Goal: Information Seeking & Learning: Check status

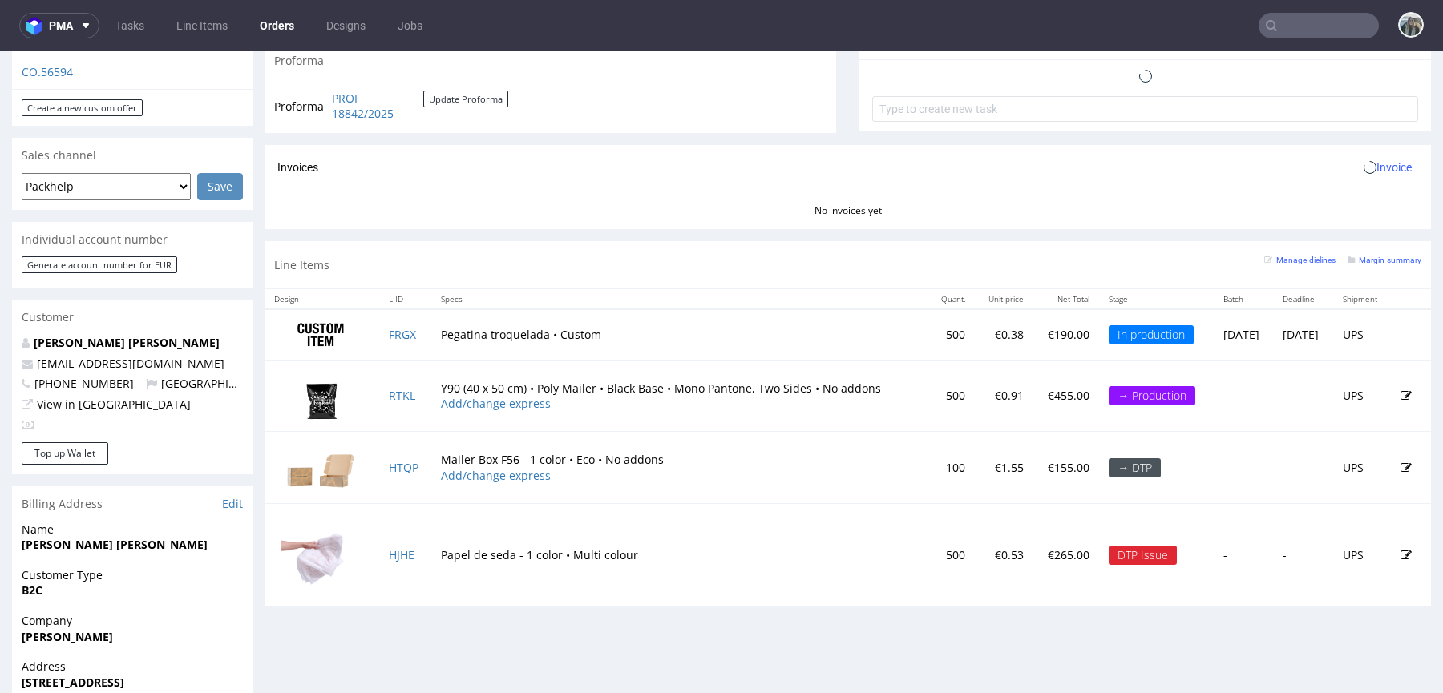
scroll to position [606, 0]
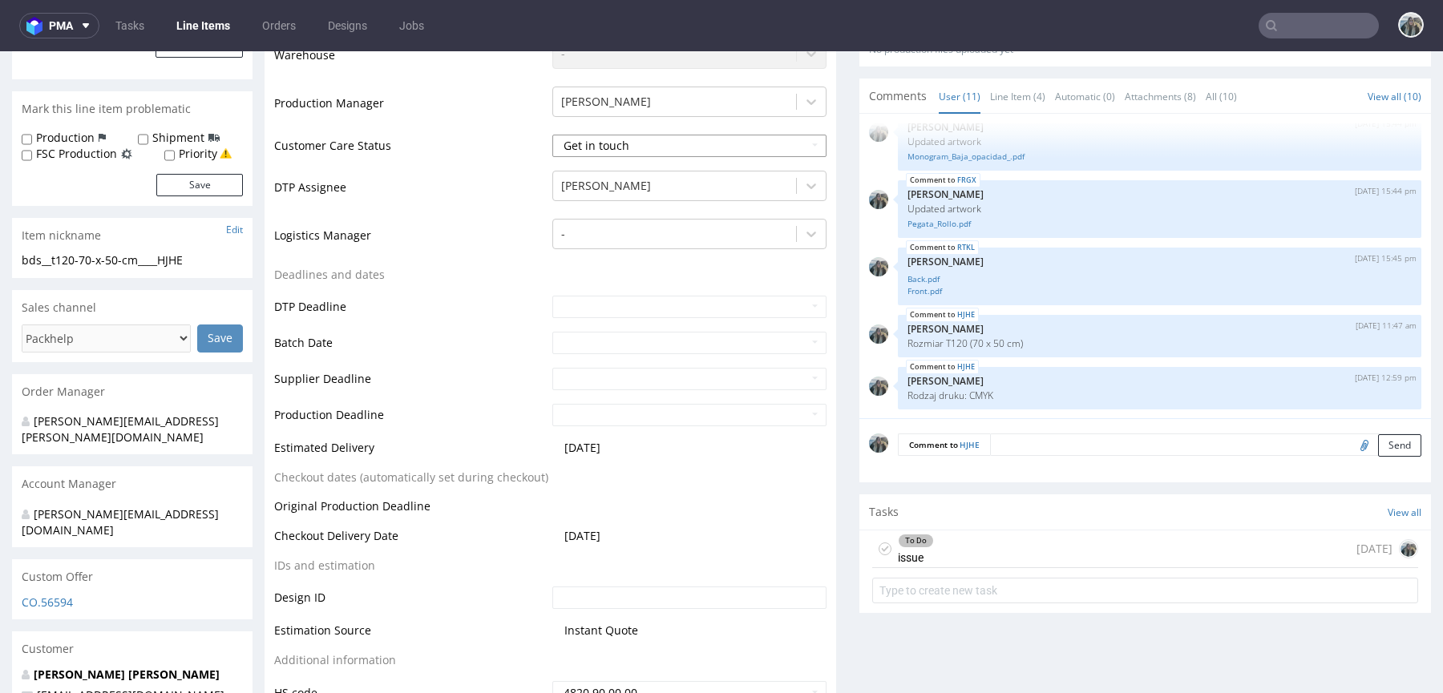
scroll to position [906, 0]
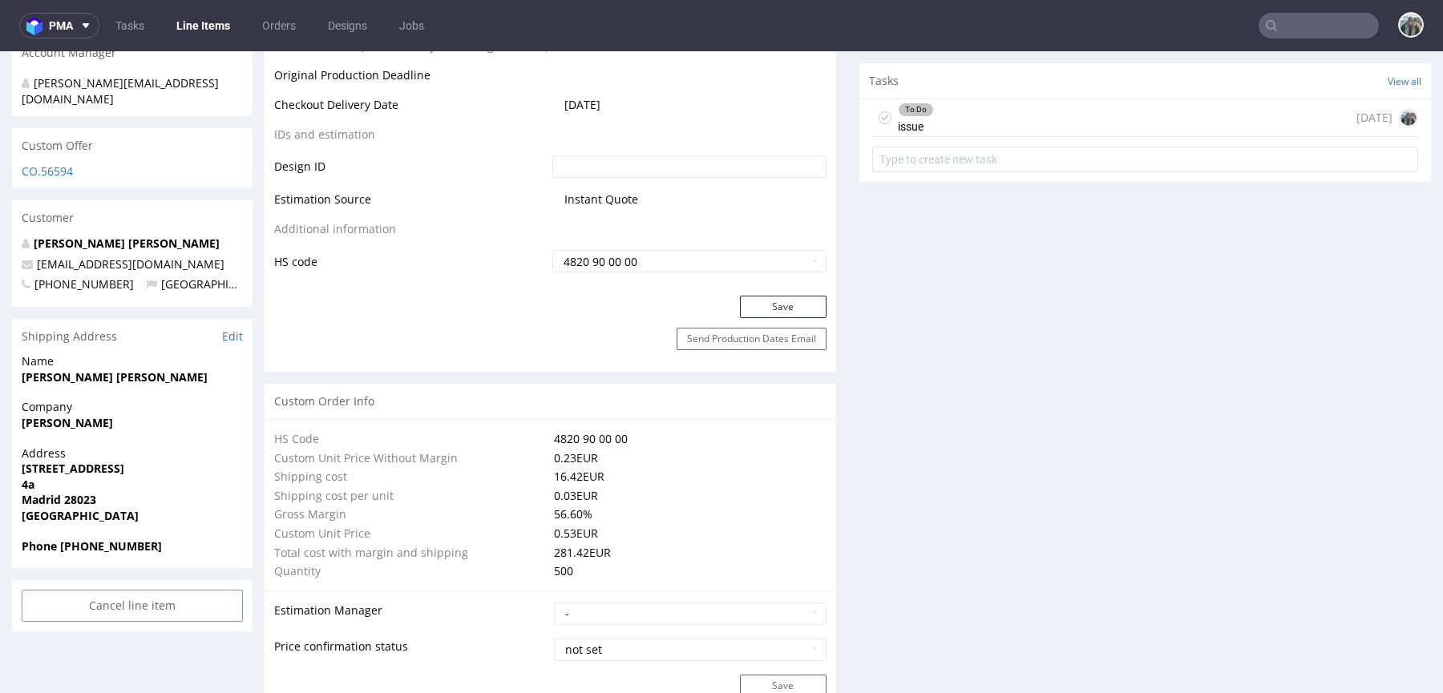
click at [955, 124] on div "To Do issue 1 day ago" at bounding box center [1145, 118] width 546 height 38
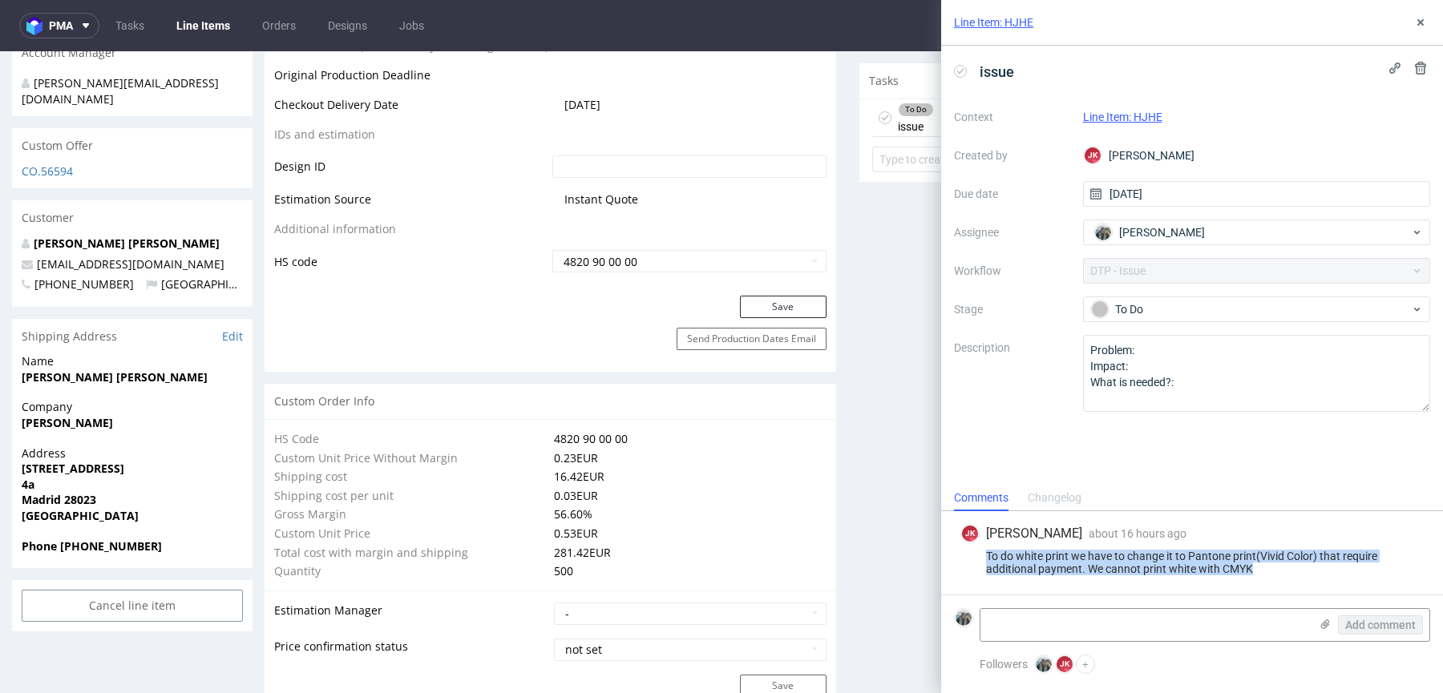
drag, startPoint x: 1002, startPoint y: 591, endPoint x: 980, endPoint y: 555, distance: 42.1
click at [980, 555] on div "JK Jan Kocik about 16 hours ago 10th Sep 2025, 15:37 To do white print we have …" at bounding box center [1192, 552] width 476 height 83
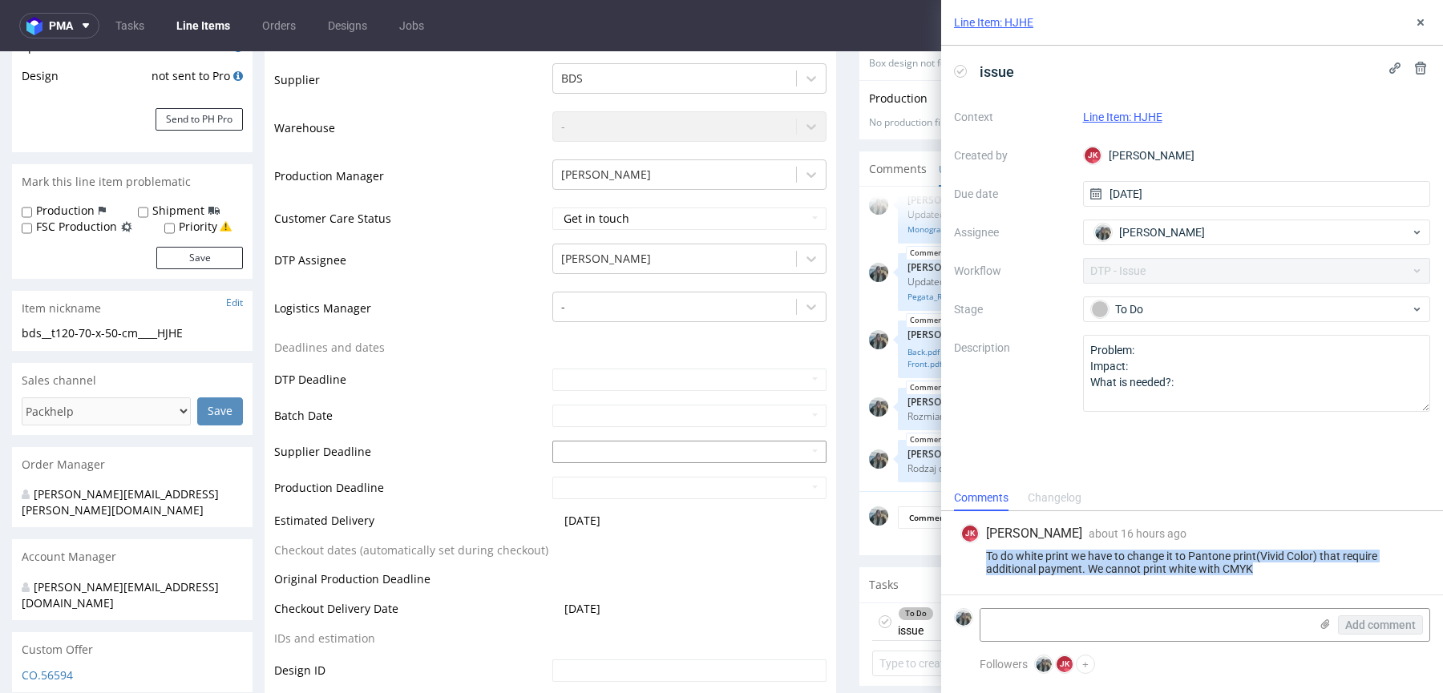
scroll to position [410, 0]
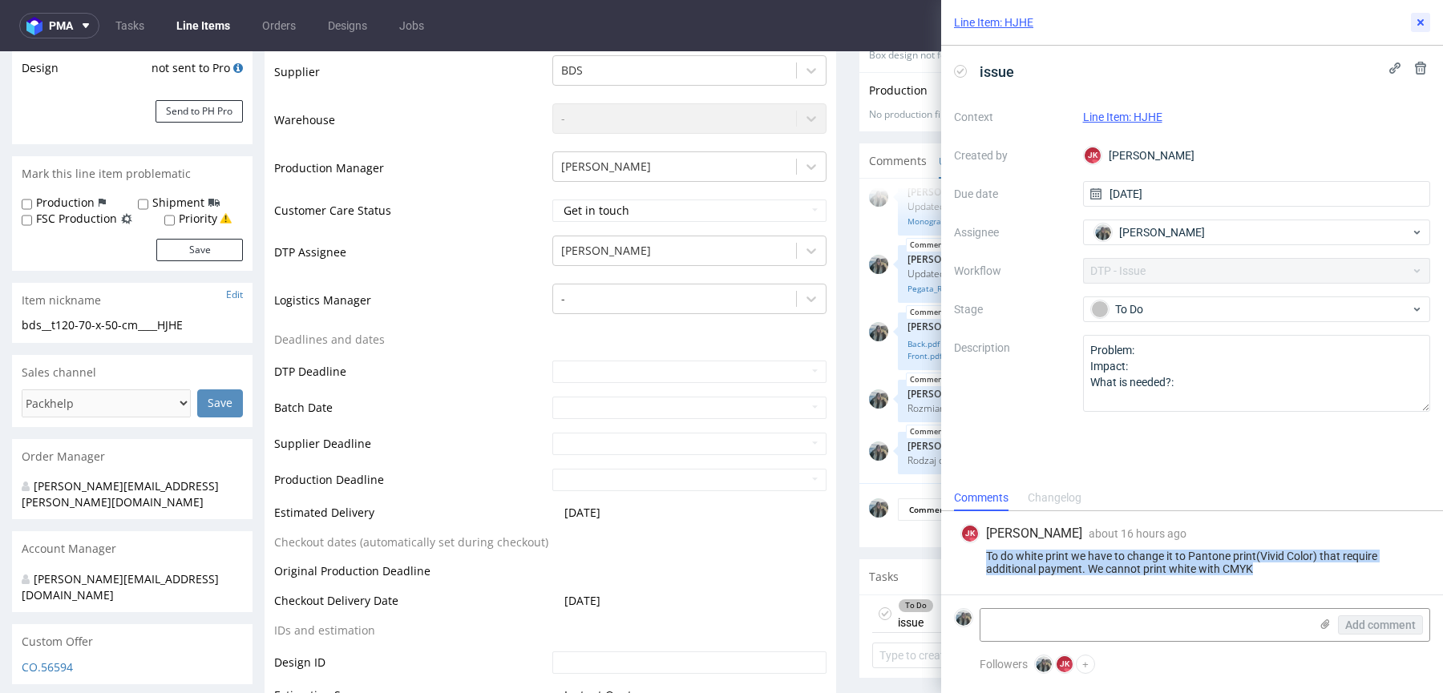
click at [1419, 18] on icon at bounding box center [1420, 22] width 13 height 13
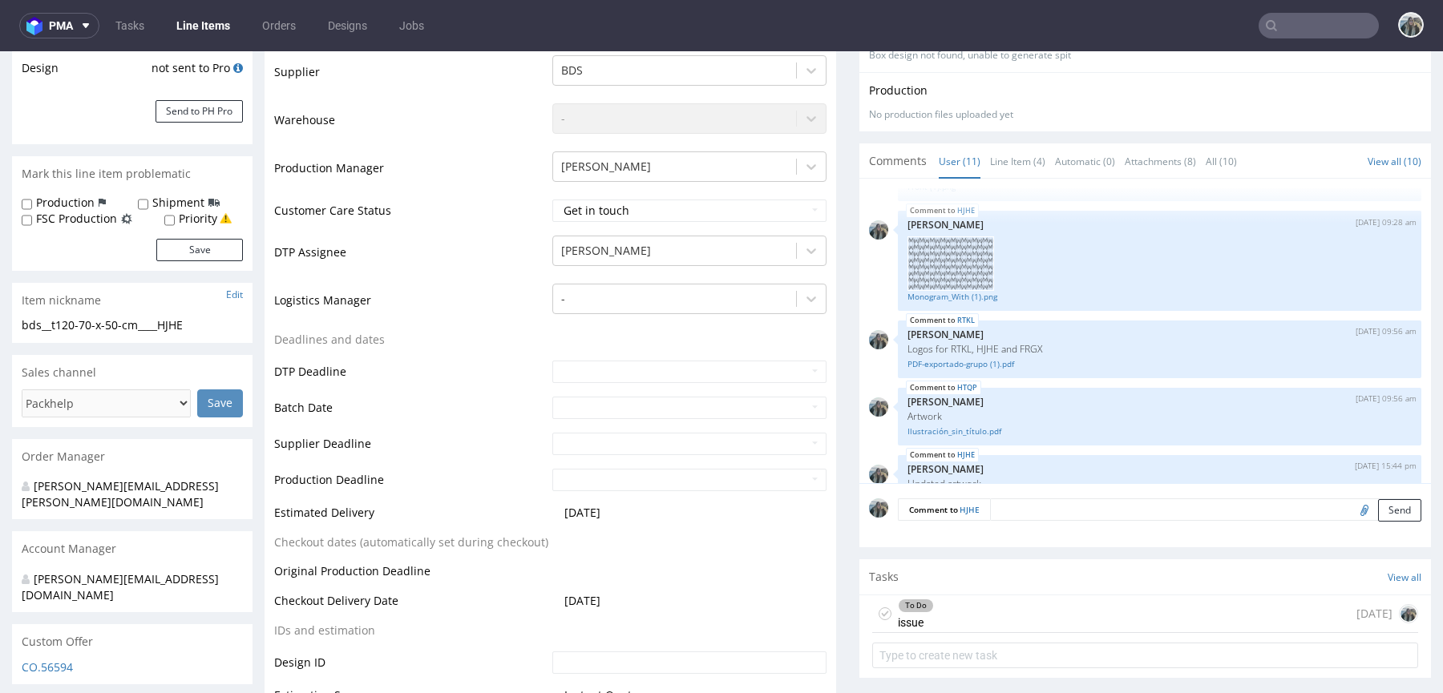
scroll to position [481, 0]
click at [969, 289] on link "Monogram_With (1).png" at bounding box center [1159, 291] width 504 height 12
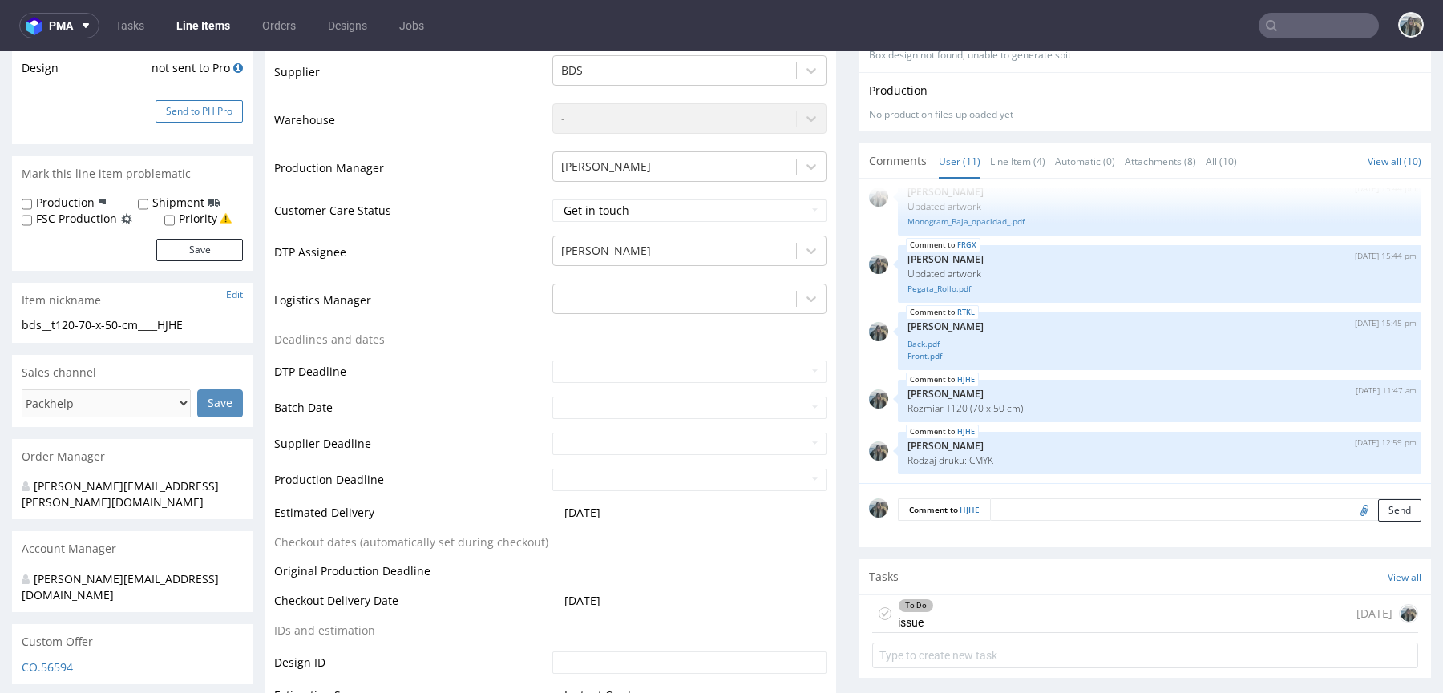
scroll to position [0, 0]
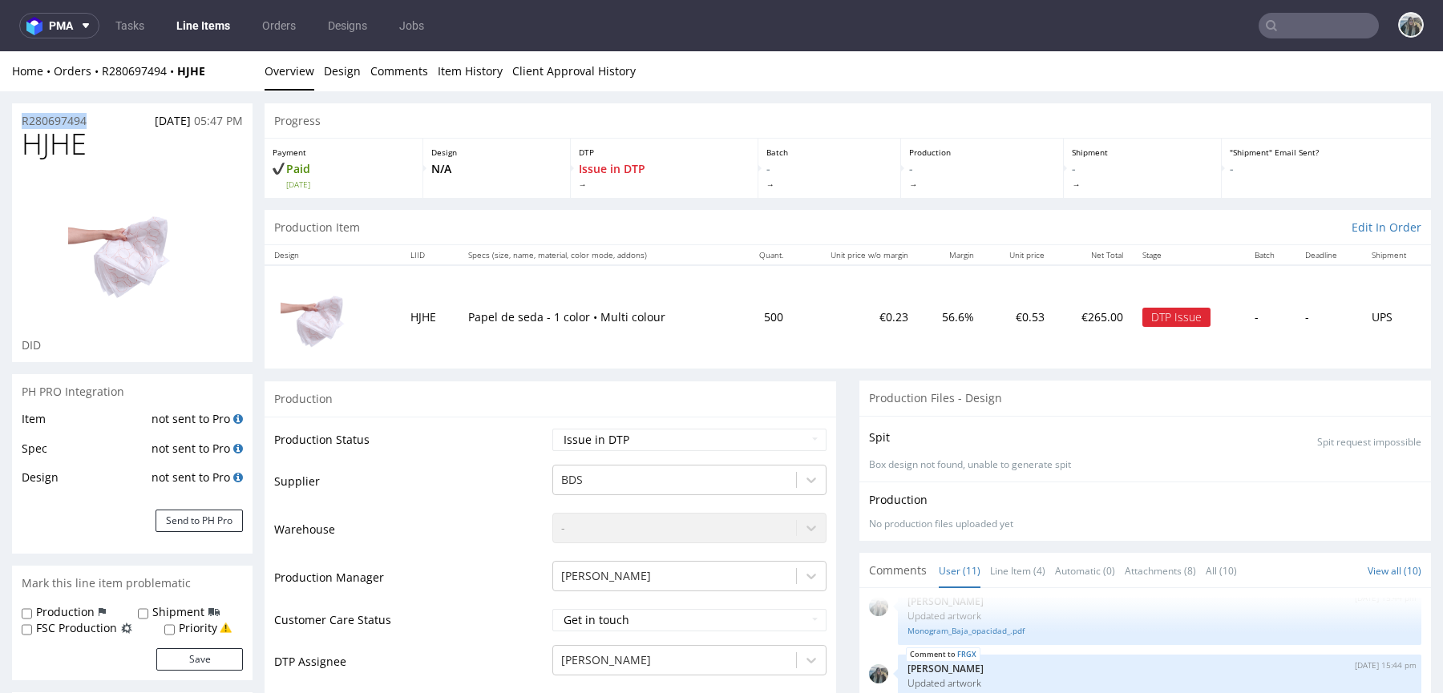
drag, startPoint x: 93, startPoint y: 115, endPoint x: 6, endPoint y: 117, distance: 86.6
copy p "R280697494"
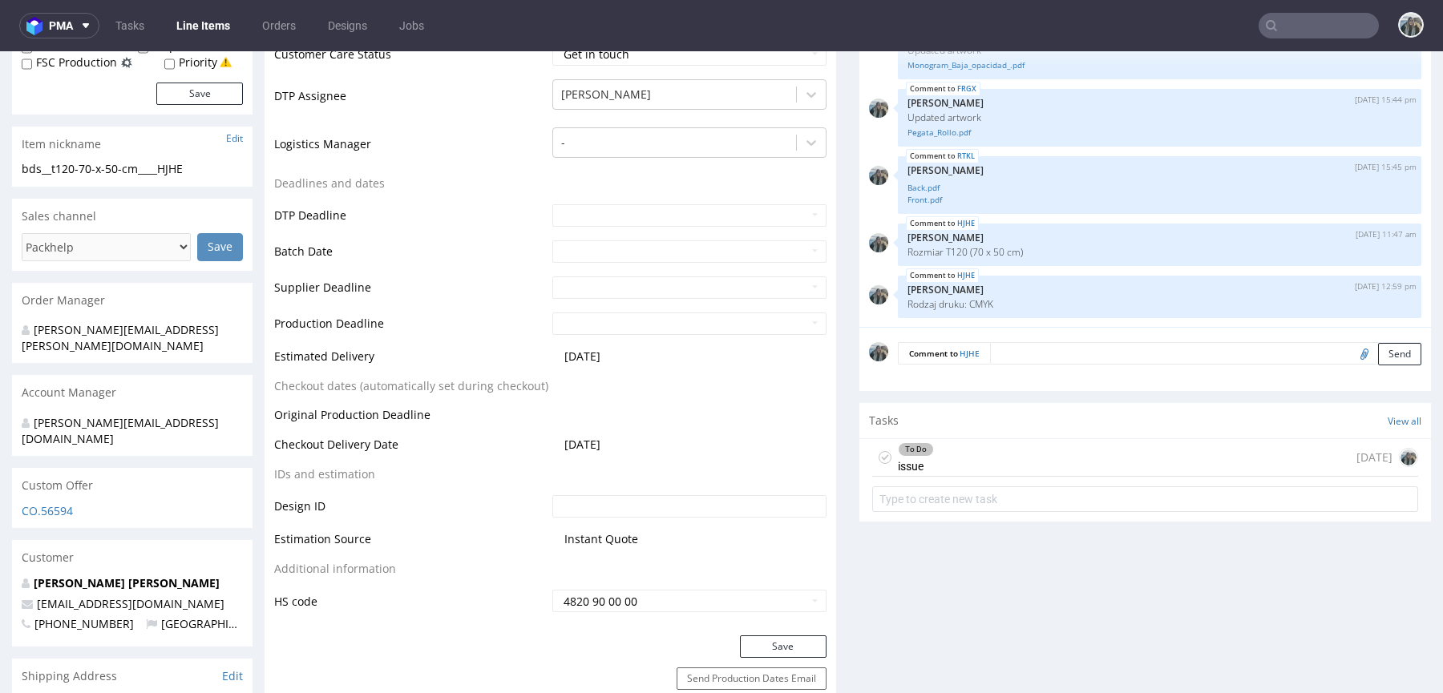
scroll to position [582, 0]
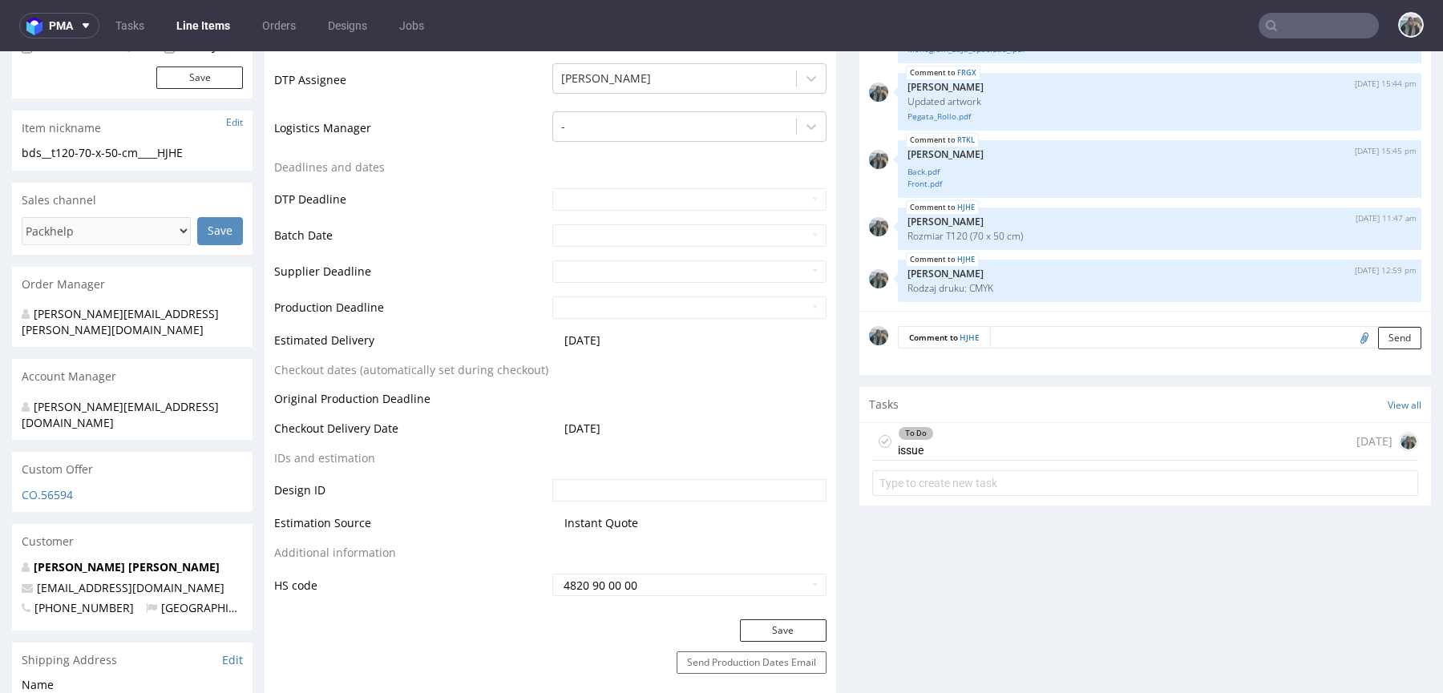
click at [962, 424] on div "To Do issue 1 day ago" at bounding box center [1145, 442] width 546 height 38
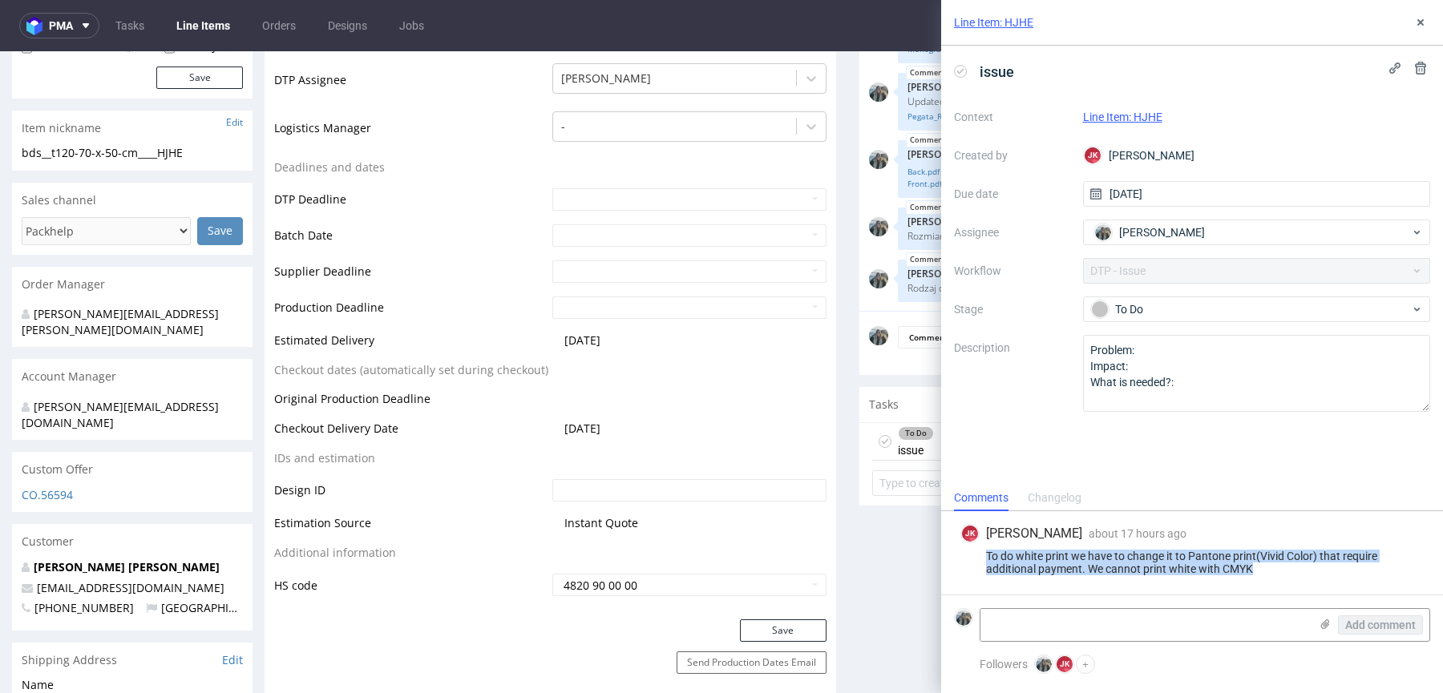
drag, startPoint x: 1005, startPoint y: 587, endPoint x: 965, endPoint y: 551, distance: 54.5
click at [967, 551] on div "JK Jan Kocik about 17 hours ago 10th Sep 2025, 15:37 To do white print we have …" at bounding box center [1192, 552] width 476 height 83
copy div "To do white print we have to change it to Pantone print(Vivid Color) that requi…"
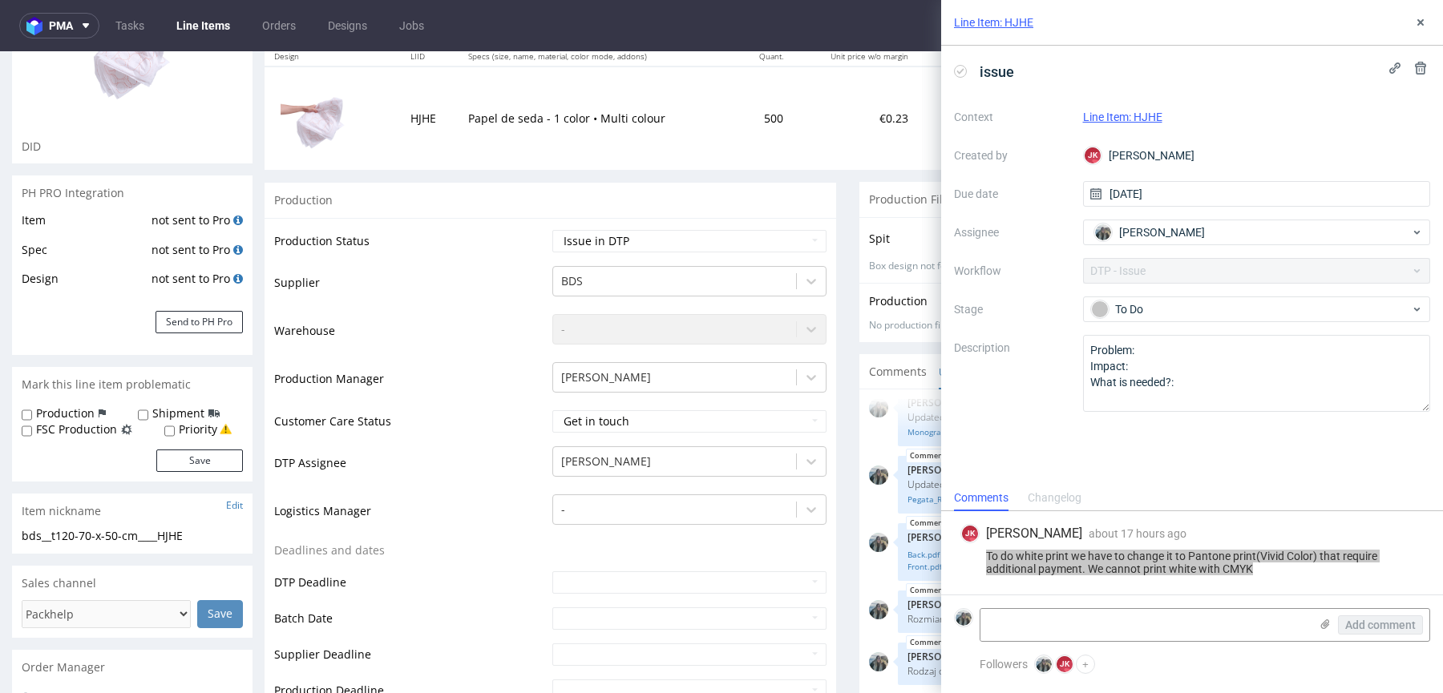
scroll to position [129, 0]
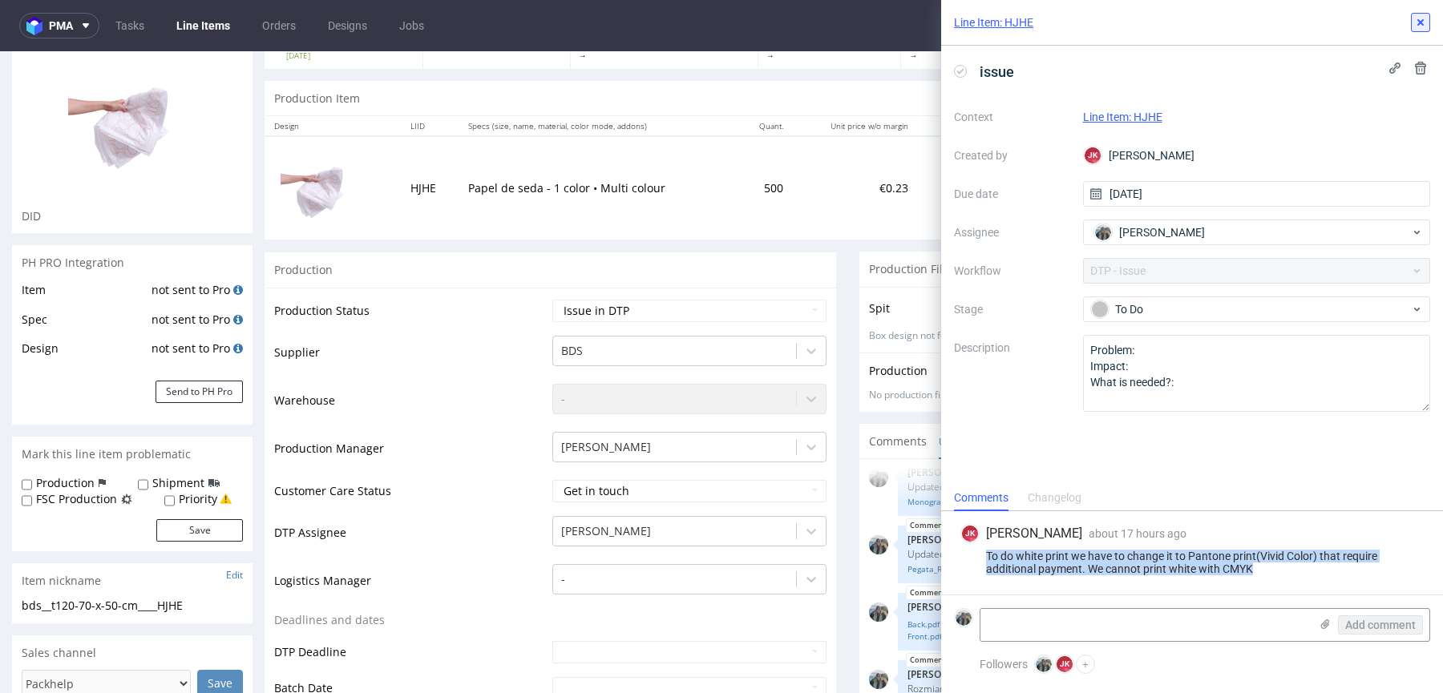
click at [1418, 22] on icon at bounding box center [1420, 22] width 13 height 13
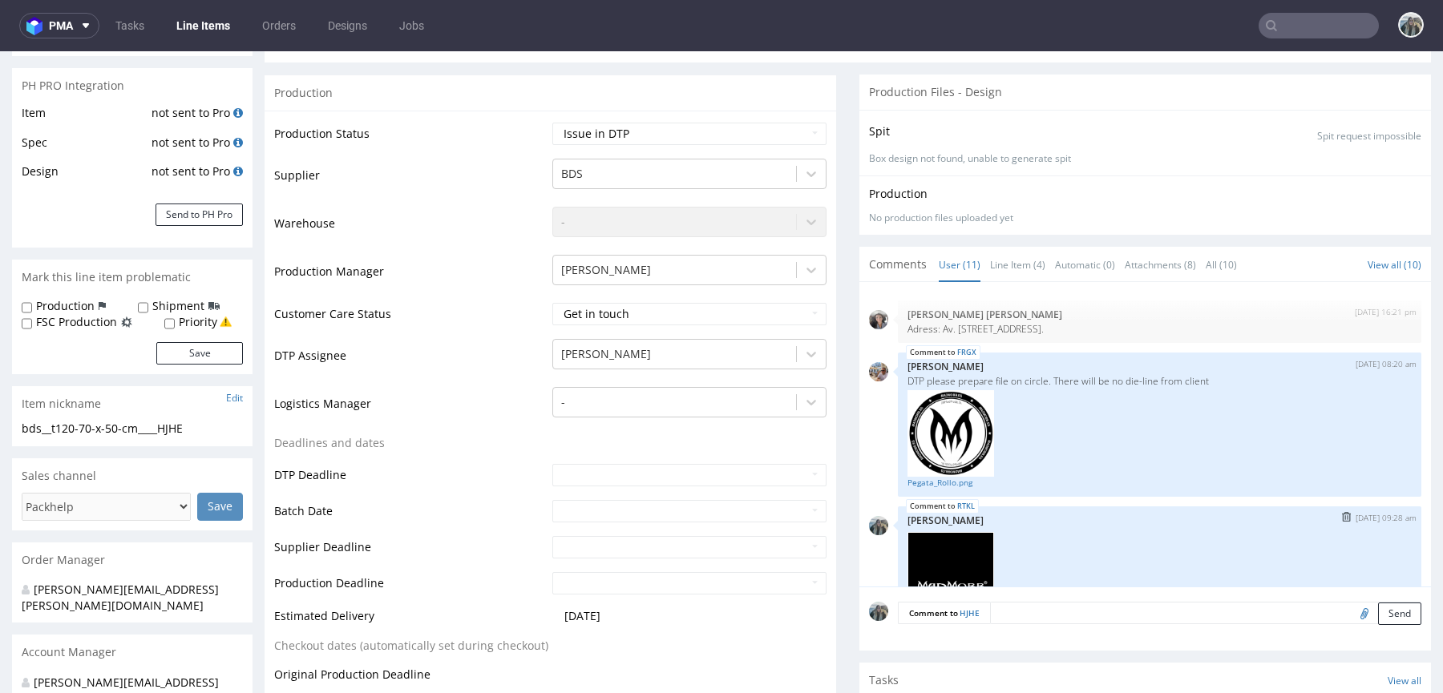
scroll to position [3, 0]
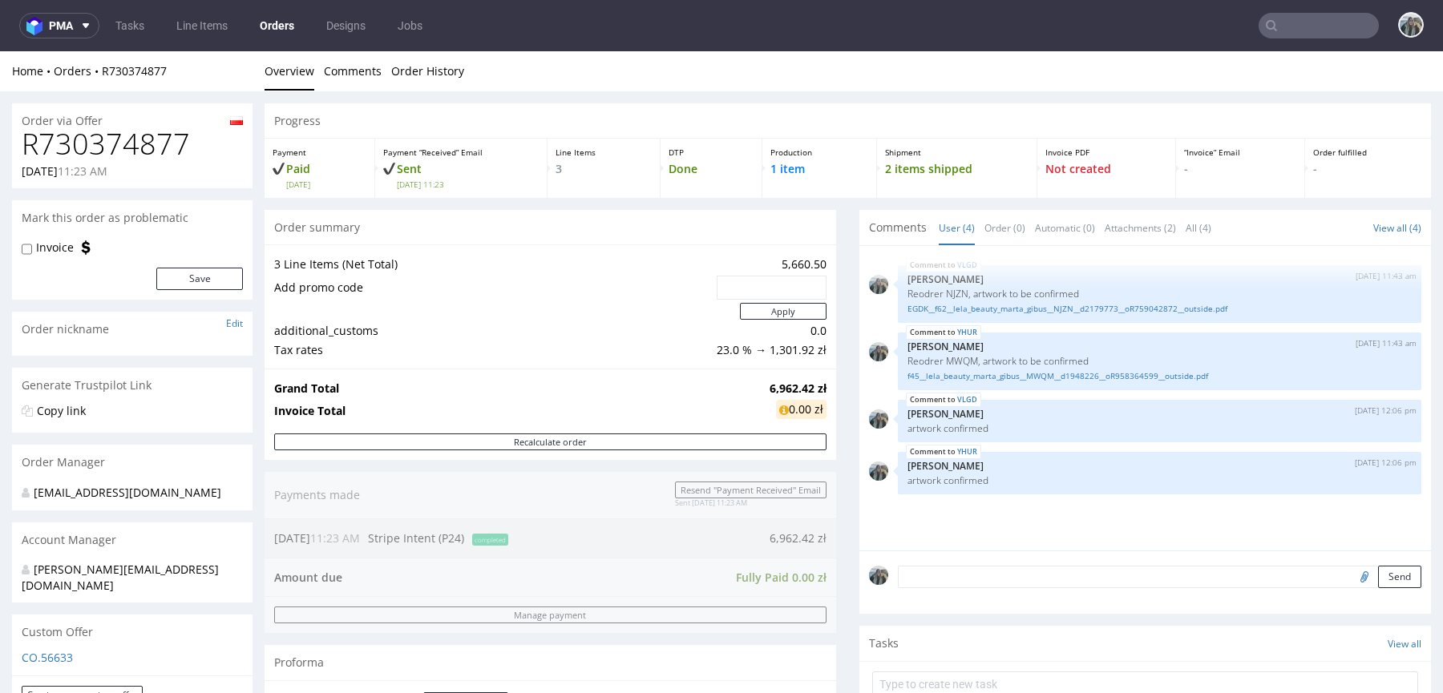
click at [158, 145] on h1 "R730374877" at bounding box center [132, 144] width 221 height 32
click at [157, 145] on h1 "R730374877" at bounding box center [132, 144] width 221 height 32
copy h1 "R730374877"
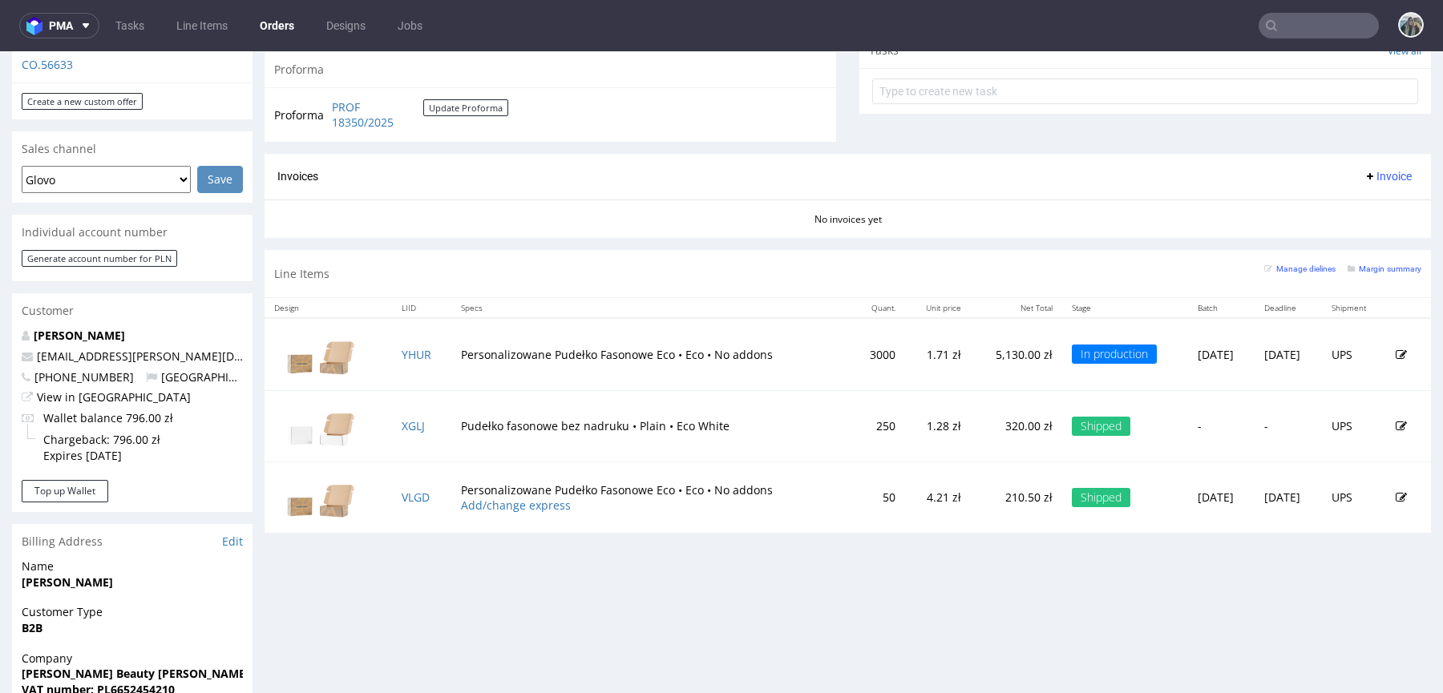
scroll to position [630, 0]
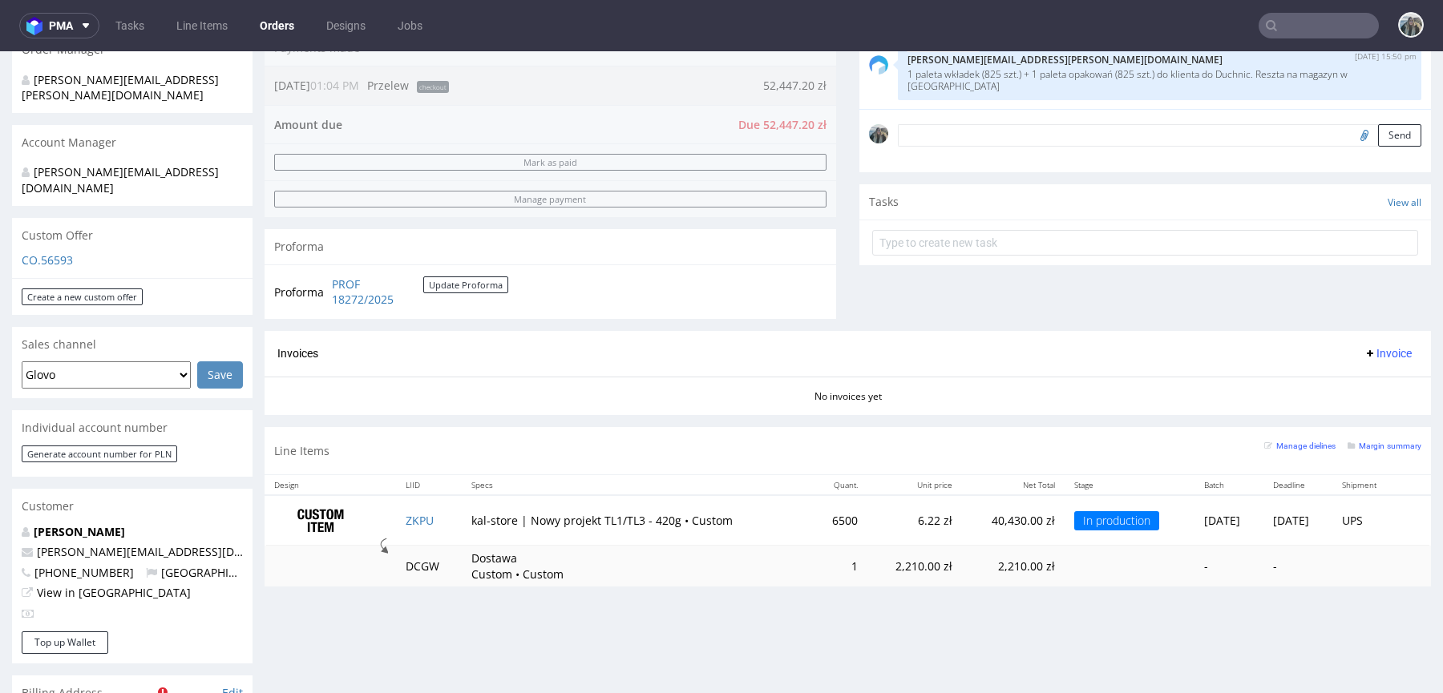
scroll to position [402, 0]
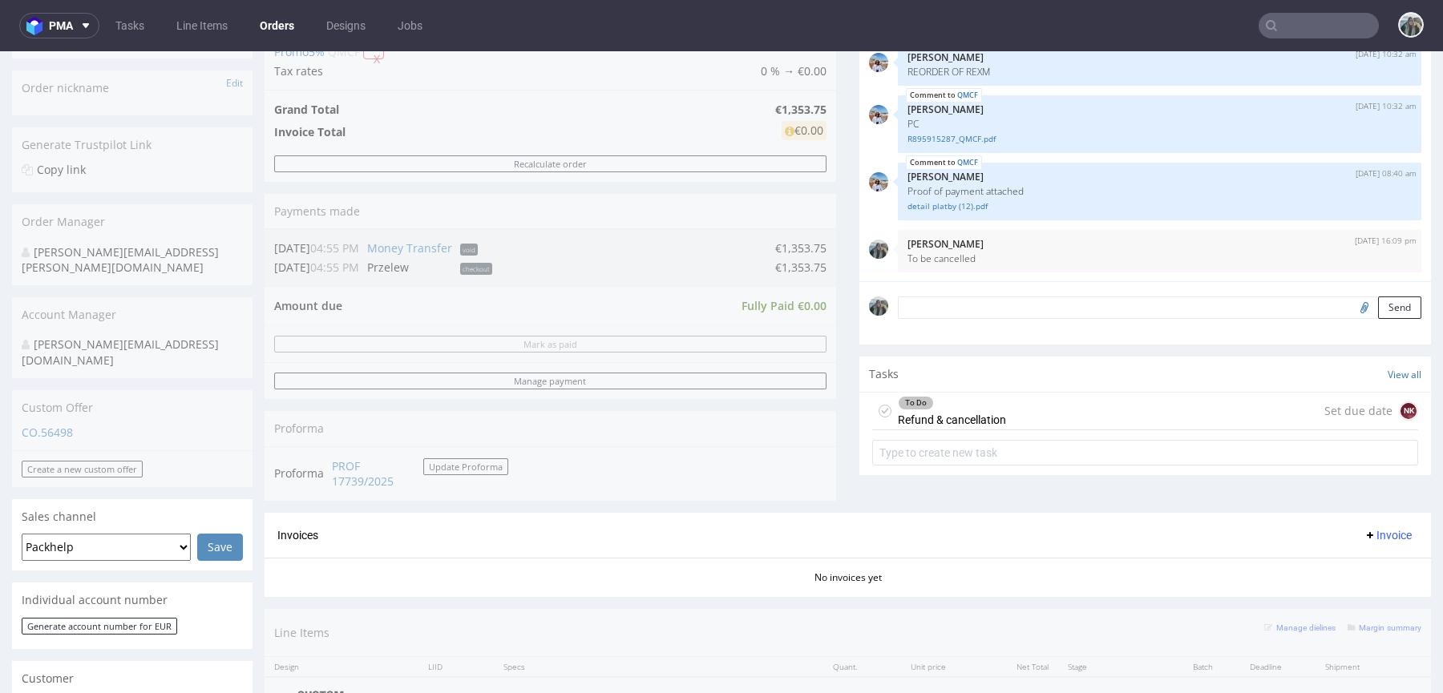
scroll to position [297, 0]
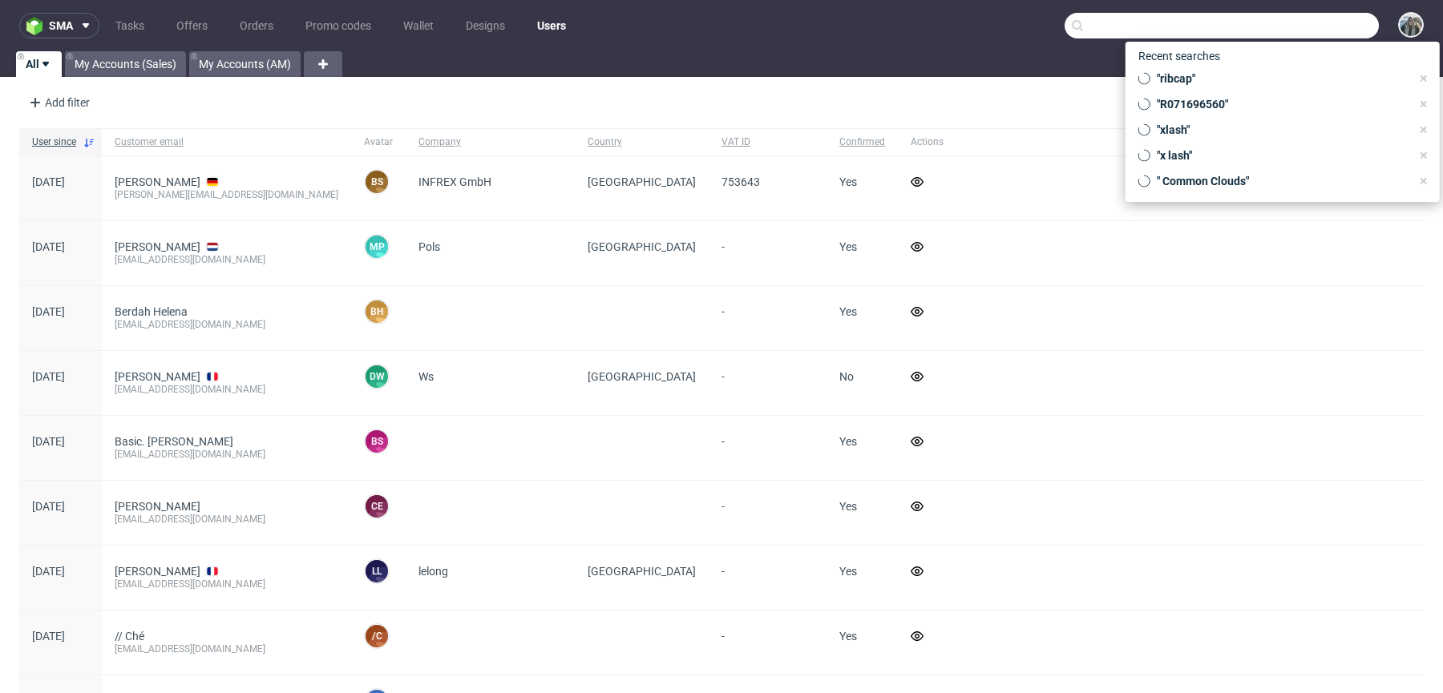
click at [1330, 23] on input "text" at bounding box center [1221, 26] width 314 height 26
paste input "info@kowab.sk"
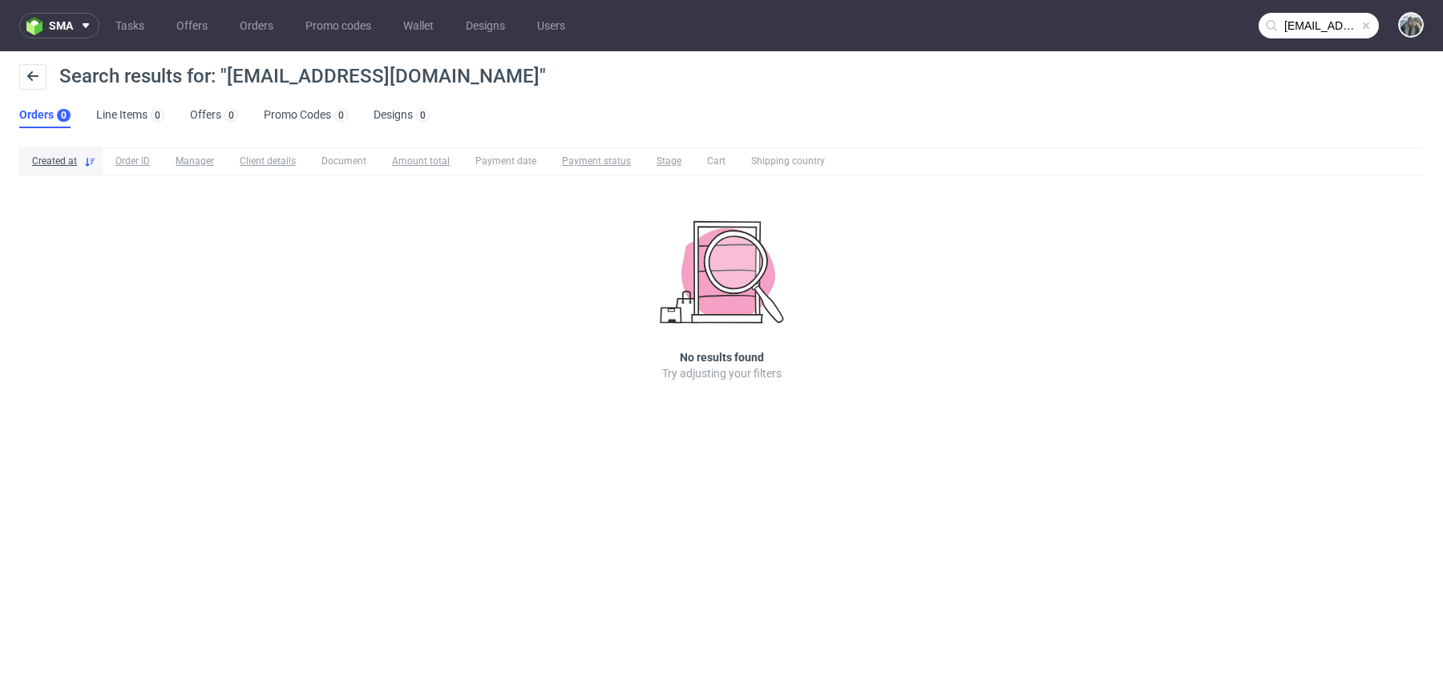
click at [1286, 17] on input "info@kowab.sk" at bounding box center [1318, 26] width 120 height 26
paste input "R198636149"
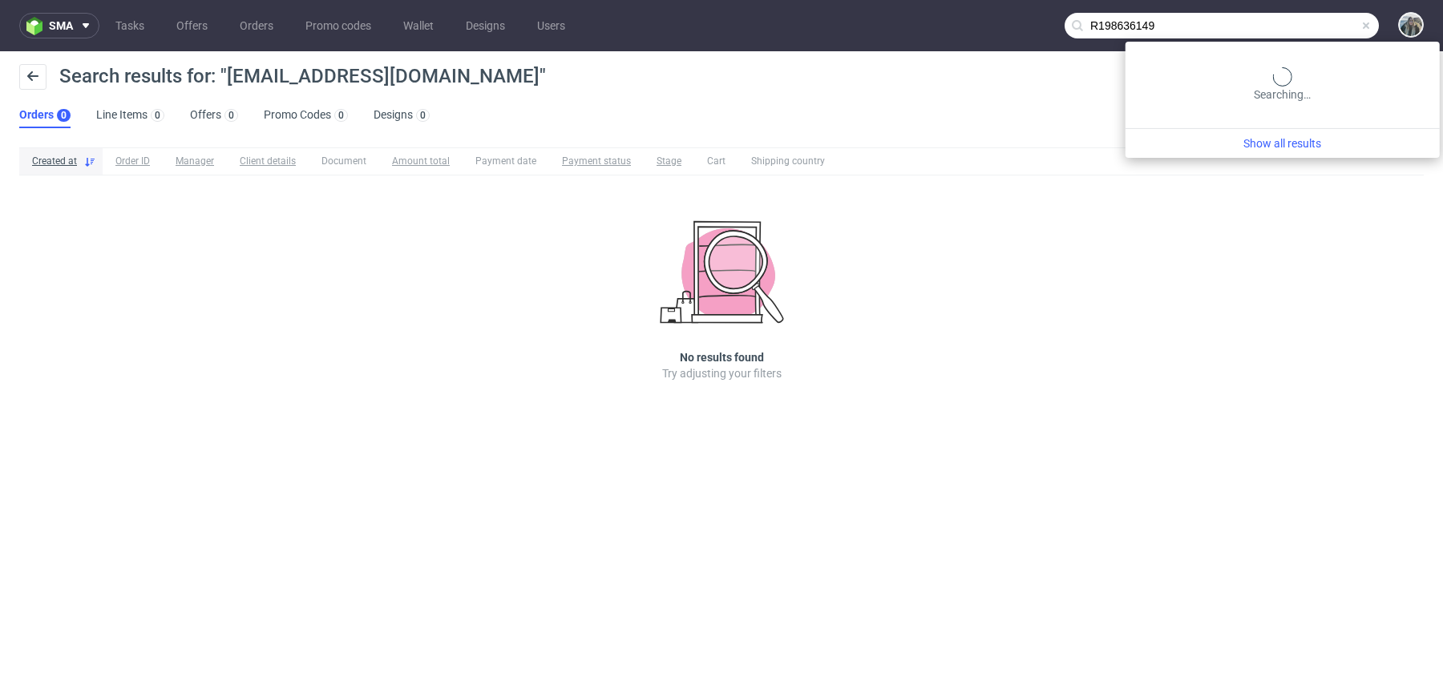
type input "R198636149"
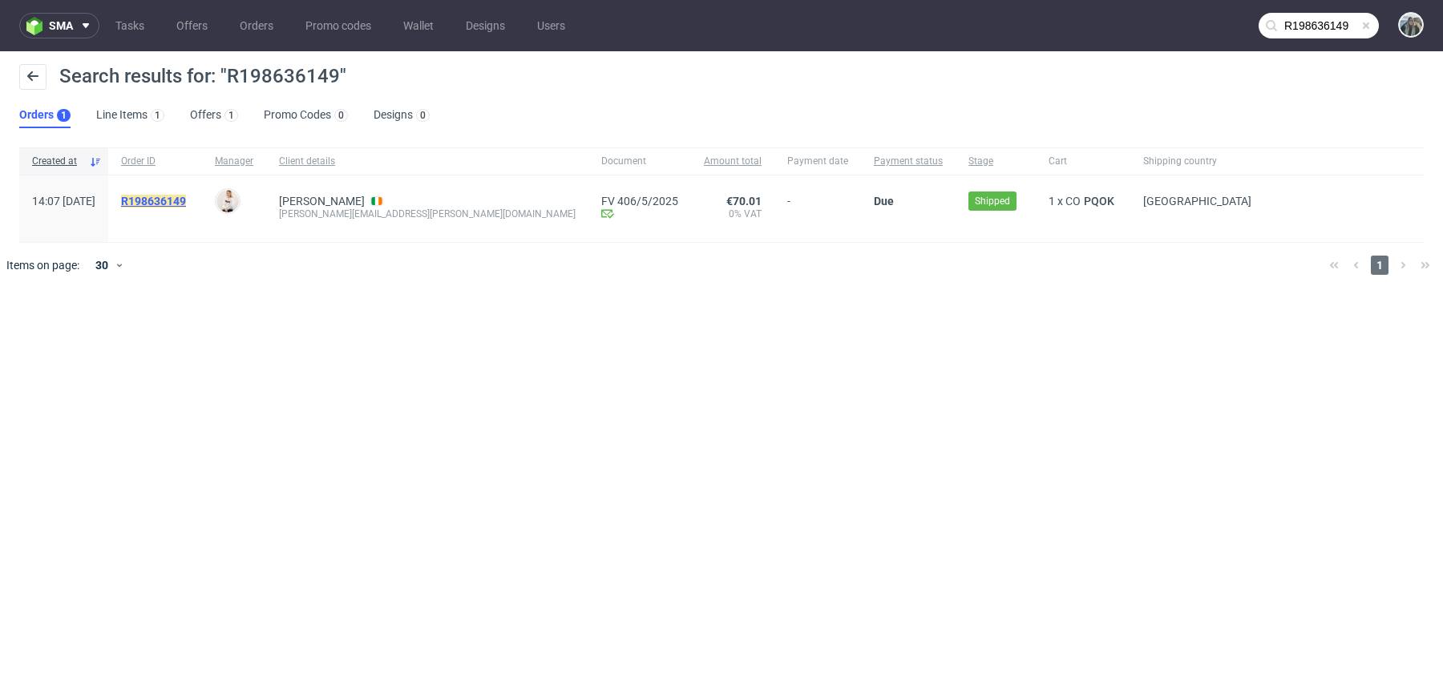
click at [186, 200] on mark "R198636149" at bounding box center [153, 201] width 65 height 13
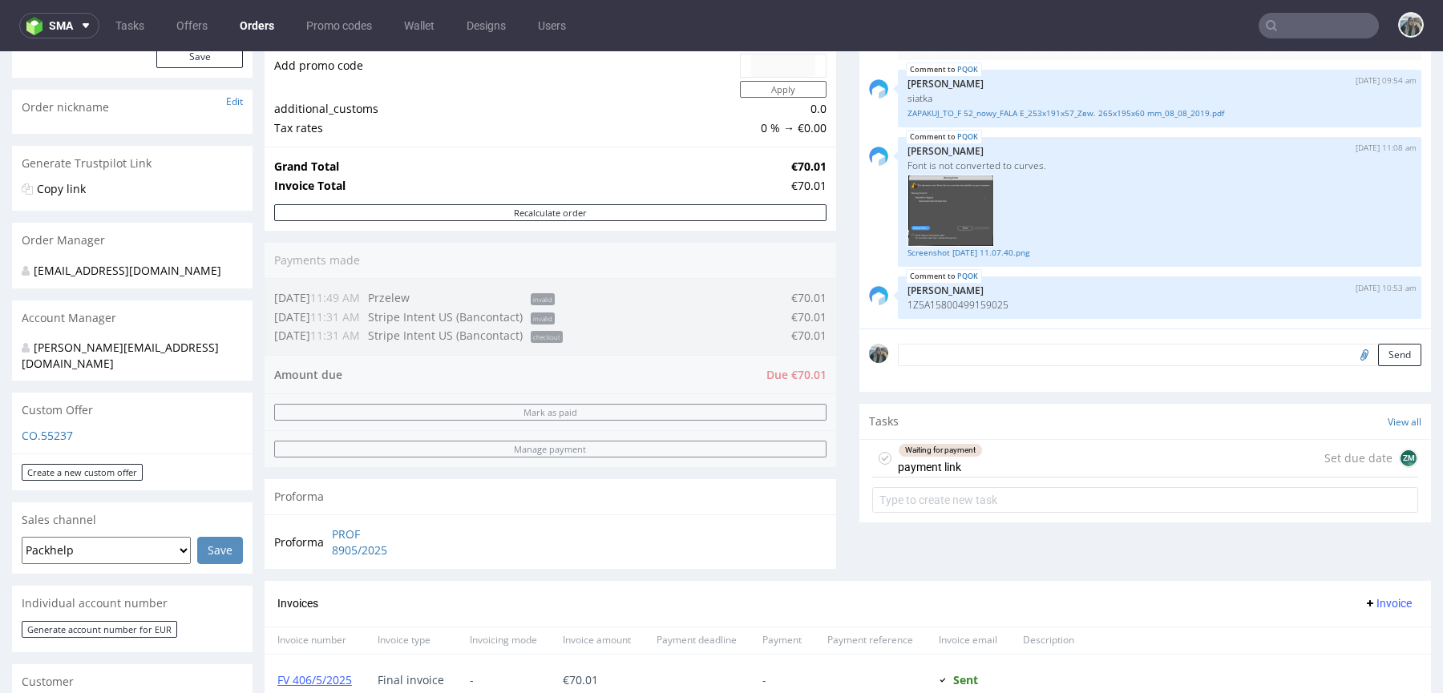
scroll to position [382, 0]
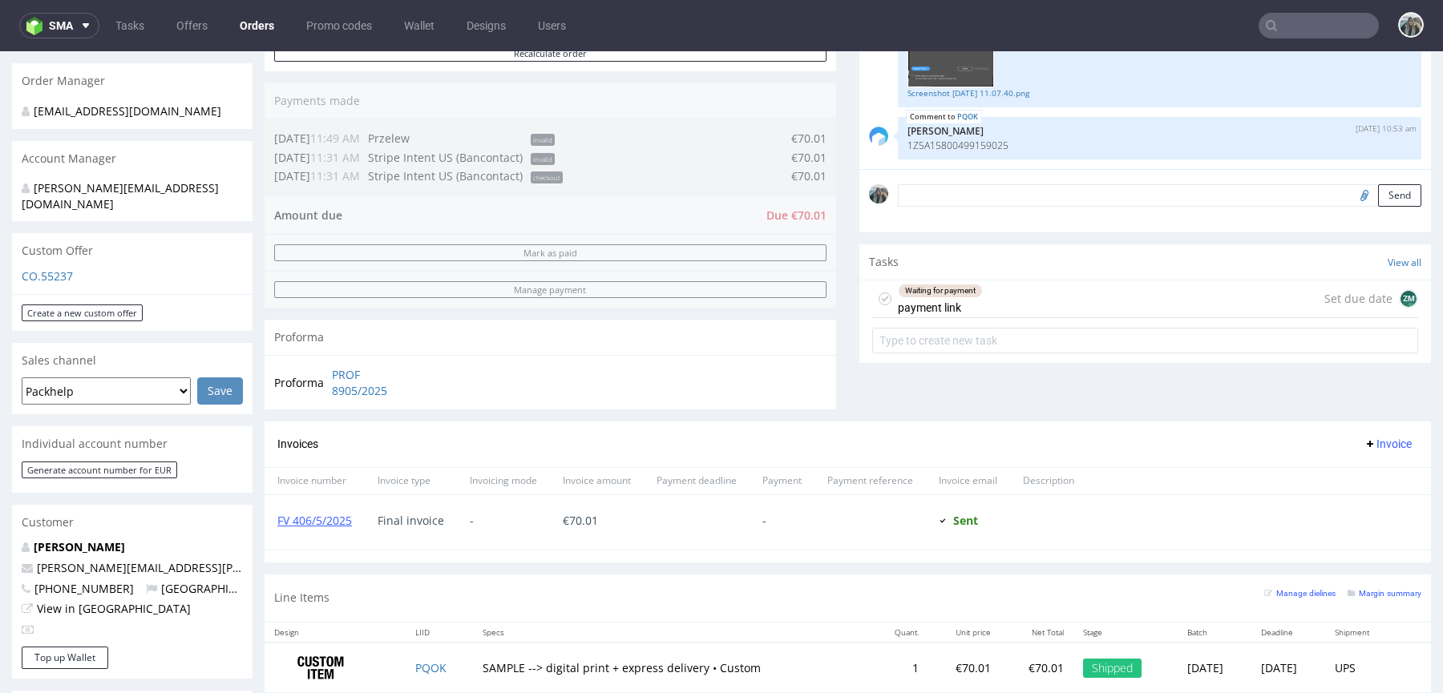
click at [974, 312] on div "Waiting for payment payment link" at bounding box center [940, 299] width 85 height 37
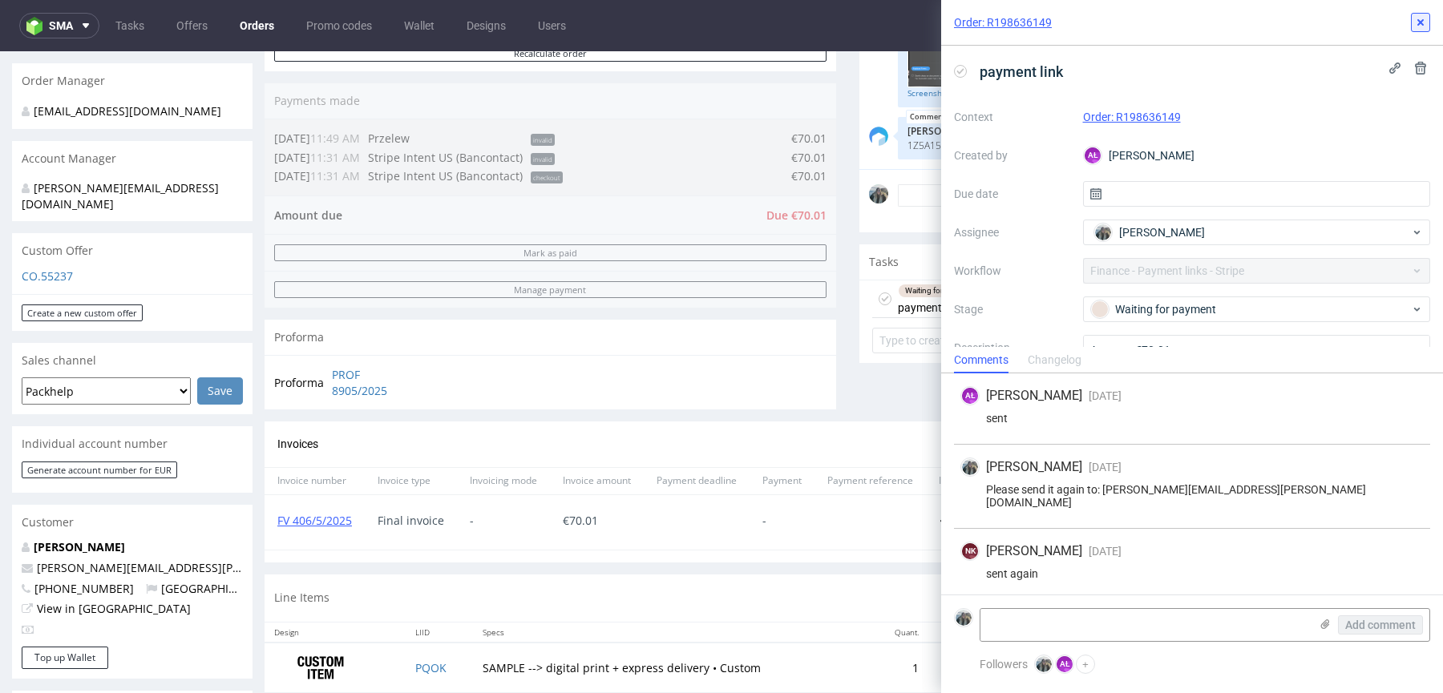
click at [1421, 17] on icon at bounding box center [1420, 22] width 13 height 13
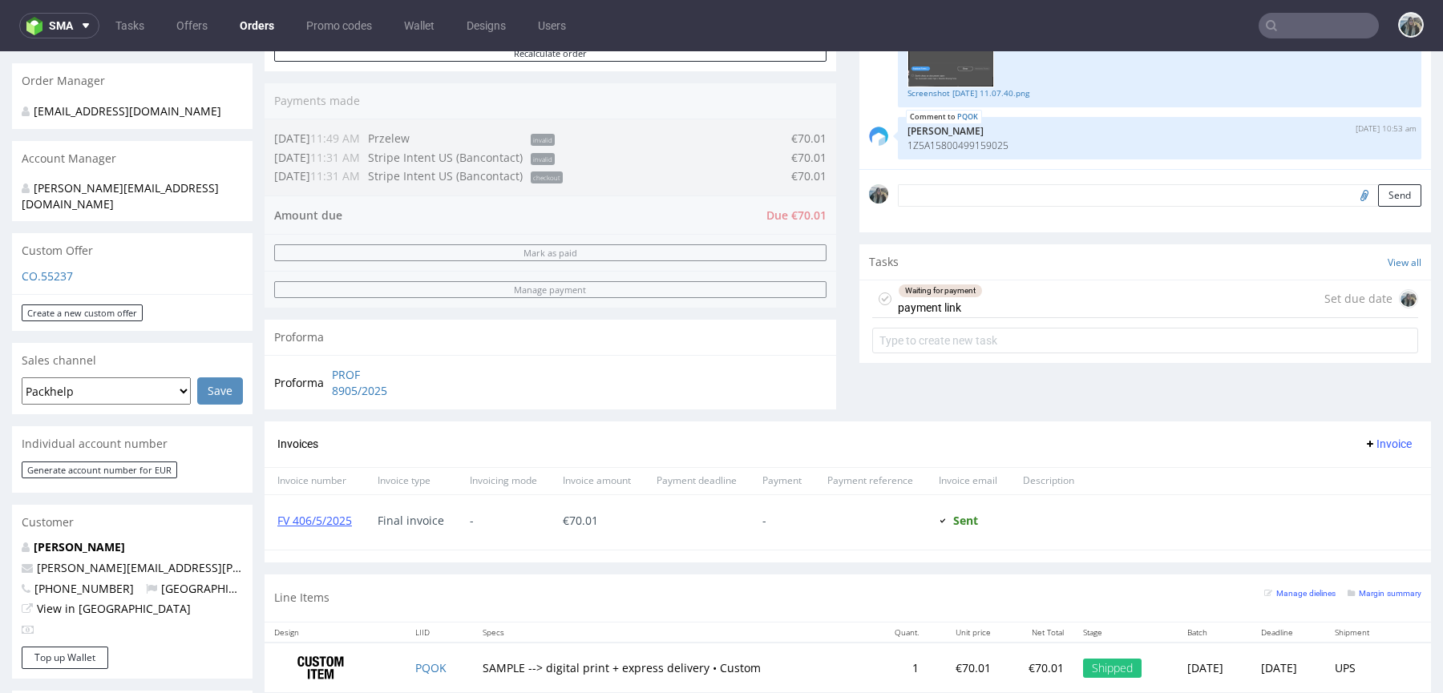
click at [1308, 29] on input "text" at bounding box center [1318, 26] width 120 height 26
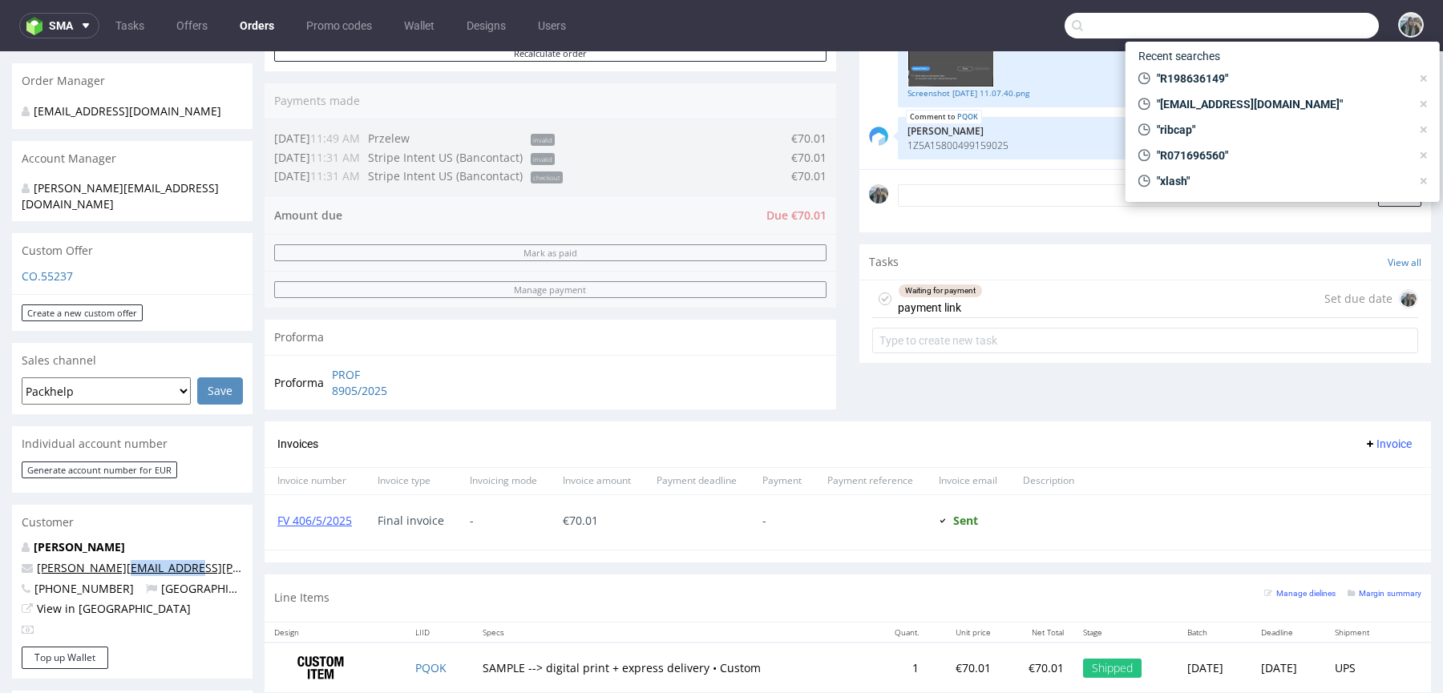
drag, startPoint x: 189, startPoint y: 554, endPoint x: 113, endPoint y: 552, distance: 76.2
click at [113, 560] on p "alison.delaney@andopen.co" at bounding box center [132, 568] width 221 height 16
copy link "@andopen.co"
click at [1134, 26] on input "text" at bounding box center [1221, 26] width 314 height 26
paste input "@andopen.co"
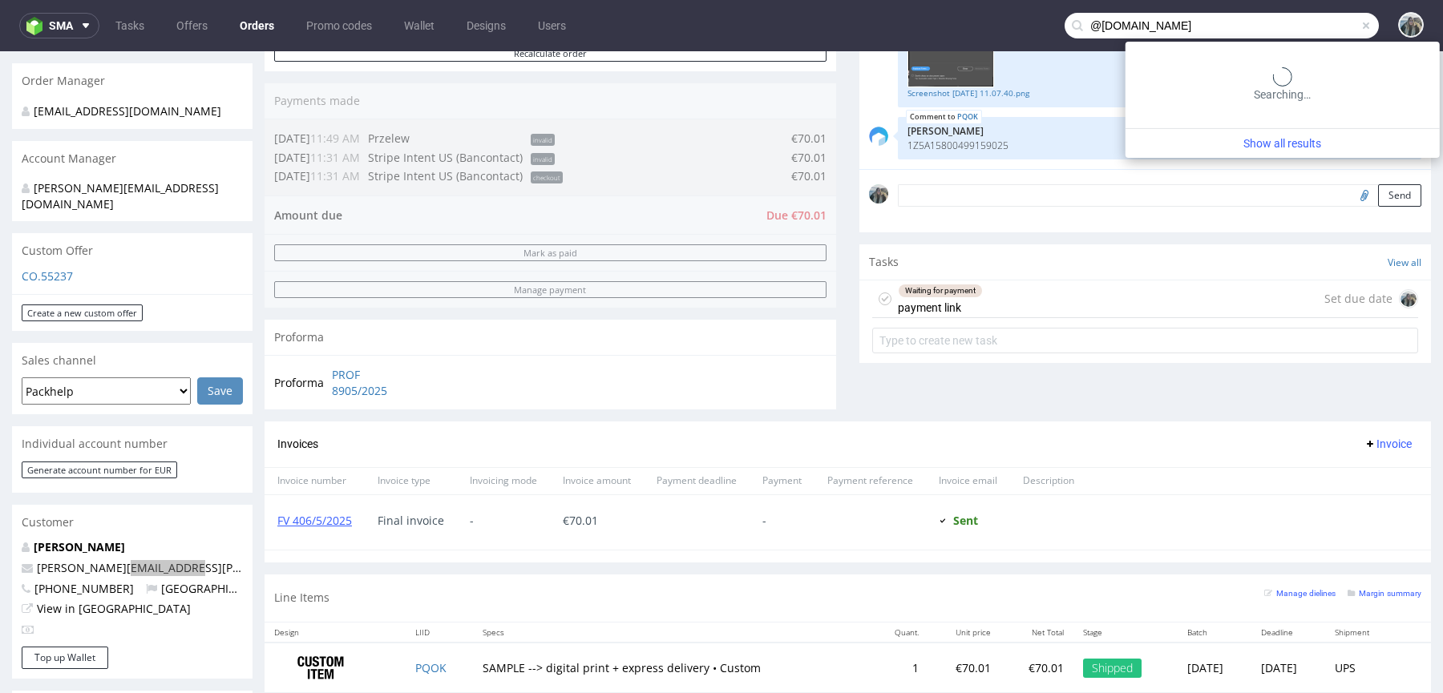
type input "@andopen.co"
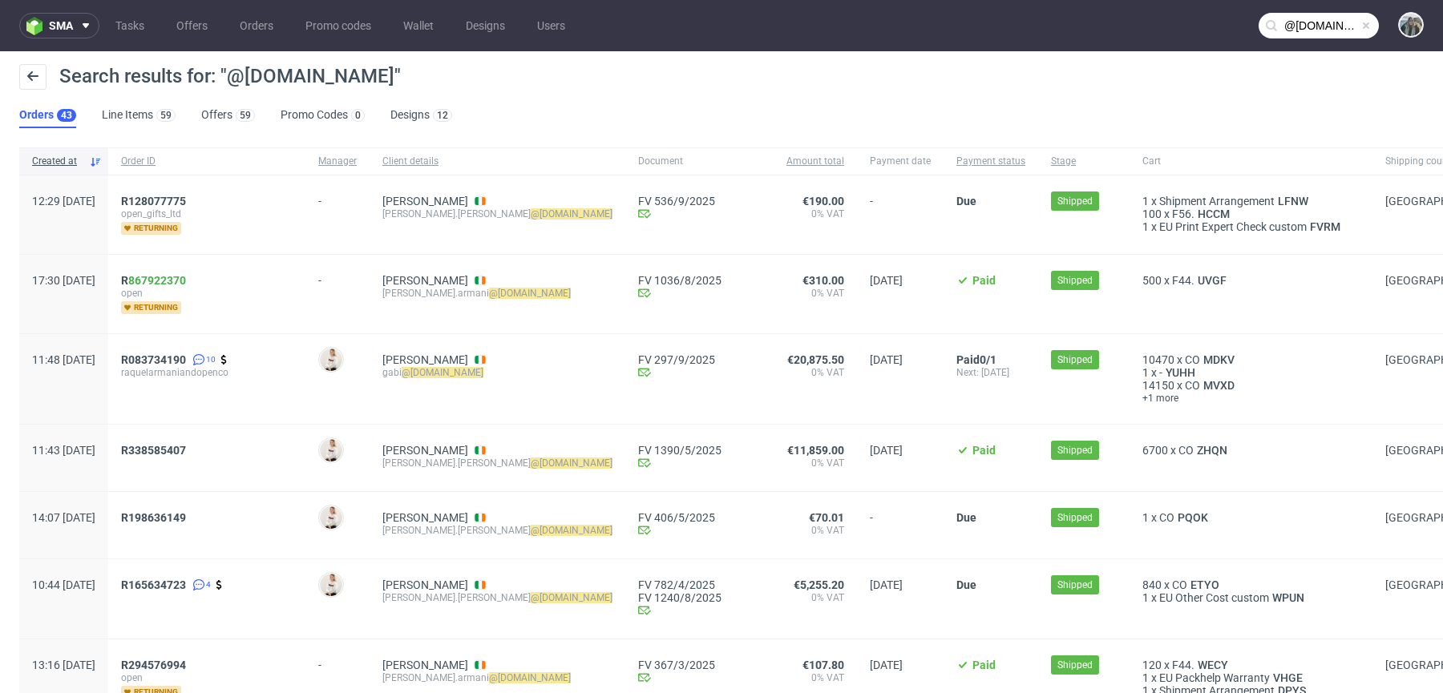
click at [226, 350] on div "R083734190 10 raquelarmaniandopenco" at bounding box center [206, 379] width 197 height 90
click at [186, 359] on span "R083734190" at bounding box center [153, 359] width 65 height 13
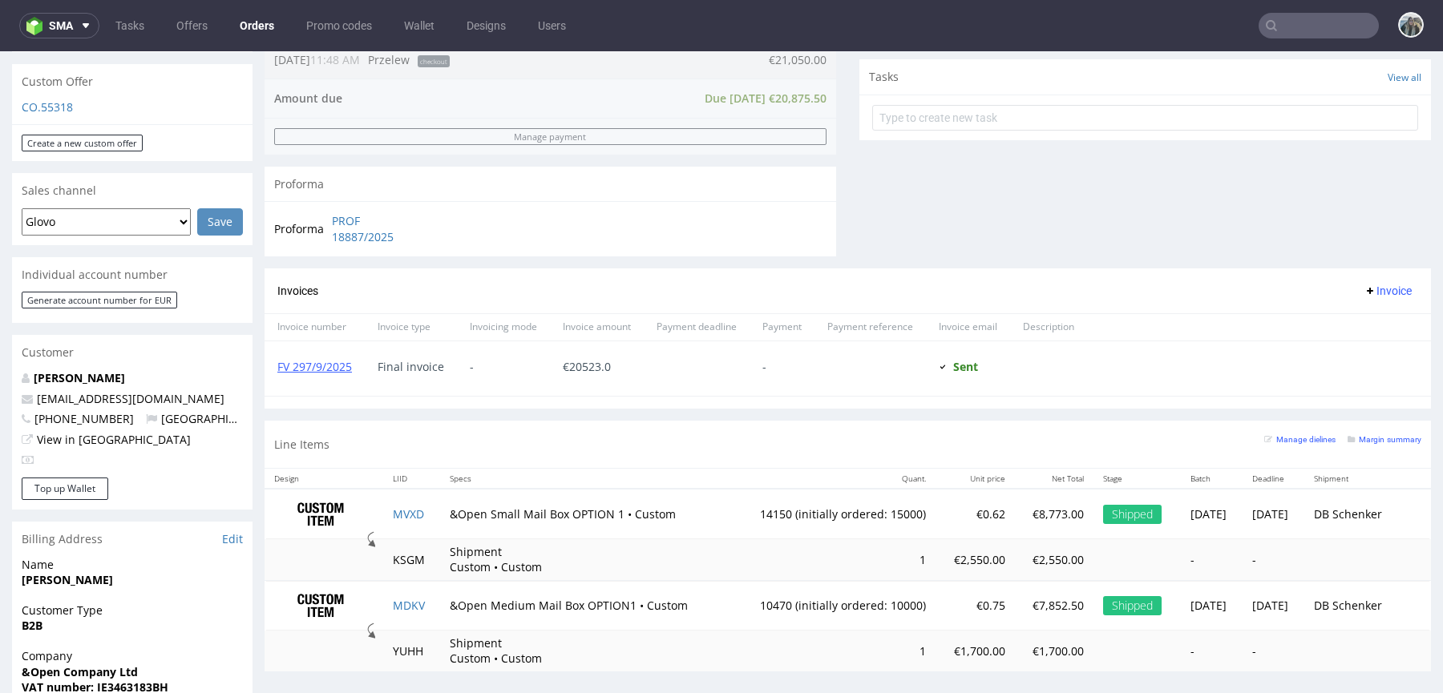
scroll to position [570, 0]
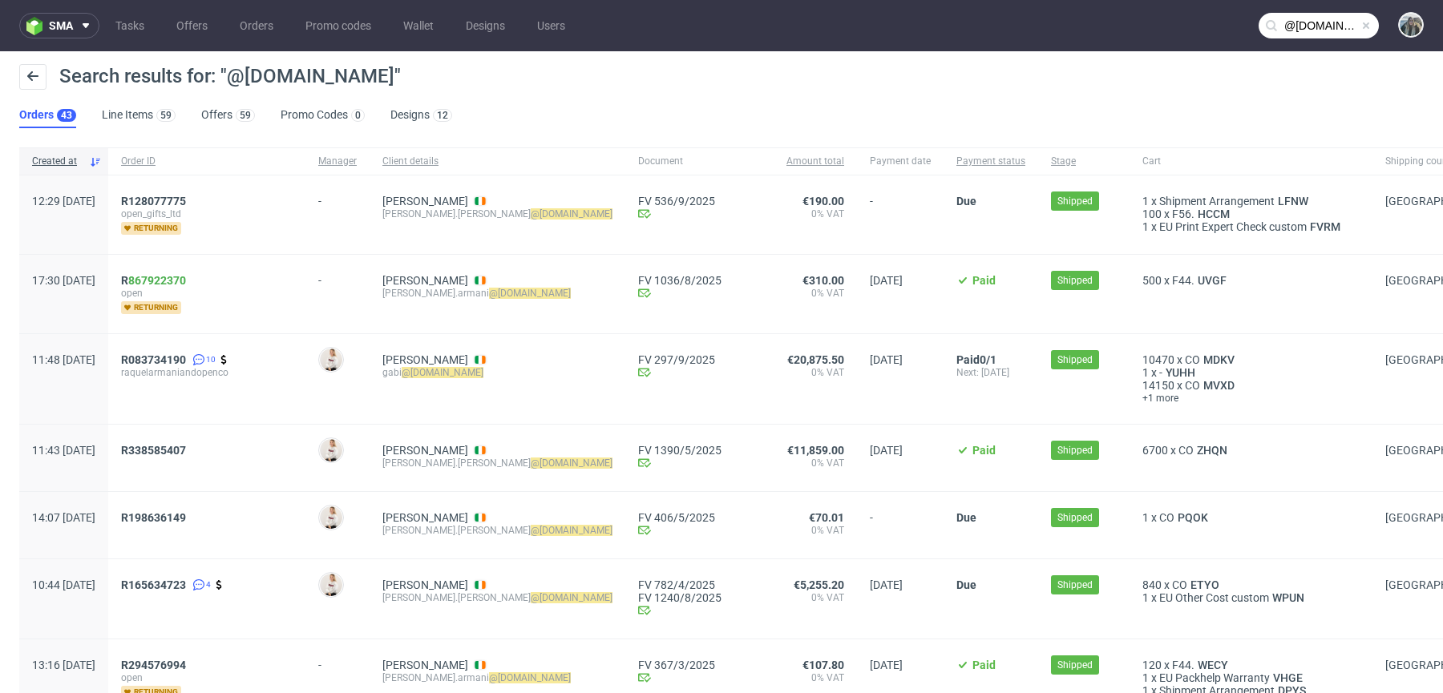
click at [1319, 42] on nav "sma Tasks Offers Orders Promo codes Wallet Designs Users @andopen.co" at bounding box center [721, 25] width 1443 height 51
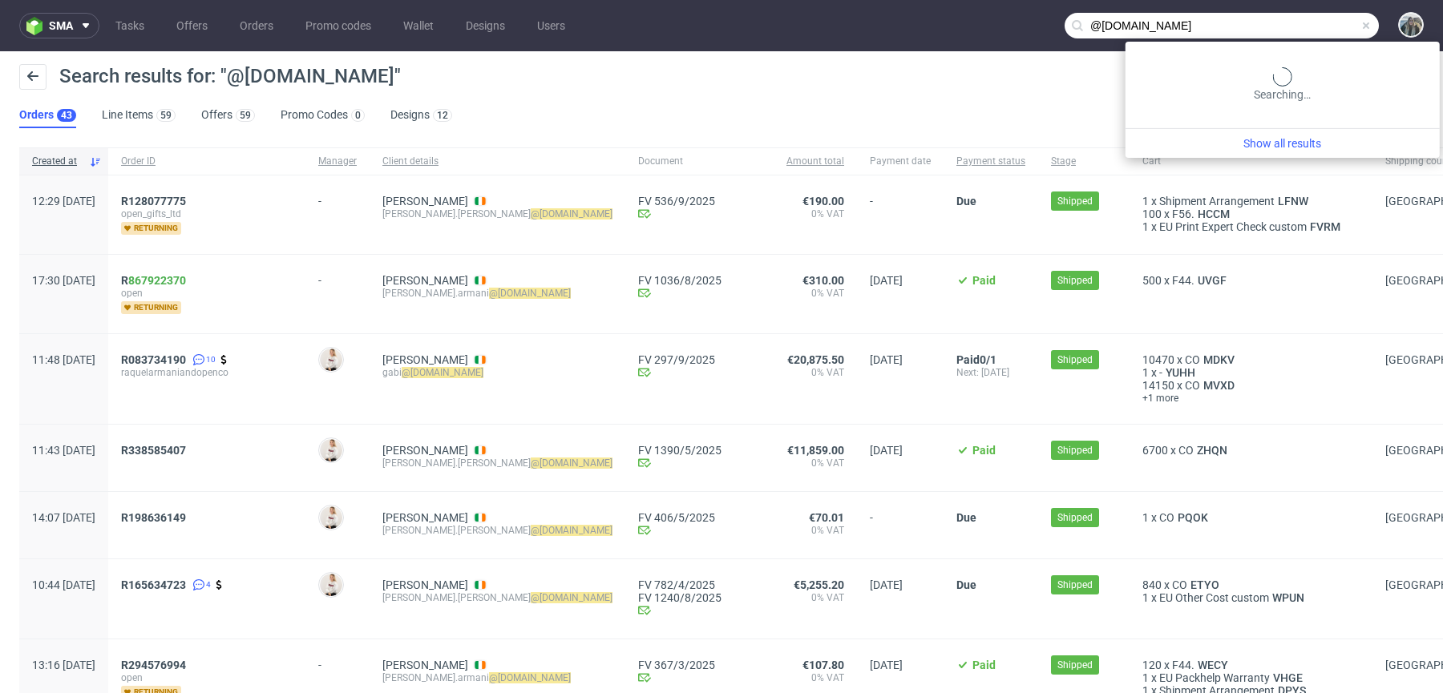
click at [1318, 33] on input "@andopen.co" at bounding box center [1221, 26] width 314 height 26
paste input "R723207553"
type input "R723207553"
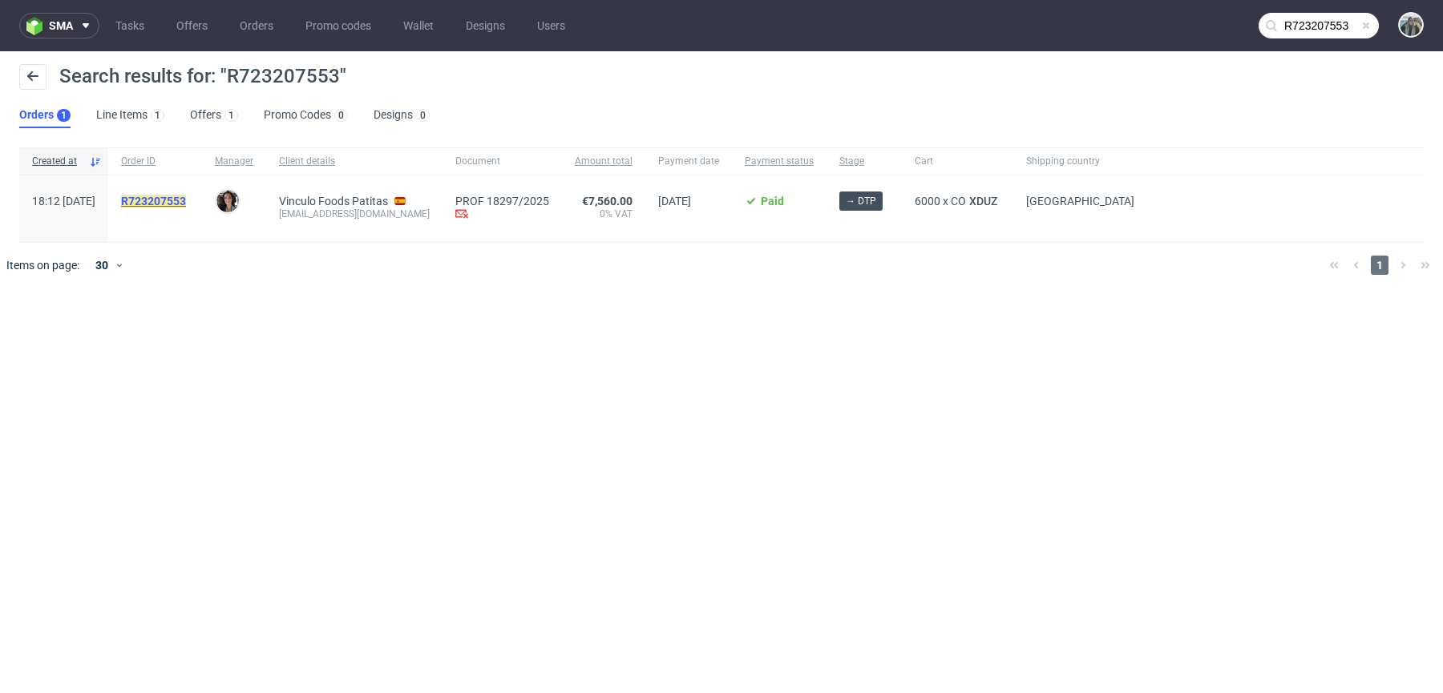
click at [184, 202] on mark "R723207553" at bounding box center [153, 201] width 65 height 13
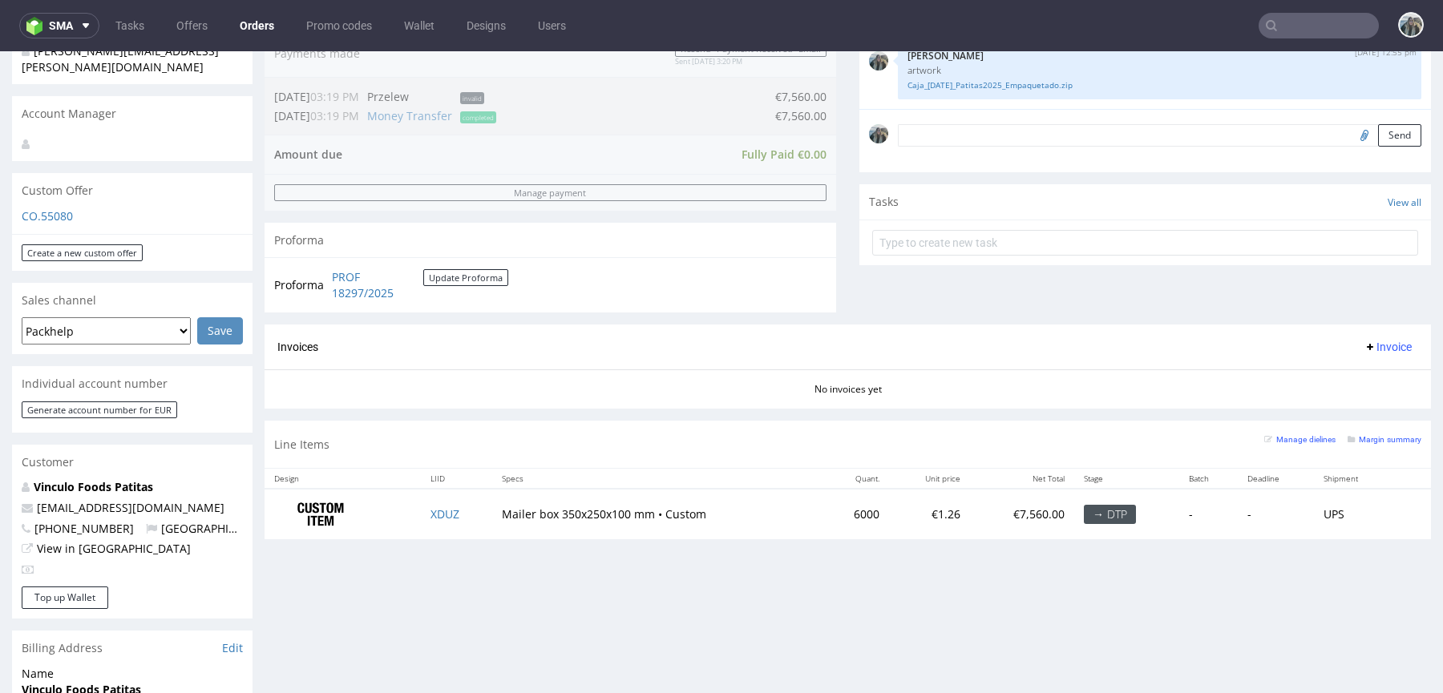
scroll to position [461, 0]
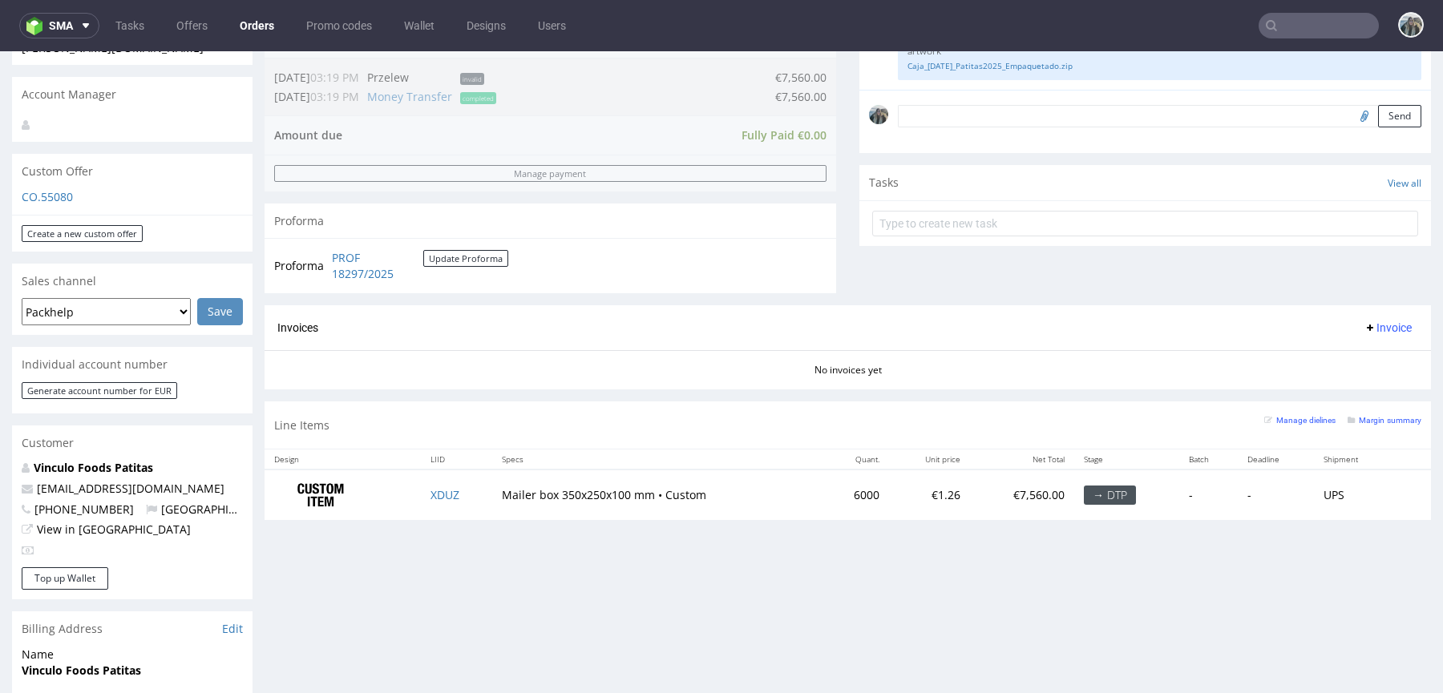
click at [470, 498] on td "XDUZ" at bounding box center [456, 495] width 71 height 50
click at [1308, 30] on input "text" at bounding box center [1318, 26] width 120 height 26
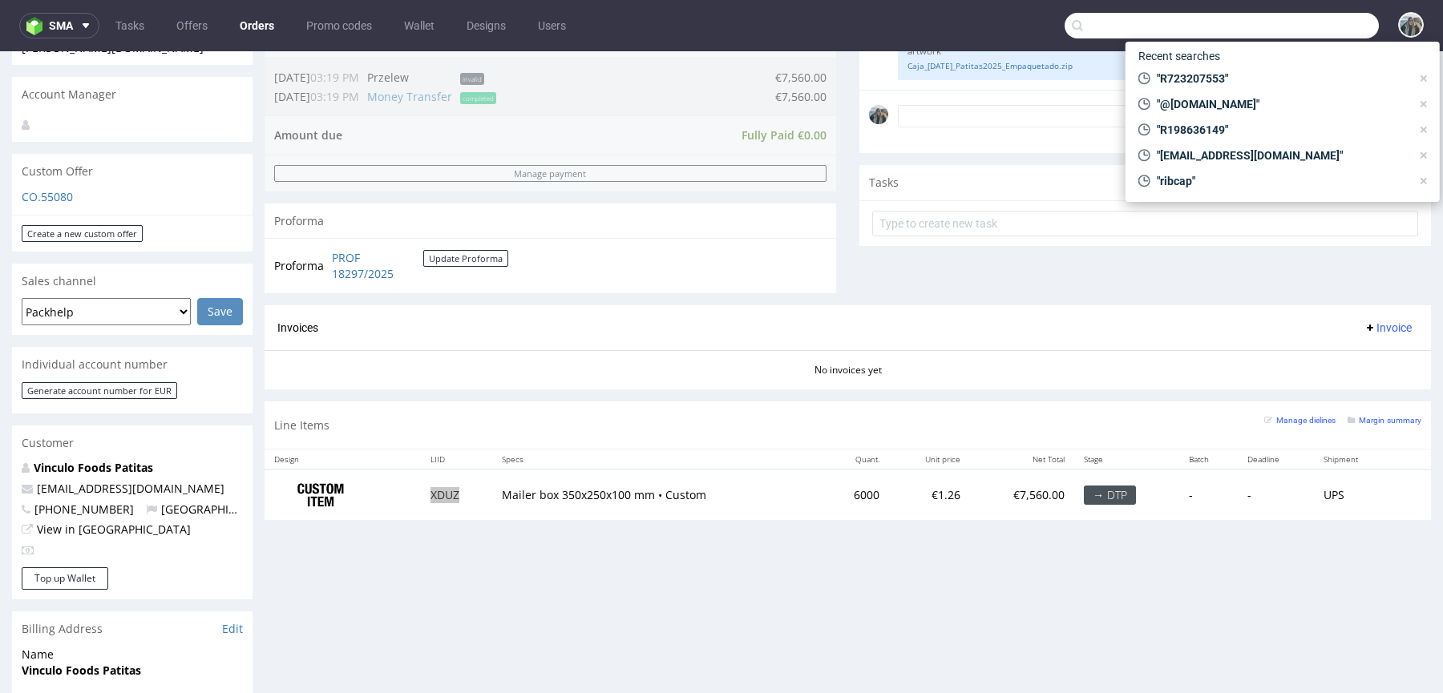
paste input "R798442831"
type input "R798442831"
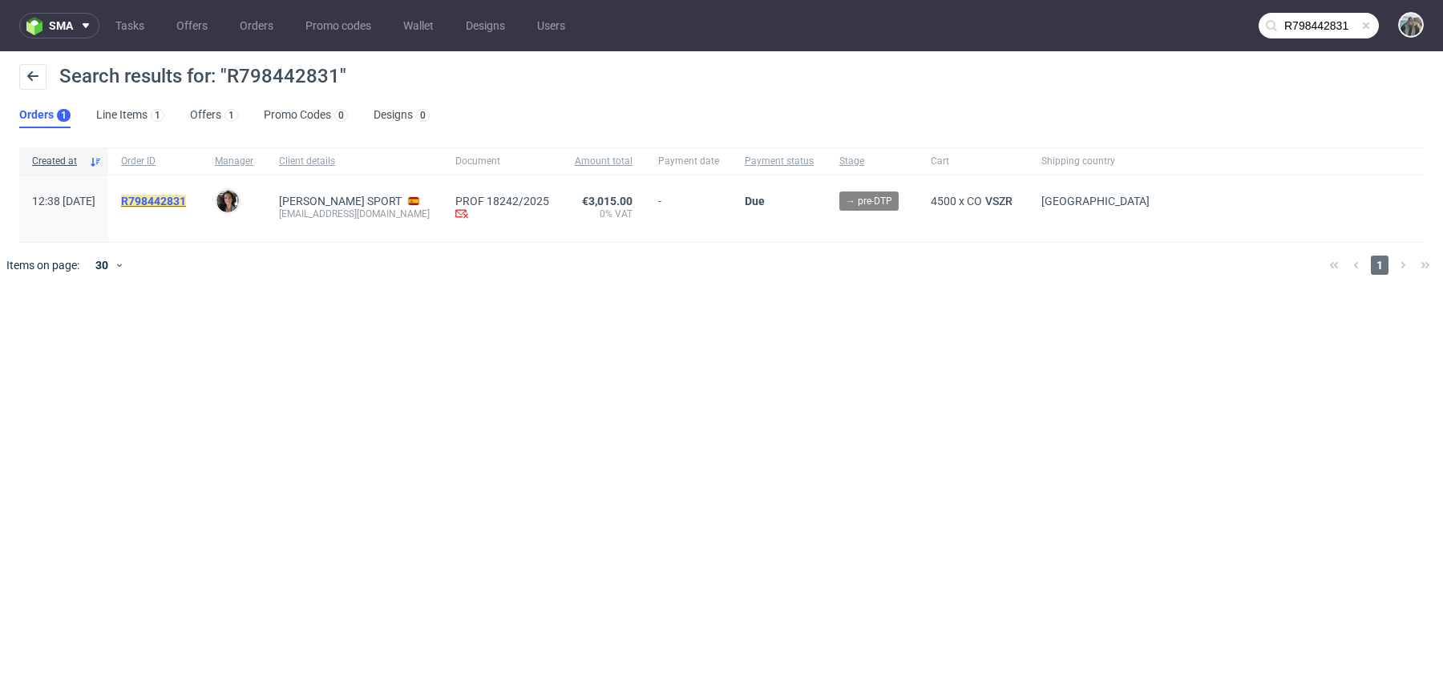
click at [186, 197] on mark "R798442831" at bounding box center [153, 201] width 65 height 13
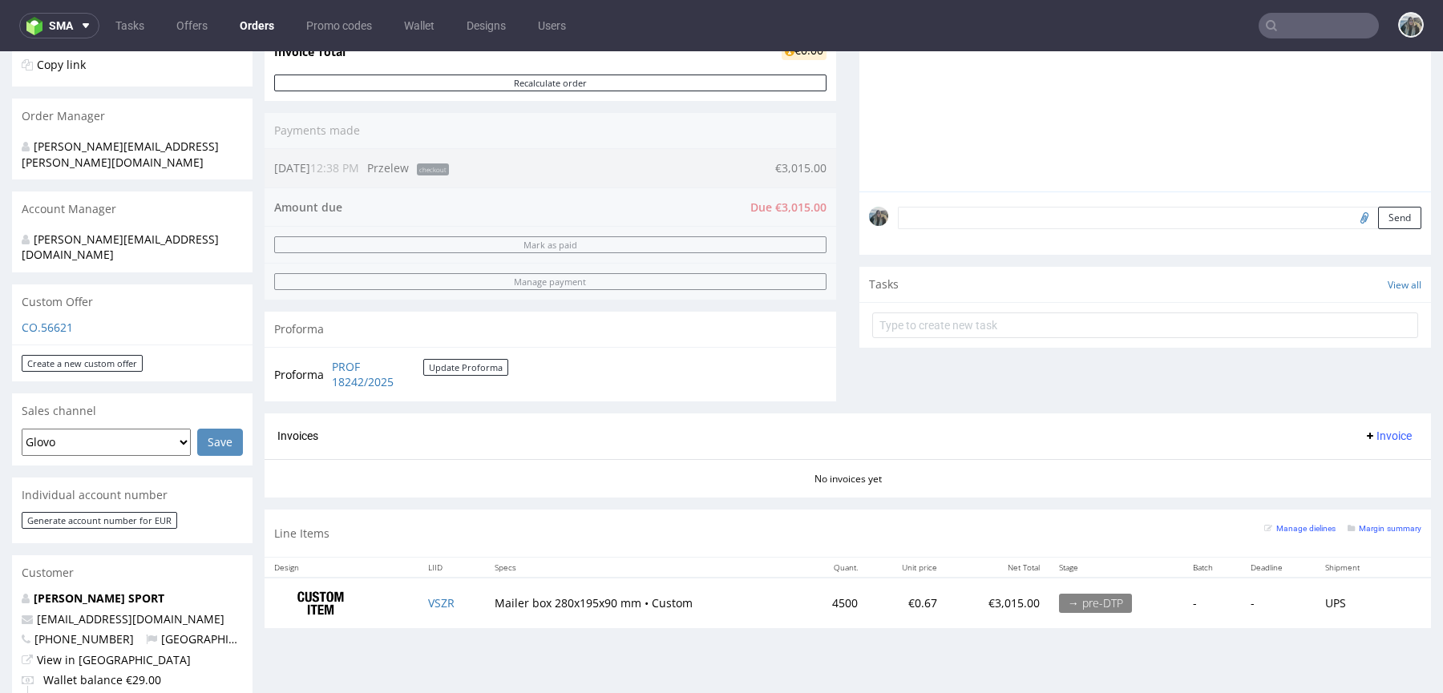
scroll to position [382, 0]
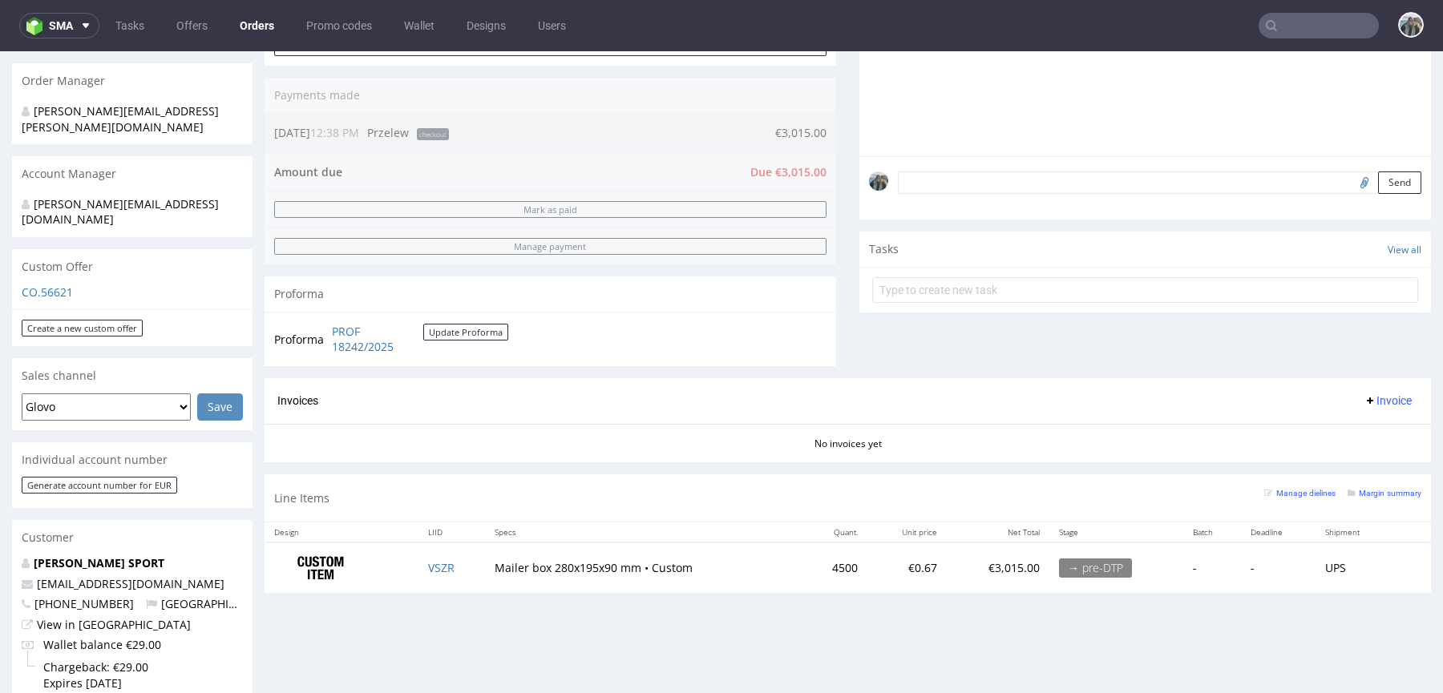
click at [1294, 22] on input "text" at bounding box center [1318, 26] width 120 height 26
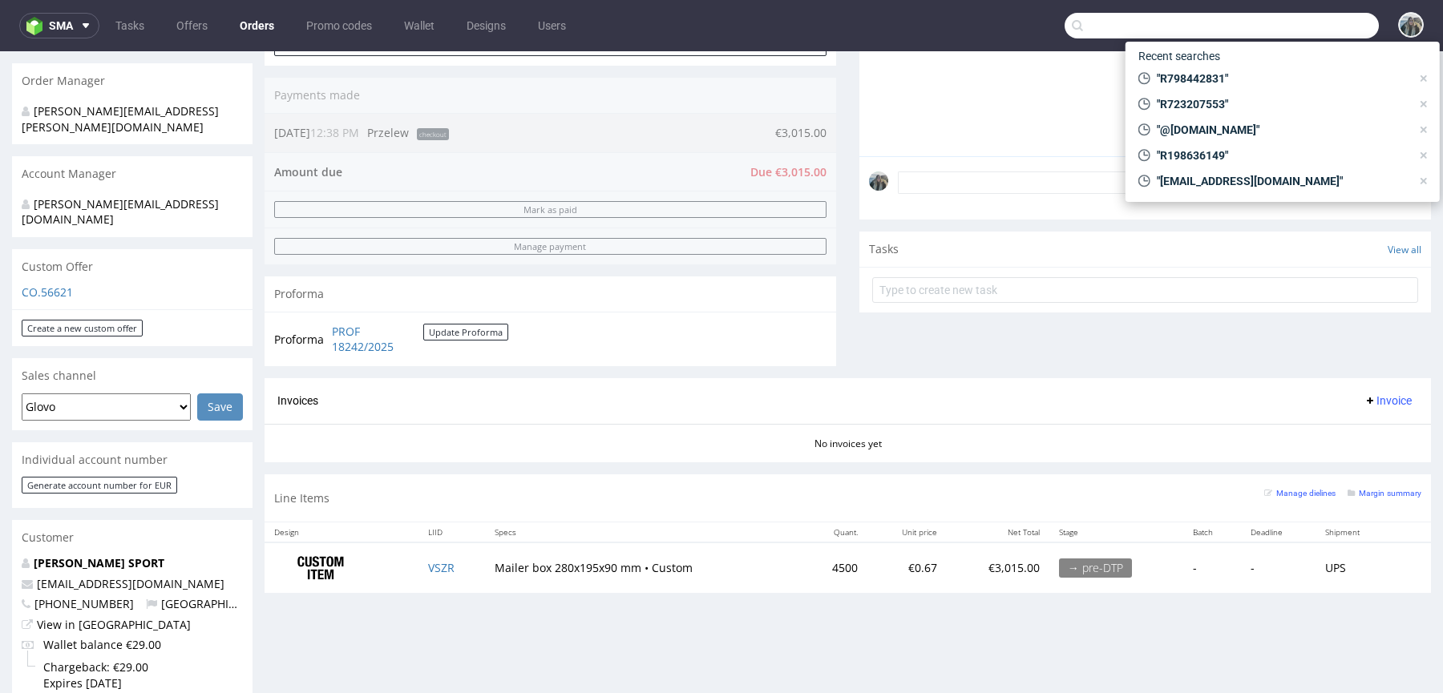
paste input "R903095205"
type input "R903095205"
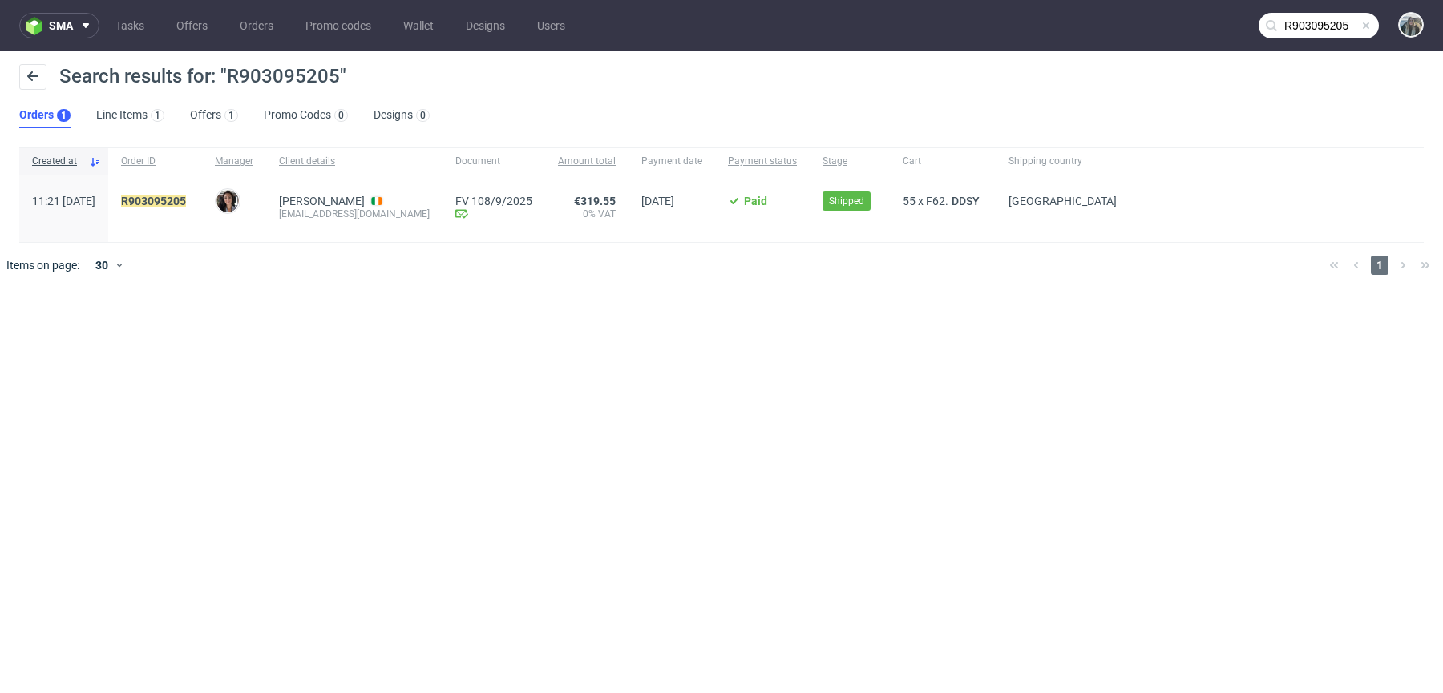
click at [180, 210] on span "R903095205" at bounding box center [155, 209] width 68 height 28
click at [180, 191] on div "R903095205" at bounding box center [155, 209] width 94 height 67
click at [186, 200] on link "903095205" at bounding box center [157, 201] width 58 height 13
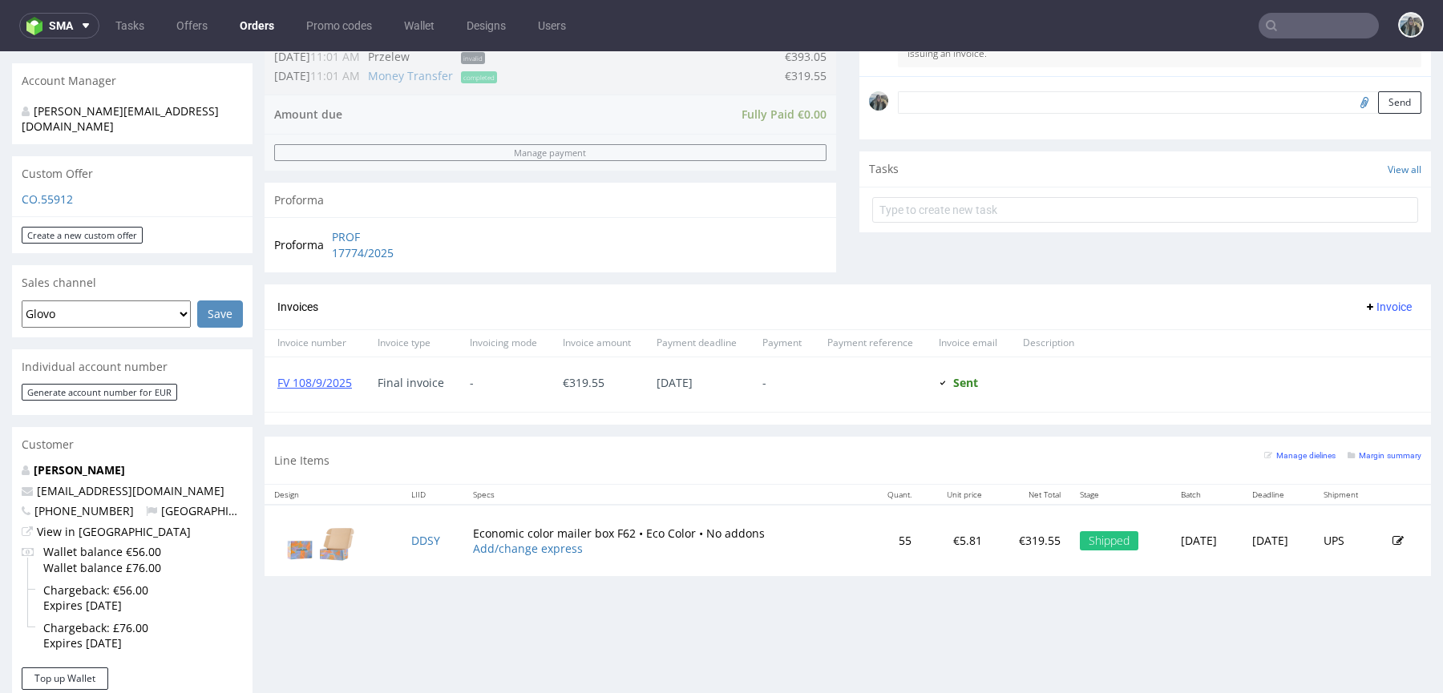
scroll to position [483, 0]
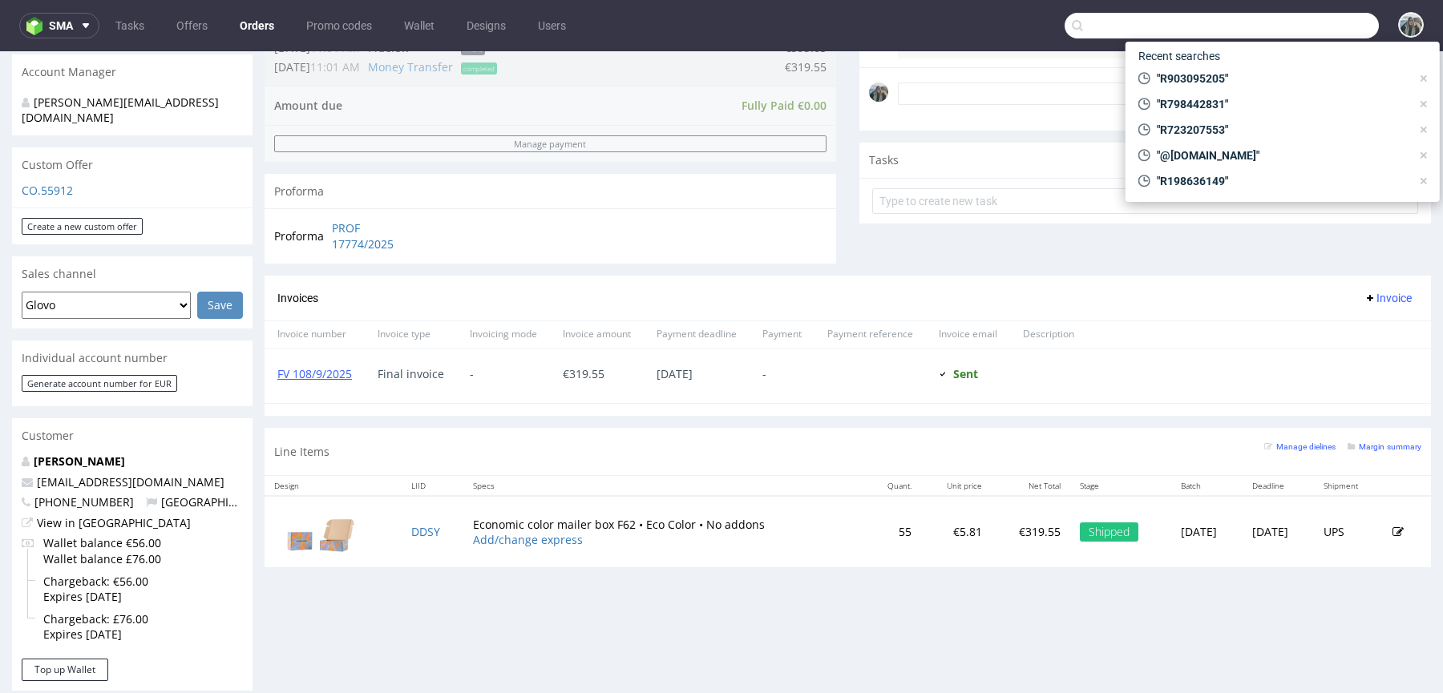
click at [1334, 30] on input "text" at bounding box center [1221, 26] width 314 height 26
paste input "R029338420"
type input "R029338420"
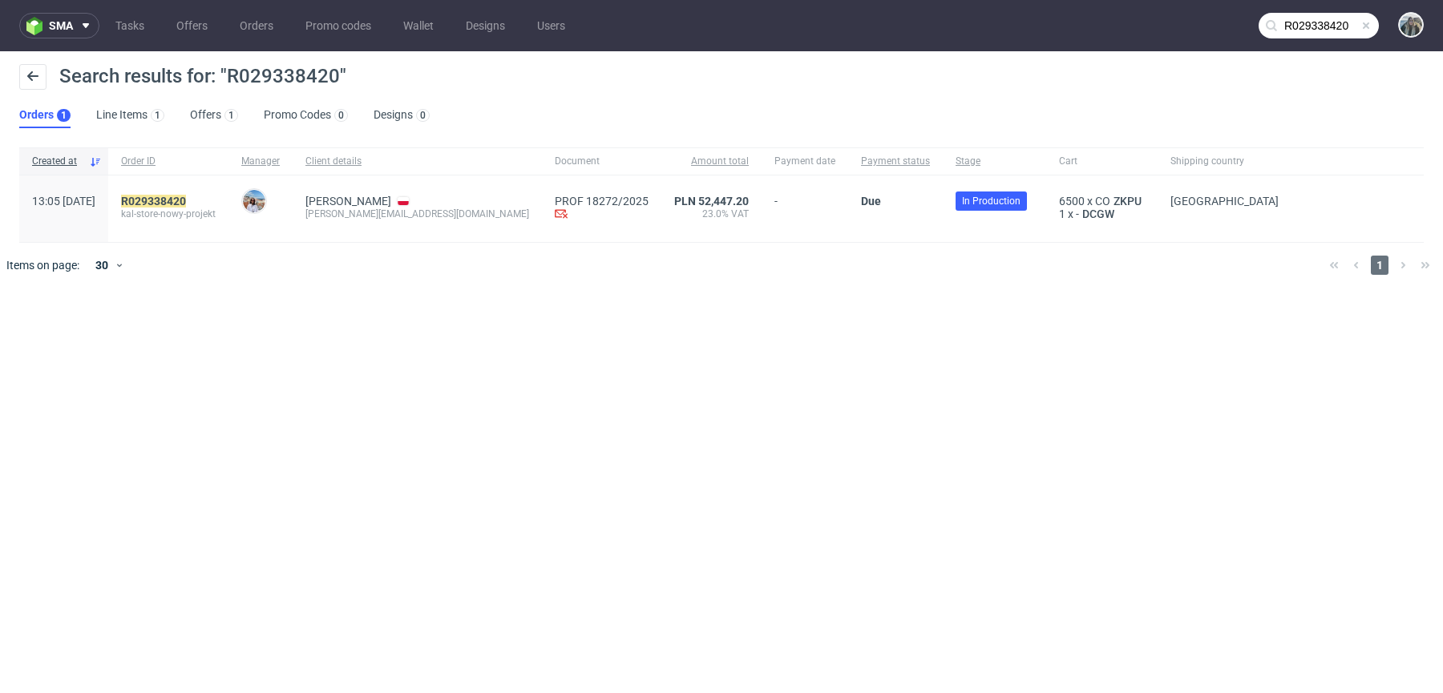
click at [215, 192] on div "R029338420 kal-store-nowy-projekt" at bounding box center [168, 209] width 120 height 67
click at [176, 202] on mark "R029338420" at bounding box center [153, 201] width 65 height 13
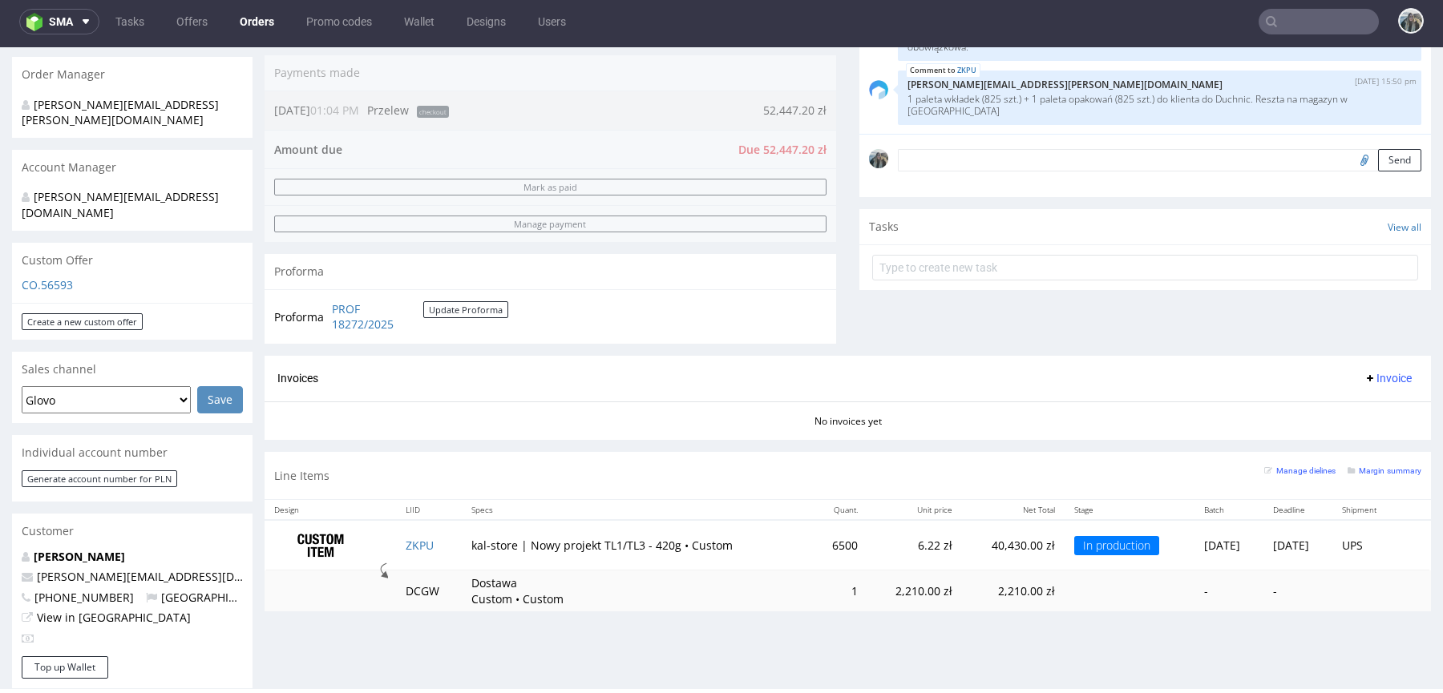
scroll to position [546, 0]
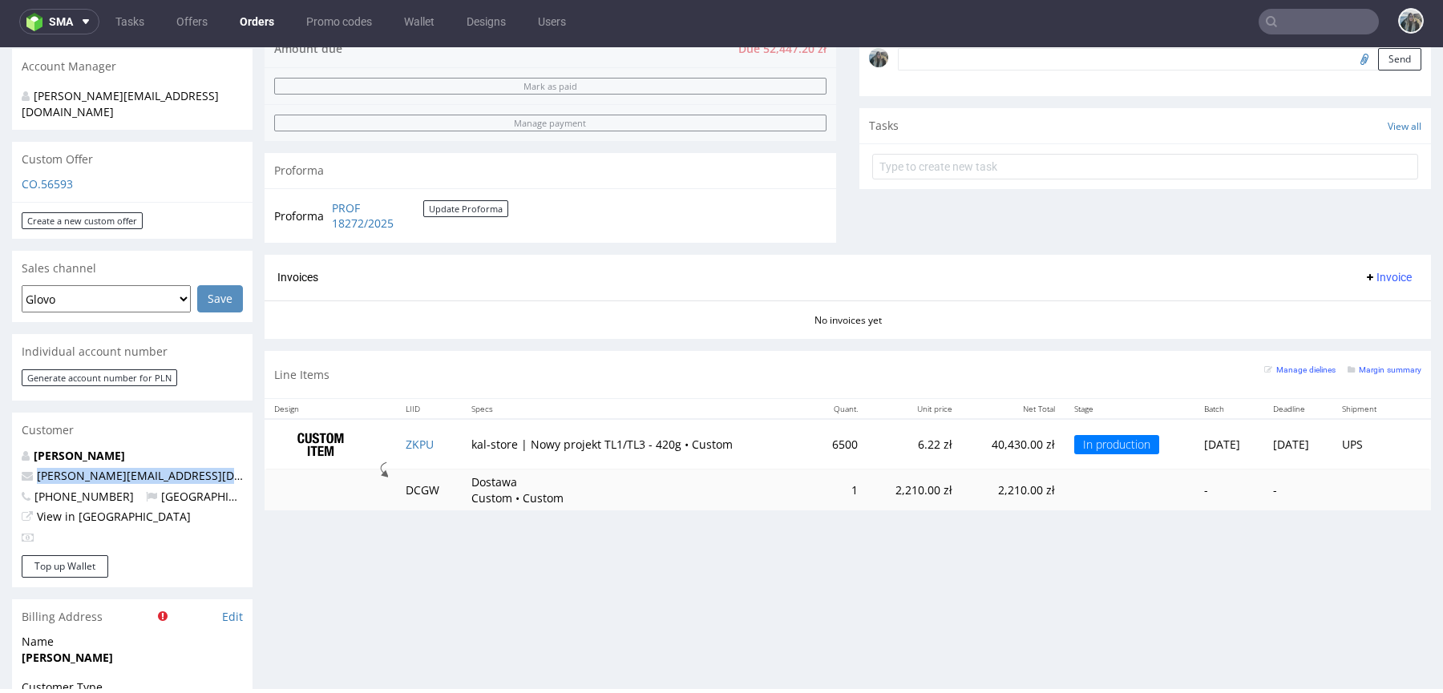
drag, startPoint x: 227, startPoint y: 445, endPoint x: 0, endPoint y: 445, distance: 226.8
click at [0, 445] on div "Order via Offer R029338420 28.08.2025 01:05 PM Mark this order as problematic I…" at bounding box center [721, 371] width 1443 height 1571
copy span "stanislaw.czarnocki@kal-store.com"
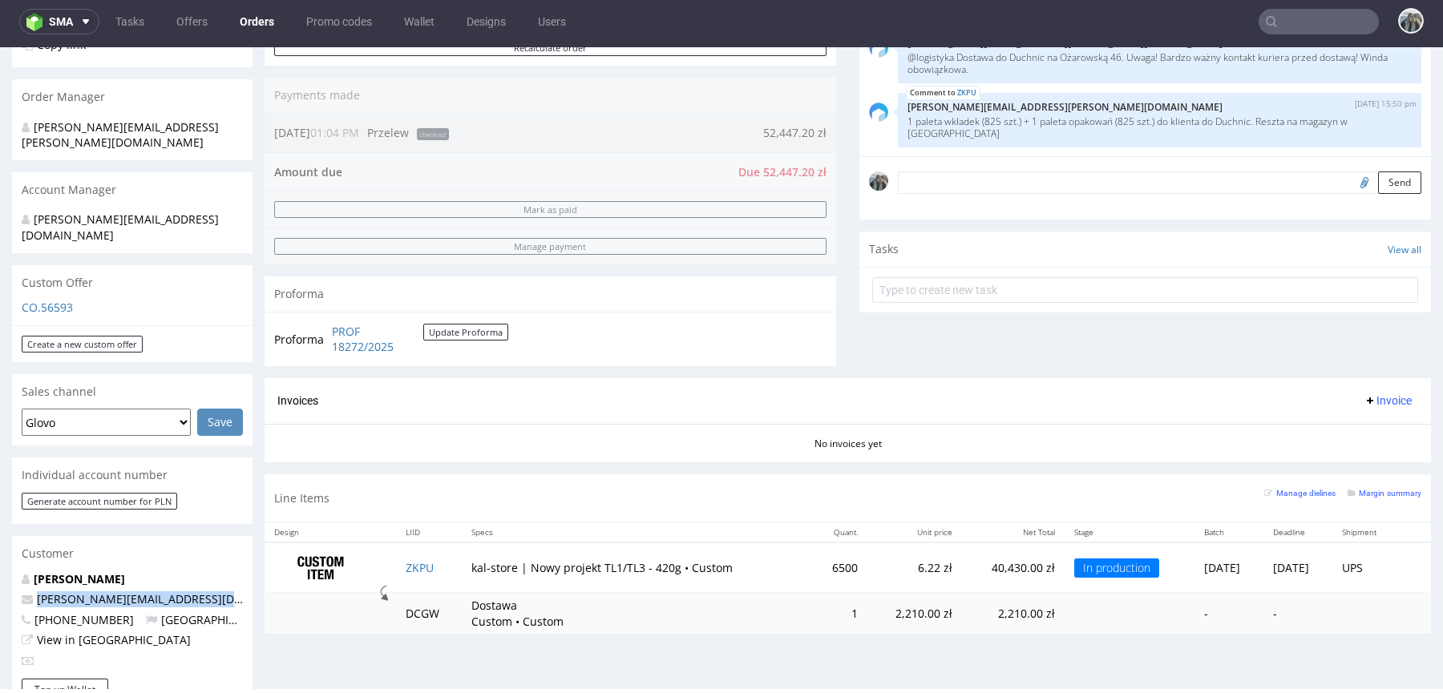
scroll to position [505, 0]
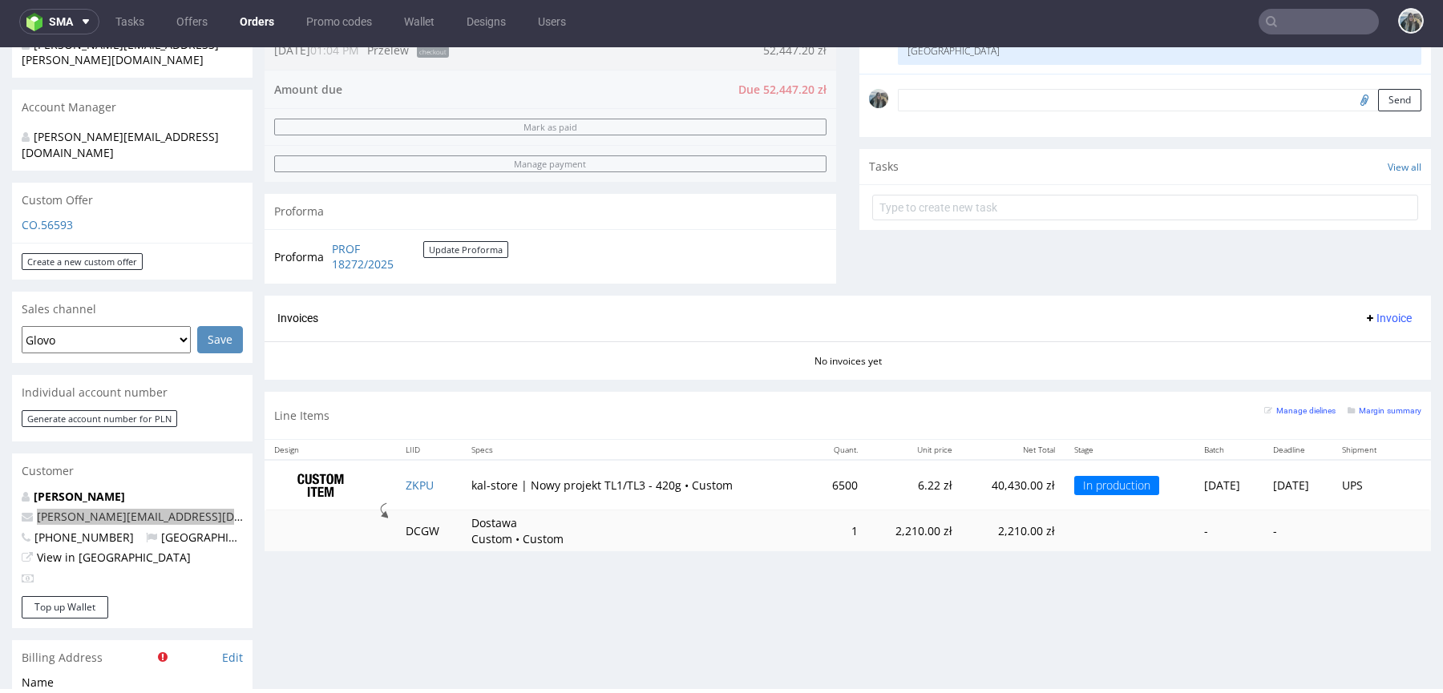
click at [1318, 29] on input "text" at bounding box center [1318, 22] width 120 height 26
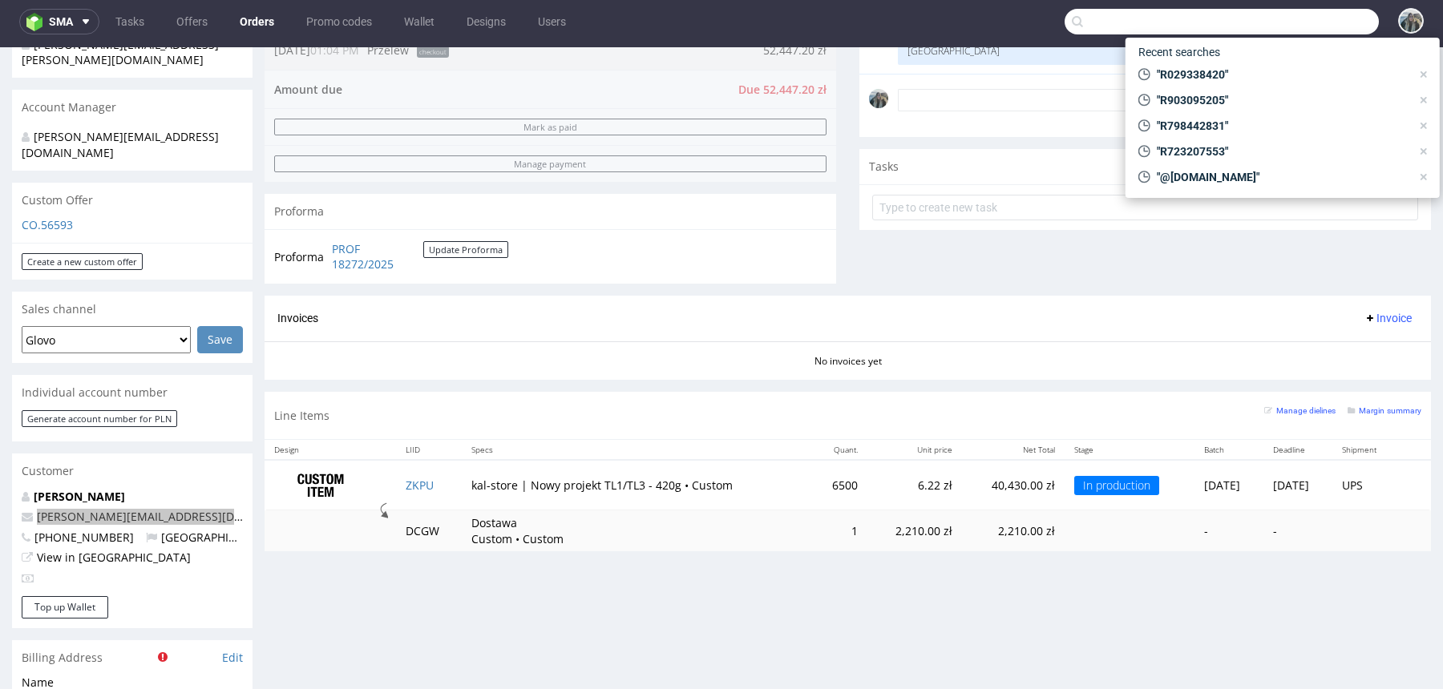
paste input "R834790323"
type input "R834790323"
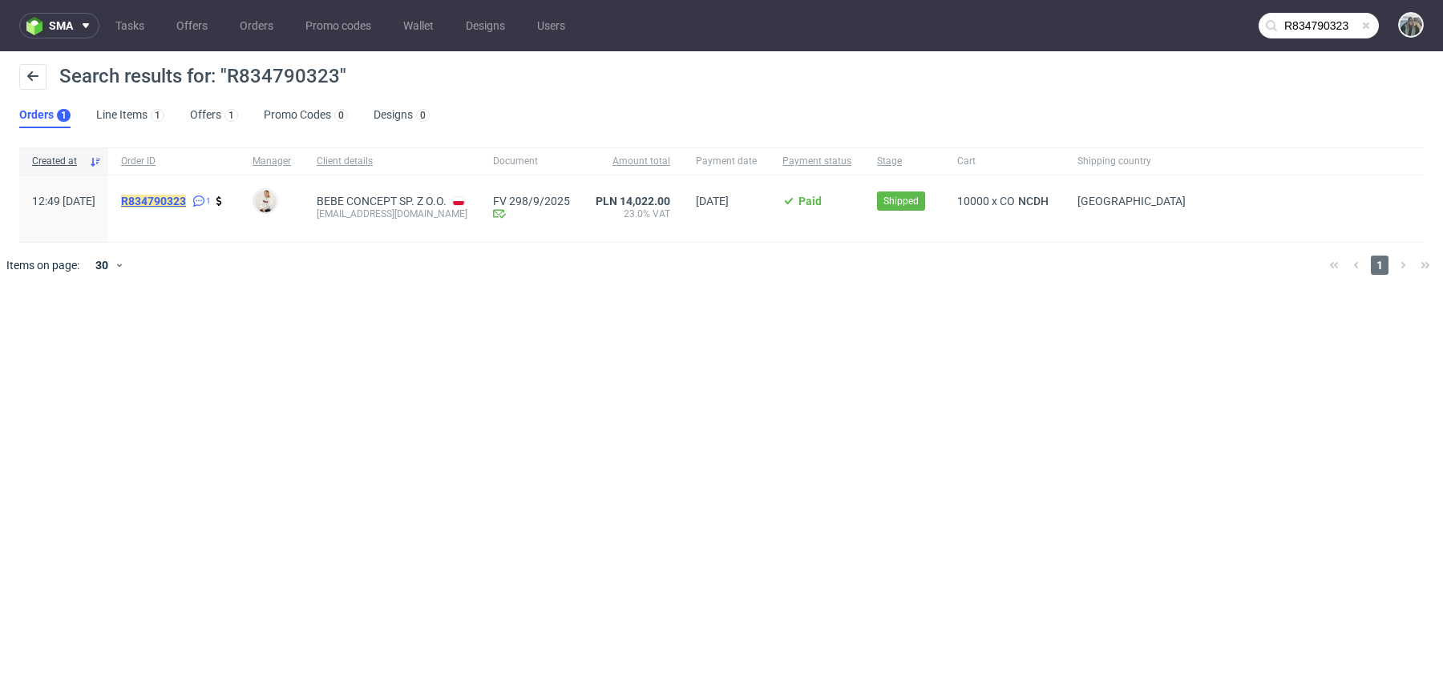
click at [186, 201] on mark "R834790323" at bounding box center [153, 201] width 65 height 13
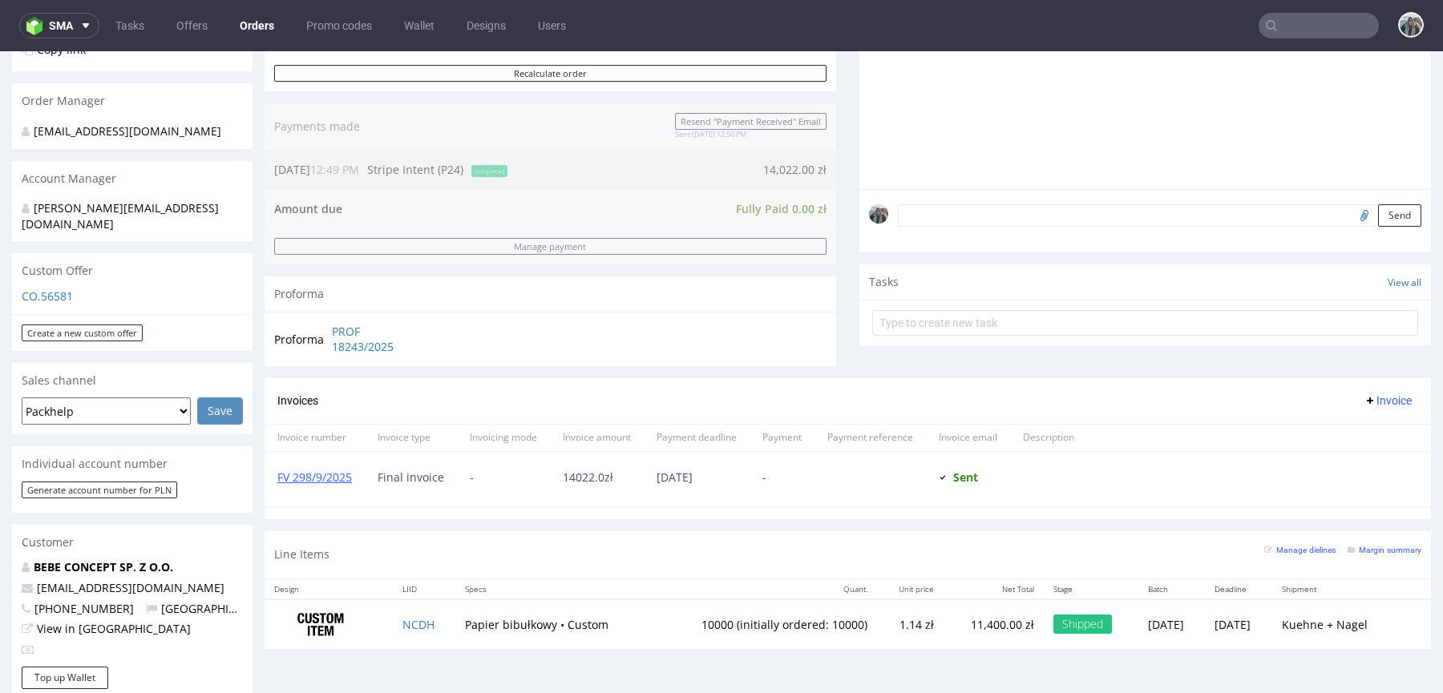
scroll to position [489, 0]
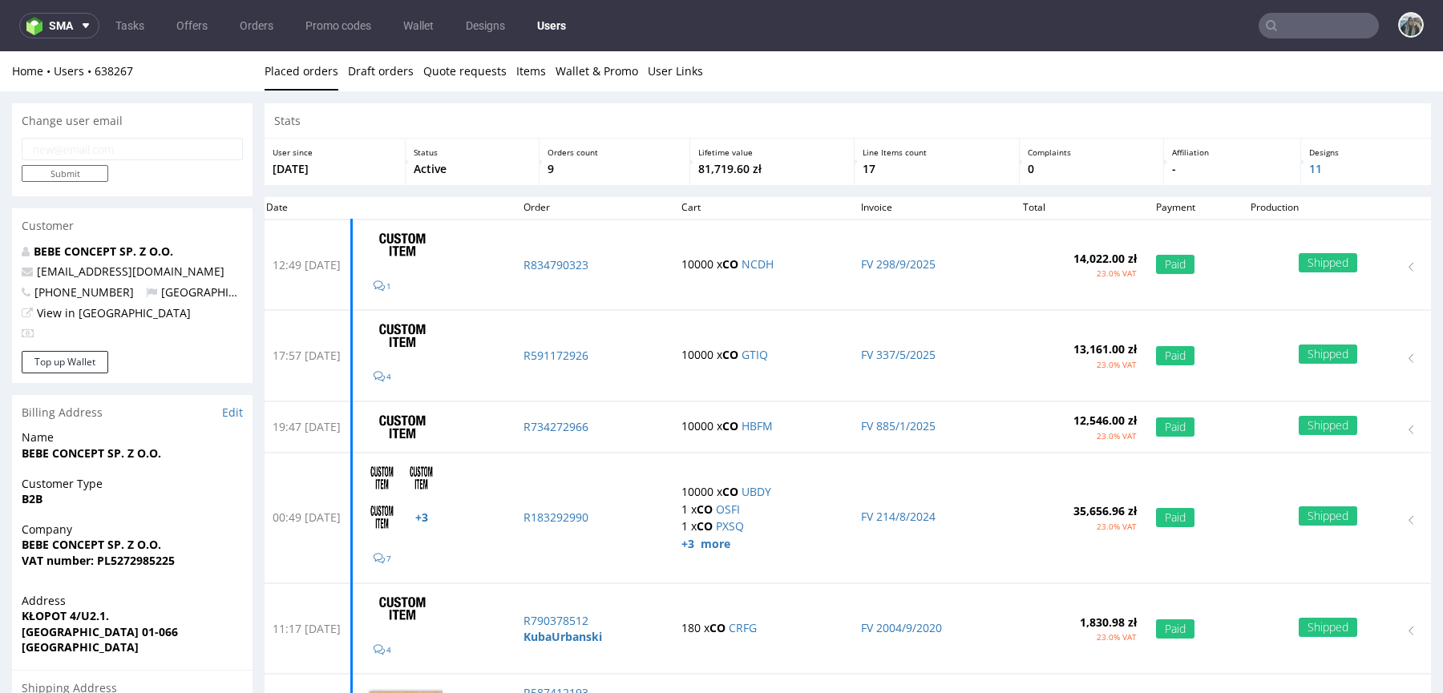
click at [1282, 6] on nav "sma Tasks Offers Orders Promo codes Wallet Designs Users" at bounding box center [721, 25] width 1443 height 51
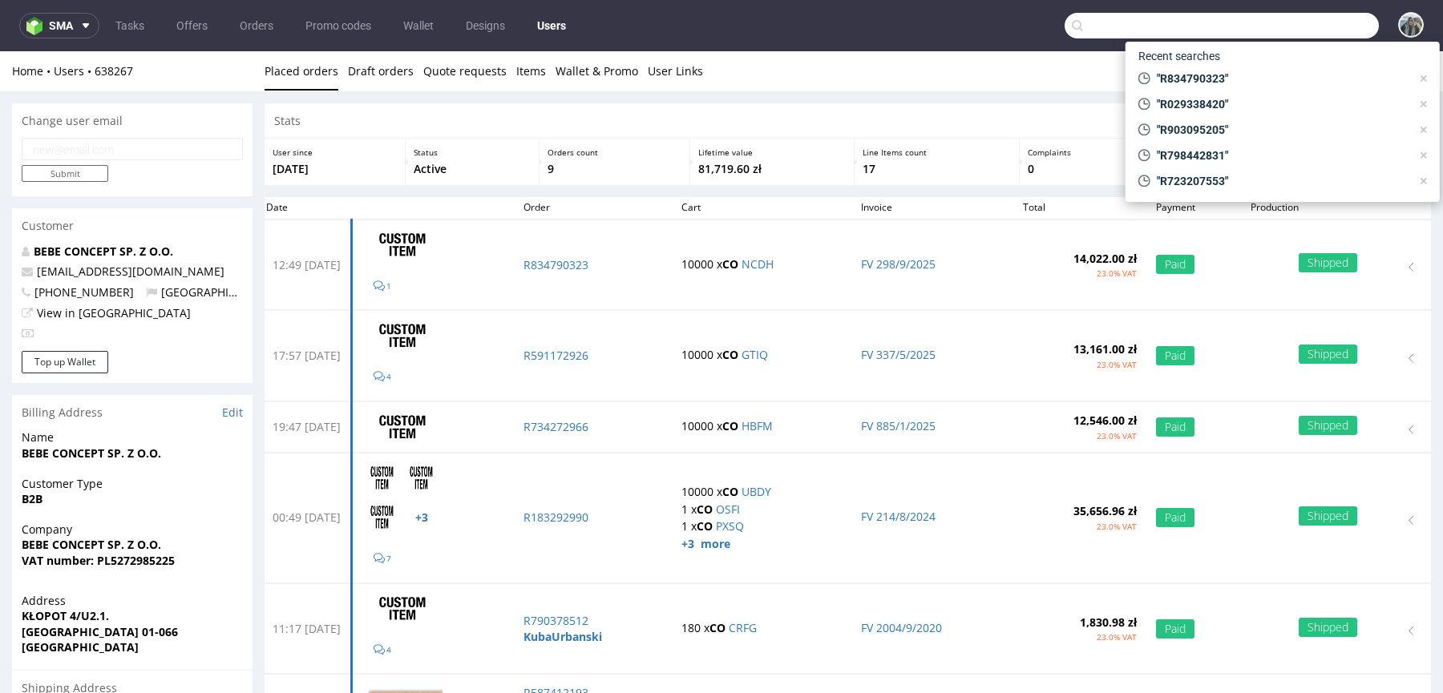
click at [1282, 13] on input "text" at bounding box center [1221, 26] width 314 height 26
paste input "R070282703"
type input "R070282703"
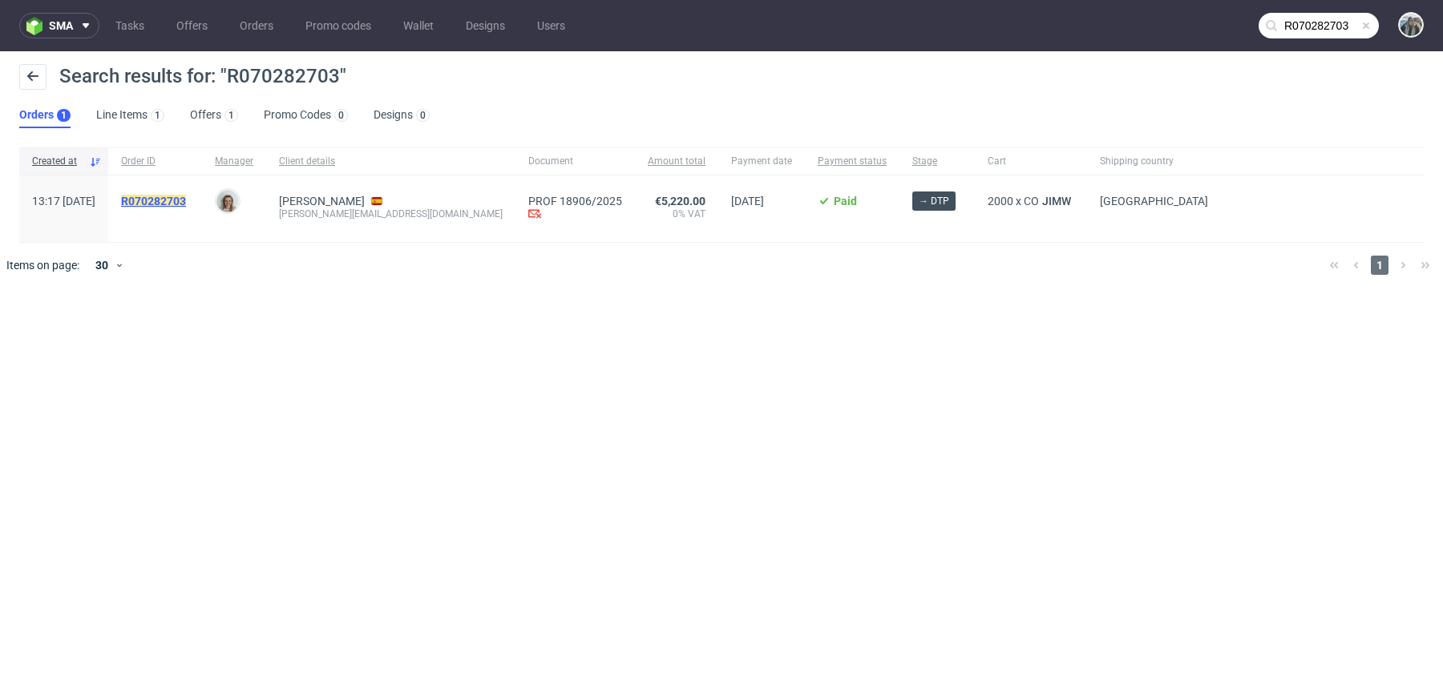
click at [186, 201] on mark "R070282703" at bounding box center [153, 201] width 65 height 13
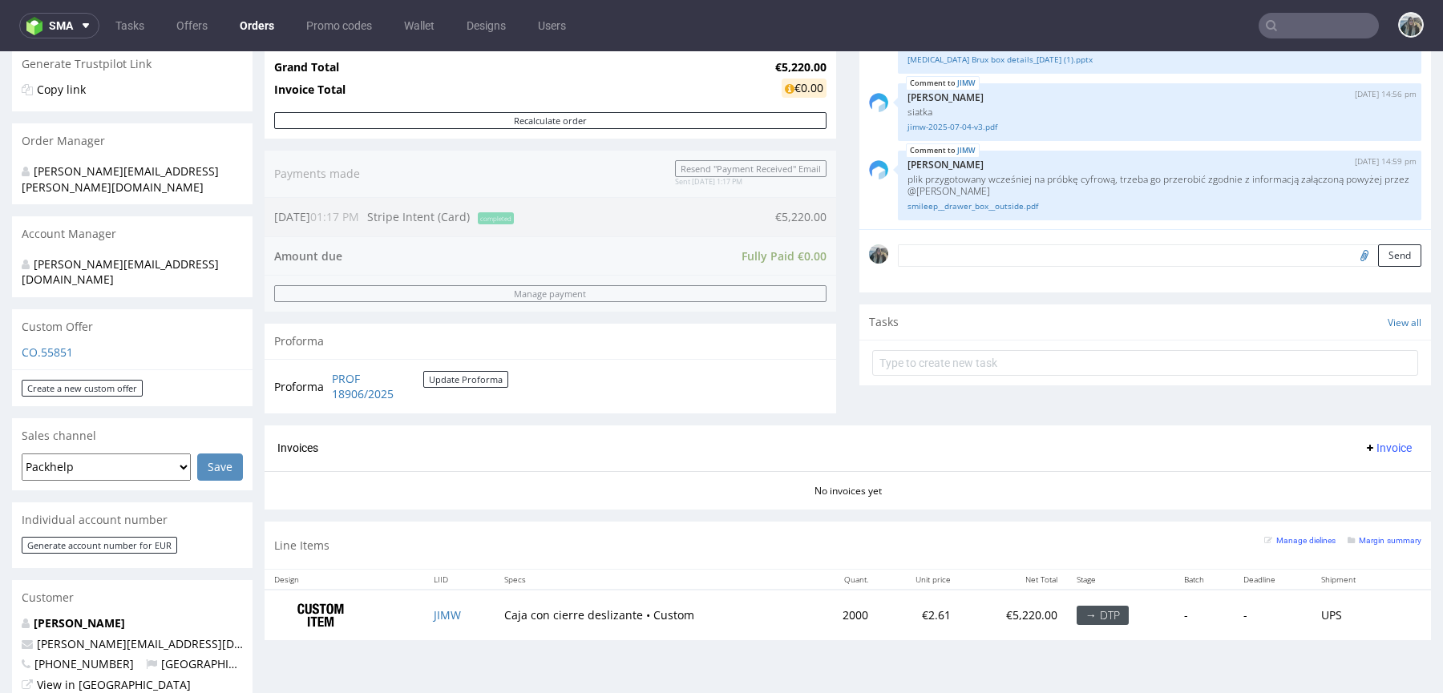
scroll to position [651, 0]
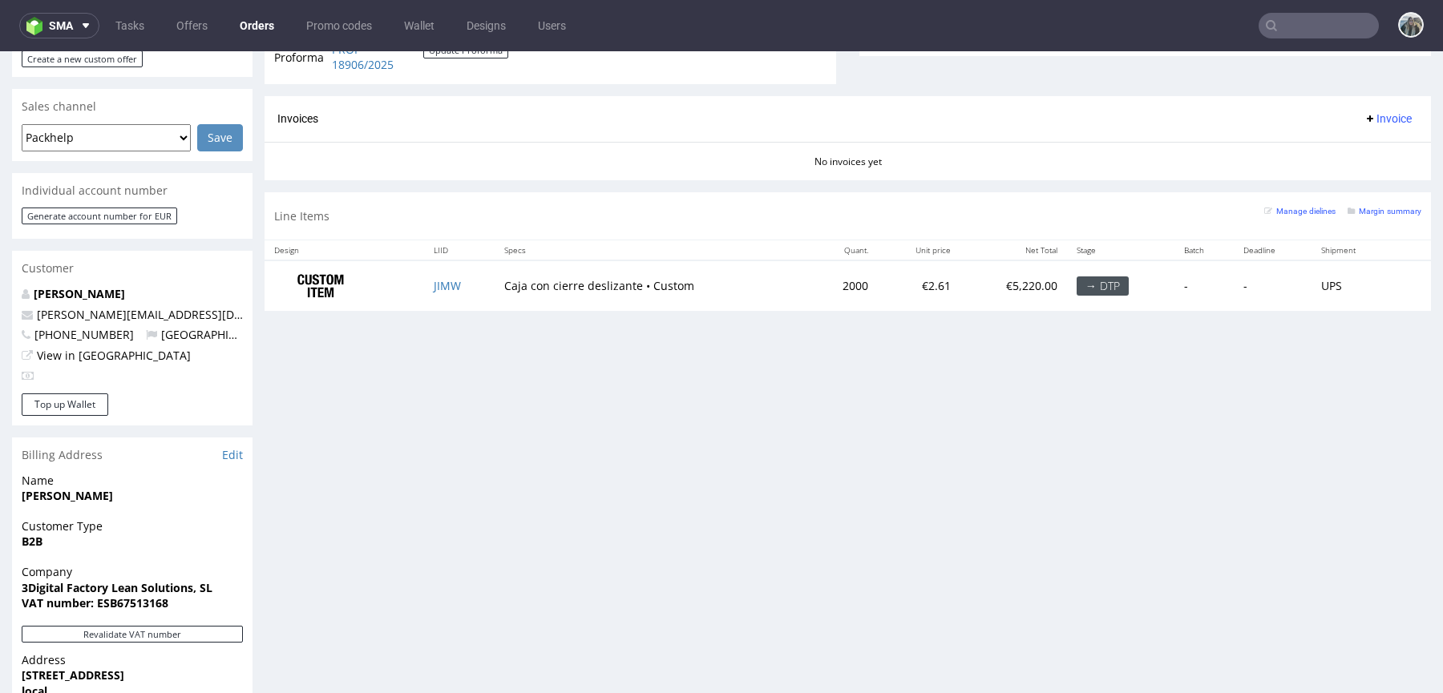
click at [483, 289] on td "JIMW" at bounding box center [459, 285] width 71 height 50
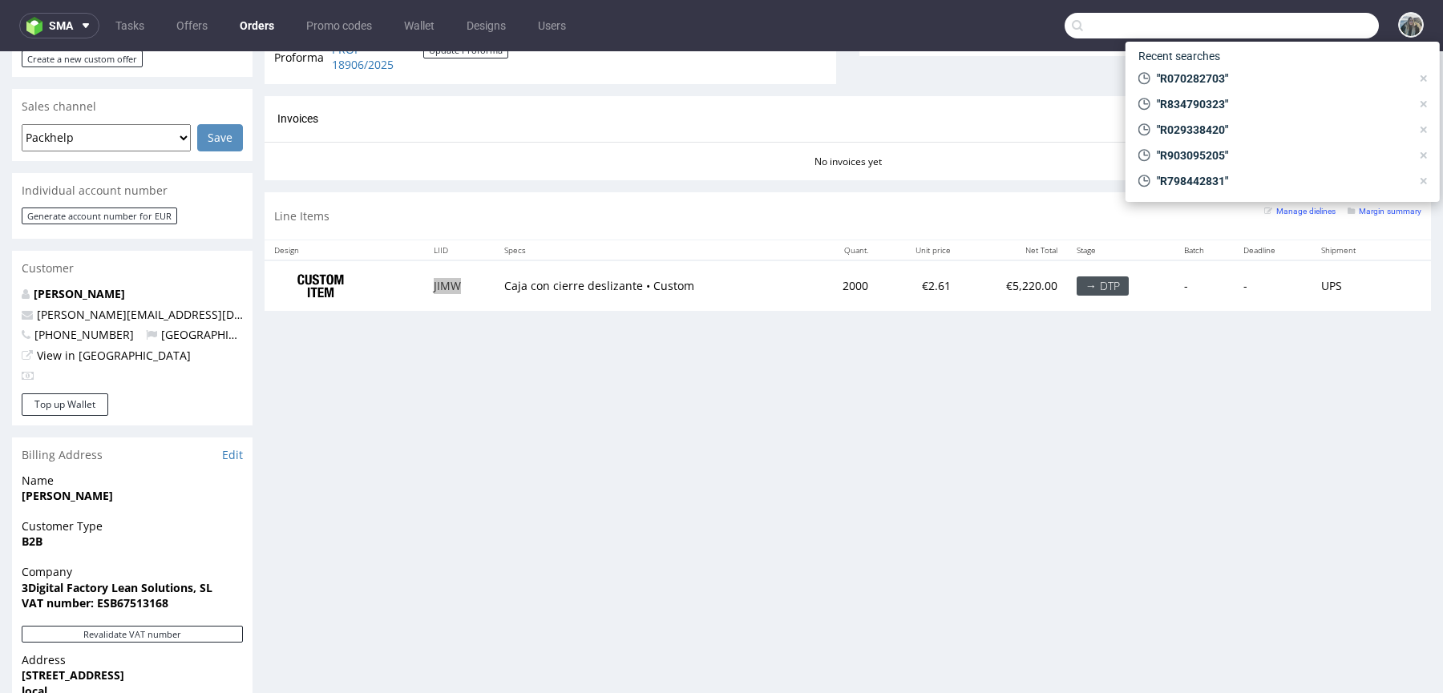
click at [1283, 20] on input "text" at bounding box center [1221, 26] width 314 height 26
paste input "R334661616"
type input "R334661616"
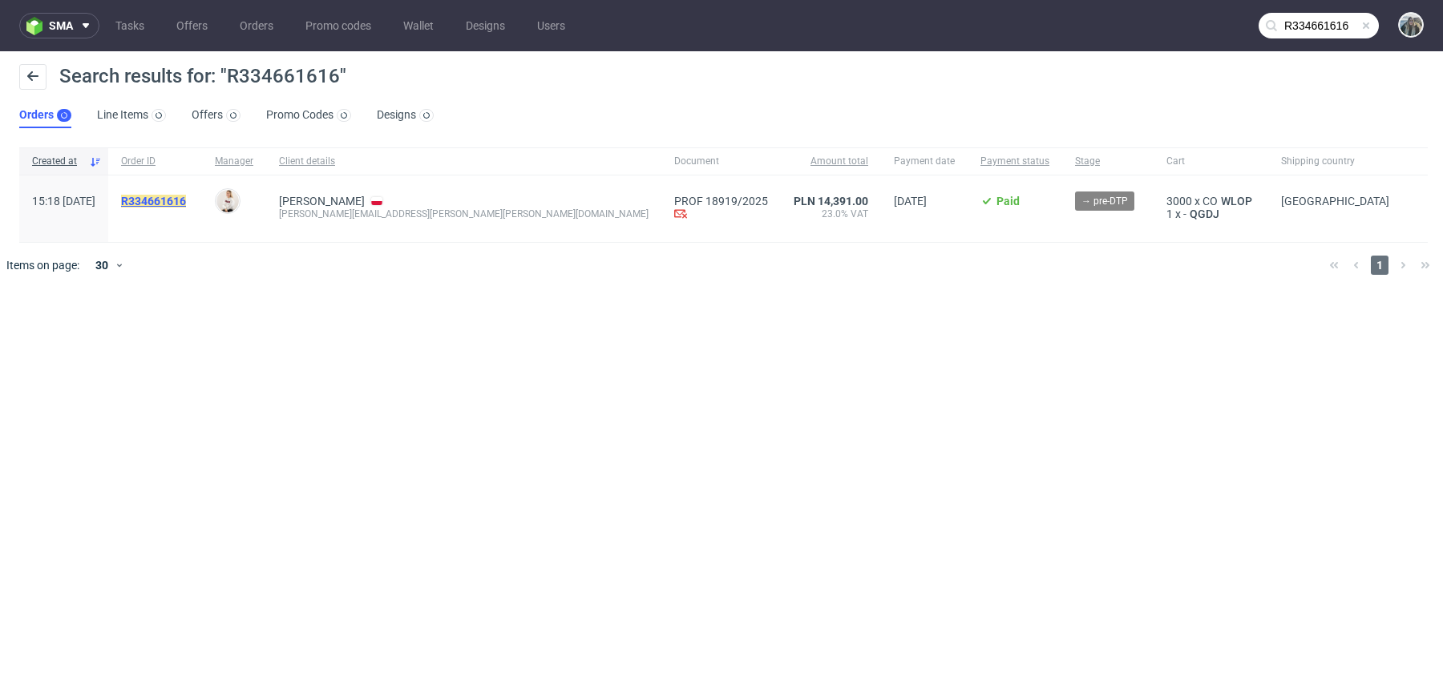
click at [186, 197] on mark "R334661616" at bounding box center [153, 201] width 65 height 13
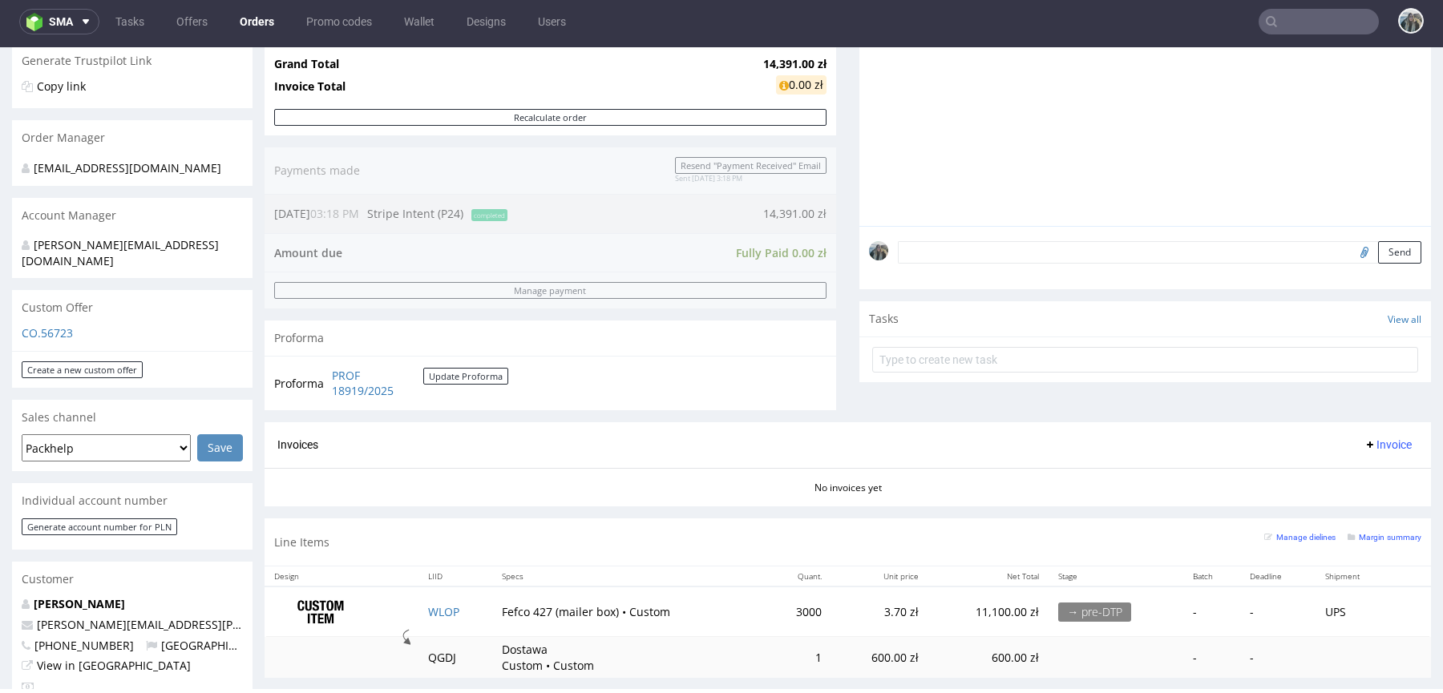
scroll to position [335, 0]
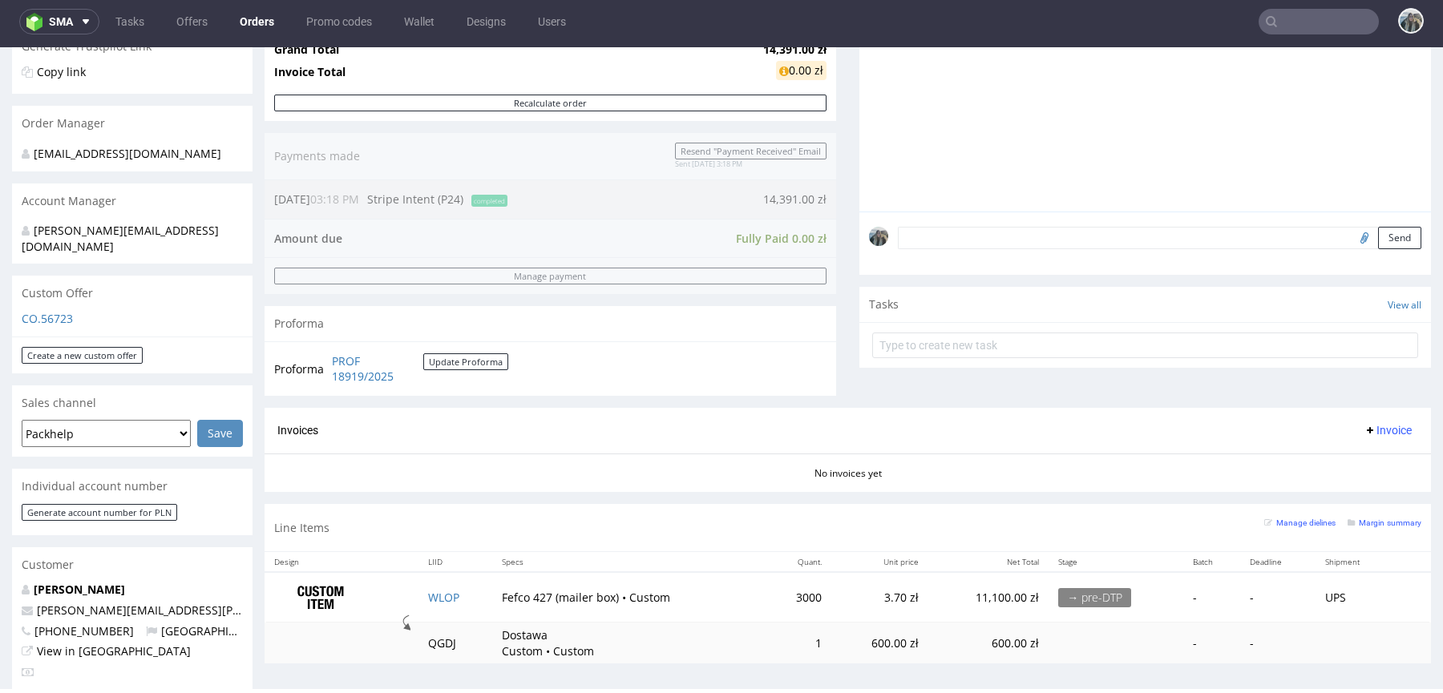
click at [1269, 26] on input "text" at bounding box center [1318, 22] width 120 height 26
paste input "R057834516"
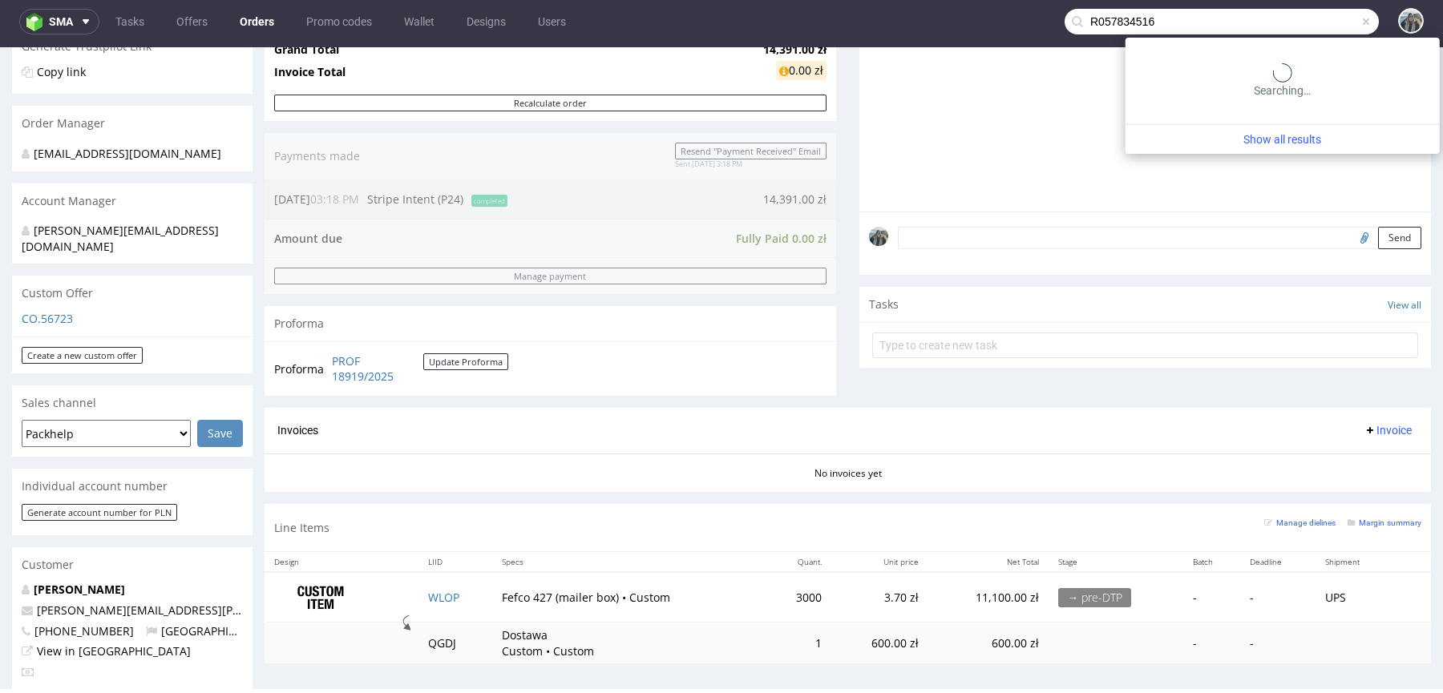
type input "R057834516"
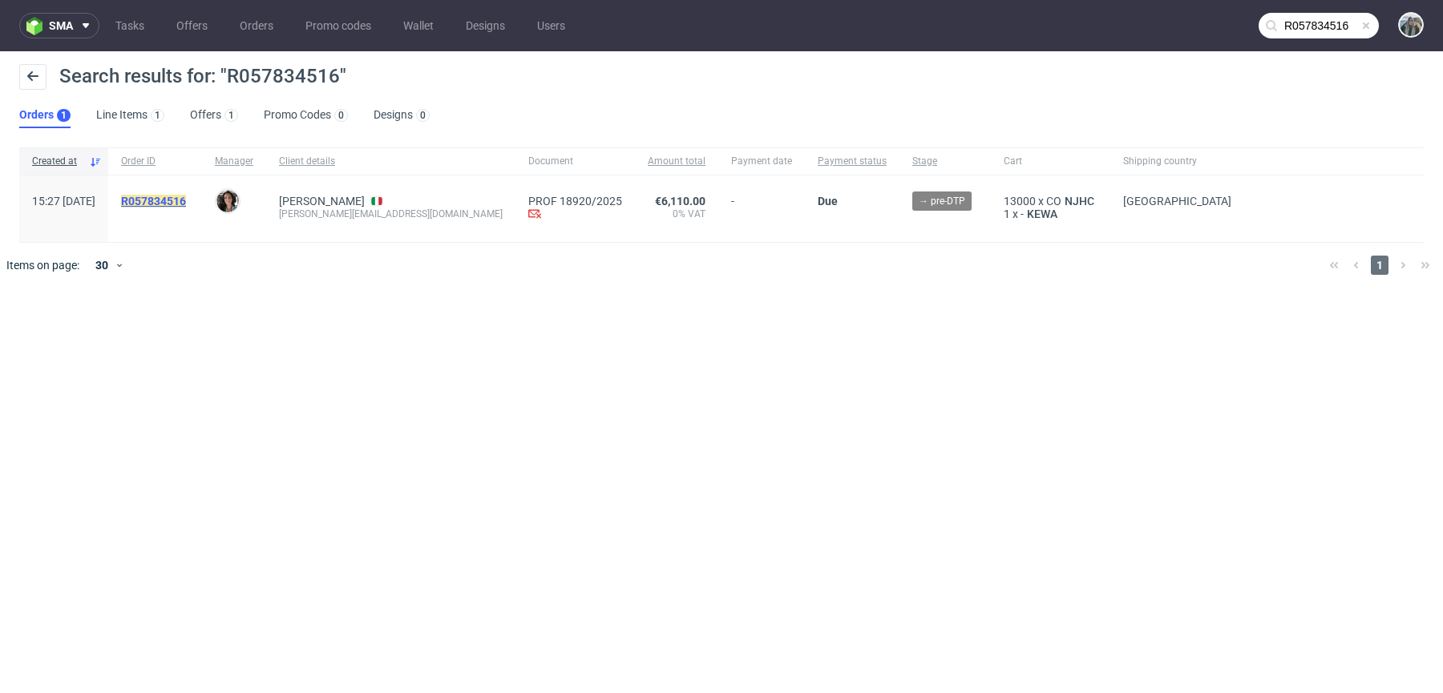
click at [186, 203] on mark "R057834516" at bounding box center [153, 201] width 65 height 13
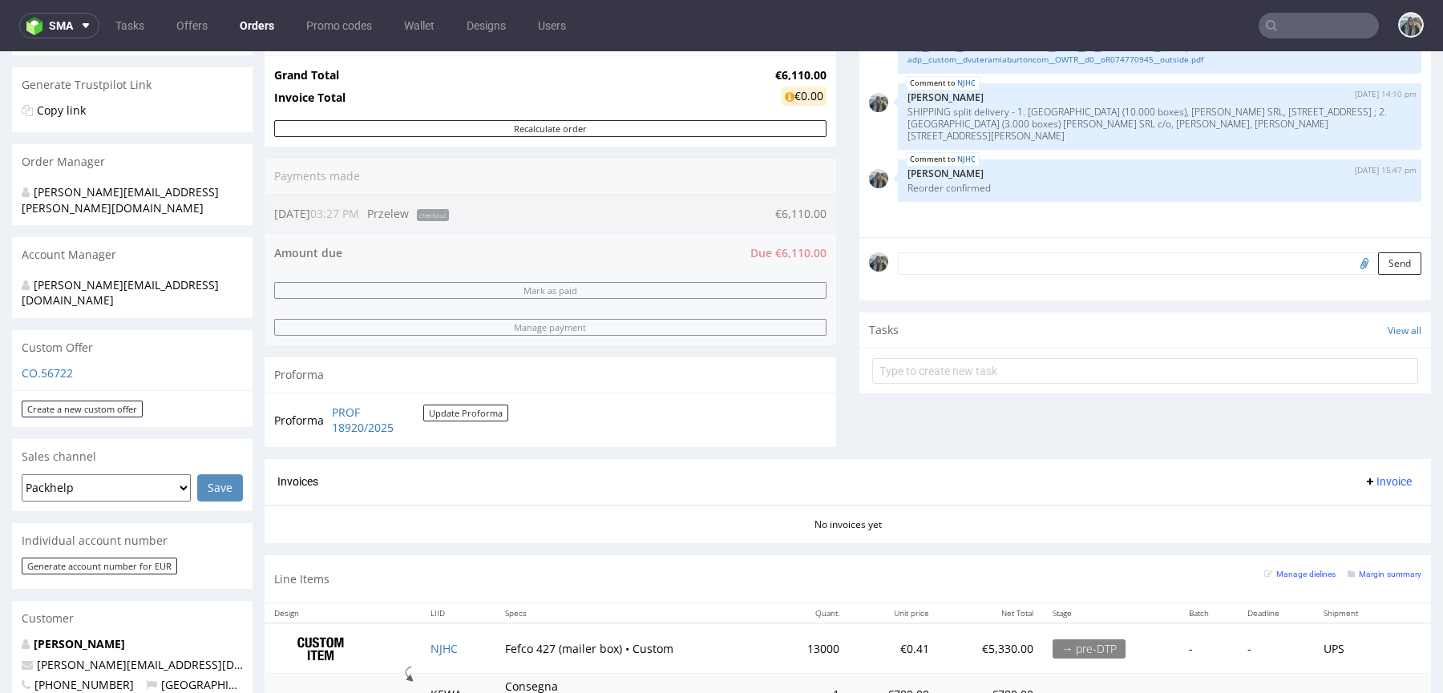
scroll to position [359, 0]
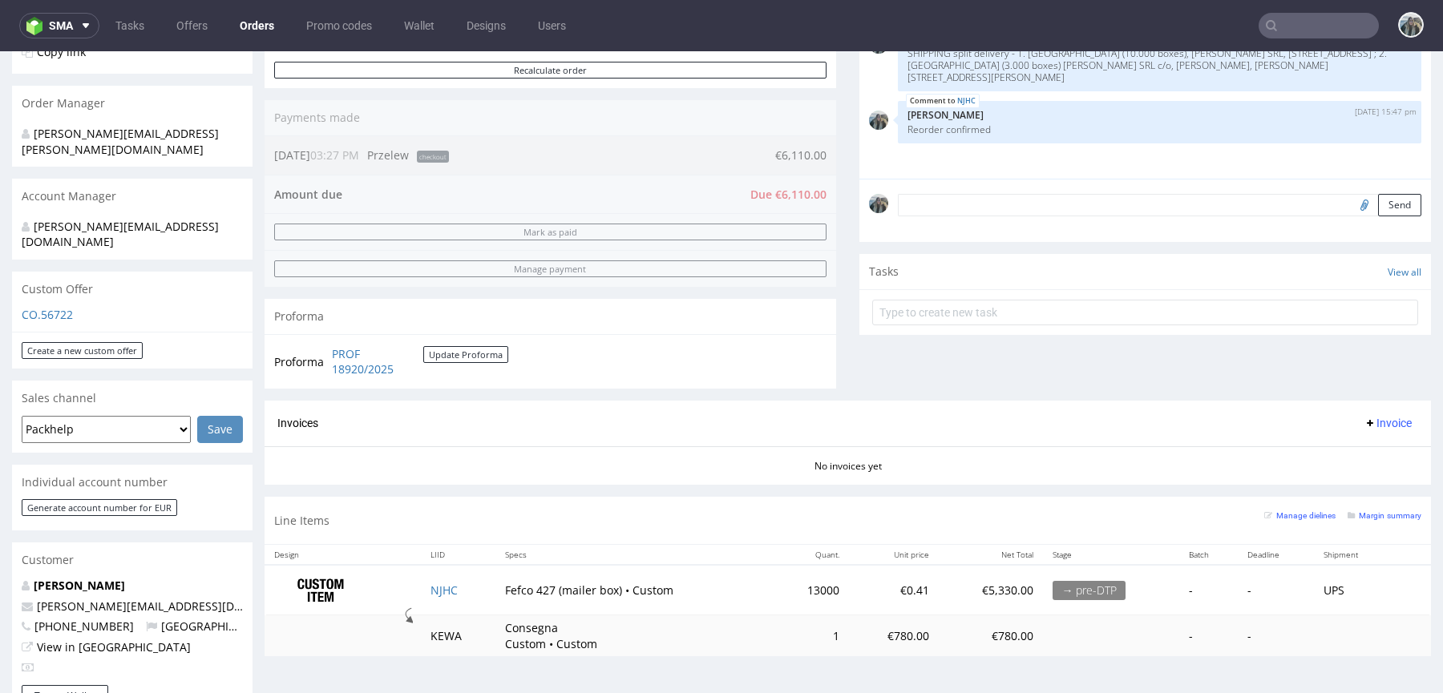
click at [1313, 42] on nav "sma Tasks Offers Orders Promo codes Wallet Designs Users" at bounding box center [721, 25] width 1443 height 51
click at [1318, 30] on input "text" at bounding box center [1318, 26] width 120 height 26
paste input "R798442831"
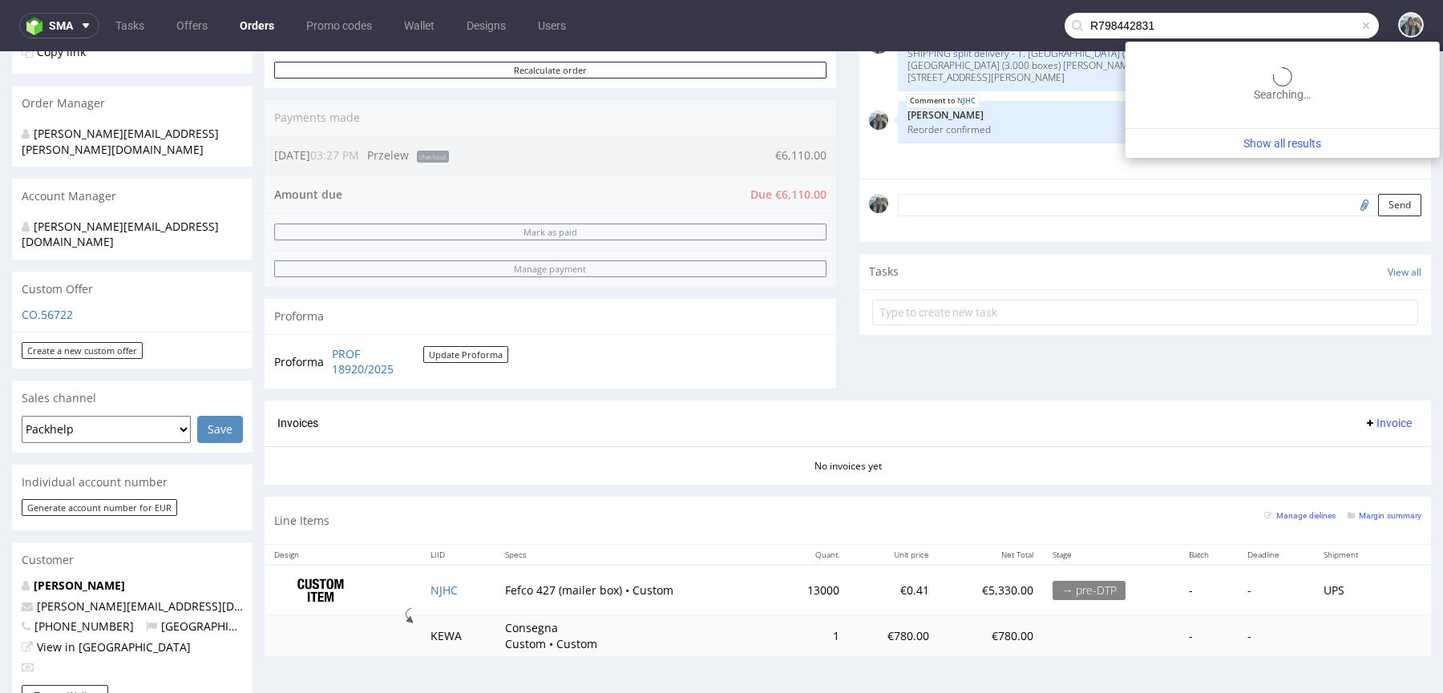
type input "R798442831"
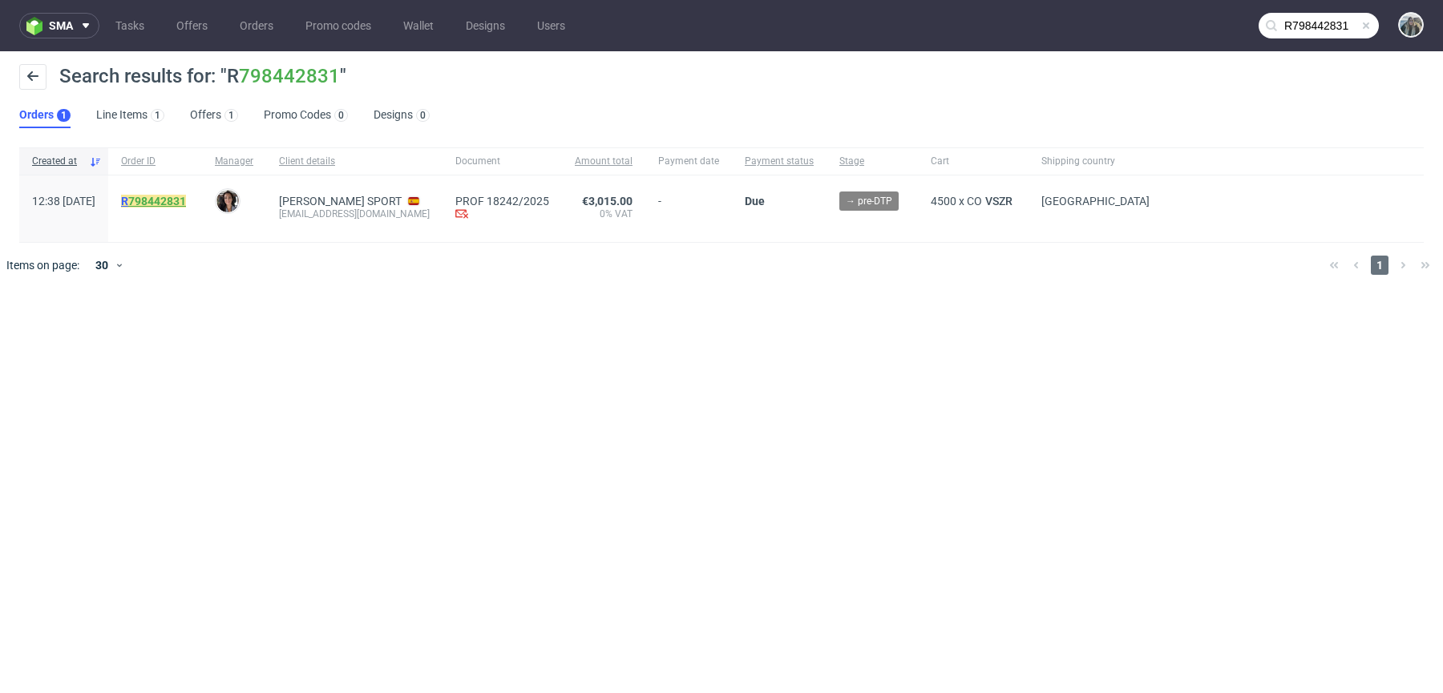
click at [186, 203] on link "798442831" at bounding box center [157, 201] width 58 height 13
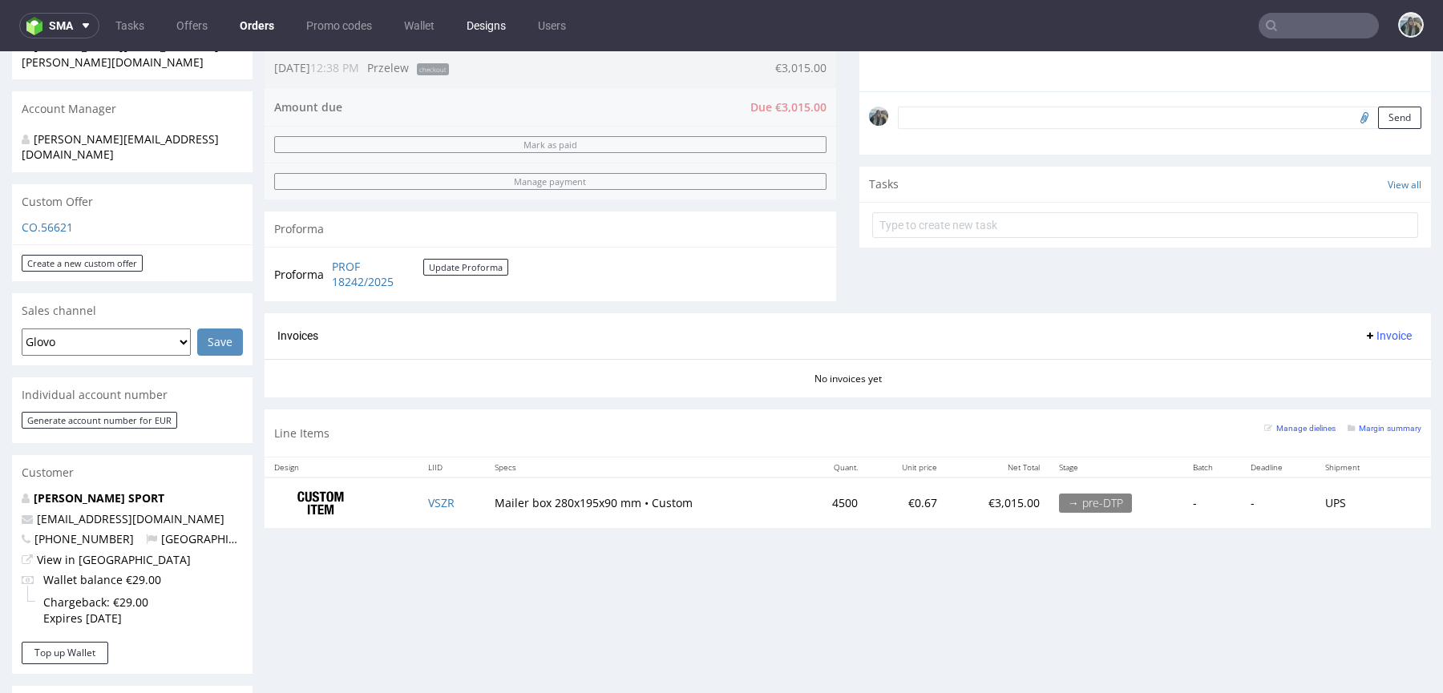
scroll to position [429, 0]
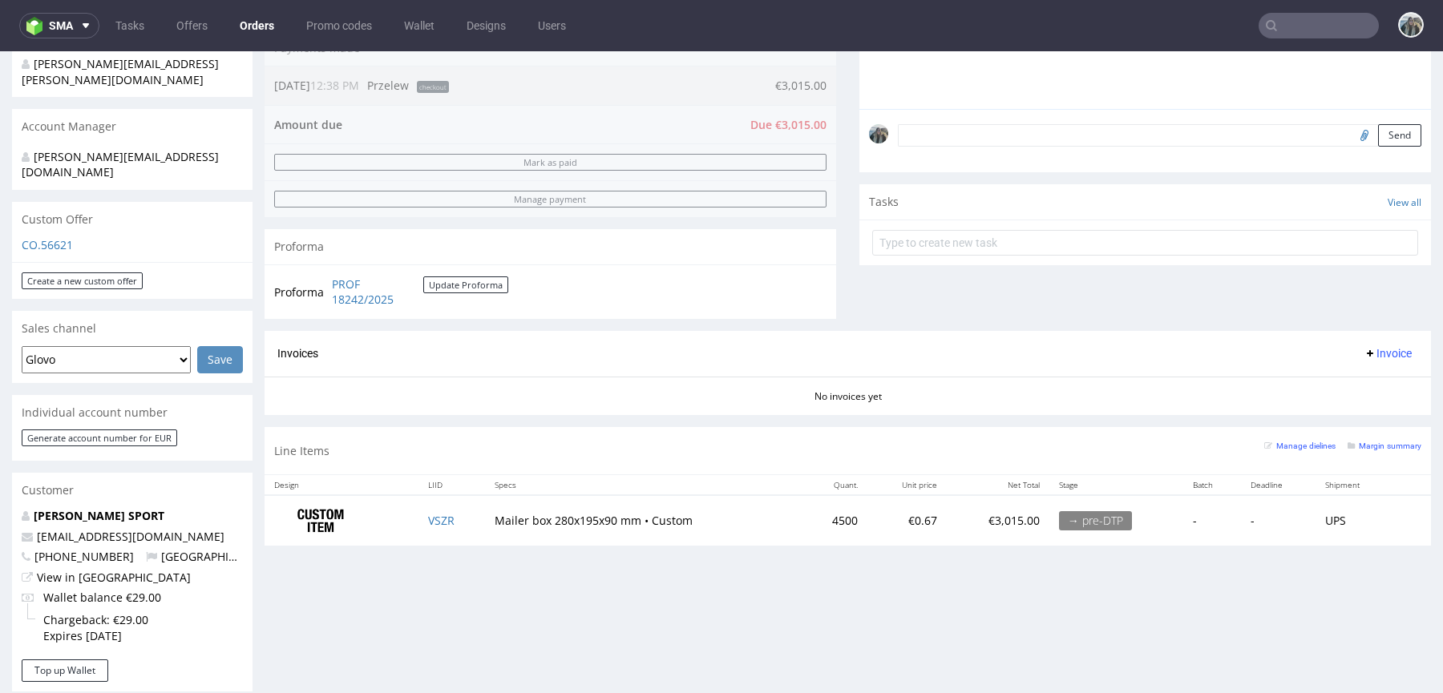
click at [1329, 33] on input "text" at bounding box center [1318, 26] width 120 height 26
paste input "R860975655"
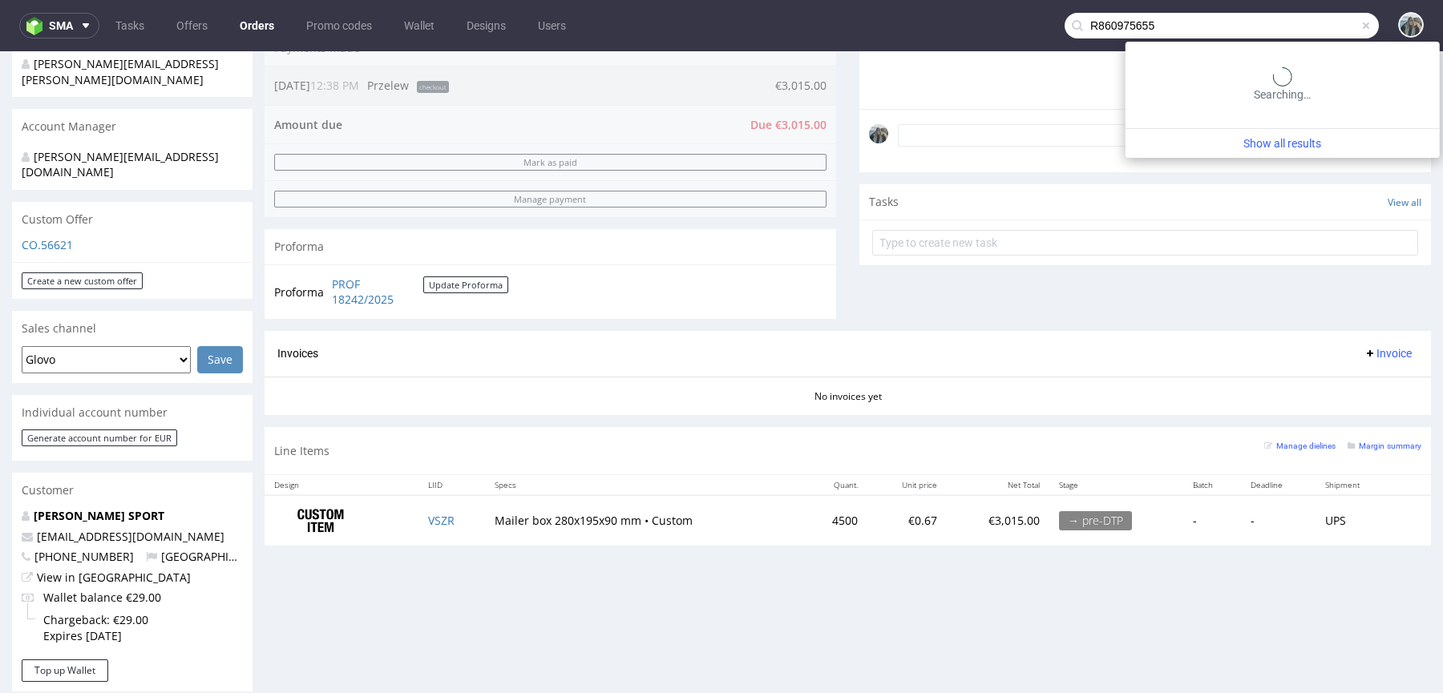
type input "R860975655"
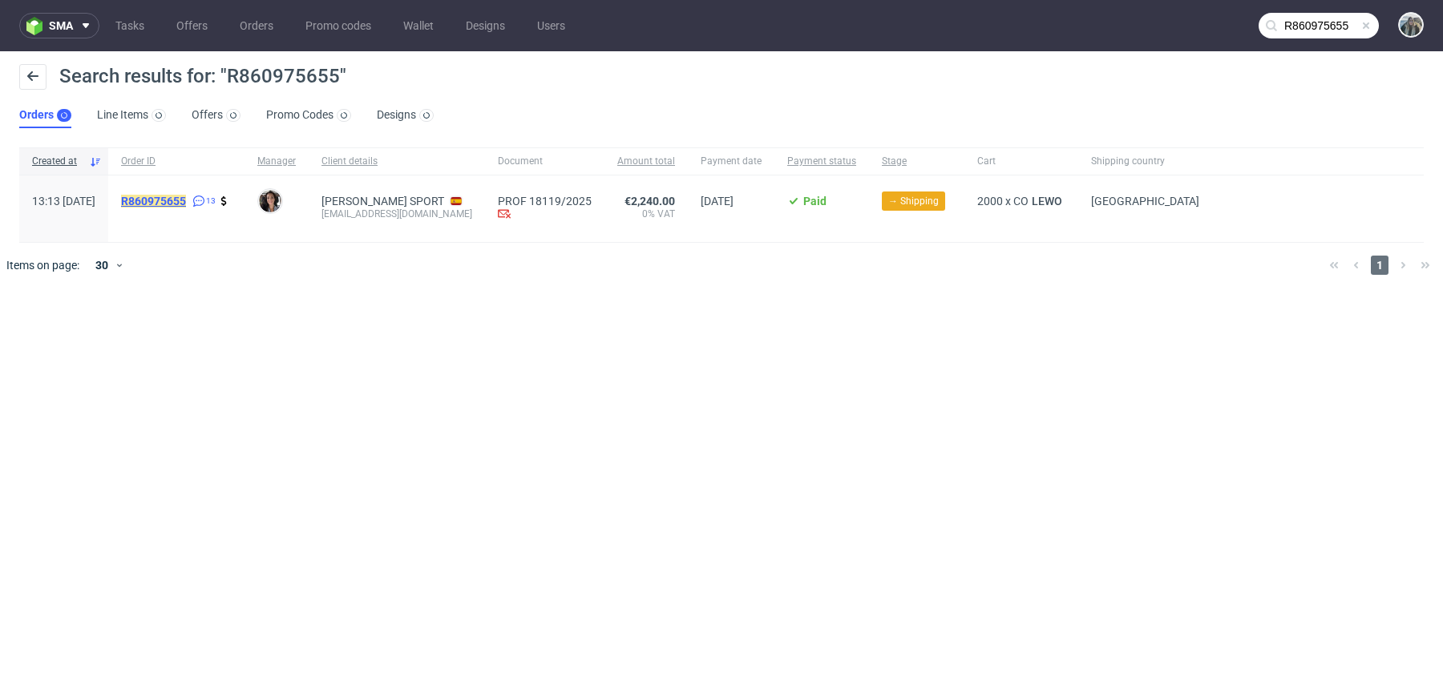
click at [168, 196] on mark "R860975655" at bounding box center [153, 201] width 65 height 13
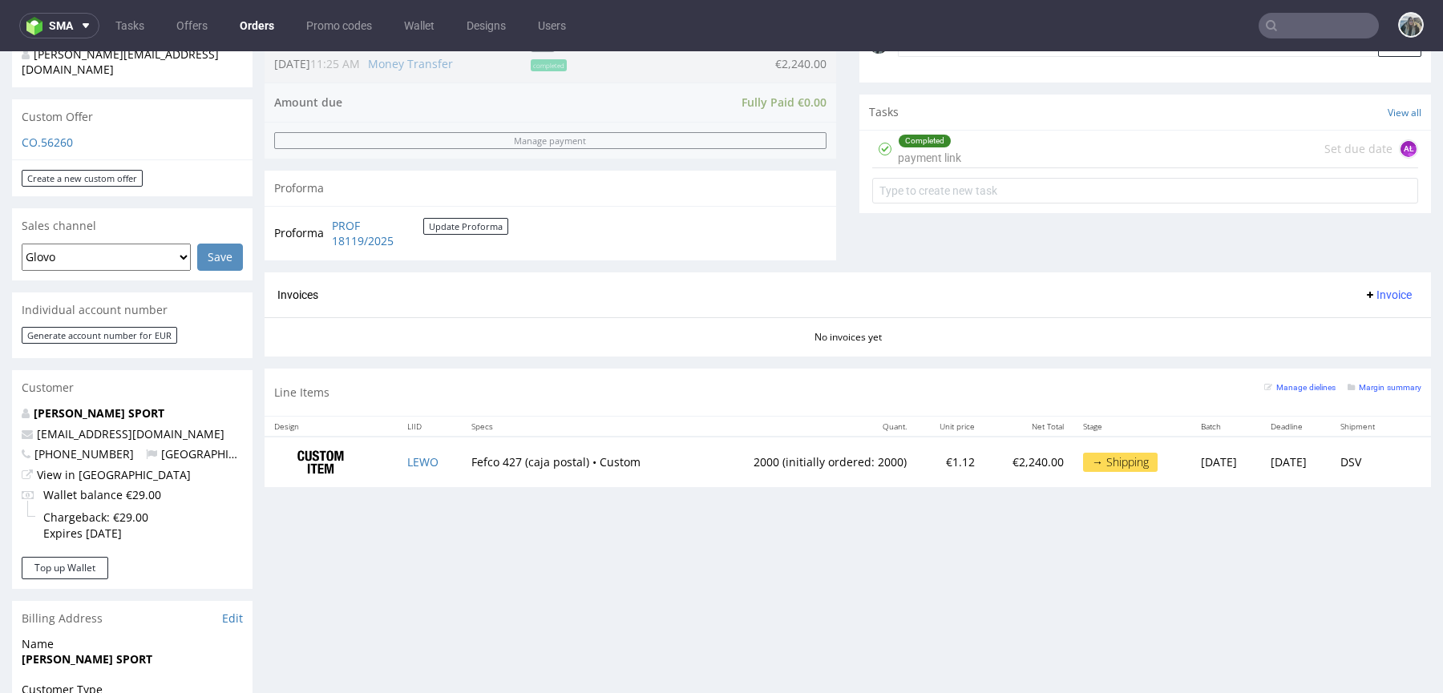
scroll to position [542, 0]
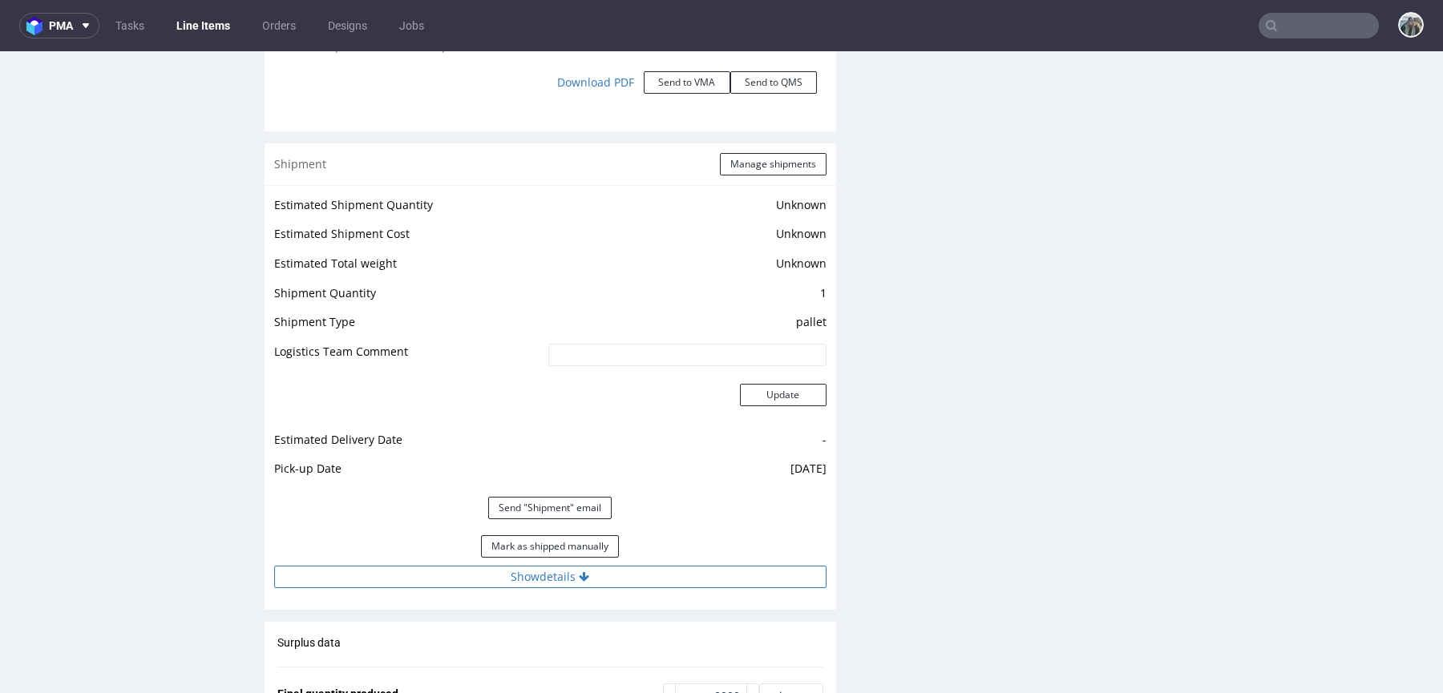
scroll to position [2259, 0]
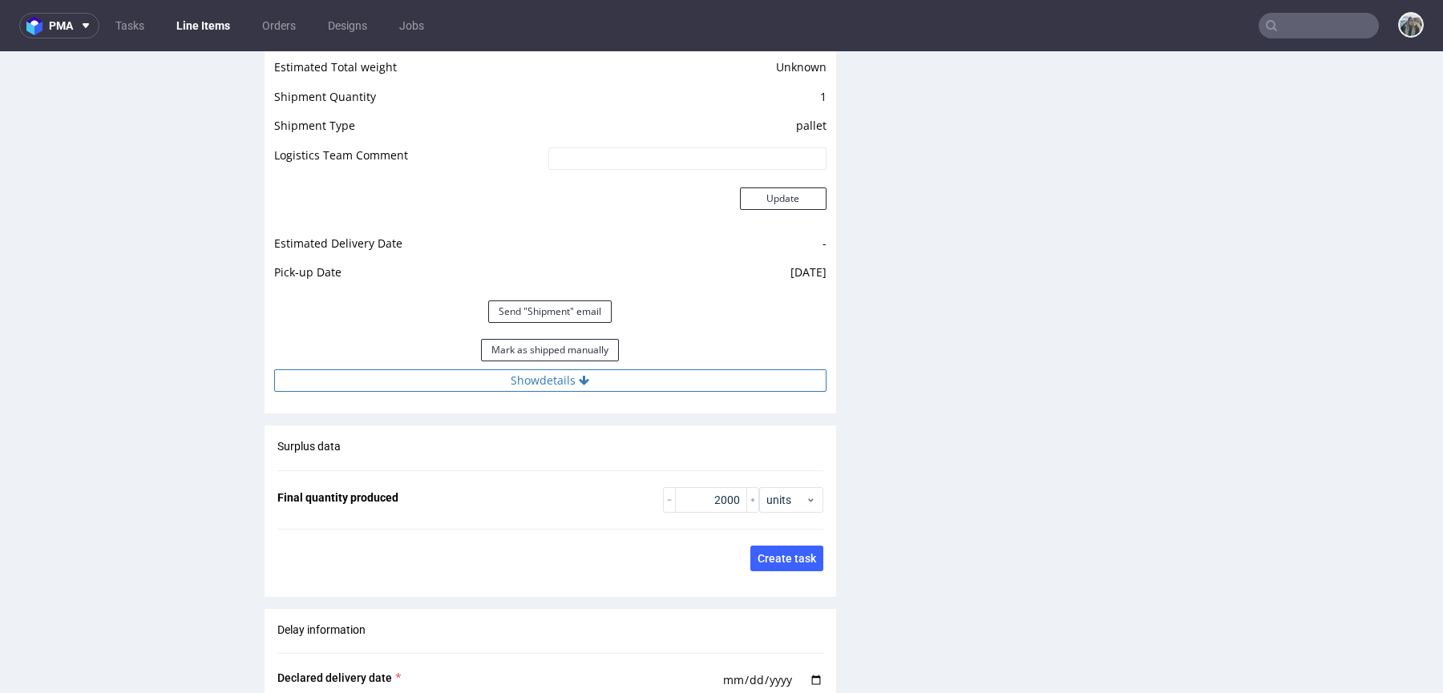
click at [550, 373] on button "Show details" at bounding box center [550, 380] width 552 height 22
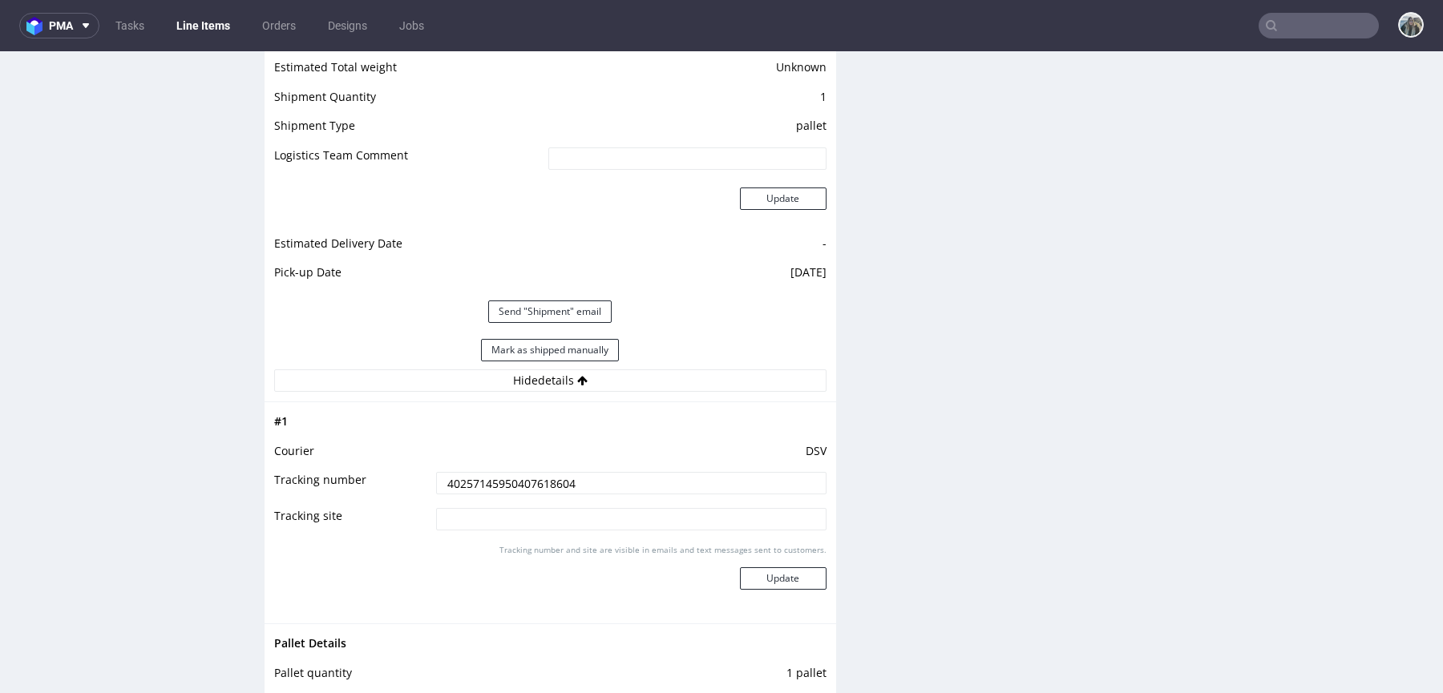
click at [533, 477] on input "40257145950407618604" at bounding box center [631, 483] width 390 height 22
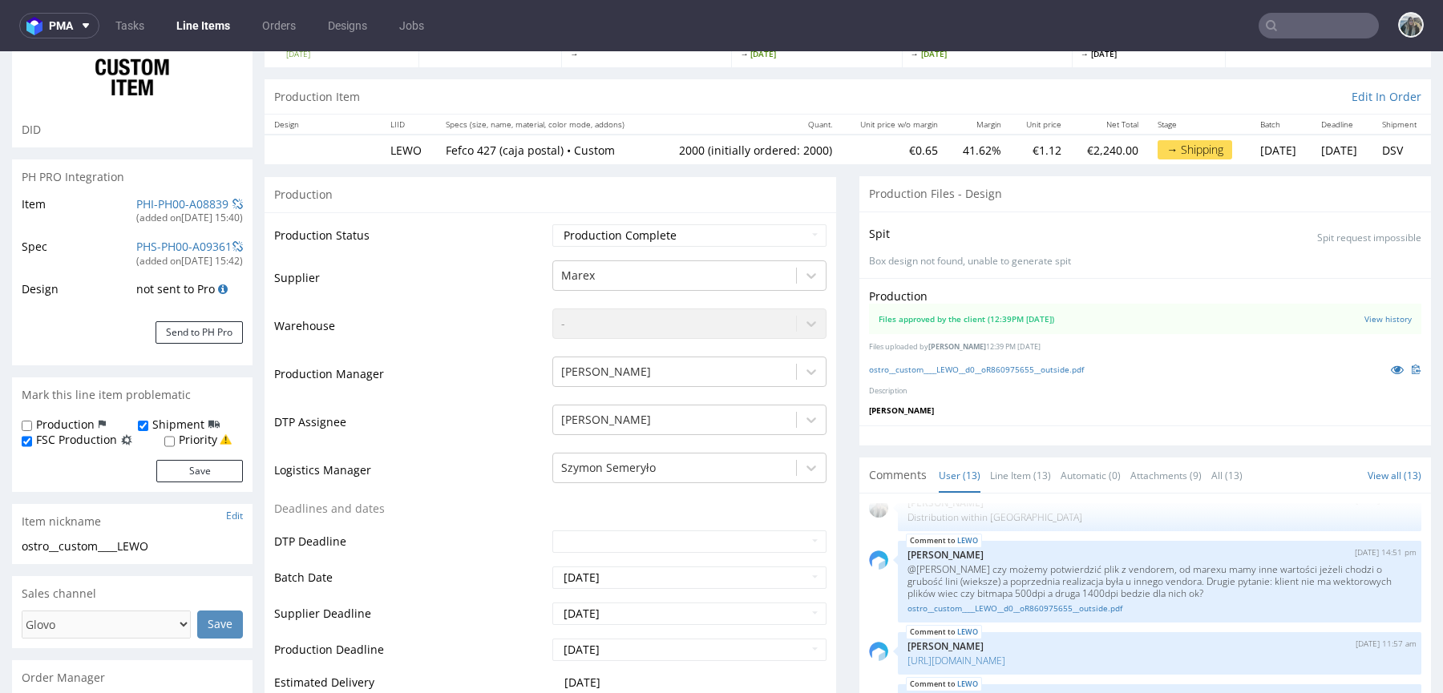
scroll to position [0, 0]
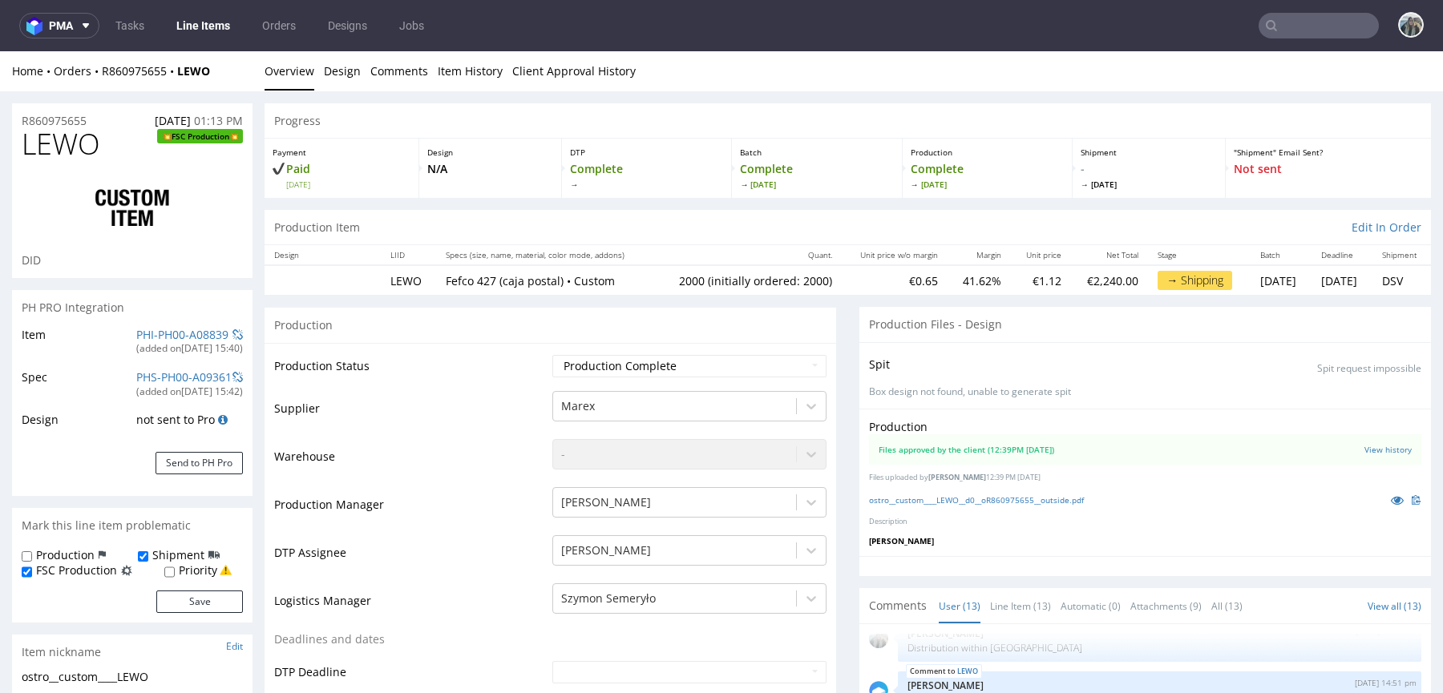
drag, startPoint x: 87, startPoint y: 125, endPoint x: 0, endPoint y: 125, distance: 87.4
copy p "R860975655"
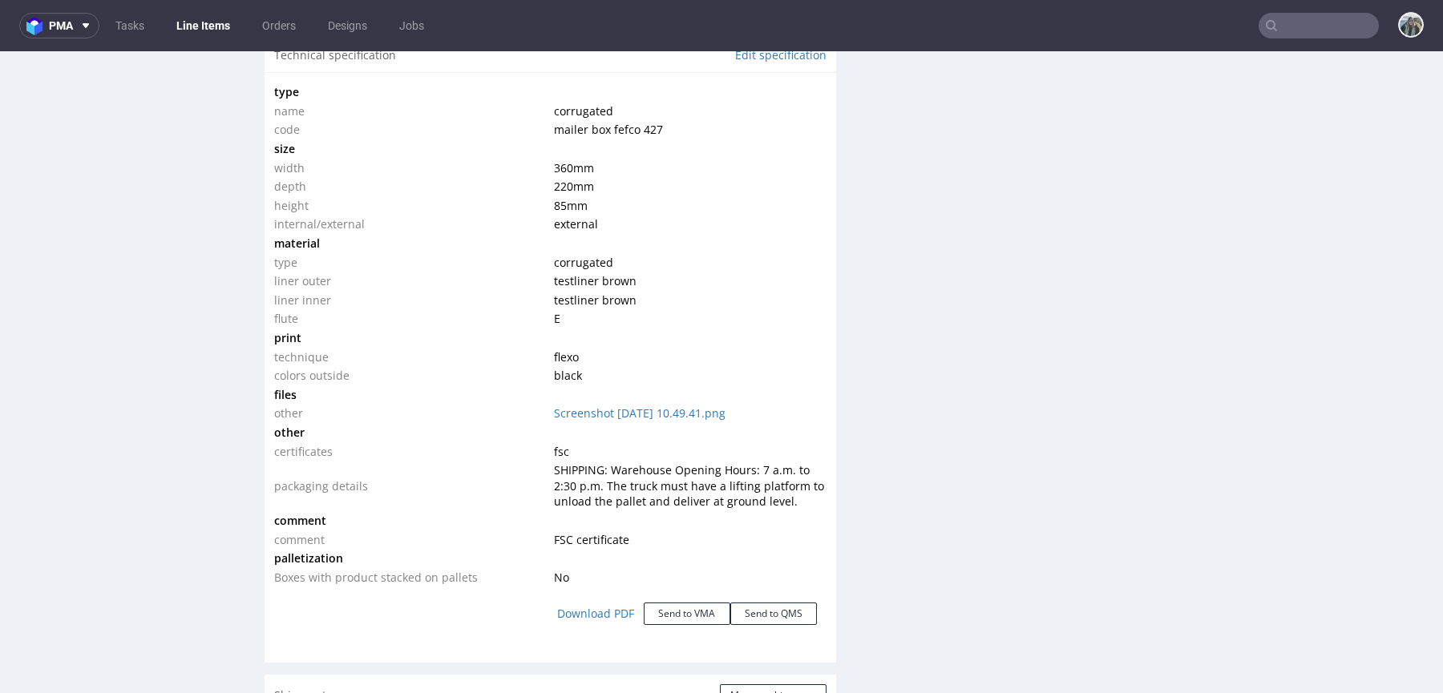
scroll to position [1311, 0]
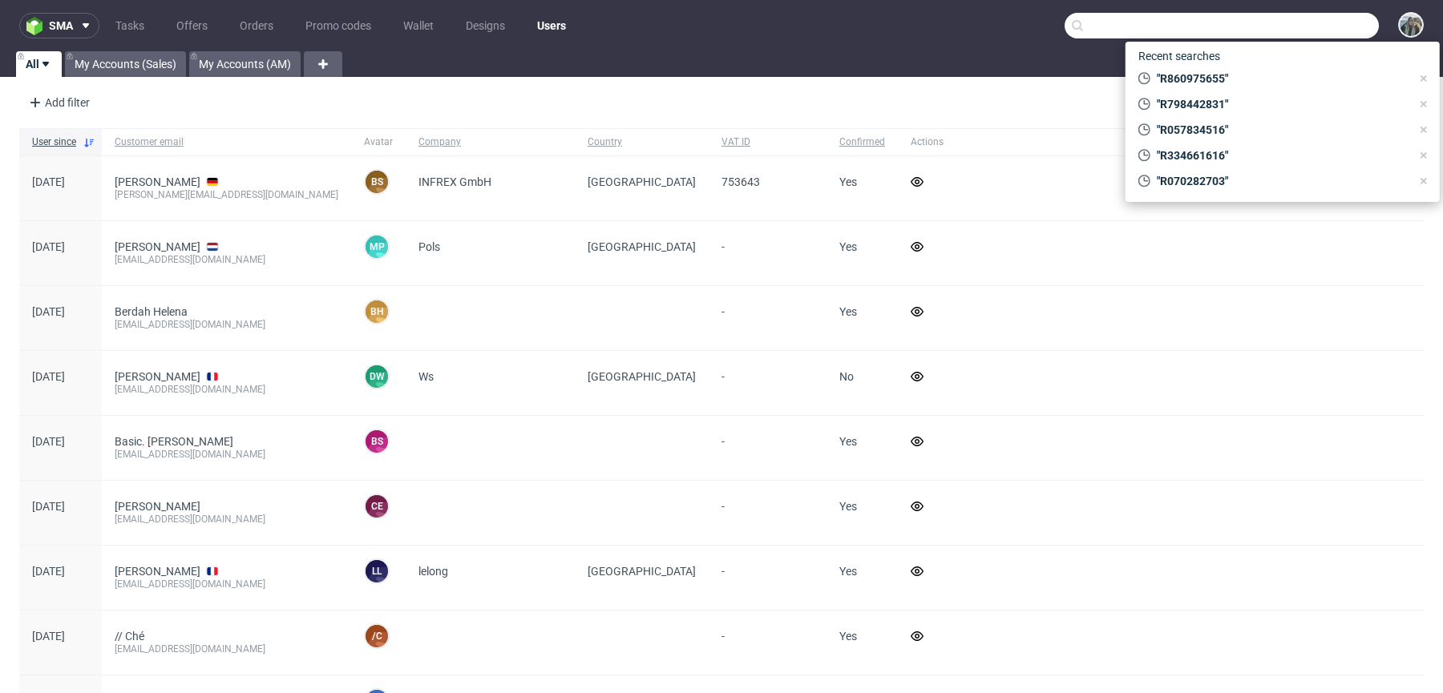
click at [1272, 21] on input "text" at bounding box center [1221, 26] width 314 height 26
paste input "torkishh"
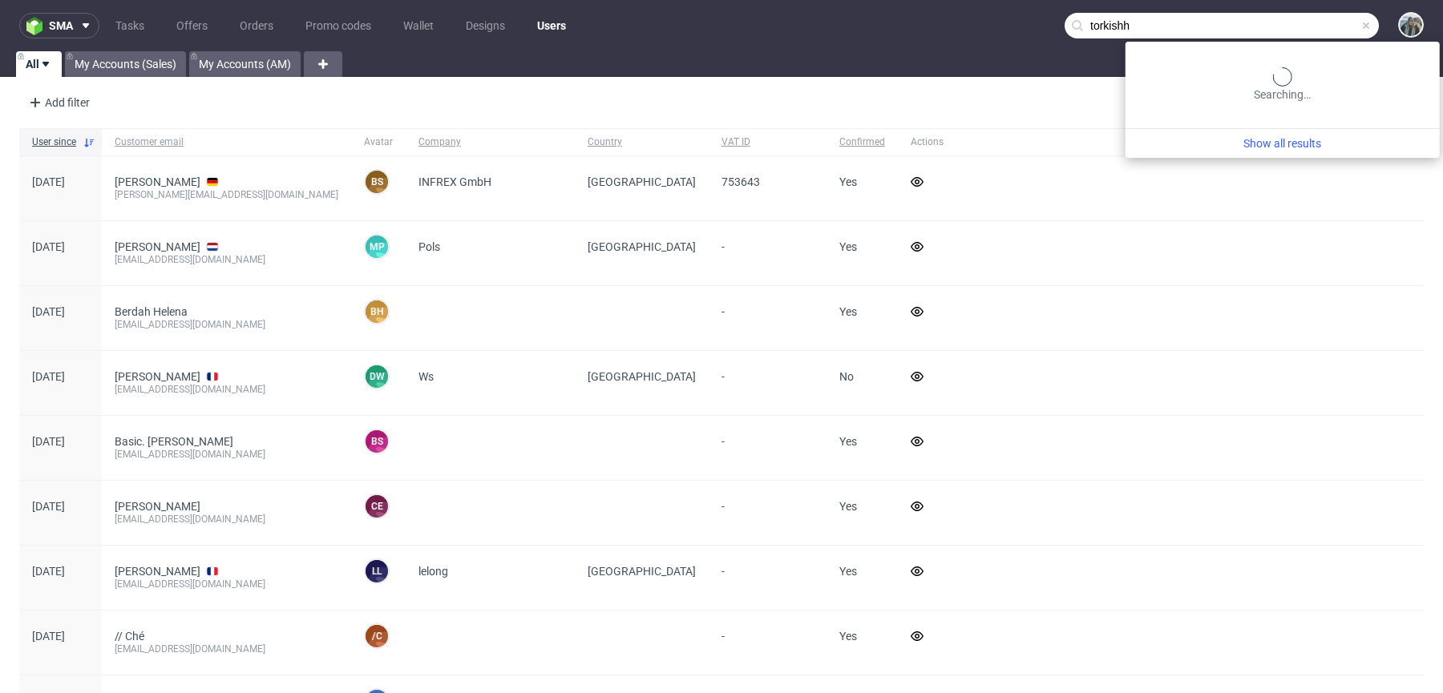
type input "torkishh"
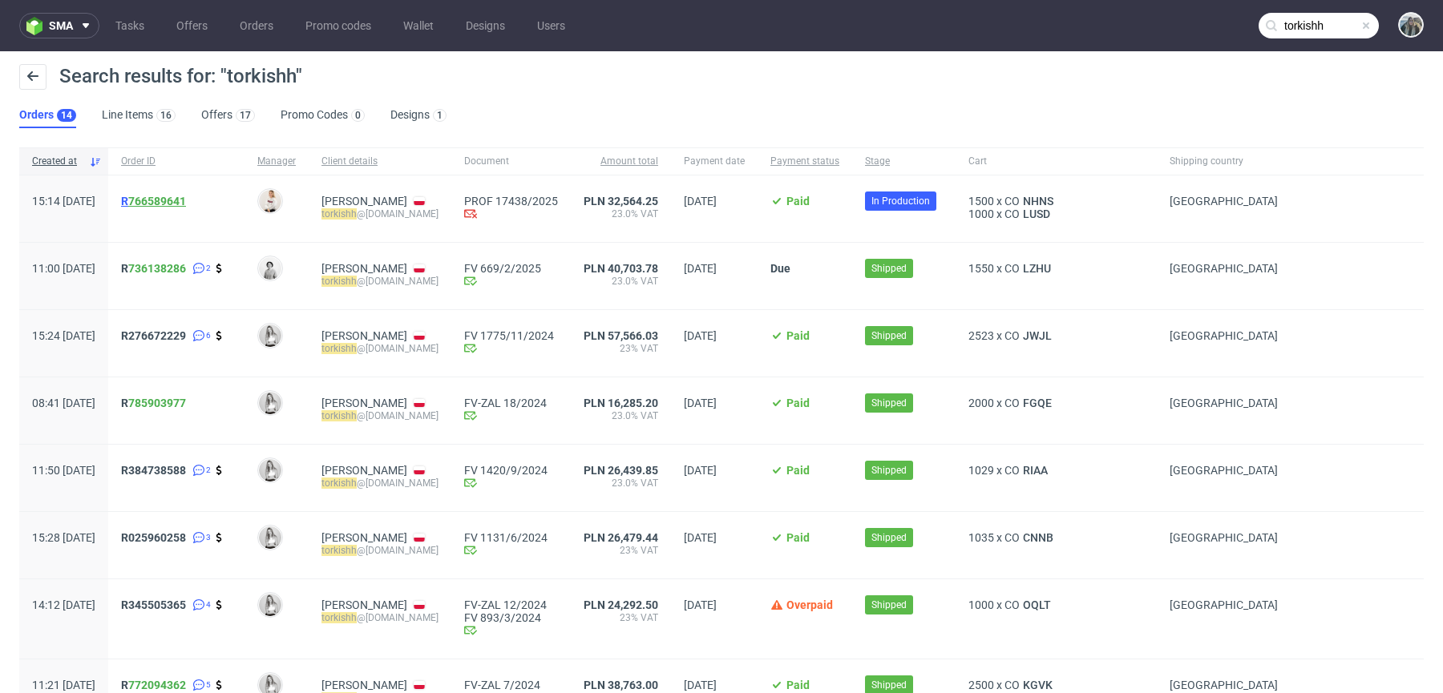
click at [176, 200] on link "766589641" at bounding box center [157, 201] width 58 height 13
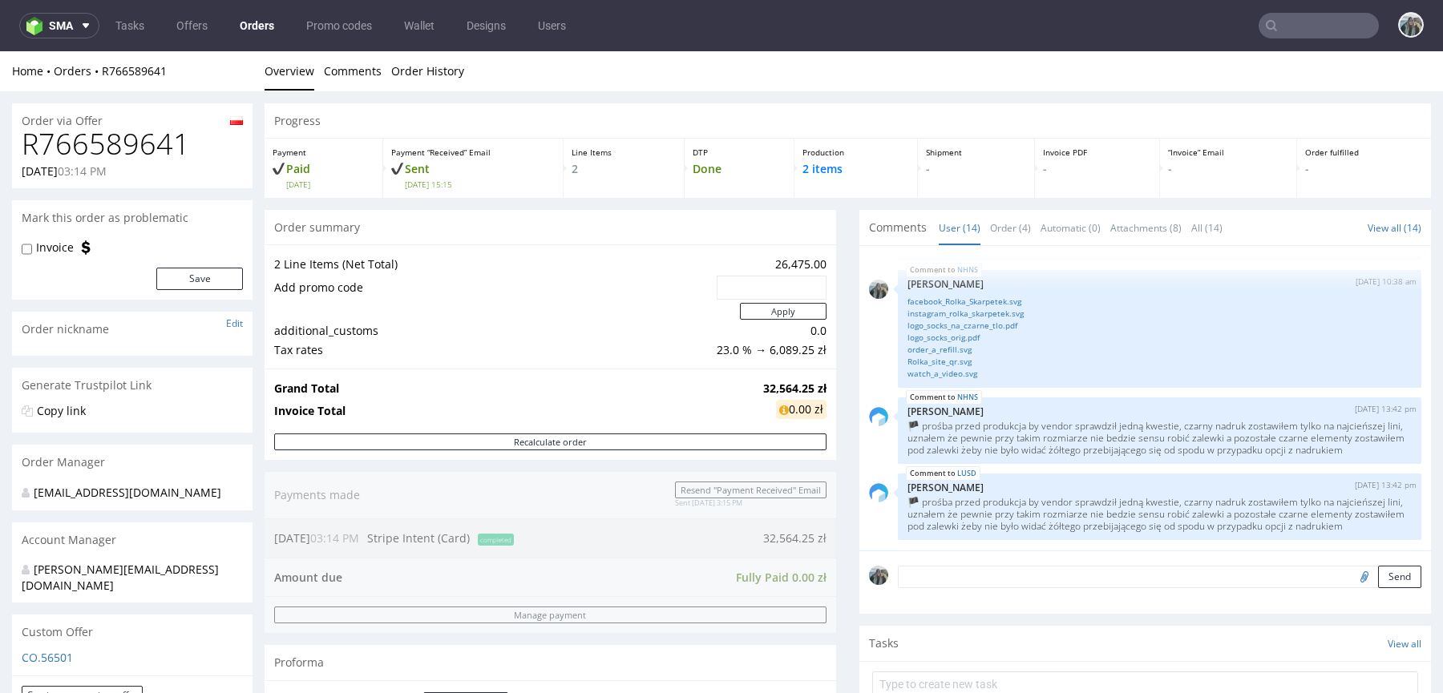
click at [131, 138] on h1 "R766589641" at bounding box center [132, 144] width 221 height 32
click at [131, 139] on h1 "R766589641" at bounding box center [132, 144] width 221 height 32
copy h1 "R766589641"
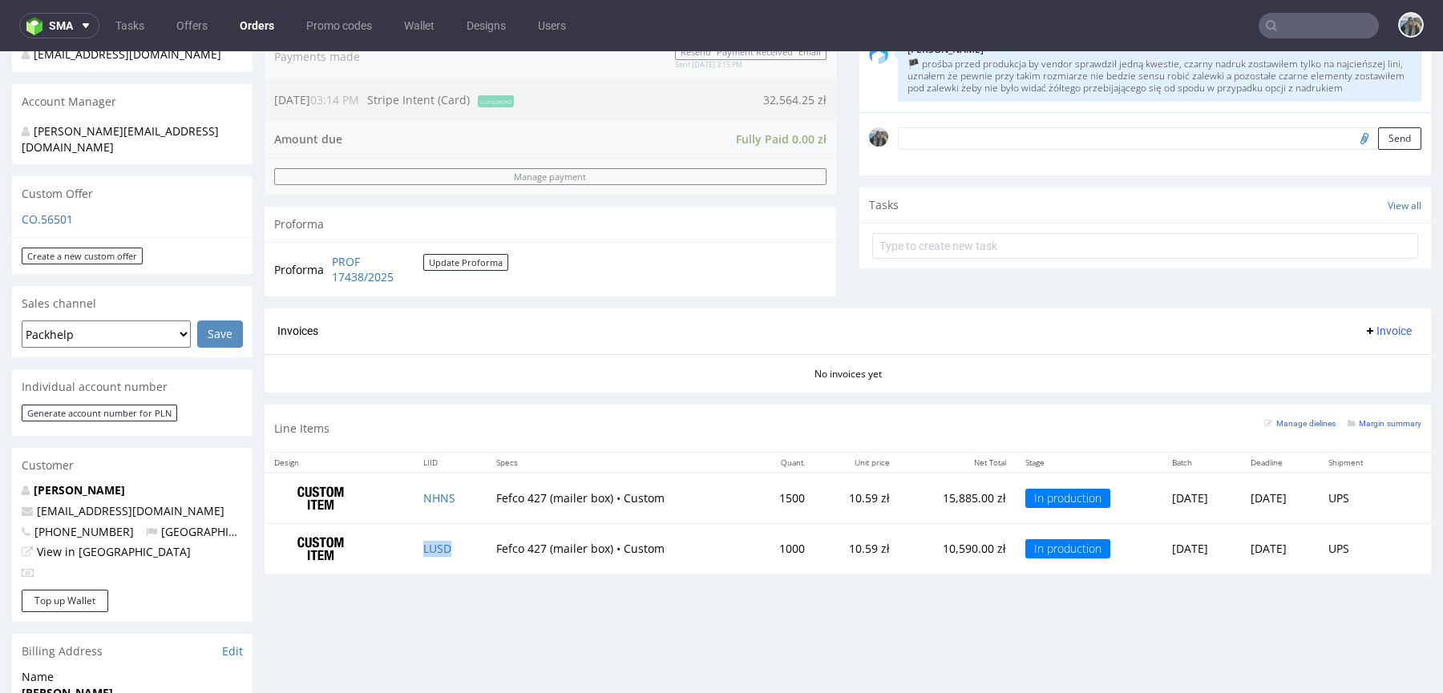
click at [458, 545] on td "LUSD" at bounding box center [450, 549] width 72 height 50
copy link "LUSD"
click at [454, 507] on td "NHNS" at bounding box center [450, 498] width 72 height 50
copy link "NHNS"
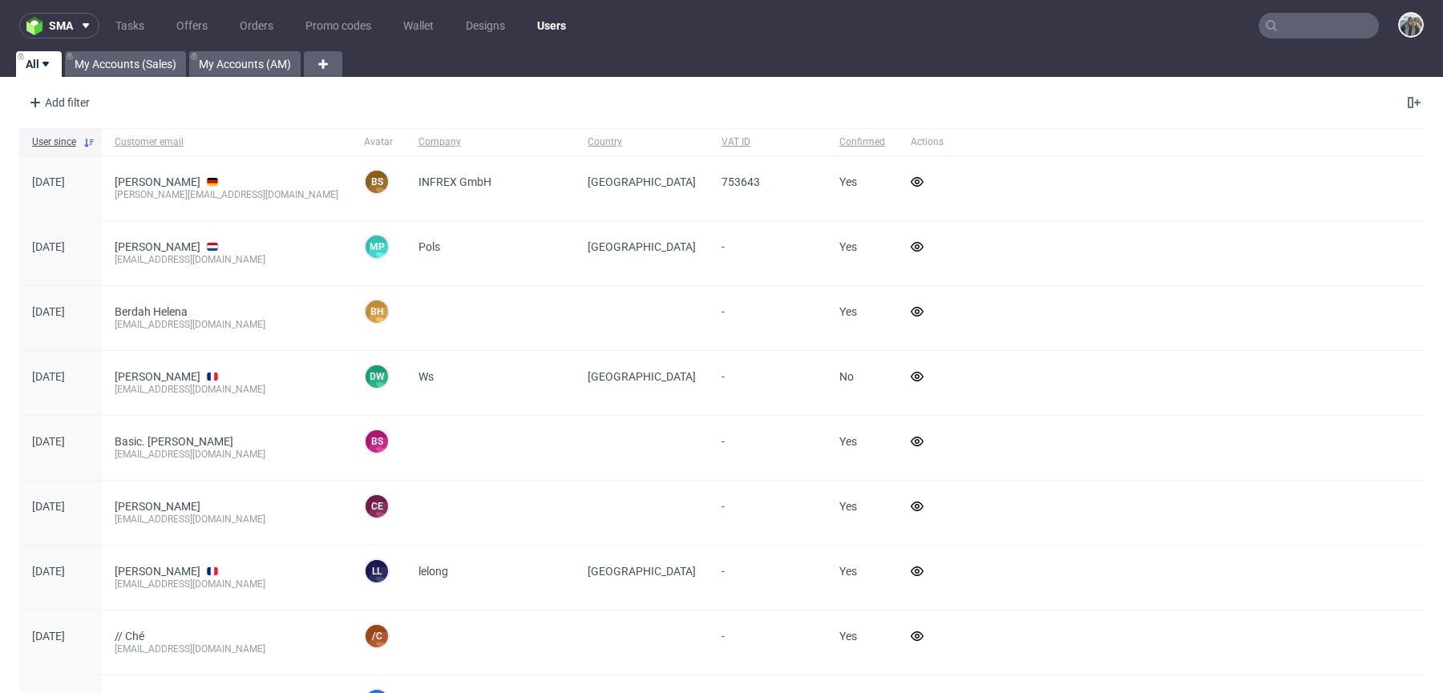
click at [1298, 22] on input "text" at bounding box center [1318, 26] width 120 height 26
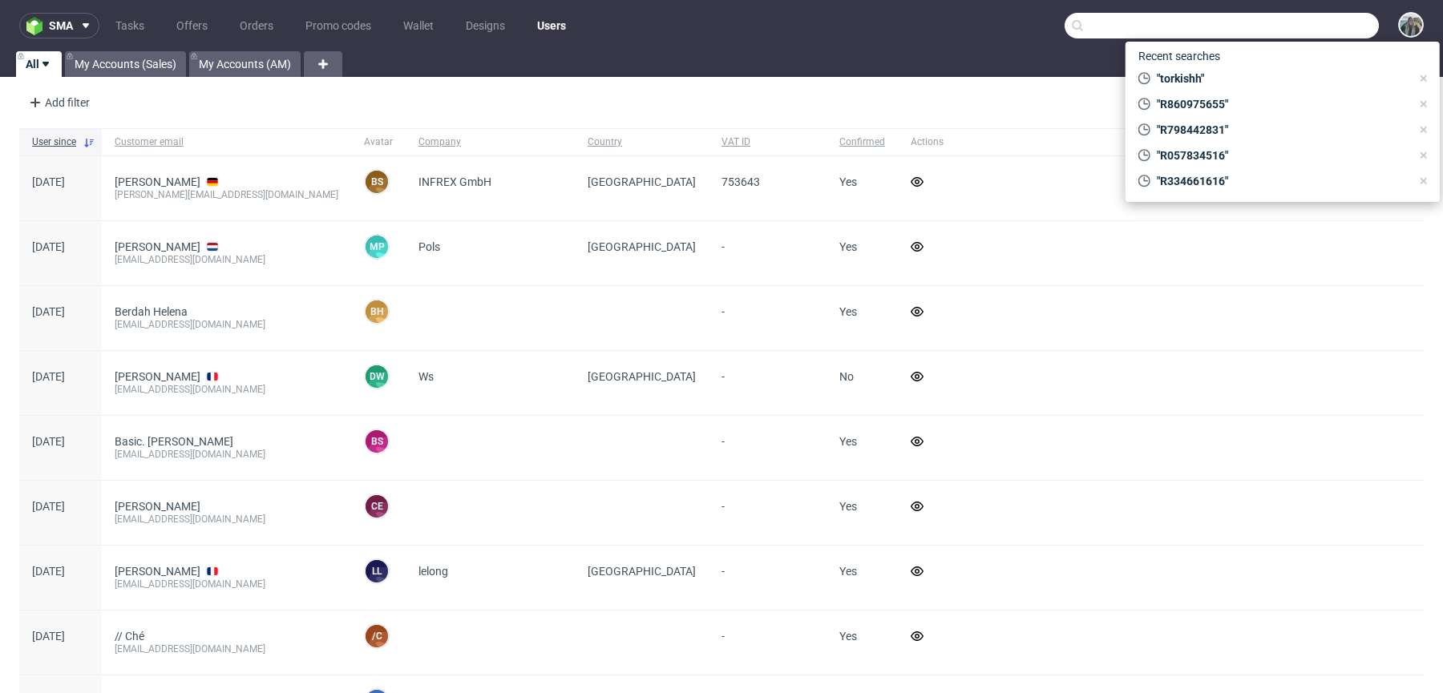
paste input "Joyrest"
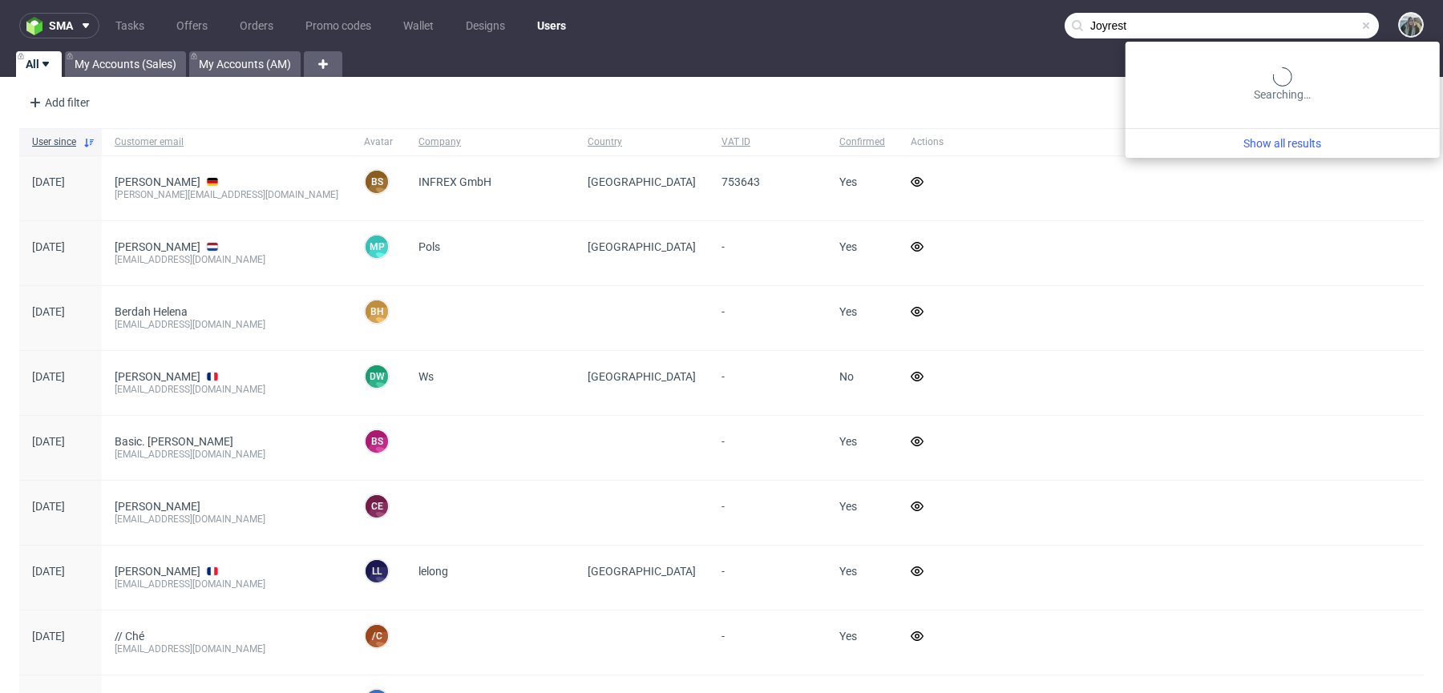
type input "Joyrest"
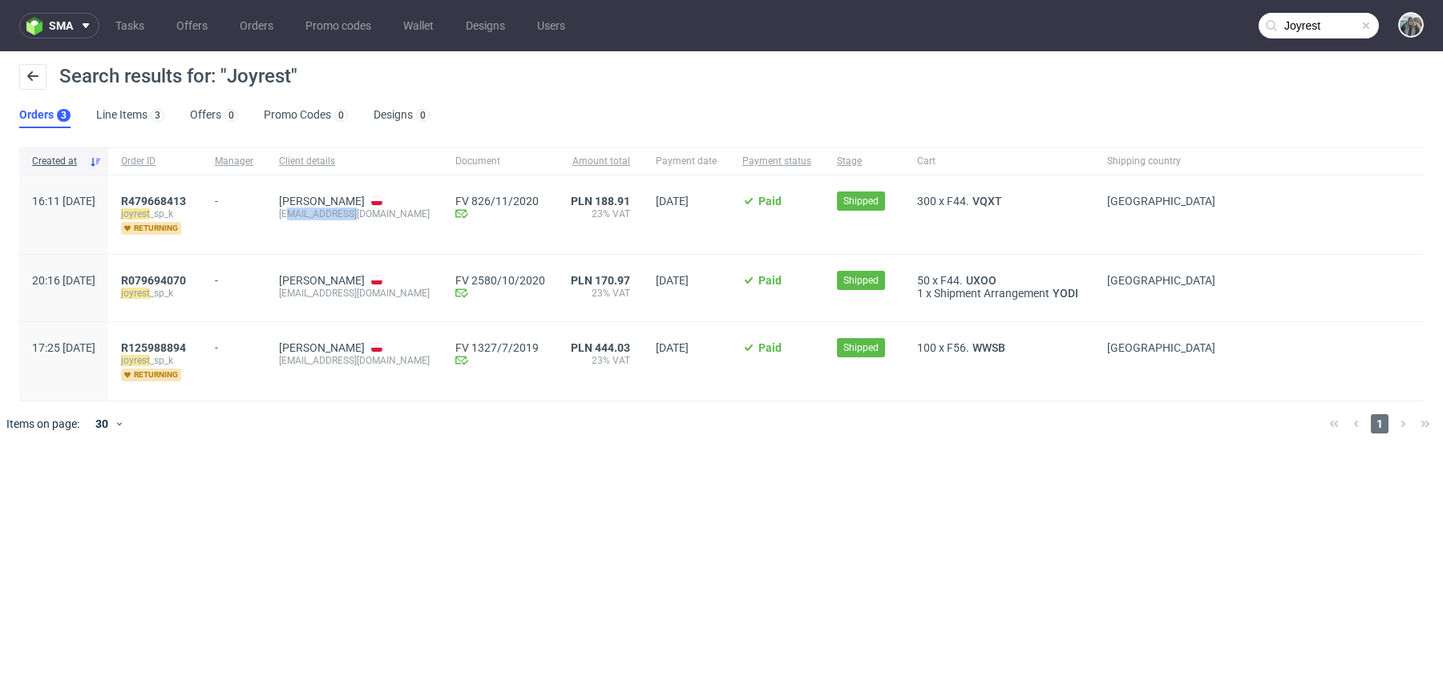
drag, startPoint x: 410, startPoint y: 217, endPoint x: 332, endPoint y: 217, distance: 77.7
click at [333, 217] on div "[EMAIL_ADDRESS][DOMAIN_NAME]" at bounding box center [354, 214] width 151 height 13
copy div "[EMAIL_ADDRESS][DOMAIN_NAME]"
click at [355, 76] on div "Search results for: "Joyrest"" at bounding box center [721, 83] width 1404 height 38
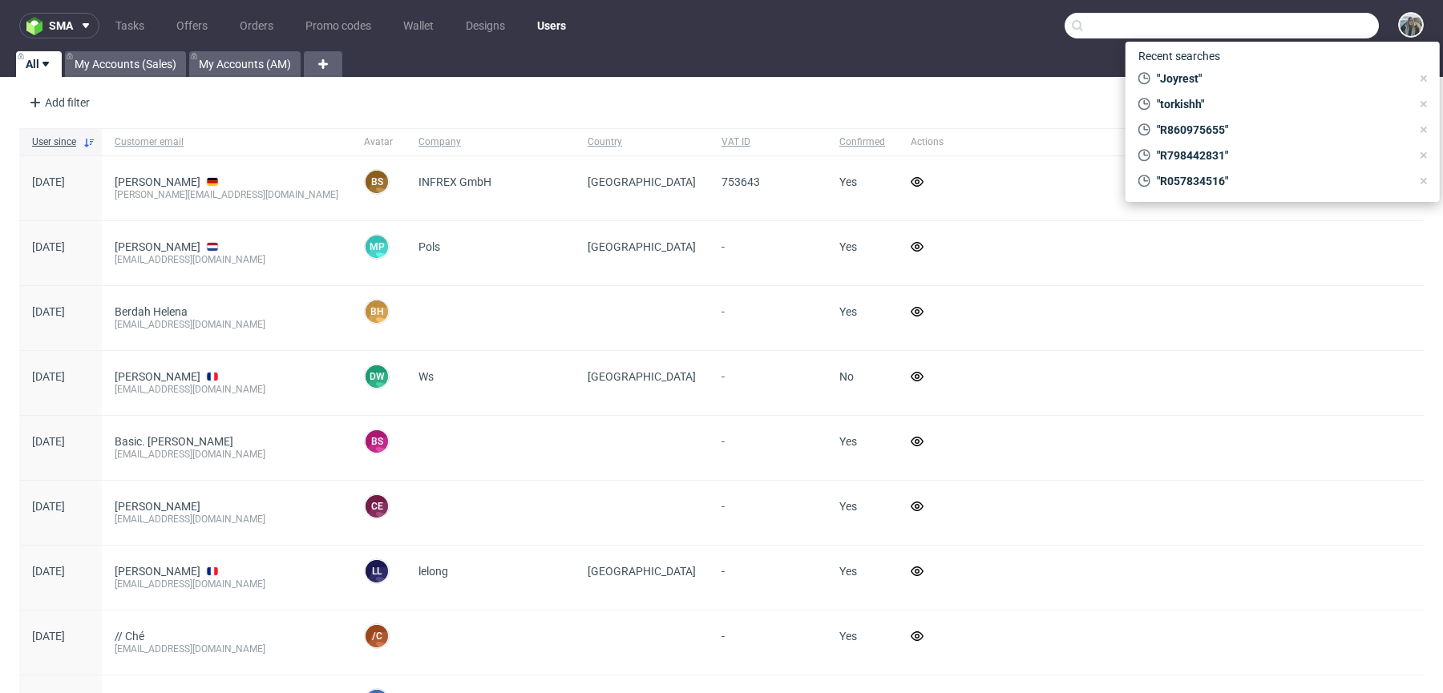
click at [1295, 24] on input "text" at bounding box center [1221, 26] width 314 height 26
paste input "[EMAIL_ADDRESS][DOMAIN_NAME]"
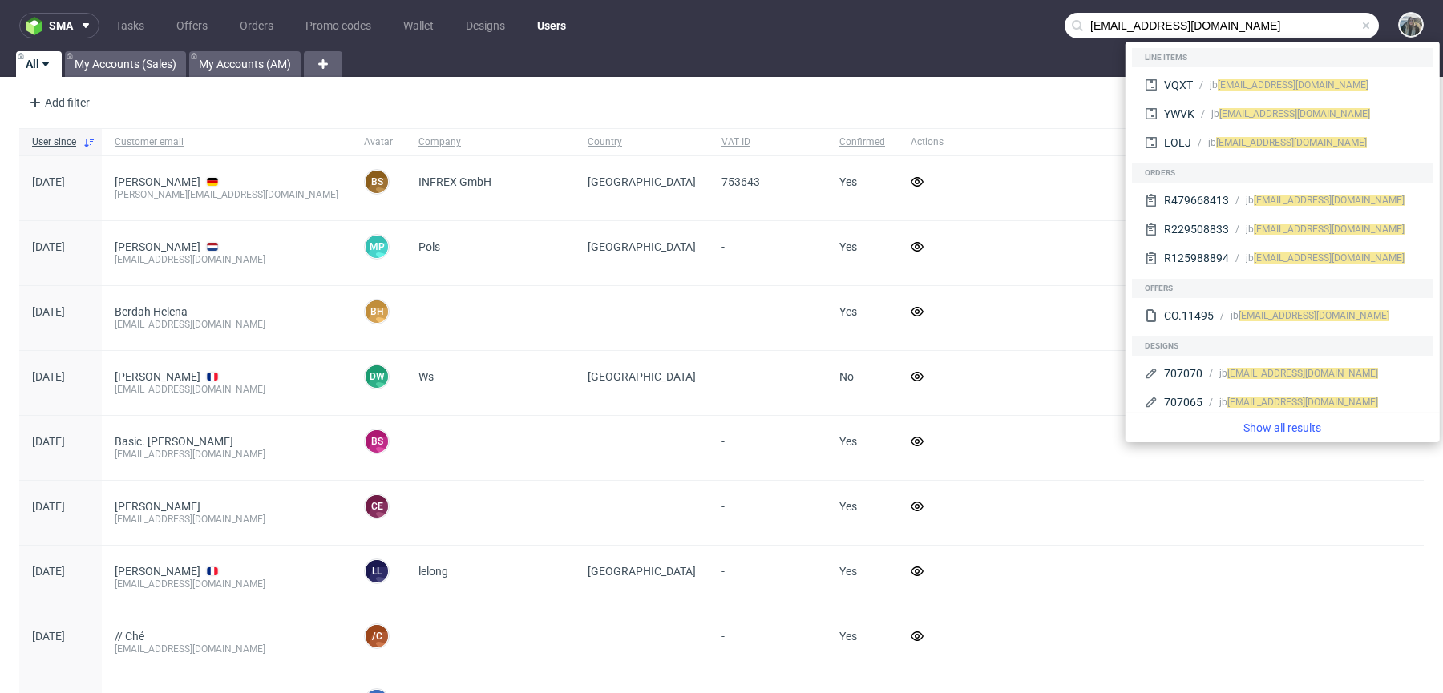
drag, startPoint x: 1098, startPoint y: 26, endPoint x: 1020, endPoint y: 22, distance: 77.8
click at [1024, 26] on nav "sma Tasks Offers Orders Promo codes Wallet Designs Users [EMAIL_ADDRESS][DOMAIN…" at bounding box center [721, 25] width 1443 height 51
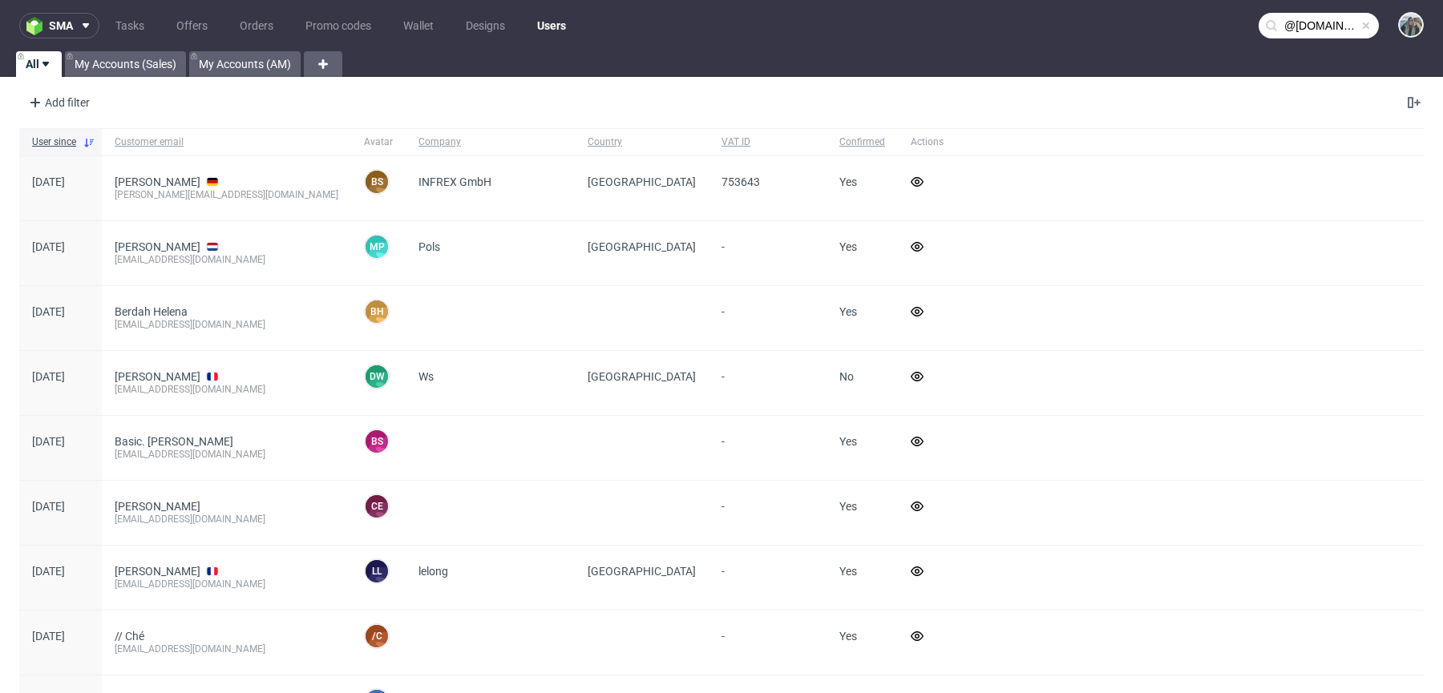
type input "@[DOMAIN_NAME]"
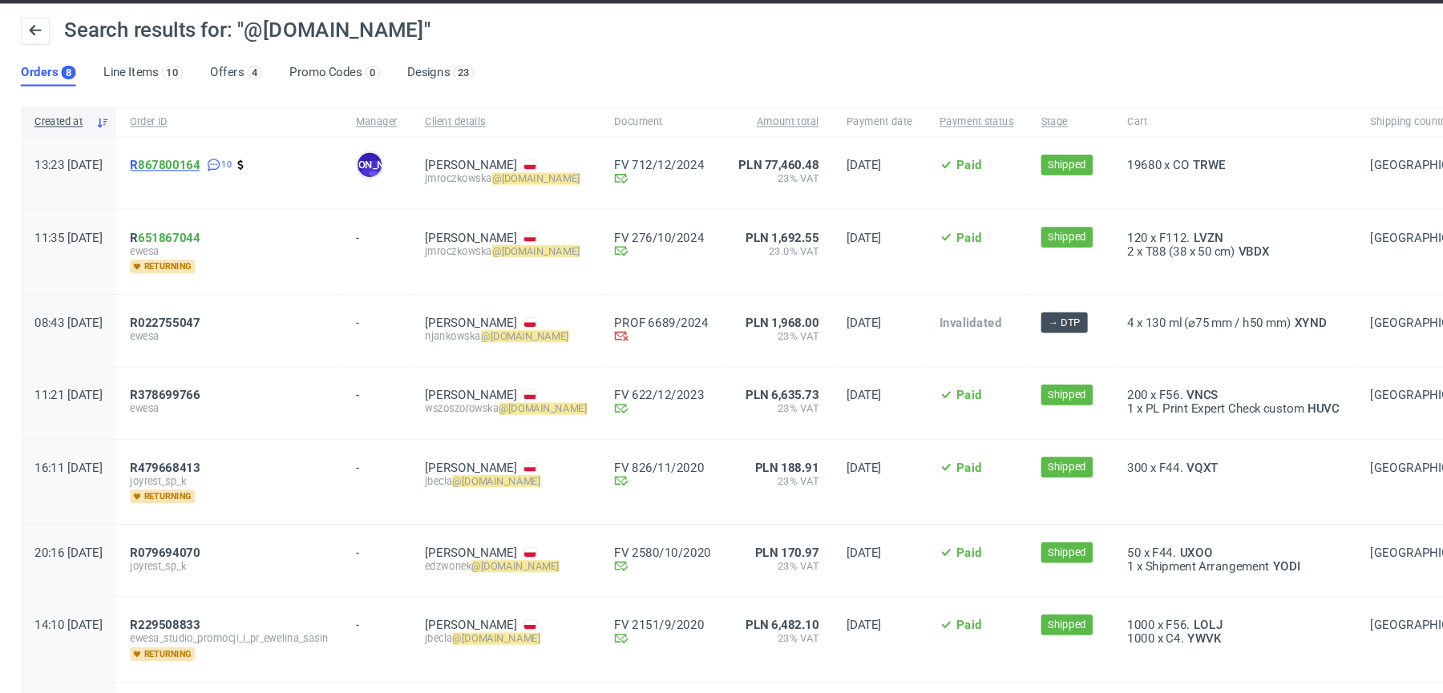
click at [173, 203] on span "R 867800164" at bounding box center [153, 201] width 65 height 13
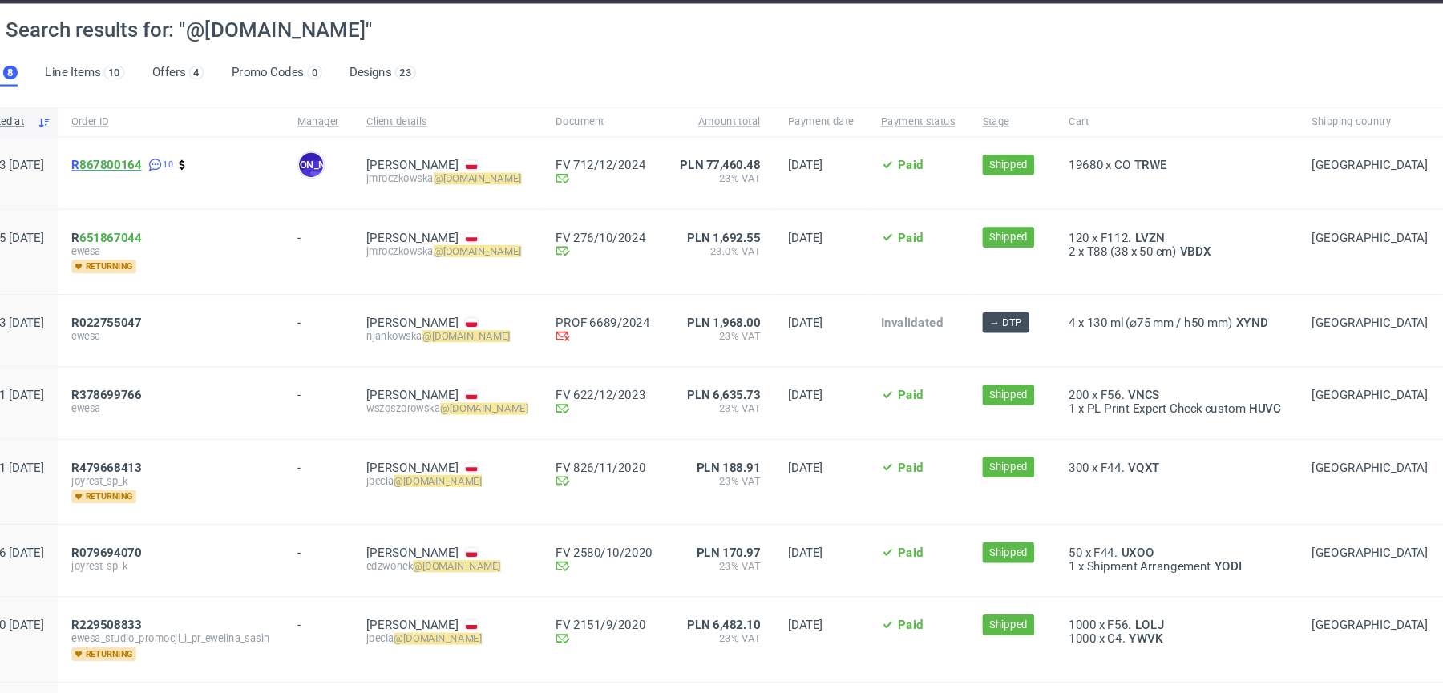
click at [183, 203] on link "867800164" at bounding box center [157, 201] width 58 height 13
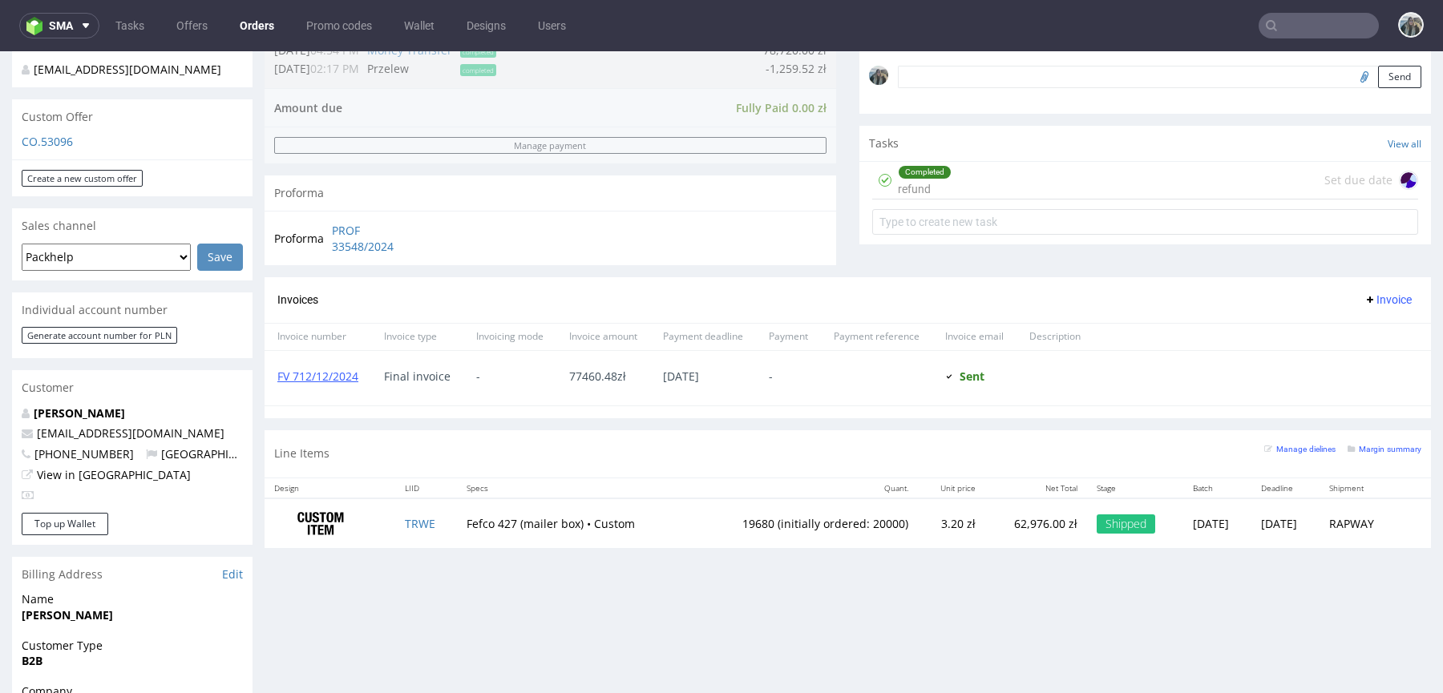
click at [91, 462] on span "[PHONE_NUMBER]" at bounding box center [78, 453] width 112 height 15
copy p "48663663866 Poland"
click at [415, 516] on link "TRWE" at bounding box center [420, 523] width 30 height 15
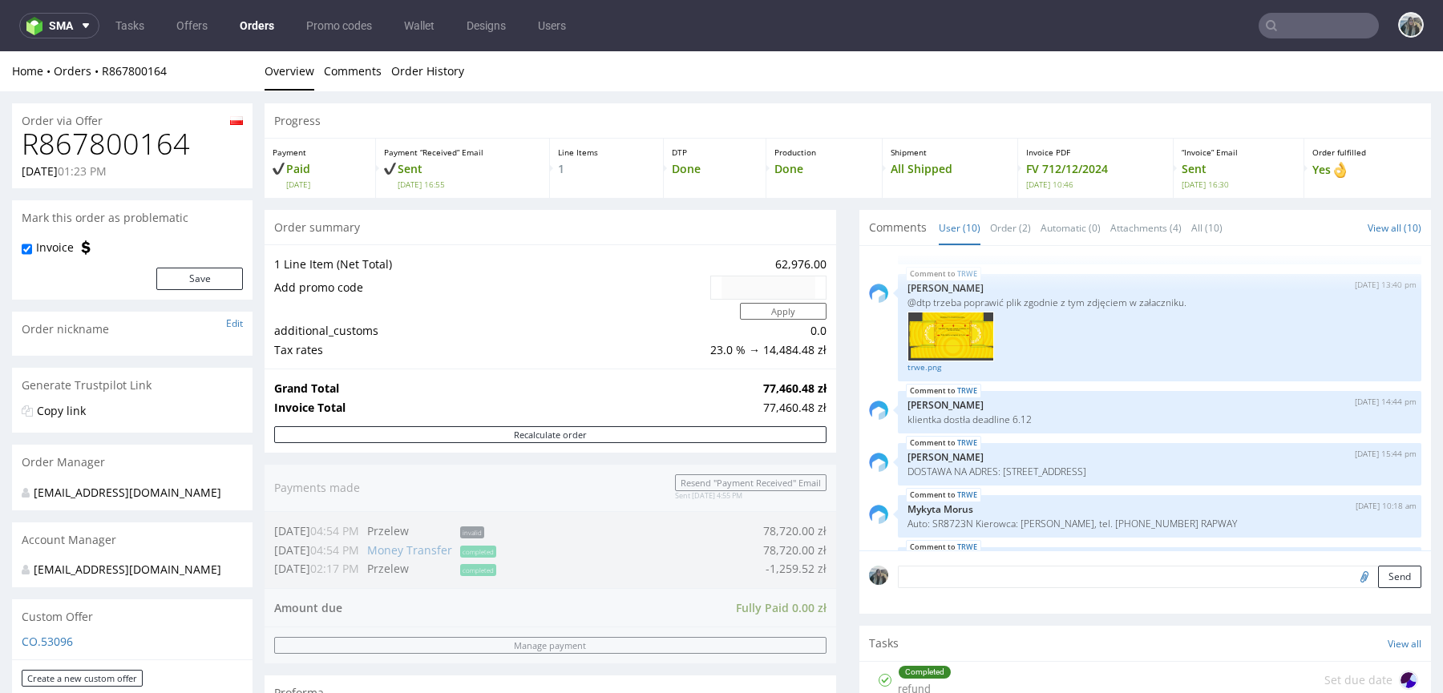
click at [146, 157] on h1 "R867800164" at bounding box center [132, 144] width 221 height 32
click at [146, 148] on h1 "R867800164" at bounding box center [132, 144] width 221 height 32
copy h1 "R867800164"
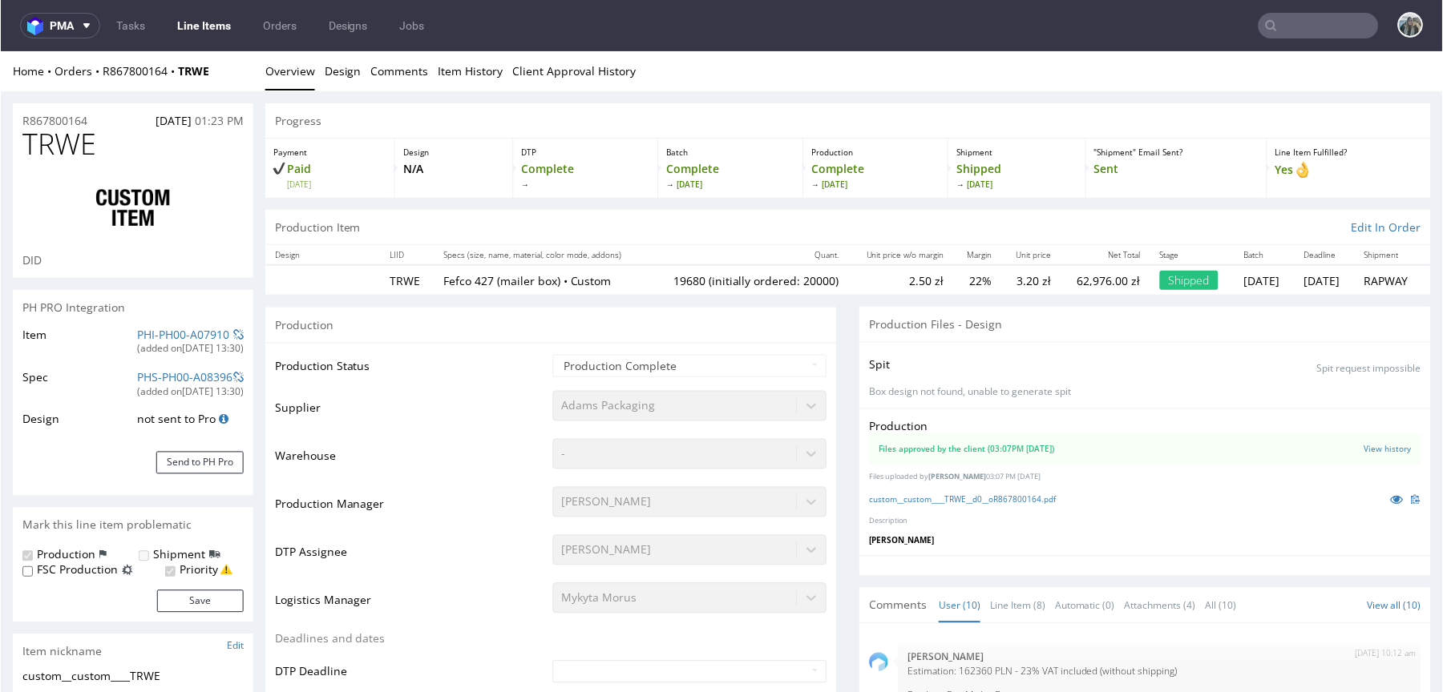
scroll to position [514, 0]
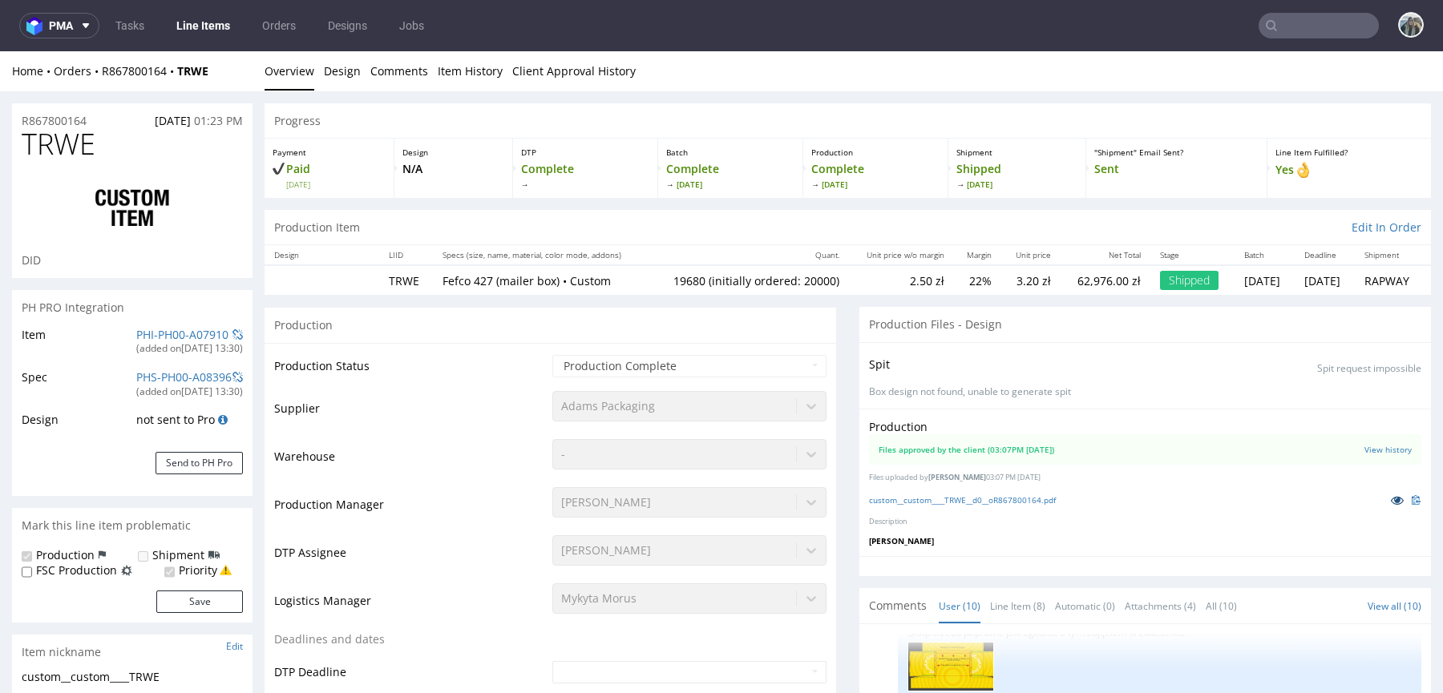
click at [1391, 499] on icon at bounding box center [1397, 500] width 13 height 11
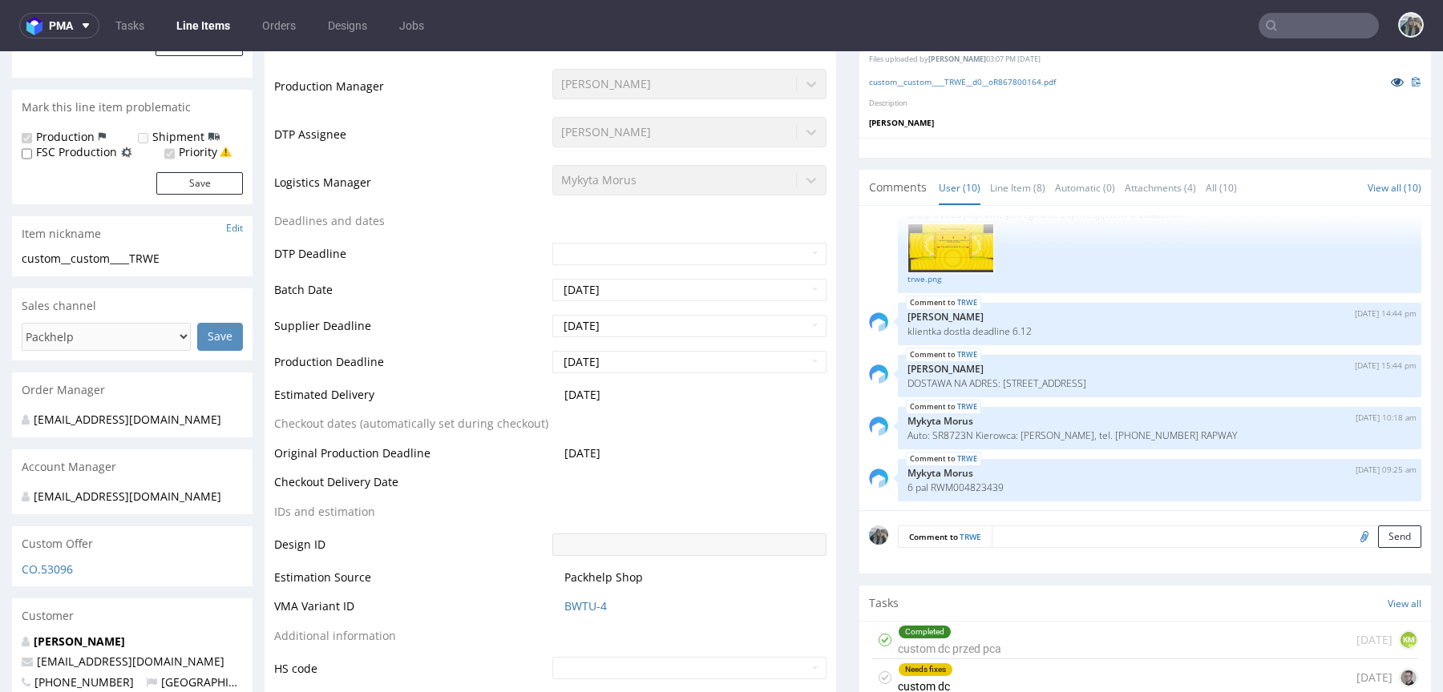
scroll to position [474, 0]
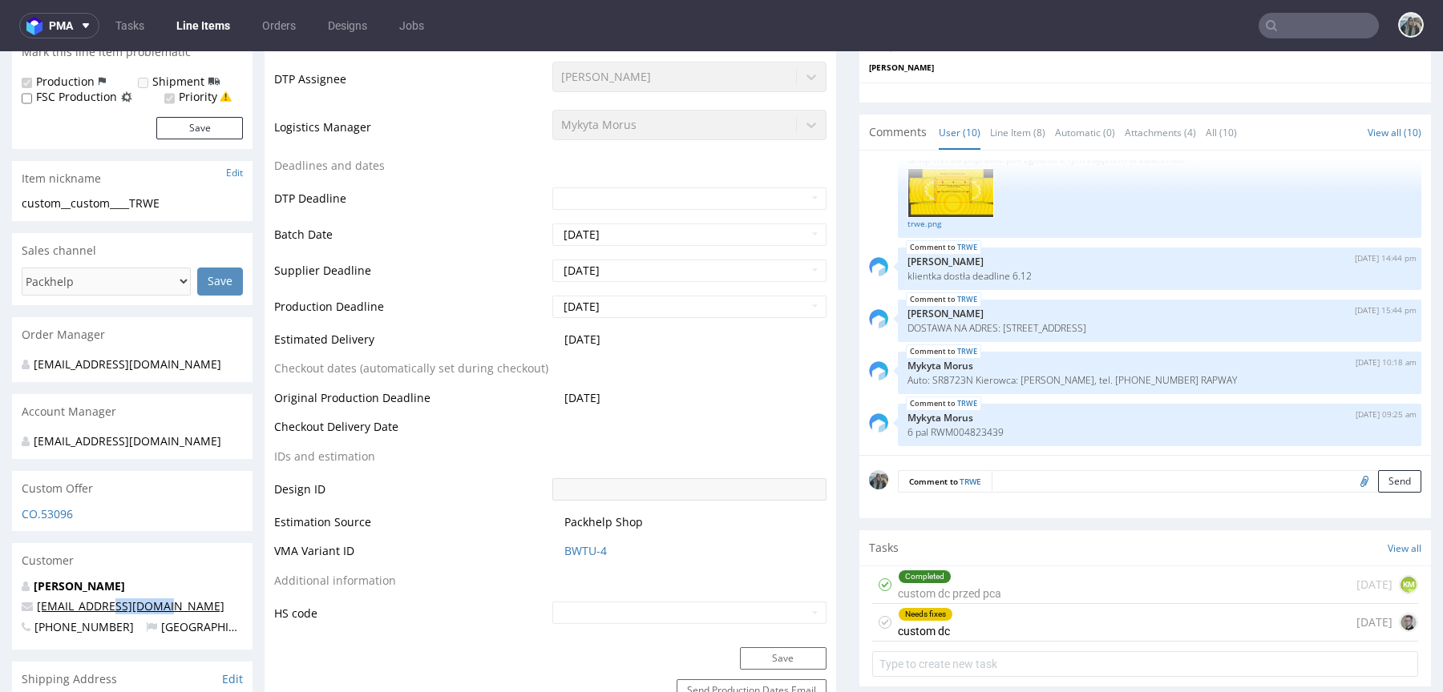
drag, startPoint x: 172, startPoint y: 622, endPoint x: 110, endPoint y: 620, distance: 62.5
click at [112, 615] on p "jmroczkowska@ewesa.pl" at bounding box center [132, 607] width 221 height 16
copy link "@ewesa.pl"
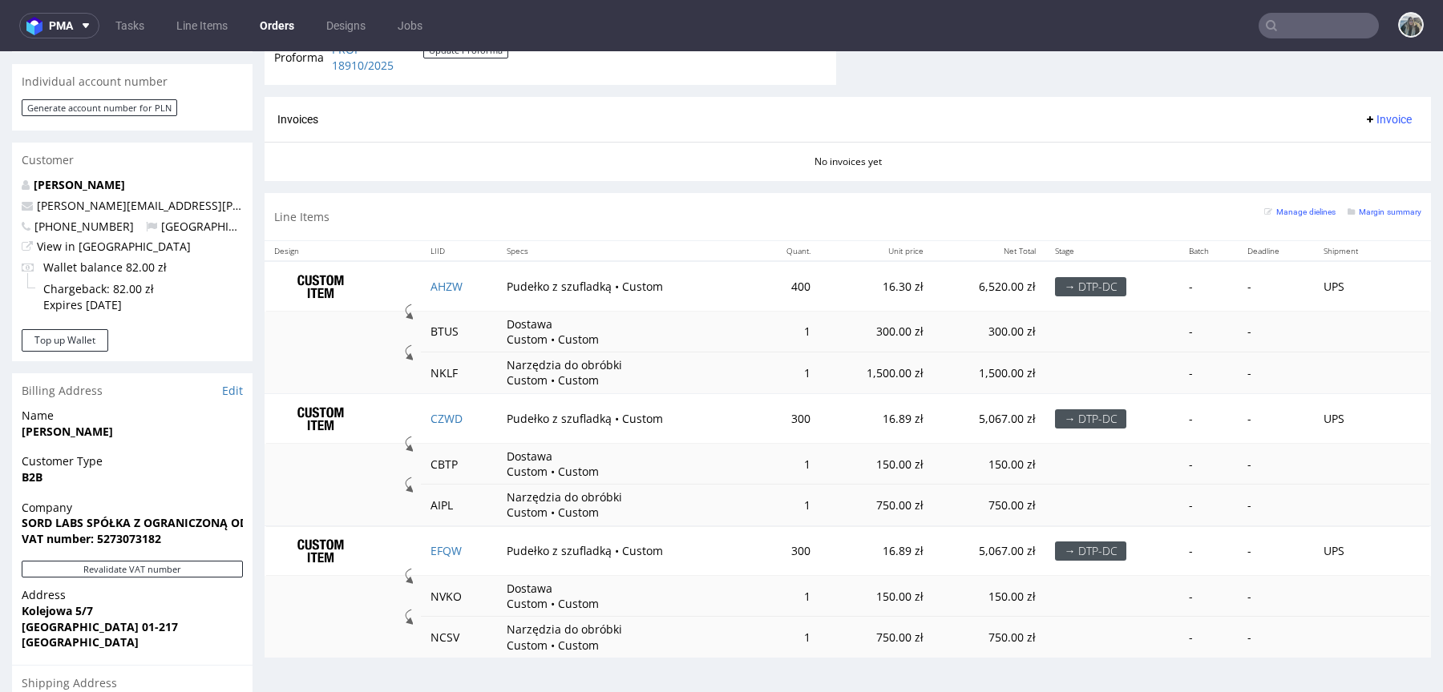
scroll to position [955, 0]
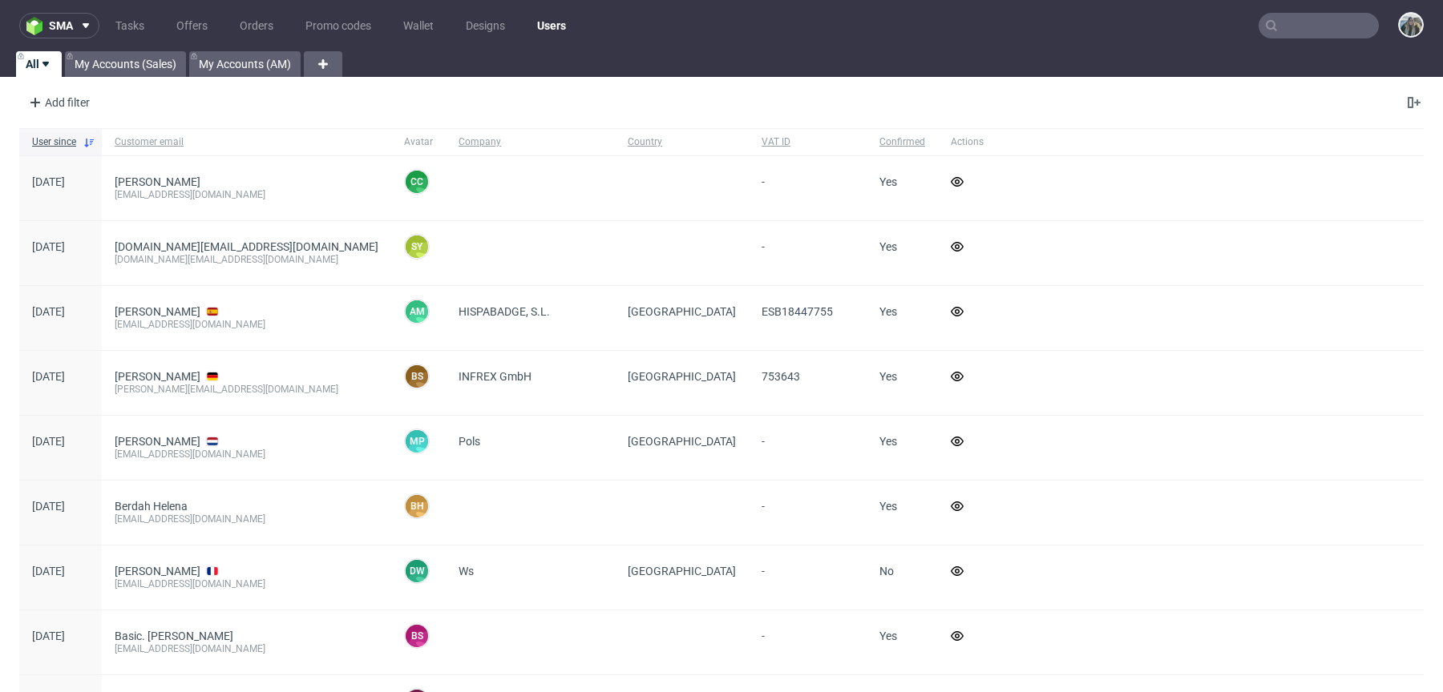
click at [1296, 22] on input "text" at bounding box center [1318, 26] width 120 height 26
paste input "contact@kombinut.ro"
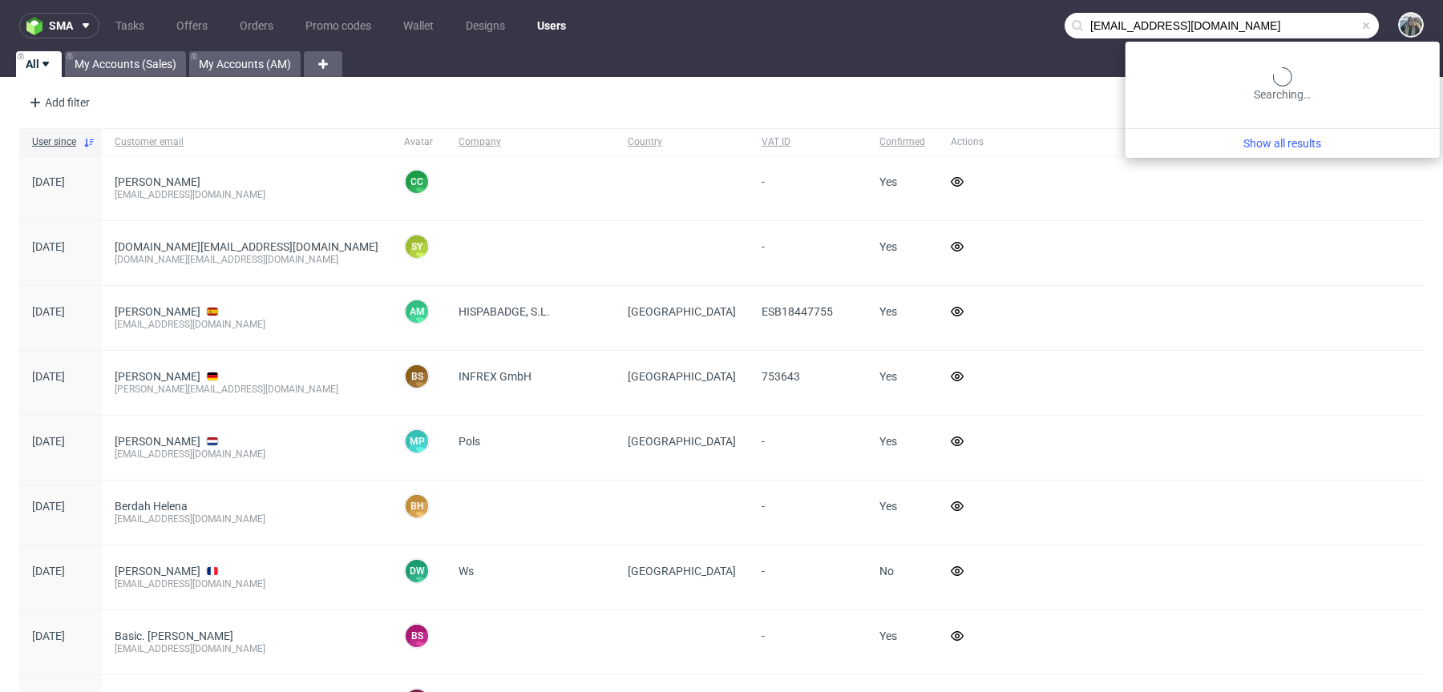
type input "contact@kombinut.ro"
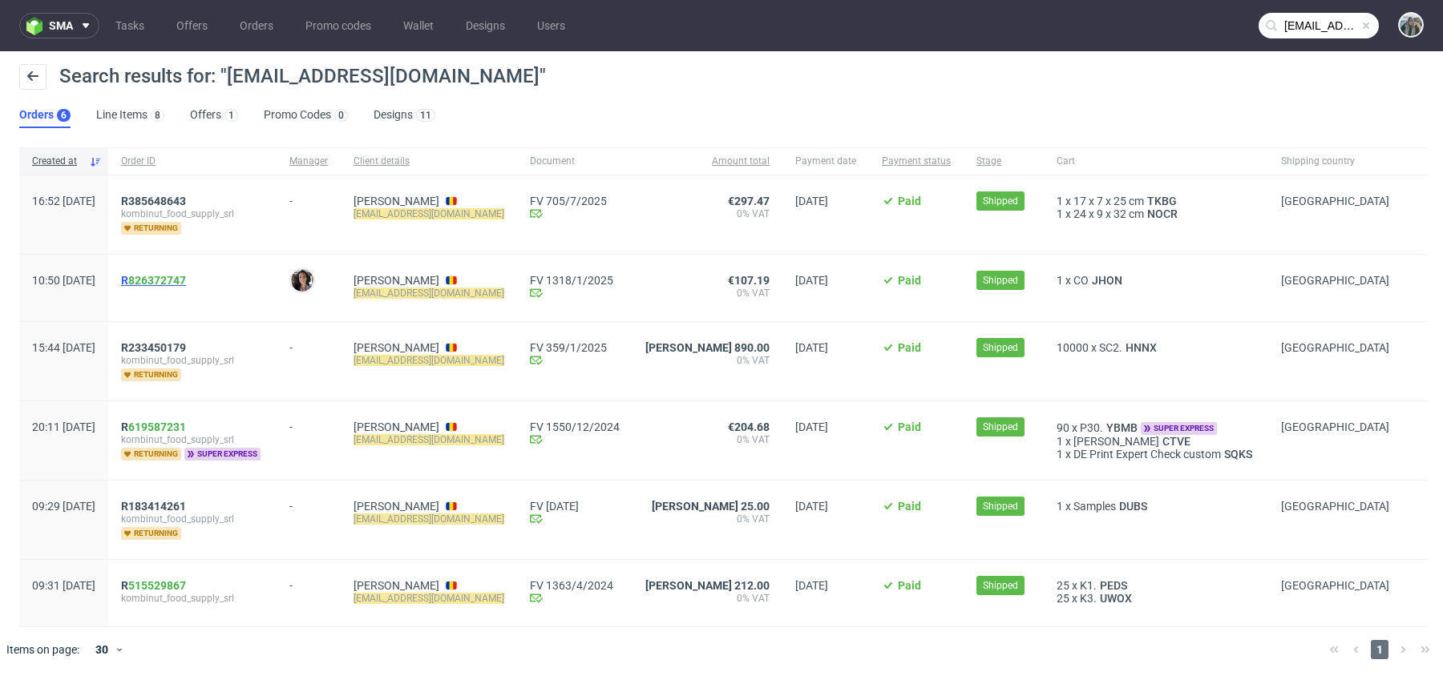
click at [174, 279] on span "R 826372747" at bounding box center [153, 280] width 65 height 13
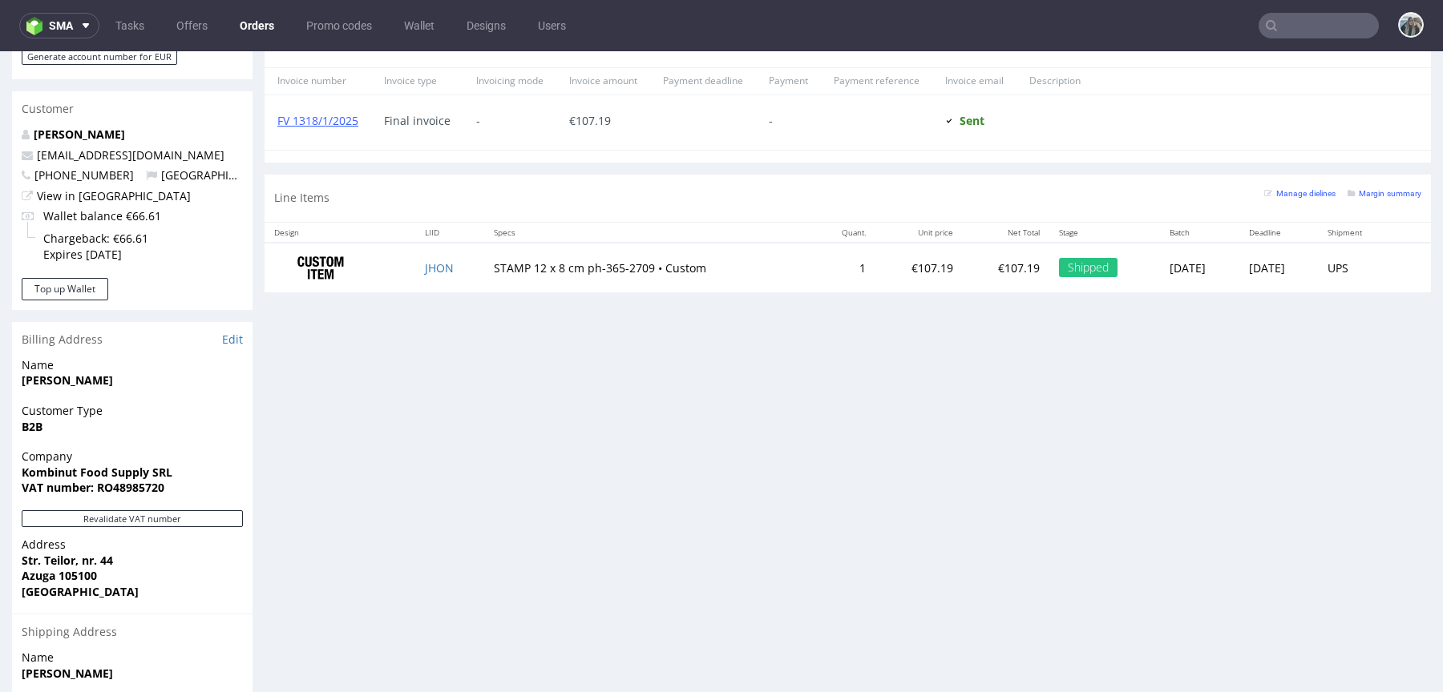
scroll to position [780, 0]
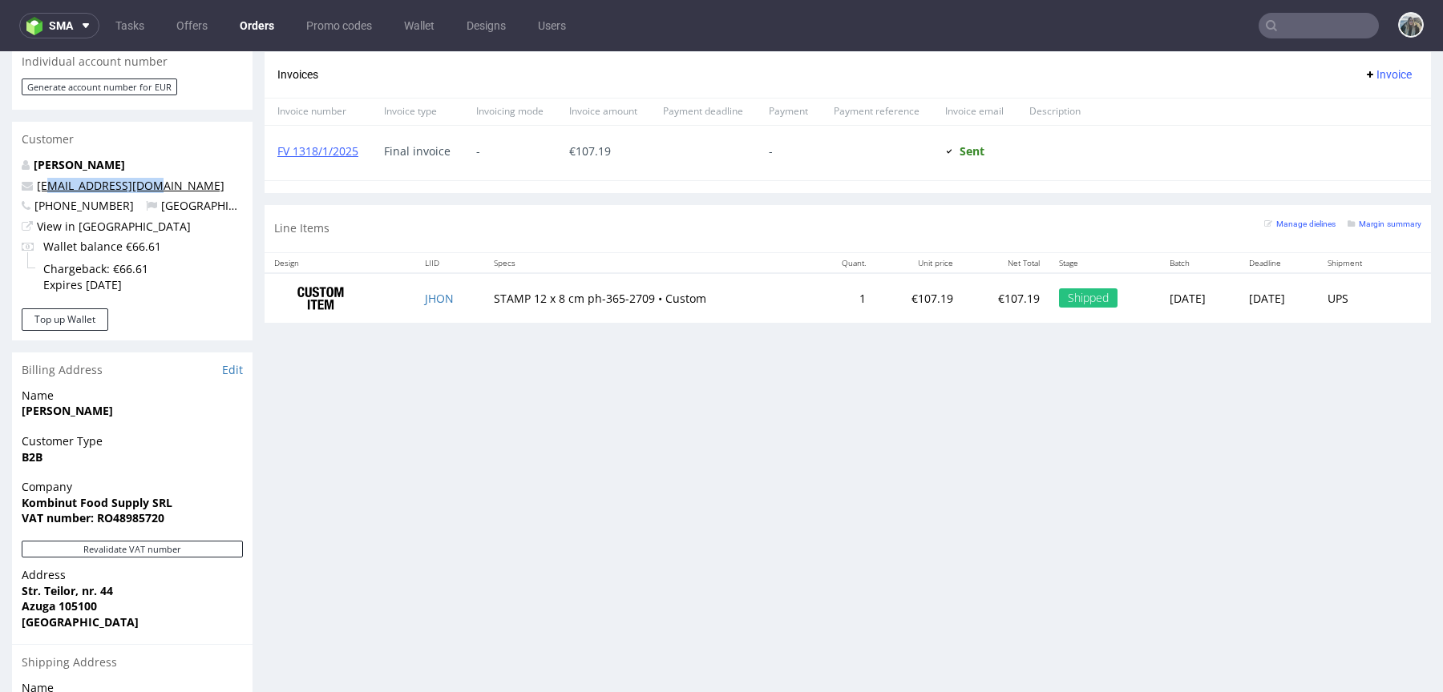
drag, startPoint x: 154, startPoint y: 153, endPoint x: 45, endPoint y: 153, distance: 109.0
click at [51, 178] on p "contact@kombinut.ro" at bounding box center [132, 186] width 221 height 16
copy link "ntact@kombinut.ro"
click at [91, 198] on span "+40725508215" at bounding box center [78, 205] width 112 height 15
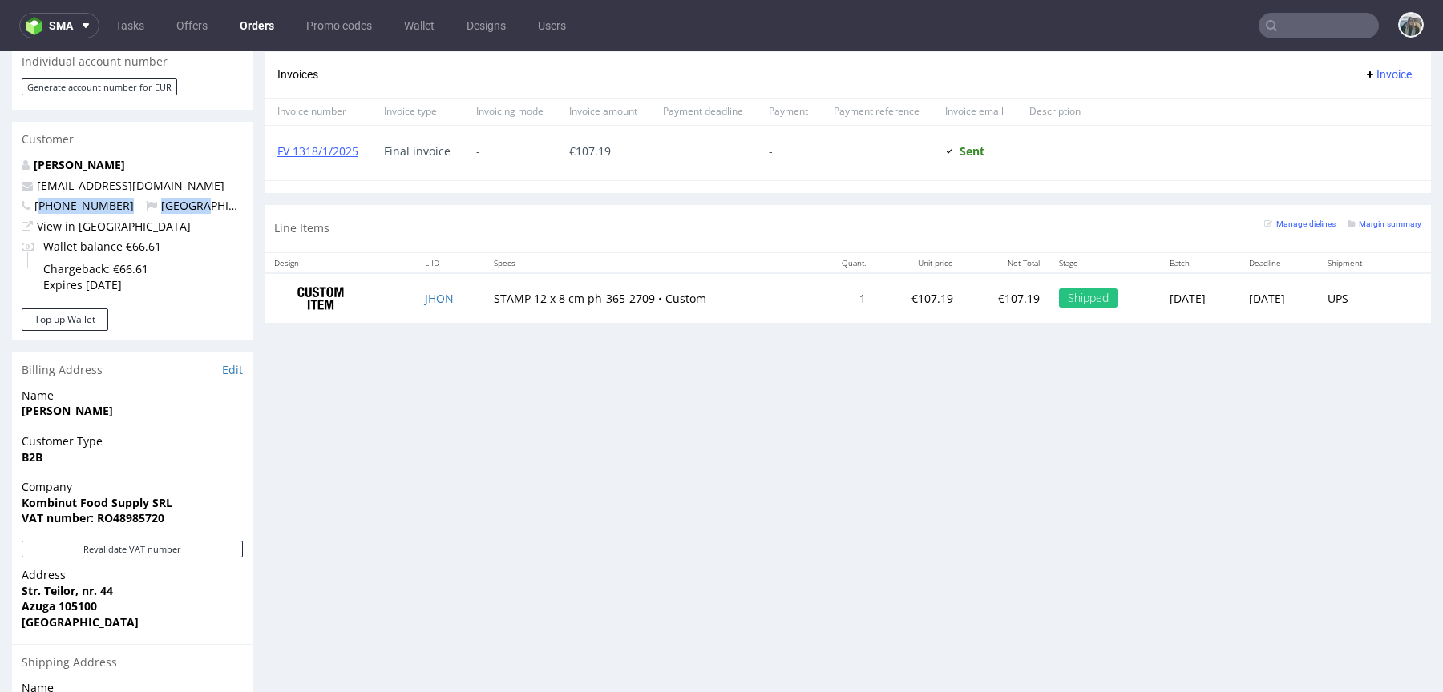
copy p "40725508215 Romania"
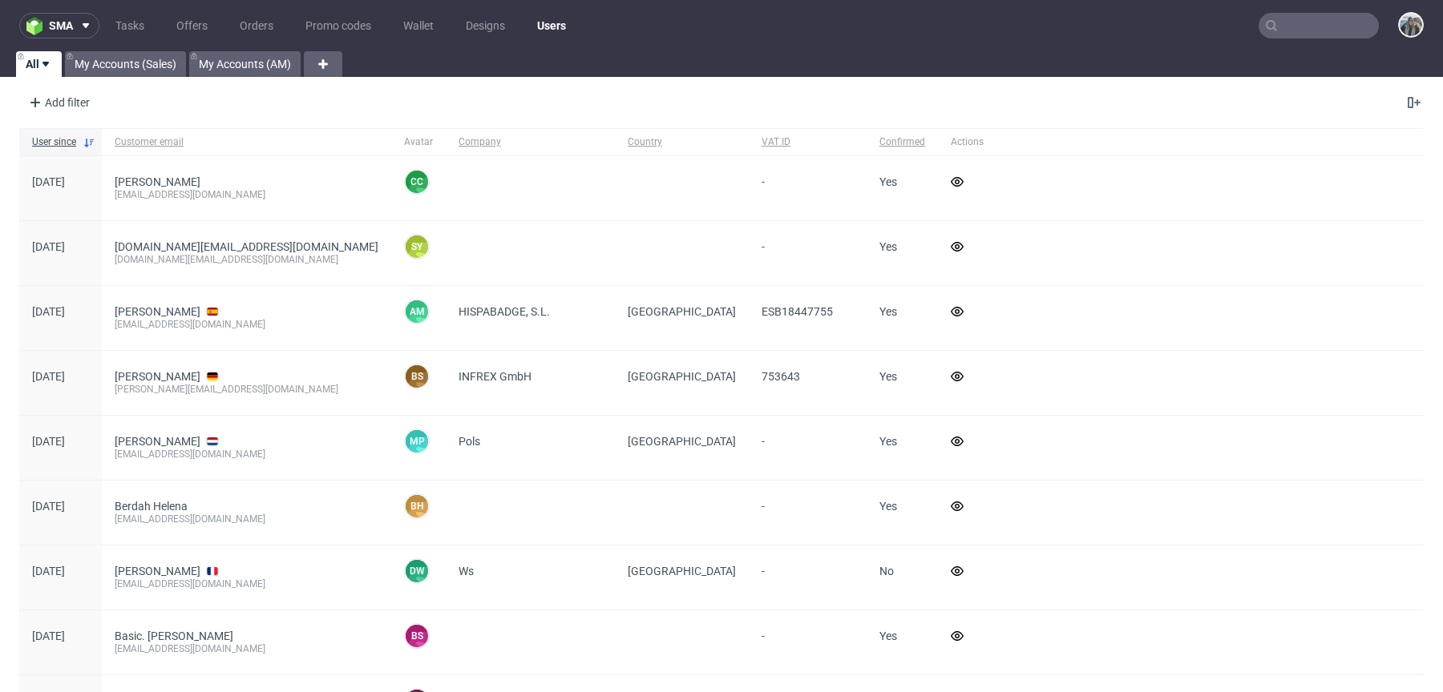
click at [1300, 27] on input "text" at bounding box center [1318, 26] width 120 height 26
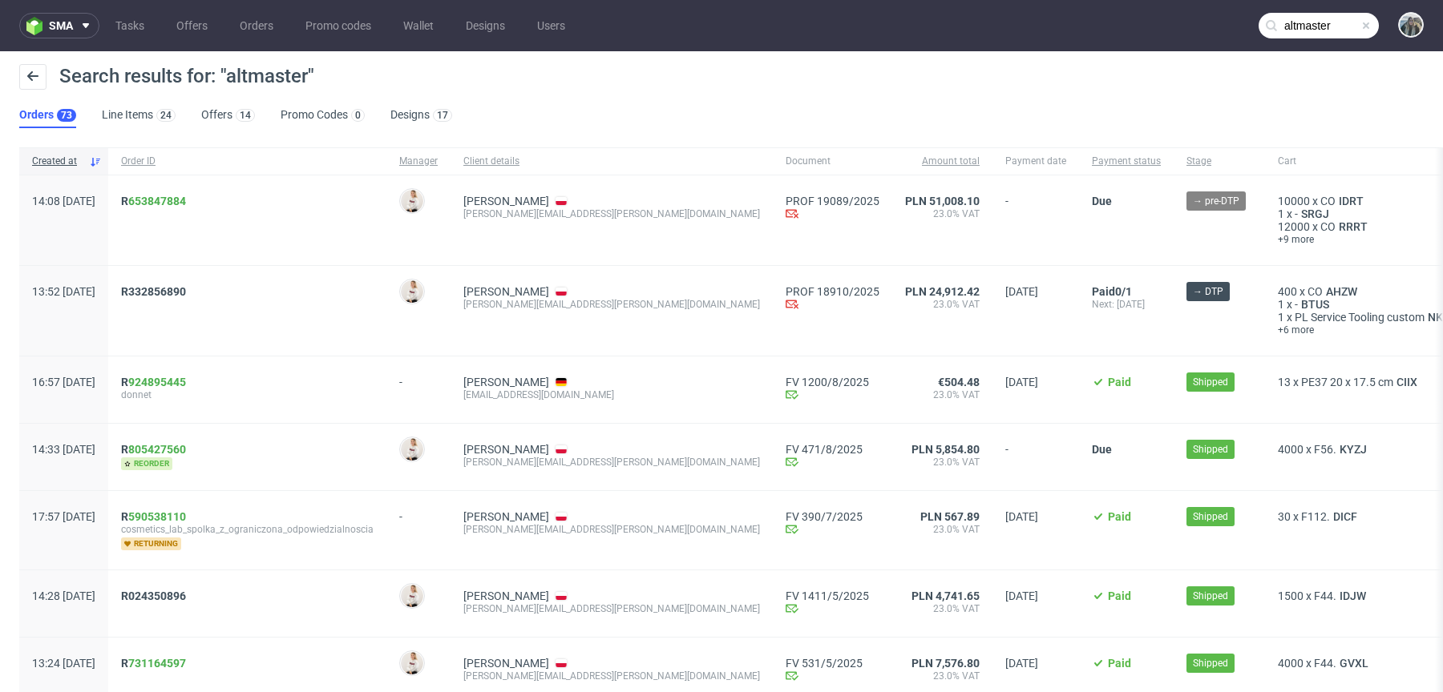
click at [1316, 26] on input "altmaster" at bounding box center [1318, 26] width 120 height 26
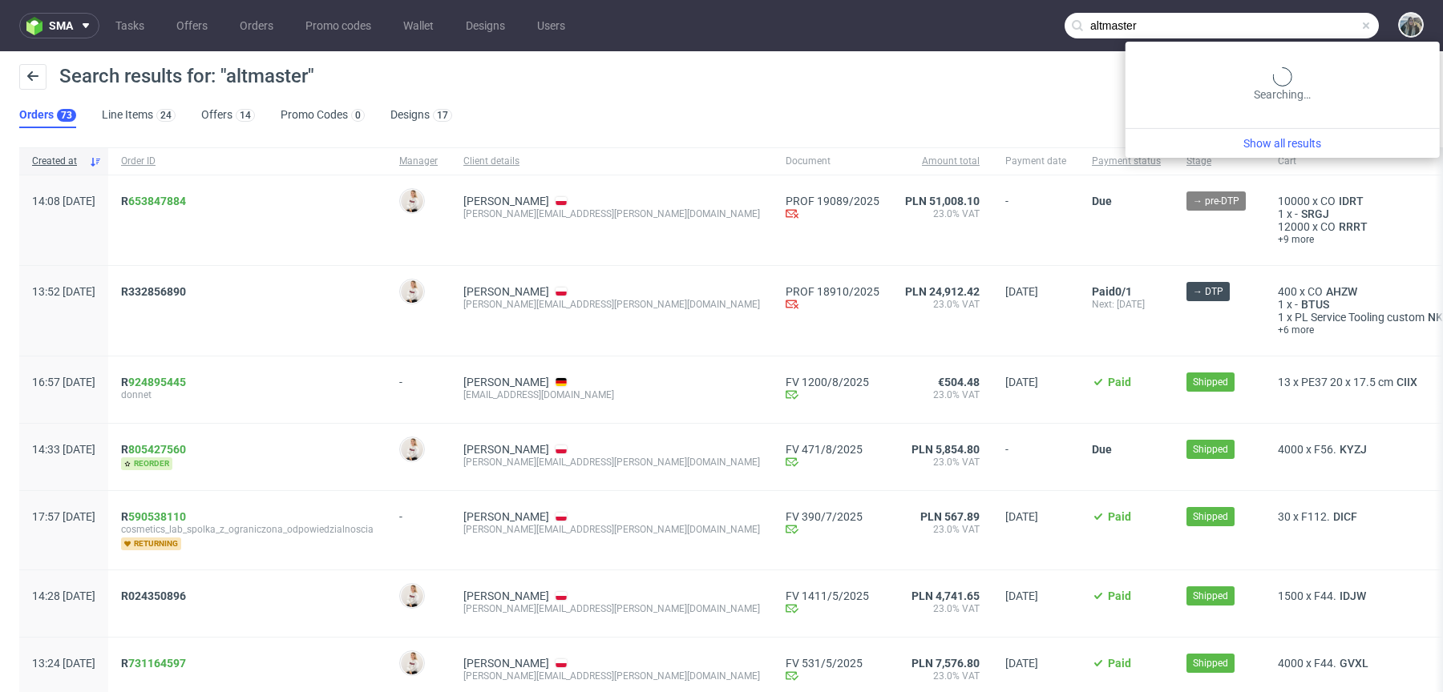
paste input "elisabeth@aarjahealth.com"
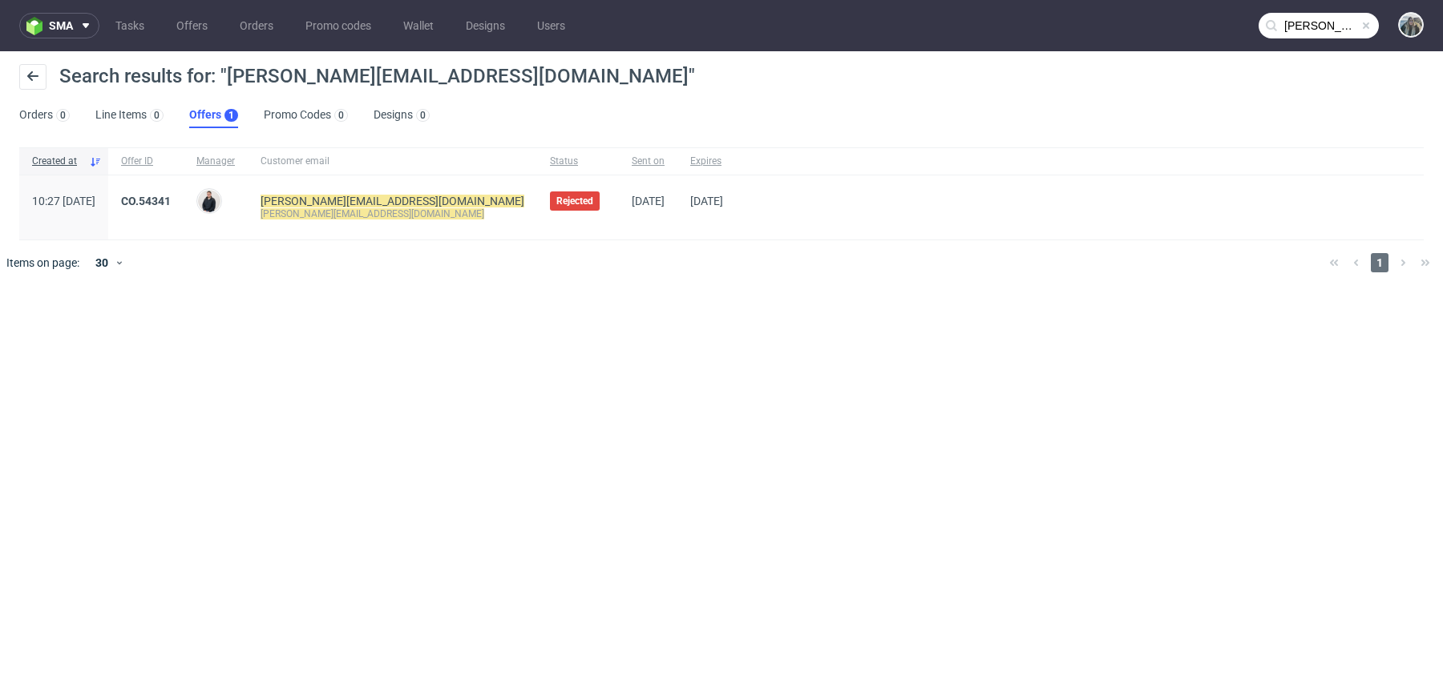
click at [1285, 23] on input "elisabeth@aarjahealth.com" at bounding box center [1318, 26] width 120 height 26
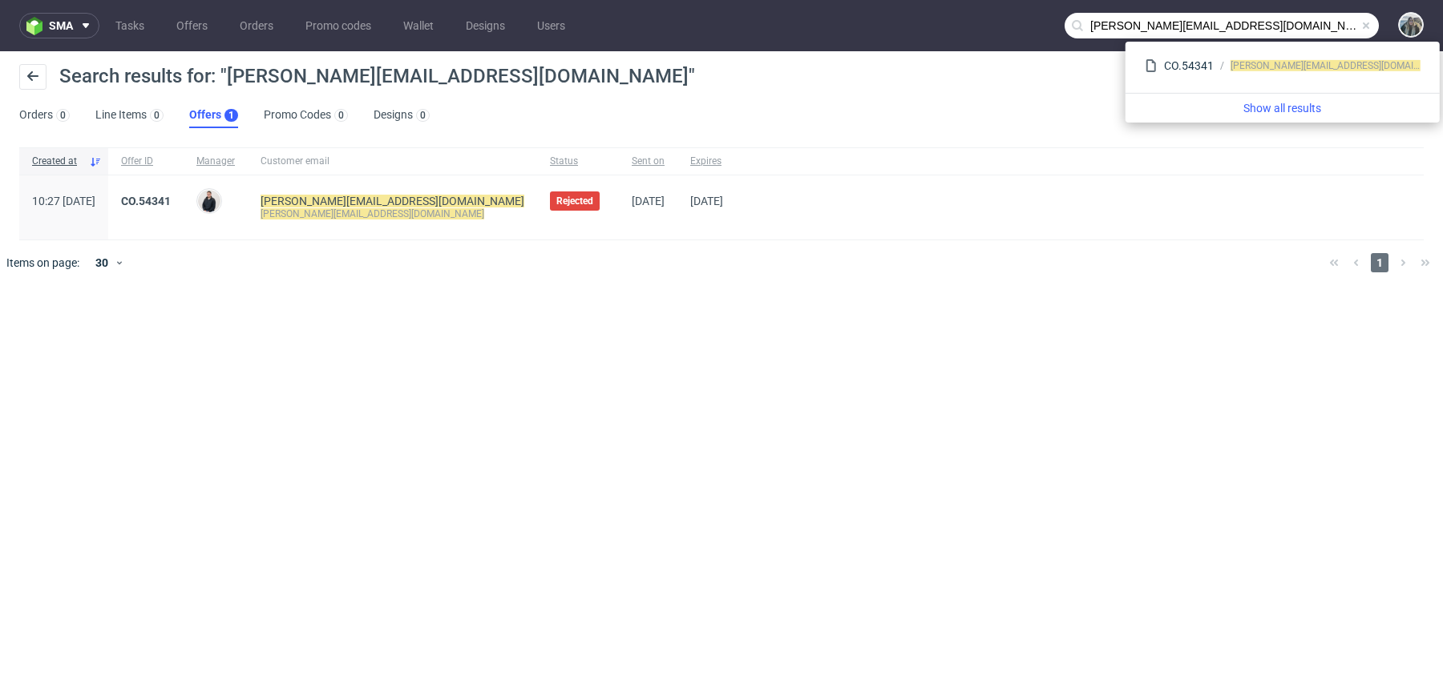
drag, startPoint x: 1133, startPoint y: 27, endPoint x: 939, endPoint y: 14, distance: 195.2
click at [943, 19] on nav "sma Tasks Offers Orders Promo codes Wallet Designs Users elisabeth@aarjahealth.…" at bounding box center [721, 25] width 1443 height 51
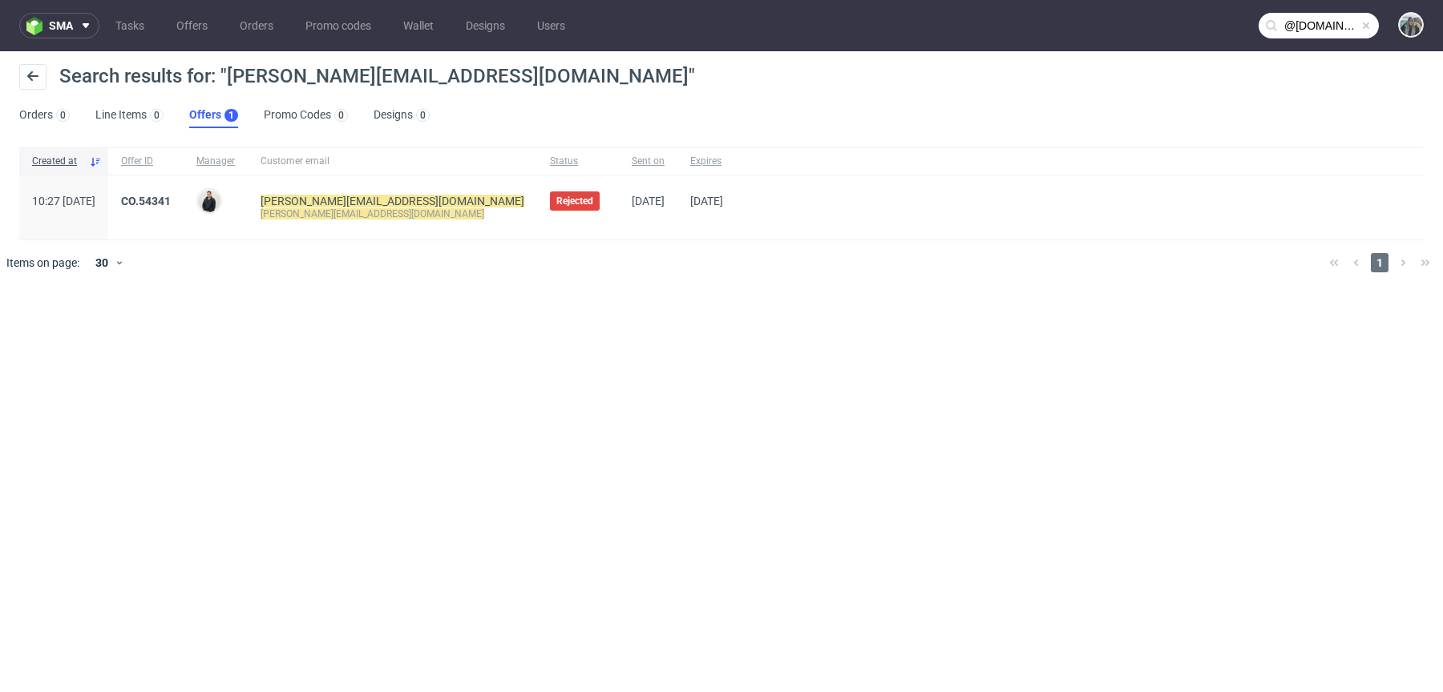
type input "@aarjahealth.com"
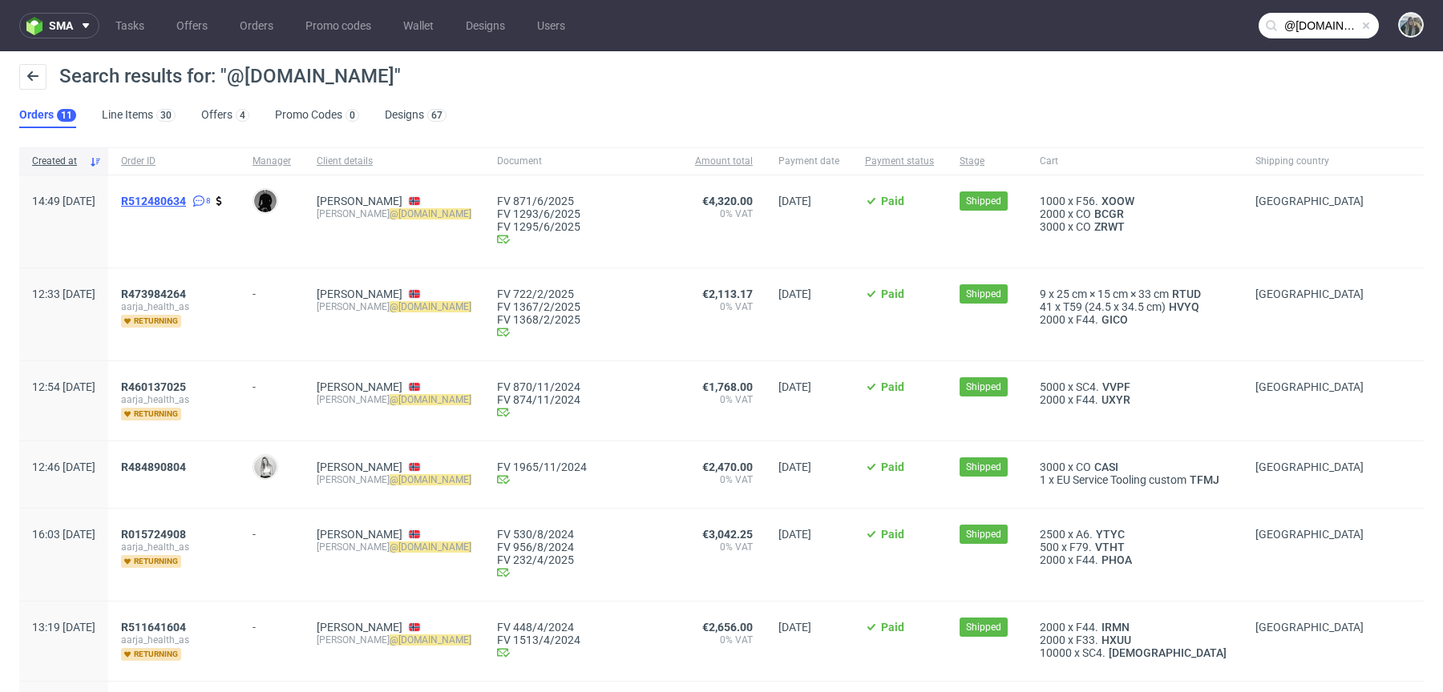
click at [184, 204] on span "R512480634" at bounding box center [153, 201] width 65 height 13
click at [176, 198] on span "R 512480634" at bounding box center [153, 201] width 65 height 13
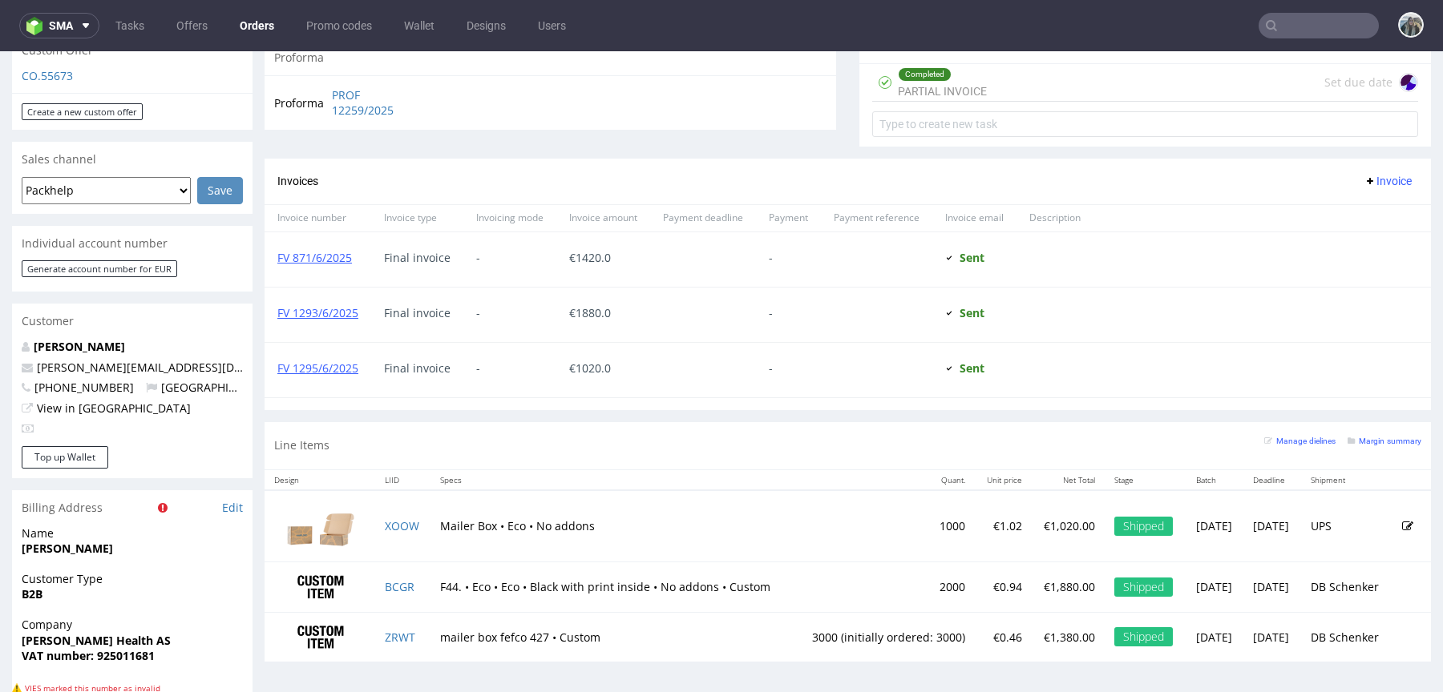
scroll to position [507, 0]
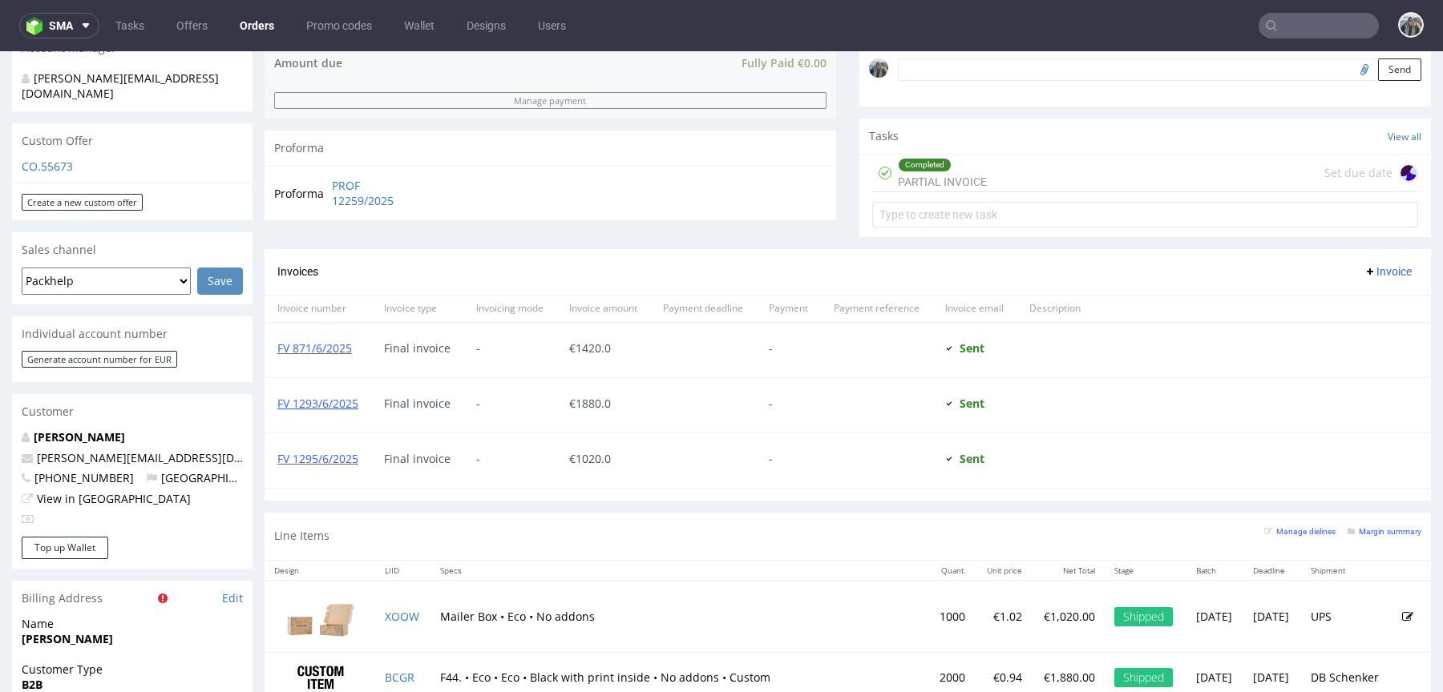
click at [87, 470] on span "[PHONE_NUMBER]" at bounding box center [78, 477] width 112 height 15
copy p "4795892100 Norway"
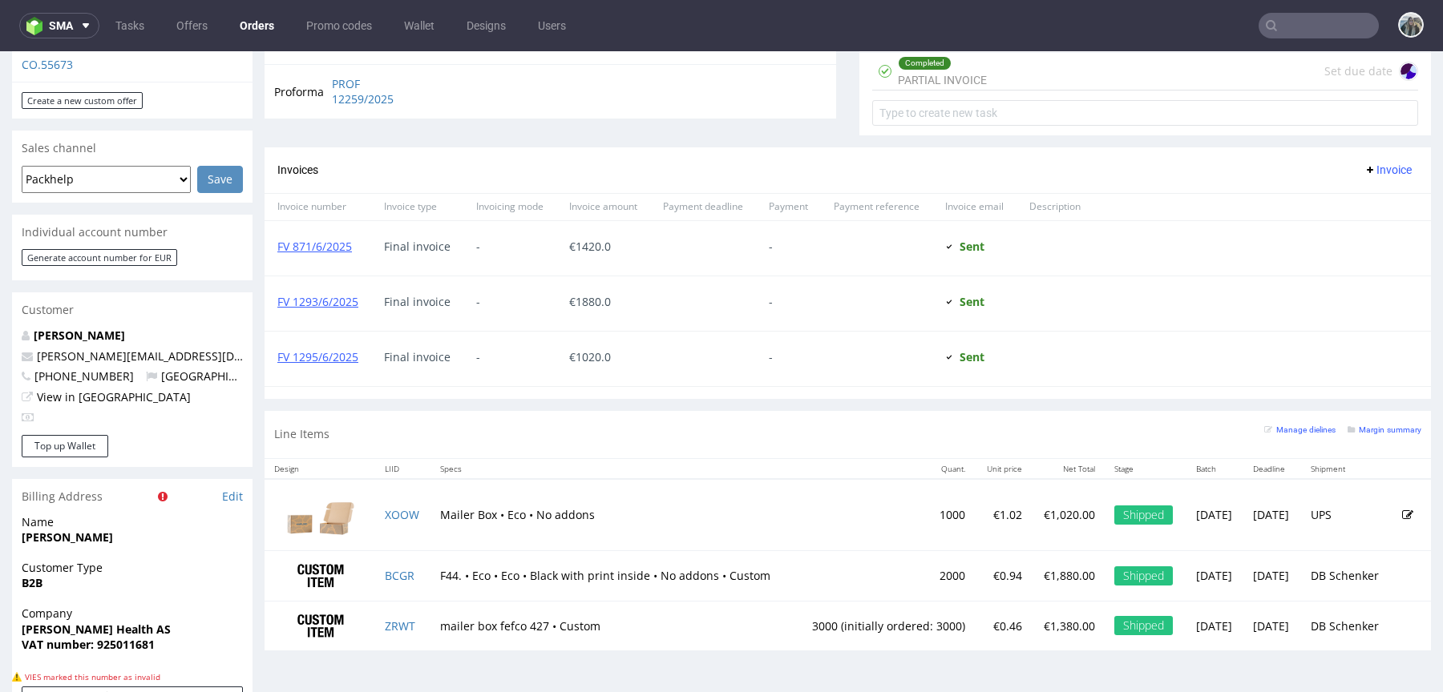
click at [398, 563] on td "BCGR" at bounding box center [403, 576] width 56 height 50
click at [398, 575] on link "BCGR" at bounding box center [400, 575] width 30 height 15
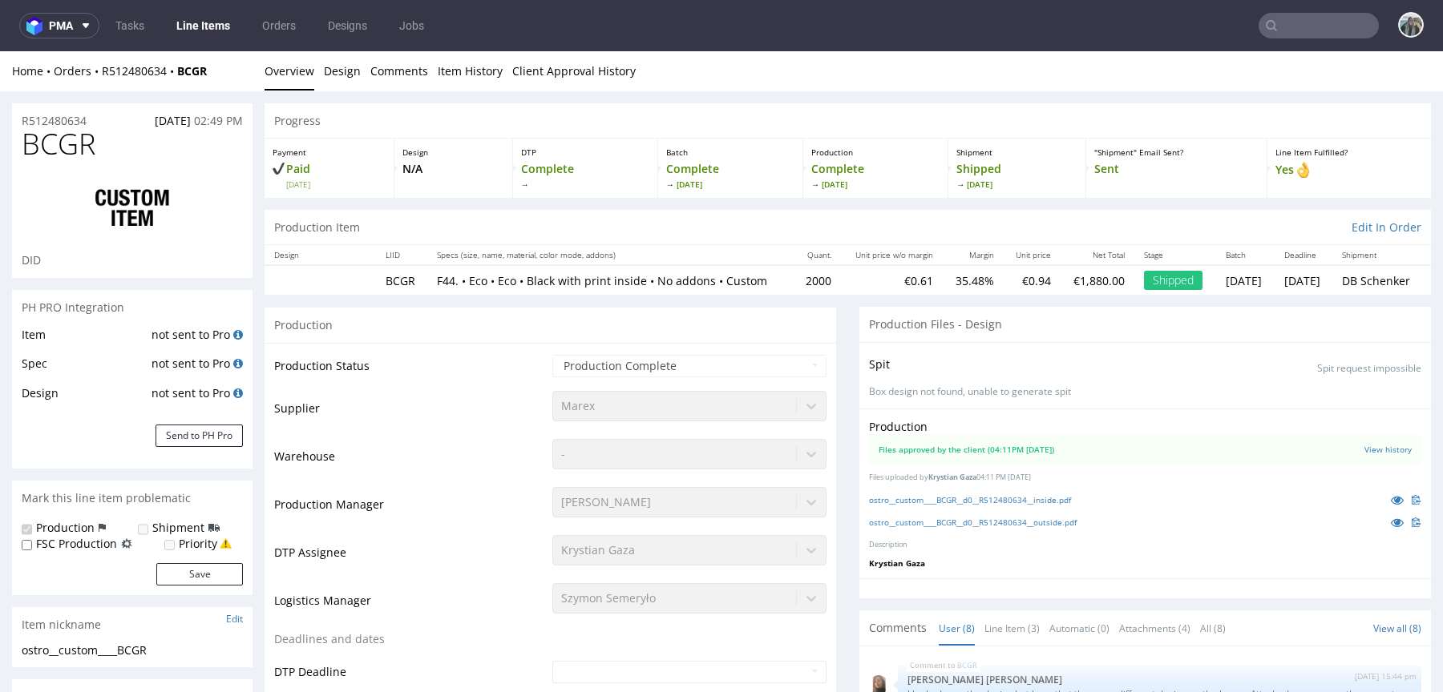
scroll to position [345, 0]
click at [1391, 506] on icon at bounding box center [1397, 500] width 13 height 11
click at [1391, 528] on icon at bounding box center [1397, 522] width 13 height 11
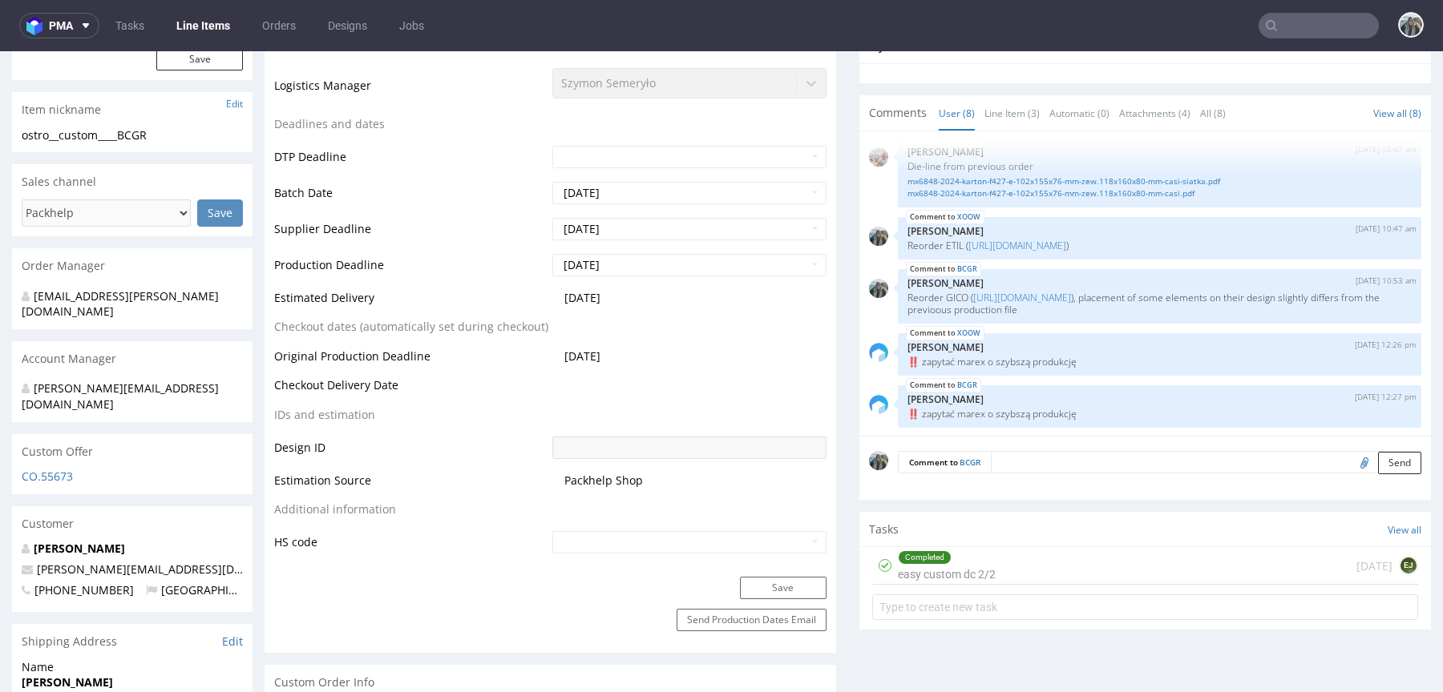
scroll to position [561, 0]
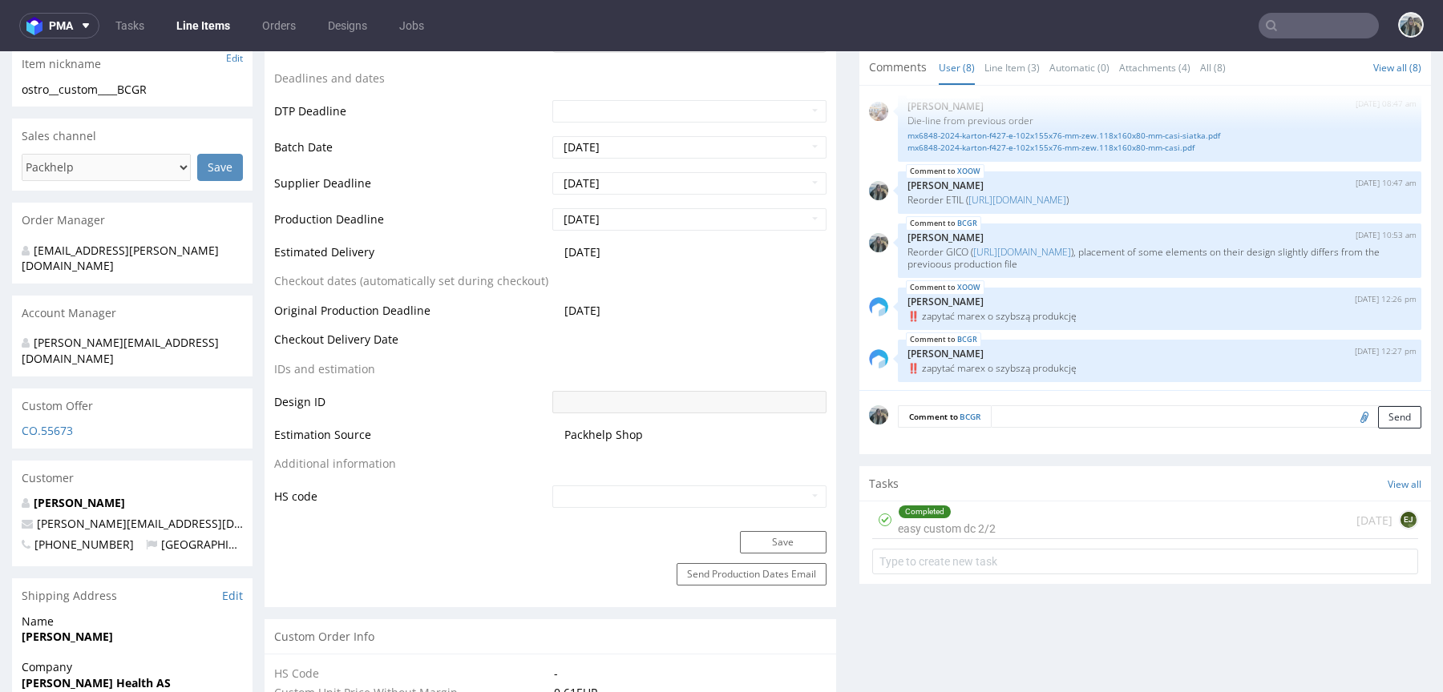
click at [83, 537] on span "[PHONE_NUMBER]" at bounding box center [78, 544] width 112 height 15
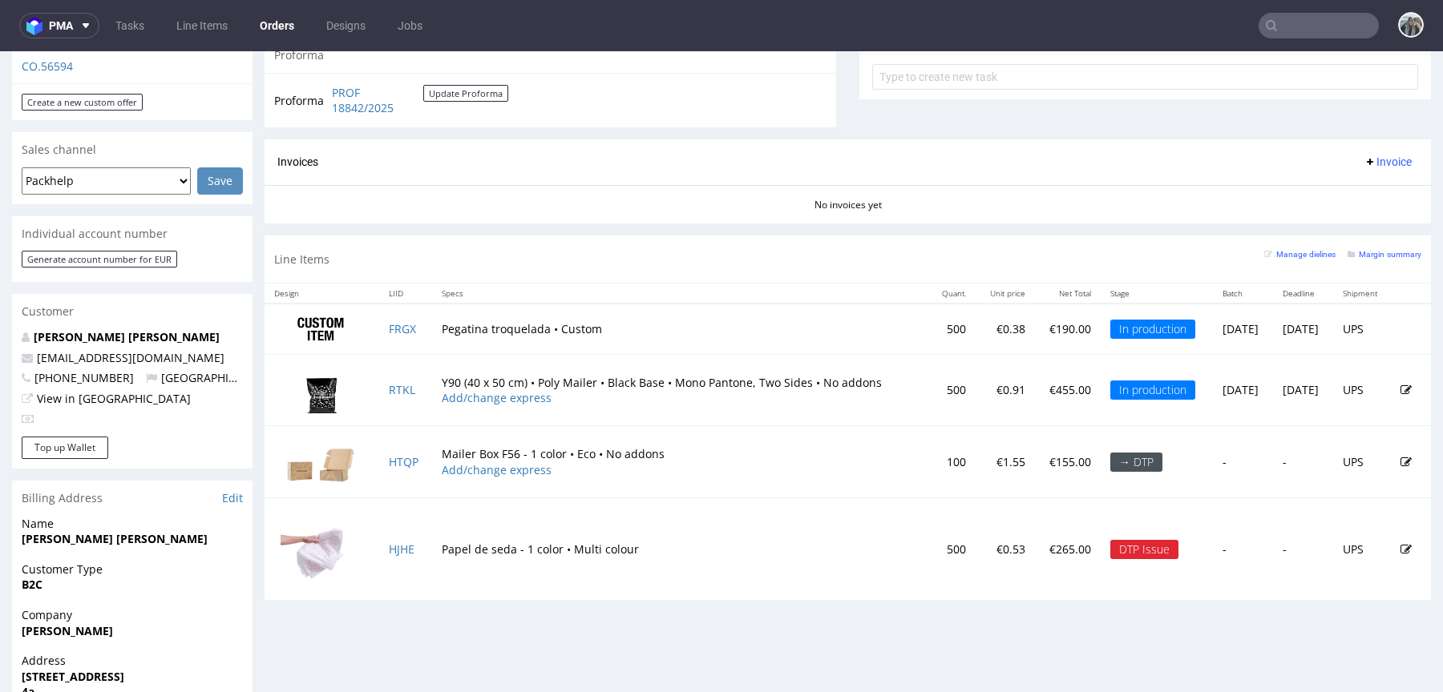
scroll to position [609, 0]
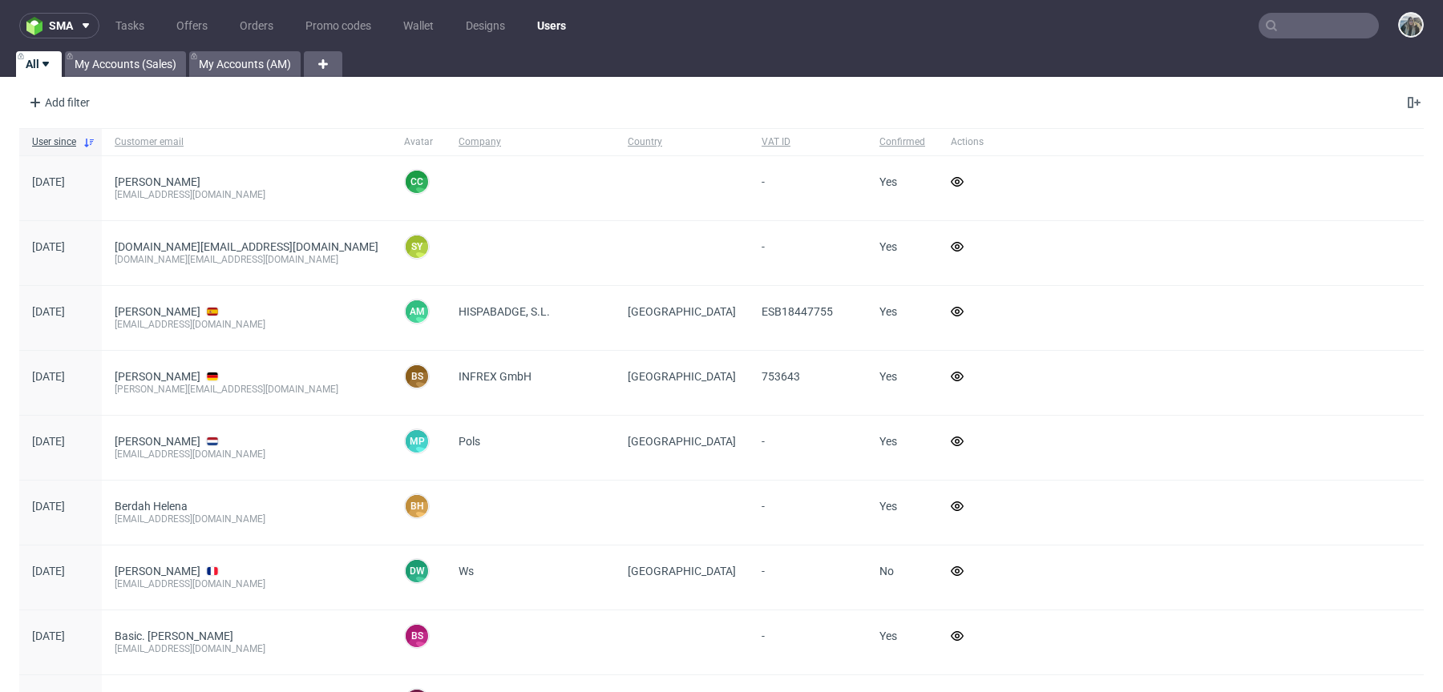
click at [1287, 26] on input "text" at bounding box center [1318, 26] width 120 height 26
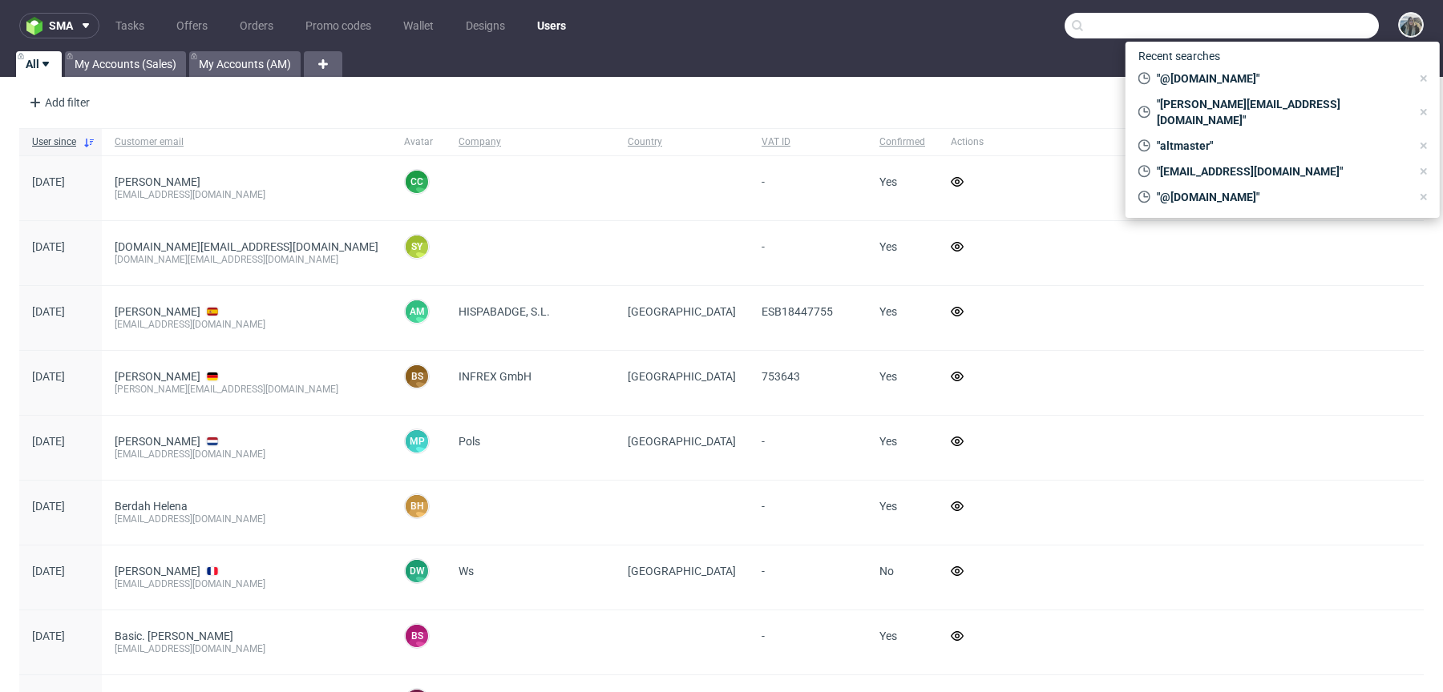
paste input "Deviant"
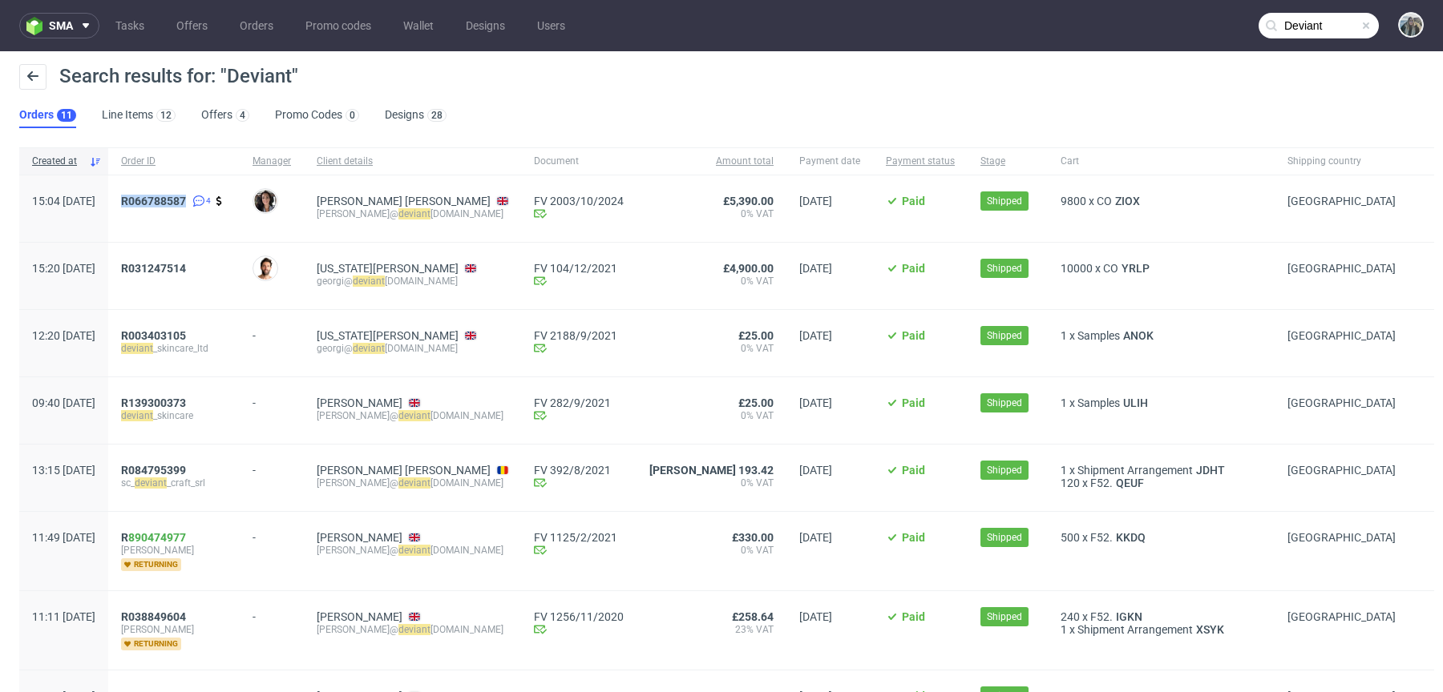
drag, startPoint x: 174, startPoint y: 217, endPoint x: 168, endPoint y: 204, distance: 15.1
click at [168, 204] on div "R066788587 4" at bounding box center [173, 209] width 131 height 67
click at [187, 236] on div "R066788587 4" at bounding box center [173, 209] width 131 height 67
click at [183, 202] on span "R066788587" at bounding box center [153, 201] width 65 height 13
click at [213, 275] on span "R031247514" at bounding box center [174, 276] width 106 height 28
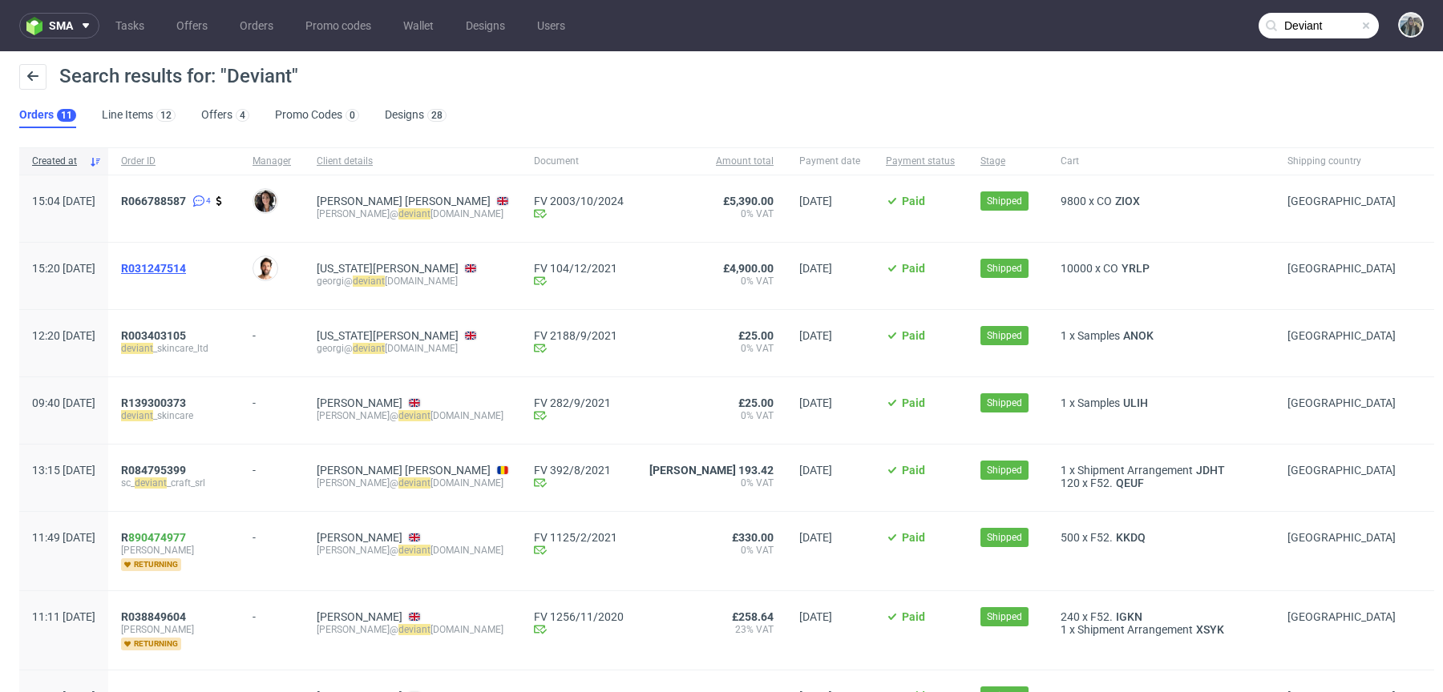
click at [186, 270] on span "R031247514" at bounding box center [153, 268] width 65 height 13
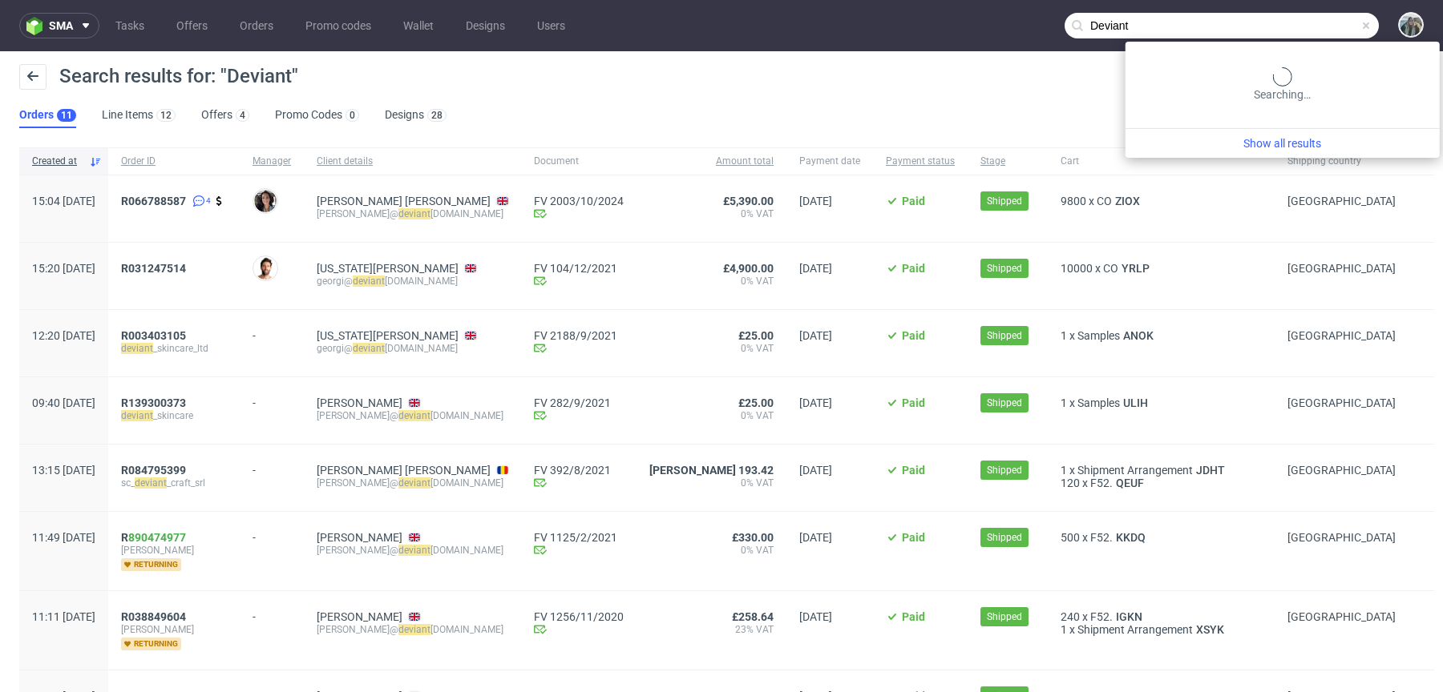
click at [1287, 28] on input "Deviant" at bounding box center [1221, 26] width 314 height 26
paste input "Coolstuff"
paste input "text"
type input "Coolstuff"
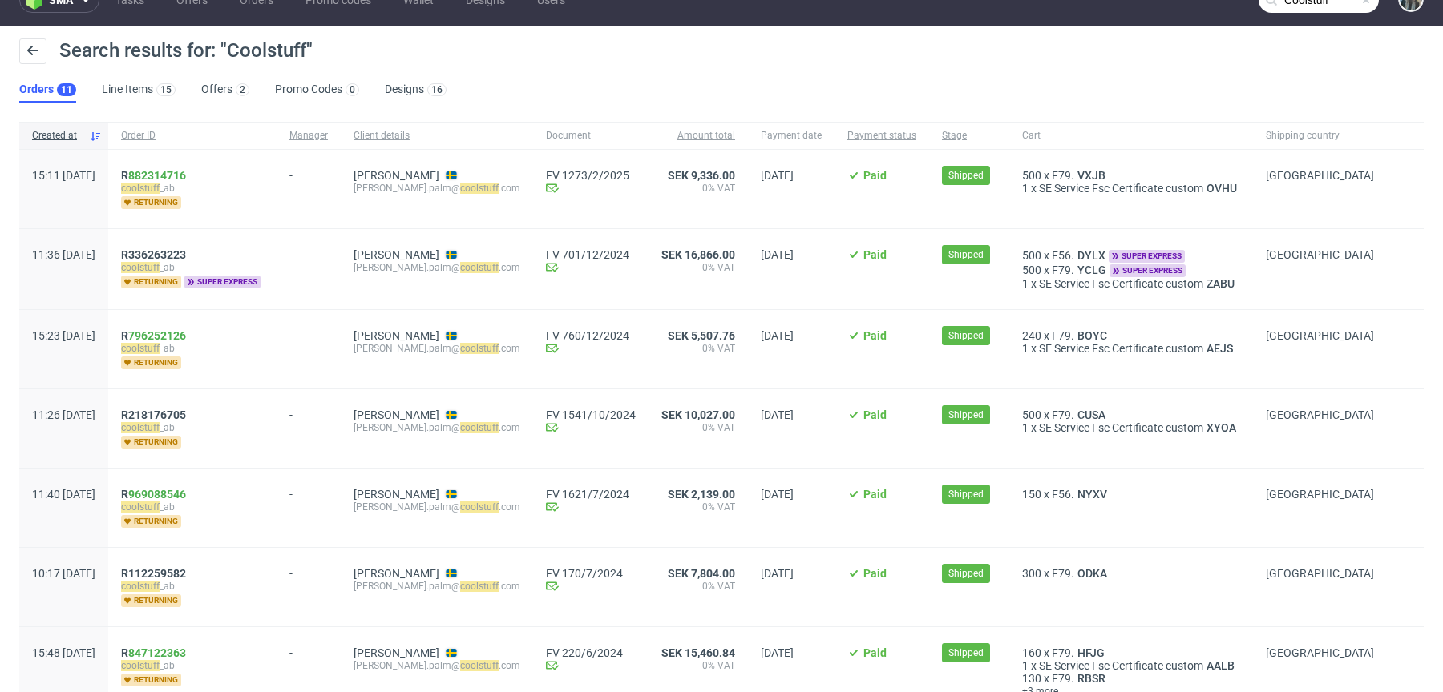
scroll to position [25, 0]
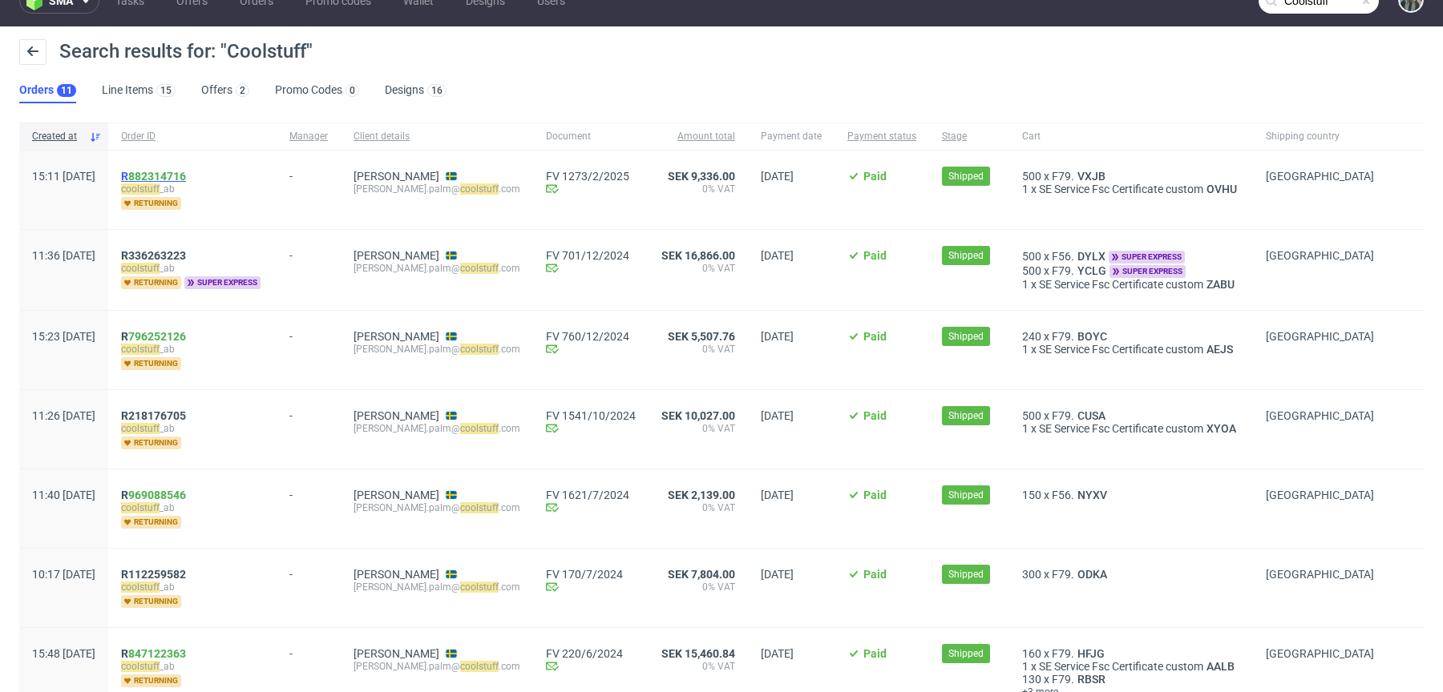
click at [172, 173] on span "R 882314716" at bounding box center [153, 176] width 65 height 13
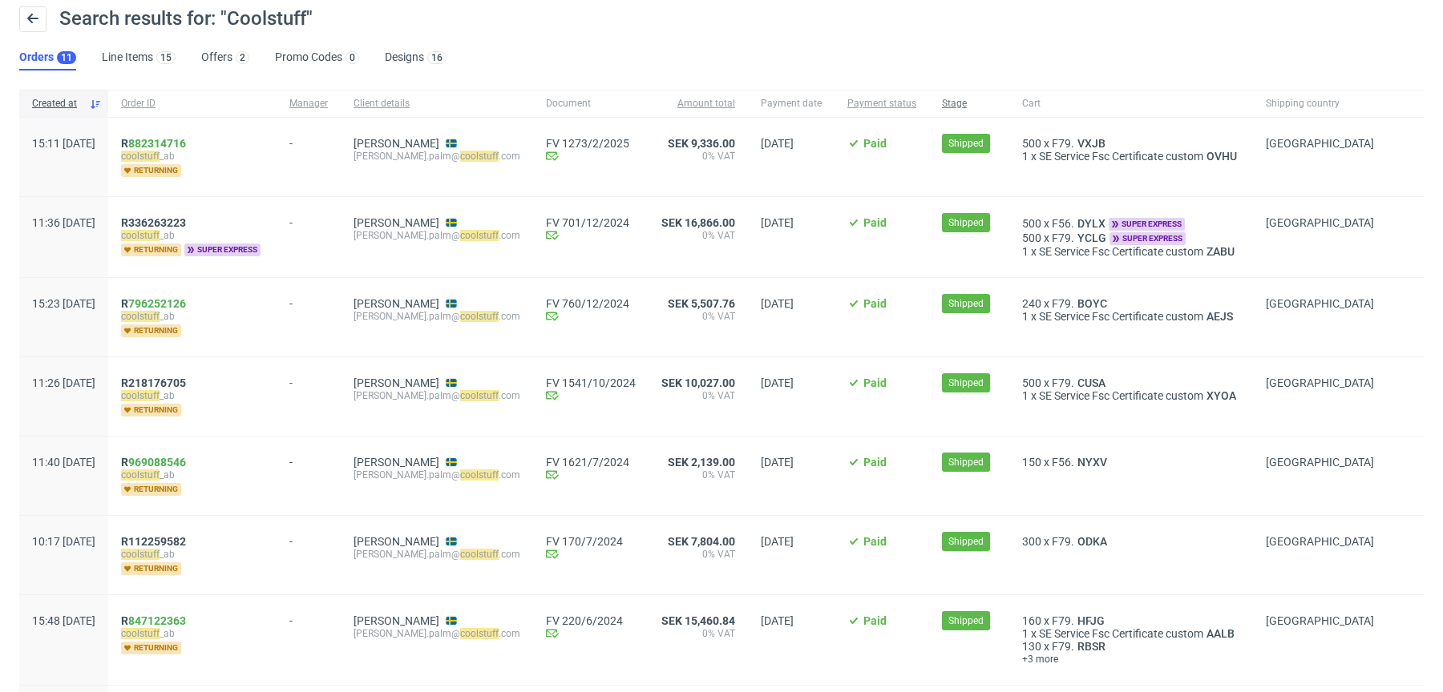
scroll to position [62, 0]
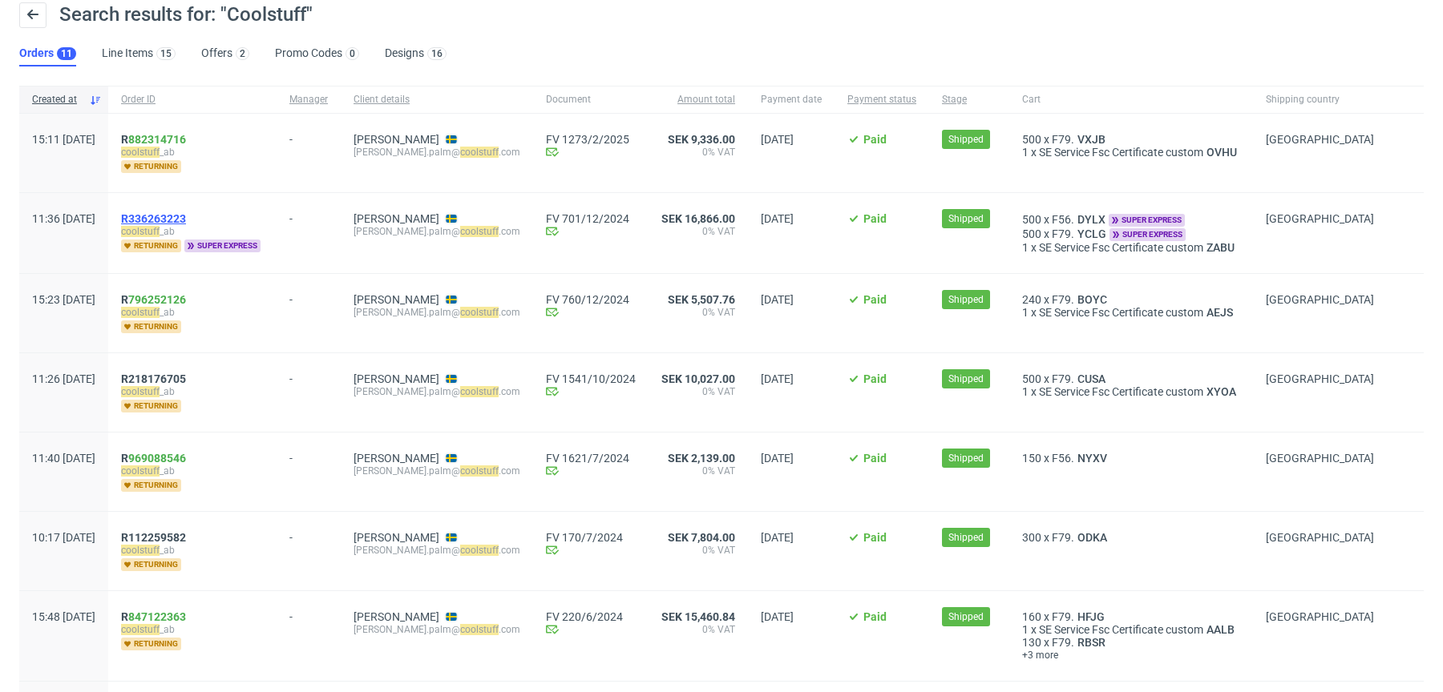
click at [186, 214] on span "R336263223" at bounding box center [153, 218] width 65 height 13
click at [176, 293] on span "R 796252126" at bounding box center [153, 299] width 65 height 13
click at [186, 381] on span "R218176705" at bounding box center [153, 379] width 65 height 13
click at [186, 212] on span "R336263223" at bounding box center [153, 218] width 65 height 13
click at [186, 298] on link "796252126" at bounding box center [157, 299] width 58 height 13
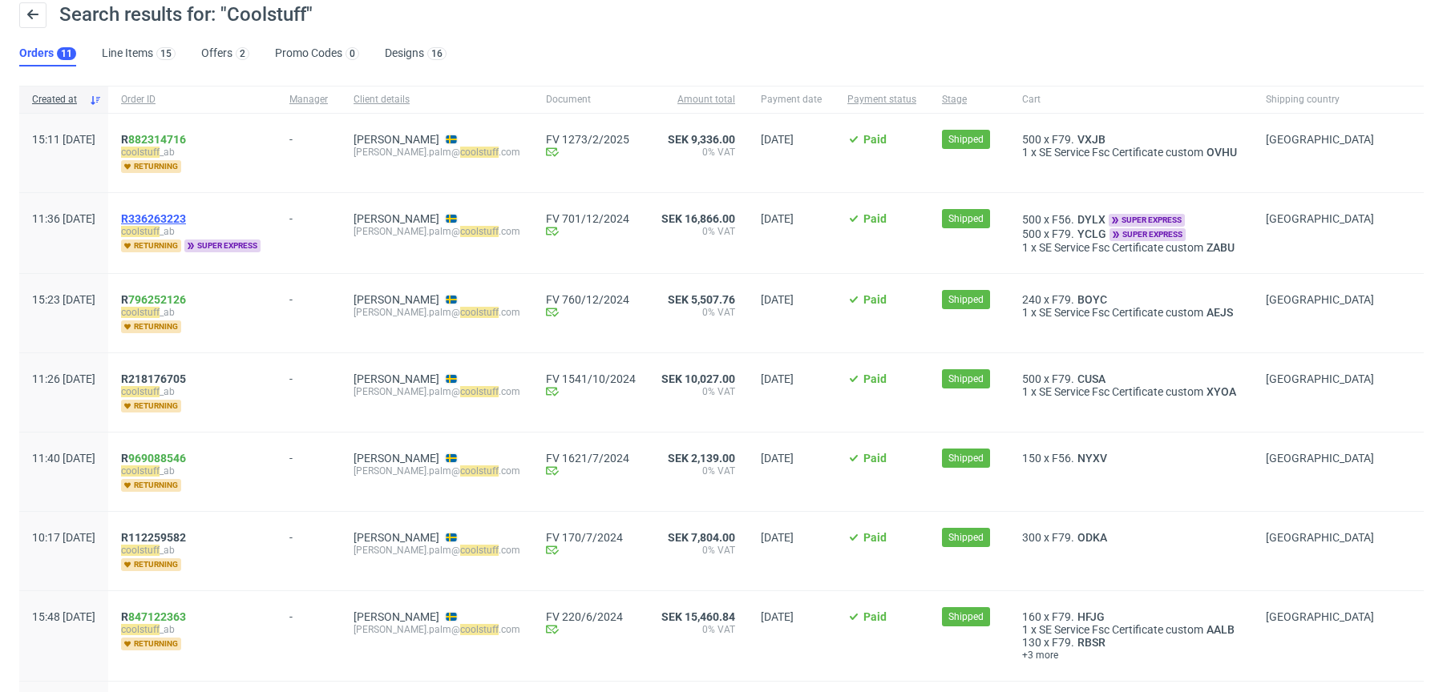
click at [186, 218] on span "R336263223" at bounding box center [153, 218] width 65 height 13
click at [177, 296] on link "796252126" at bounding box center [157, 299] width 58 height 13
click at [177, 373] on span "R218176705" at bounding box center [153, 379] width 65 height 13
click at [185, 533] on span "R112259582" at bounding box center [153, 537] width 65 height 13
click at [175, 452] on span "R 969088546" at bounding box center [153, 458] width 65 height 13
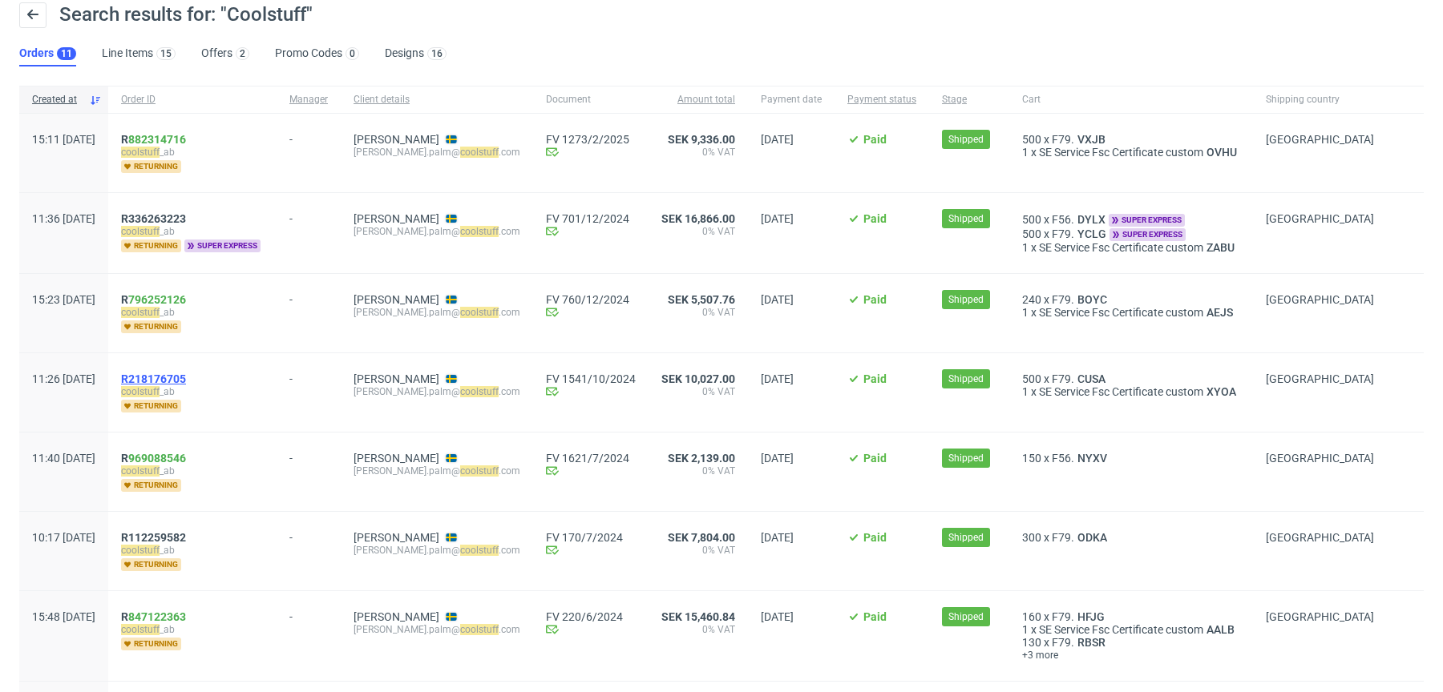
click at [176, 375] on span "R218176705" at bounding box center [153, 379] width 65 height 13
click at [175, 293] on span "R 796252126" at bounding box center [153, 299] width 65 height 13
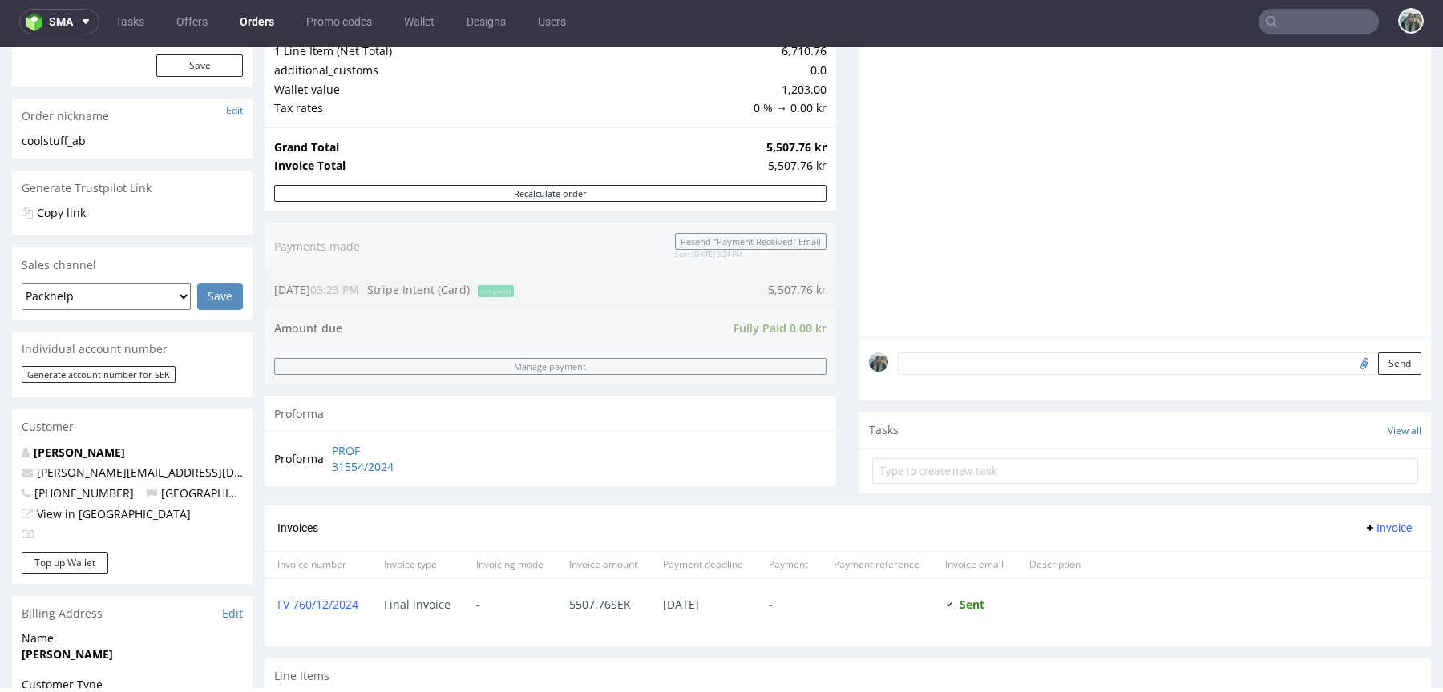
scroll to position [678, 0]
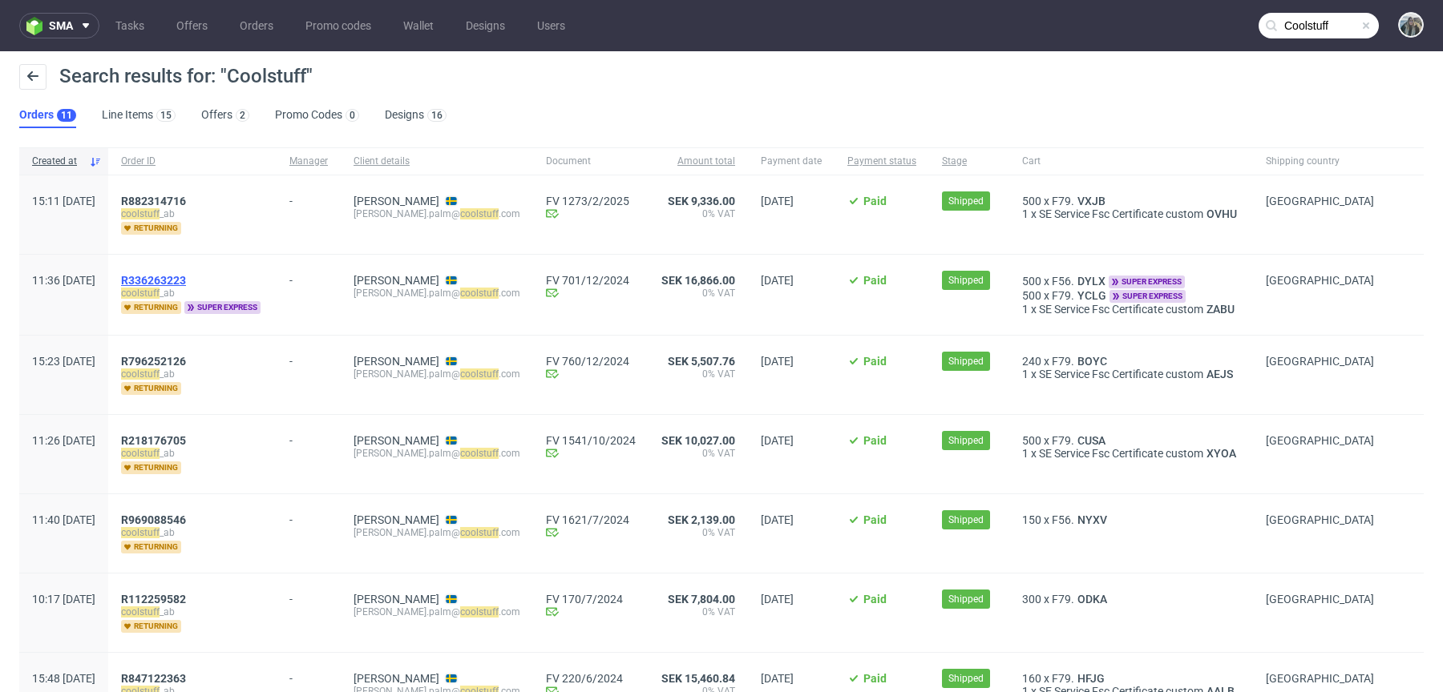
click at [176, 282] on span "R336263223" at bounding box center [153, 280] width 65 height 13
click at [174, 199] on span "R 882314716" at bounding box center [153, 201] width 65 height 13
click at [175, 204] on span "R 882314716" at bounding box center [153, 201] width 65 height 13
click at [1307, 21] on input "Coolstuff" at bounding box center [1318, 26] width 120 height 26
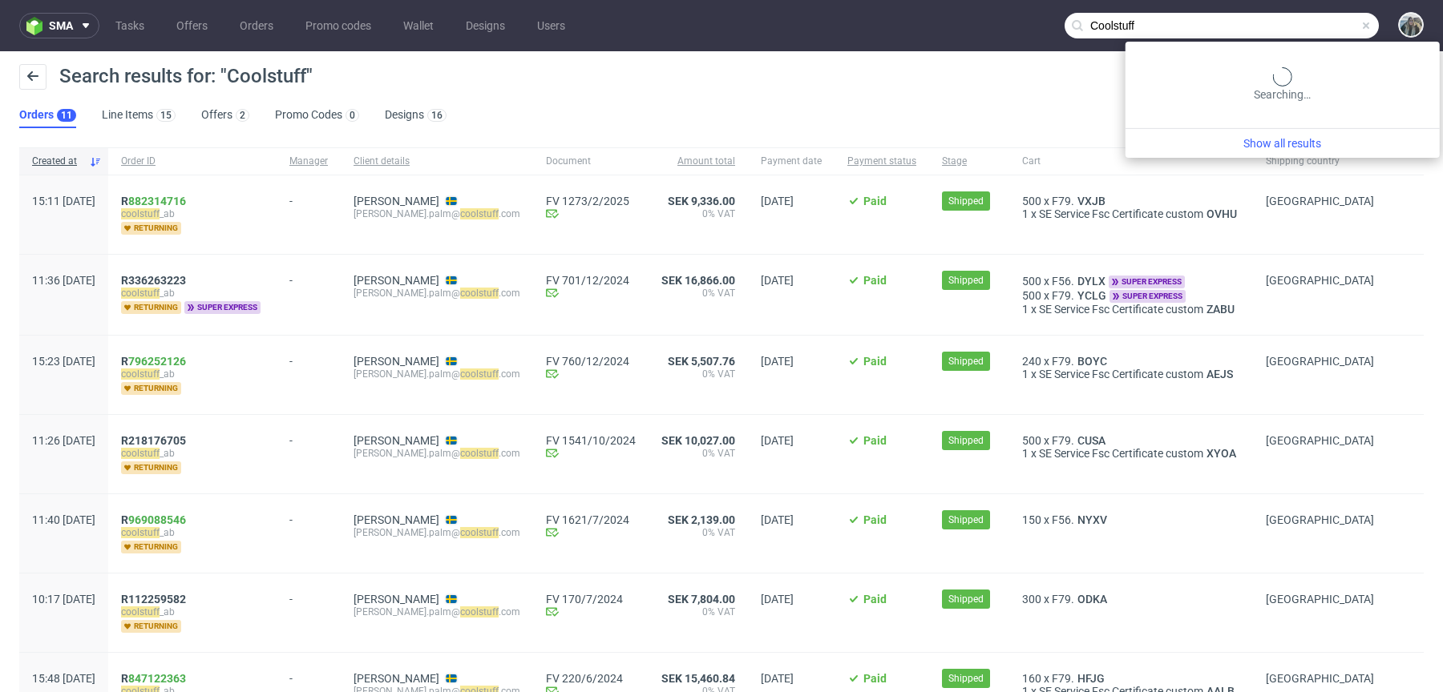
paste input "ckdcent"
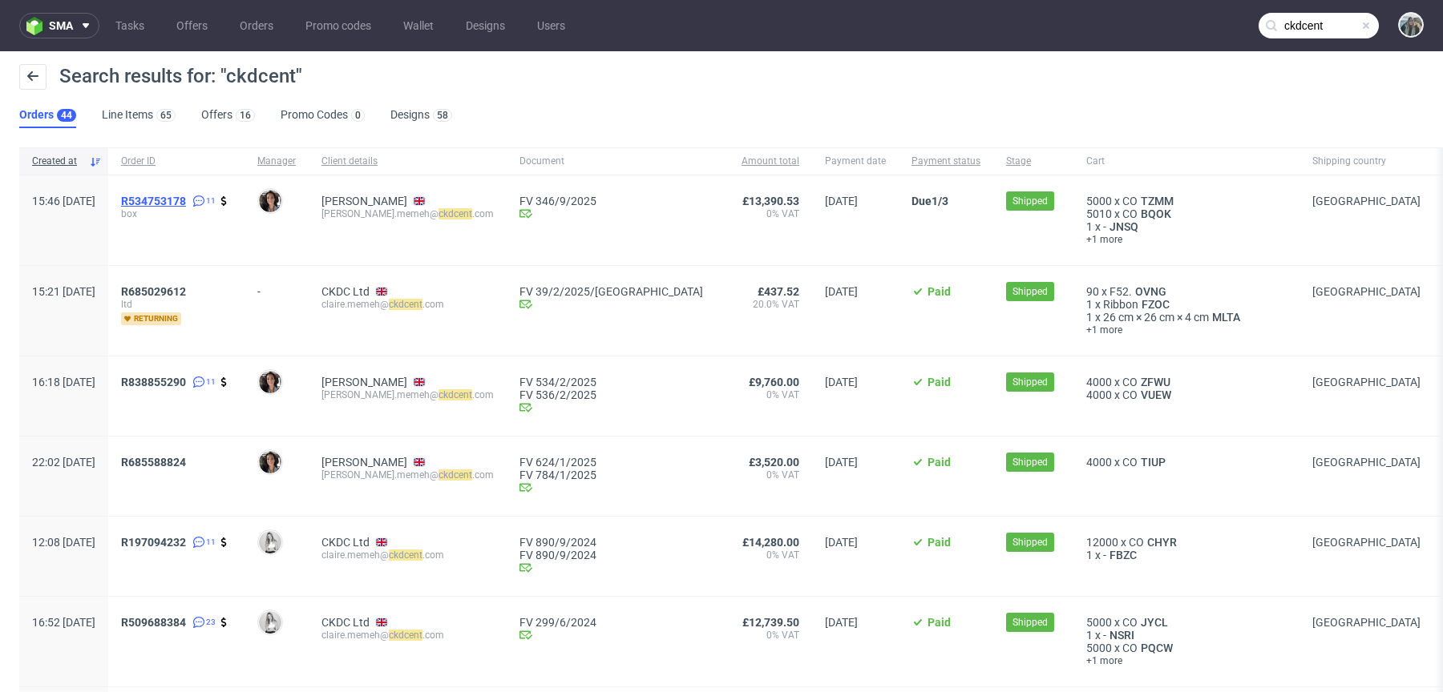
click at [186, 199] on span "R534753178" at bounding box center [153, 201] width 65 height 13
click at [1277, 11] on nav "sma Tasks Offers Orders Promo codes Wallet Designs Users ckdcent" at bounding box center [721, 25] width 1443 height 51
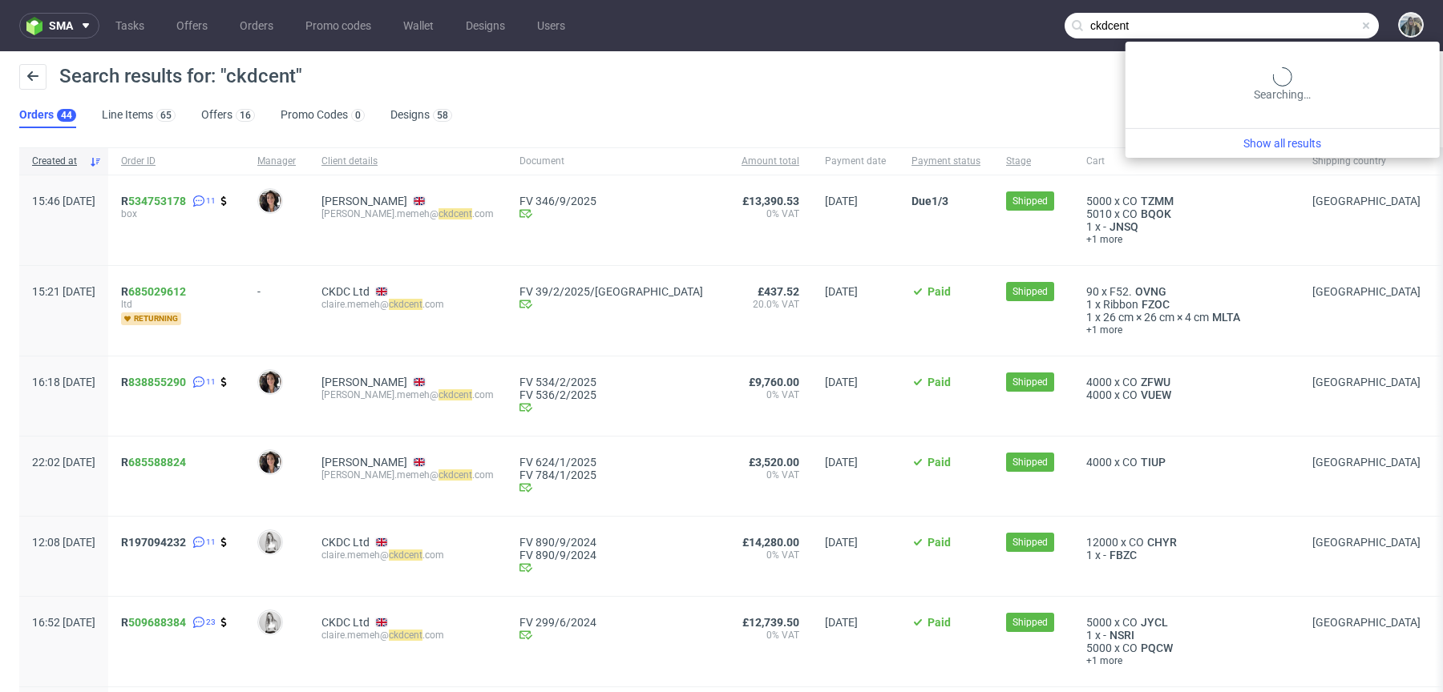
click at [1278, 21] on input "ckdcent" at bounding box center [1221, 26] width 314 height 26
paste input "hai Guys"
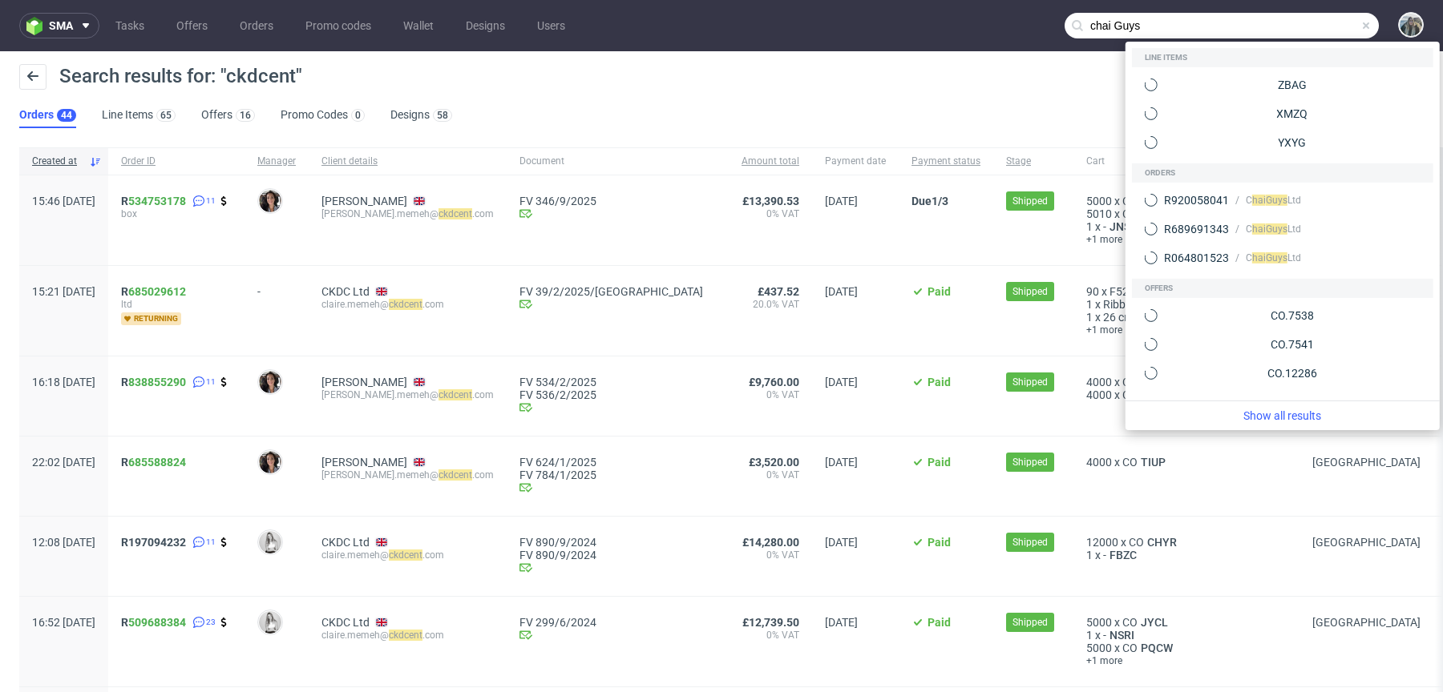
type input "chai Guys"
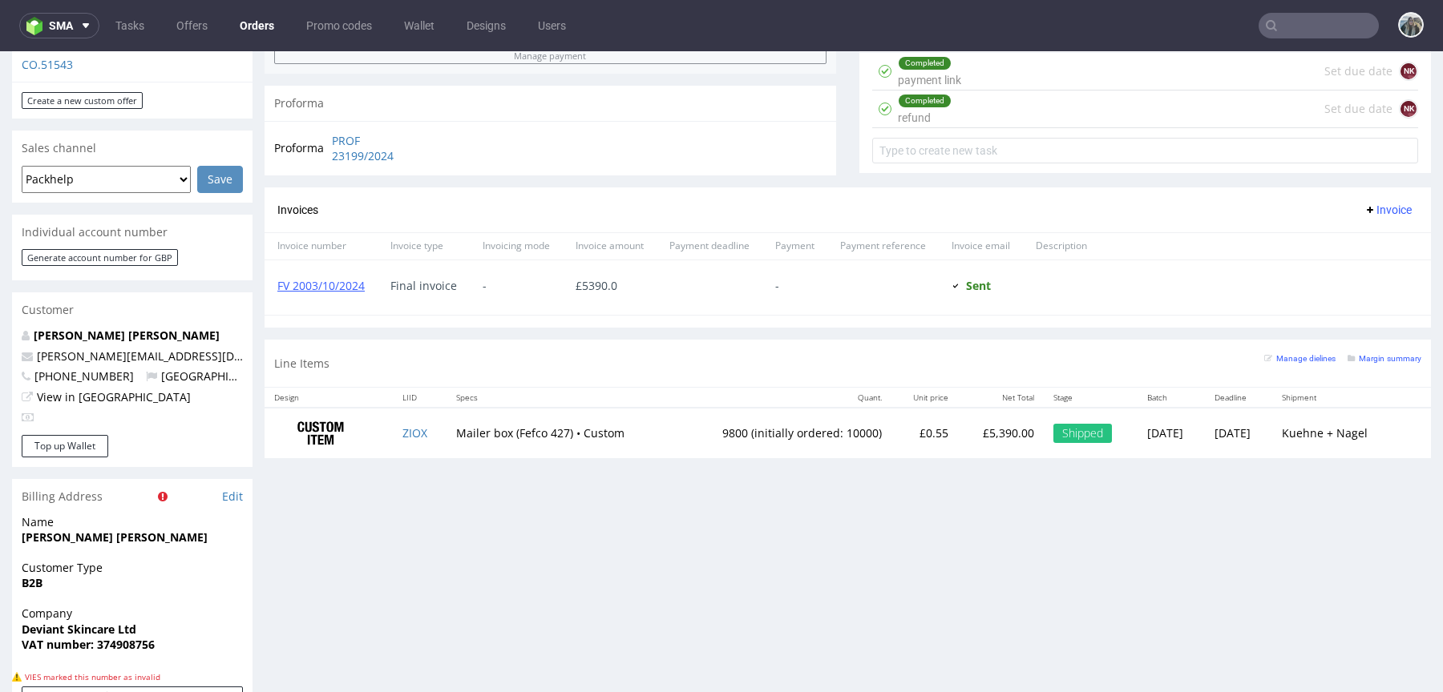
scroll to position [606, 0]
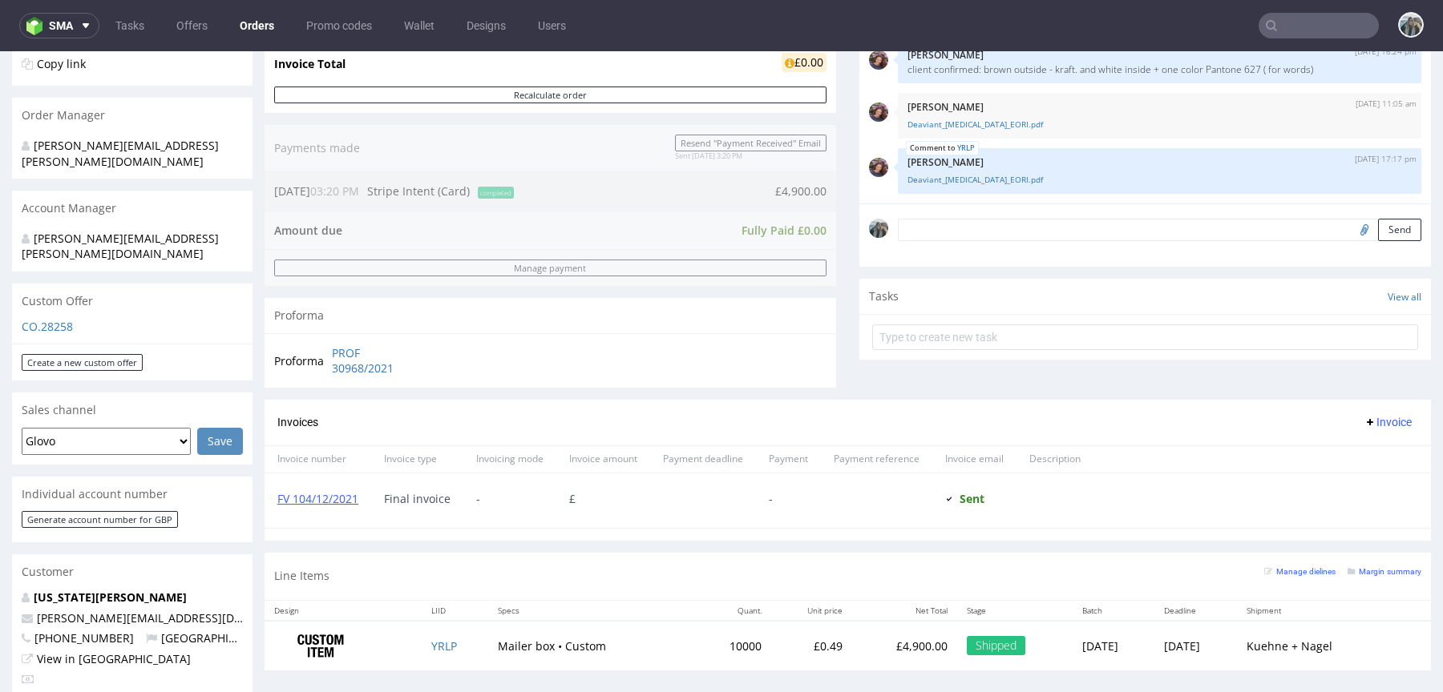
scroll to position [349, 0]
click at [434, 640] on link "YRLP" at bounding box center [444, 643] width 26 height 15
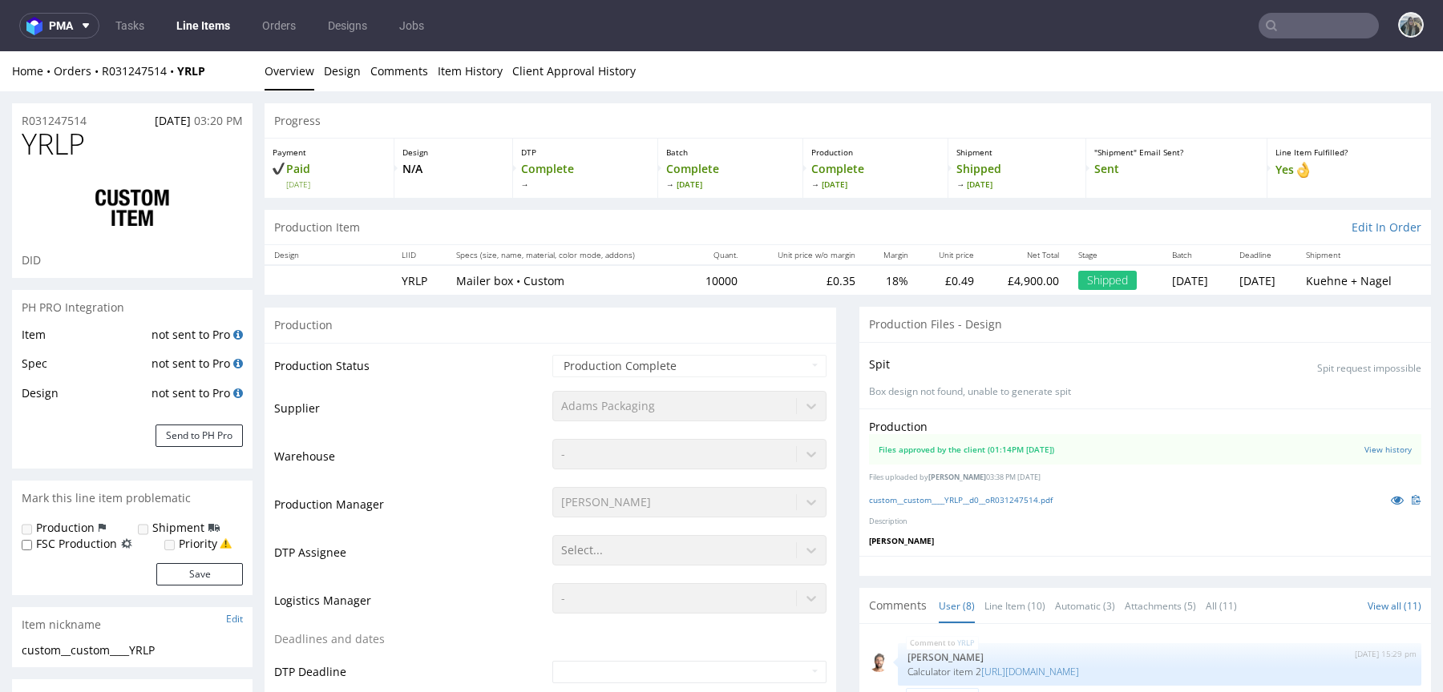
scroll to position [195, 0]
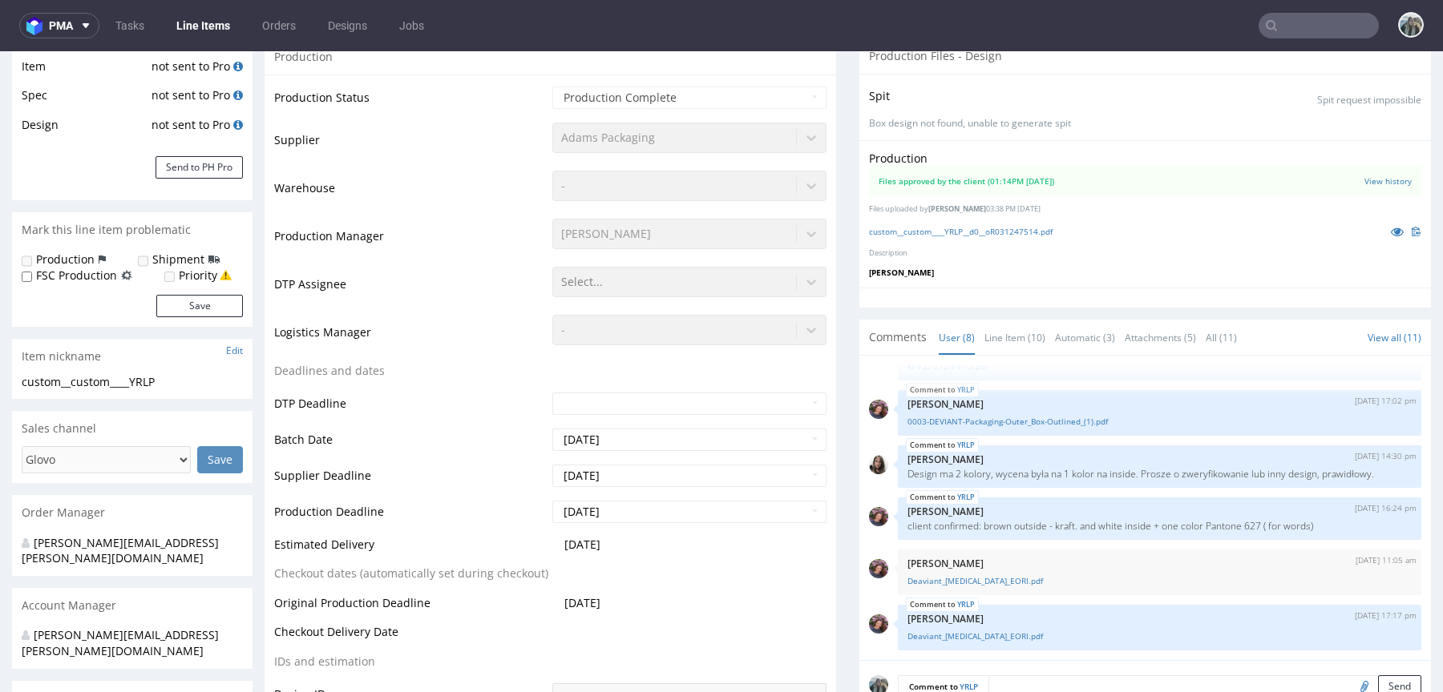
select select "in_progress"
click at [1014, 234] on div "custom__custom____YRLP__d0__oR031247514.pdf" at bounding box center [1145, 230] width 552 height 18
click at [1027, 221] on div "custom__custom____YRLP__d0__oR031247514.pdf" at bounding box center [1145, 230] width 552 height 18
click at [1032, 227] on link "custom__custom____YRLP__d0__oR031247514.pdf" at bounding box center [961, 229] width 184 height 11
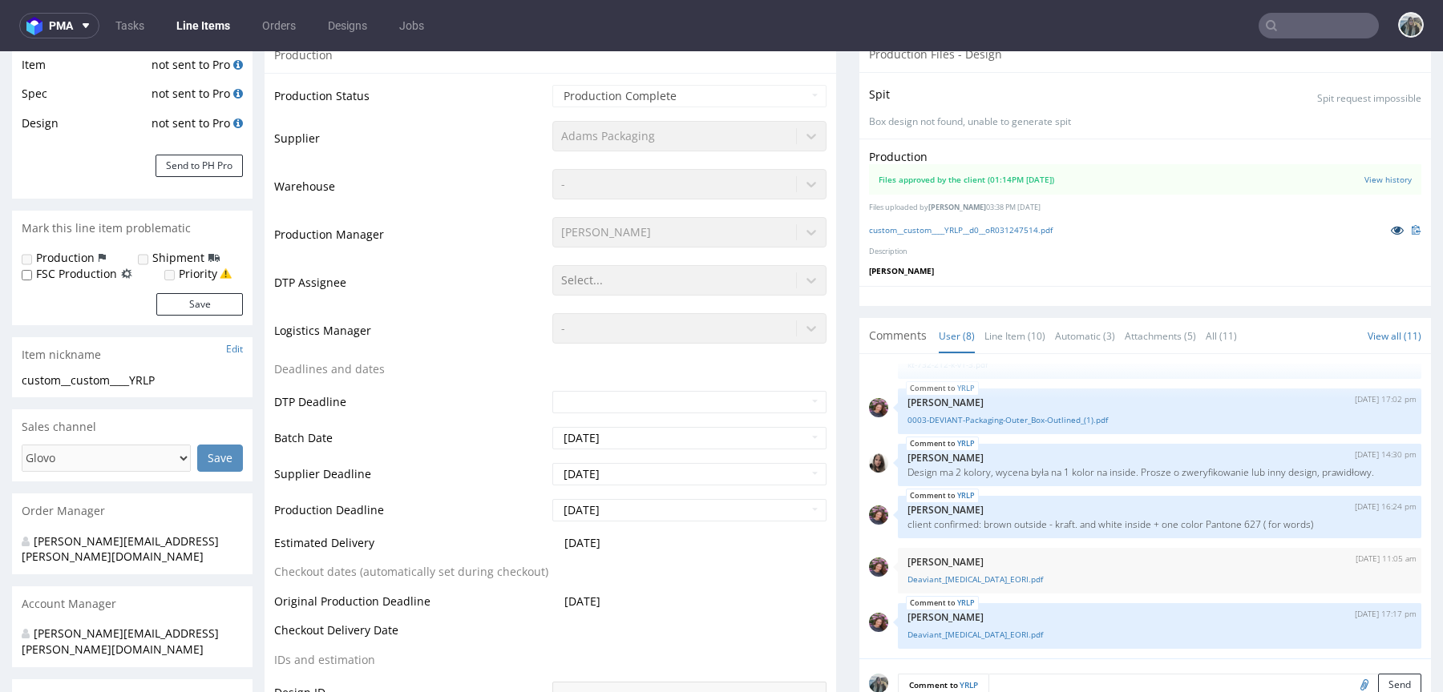
click at [1391, 227] on icon at bounding box center [1397, 229] width 13 height 11
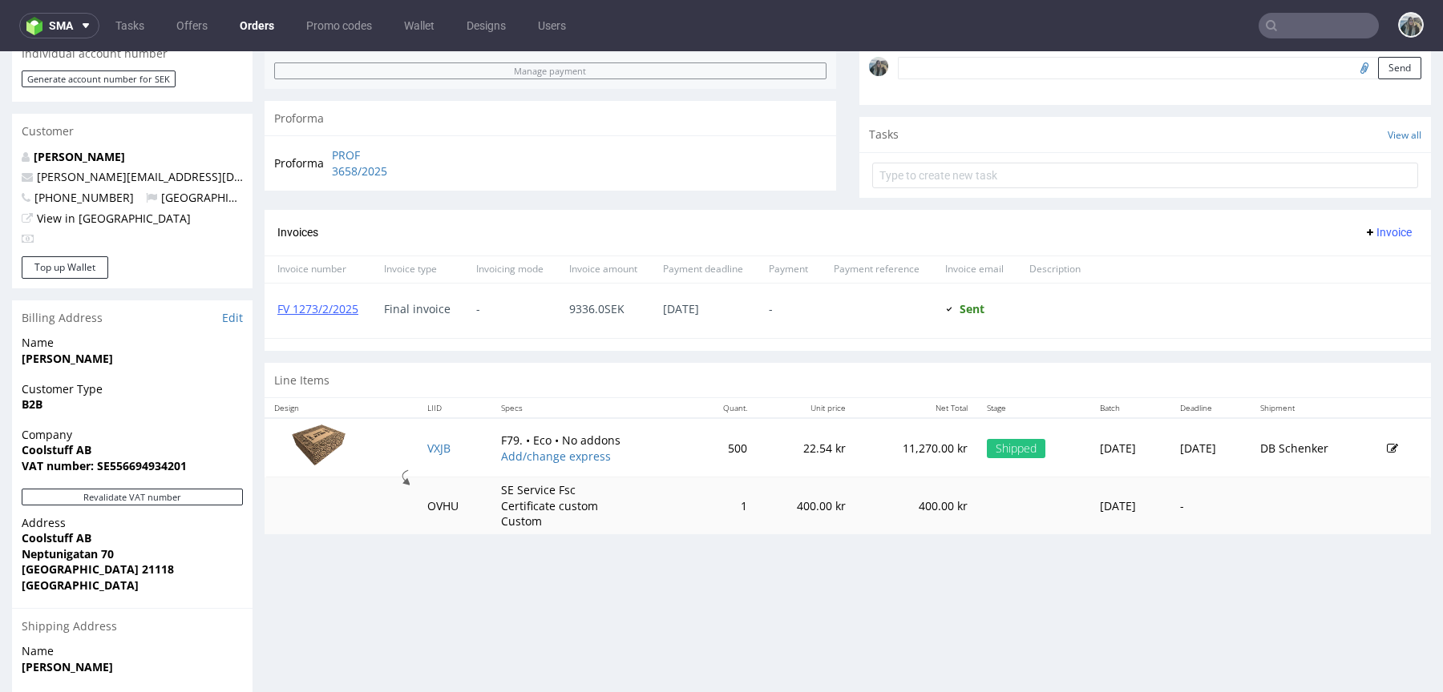
scroll to position [678, 0]
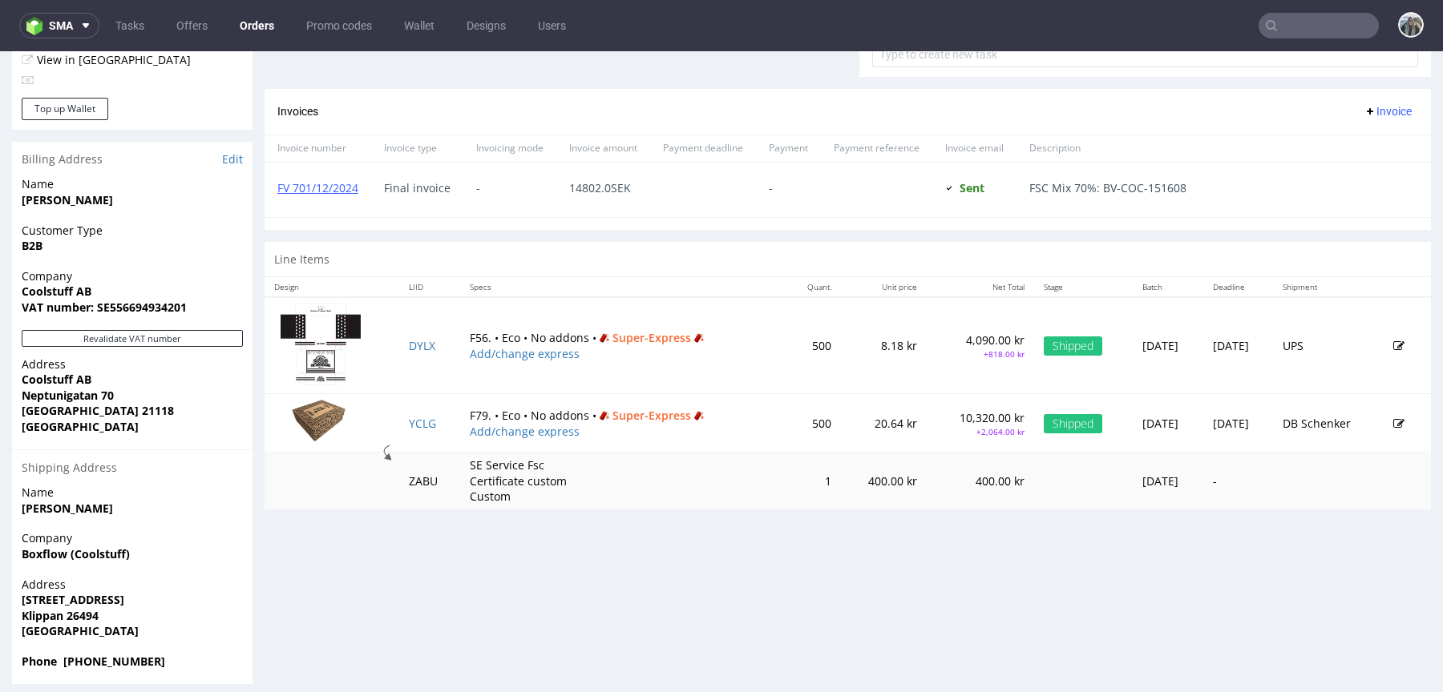
scroll to position [676, 0]
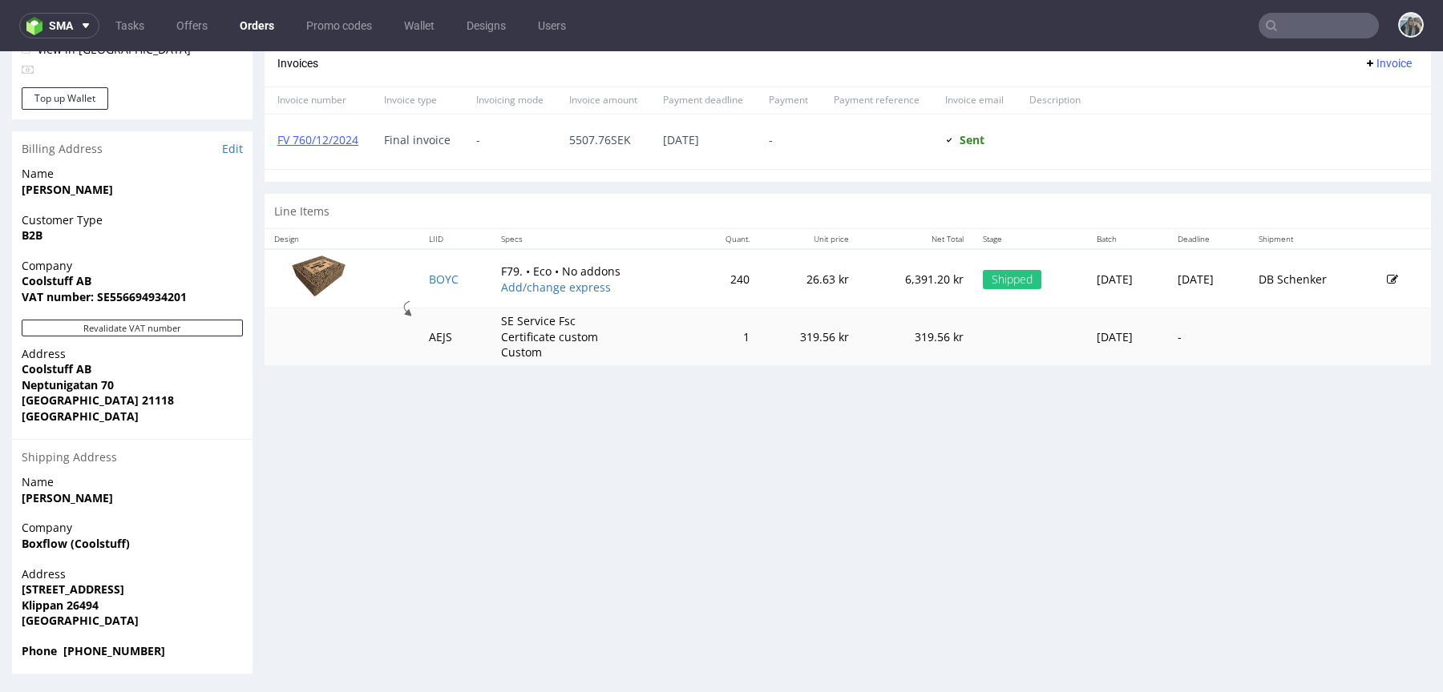
scroll to position [4, 0]
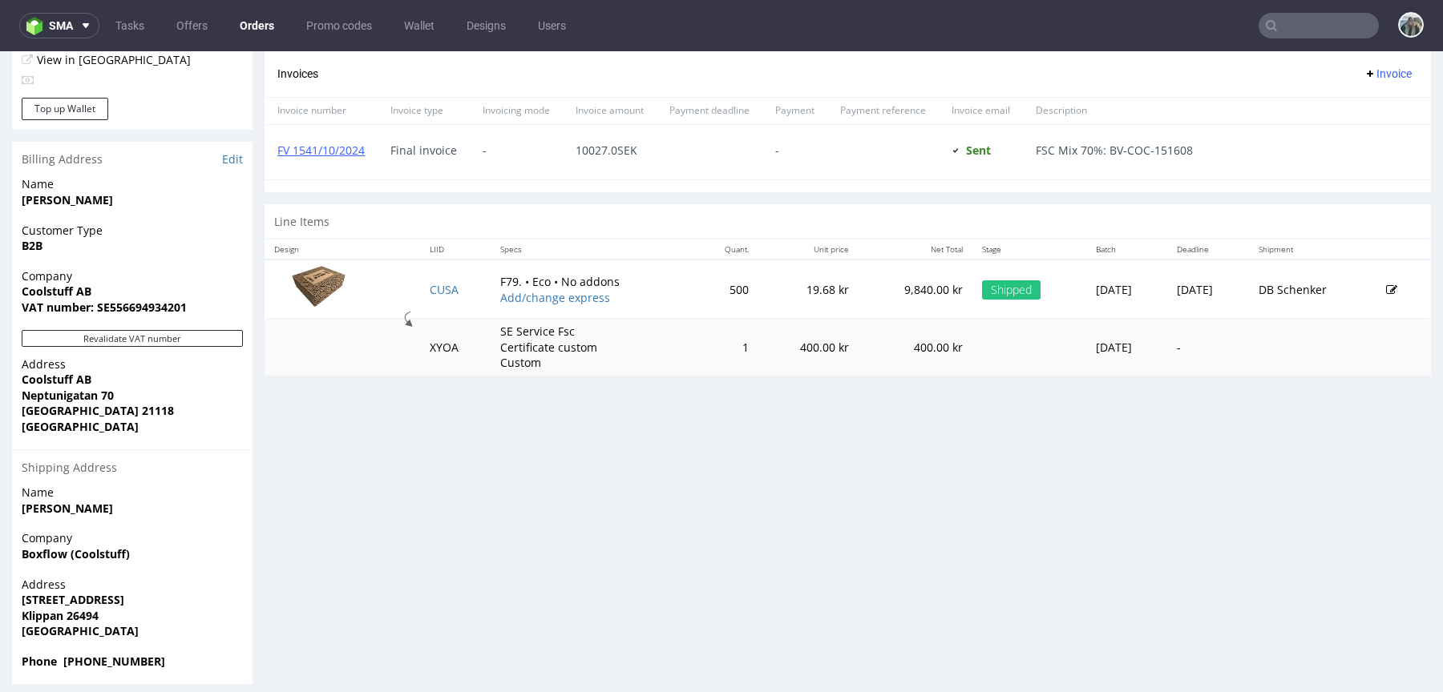
scroll to position [671, 0]
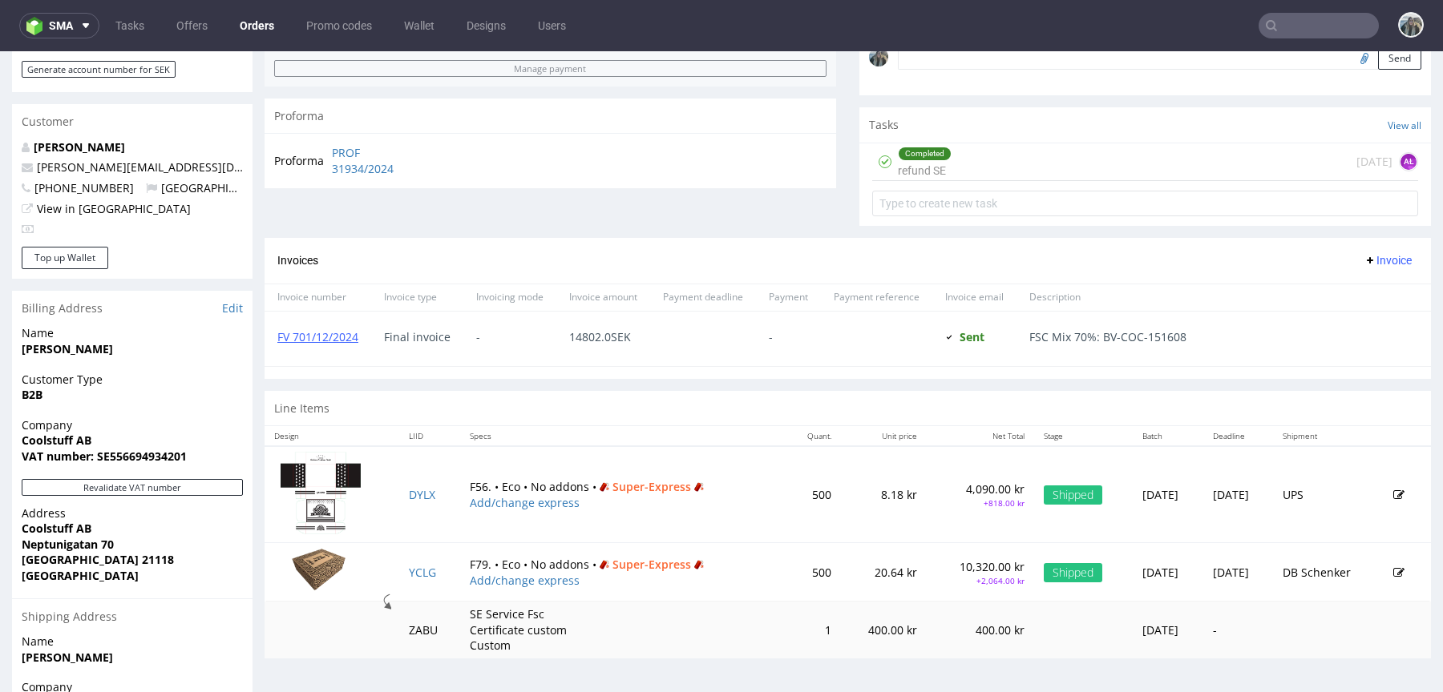
scroll to position [525, 0]
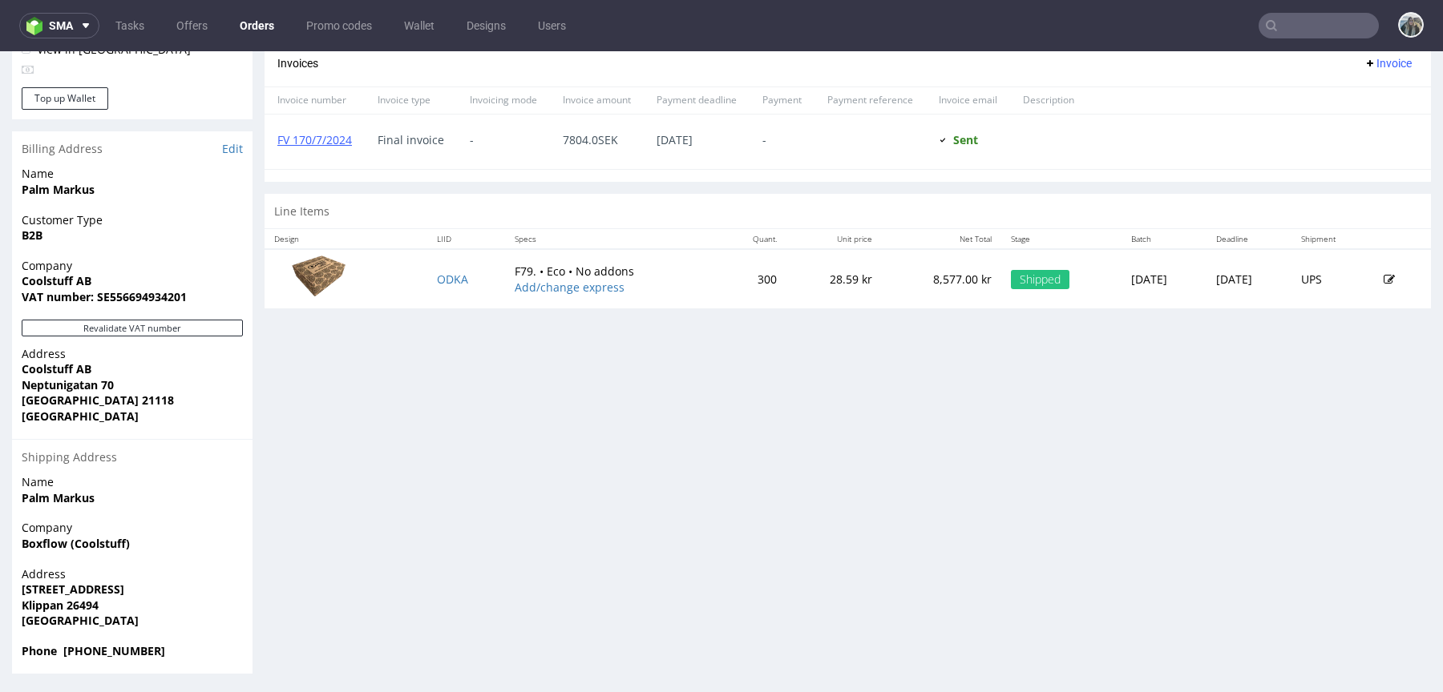
scroll to position [4, 0]
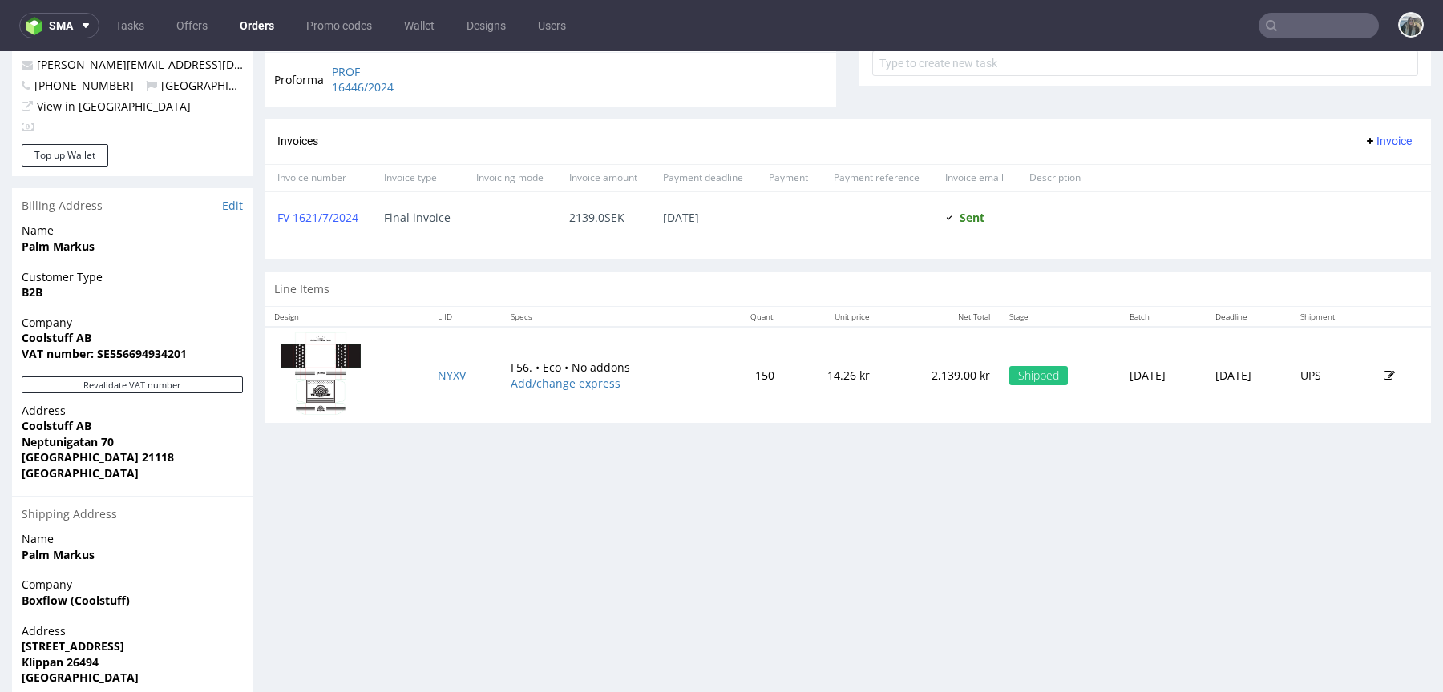
scroll to position [627, 0]
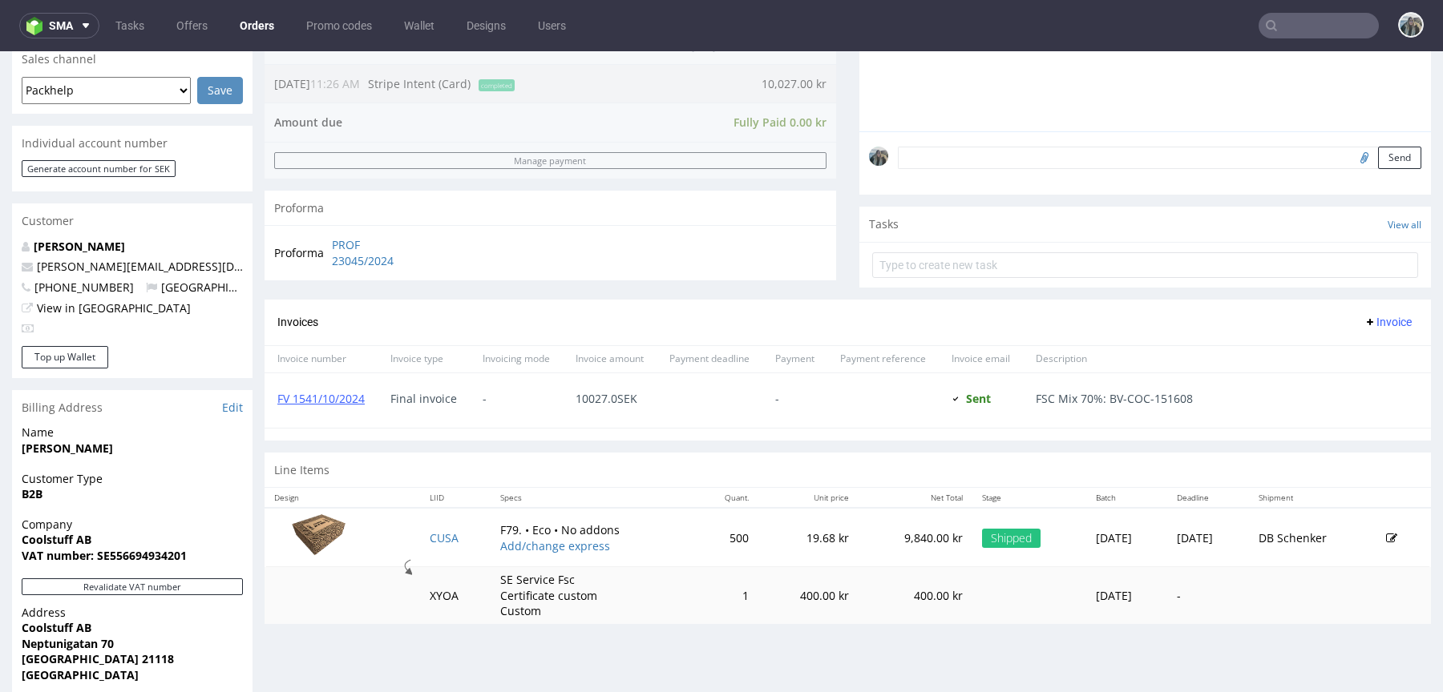
scroll to position [478, 0]
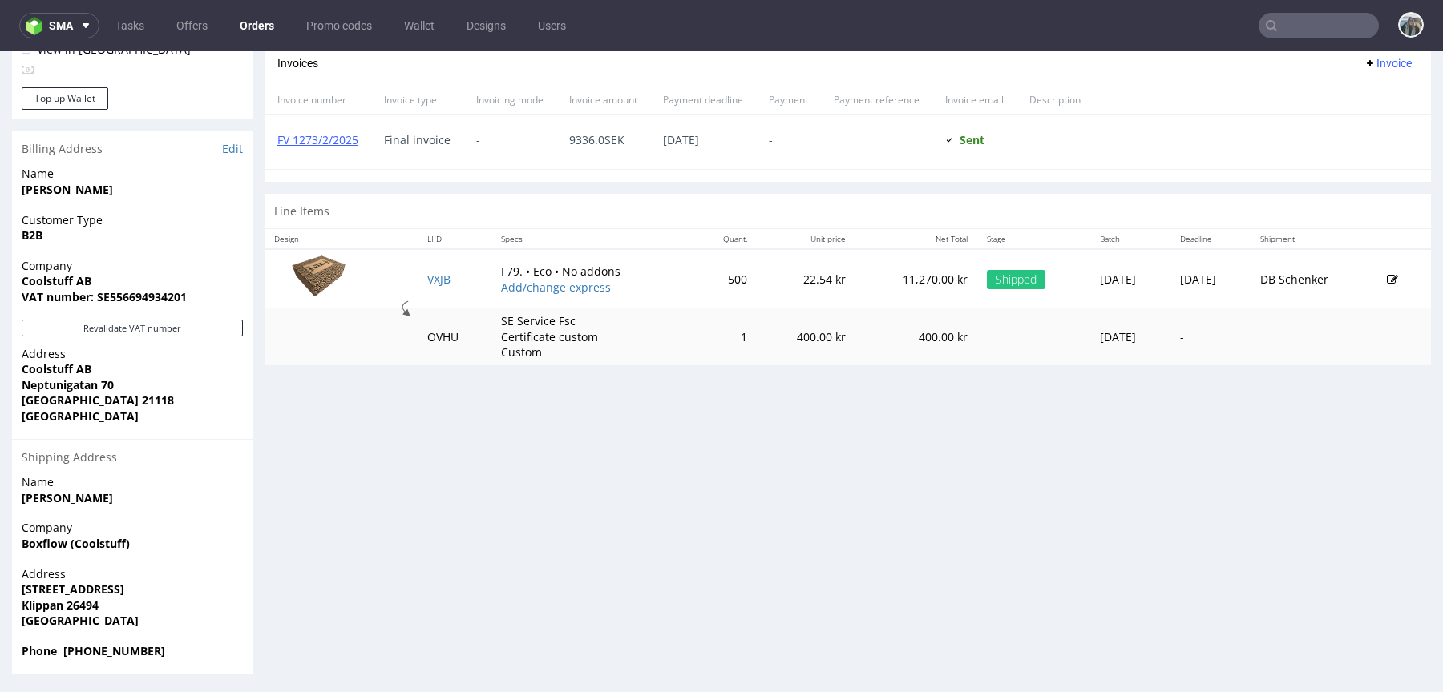
scroll to position [4, 0]
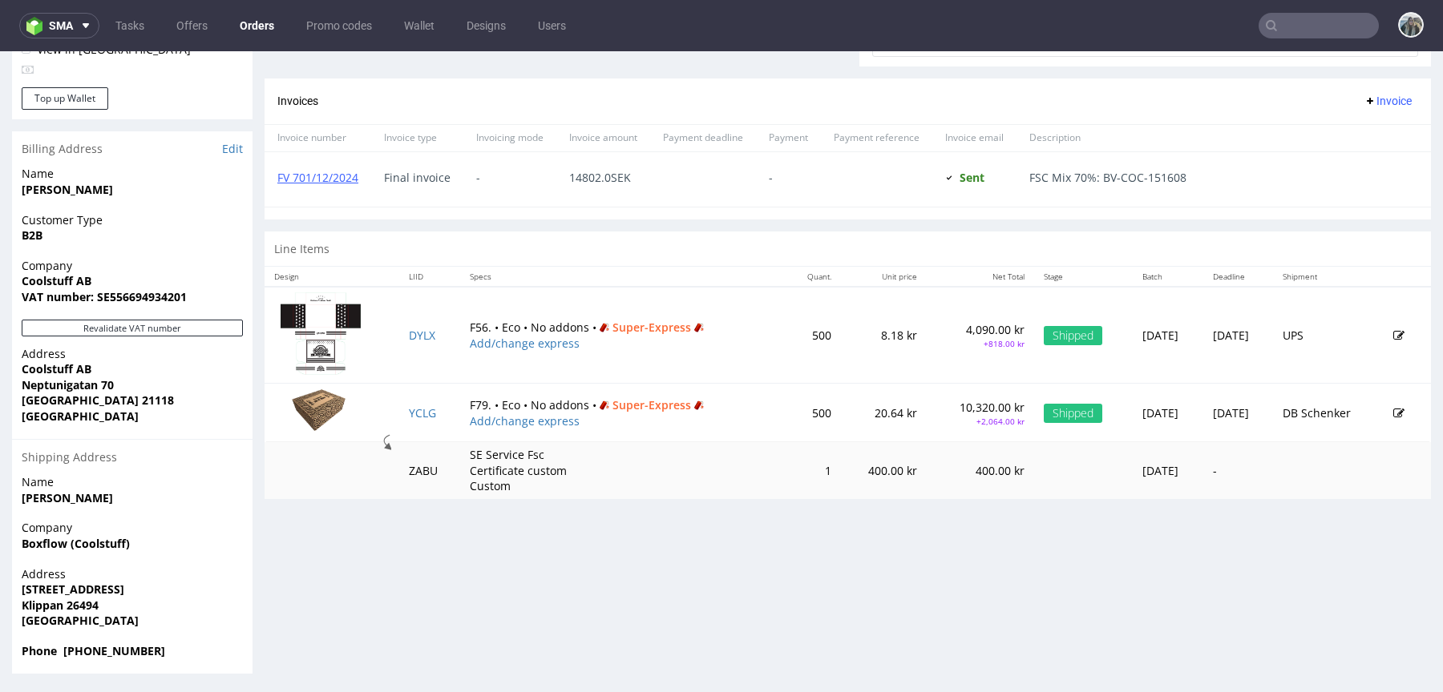
scroll to position [4, 0]
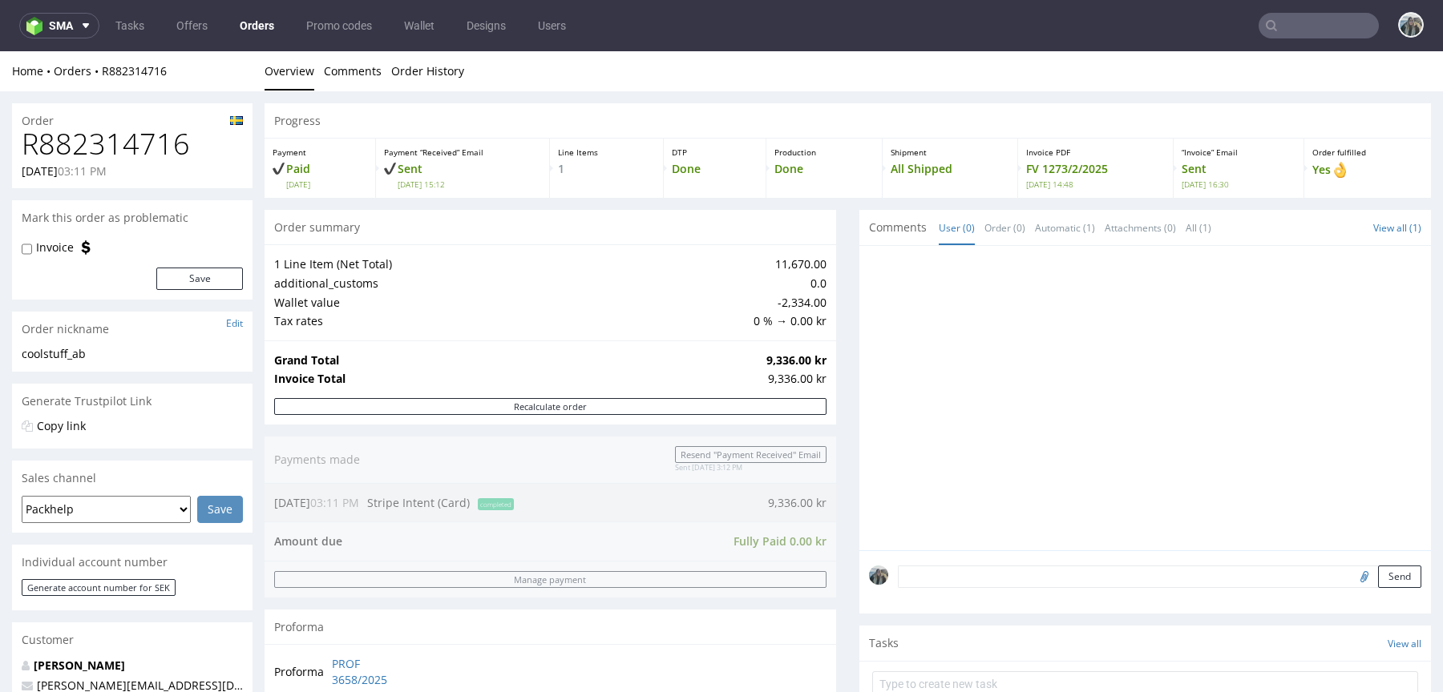
scroll to position [302, 0]
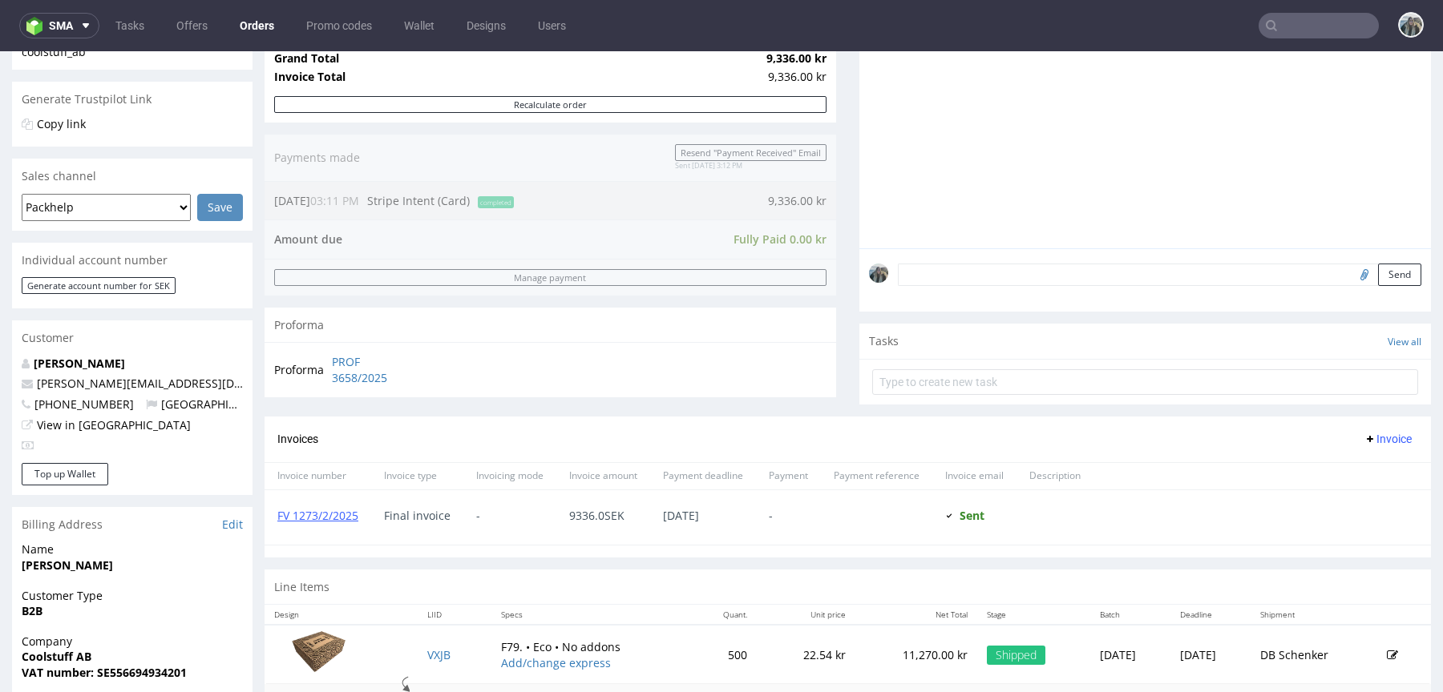
click at [97, 405] on span "[PHONE_NUMBER]" at bounding box center [78, 404] width 112 height 15
click at [96, 405] on span "[PHONE_NUMBER]" at bounding box center [78, 404] width 112 height 15
copy p "46736790989 [GEOGRAPHIC_DATA]"
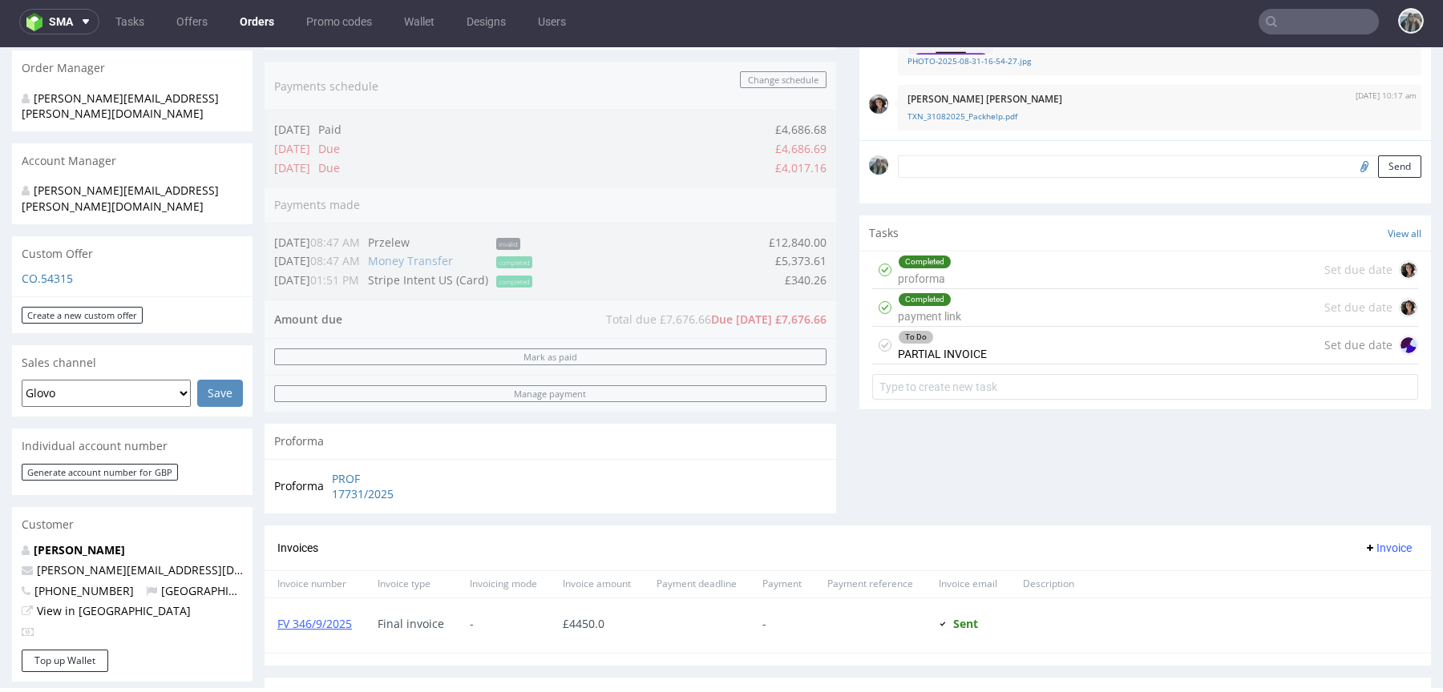
scroll to position [406, 0]
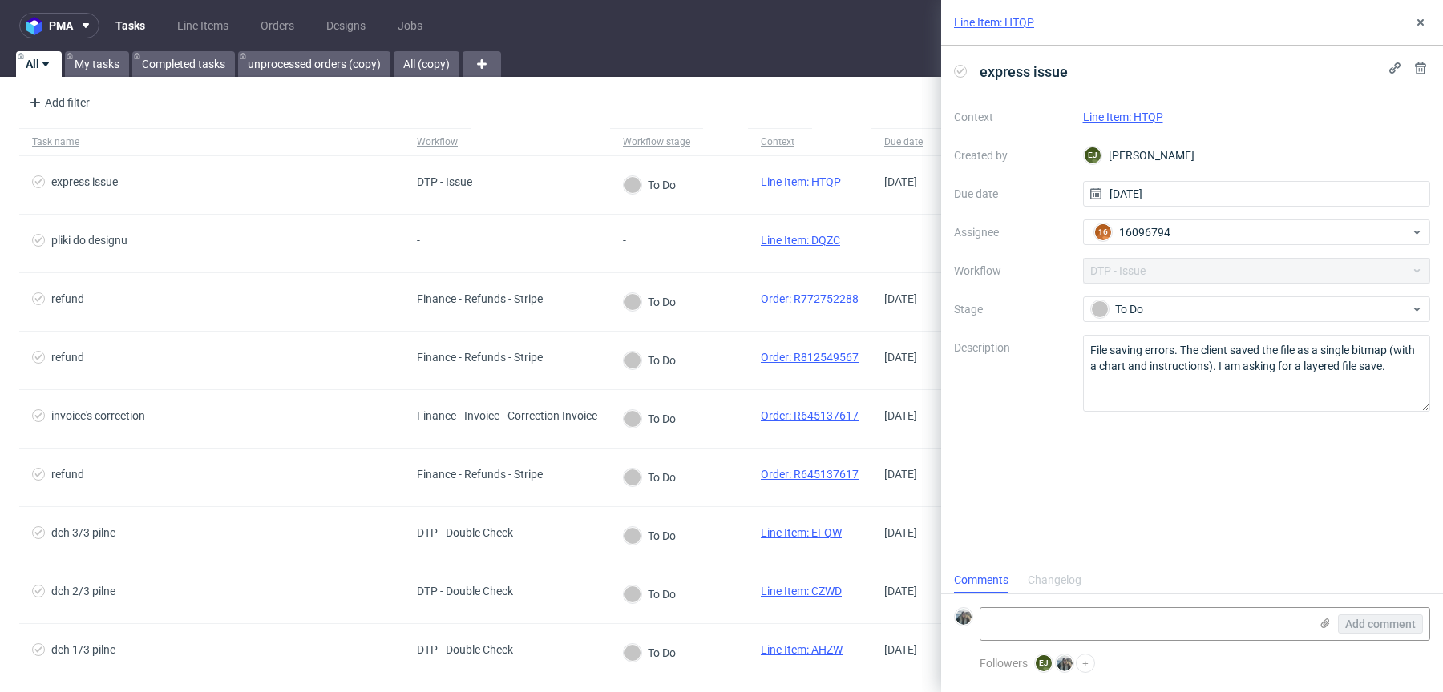
scroll to position [13, 0]
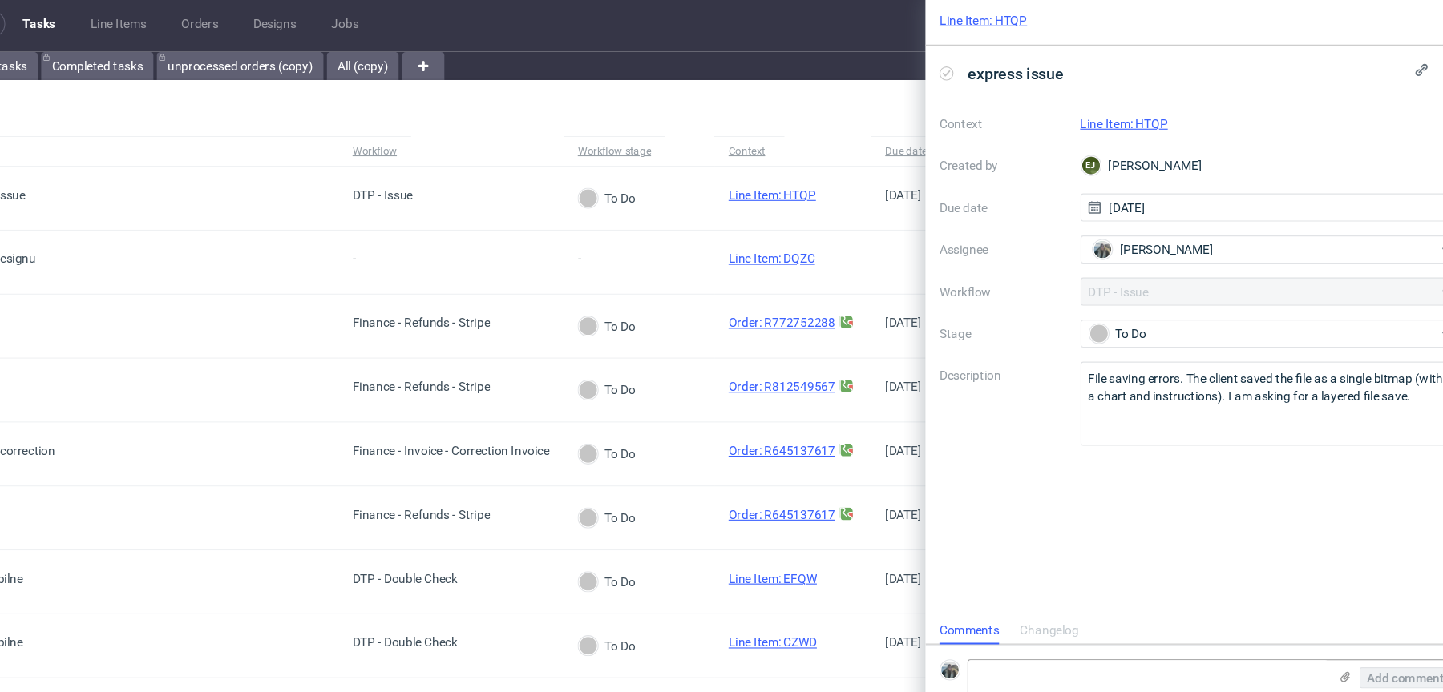
click at [1022, 29] on link "Line Item: HTQP" at bounding box center [994, 22] width 80 height 16
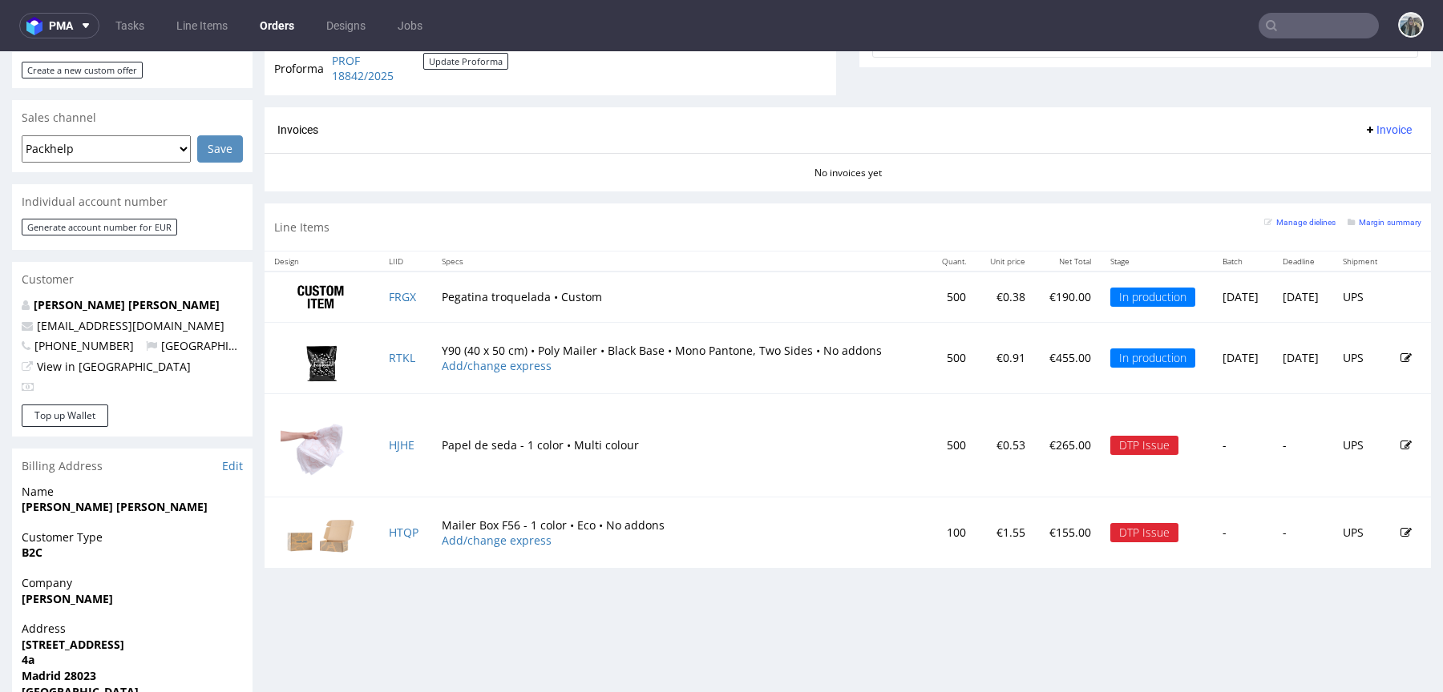
scroll to position [662, 0]
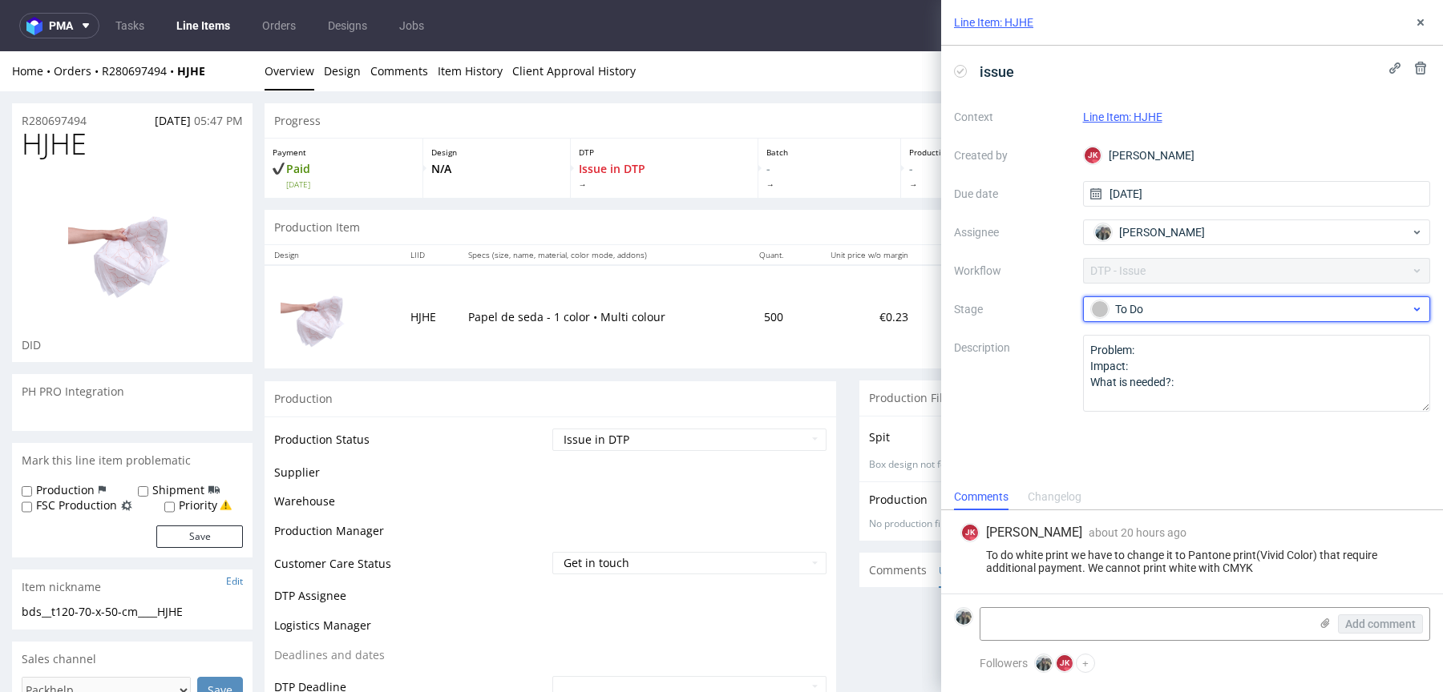
click at [1132, 308] on div "To Do" at bounding box center [1250, 310] width 319 height 18
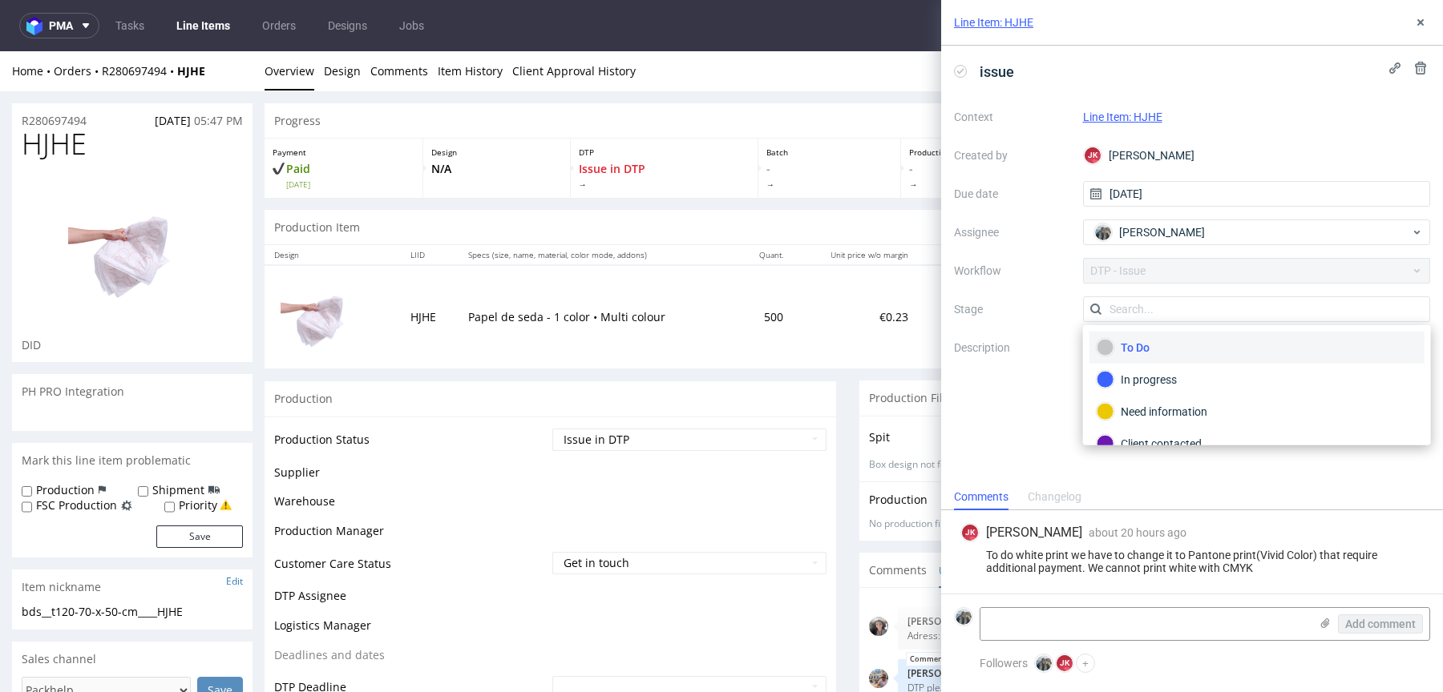
scroll to position [753, 0]
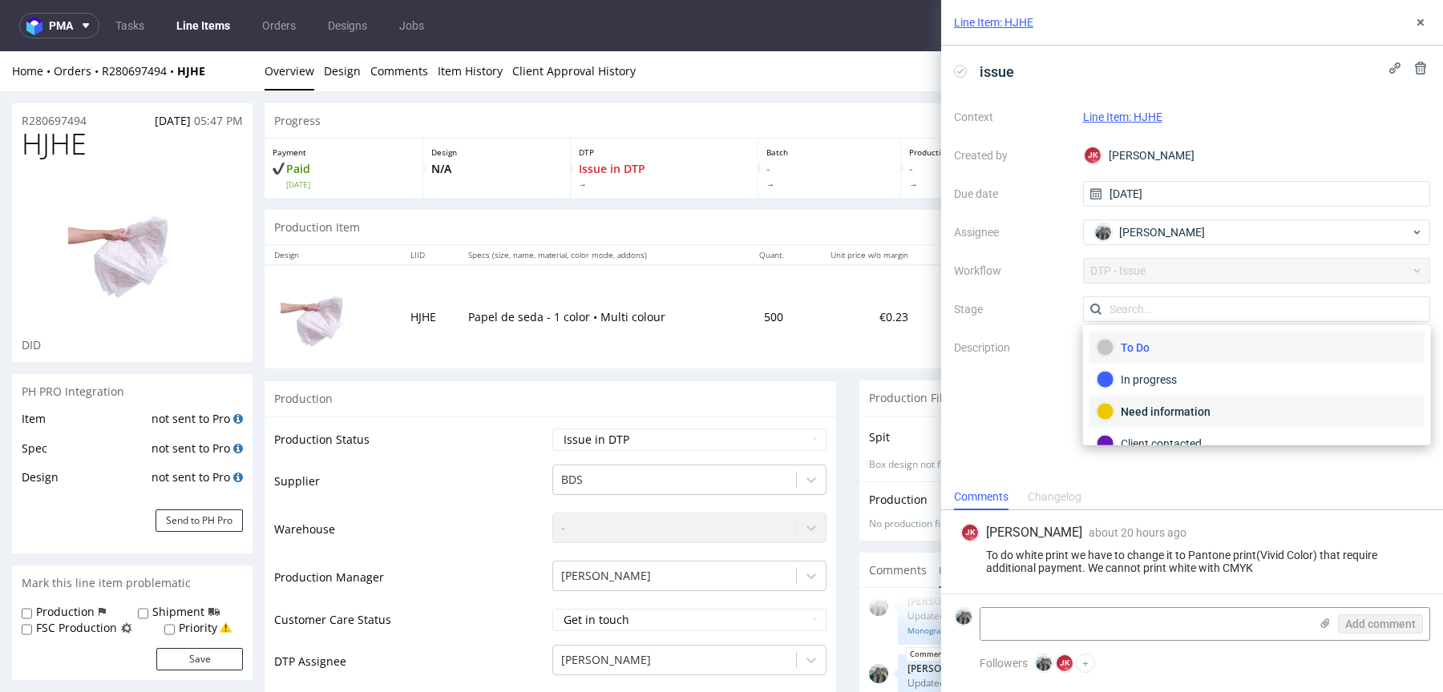
click at [1139, 407] on div "Need information" at bounding box center [1256, 412] width 321 height 18
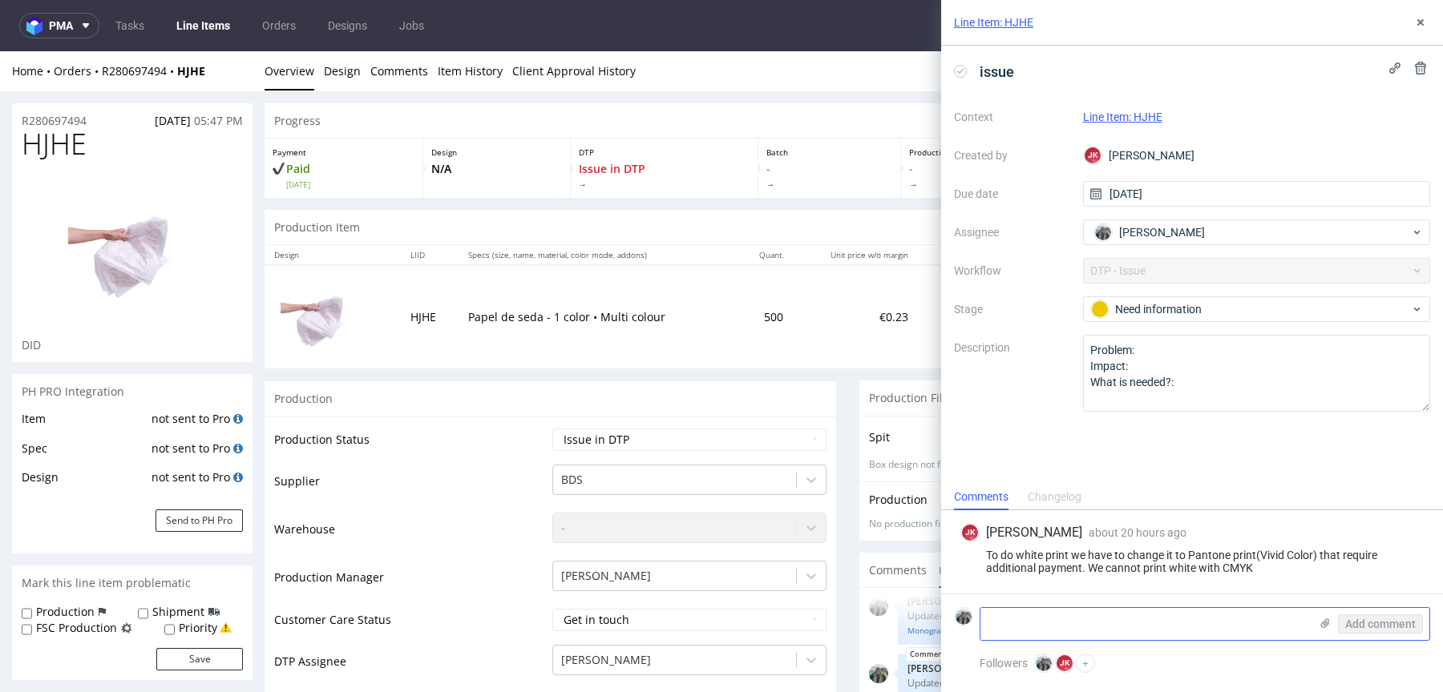
click at [1032, 628] on textarea at bounding box center [1144, 624] width 329 height 32
drag, startPoint x: 1164, startPoint y: 625, endPoint x: 1339, endPoint y: 625, distance: 175.5
click at [1334, 625] on div "Please explain the issue, the print is not in White Add comment" at bounding box center [1204, 625] width 450 height 34
type textarea "Please explain the issue, the print is in grey/silverish colour"
click at [1379, 619] on span "Add comment" at bounding box center [1380, 624] width 71 height 11
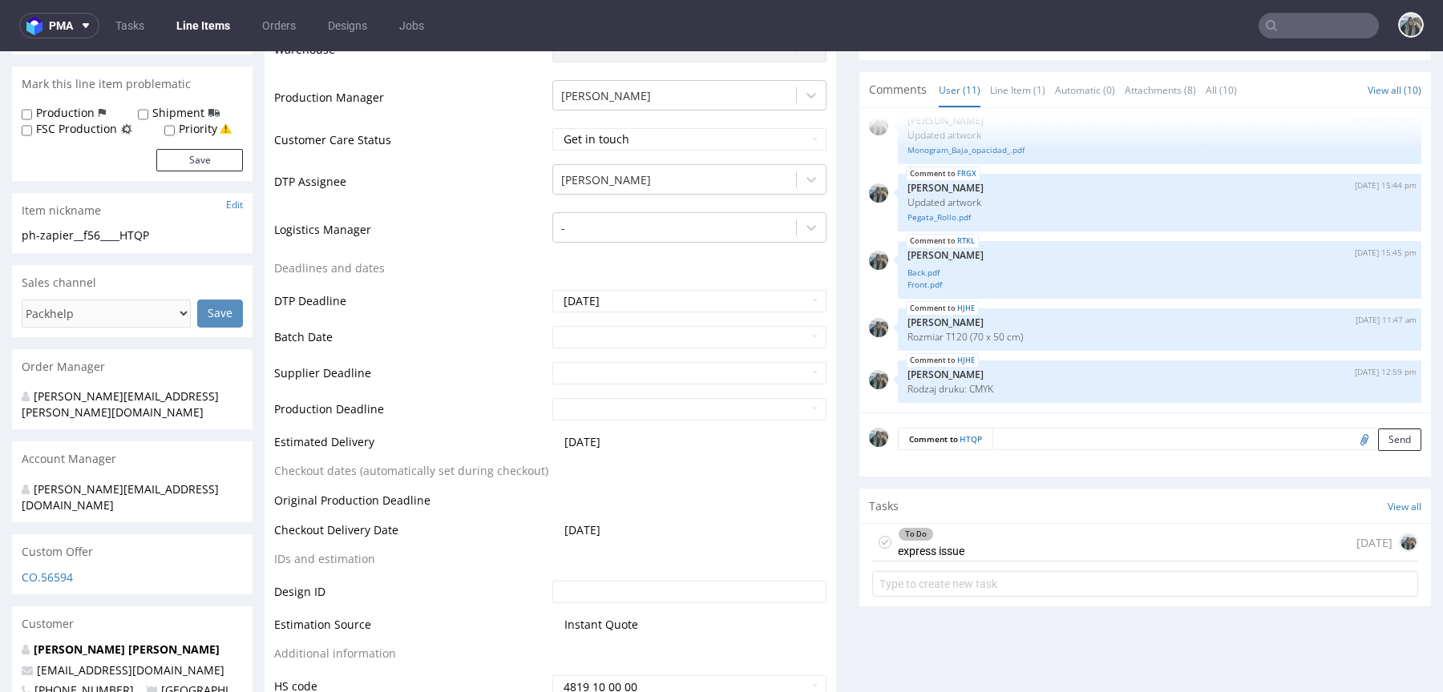
scroll to position [633, 0]
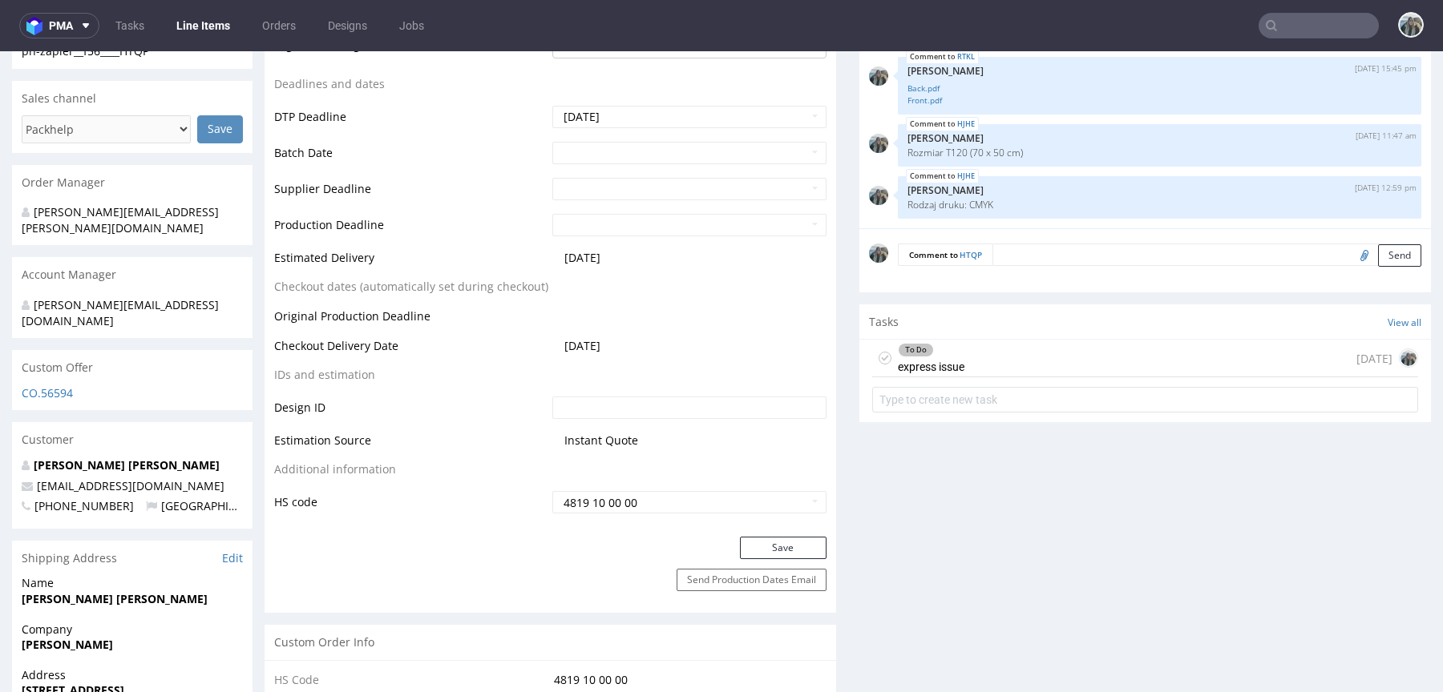
drag, startPoint x: 223, startPoint y: 458, endPoint x: 0, endPoint y: 458, distance: 222.8
copy span "[EMAIL_ADDRESS][DOMAIN_NAME]"
click at [940, 360] on div "To Do express issue" at bounding box center [931, 358] width 67 height 37
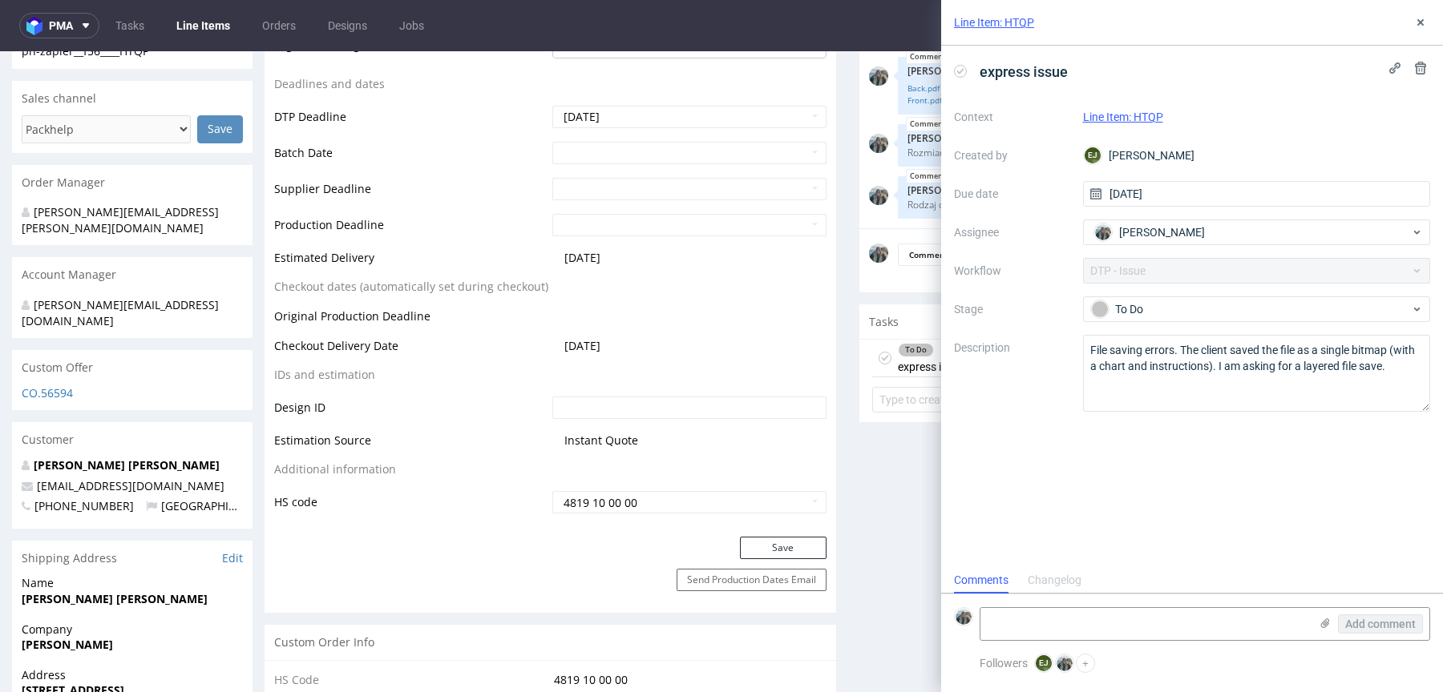
scroll to position [13, 0]
click at [1143, 386] on textarea "File saving errors. The client saved the file as a single bitmap (with a chart …" at bounding box center [1257, 373] width 348 height 77
click at [1081, 473] on div "express issue Context Line Item: HTQP Created by EJ Elżbieta Jelińska Due date …" at bounding box center [1192, 307] width 502 height 522
click at [1136, 361] on textarea "File saving errors. The client saved the file as a single bitmap (with a chart …" at bounding box center [1257, 373] width 348 height 77
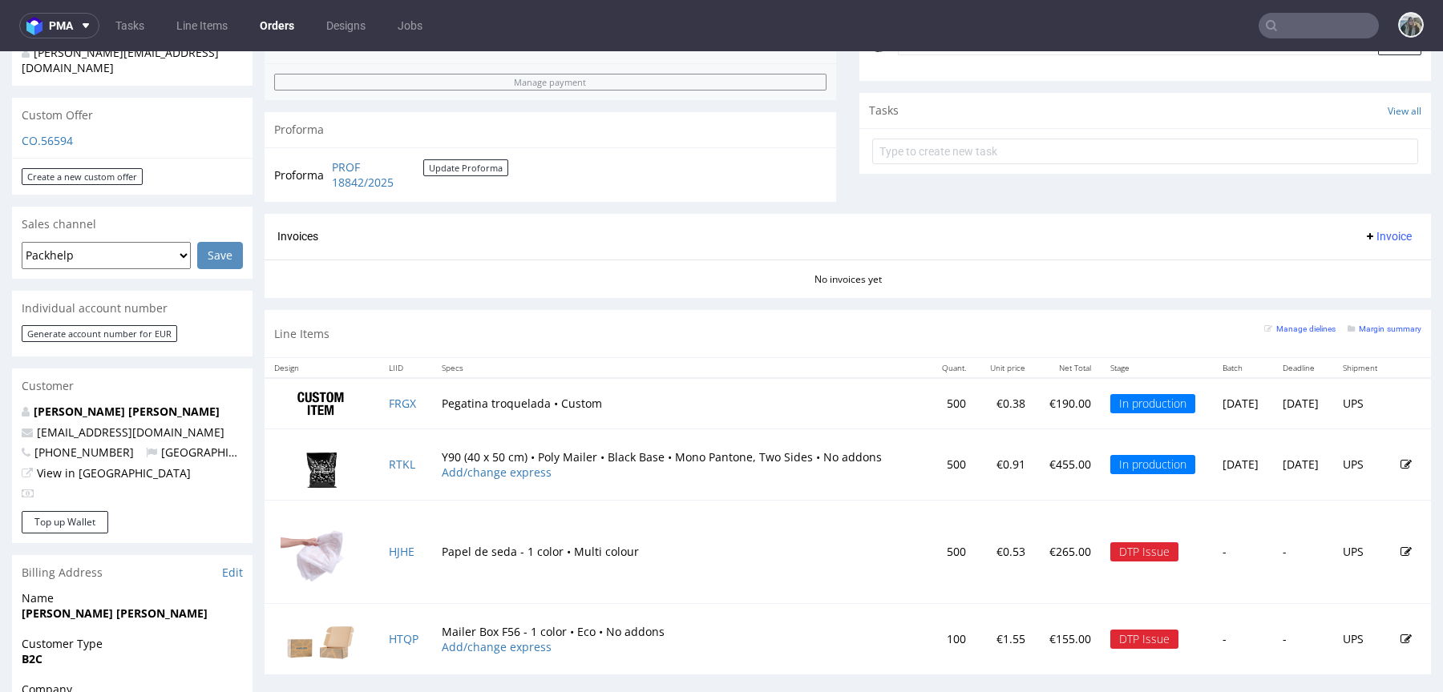
scroll to position [575, 0]
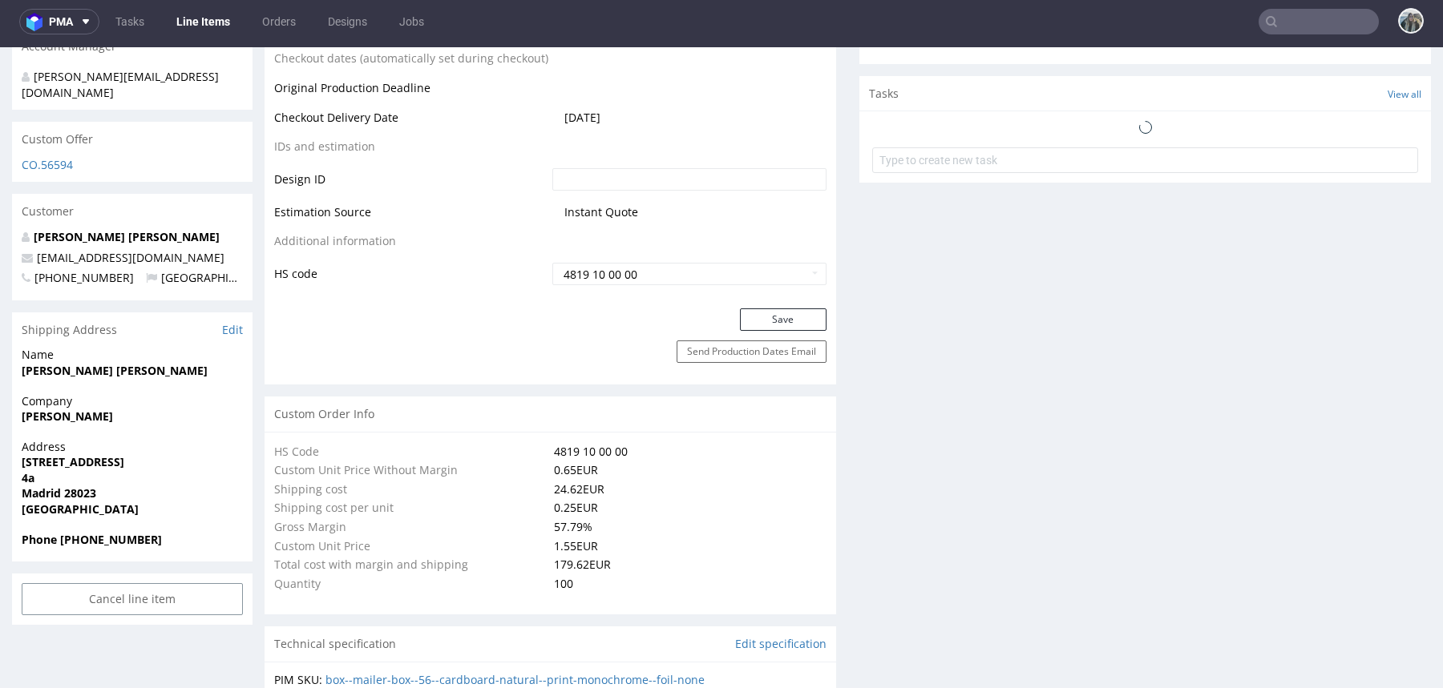
scroll to position [894, 0]
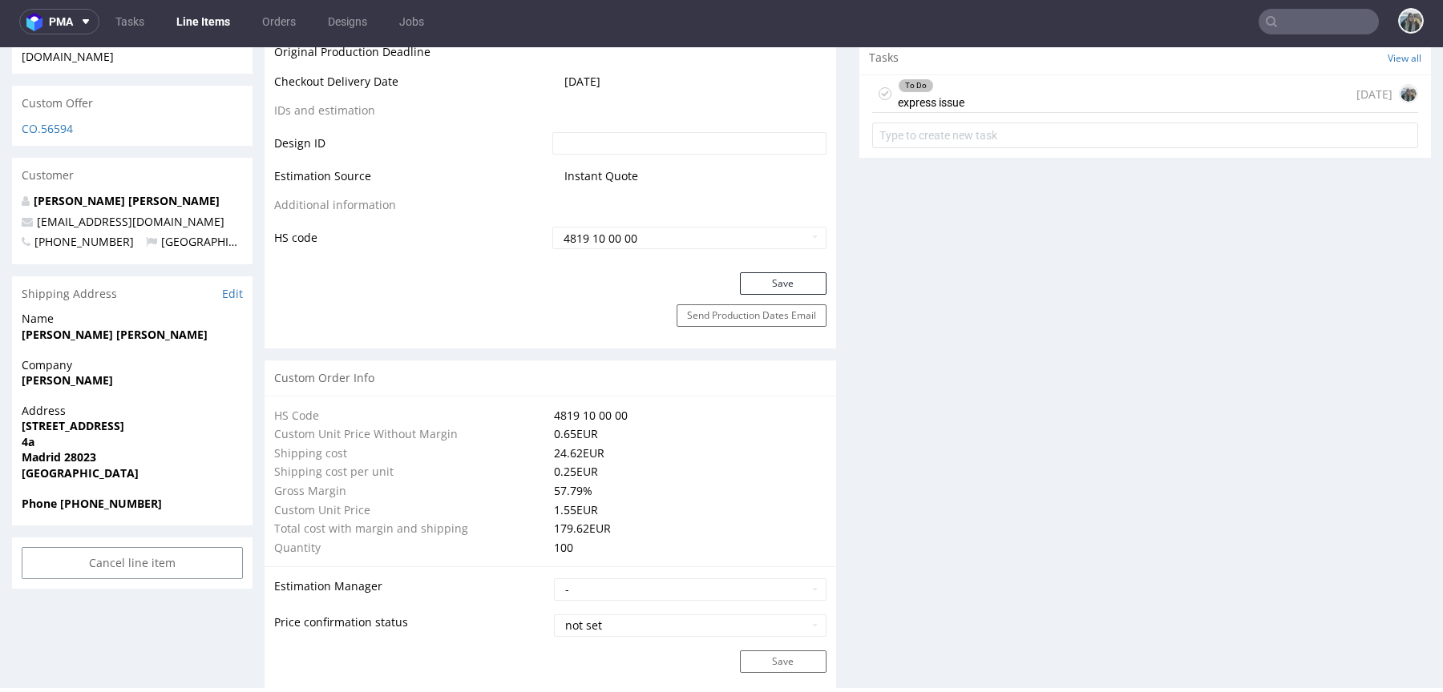
click at [1027, 98] on div "To Do express issue [DATE]" at bounding box center [1145, 94] width 546 height 38
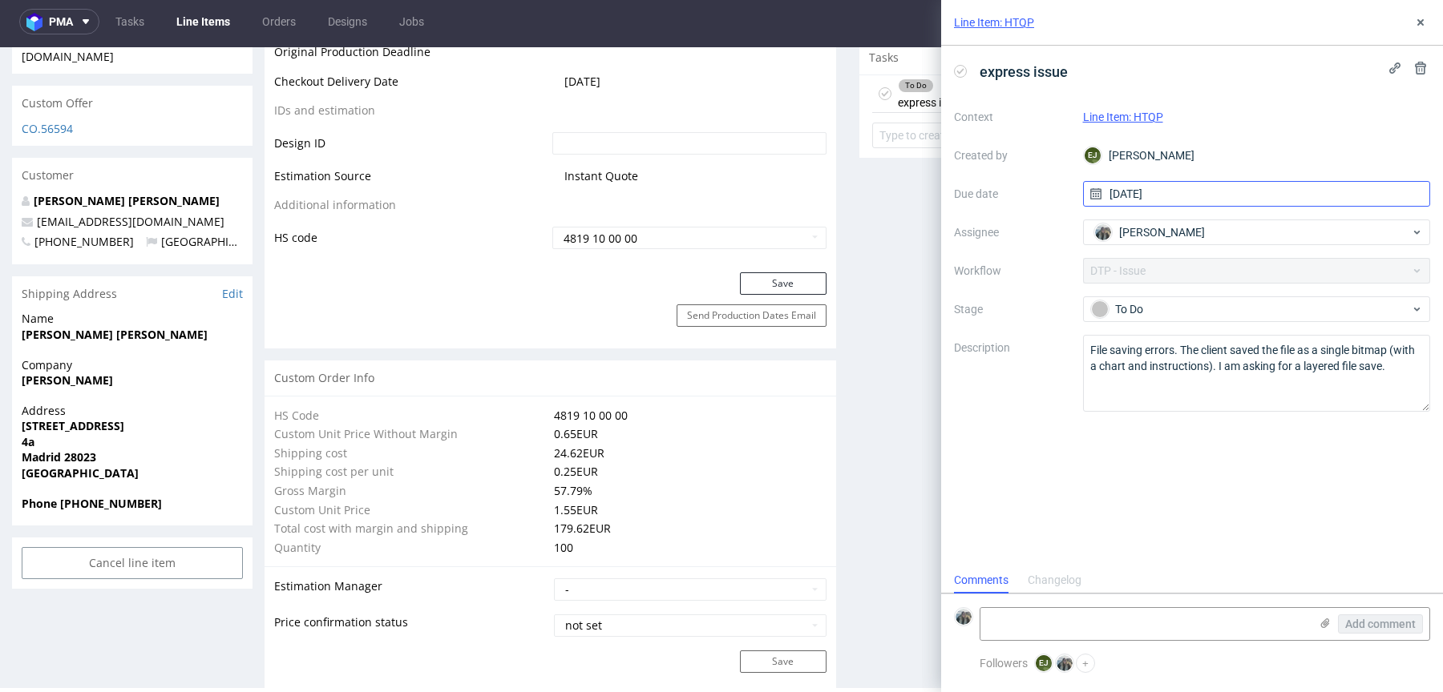
scroll to position [13, 0]
click at [1112, 318] on div "To Do" at bounding box center [1257, 310] width 348 height 26
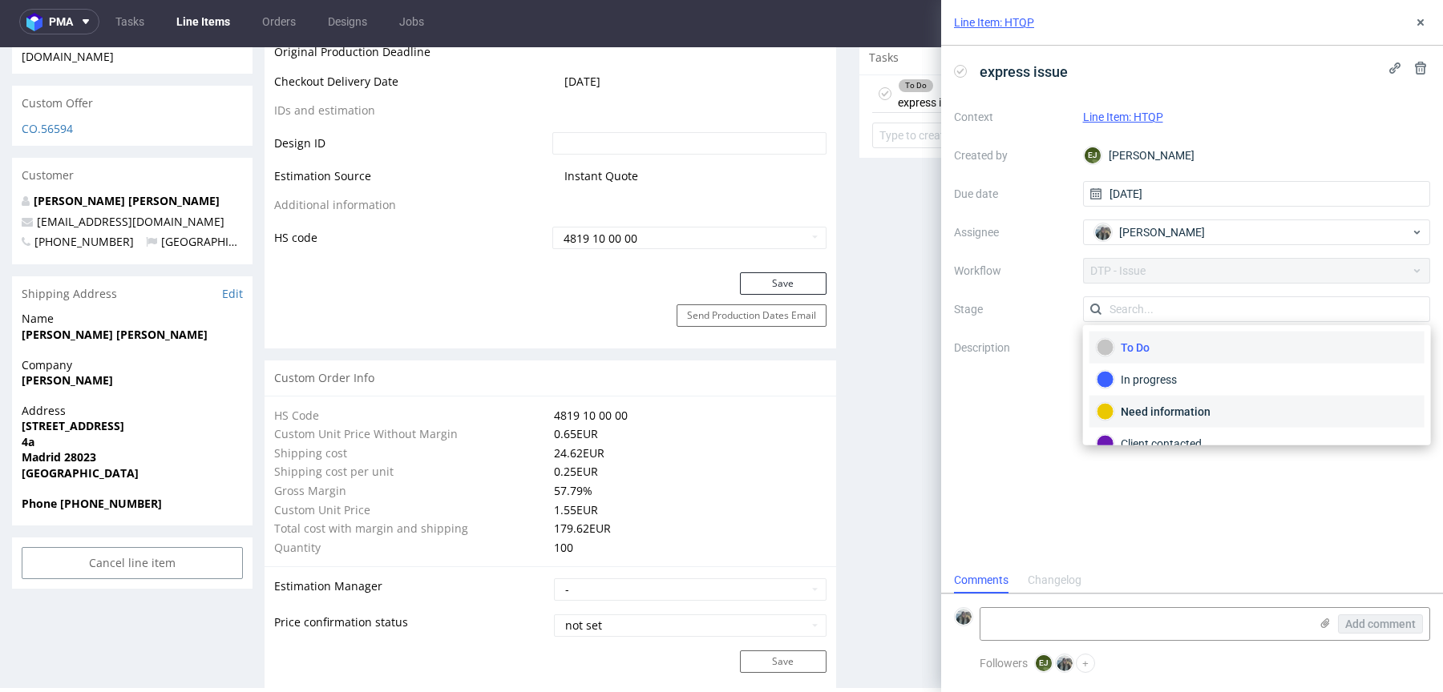
scroll to position [10, 0]
click at [1158, 432] on div "Client contacted" at bounding box center [1256, 435] width 321 height 18
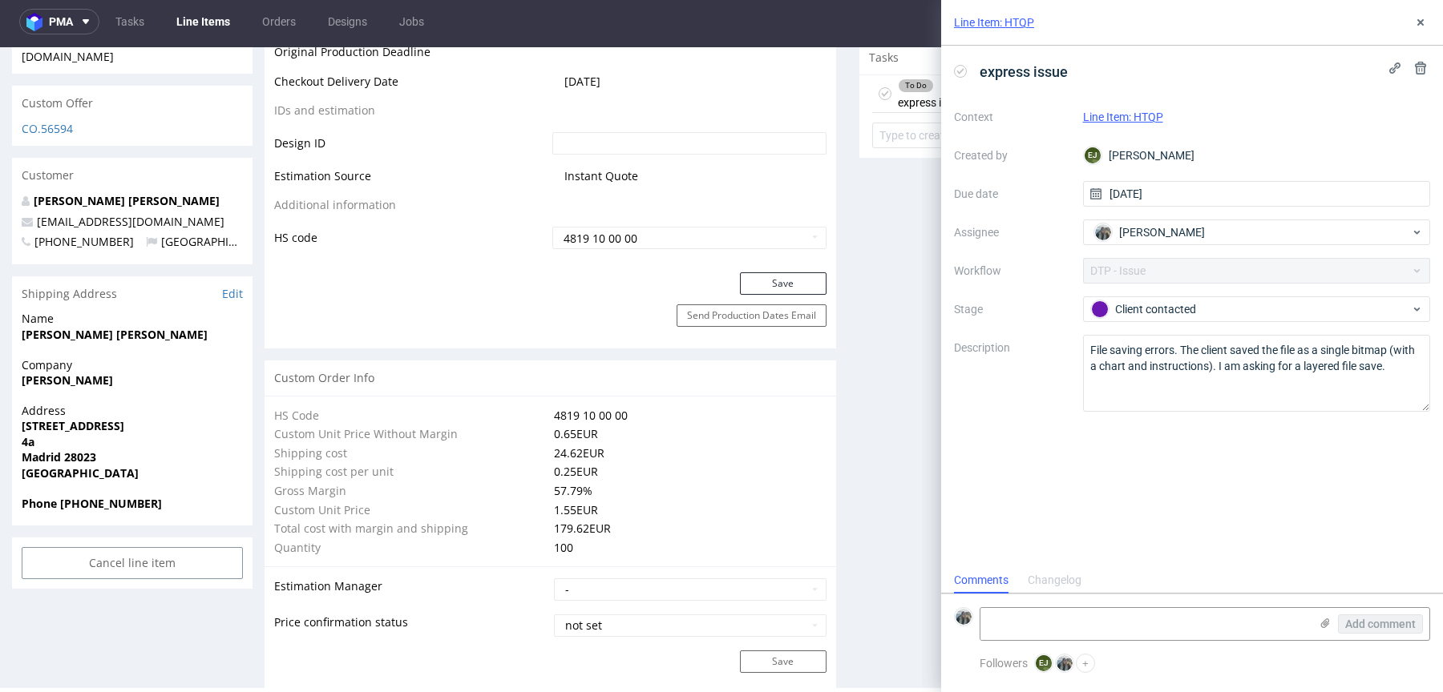
click at [1157, 460] on div "express issue Context Line Item: HTQP Created by EJ Elżbieta Jelińska Due date …" at bounding box center [1192, 307] width 502 height 522
click at [1420, 21] on use at bounding box center [1420, 22] width 6 height 6
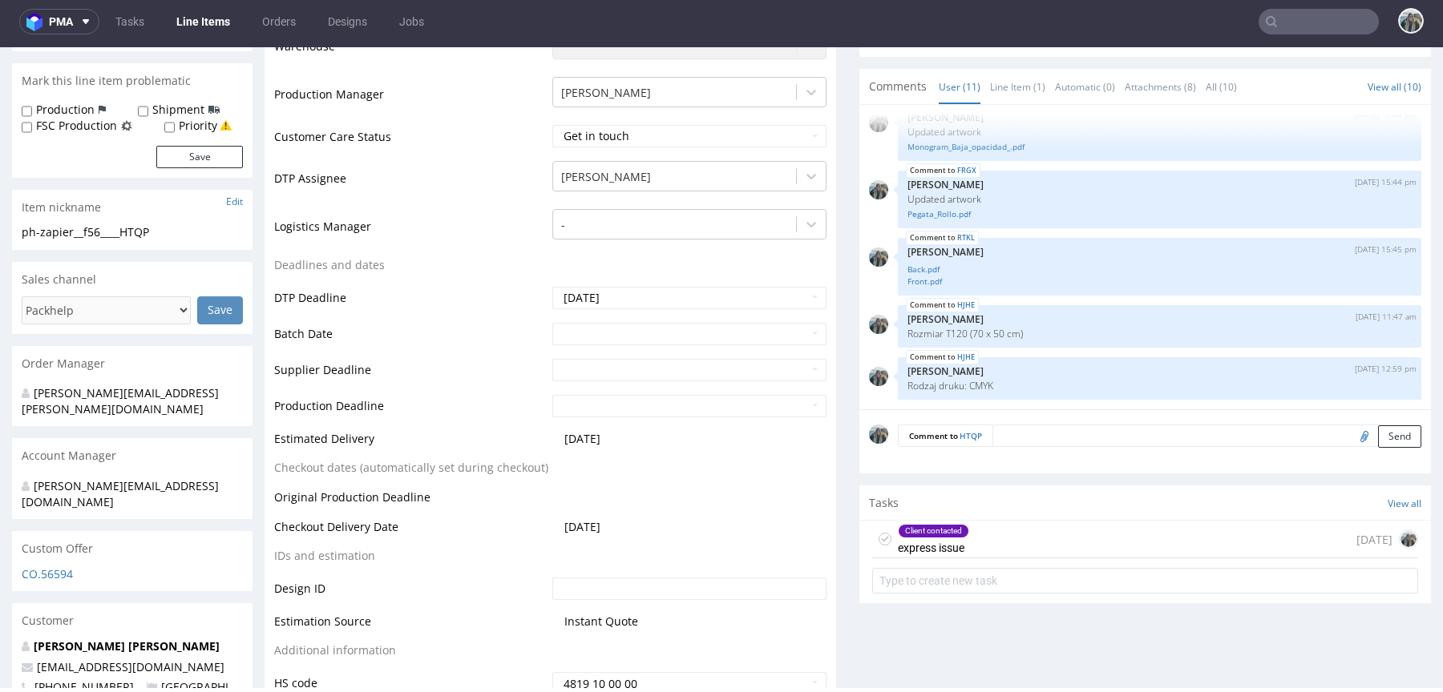
scroll to position [558, 0]
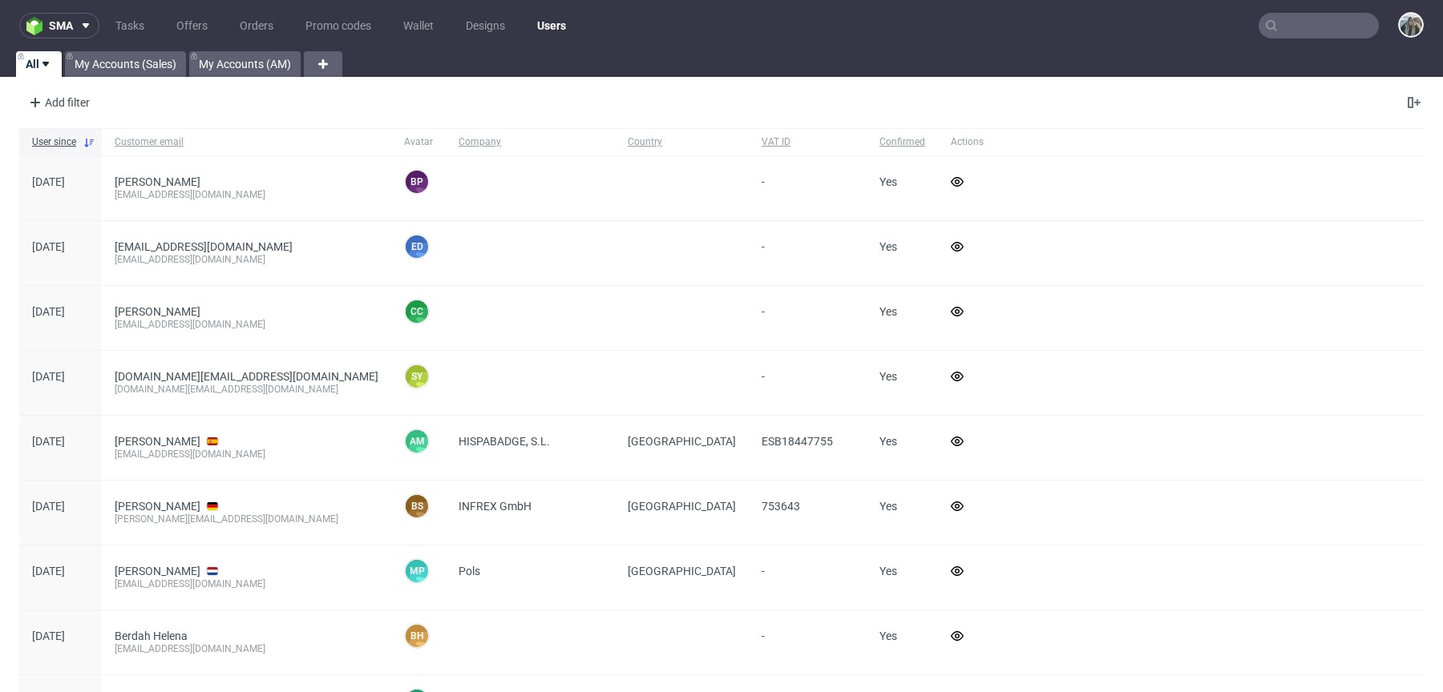
click at [1320, 26] on input "text" at bounding box center [1318, 26] width 120 height 26
paste input "CAKE O CLOCK TASSAVINAN PONGPA"
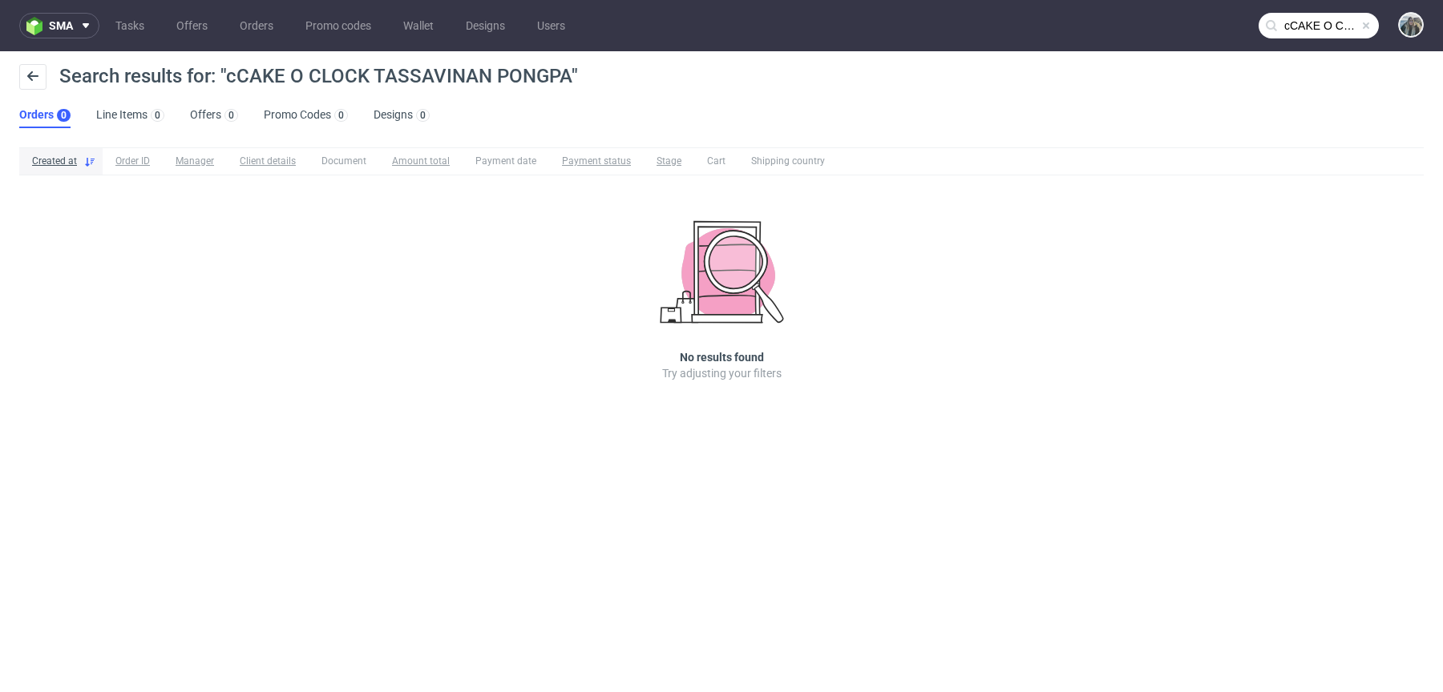
click at [1295, 23] on input "cCAKE O CLOCK TASSAVINAN PONGPA" at bounding box center [1318, 26] width 120 height 26
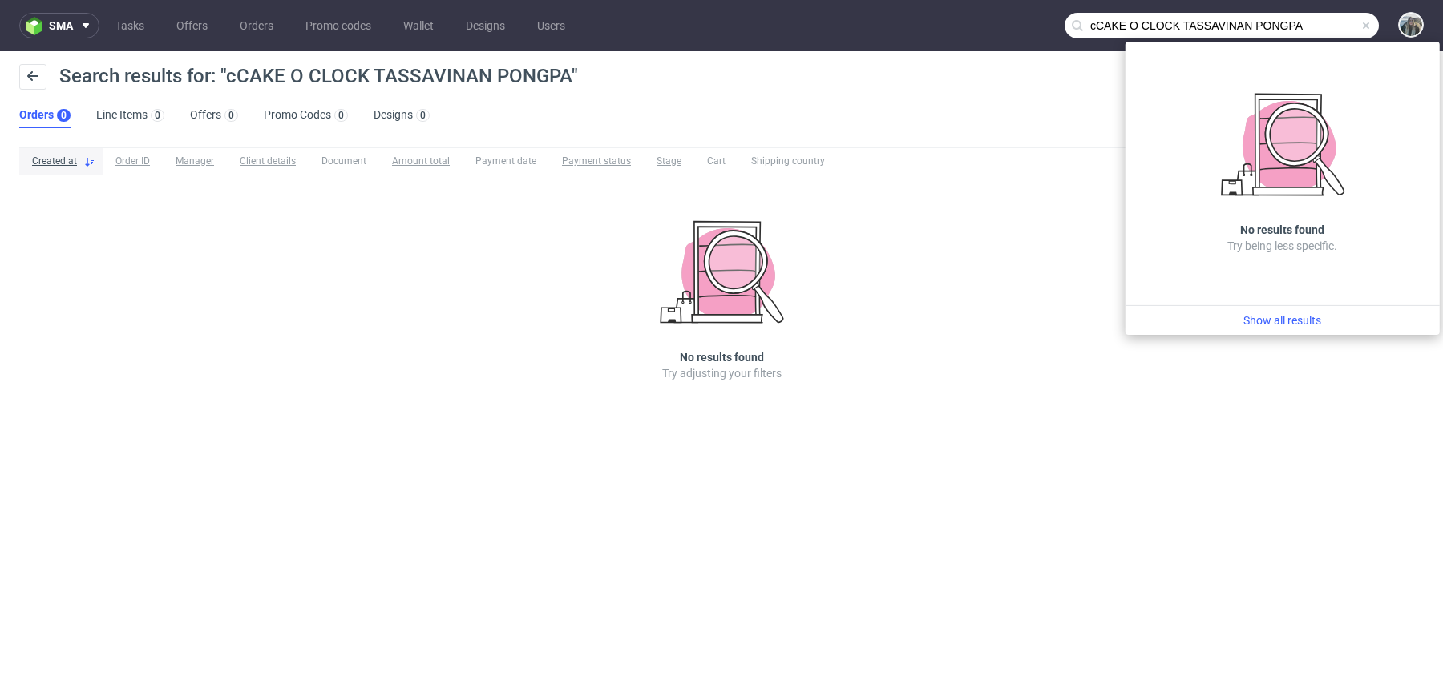
click at [1125, 17] on input "cCAKE O CLOCK TASSAVINAN PONGPA" at bounding box center [1221, 26] width 314 height 26
click at [1138, 26] on input "cCAKE O CLOCK TASSAVINAN PONGP" at bounding box center [1221, 26] width 314 height 26
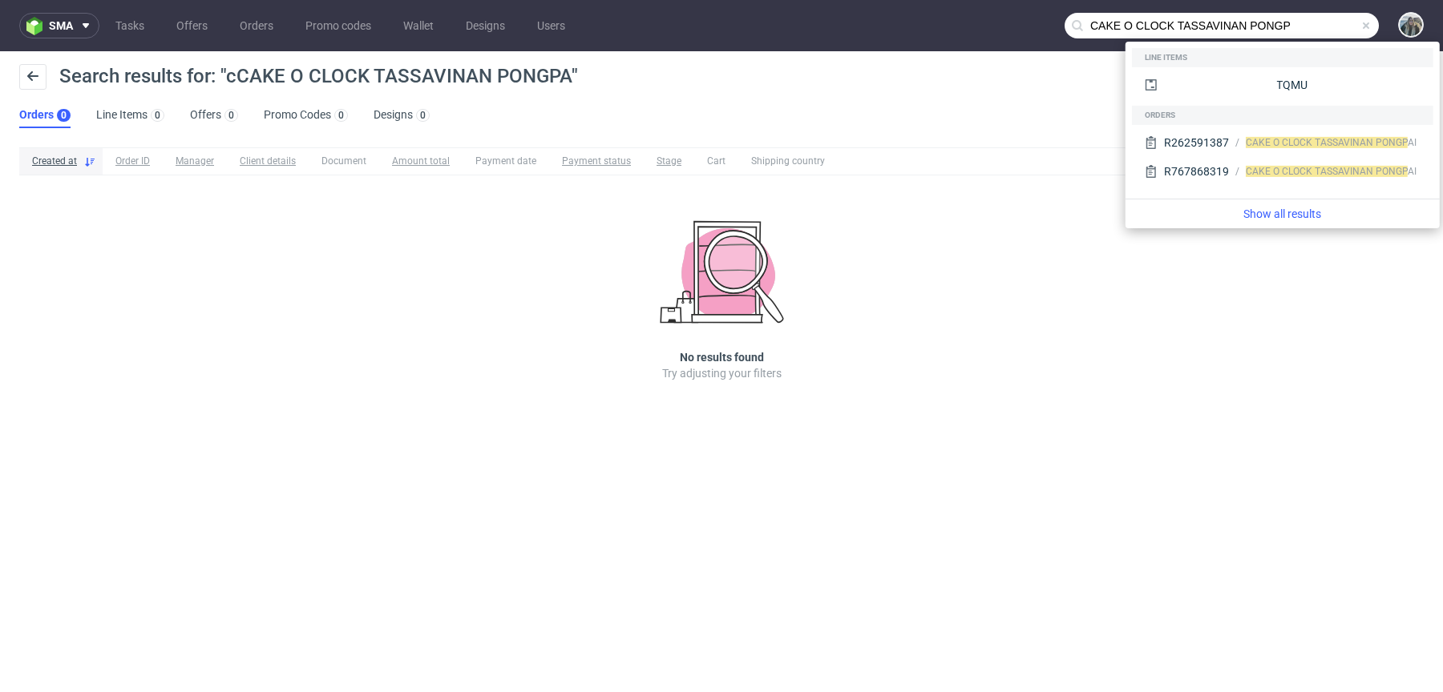
drag, startPoint x: 1168, startPoint y: 33, endPoint x: 1397, endPoint y: 33, distance: 229.2
click at [1395, 33] on div "CAKE O CLOCK TASSAVINAN PONGP" at bounding box center [1401, 26] width 45 height 28
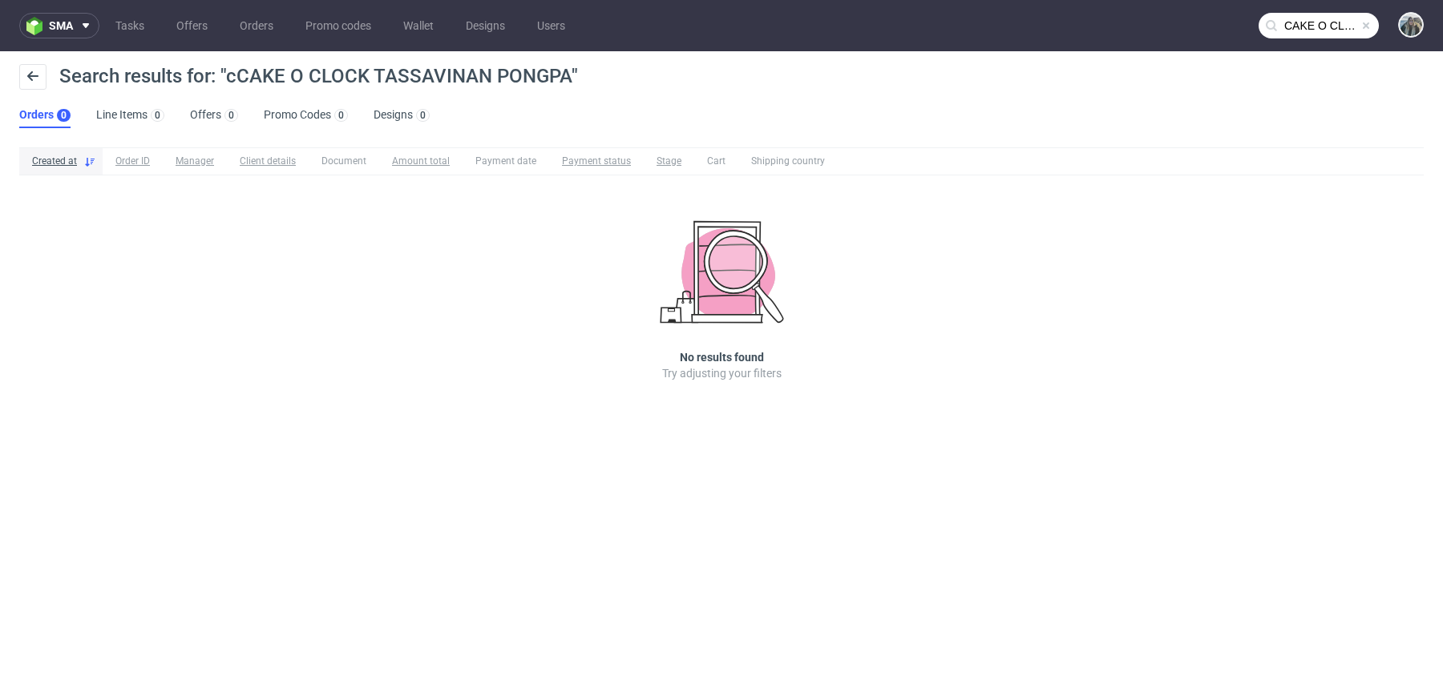
click at [1302, 33] on input "CAKE O CLOCK TASSAVINAN PONGP" at bounding box center [1318, 26] width 120 height 26
click at [1299, 18] on input "CAKE O CLOCK TASSAVINAN PONGP" at bounding box center [1318, 26] width 120 height 26
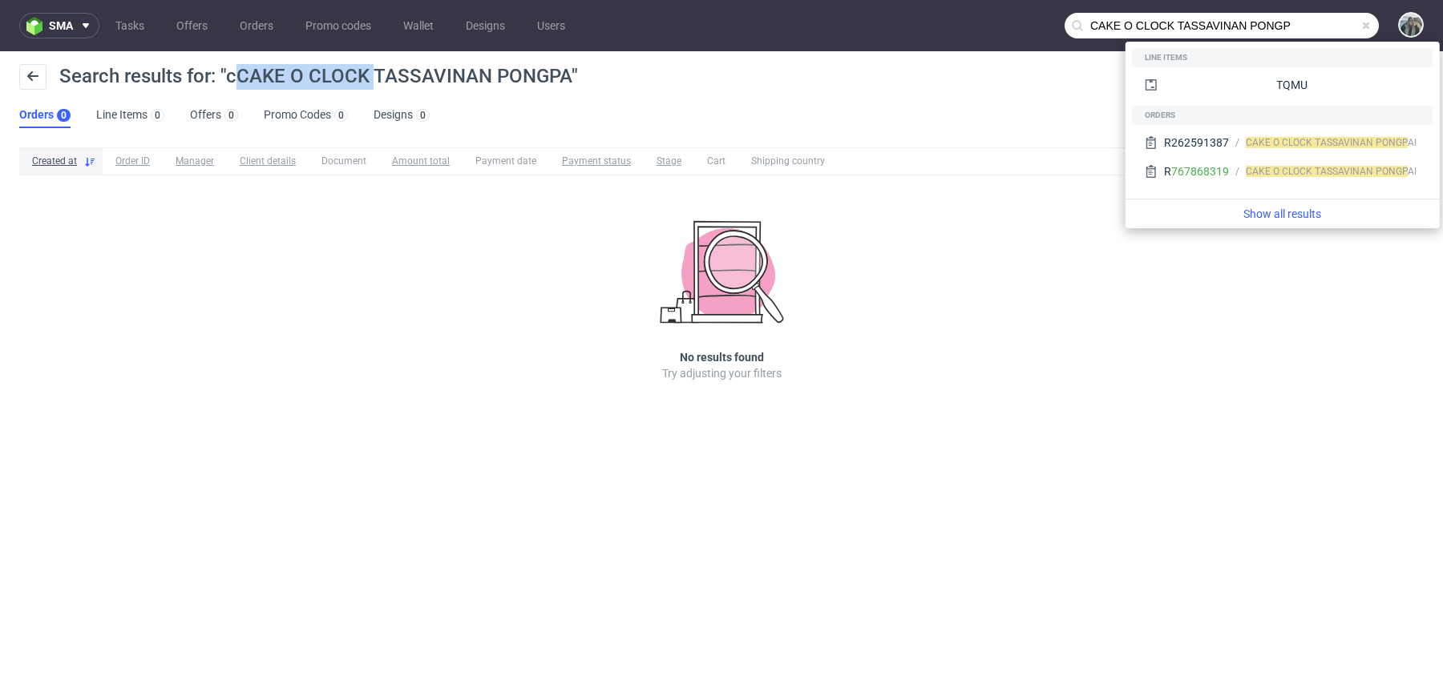
drag, startPoint x: 373, startPoint y: 78, endPoint x: 237, endPoint y: 76, distance: 135.5
click at [237, 77] on span "Search results for: "cCAKE O CLOCK TASSAVINAN PONGPA"" at bounding box center [318, 76] width 519 height 22
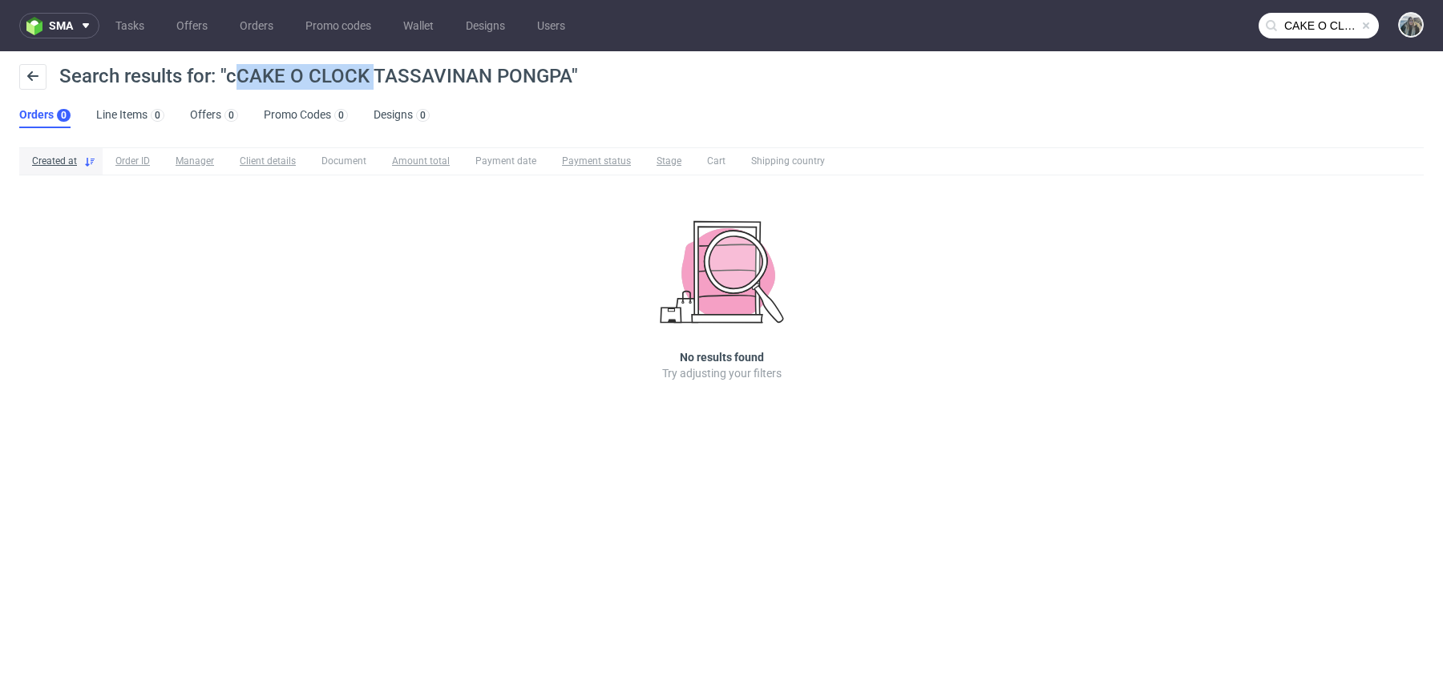
copy span "CAKE O CLOCK"
click at [1301, 22] on input "CAKE O CLOCK TASSAVINAN PONGP" at bounding box center [1318, 26] width 120 height 26
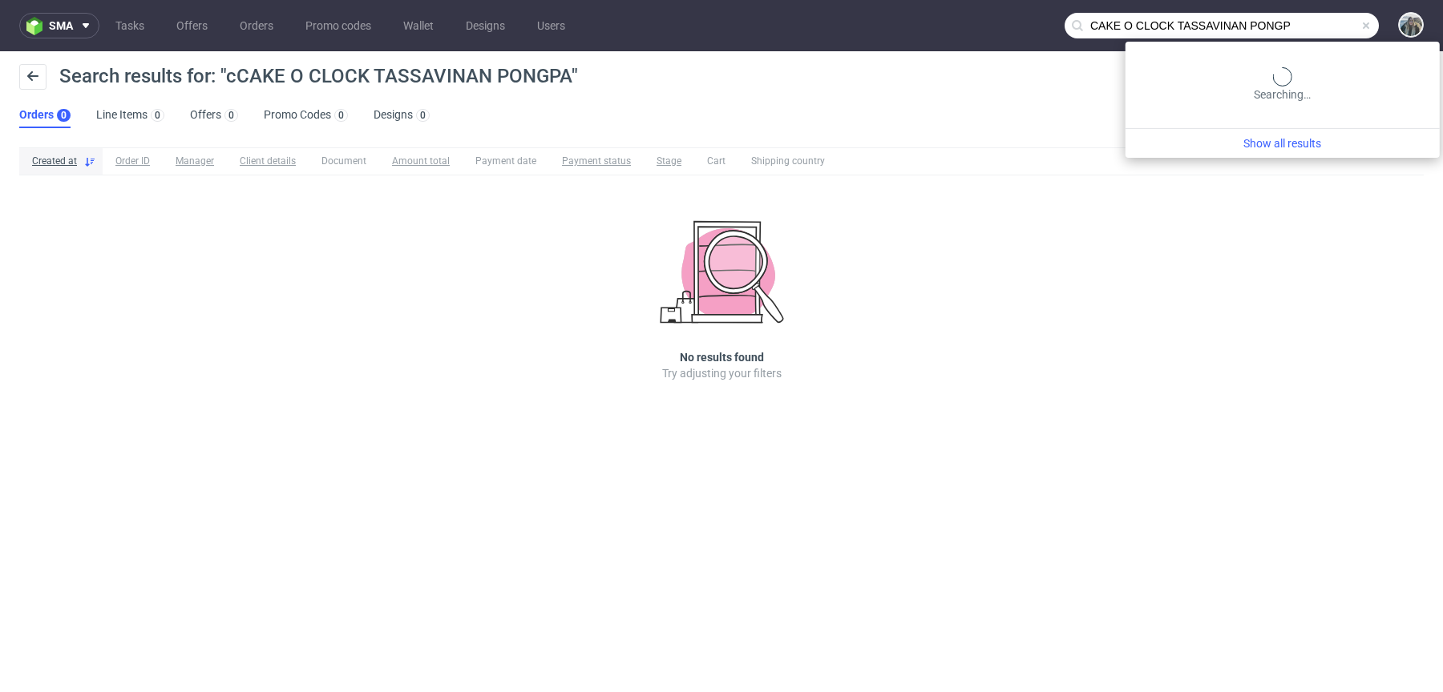
paste input "text"
type input "CAKE O CLOCK"
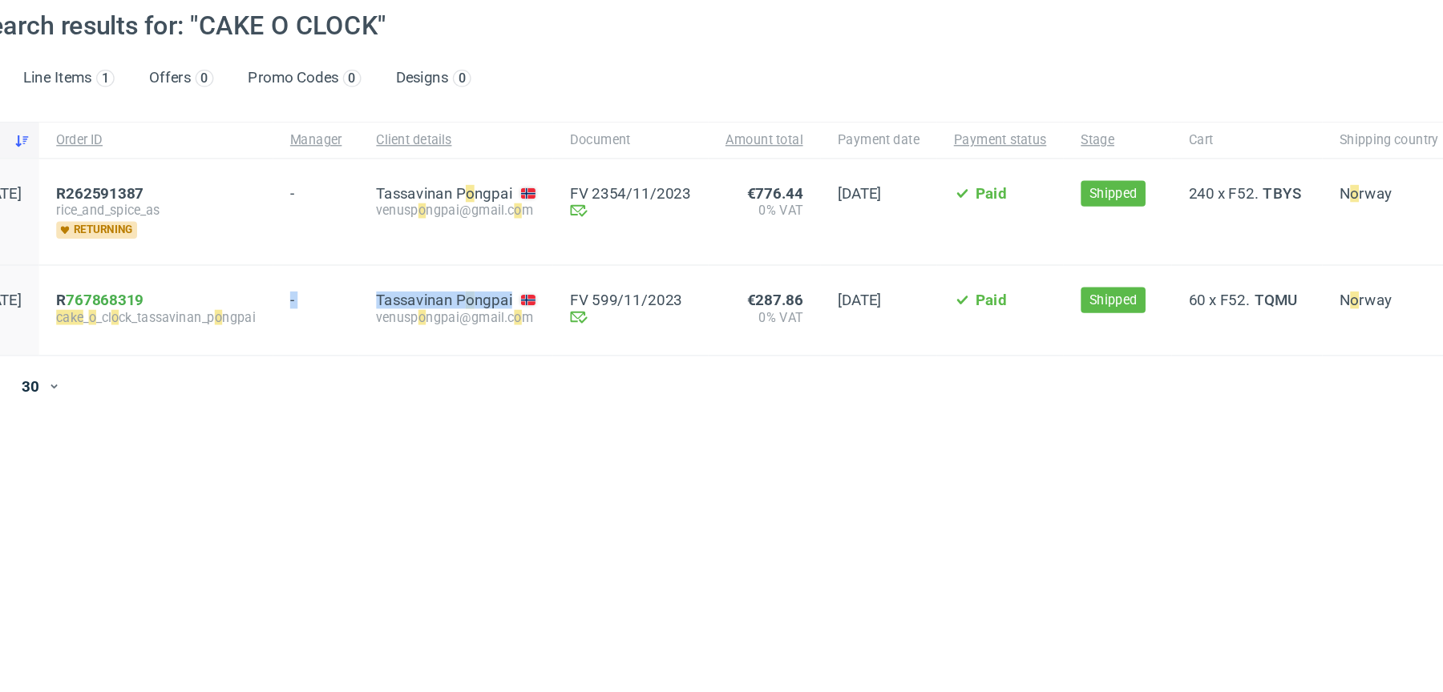
drag, startPoint x: 379, startPoint y: 270, endPoint x: 506, endPoint y: 281, distance: 127.1
click at [506, 281] on div "22:39 Thu 19.10.2023 R 767868319 cake _ o _cl o ck_tassavinan_p o ngpai - Tassa…" at bounding box center [721, 288] width 1404 height 67
copy div "- Tassavinan P o ngpai"
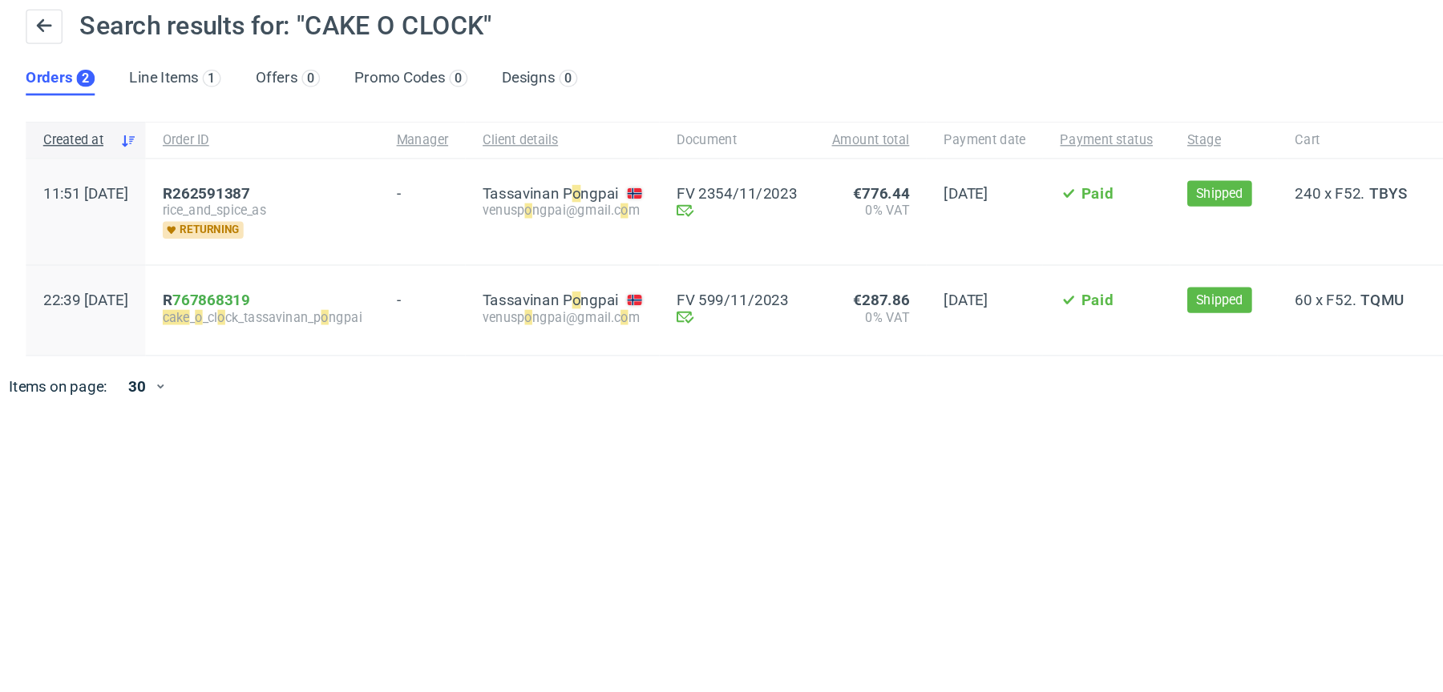
click at [349, 349] on div at bounding box center [744, 344] width 1143 height 45
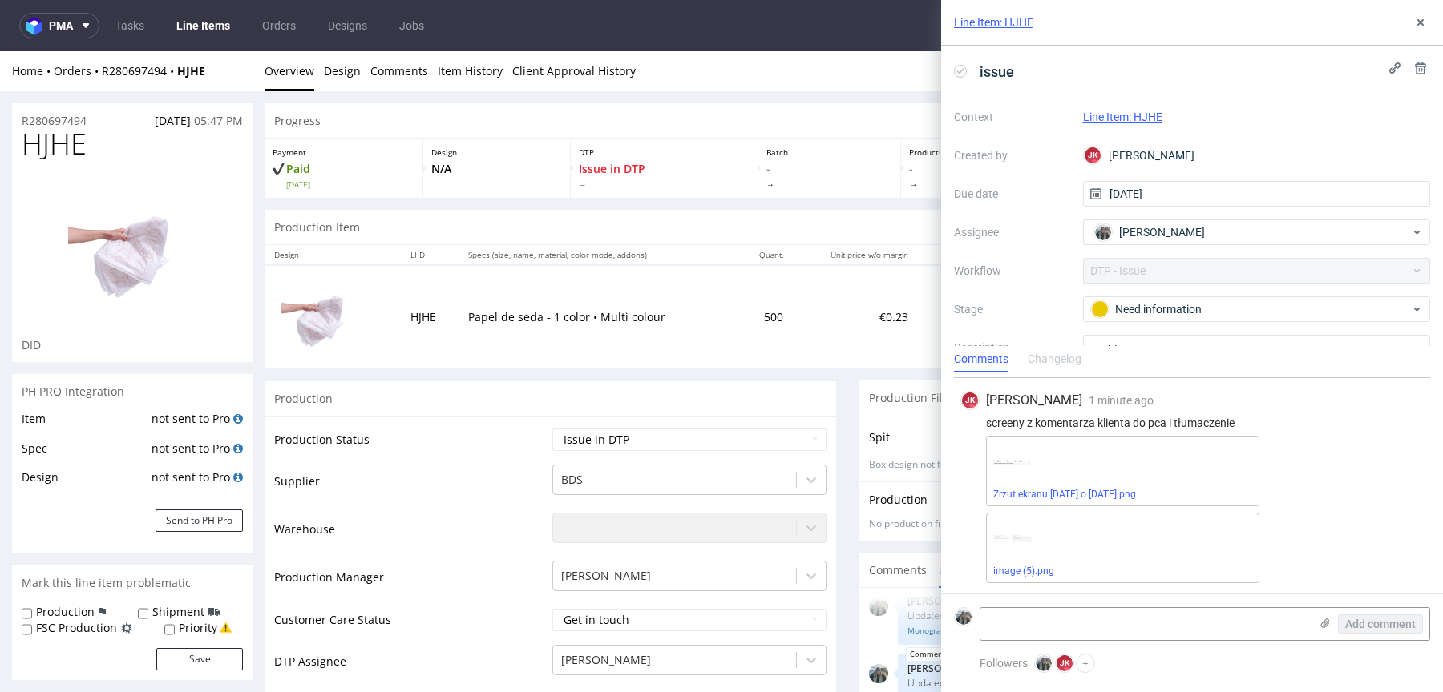
scroll to position [78, 0]
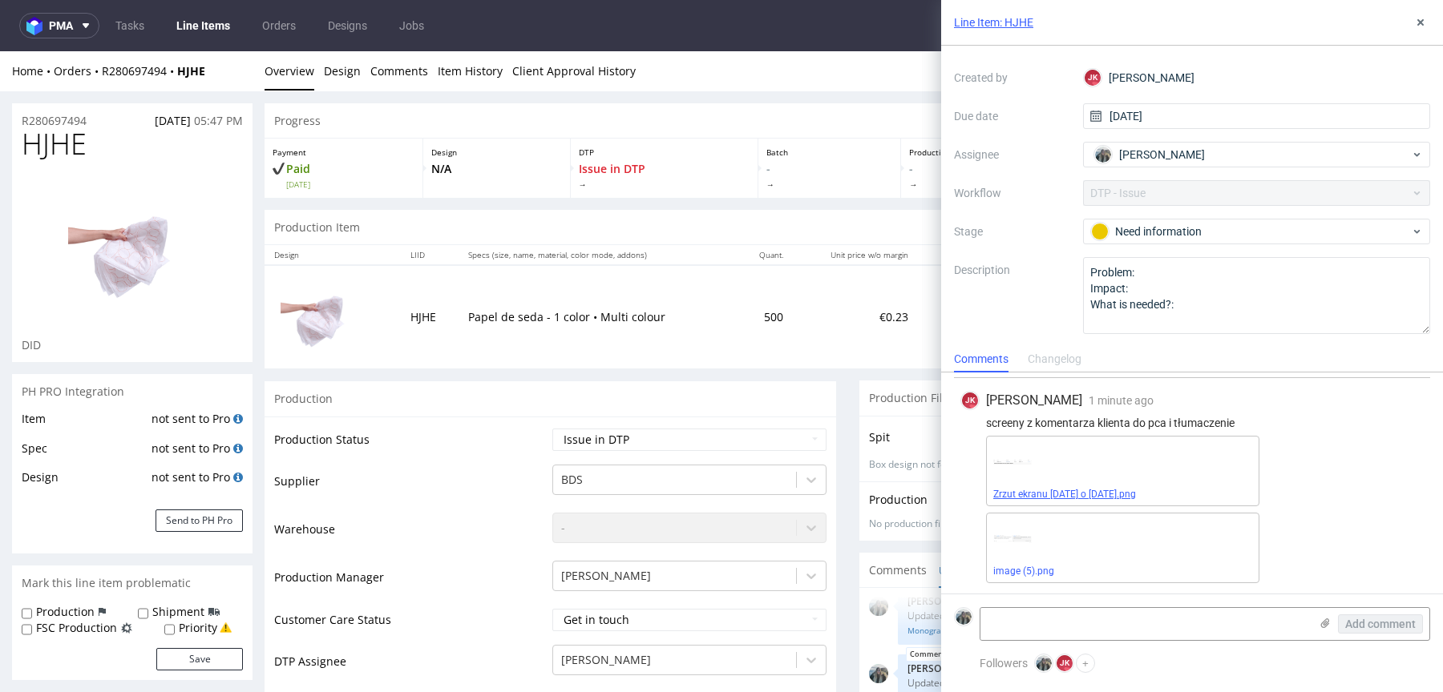
click at [1067, 488] on span "Zrzut ekranu 2025-09-11 o 12.01.38.png" at bounding box center [1122, 494] width 259 height 13
click at [1027, 575] on link "image (5).png" at bounding box center [1023, 571] width 61 height 11
click at [1065, 494] on link "Zrzut ekranu 2025-09-11 o 12.01.38.png" at bounding box center [1064, 494] width 143 height 11
click at [1169, 240] on div "Need information" at bounding box center [1257, 232] width 348 height 26
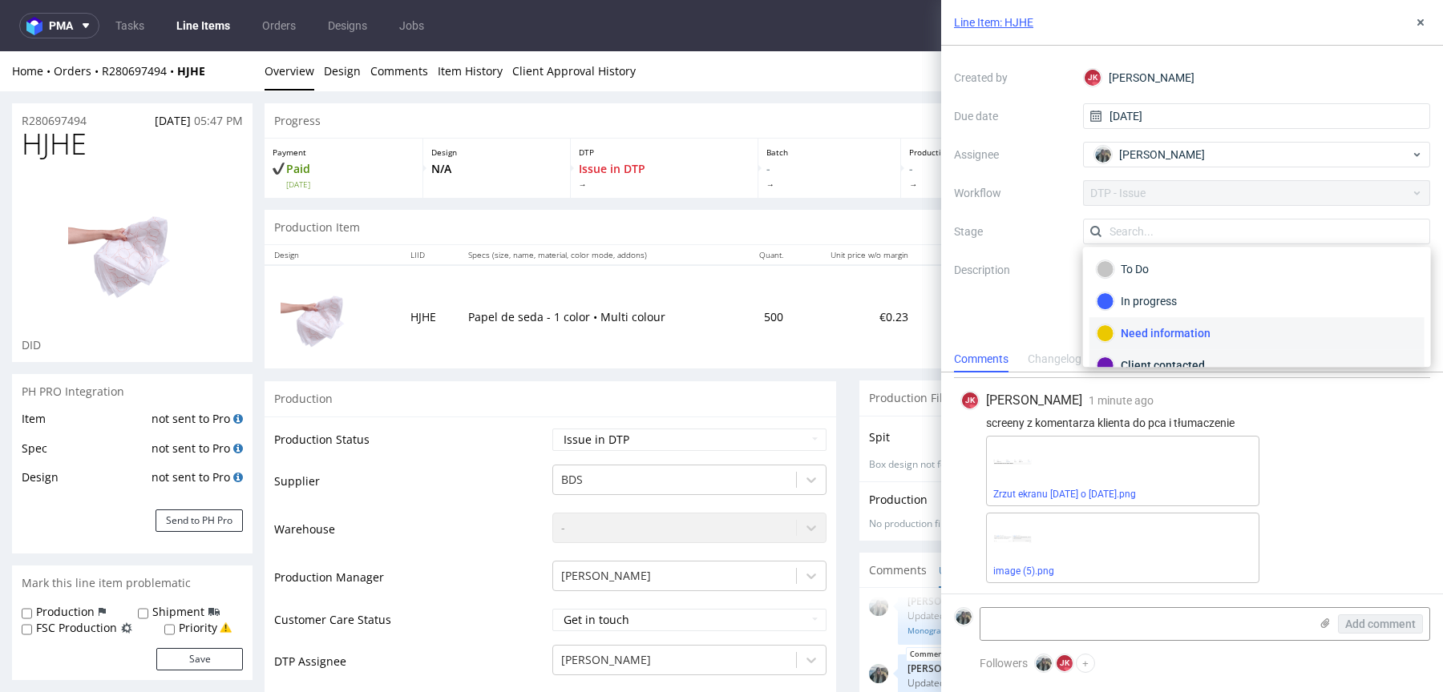
click at [1141, 357] on div "Client contacted" at bounding box center [1256, 366] width 321 height 18
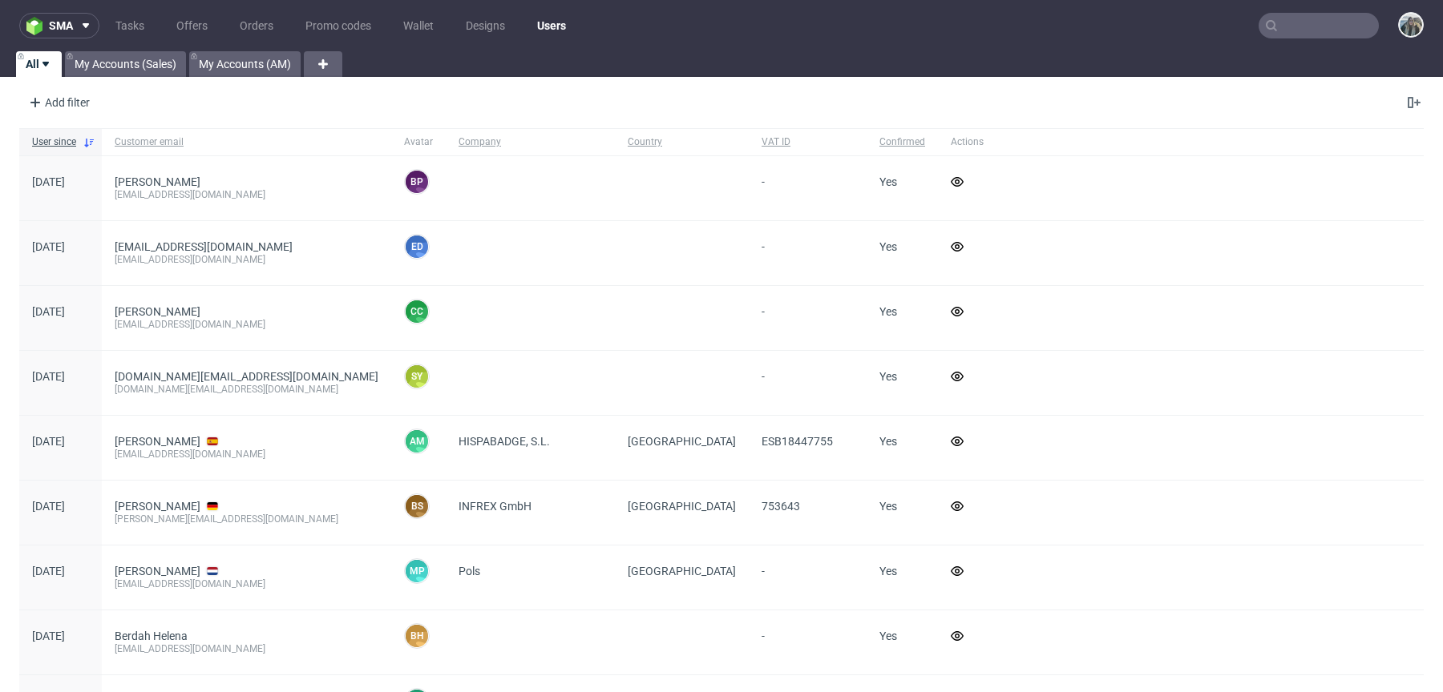
click at [1296, 23] on input "text" at bounding box center [1318, 26] width 120 height 26
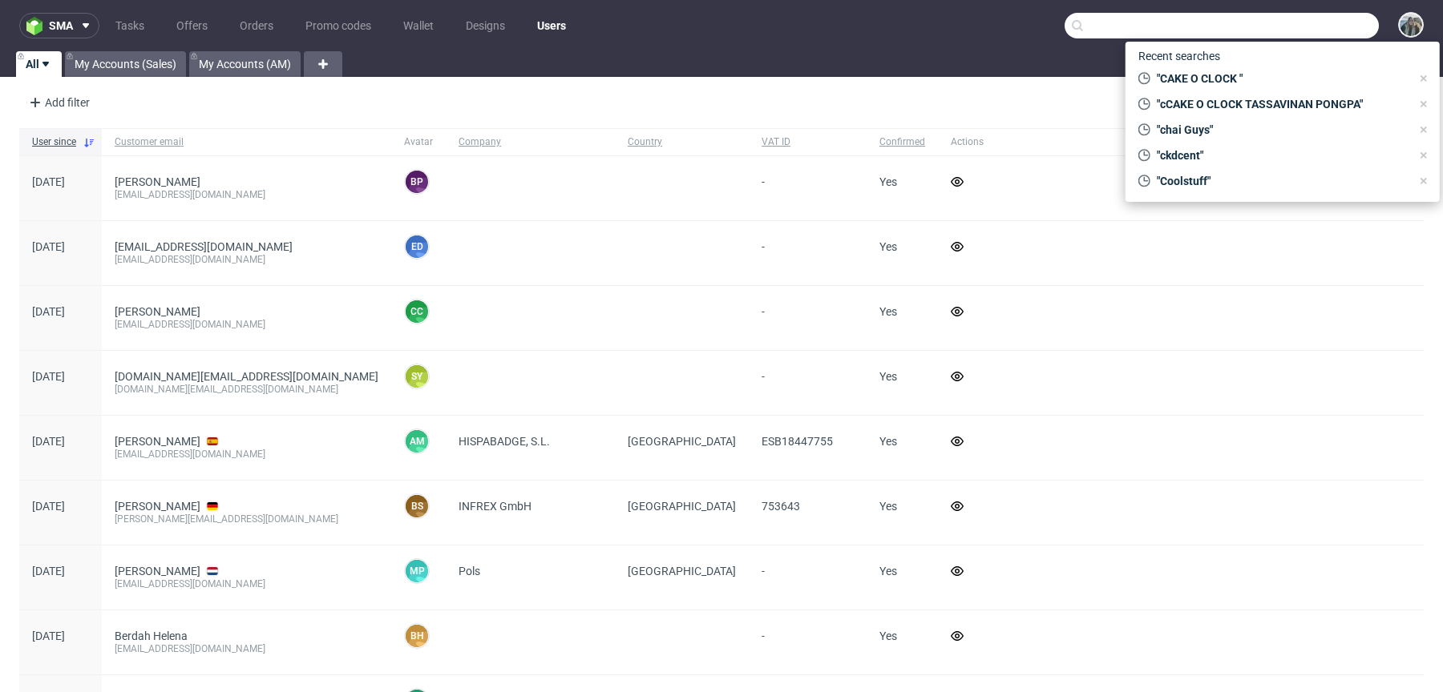
paste input "CAKE O CLOCK TASSAVINAN PONGPAI"
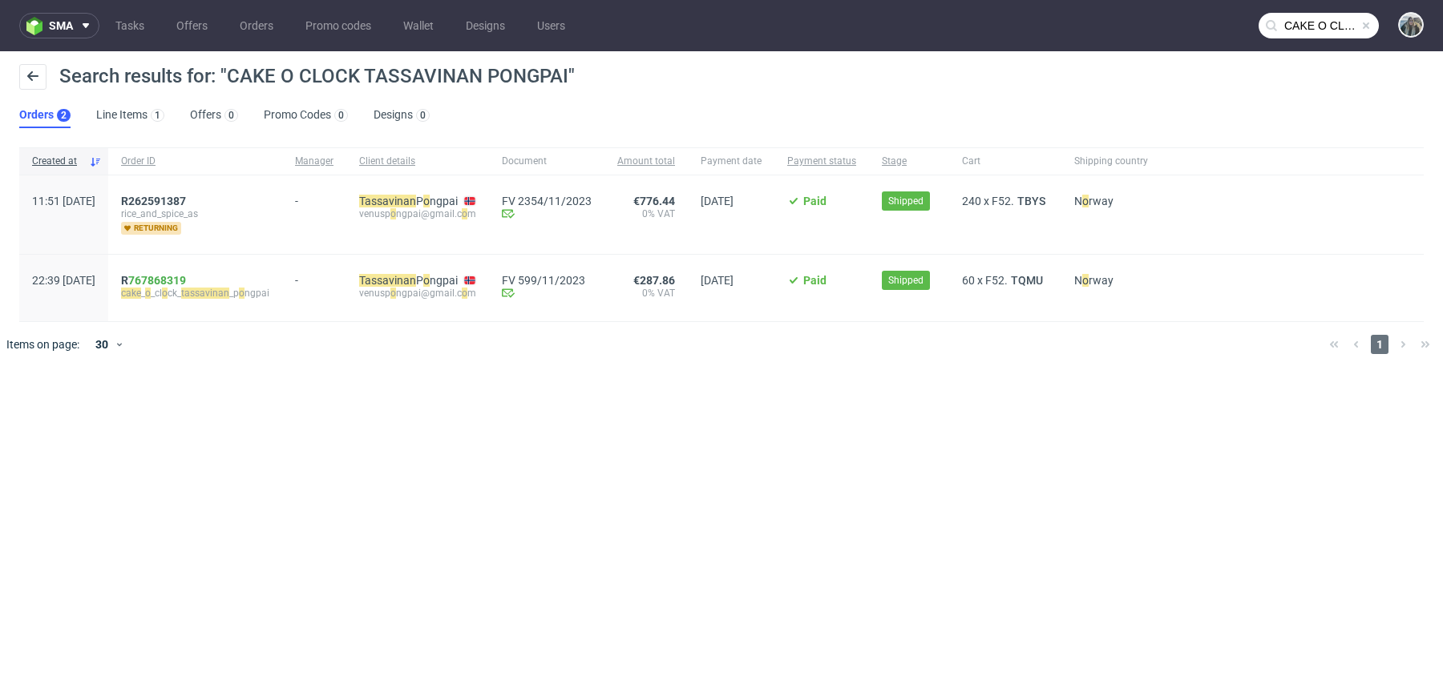
click at [1296, 16] on input "CAKE O CLOCK TASSAVINAN PONGPAI" at bounding box center [1318, 26] width 120 height 26
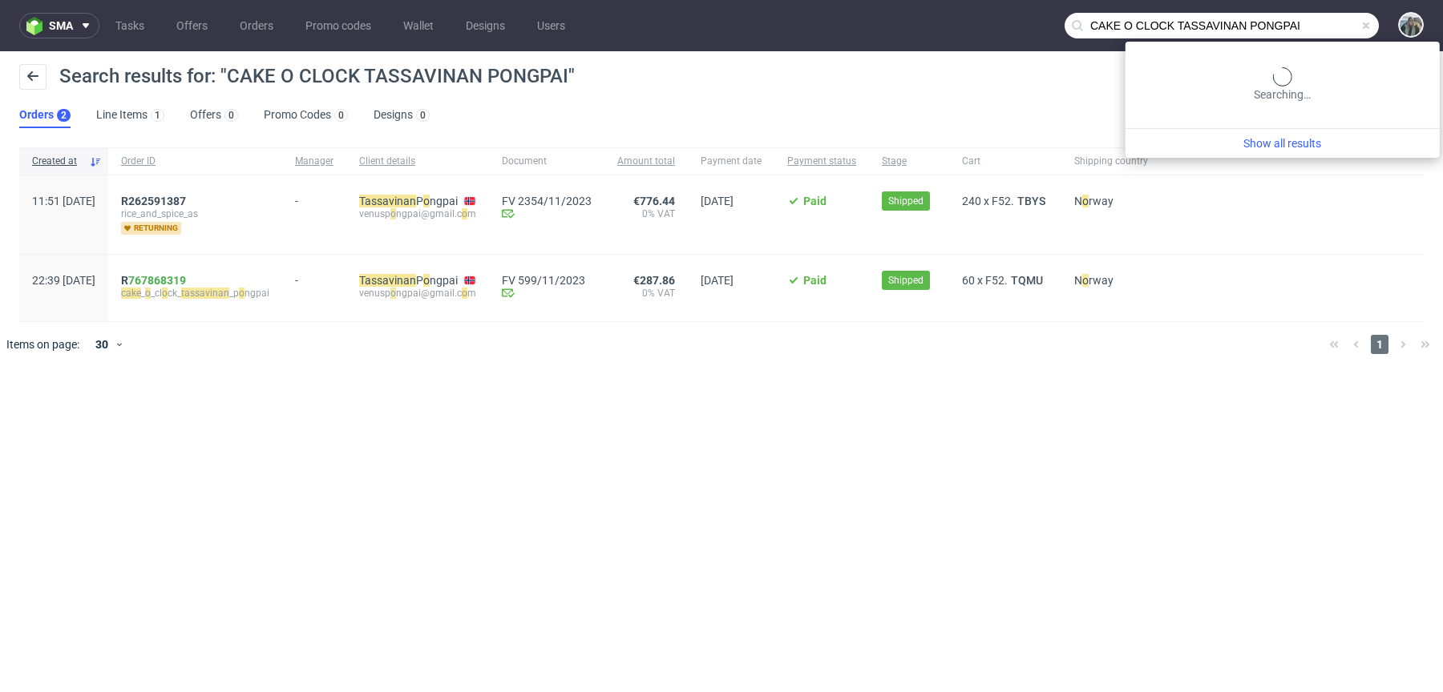
paste input "R287735673"
type input "R287735673"
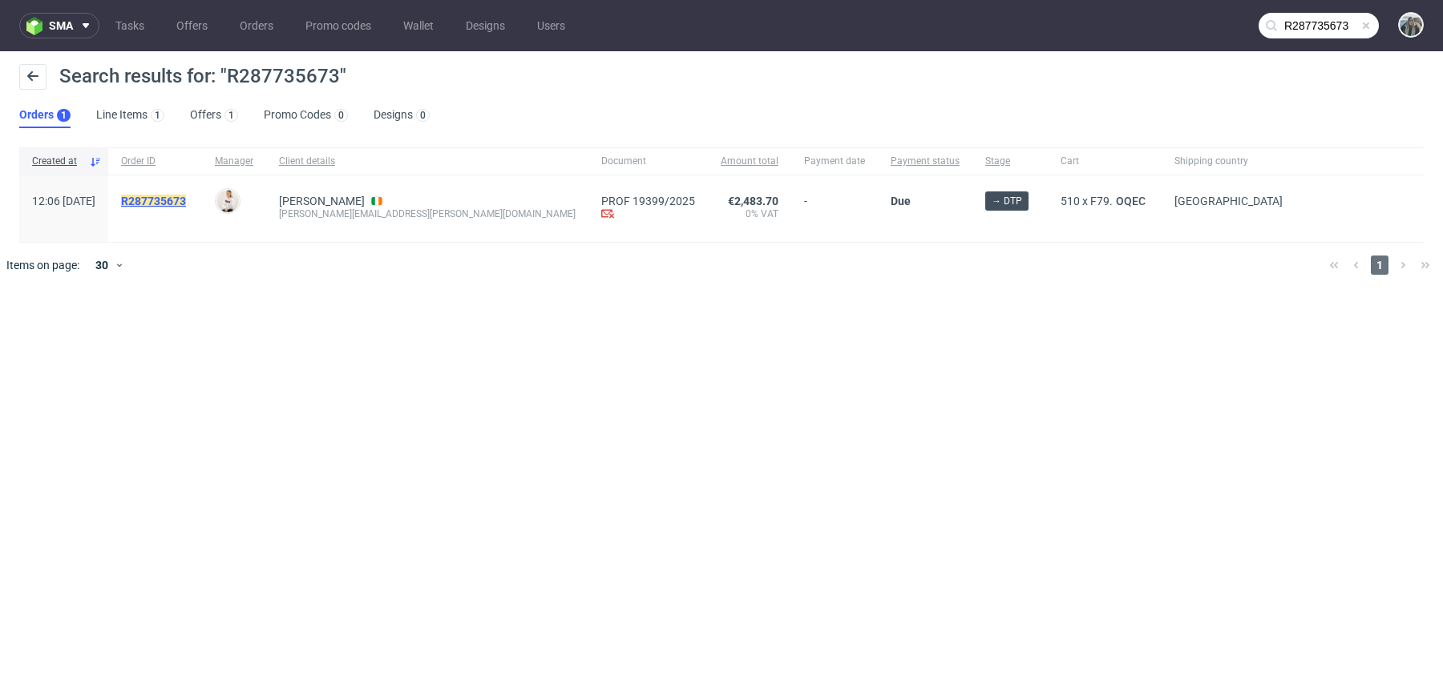
click at [186, 198] on mark "R287735673" at bounding box center [153, 201] width 65 height 13
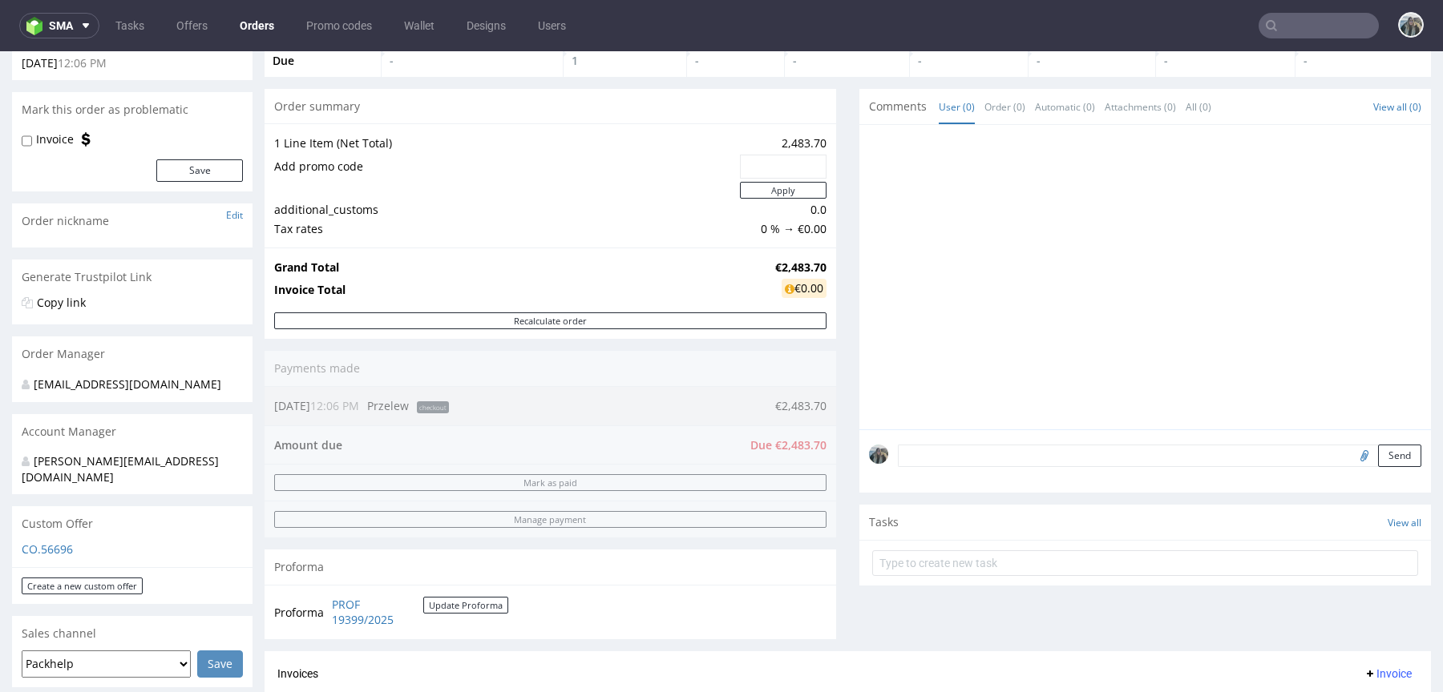
scroll to position [265, 0]
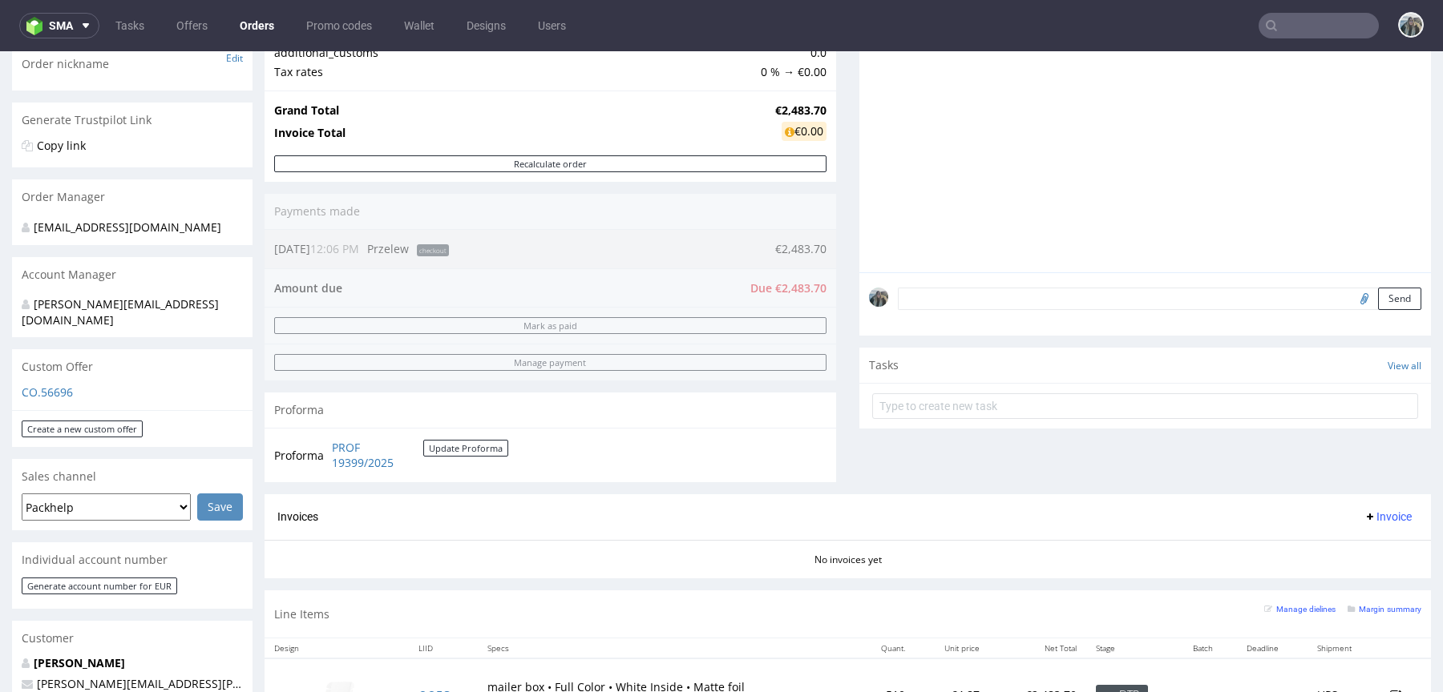
click at [90, 639] on div "Customer" at bounding box center [132, 638] width 240 height 35
click at [90, 656] on link "[PERSON_NAME]" at bounding box center [79, 663] width 91 height 15
click at [1070, 299] on textarea at bounding box center [1159, 299] width 523 height 22
paste textarea "Payment terms: 30 days after the delivery"
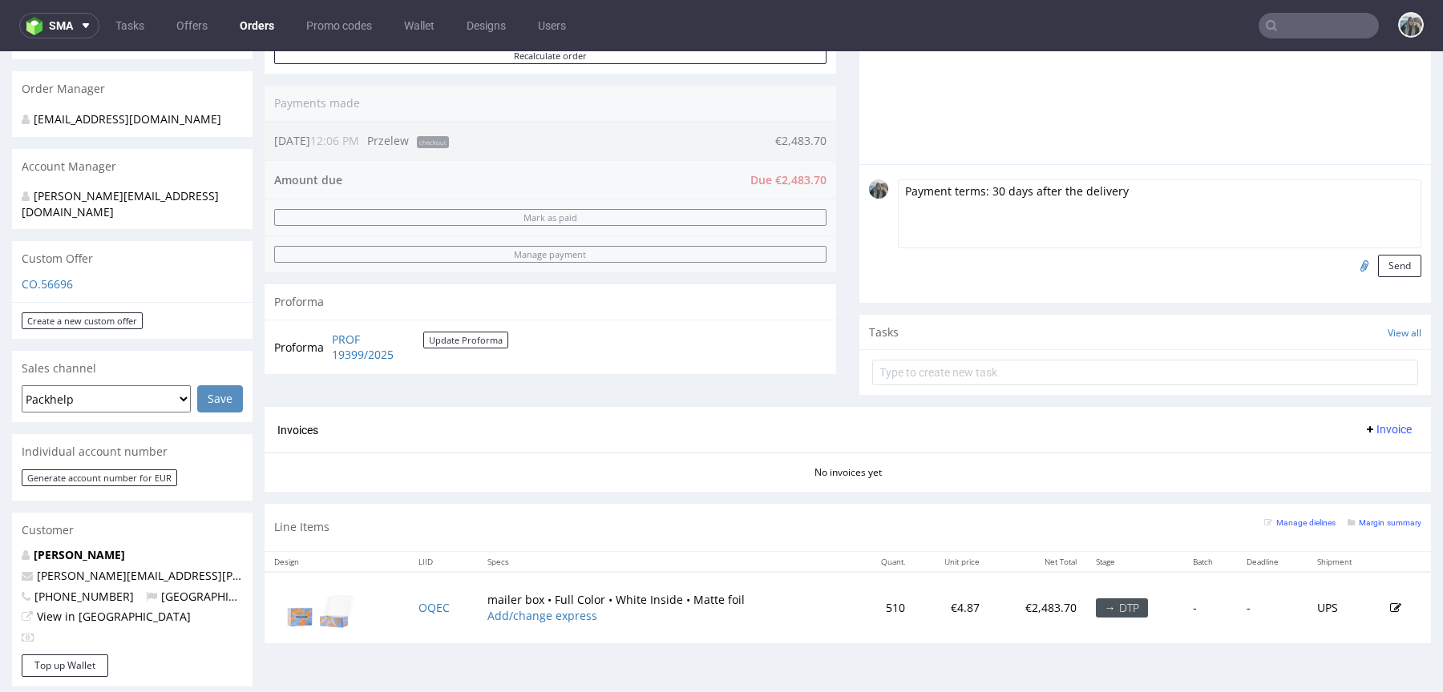
scroll to position [405, 0]
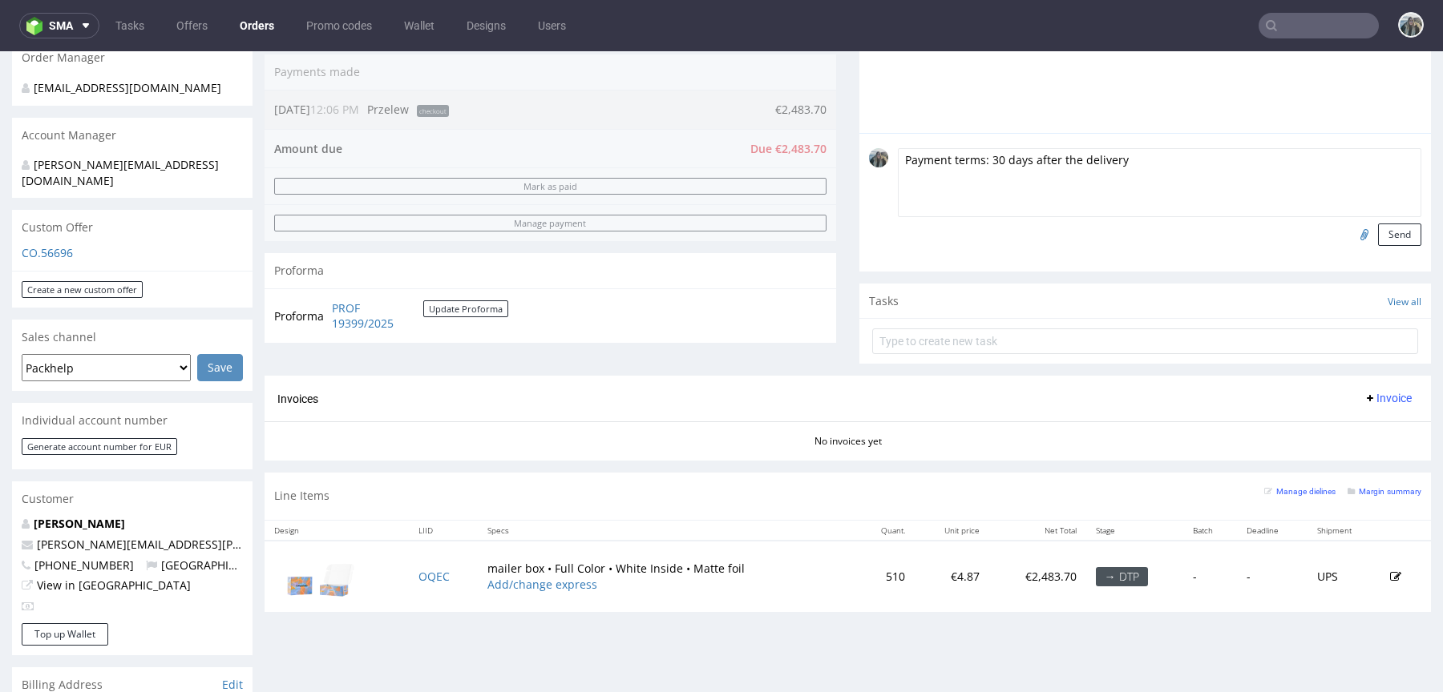
type textarea "Payment terms: 30 days after the delivery"
click at [1386, 234] on button "Send" at bounding box center [1399, 235] width 43 height 22
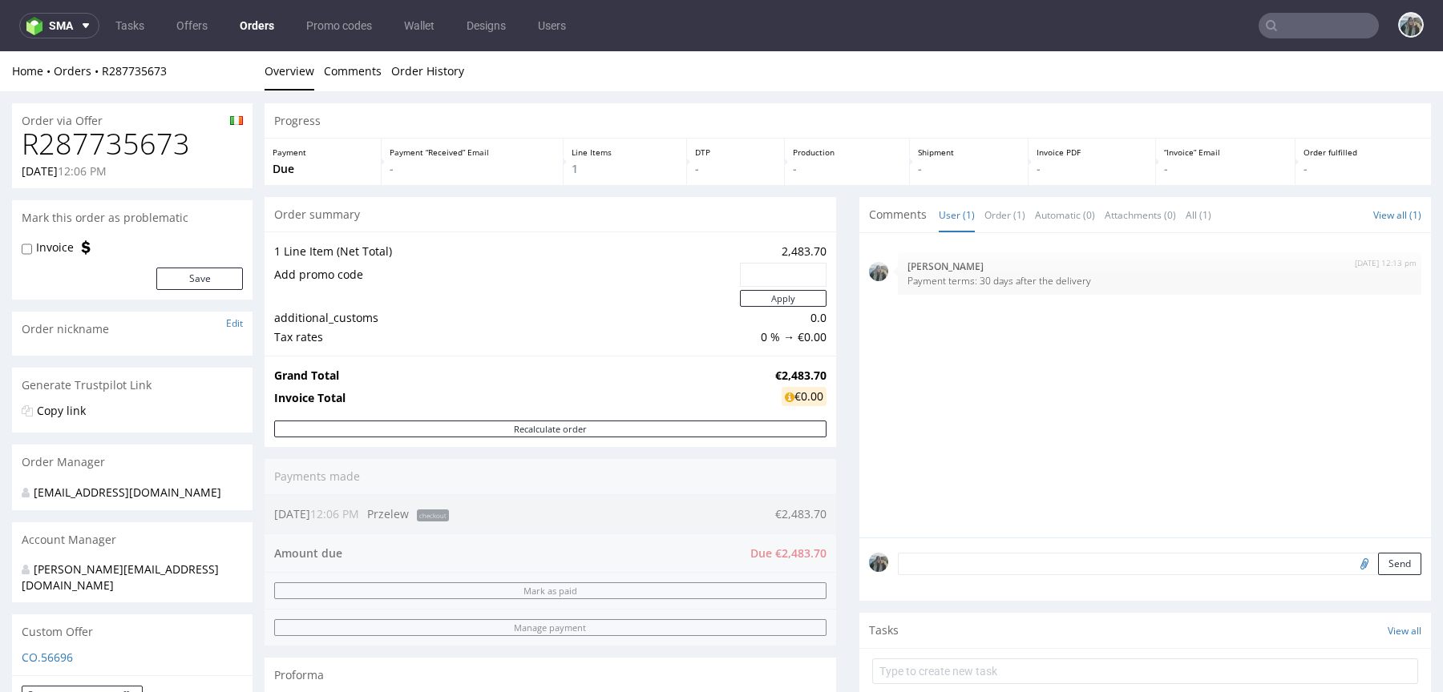
scroll to position [0, 0]
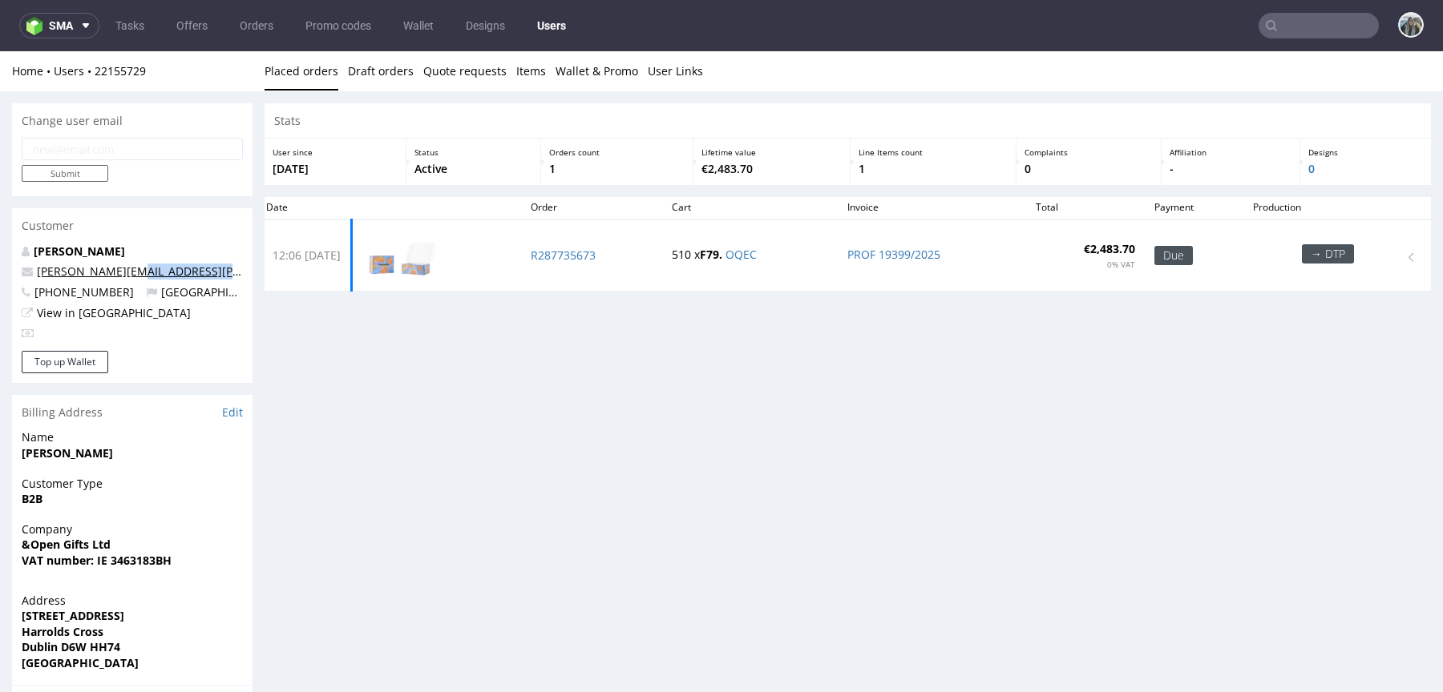
drag, startPoint x: 199, startPoint y: 281, endPoint x: 120, endPoint y: 272, distance: 79.1
click at [120, 272] on div "[PERSON_NAME] [PERSON_NAME][EMAIL_ADDRESS][PERSON_NAME][DOMAIN_NAME] [PHONE_NUM…" at bounding box center [132, 297] width 240 height 107
copy link "[DOMAIN_NAME]"
click at [1278, 26] on input "text" at bounding box center [1318, 26] width 120 height 26
paste input "[DOMAIN_NAME]"
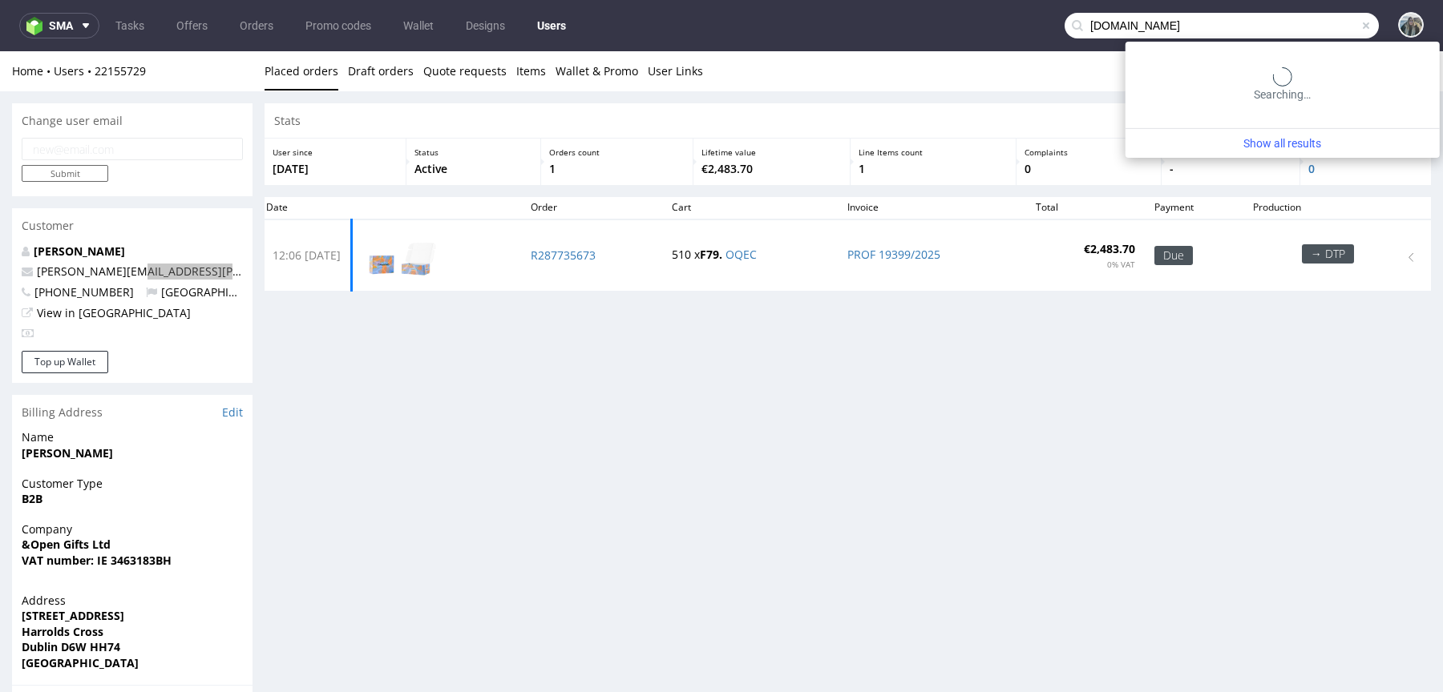
type input "[DOMAIN_NAME]"
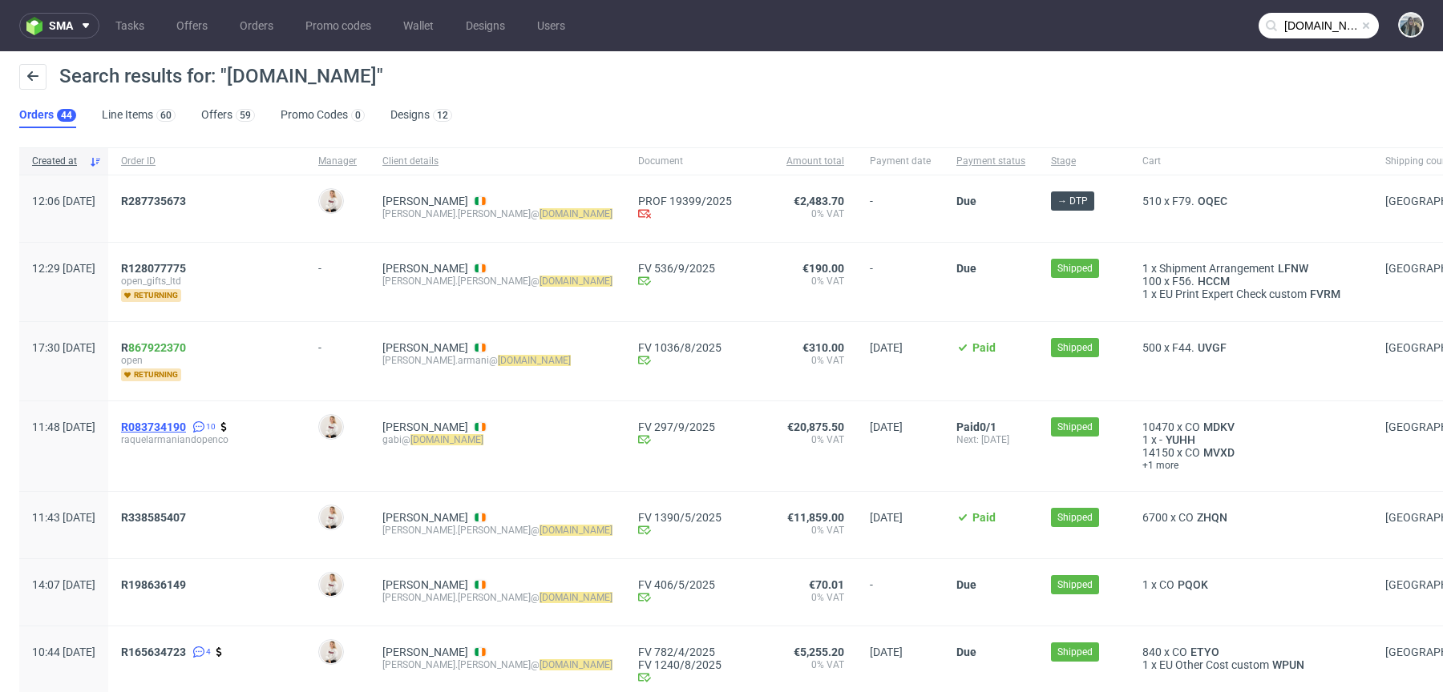
click at [186, 421] on span "R083734190" at bounding box center [153, 427] width 65 height 13
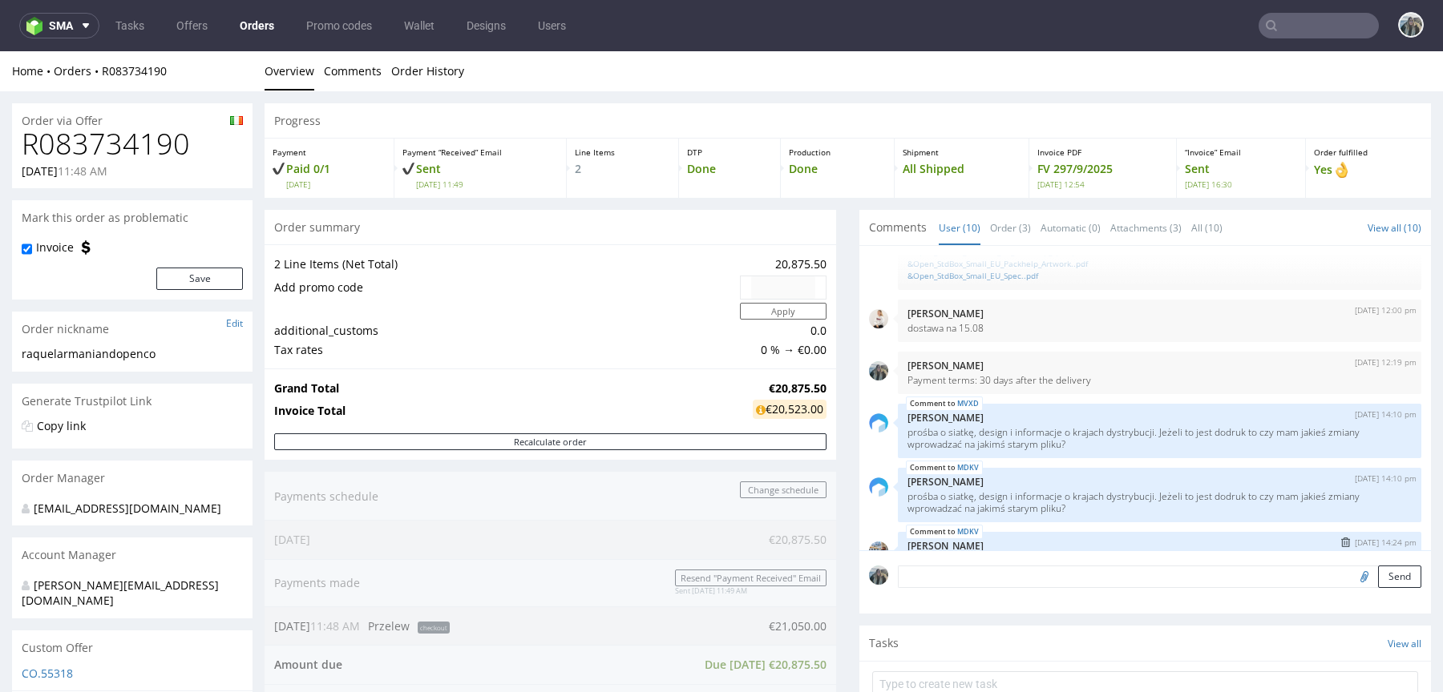
scroll to position [82, 0]
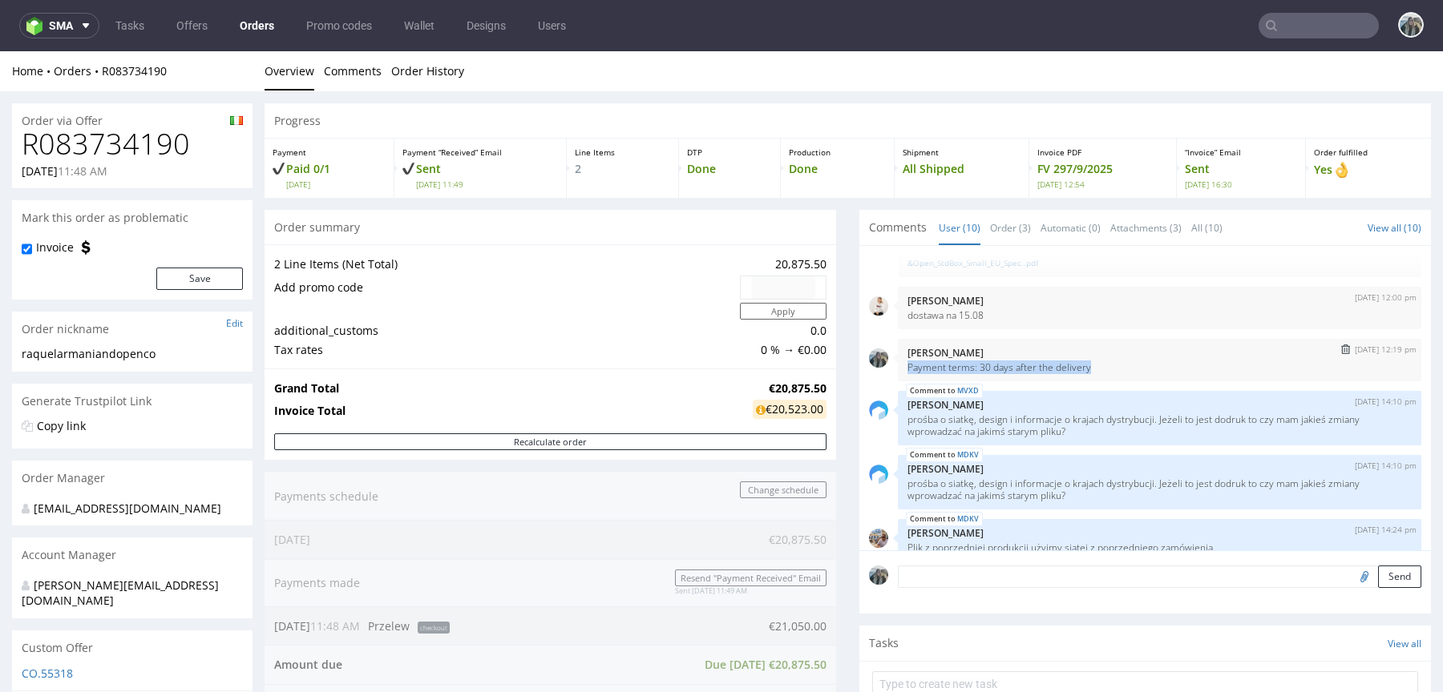
drag, startPoint x: 1101, startPoint y: 370, endPoint x: 901, endPoint y: 363, distance: 200.5
click at [907, 363] on p "Payment terms: 30 days after the delivery" at bounding box center [1159, 367] width 504 height 12
copy p "Payment terms: 30 days after the delivery"
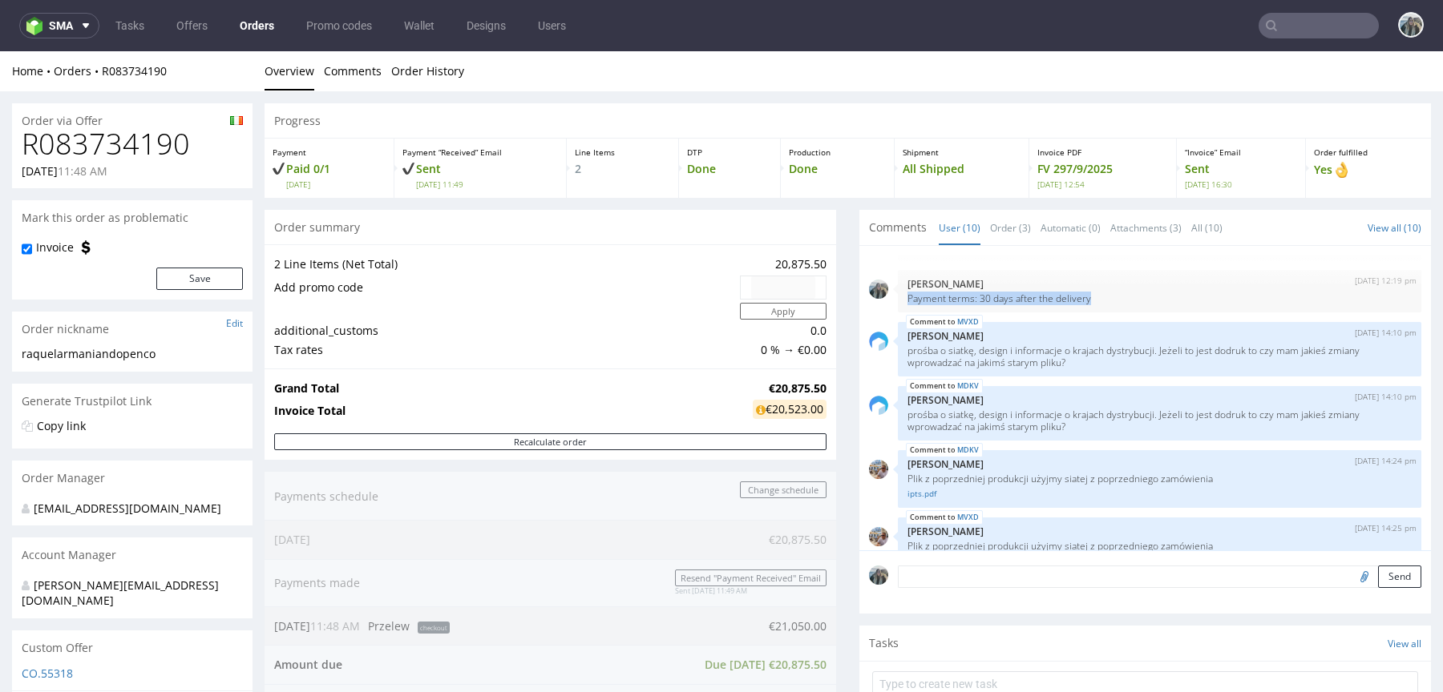
scroll to position [249, 0]
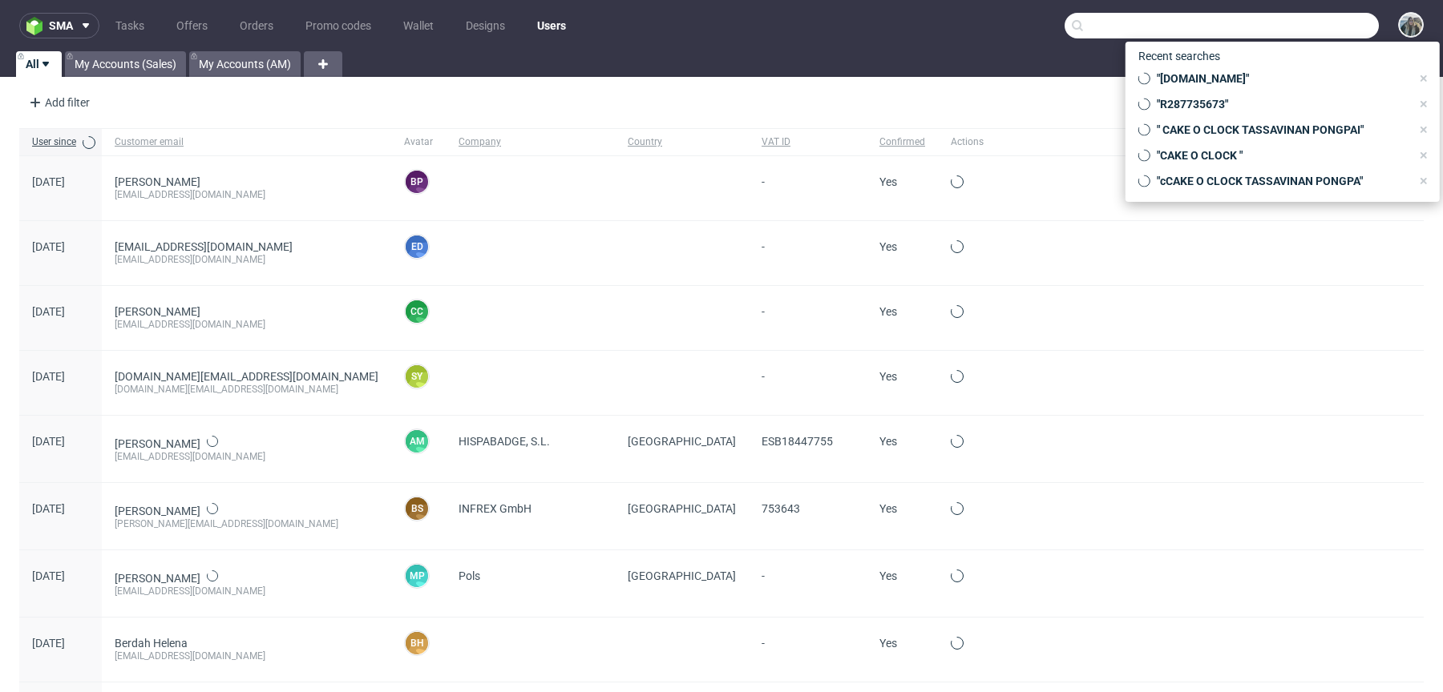
click at [1307, 15] on input "text" at bounding box center [1221, 26] width 314 height 26
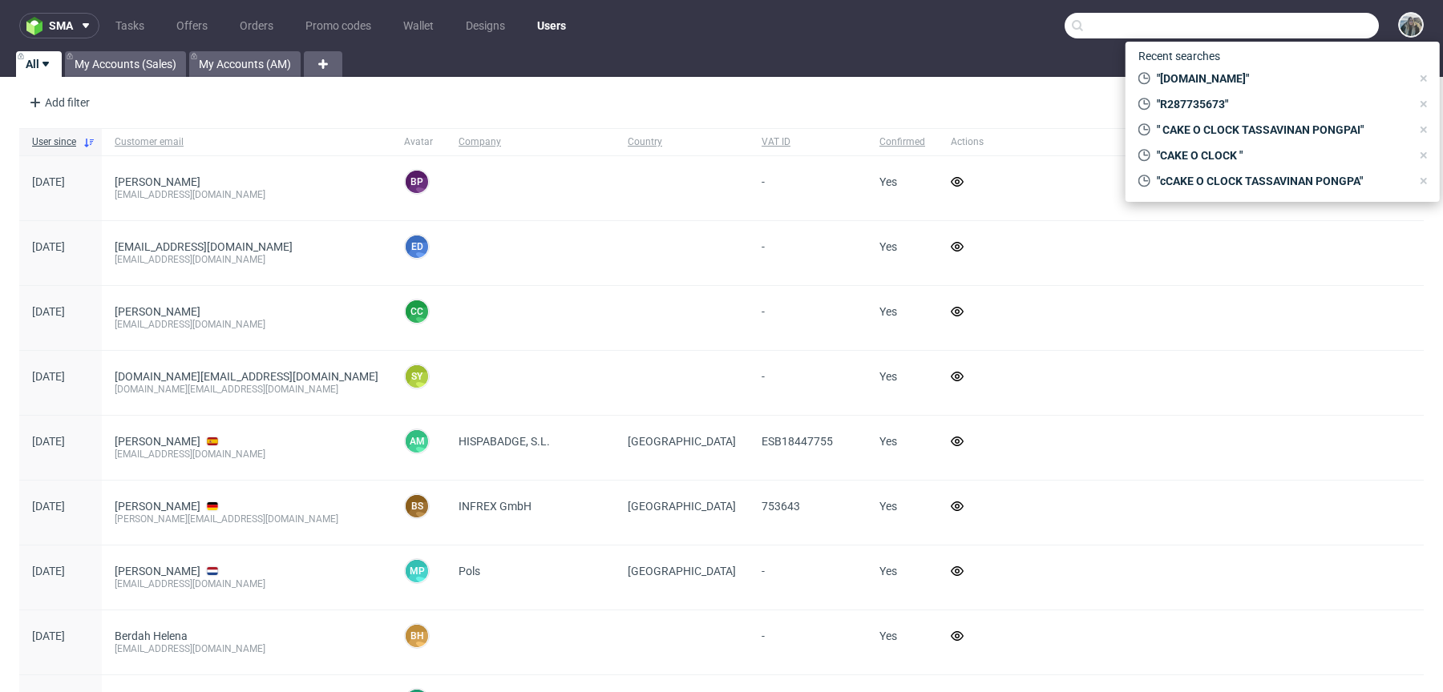
paste input "R590009224"
type input "R590009224"
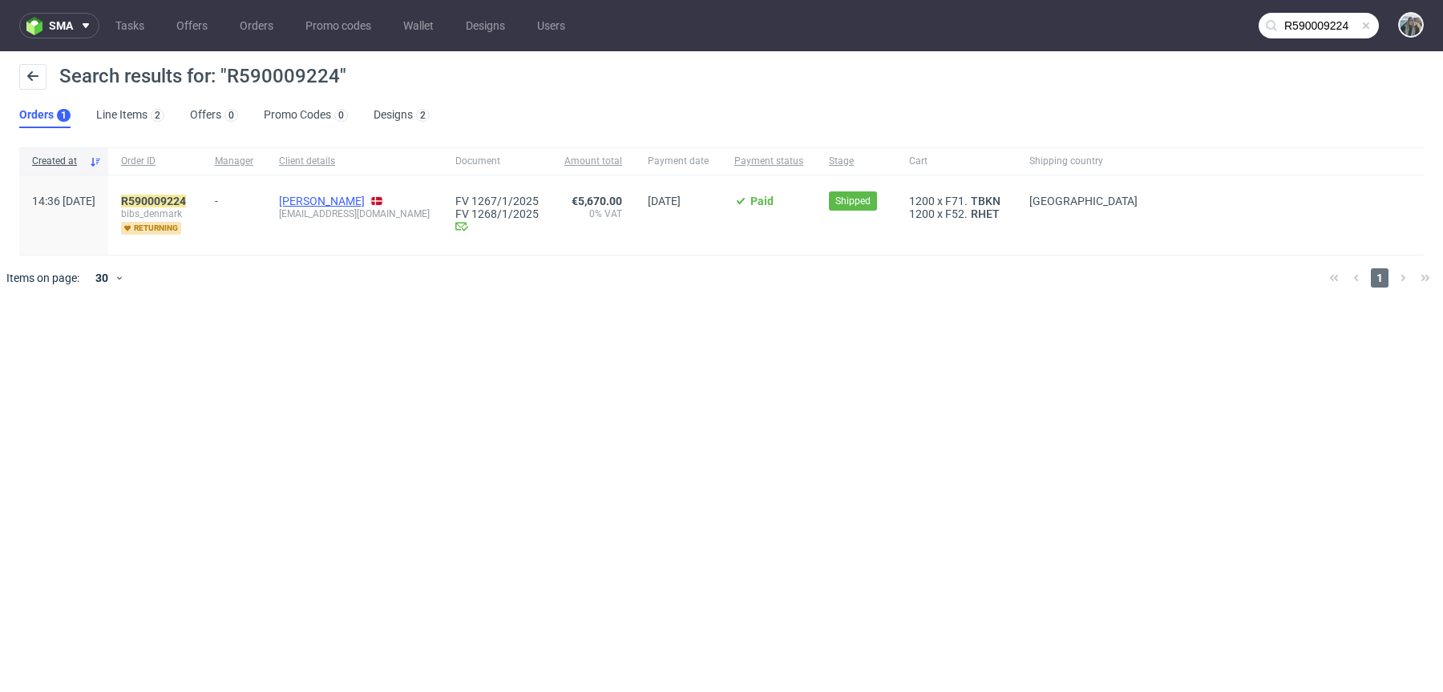
click at [365, 202] on link "Abigail De Jourdan" at bounding box center [322, 201] width 86 height 13
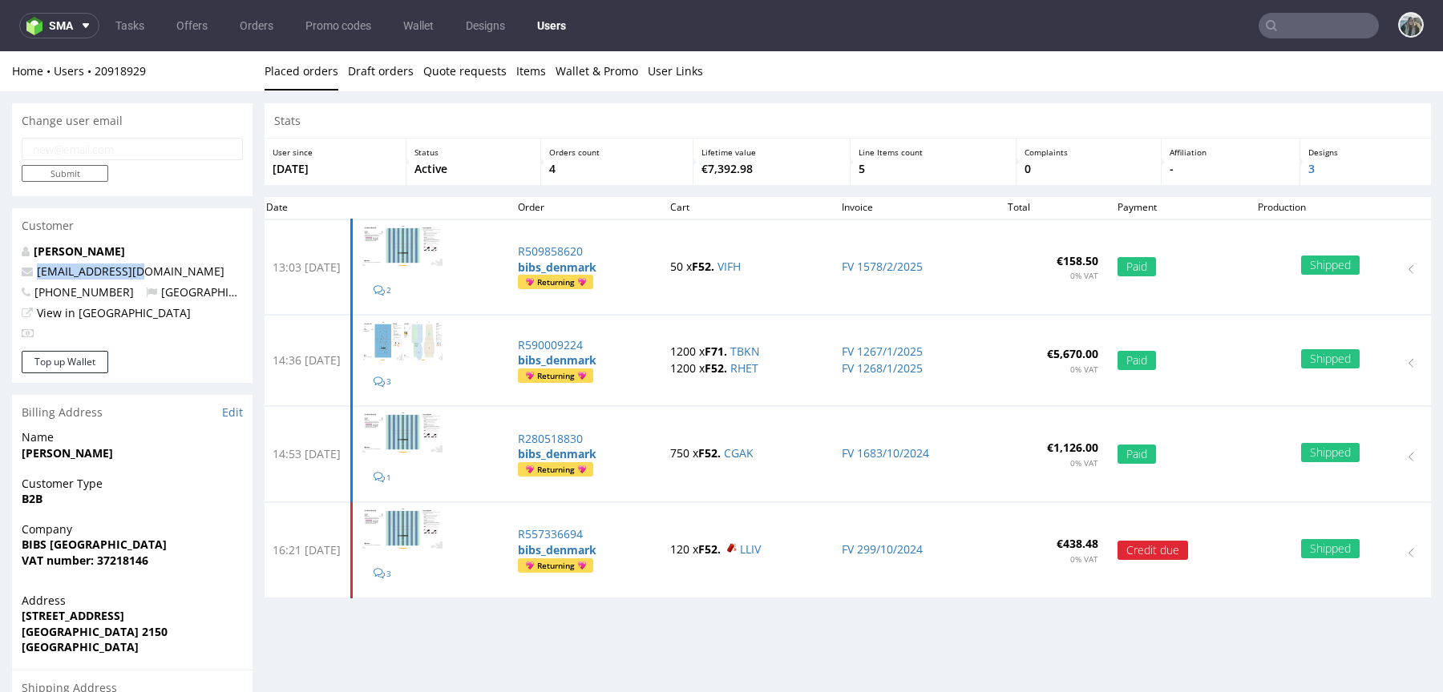
drag, startPoint x: 148, startPoint y: 270, endPoint x: 0, endPoint y: 277, distance: 148.4
click at [0, 277] on div "Change user email Submit Customer Abigail De Jourdan vmo@bibsworld.com +4551401…" at bounding box center [721, 504] width 1443 height 826
copy span "vmo@bibsworld.com"
click at [1290, 15] on input "text" at bounding box center [1318, 26] width 120 height 26
paste input "vmo@bibsworld.com"
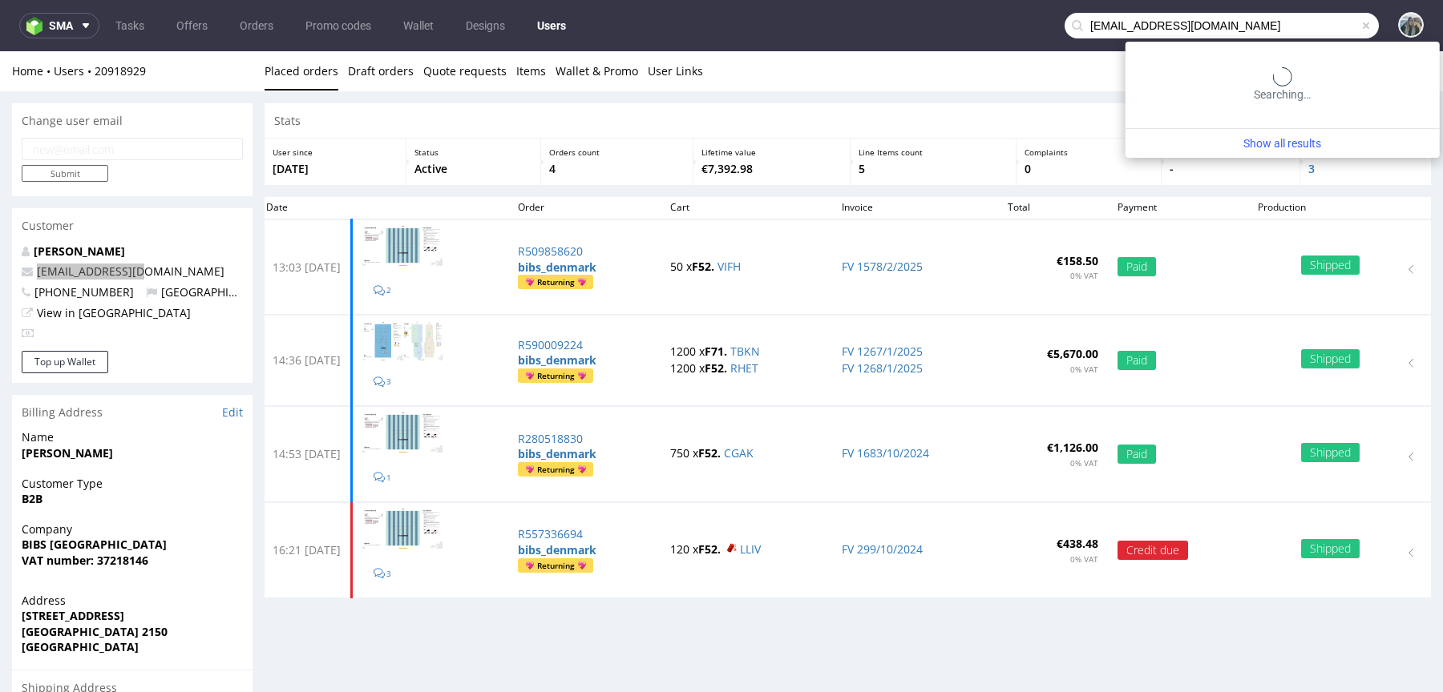
type input "vmo@bibsworld.com"
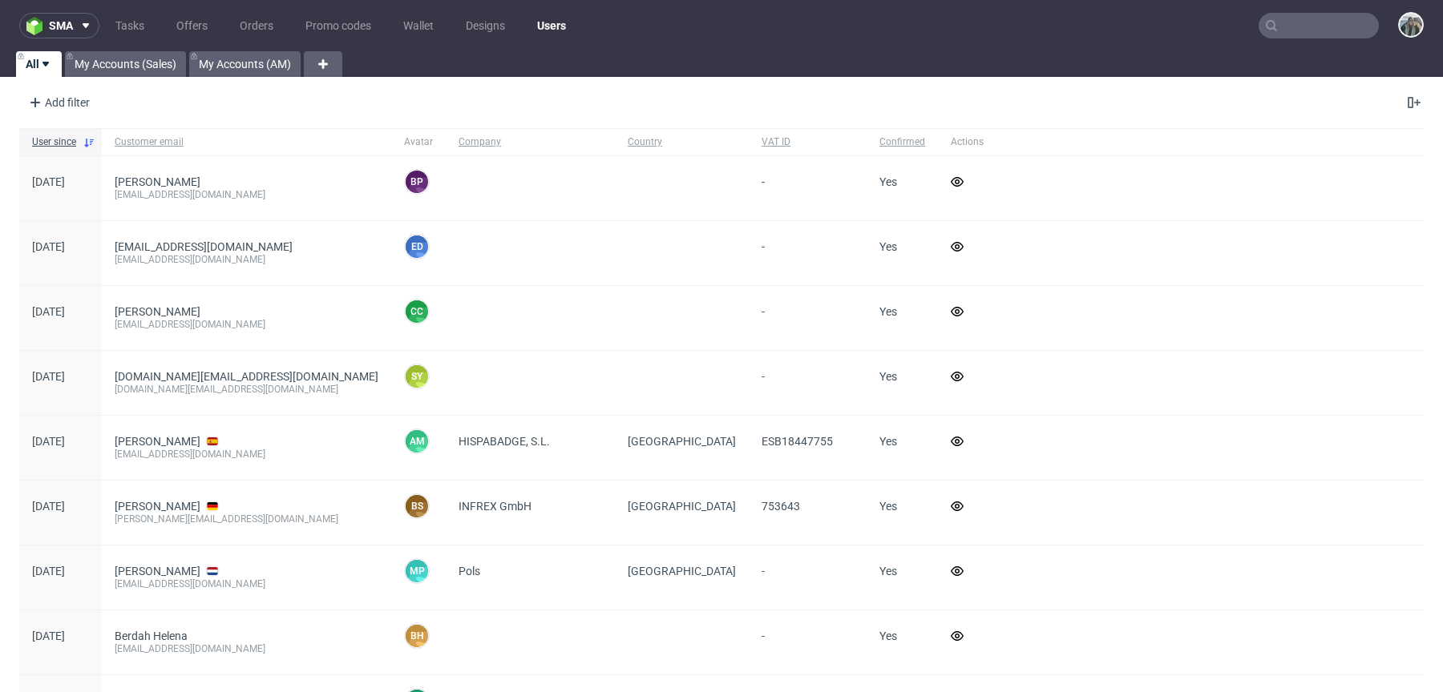
click at [1306, 32] on input "text" at bounding box center [1318, 26] width 120 height 26
paste input "La Helichrysum srls"
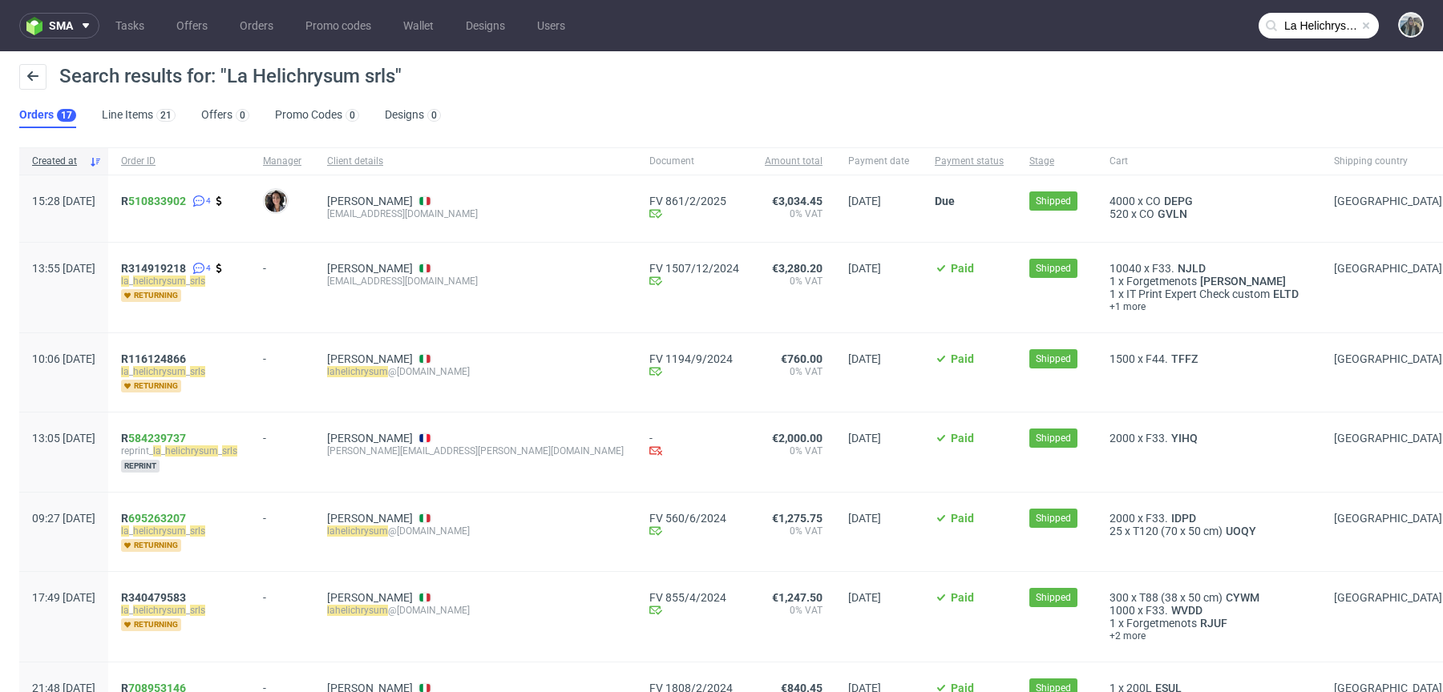
click at [169, 209] on span "R 510833902 4" at bounding box center [179, 209] width 116 height 28
click at [170, 200] on span "R 510833902" at bounding box center [153, 201] width 65 height 13
click at [1282, 24] on input "La Helichrysum srls" at bounding box center [1318, 26] width 120 height 26
paste input "houseoferror"
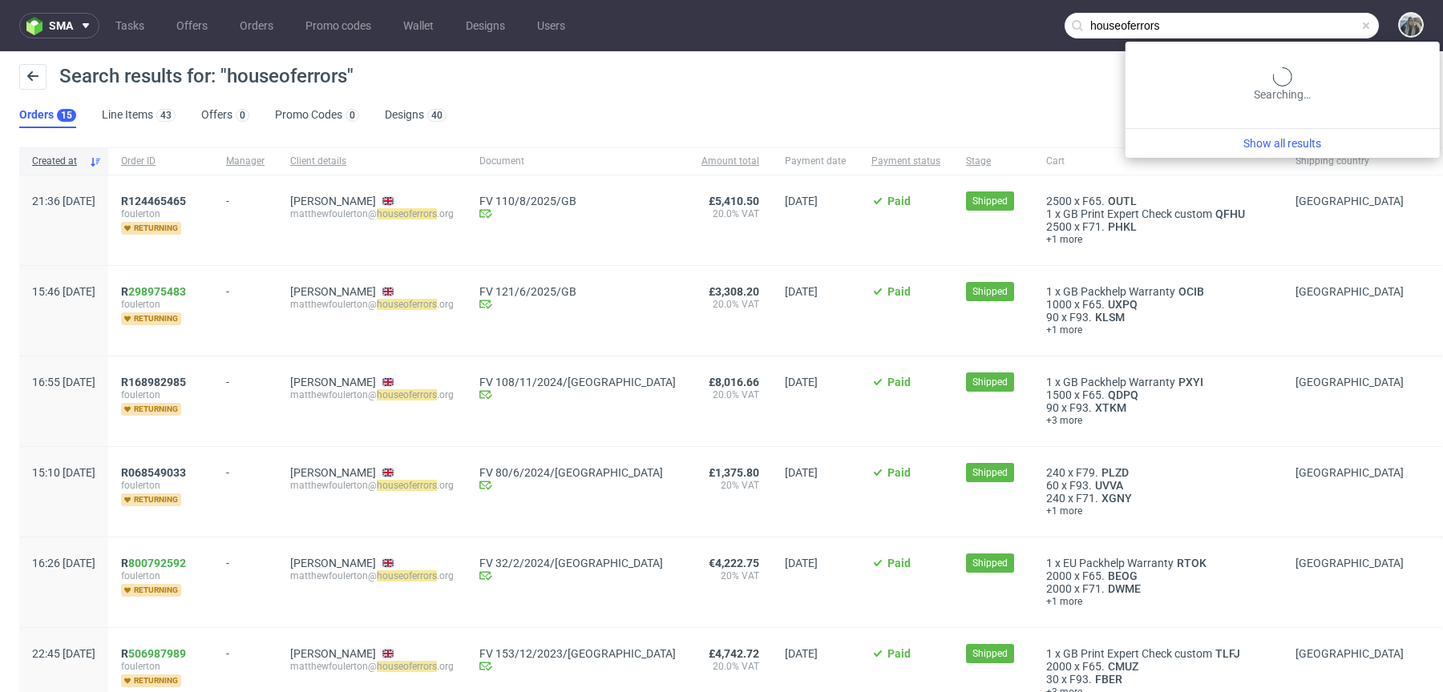
click at [1299, 15] on input "houseoferrors" at bounding box center [1221, 26] width 314 height 26
paste input "R197014973"
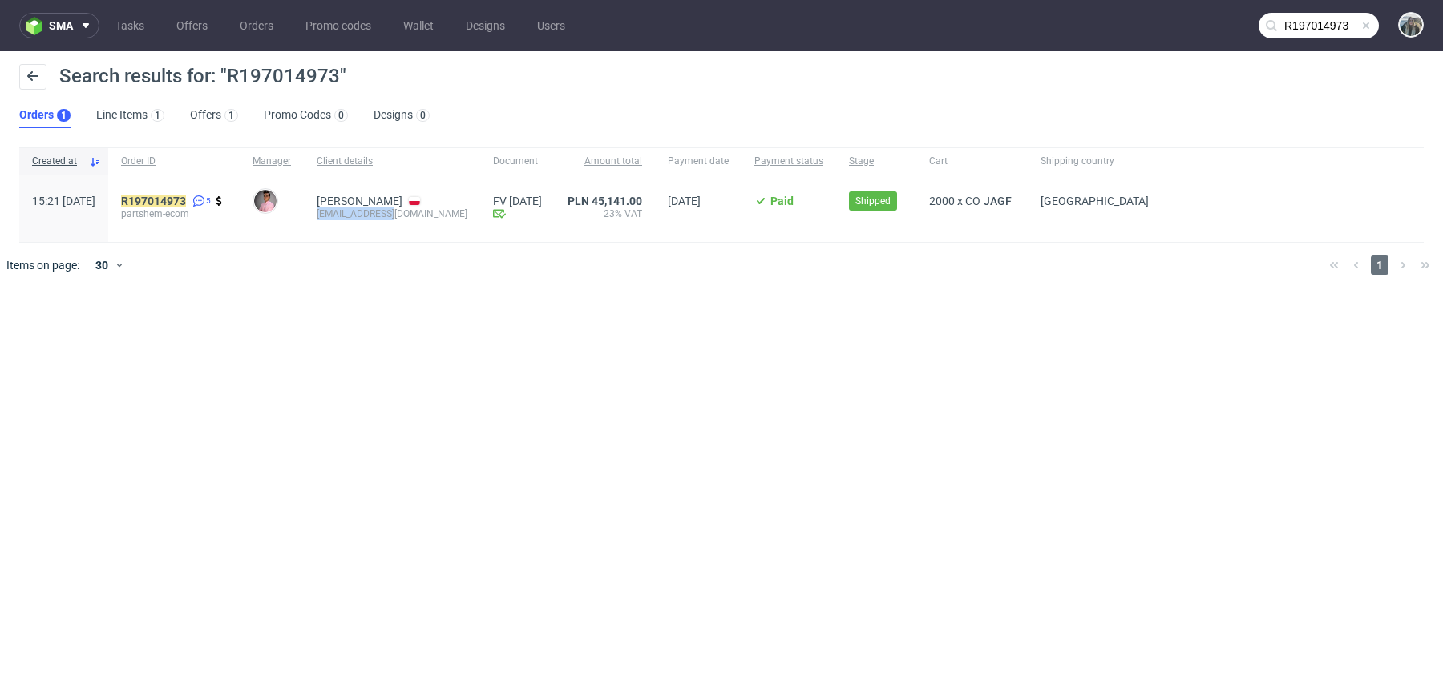
drag, startPoint x: 362, startPoint y: 228, endPoint x: 361, endPoint y: 214, distance: 14.5
click at [361, 215] on div "Dariusz Grdeń parts@hem-e.com" at bounding box center [392, 209] width 176 height 67
copy div "parts@hem-e.com"
click at [1288, 30] on input "R197014973" at bounding box center [1318, 26] width 120 height 26
paste input "parts@hem-e.com"
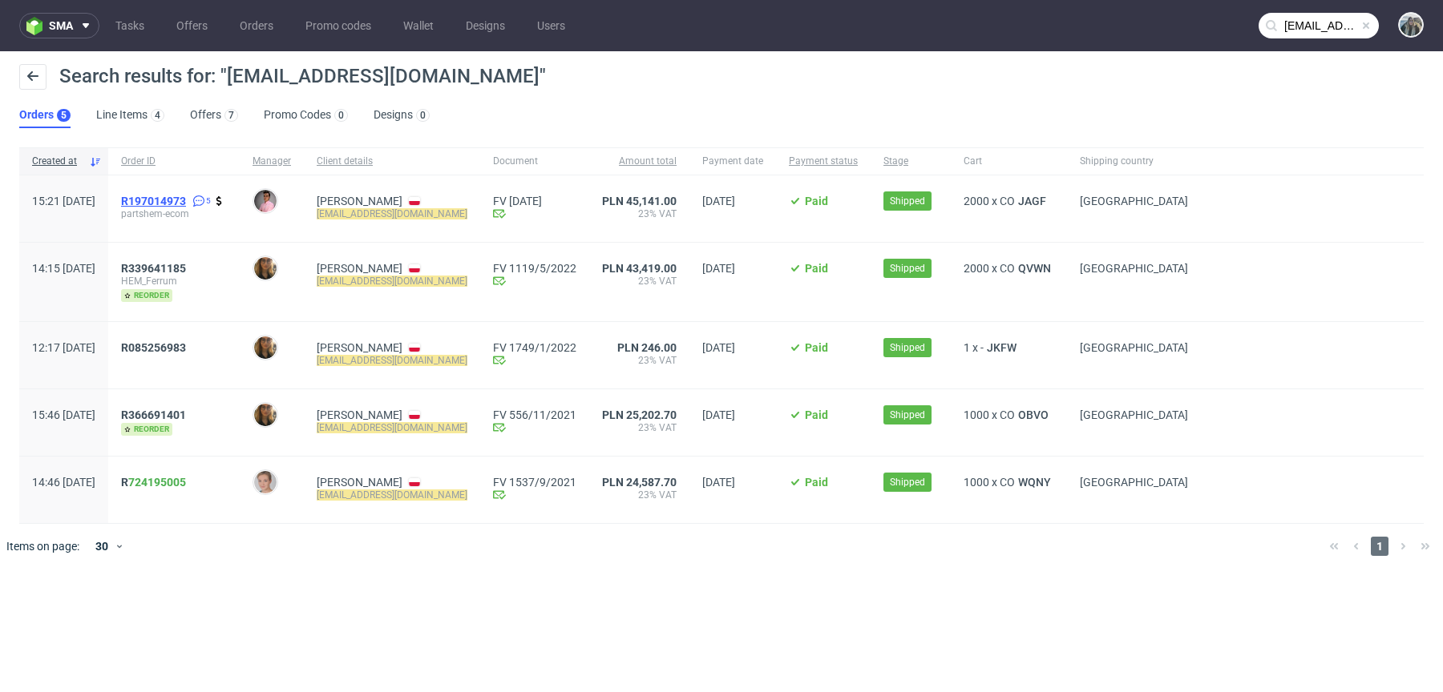
click at [183, 196] on span "R197014973" at bounding box center [153, 201] width 65 height 13
click at [186, 268] on span "R339641185" at bounding box center [153, 268] width 65 height 13
click at [1331, 39] on nav "sma Tasks Offers Orders Promo codes Wallet Designs Users parts@hem-e.com" at bounding box center [721, 25] width 1443 height 51
click at [1332, 28] on input "parts@hem-e.com" at bounding box center [1318, 26] width 120 height 26
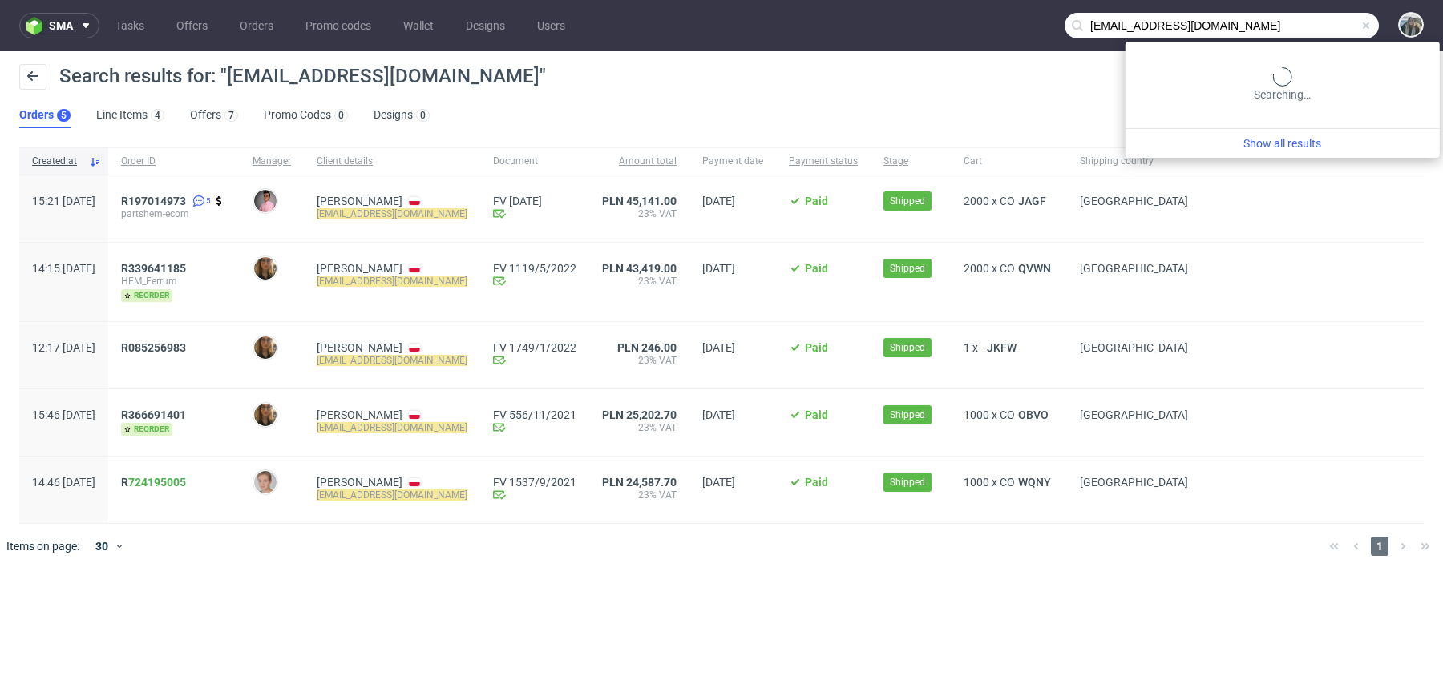
paste input "R203443141"
type input "R203443141"
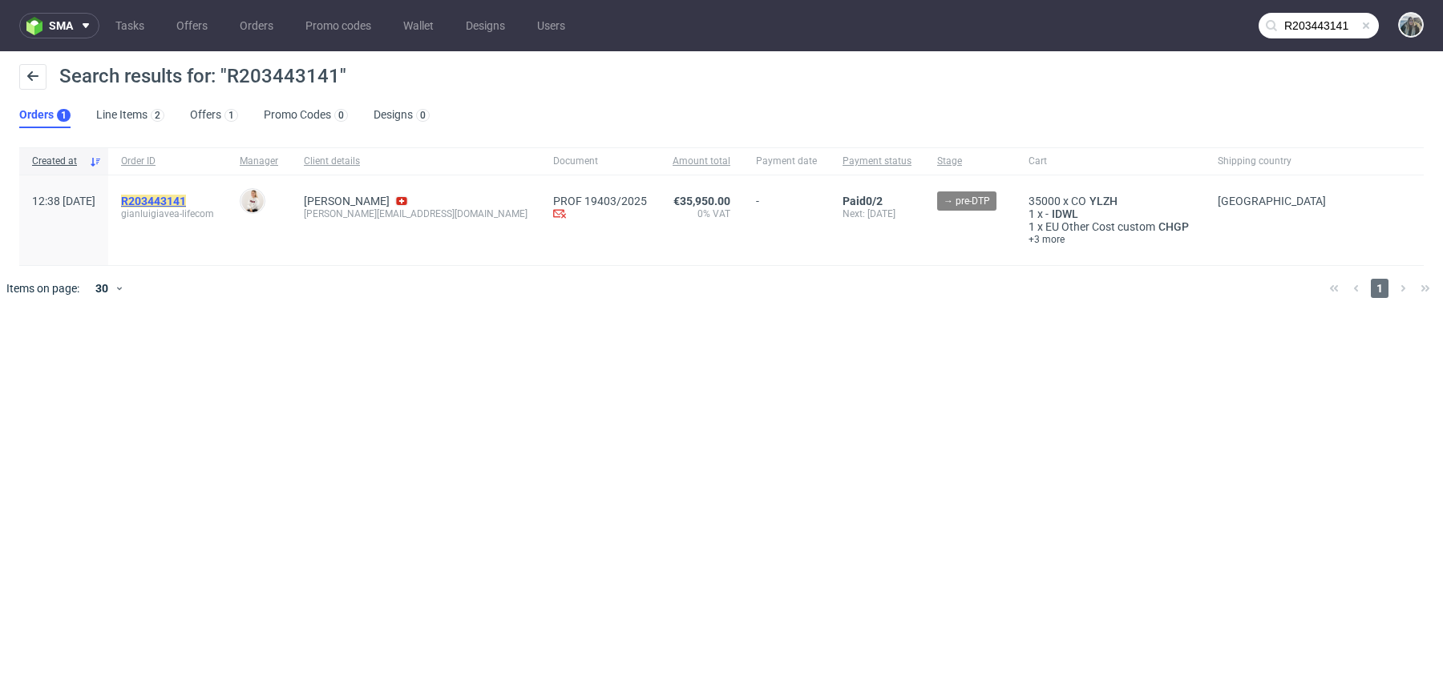
click at [182, 201] on mark "R203443141" at bounding box center [153, 201] width 65 height 13
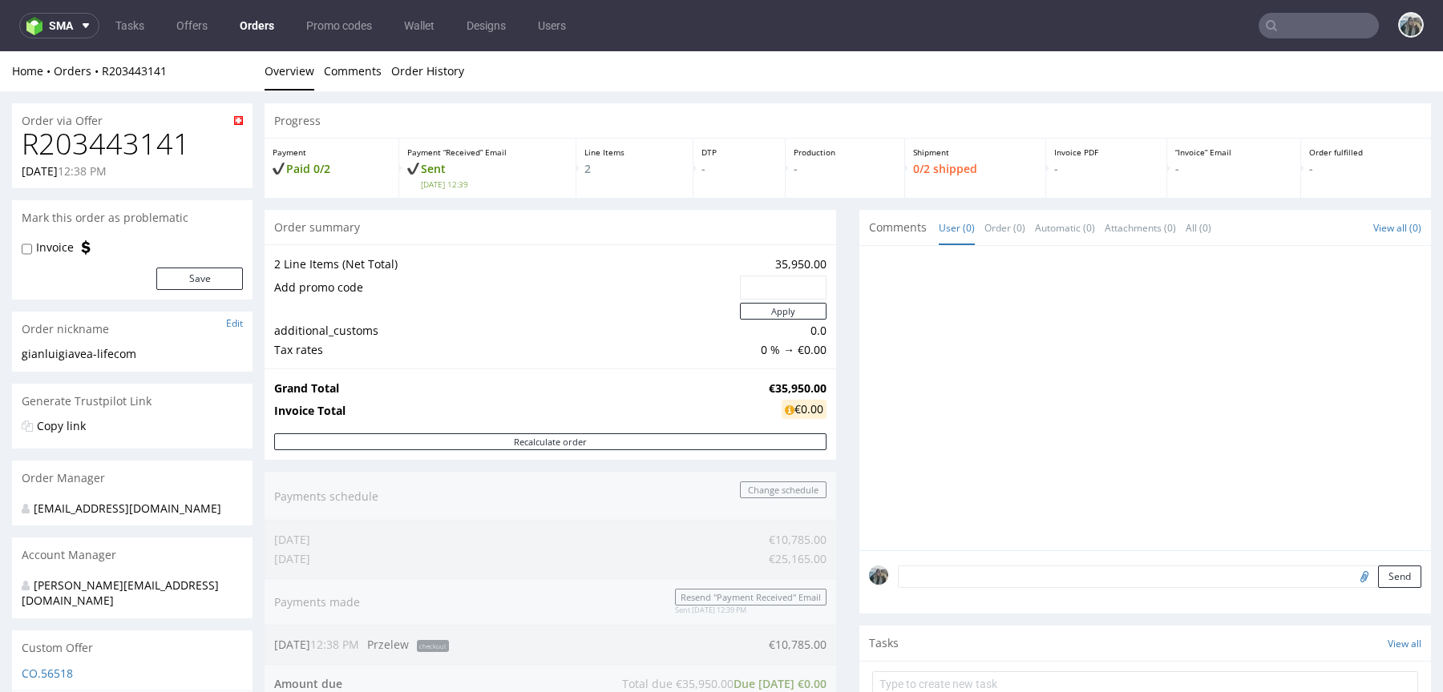
click at [1296, 10] on nav "sma Tasks Offers Orders Promo codes Wallet Designs Users" at bounding box center [721, 25] width 1443 height 51
click at [1291, 27] on input "text" at bounding box center [1318, 26] width 120 height 26
paste input "R287735673"
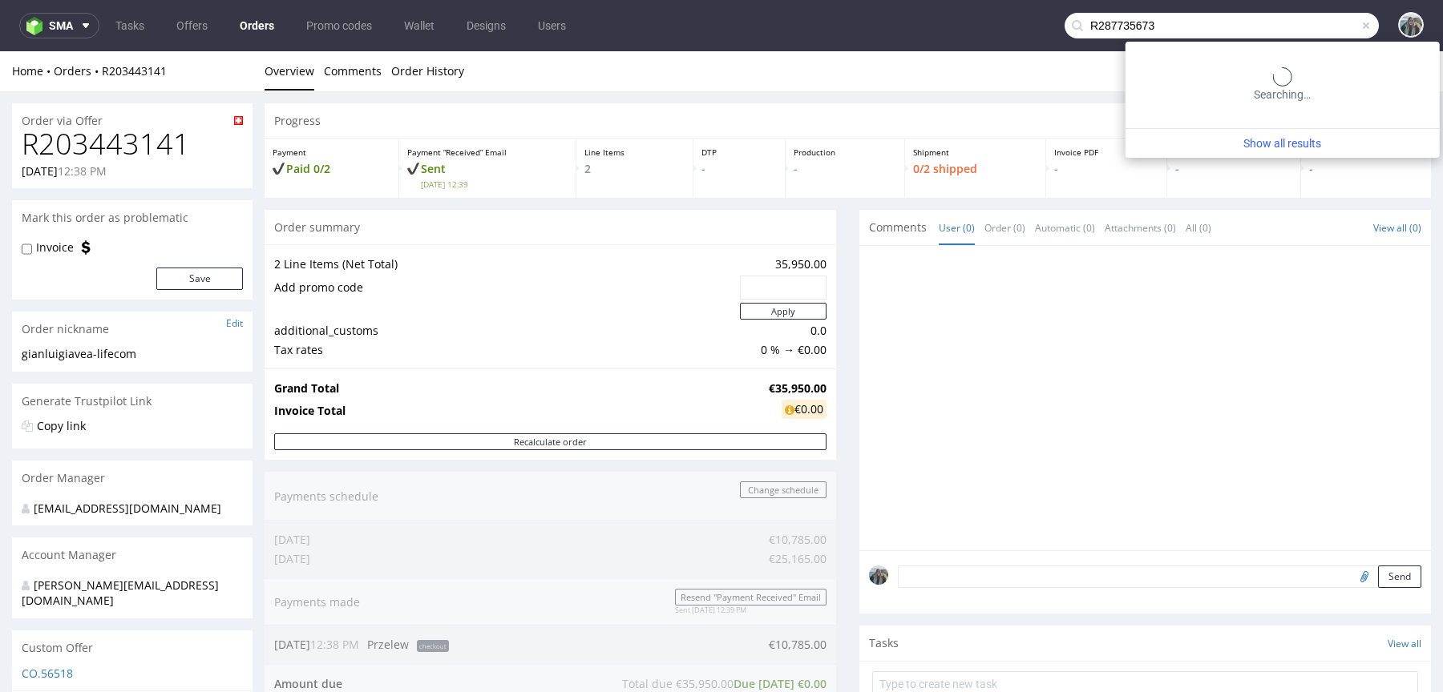
type input "R287735673"
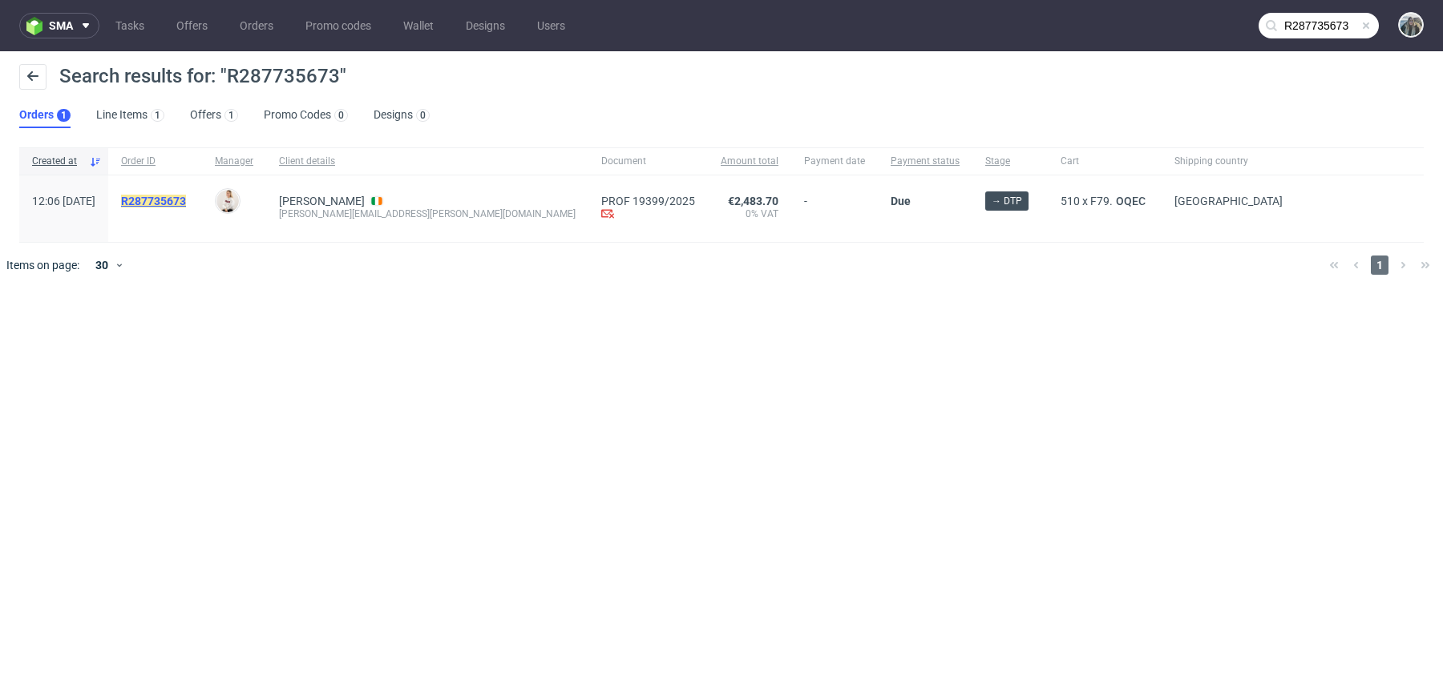
click at [189, 207] on link "R287735673" at bounding box center [155, 201] width 68 height 13
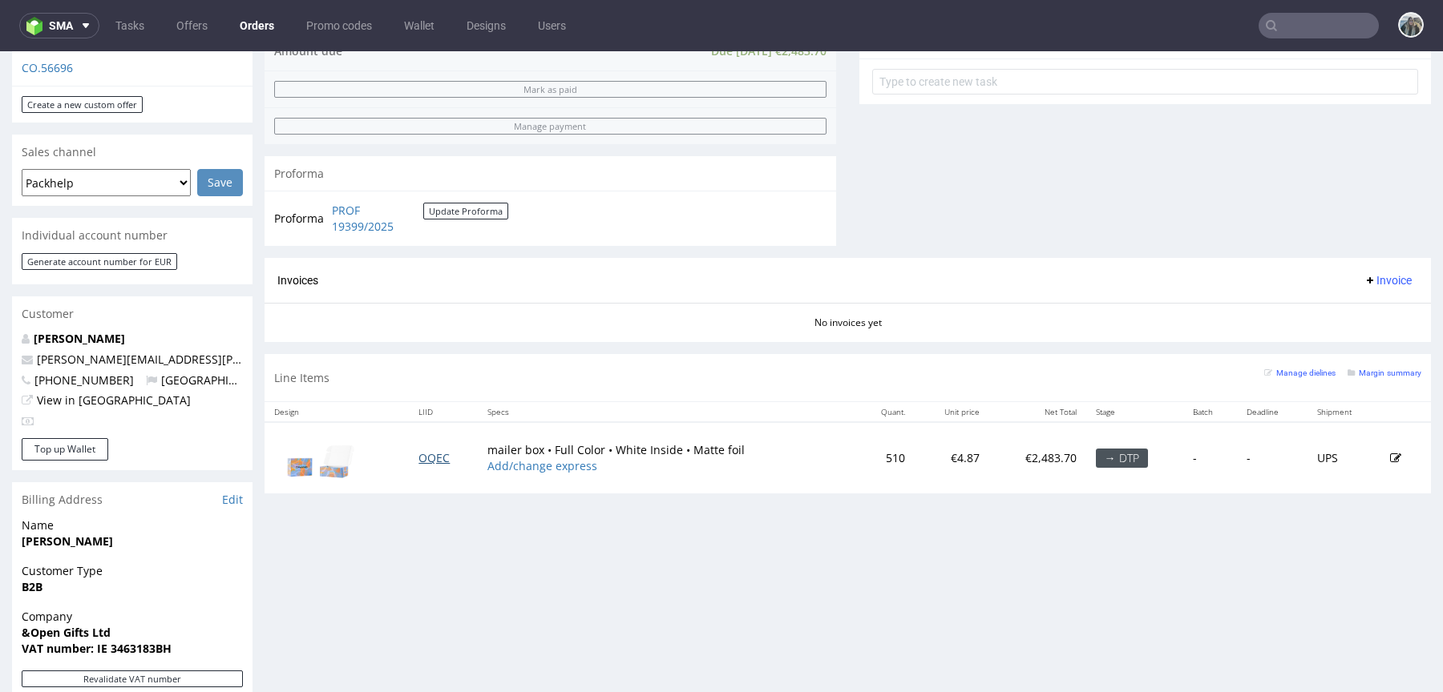
scroll to position [641, 0]
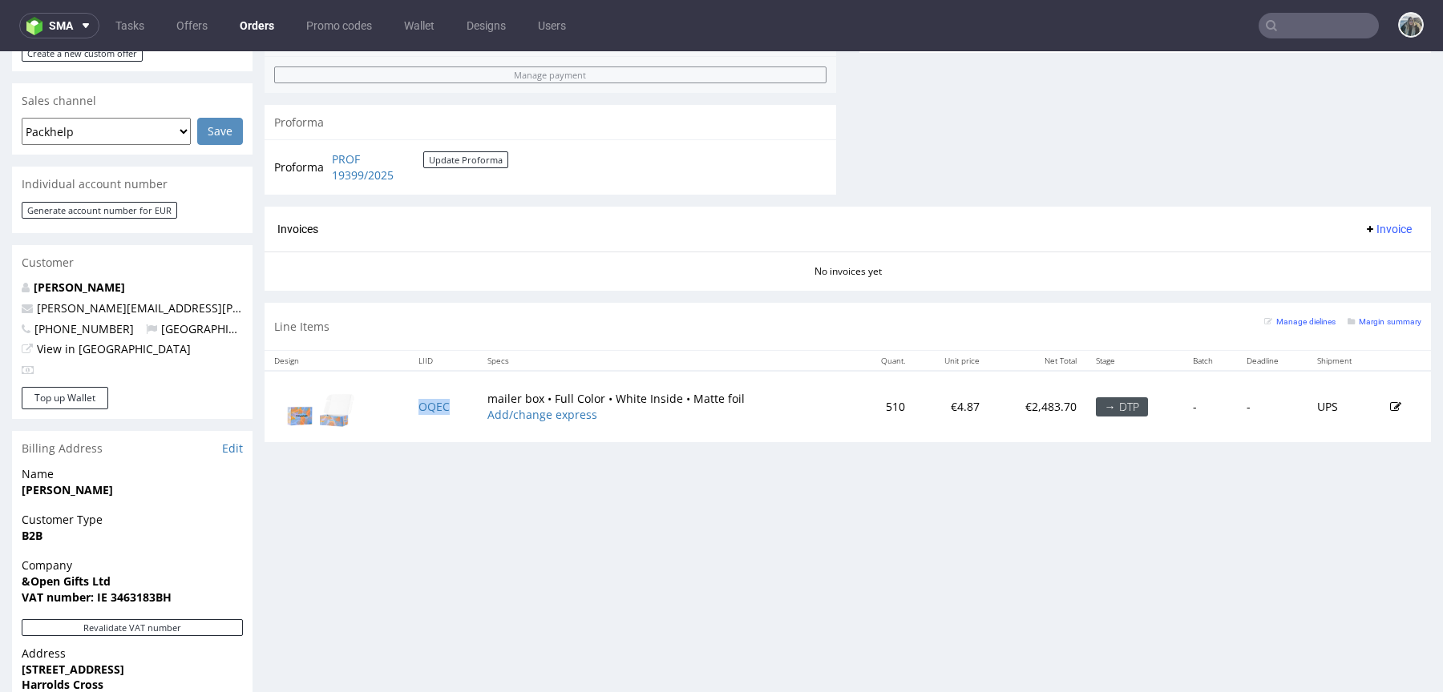
click at [444, 396] on td "OQEC" at bounding box center [443, 406] width 69 height 71
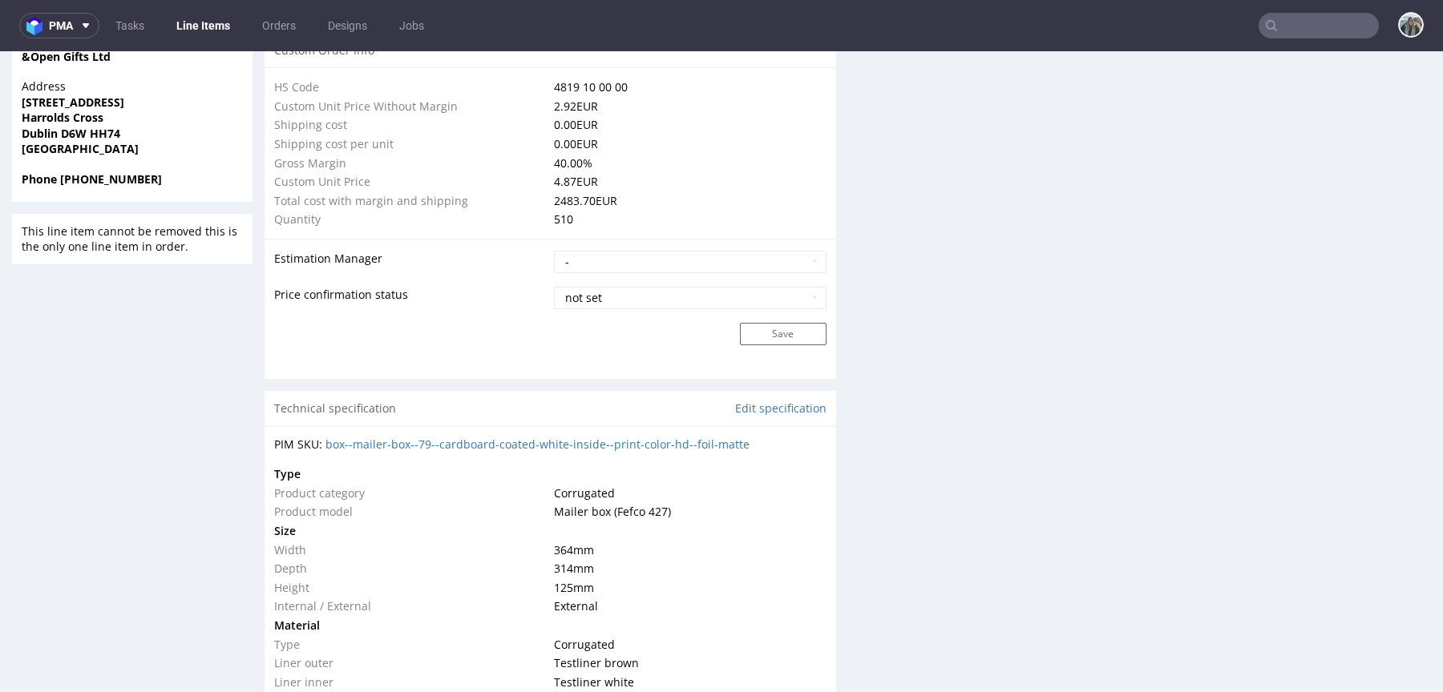
scroll to position [1346, 0]
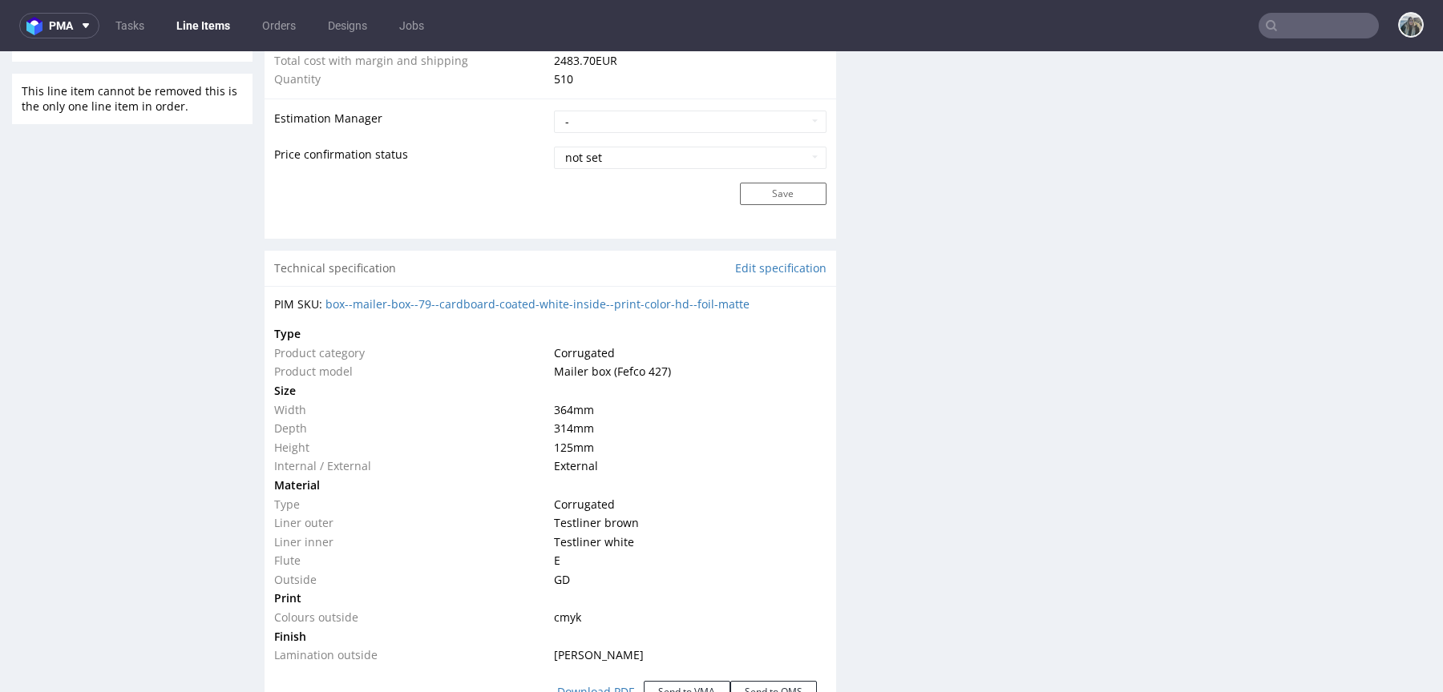
click at [563, 403] on span "364 mm" at bounding box center [574, 409] width 40 height 15
copy span "364"
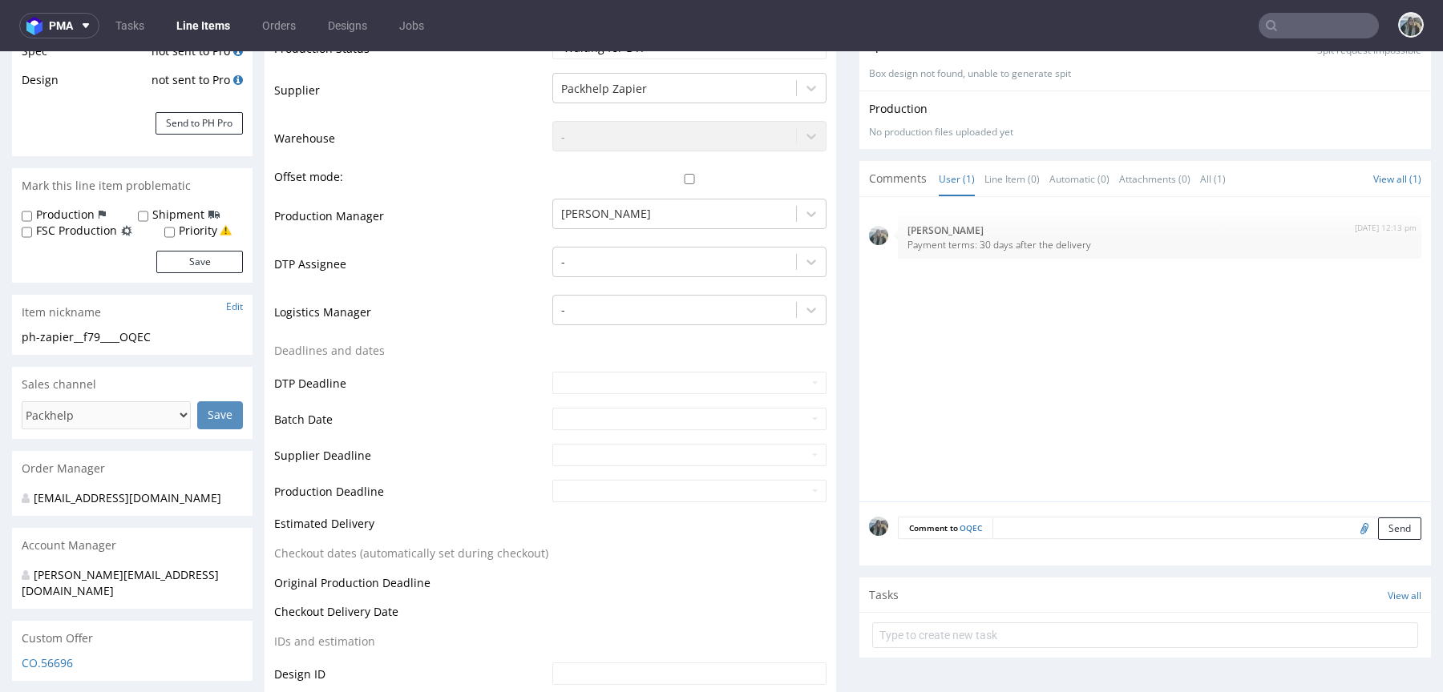
scroll to position [0, 0]
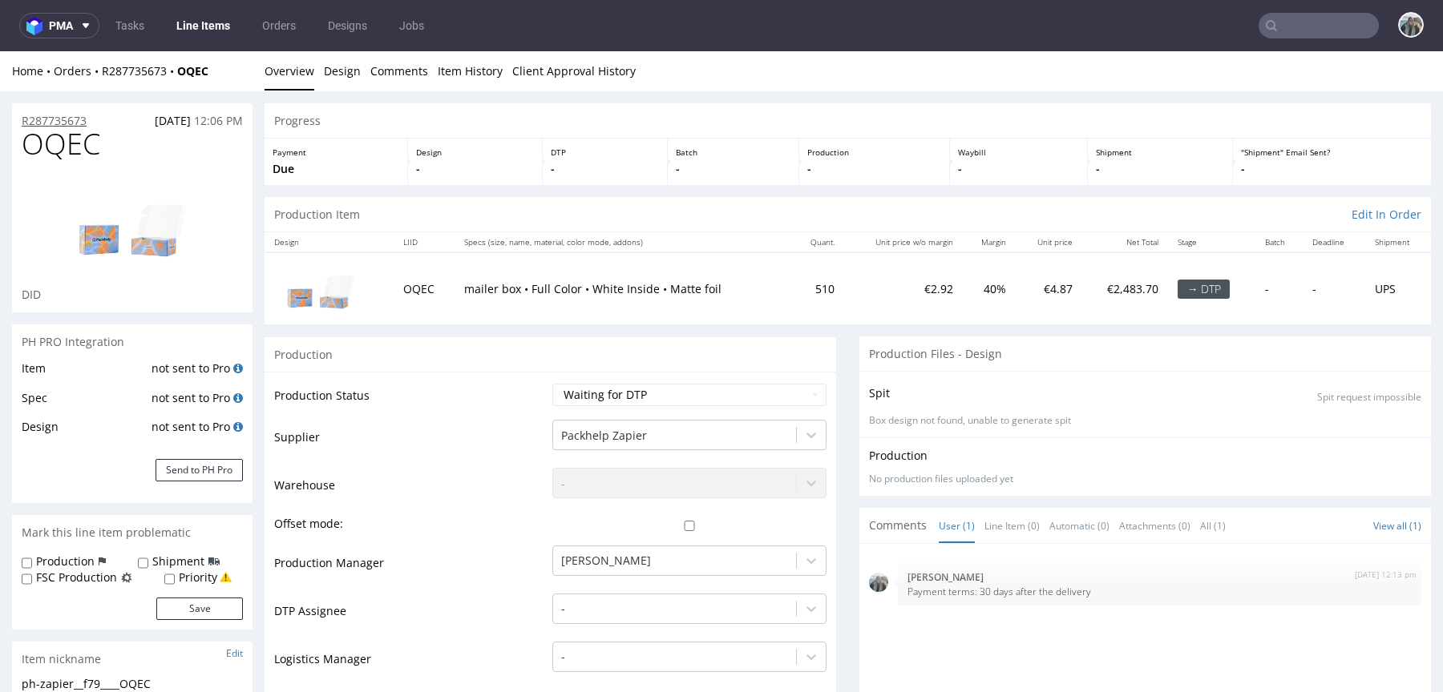
click at [77, 119] on p "R287735673" at bounding box center [54, 121] width 65 height 16
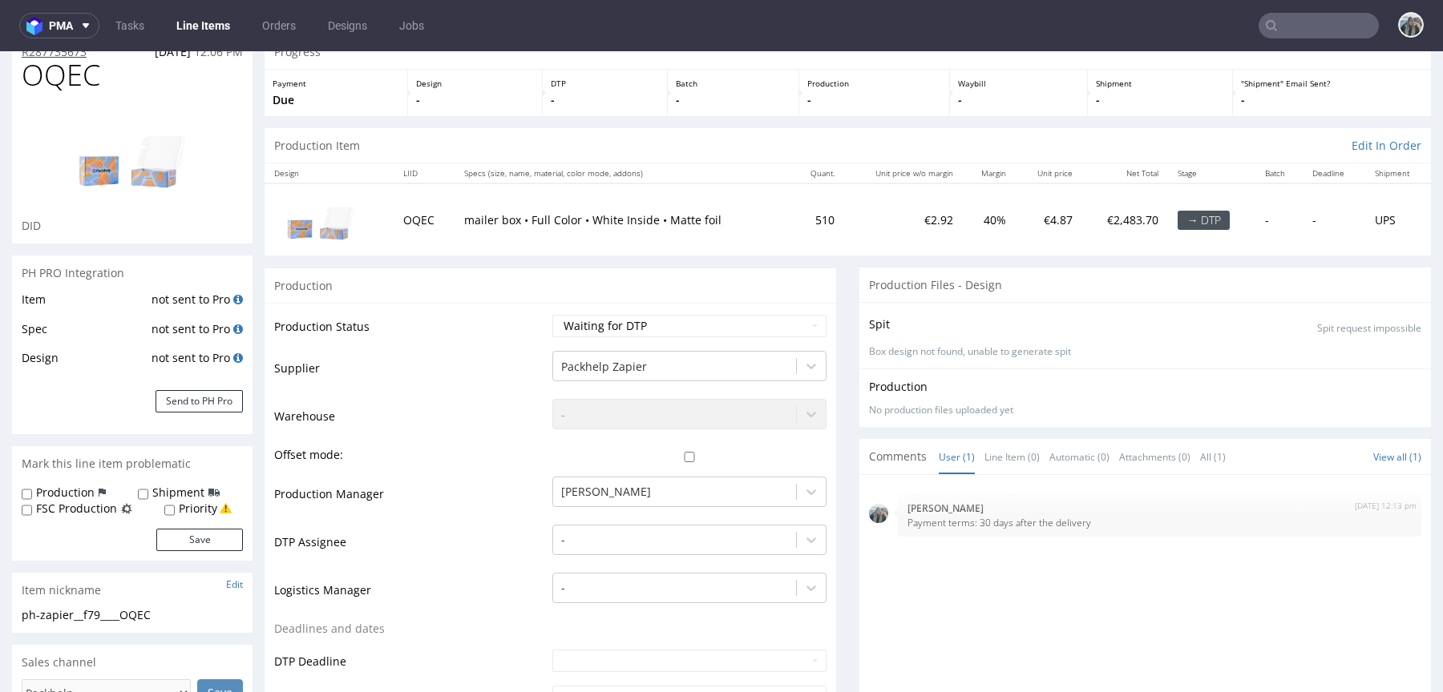
scroll to position [79, 0]
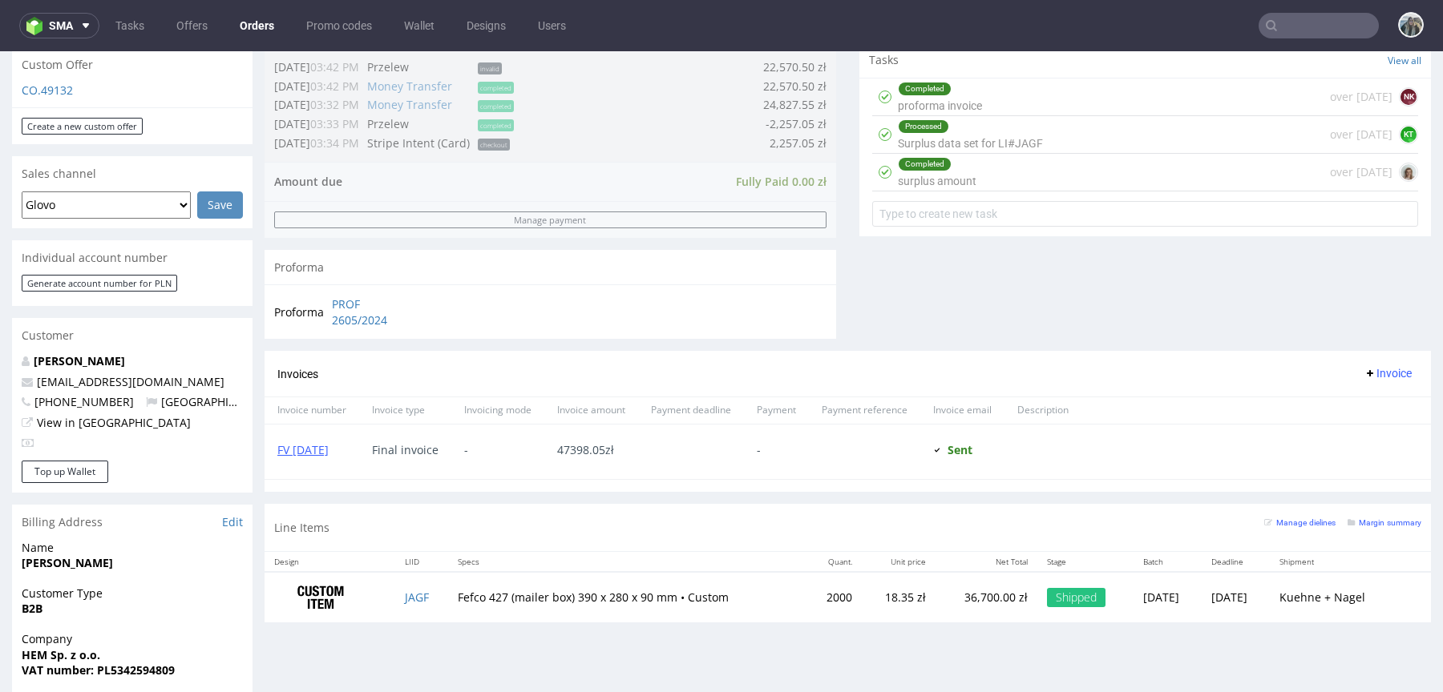
scroll to position [828, 0]
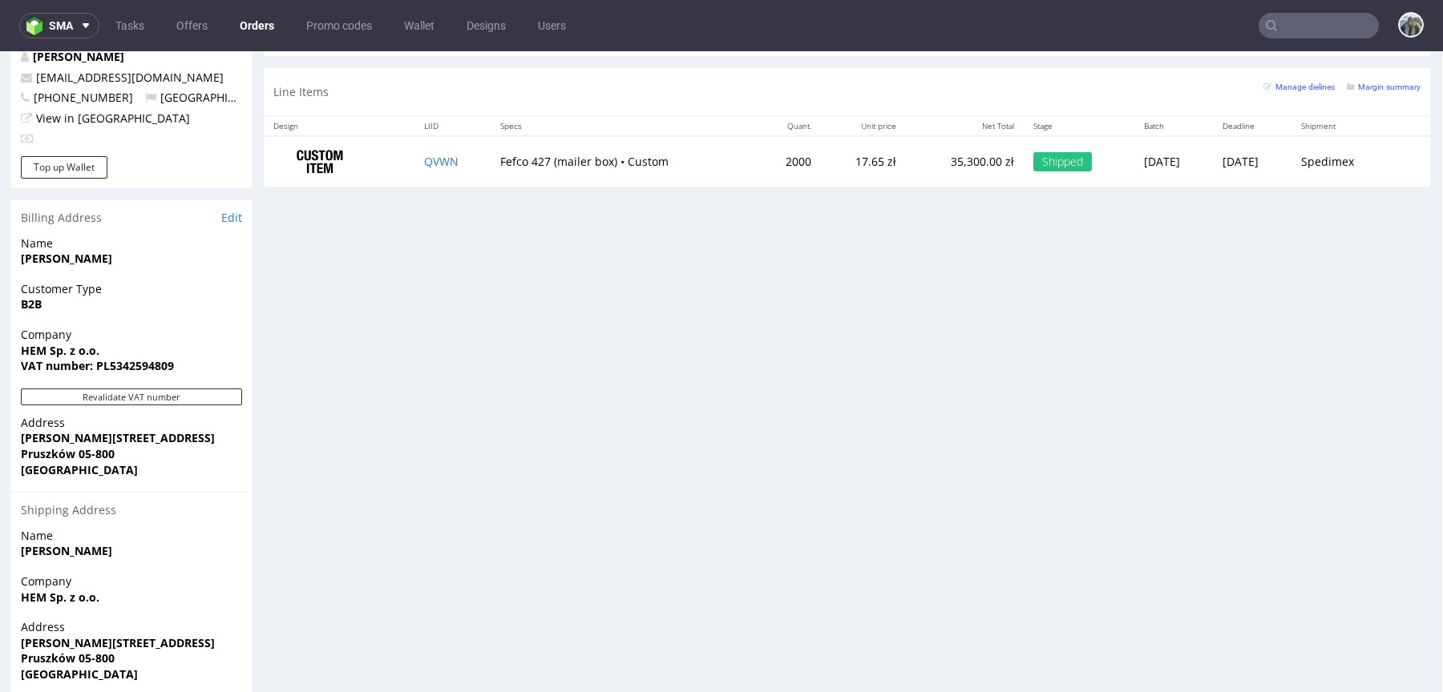
scroll to position [812, 1]
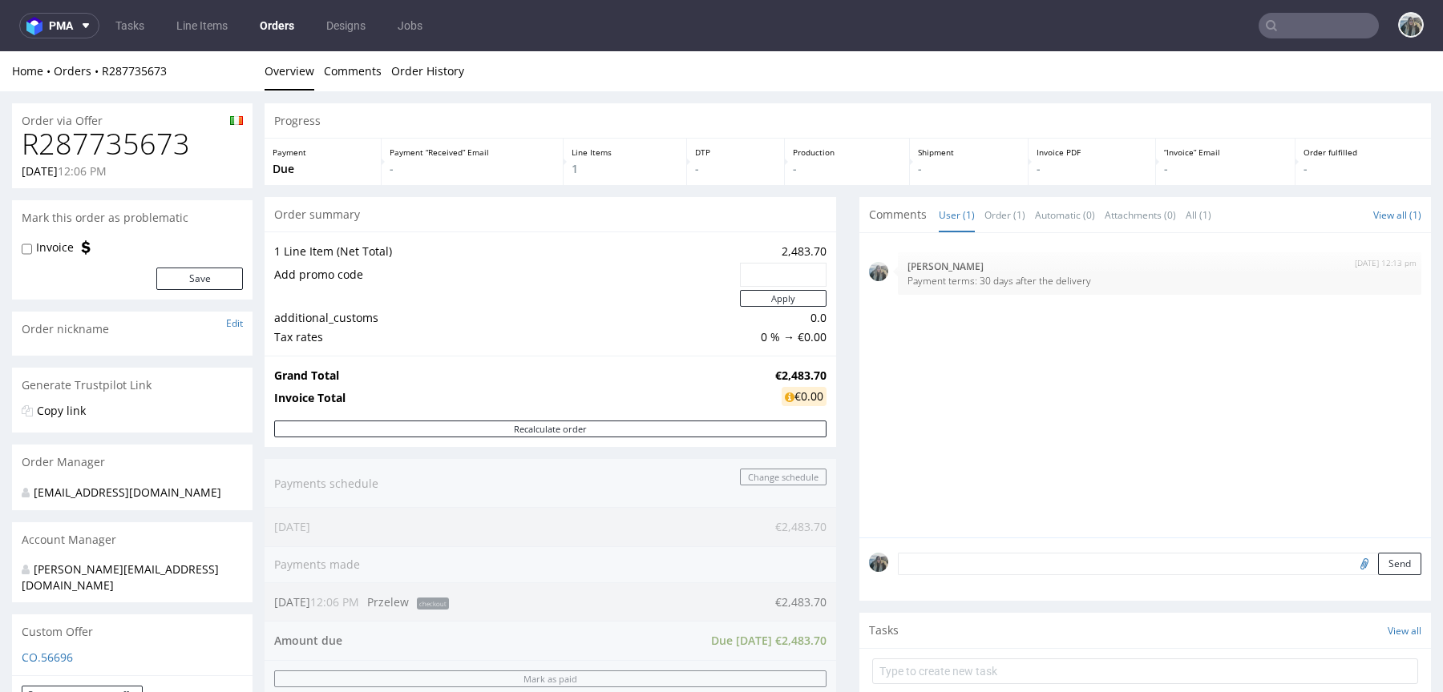
click at [959, 565] on textarea at bounding box center [1159, 564] width 523 height 22
paste textarea "uwaga, dostawa do 17.10"
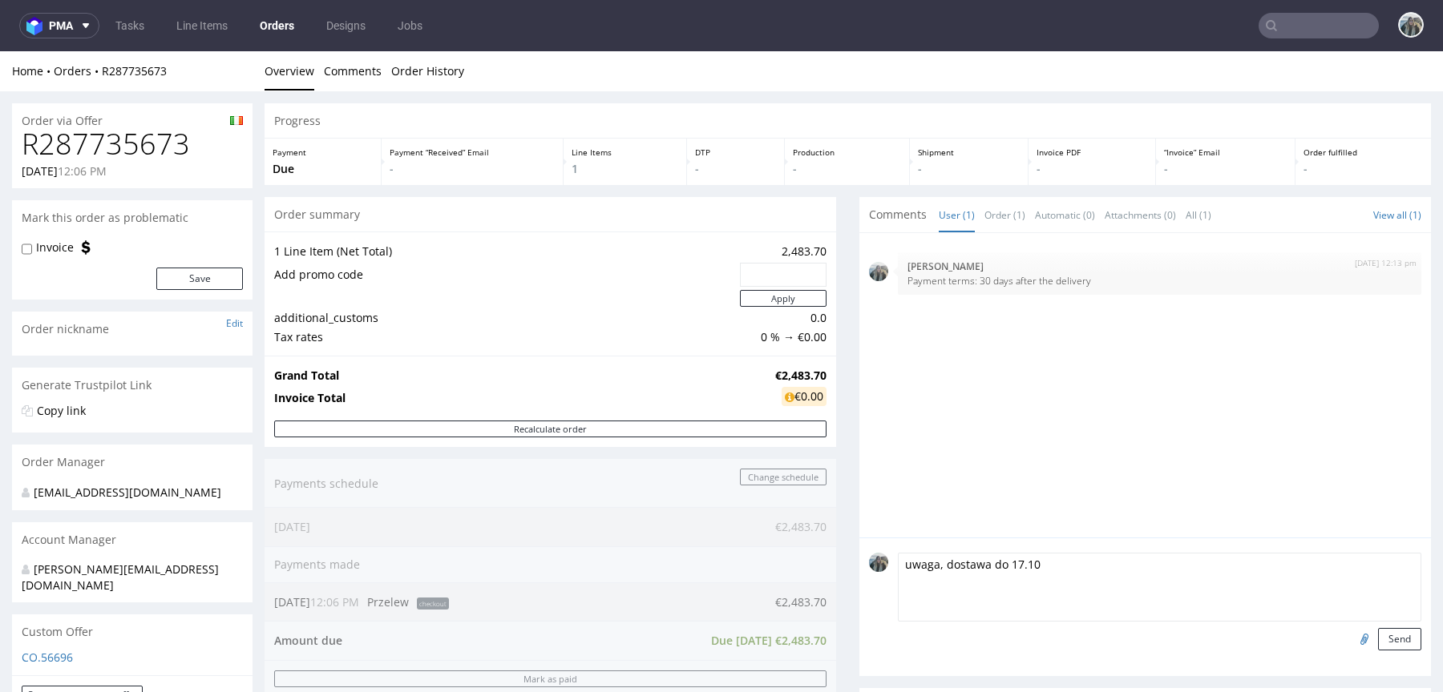
click at [934, 571] on textarea "uwaga, dostawa do 17.10" at bounding box center [1159, 587] width 523 height 69
drag, startPoint x: 980, startPoint y: 562, endPoint x: 757, endPoint y: 558, distance: 223.6
click at [765, 560] on div "Progress Payment Due Payment “Received” Email - Line Items 1 DTP - Production -…" at bounding box center [847, 599] width 1166 height 993
click at [967, 567] on textarea "Delivery DDL do 17.10" at bounding box center [1159, 587] width 523 height 69
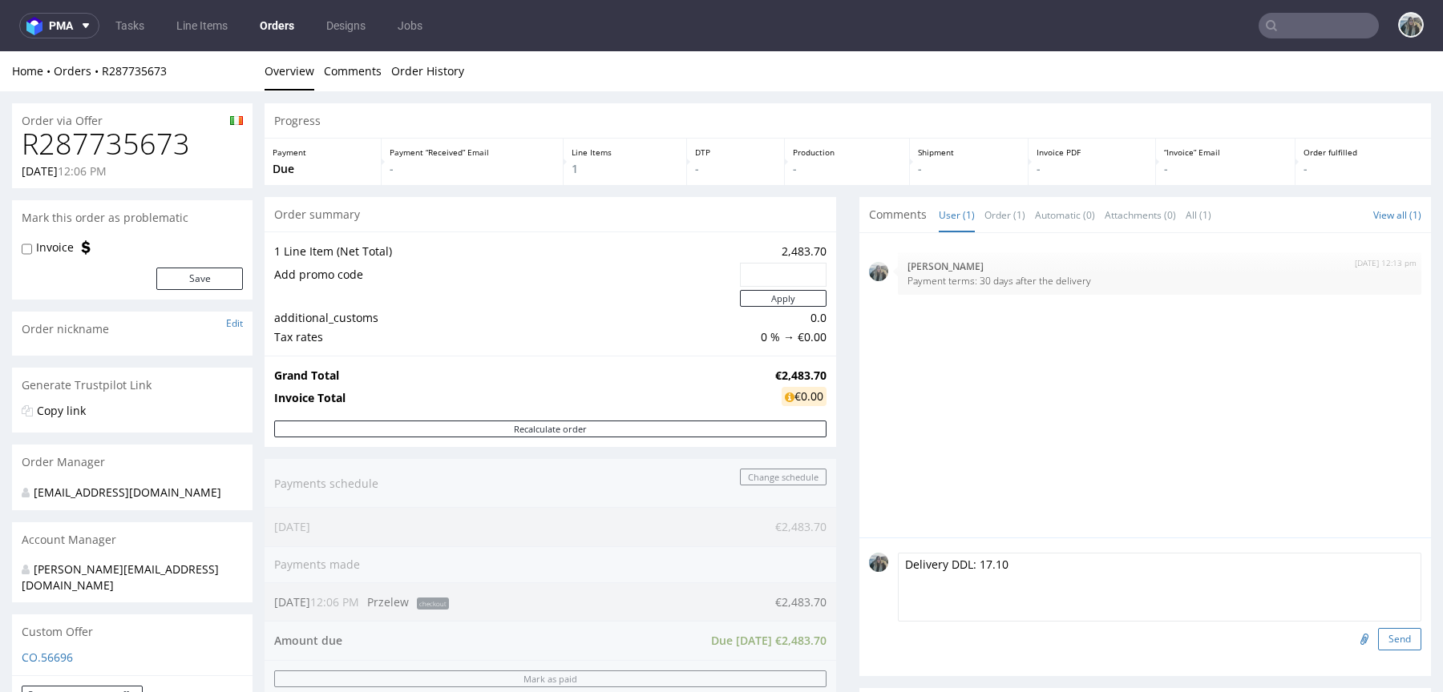
type textarea "Delivery DDL: 17.10"
click at [1378, 644] on button "Send" at bounding box center [1399, 639] width 43 height 22
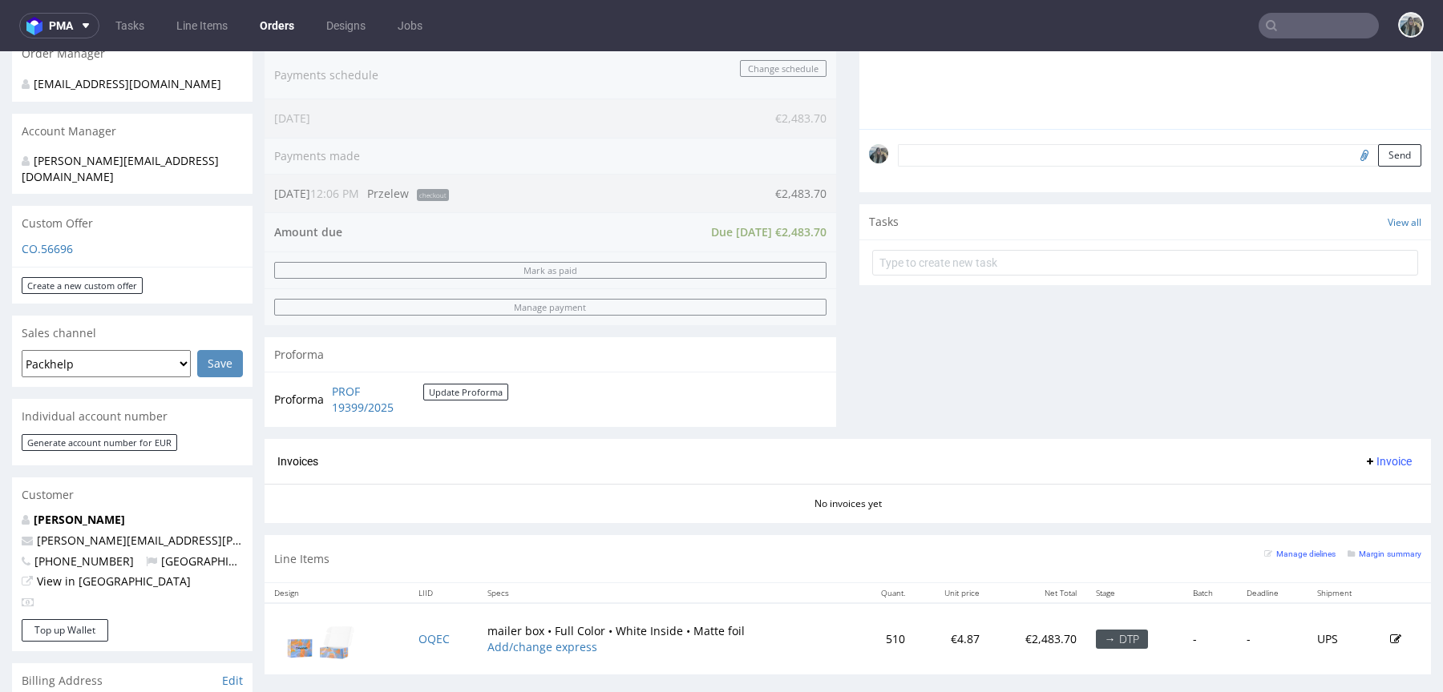
scroll to position [741, 0]
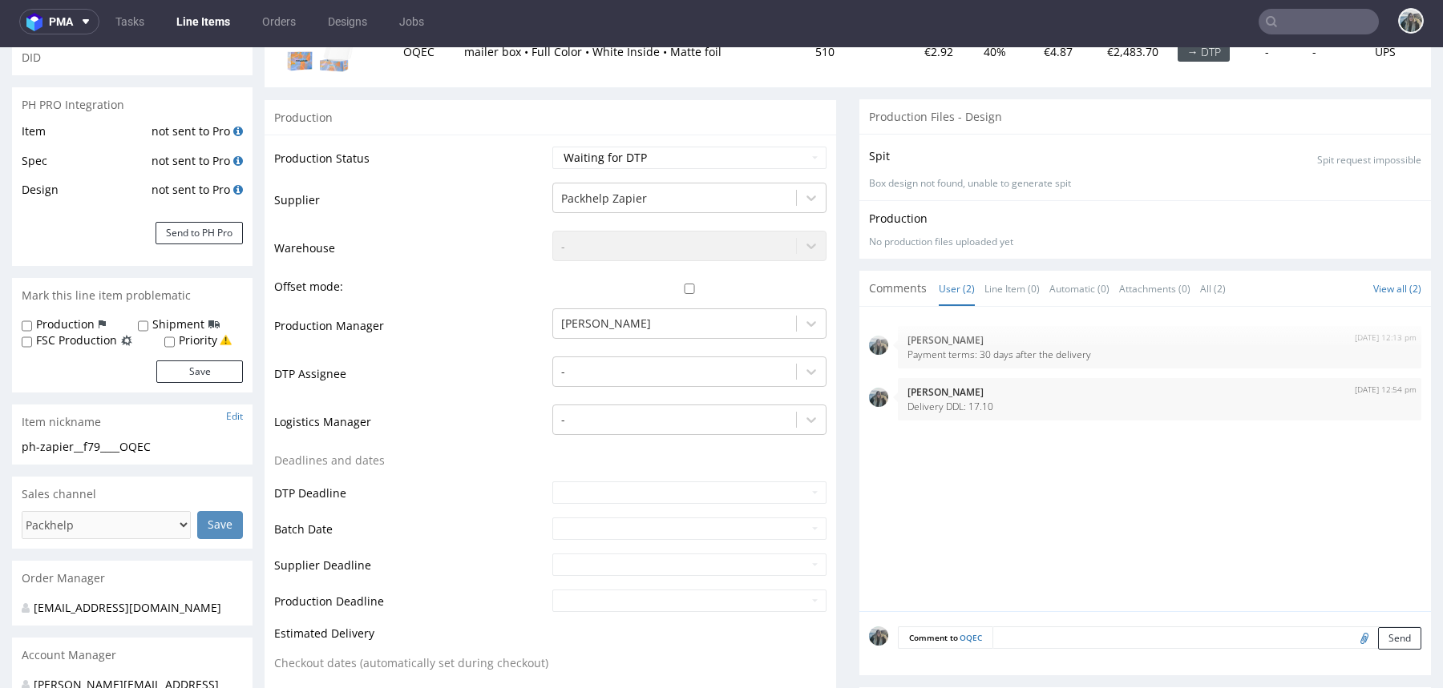
scroll to position [462, 0]
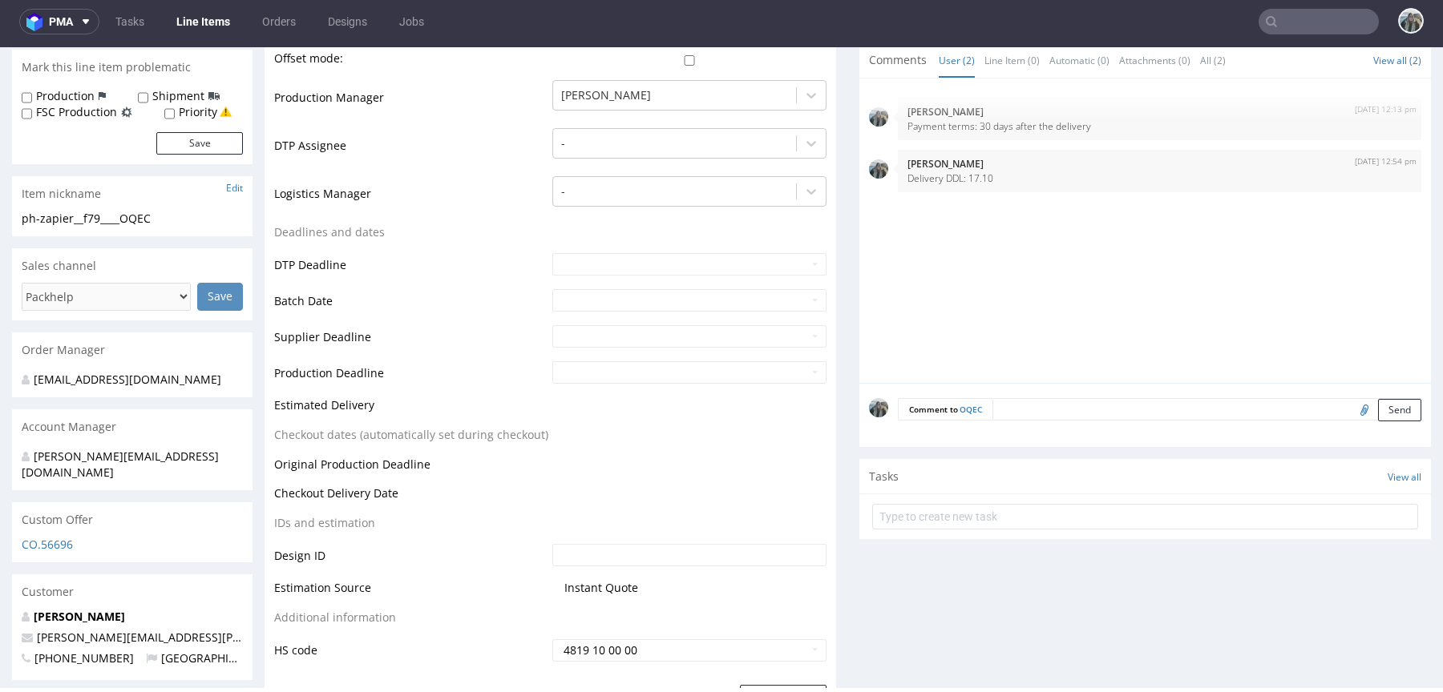
click at [1350, 408] on input "file" at bounding box center [1361, 409] width 22 height 21
type input "C:\fakepath\Etsy_Holiday2025_Mailer_Artwork Updated (2).pdf"
click at [1085, 400] on textarea at bounding box center [1206, 409] width 429 height 22
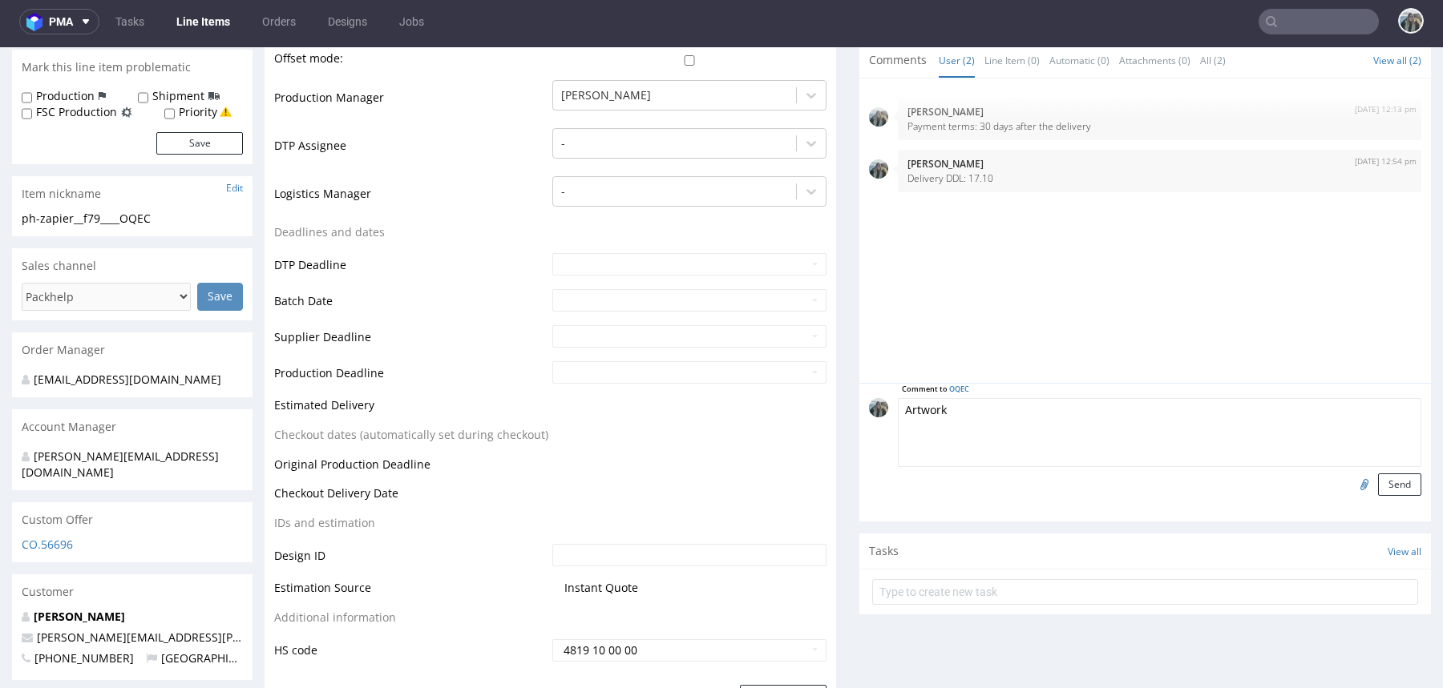
type textarea "Artwork"
click at [1381, 487] on button "Send" at bounding box center [1399, 485] width 43 height 22
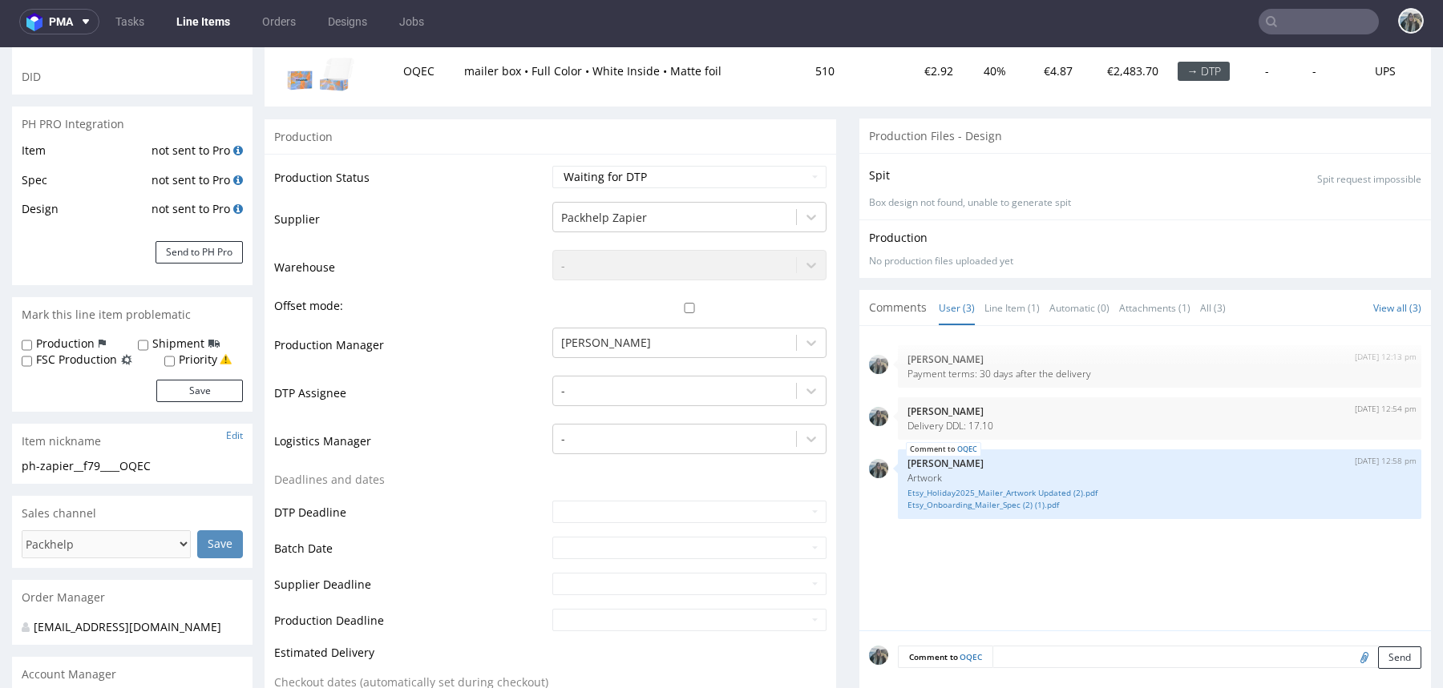
scroll to position [370, 0]
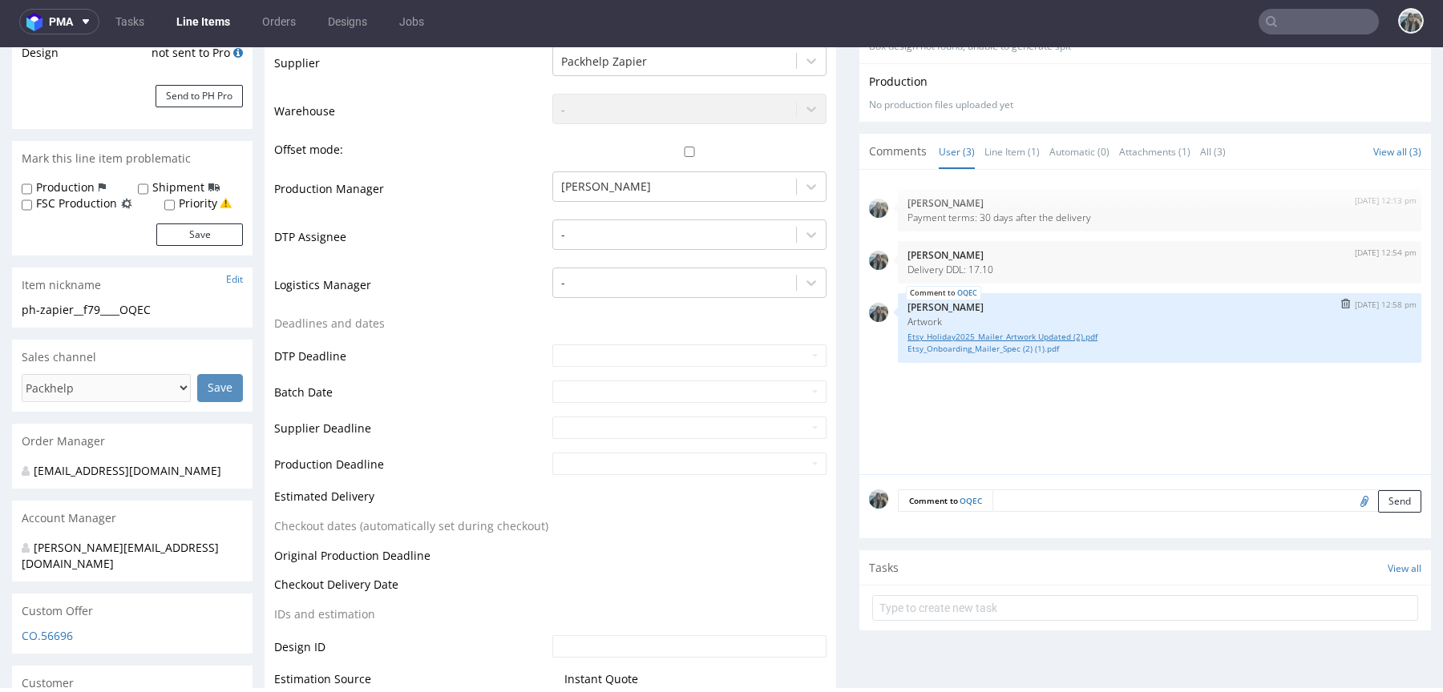
click at [1039, 332] on link "Etsy_Holiday2025_Mailer_Artwork Updated (2).pdf" at bounding box center [1159, 337] width 504 height 12
click at [1035, 345] on link "Etsy_Onboarding_Mailer_Spec (2) (1).pdf" at bounding box center [1159, 349] width 504 height 12
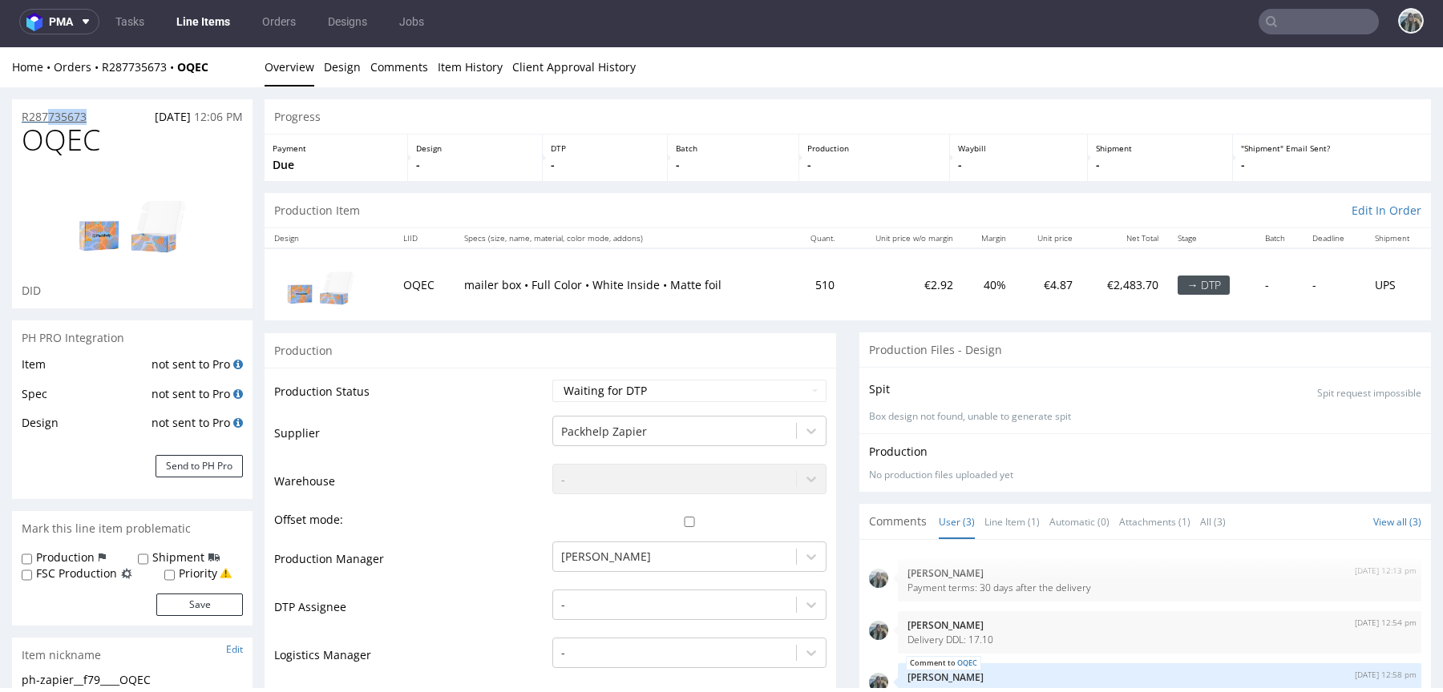
drag, startPoint x: 82, startPoint y: 111, endPoint x: 32, endPoint y: 111, distance: 49.7
click at [36, 111] on div "R287735673 11.09.2025 12:06 PM" at bounding box center [132, 112] width 240 height 26
copy p "87735673"
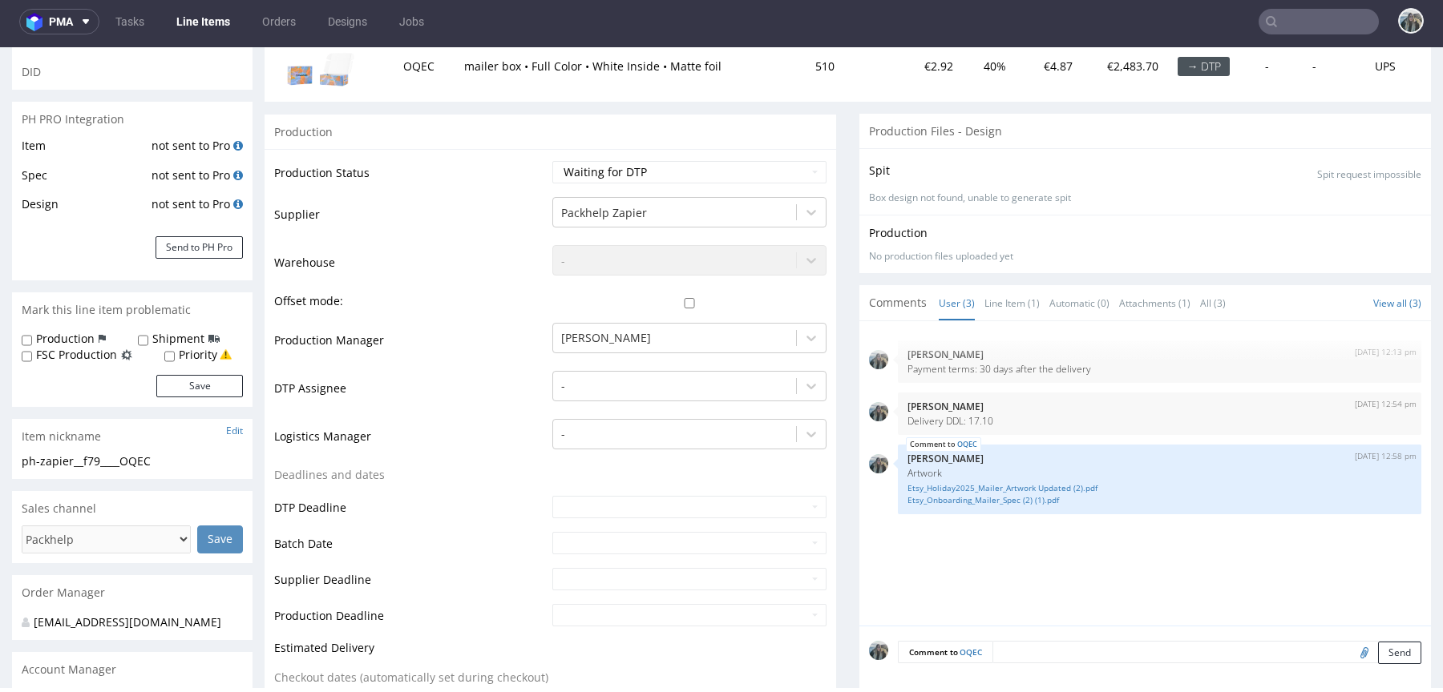
click at [1007, 648] on textarea at bounding box center [1206, 652] width 429 height 22
type textarea "Print on the inside TBC"
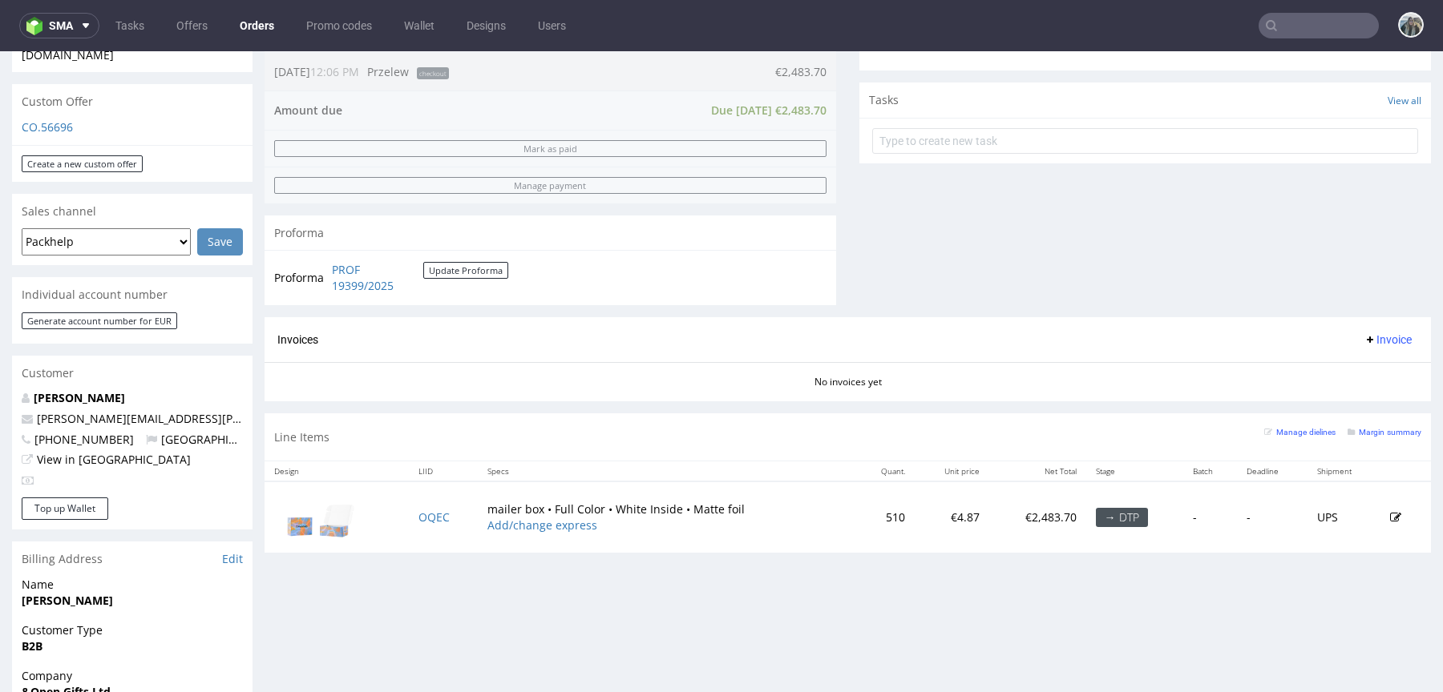
scroll to position [830, 0]
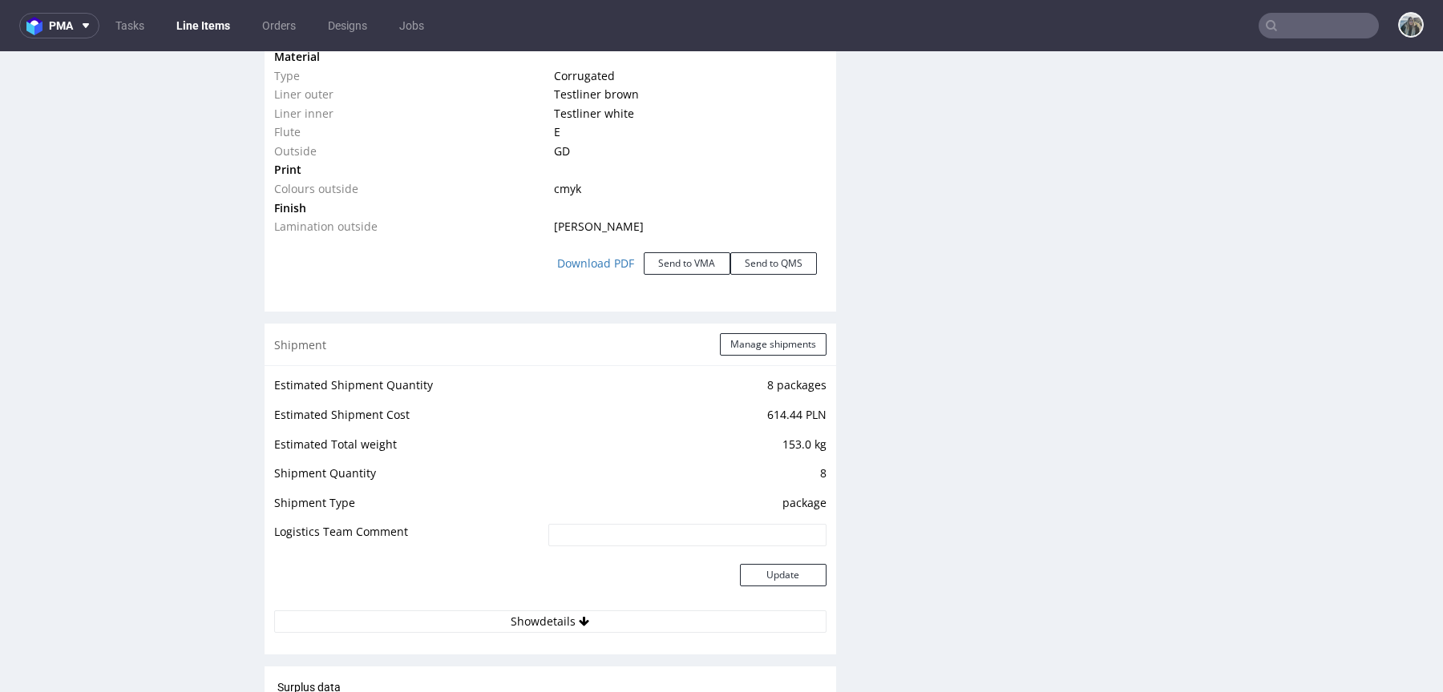
scroll to position [1743, 0]
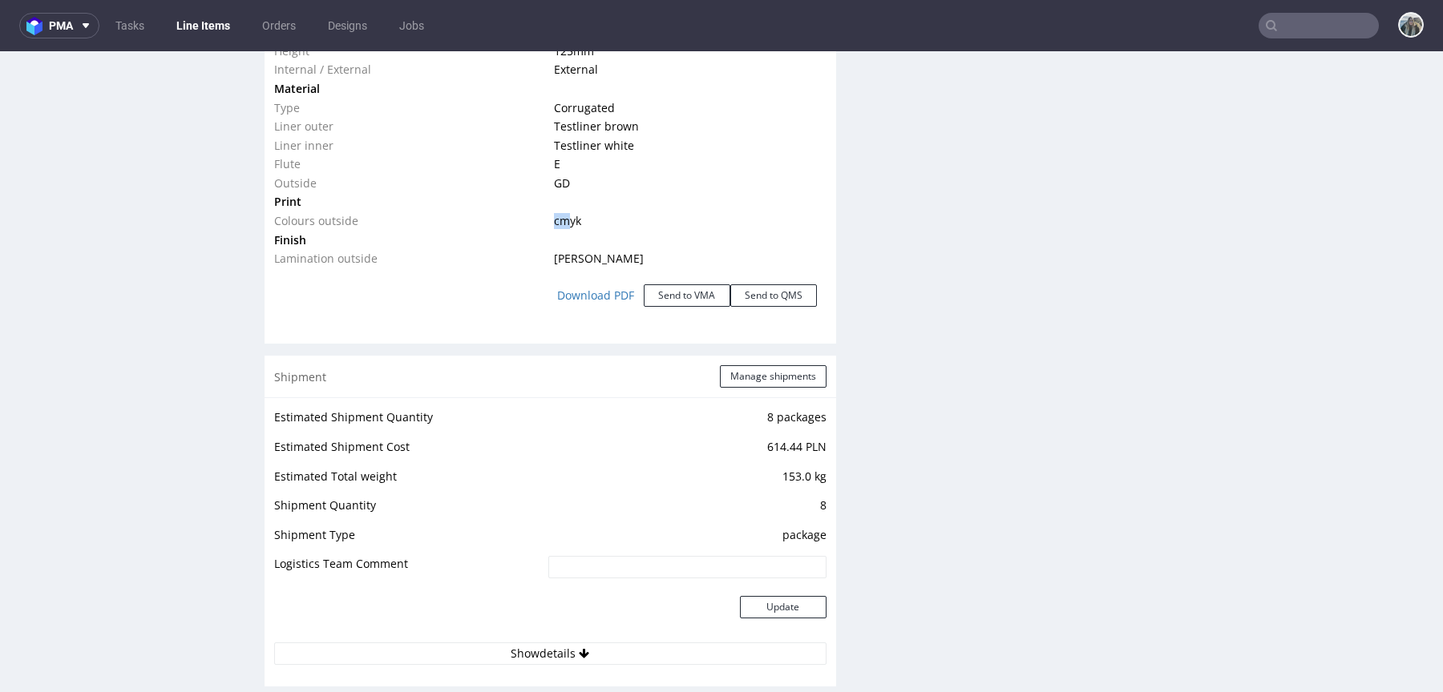
drag, startPoint x: 564, startPoint y: 225, endPoint x: 529, endPoint y: 222, distance: 35.4
click at [529, 222] on tr "Colours outside [GEOGRAPHIC_DATA]" at bounding box center [550, 221] width 552 height 19
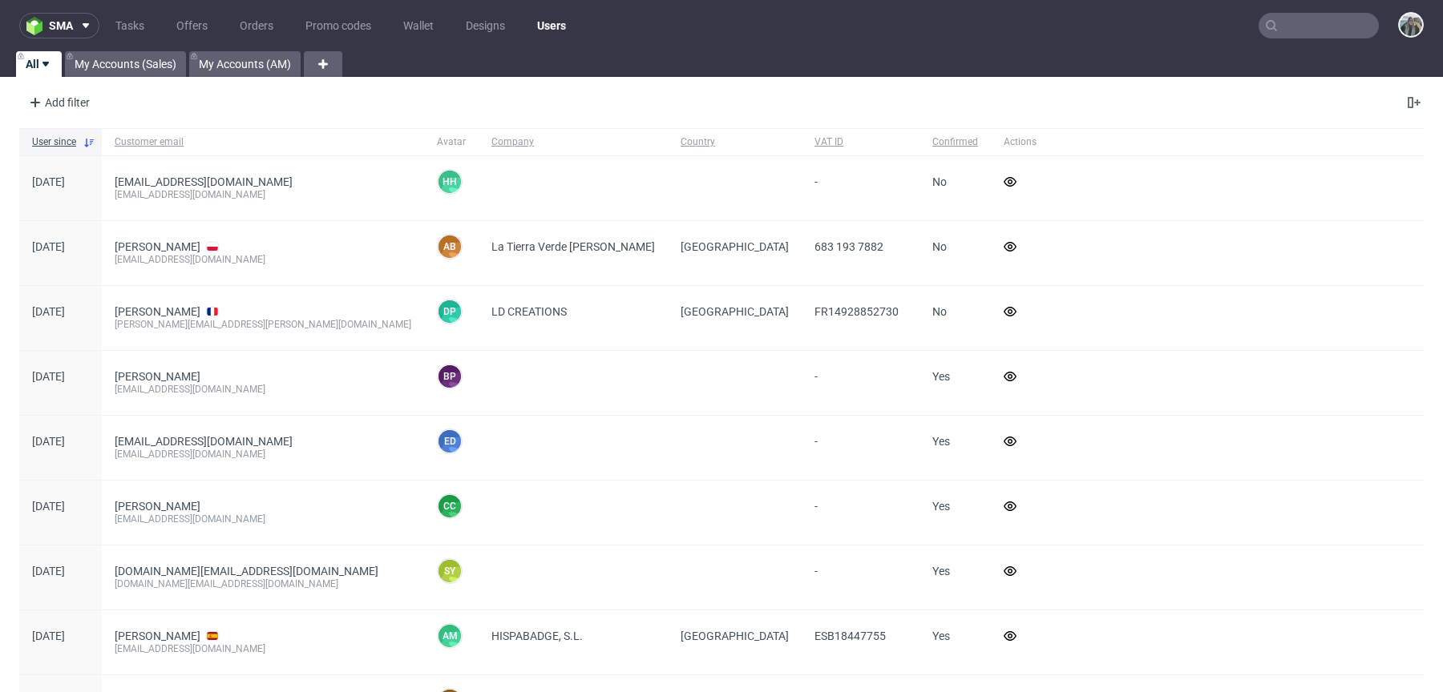
click at [1330, 26] on input "text" at bounding box center [1318, 26] width 120 height 26
paste input "R203443141"
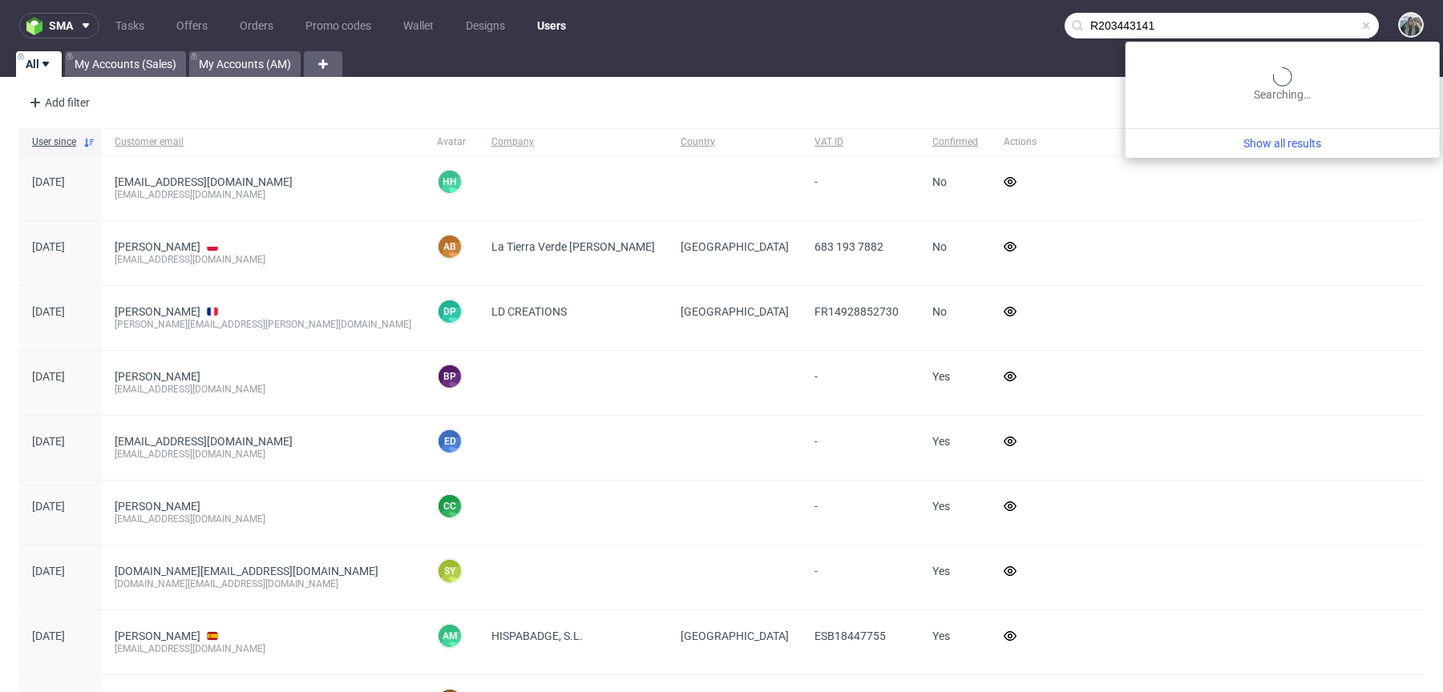
type input "R203443141"
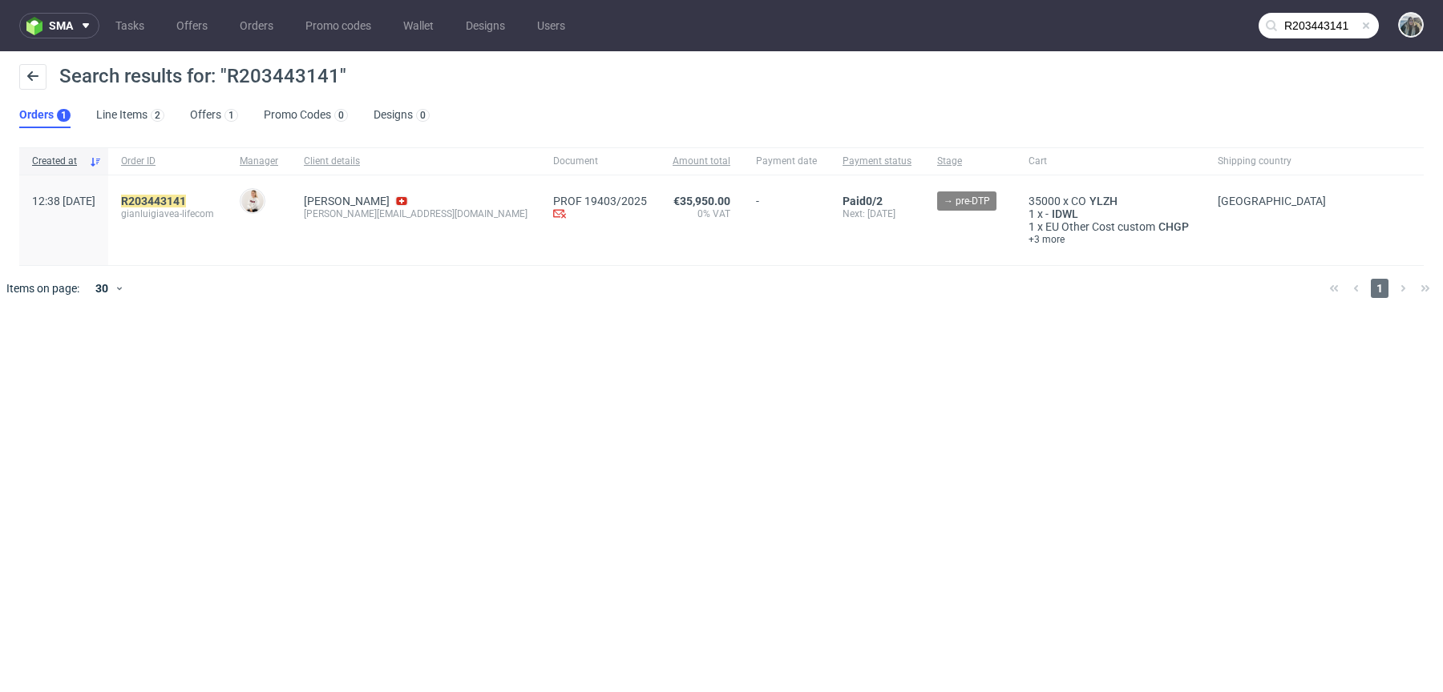
click at [164, 193] on div "R203443141 [PERSON_NAME]-lifecom" at bounding box center [167, 221] width 119 height 90
click at [179, 195] on mark "R203443141" at bounding box center [153, 201] width 65 height 13
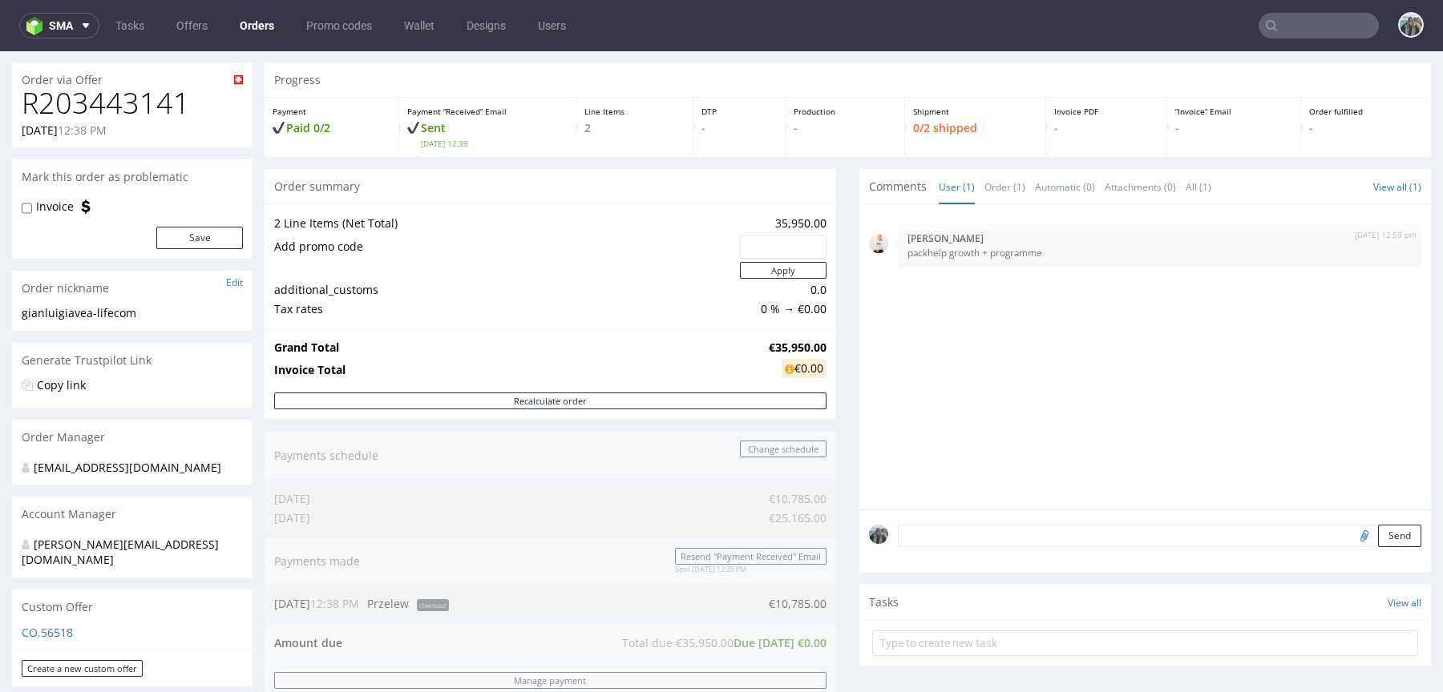
scroll to position [84, 0]
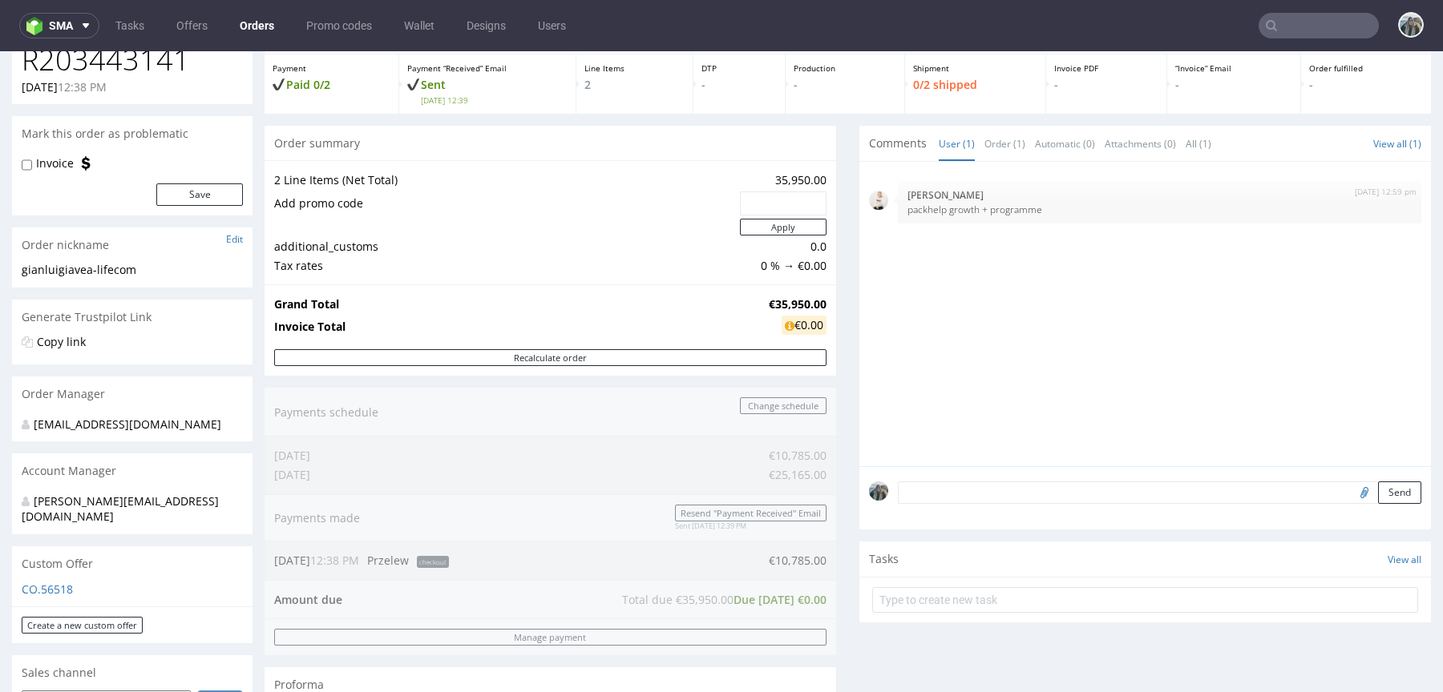
click at [994, 520] on div "Send" at bounding box center [1144, 498] width 571 height 64
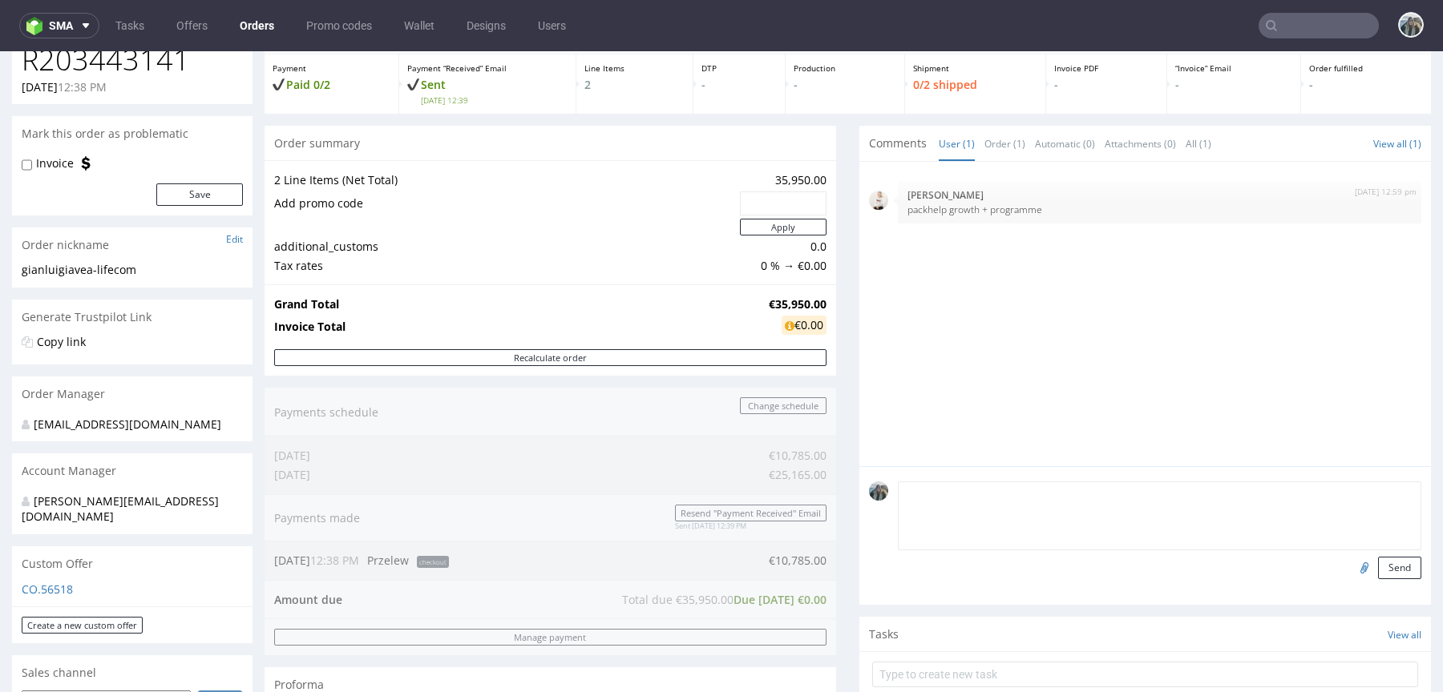
click at [1012, 500] on textarea at bounding box center [1159, 516] width 523 height 69
type textarea "Preferred delivery date: 3-9.11"
click at [1392, 568] on button "Send" at bounding box center [1399, 568] width 43 height 22
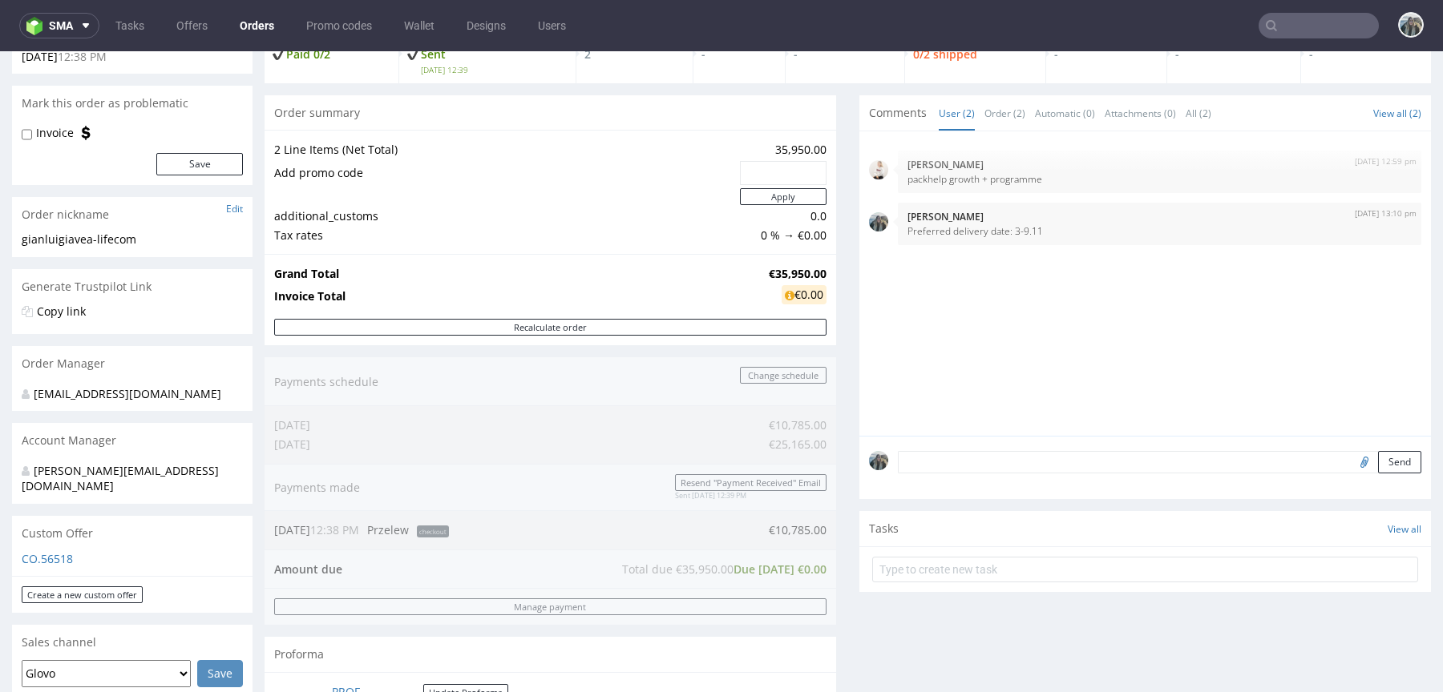
scroll to position [305, 0]
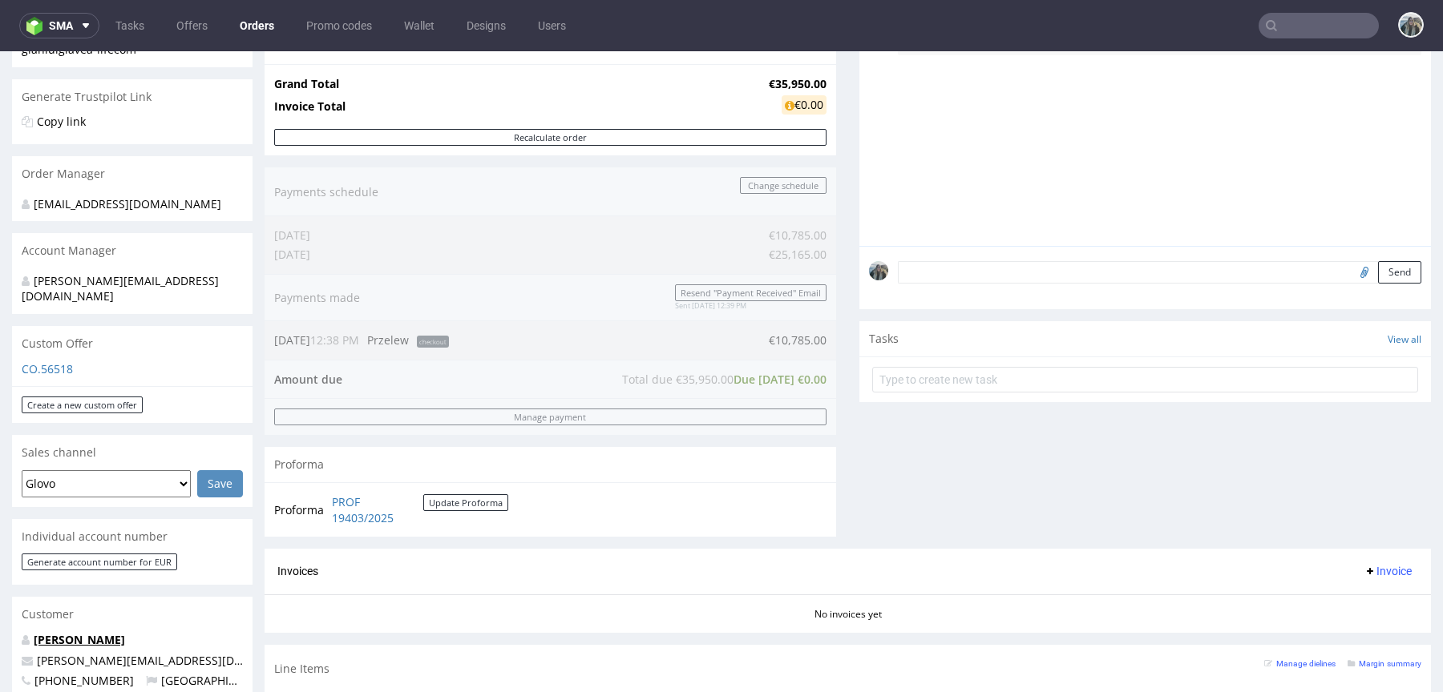
click at [89, 632] on link "[PERSON_NAME]" at bounding box center [79, 639] width 91 height 15
click at [957, 277] on textarea at bounding box center [1159, 272] width 523 height 22
paste textarea "30% of the order value is due upon your approval of the offer, with the remaini…"
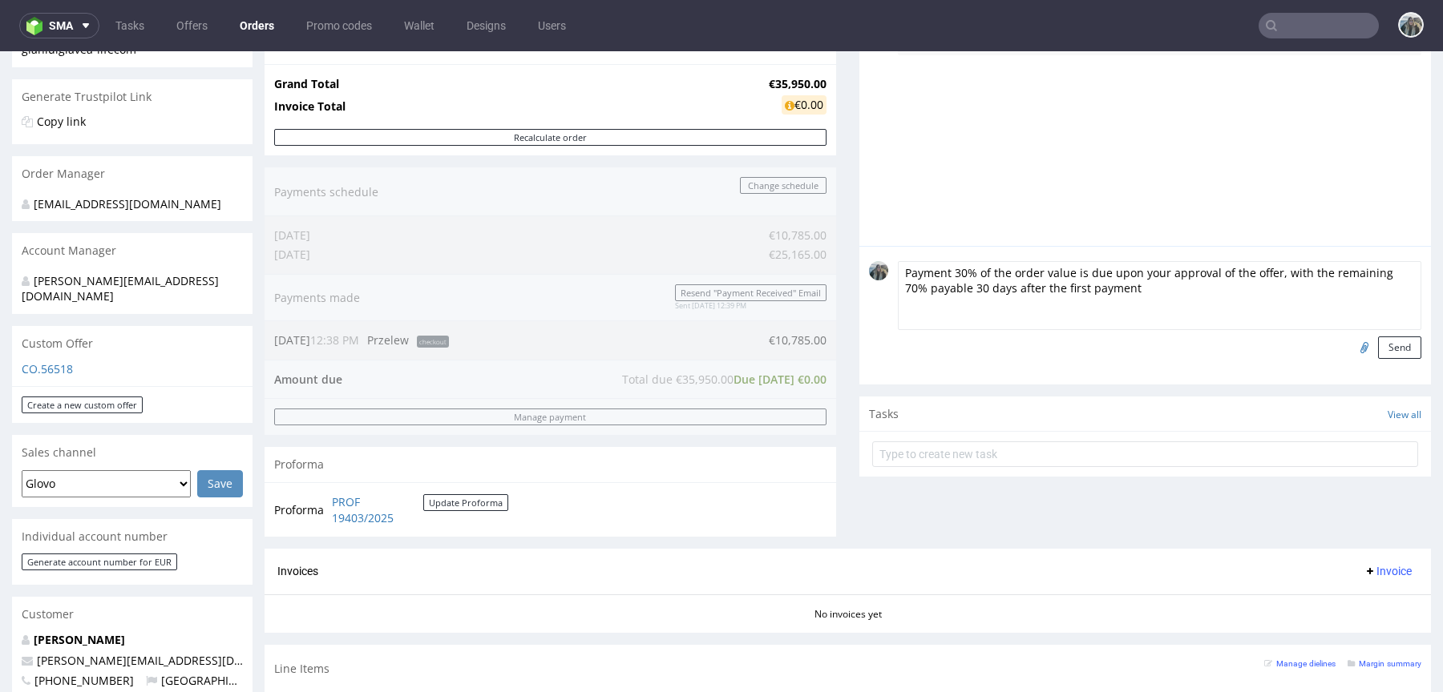
drag, startPoint x: 973, startPoint y: 269, endPoint x: 1359, endPoint y: 269, distance: 385.5
click at [1359, 269] on textarea "Payment 30% of the order value is due upon your approval of the offer, with the…" at bounding box center [1159, 295] width 523 height 69
click at [1036, 268] on textarea "Payment 30% now, 70% payable 30 days after the first payment" at bounding box center [1159, 295] width 523 height 69
click at [1037, 268] on textarea "Payment 30% now, 70% payable 30 days after the first payment" at bounding box center [1159, 295] width 523 height 69
drag, startPoint x: 1393, startPoint y: 346, endPoint x: 1021, endPoint y: 317, distance: 373.1
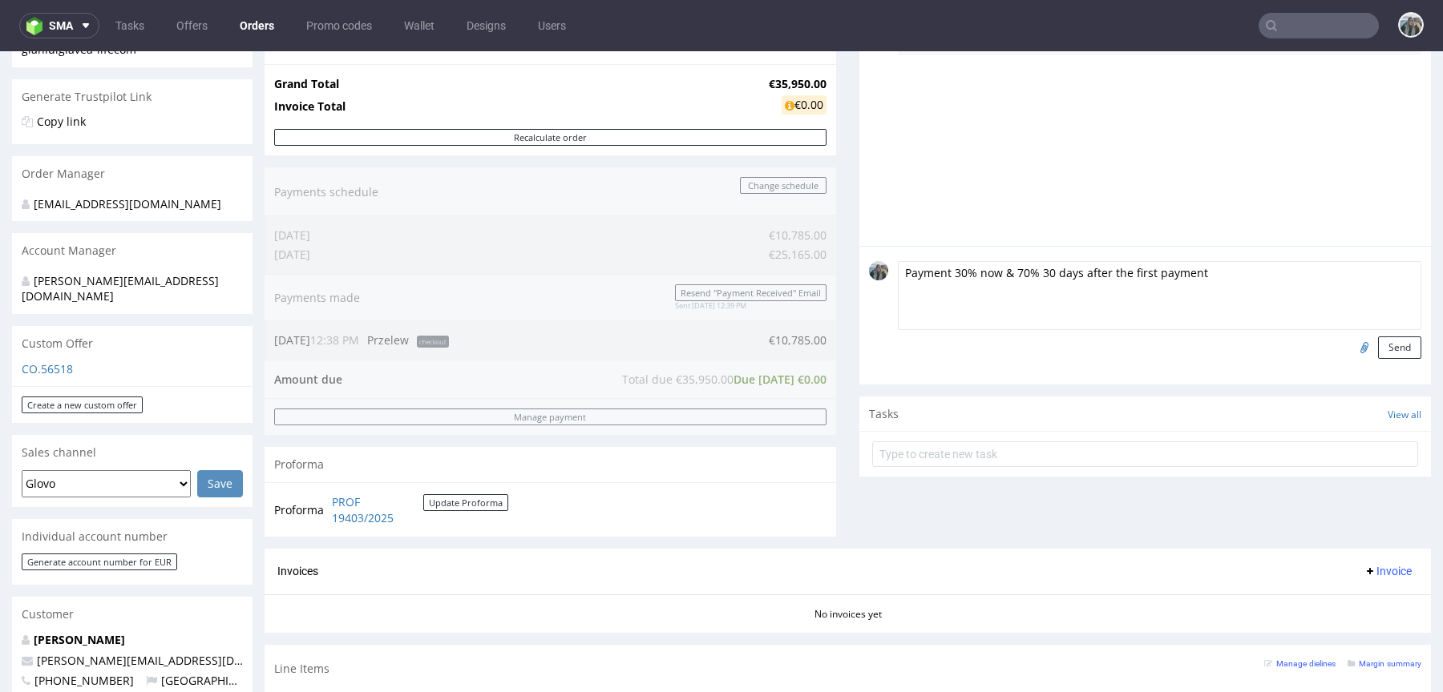
click at [1021, 317] on form "Payment 30% now & 70% 30 days after the first payment Send" at bounding box center [1159, 310] width 523 height 98
click at [922, 275] on textarea "Payment 30% now & 70% 30 days after the first payment" at bounding box center [1159, 295] width 523 height 69
click at [921, 275] on textarea "Payment 30% now & 70% 30 days after the first payment" at bounding box center [1159, 295] width 523 height 69
type textarea "PAYMENT TERMS: 30% now & 70% 30 days after the first payment"
click at [1386, 349] on button "Send" at bounding box center [1399, 348] width 43 height 22
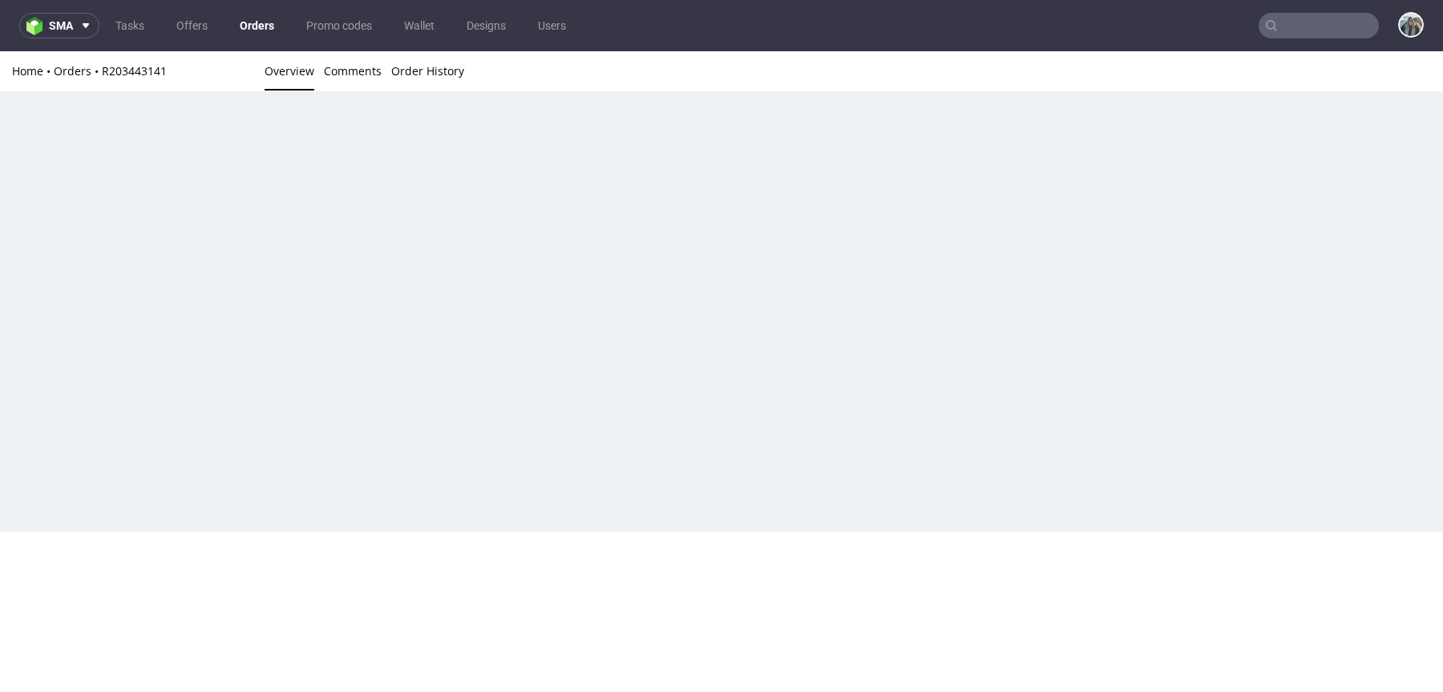
scroll to position [0, 0]
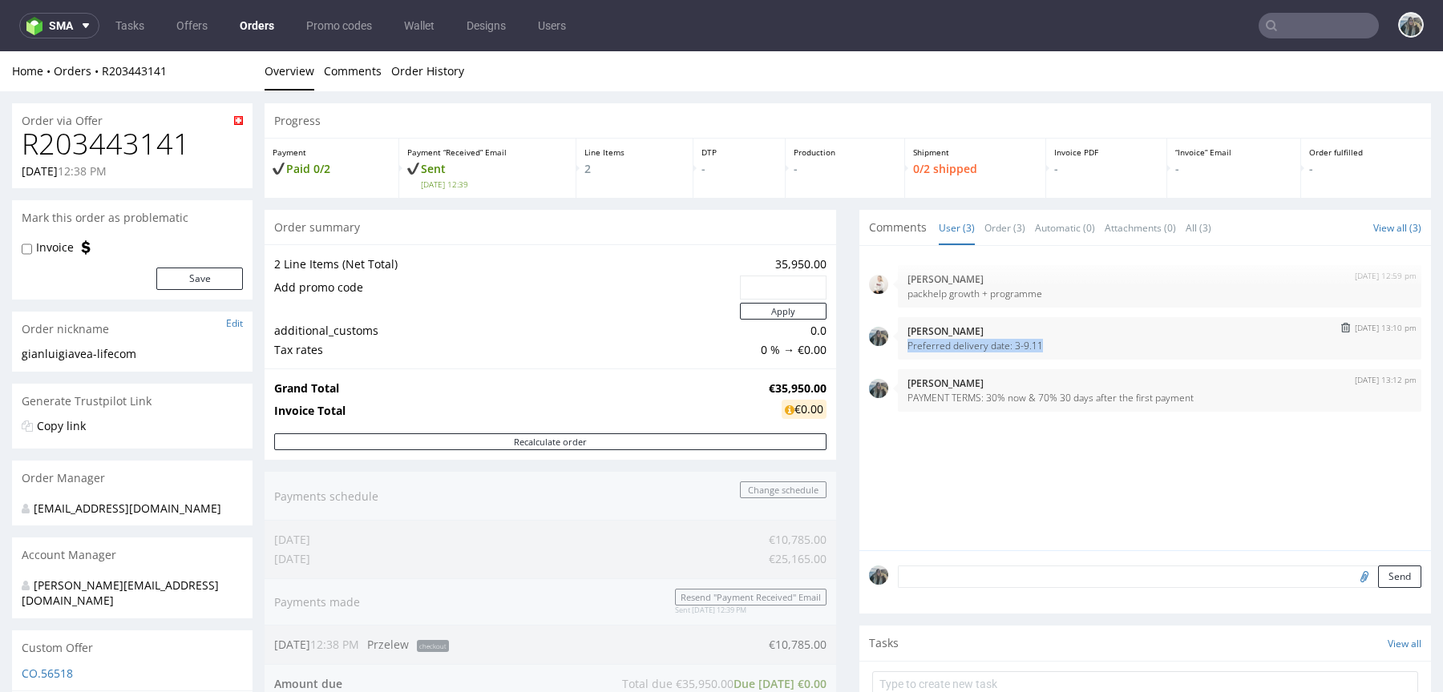
drag, startPoint x: 1043, startPoint y: 346, endPoint x: 898, endPoint y: 345, distance: 144.3
click at [907, 345] on p "Preferred delivery date: 3-9.11" at bounding box center [1159, 346] width 504 height 12
copy p "Preferred delivery date: 3-9.11"
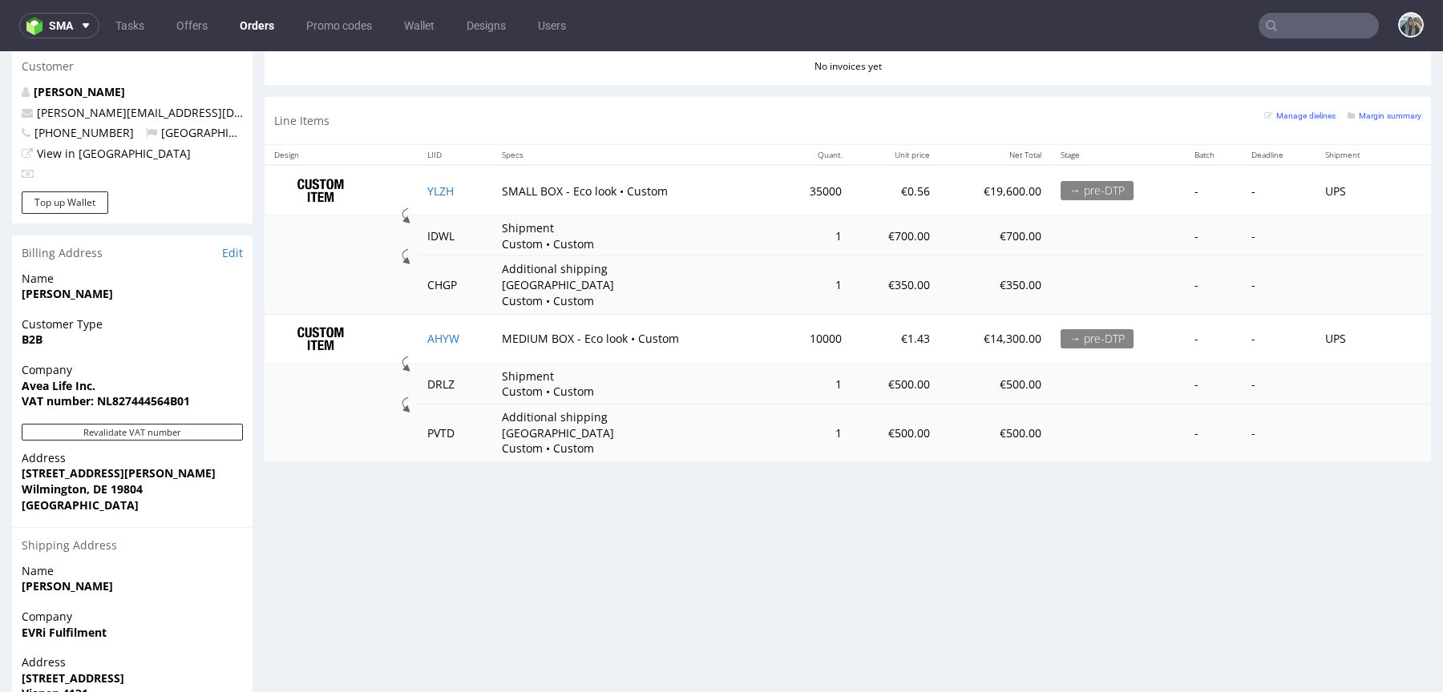
scroll to position [801, 0]
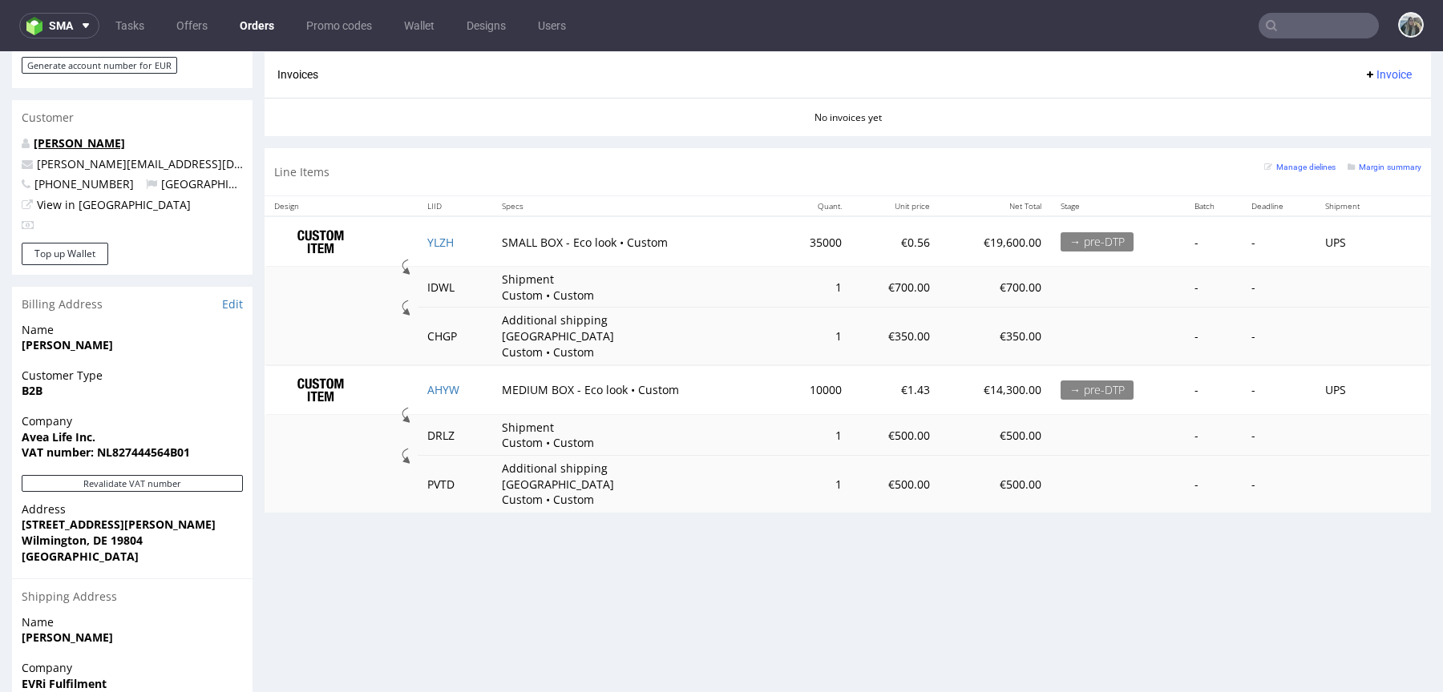
click at [105, 135] on link "[PERSON_NAME]" at bounding box center [79, 142] width 91 height 15
click at [434, 241] on link "YLZH" at bounding box center [440, 242] width 26 height 15
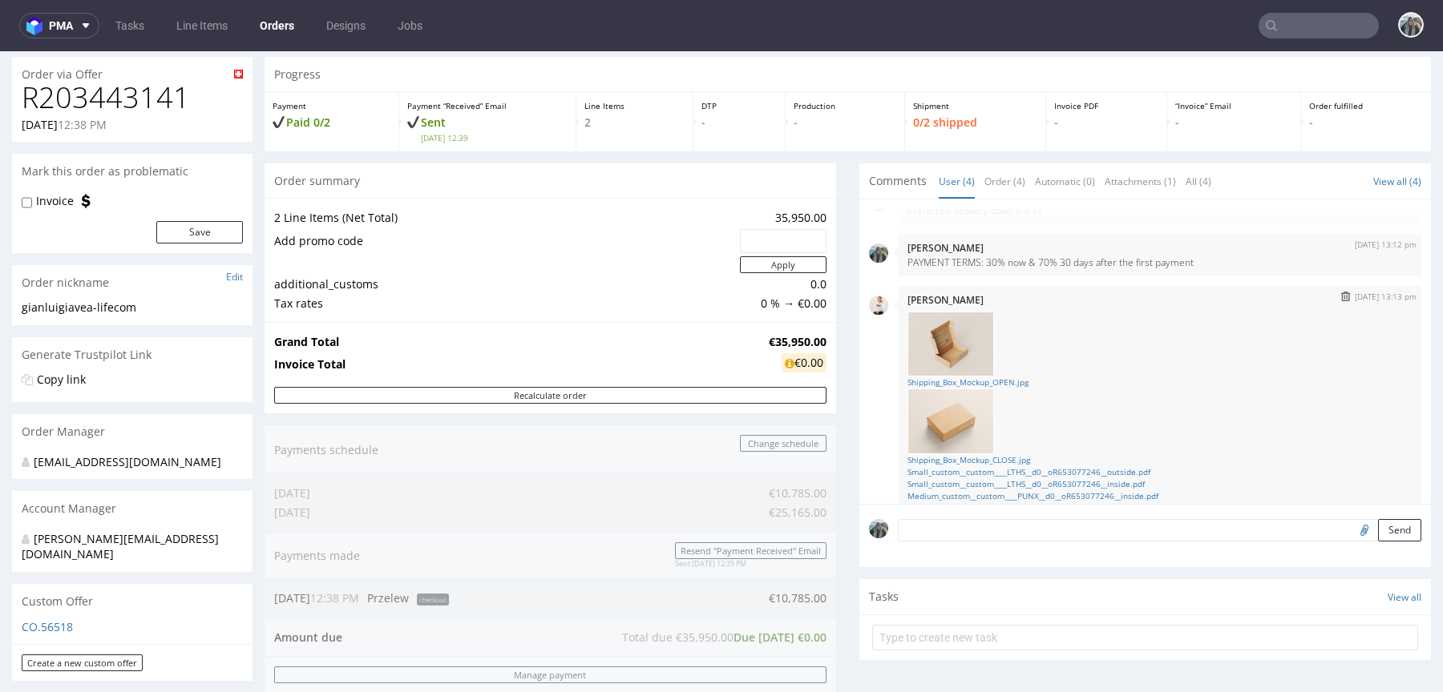
scroll to position [116, 0]
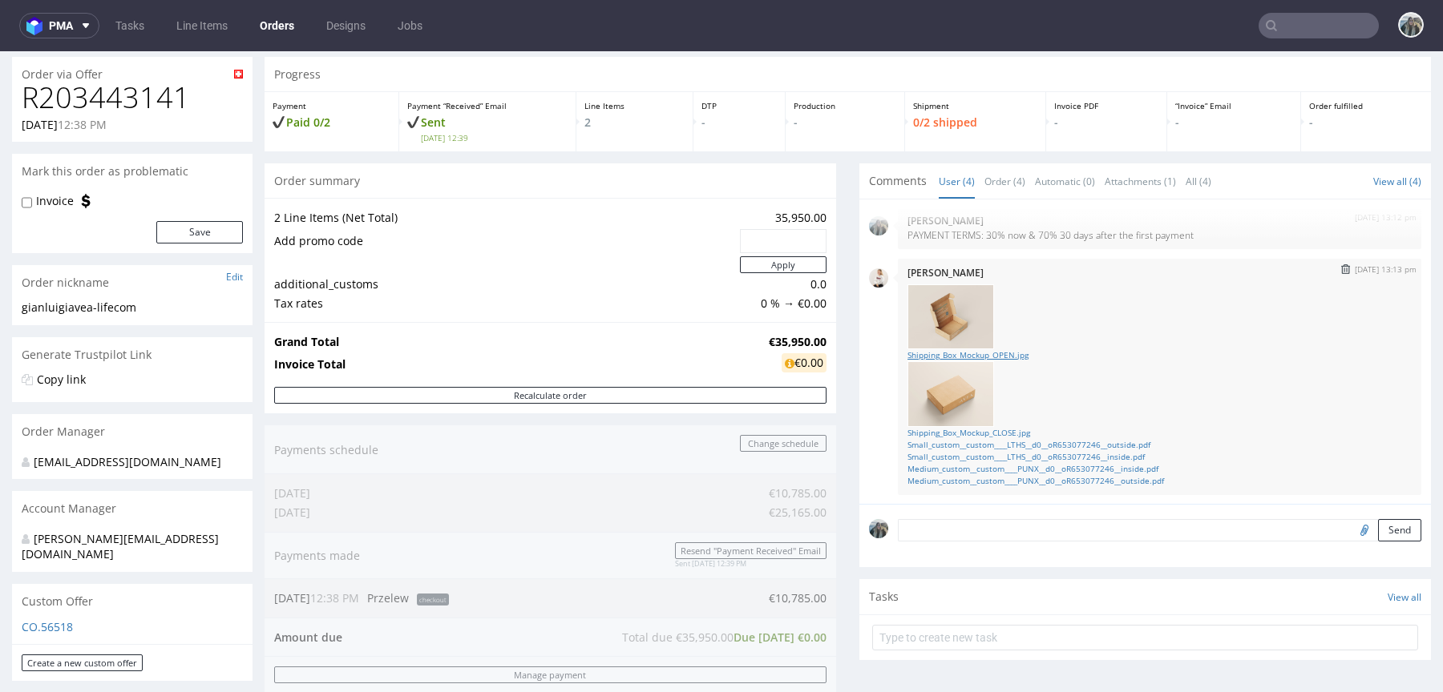
click at [999, 353] on link "Shipping_Box_Mockup_OPEN.jpg" at bounding box center [1159, 355] width 504 height 12
click at [1014, 431] on link "Shipping_Box_Mockup_CLOSE.jpg" at bounding box center [1159, 433] width 504 height 12
click at [1014, 444] on link "Small_custom__custom____LTHS__d0__oR653077246__outside.pdf" at bounding box center [1159, 445] width 504 height 12
click at [1014, 454] on link "Small_custom__custom____LTHS__d0__oR653077246__inside.pdf" at bounding box center [1159, 457] width 504 height 12
click at [1014, 469] on link "Medium_custom__custom____PUNX__d0__oR653077246__inside.pdf" at bounding box center [1159, 469] width 504 height 12
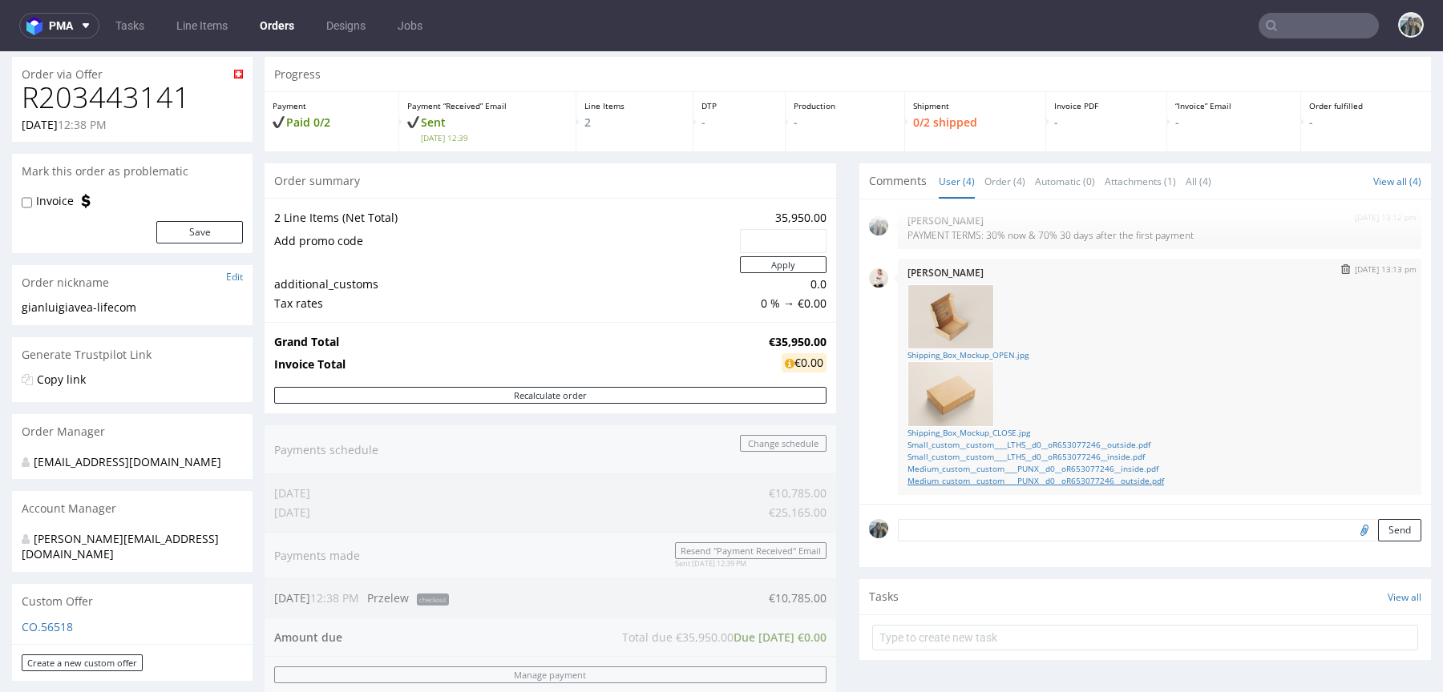
click at [1014, 476] on link "Medium_custom__custom____PUNX__d0__oR653077246__outside.pdf" at bounding box center [1159, 481] width 504 height 12
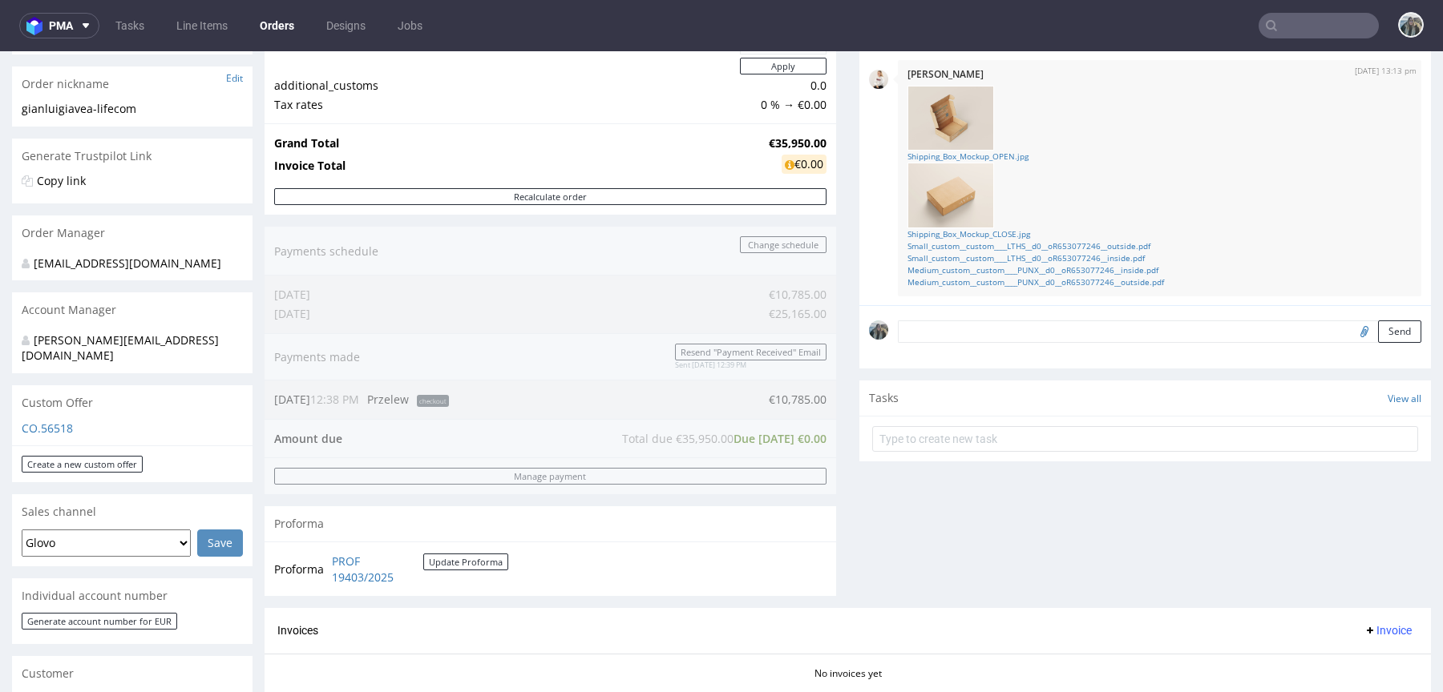
scroll to position [285, 0]
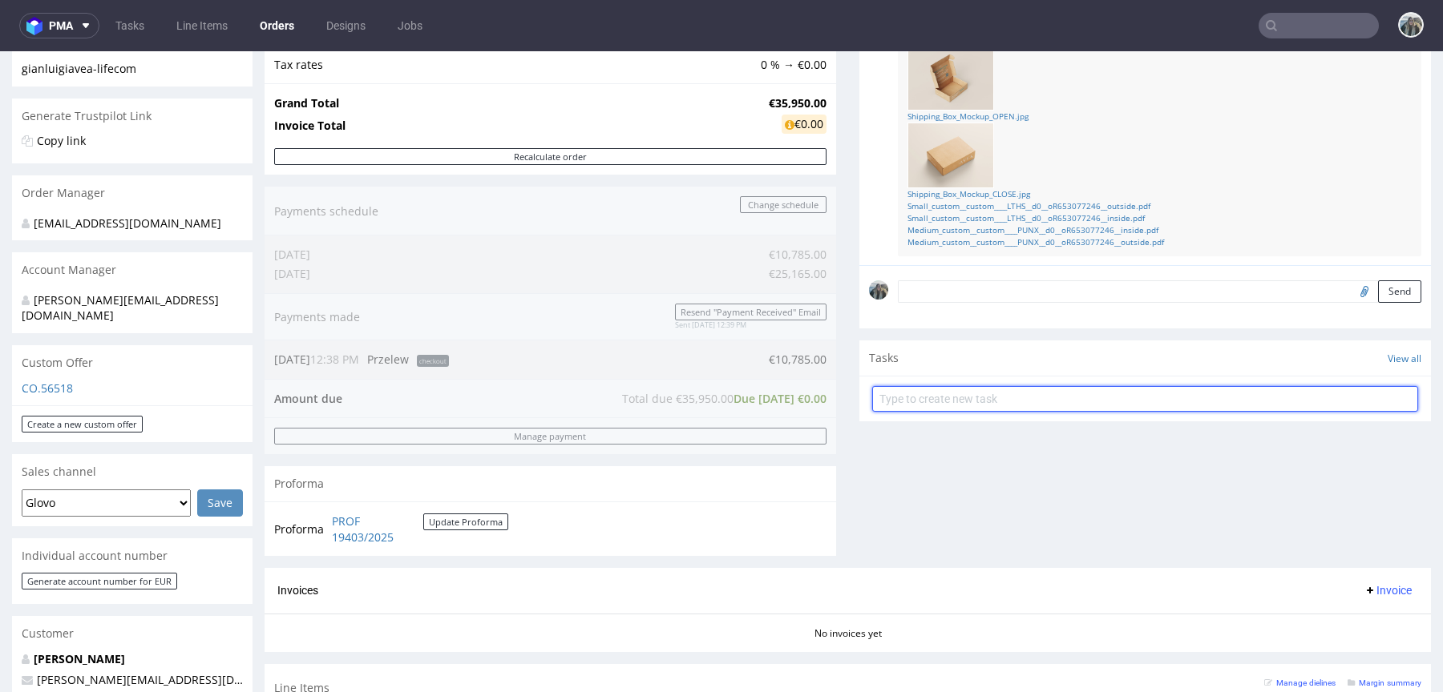
click at [921, 400] on input "text" at bounding box center [1145, 399] width 546 height 26
type input "Proforma"
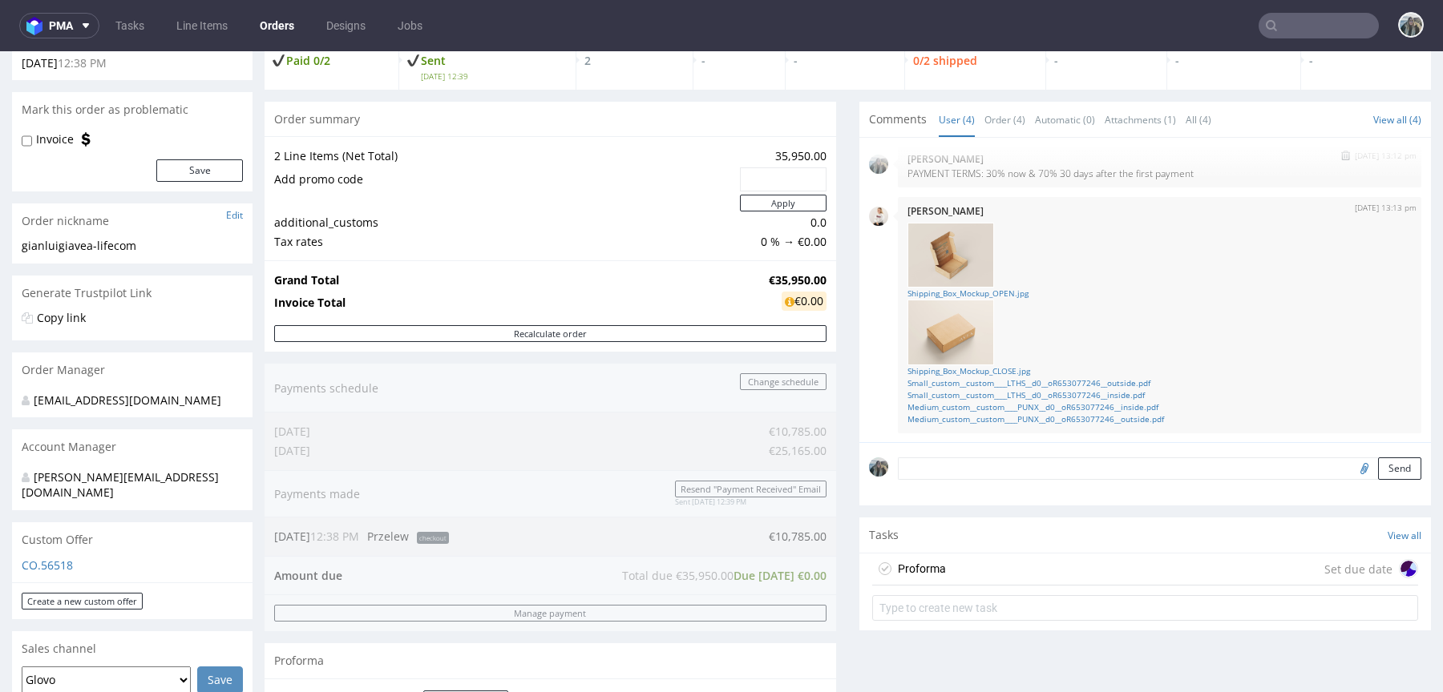
scroll to position [0, 0]
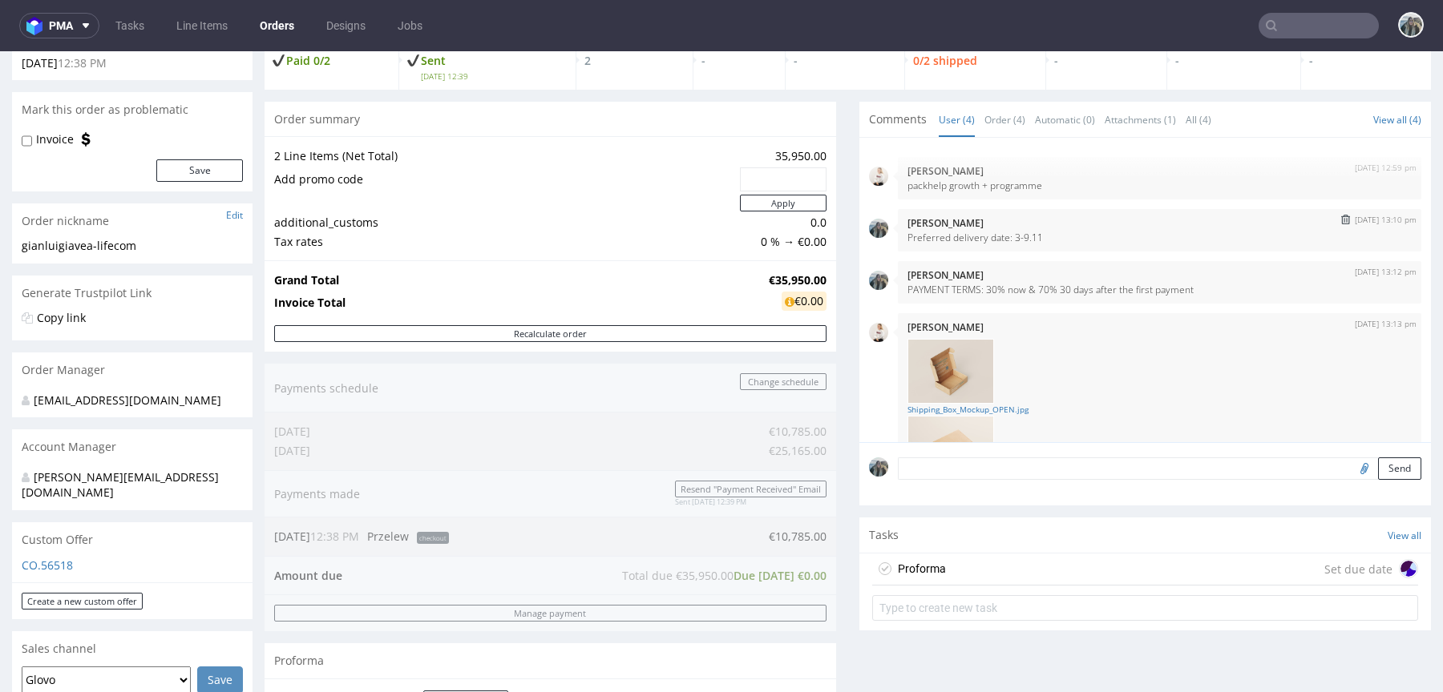
click at [1035, 240] on p "Preferred delivery date: 3-9.11" at bounding box center [1159, 238] width 504 height 12
drag, startPoint x: 943, startPoint y: 293, endPoint x: 894, endPoint y: 290, distance: 48.2
click at [898, 291] on div "11th Sep 25 | 13:12 pm Zeniuk Magdalena PAYMENT TERMS: 30% now & 70% 30 days af…" at bounding box center [1159, 282] width 523 height 42
drag, startPoint x: 906, startPoint y: 302, endPoint x: 894, endPoint y: 289, distance: 17.6
click at [894, 289] on div "11th Sep 25 | 12:59 pm Mari Fok packhelp growth + programme 11th Sep 25 | 13:10…" at bounding box center [1150, 294] width 562 height 295
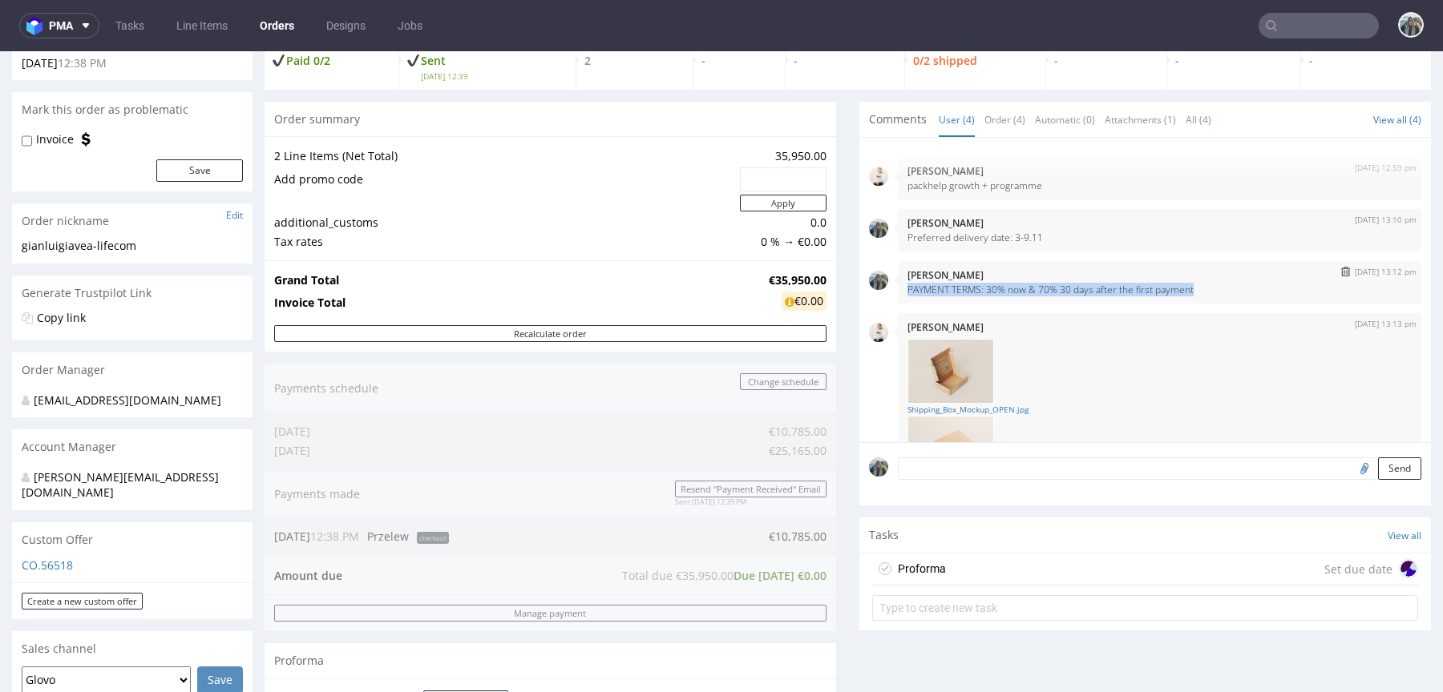
drag, startPoint x: 1213, startPoint y: 290, endPoint x: 898, endPoint y: 284, distance: 315.0
click at [907, 284] on p "PAYMENT TERMS: 30% now & 70% 30 days after the first payment" at bounding box center [1159, 290] width 504 height 12
copy p "PAYMENT TERMS: 30% now & 70% 30 days after the first payment"
drag, startPoint x: 980, startPoint y: 565, endPoint x: 983, endPoint y: 617, distance: 52.2
click at [980, 566] on div "Proforma Set due date" at bounding box center [1145, 570] width 546 height 32
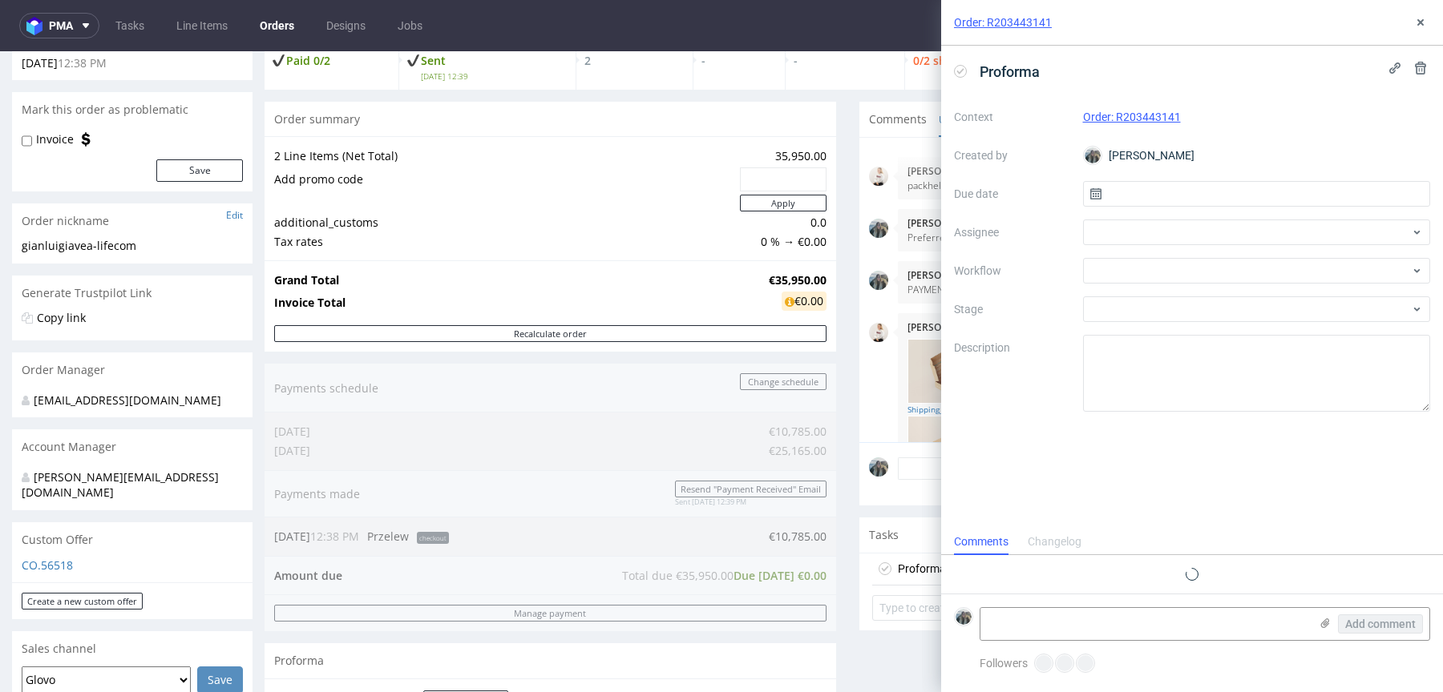
scroll to position [13, 0]
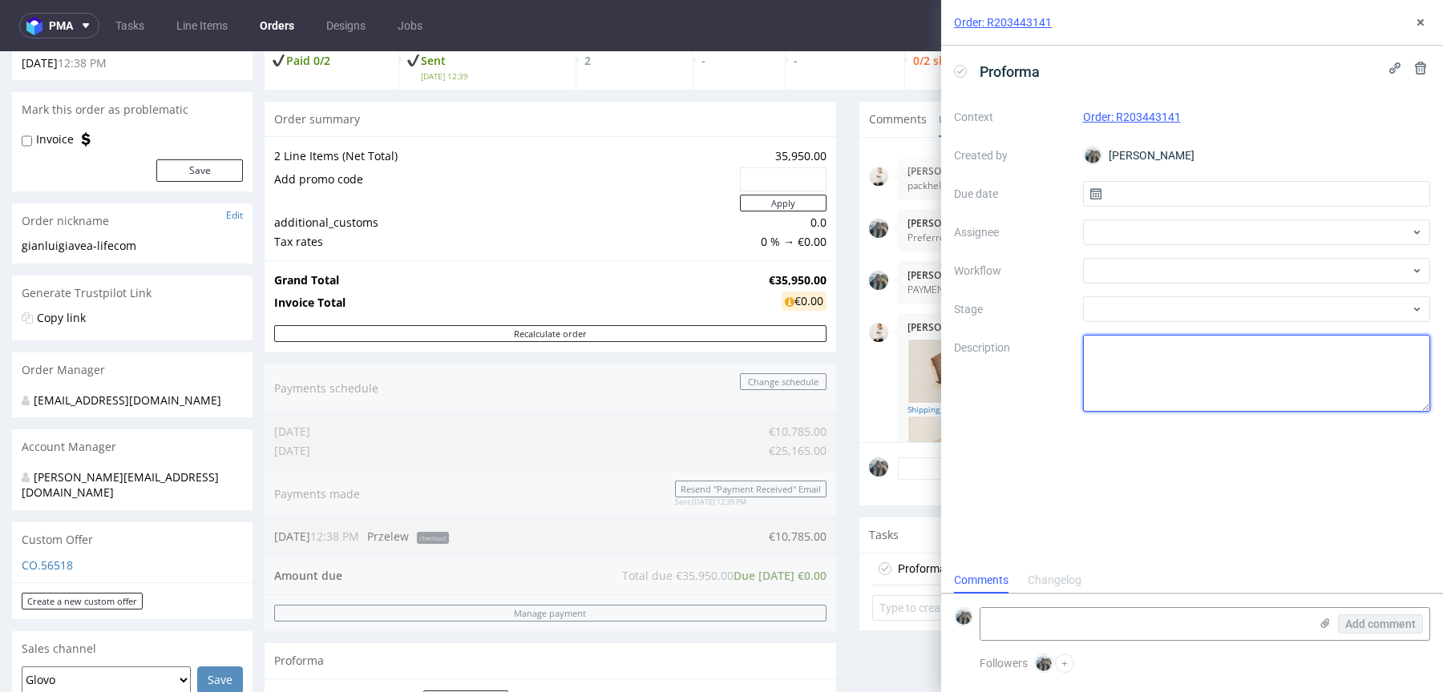
click at [1158, 369] on textarea at bounding box center [1257, 373] width 348 height 77
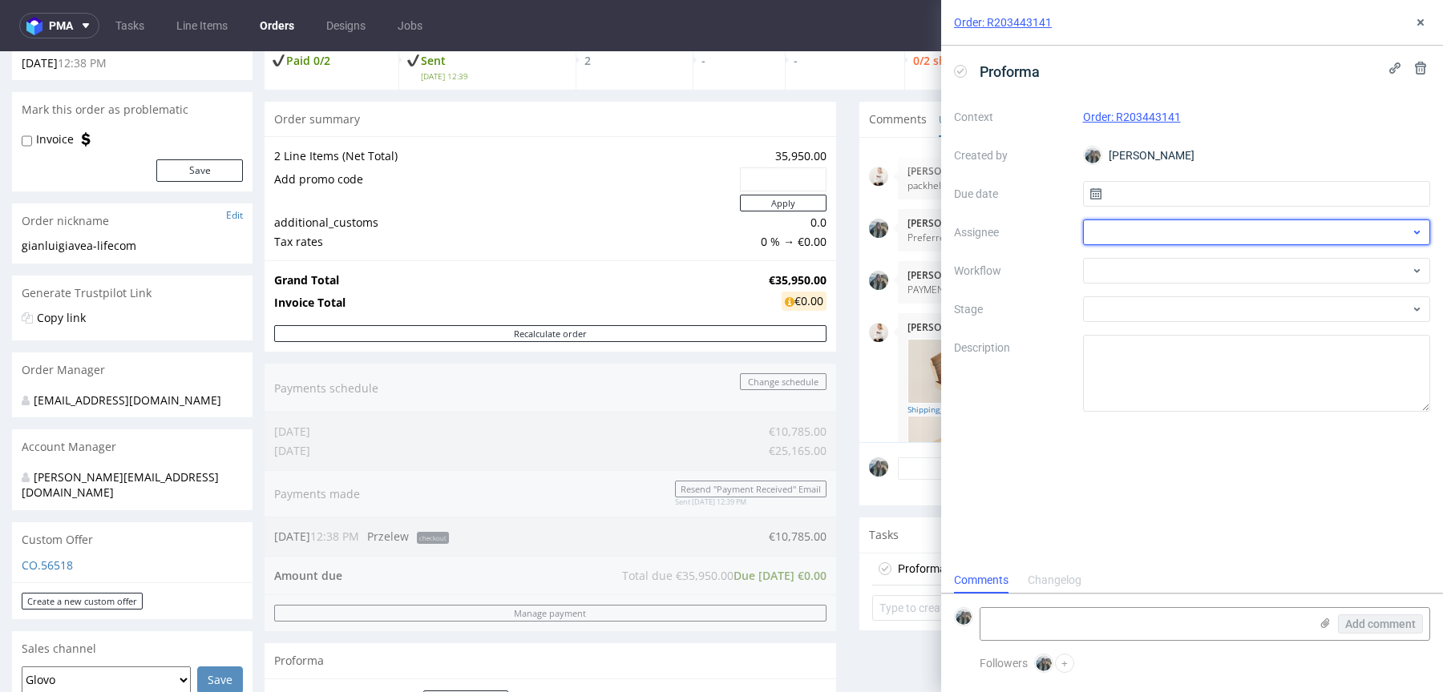
click at [1149, 223] on div at bounding box center [1257, 233] width 348 height 26
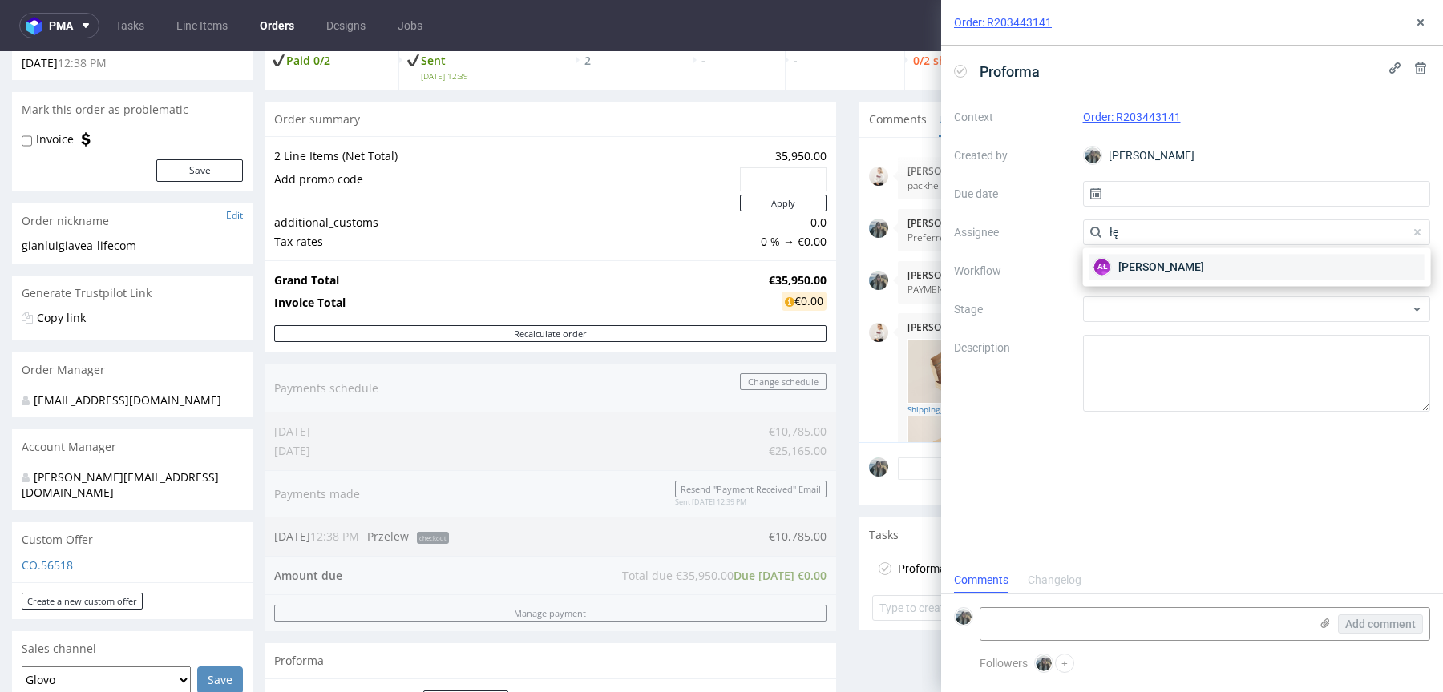
type input "łę"
click at [1167, 269] on span "Aleksandra Łętowska" at bounding box center [1161, 267] width 86 height 16
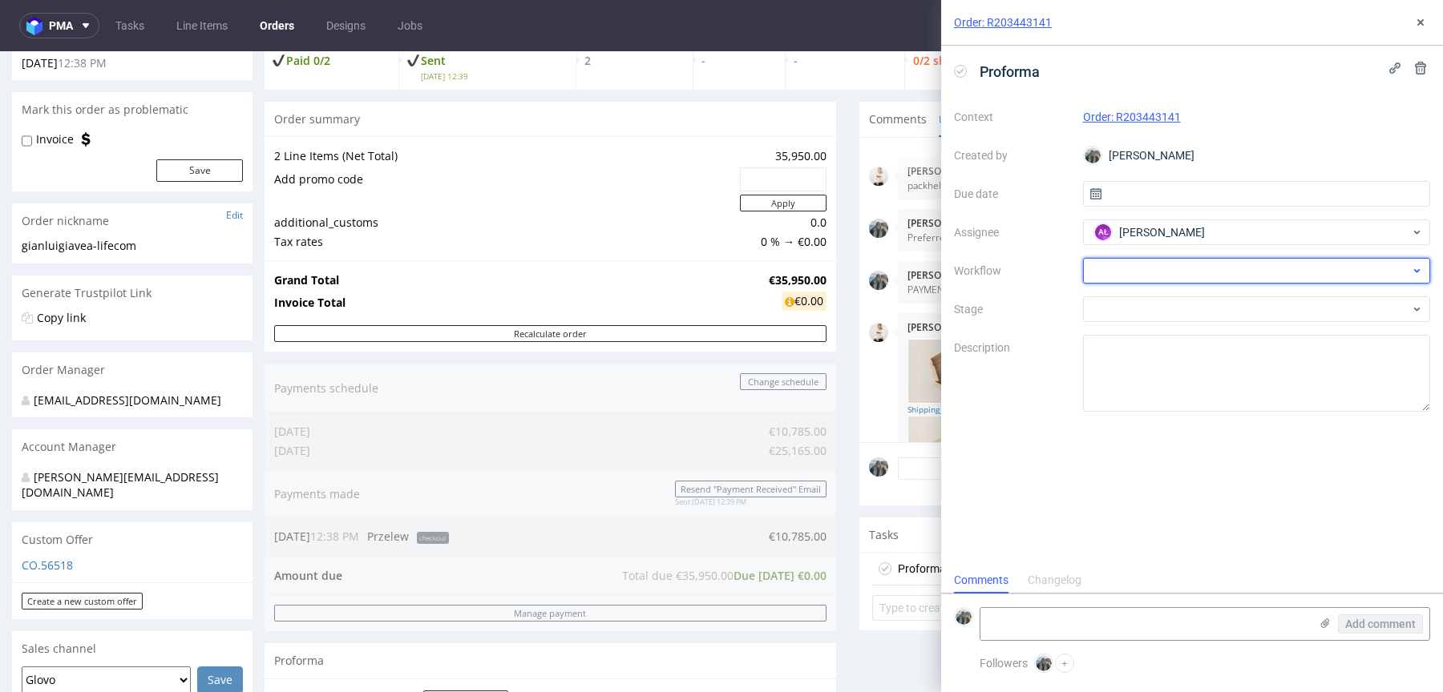
click at [1150, 280] on div at bounding box center [1257, 271] width 348 height 26
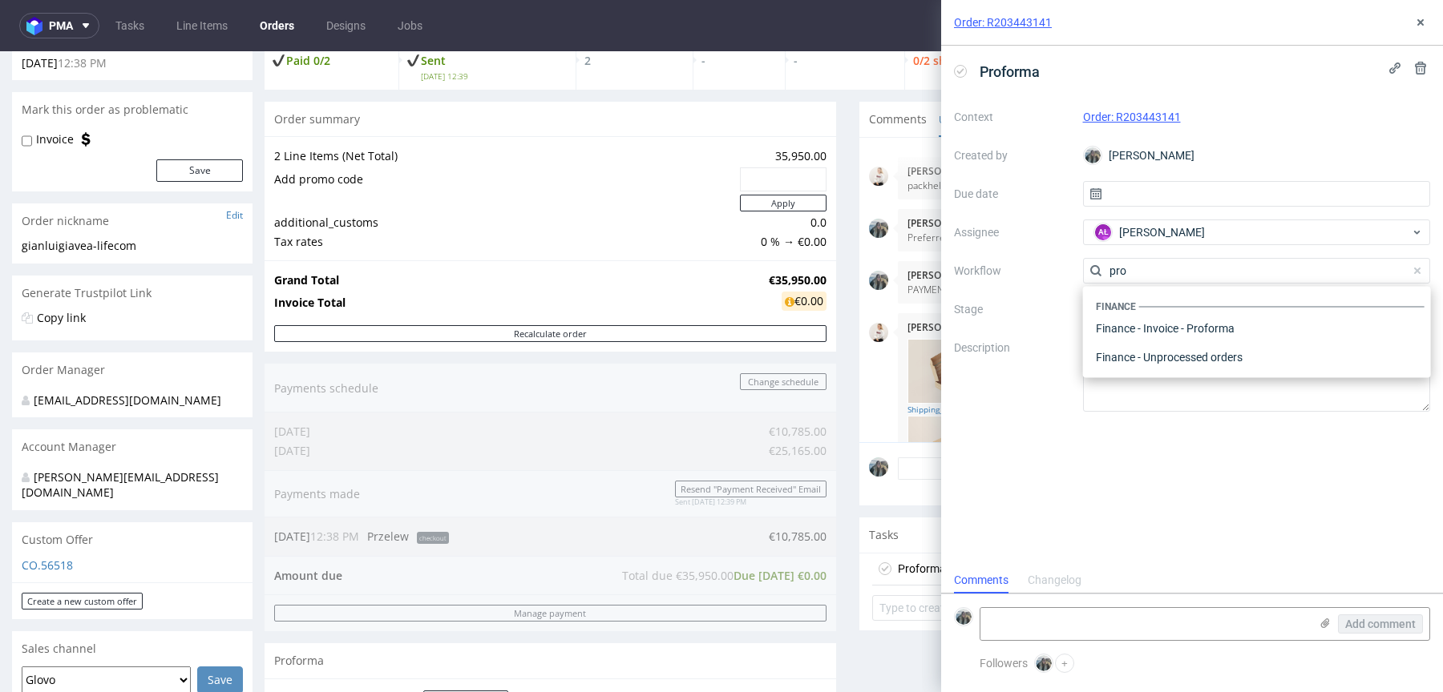
scroll to position [0, 0]
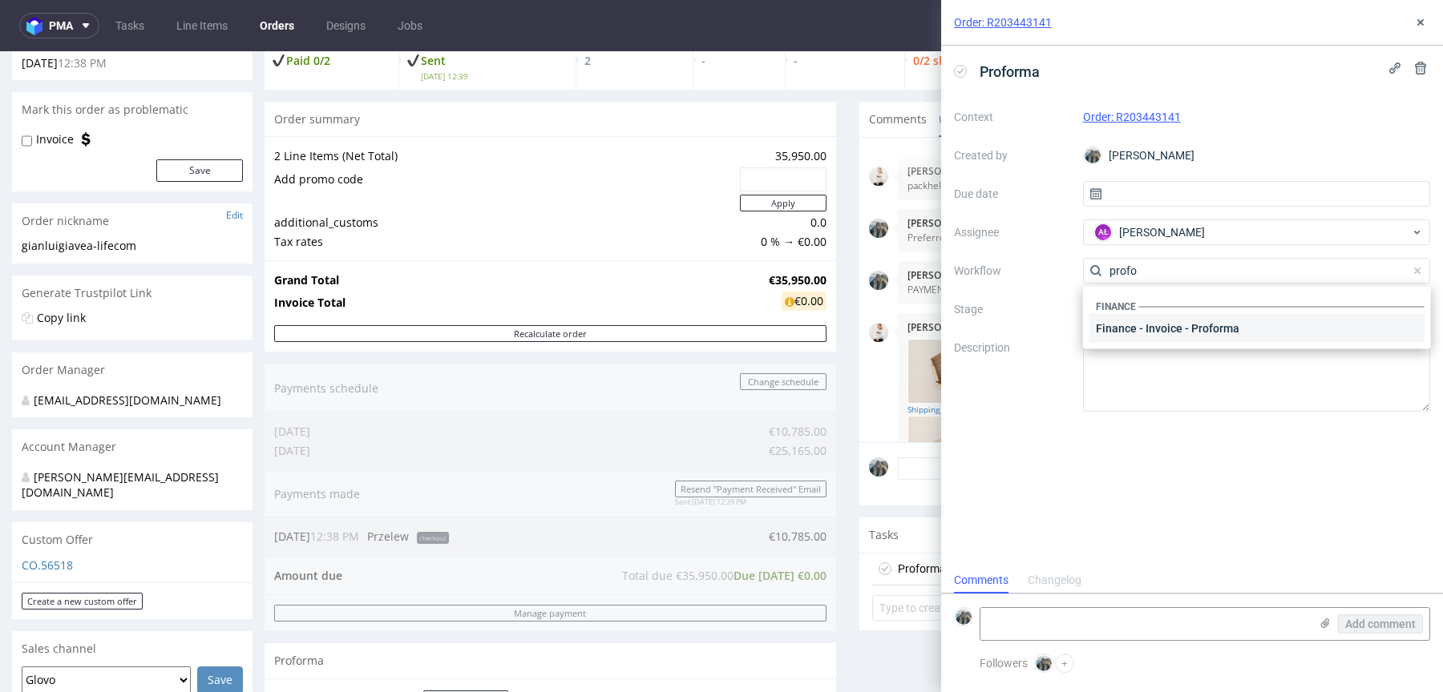
type input "profo"
click at [1182, 335] on div "Finance - Invoice - Proforma" at bounding box center [1256, 328] width 335 height 29
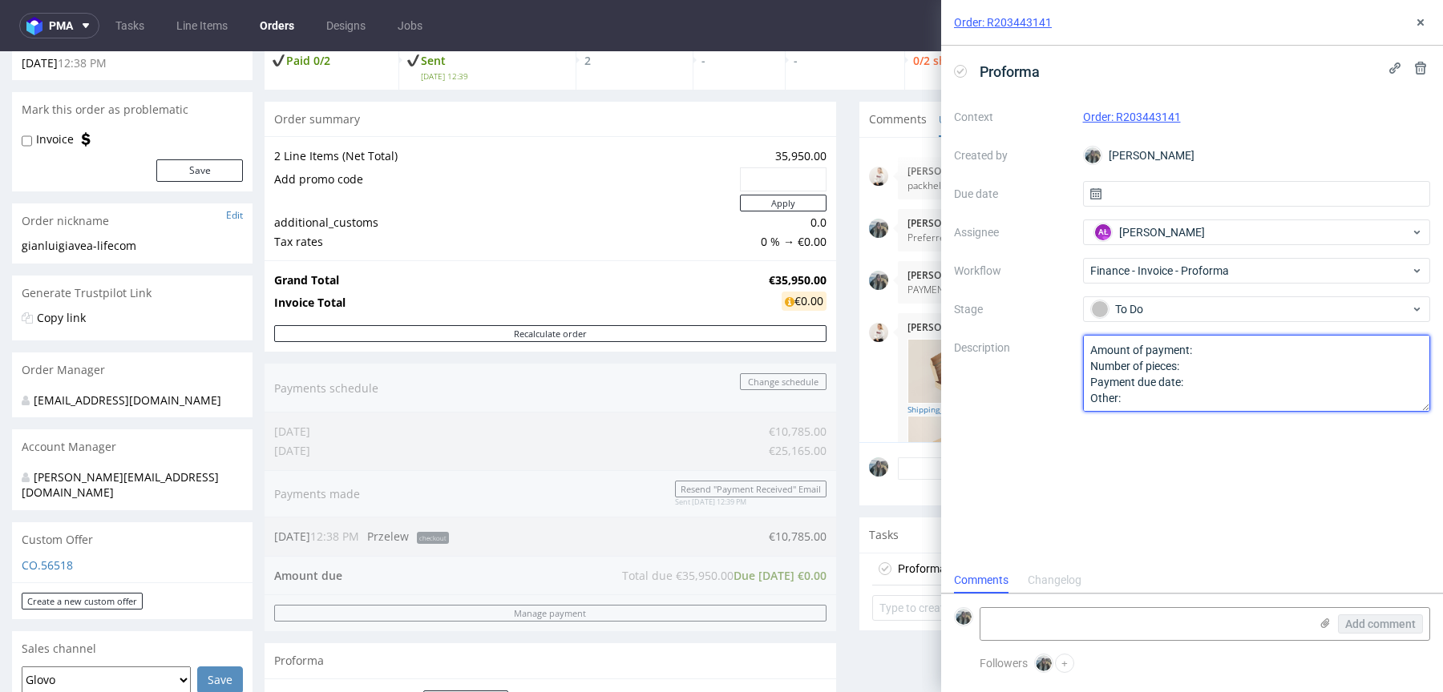
click at [1177, 385] on textarea "Amount of payment: Number of pieces: Payment due date: Other:" at bounding box center [1257, 373] width 348 height 77
paste textarea "PAYMENT TERMS: 30% now & 70% 30 days after the first payment"
type textarea "PAYMENT TERMS: 30% now & 70% 30 days after the first payment"
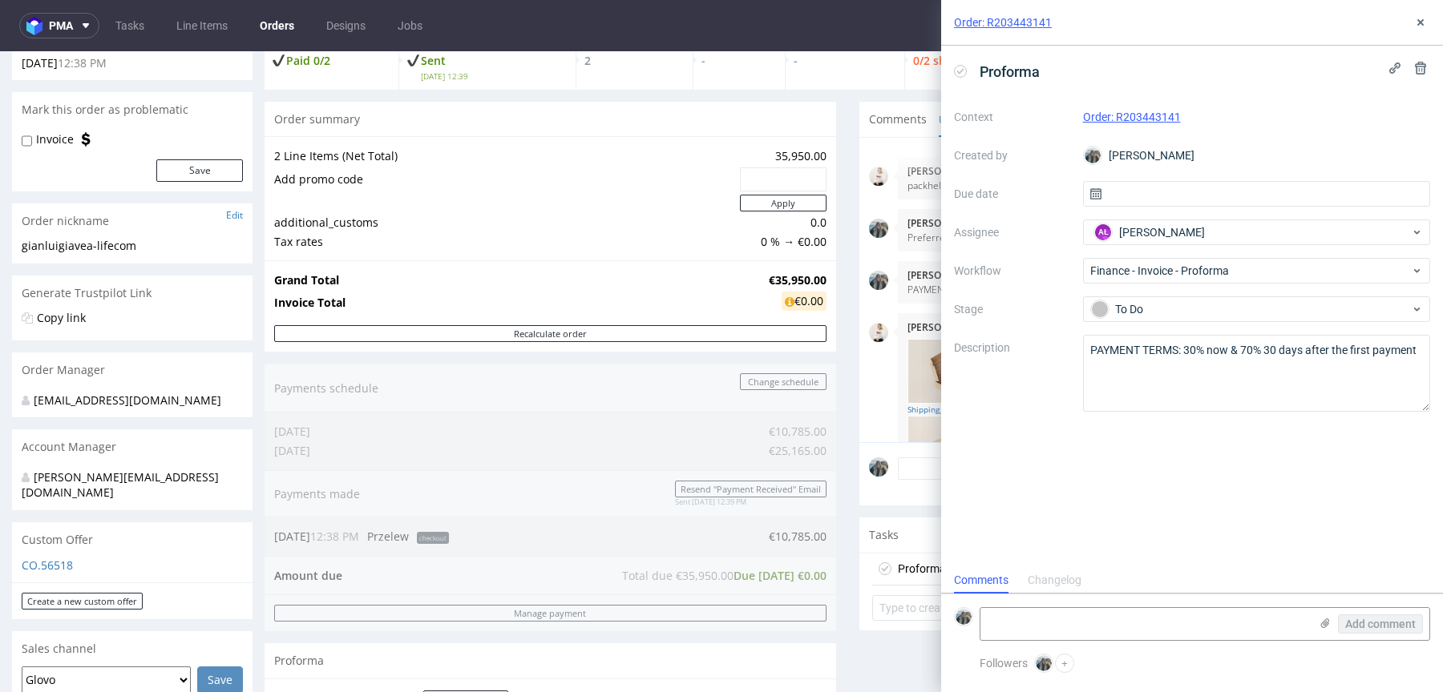
click at [1183, 476] on div "Proforma Context Order: R203443141 Created by Zeniuk Magdalena Due date Assigne…" at bounding box center [1192, 307] width 502 height 522
click at [1426, 22] on icon at bounding box center [1420, 22] width 13 height 13
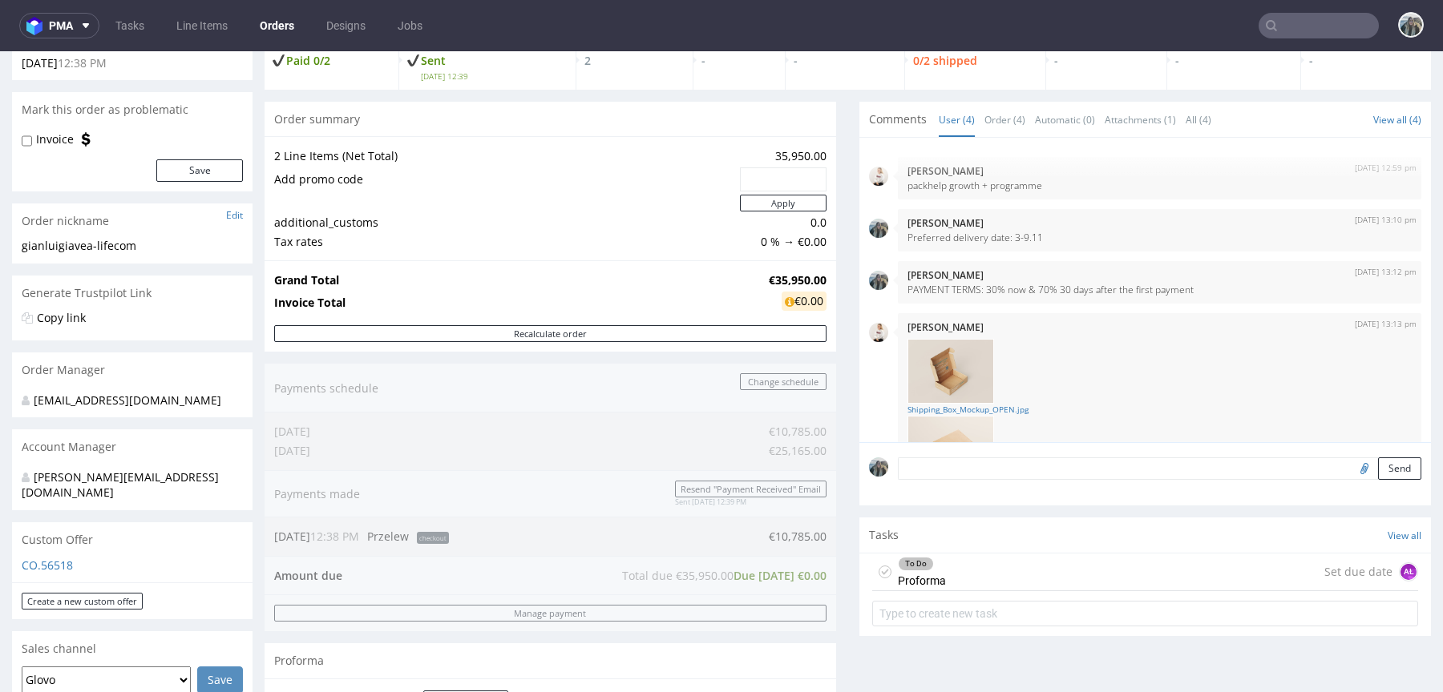
scroll to position [285, 0]
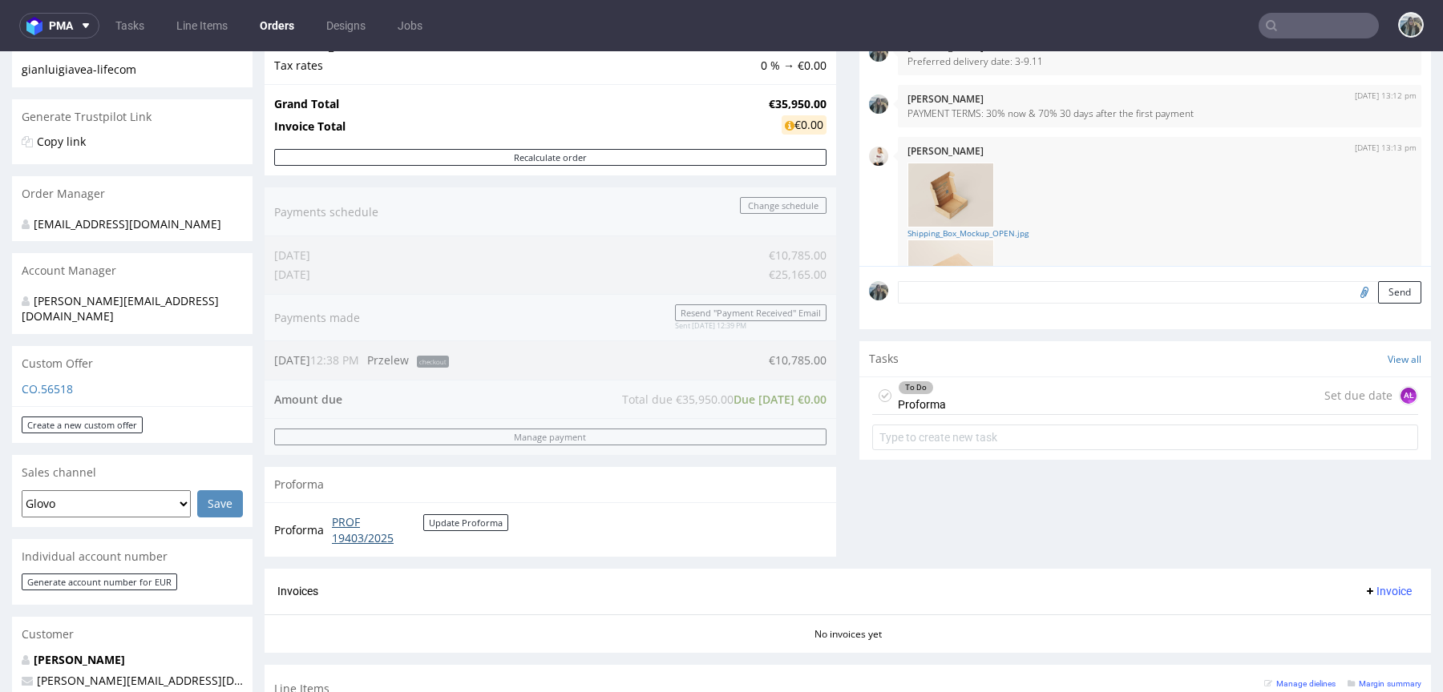
click at [358, 519] on link "PROF 19403/2025" at bounding box center [377, 530] width 91 height 31
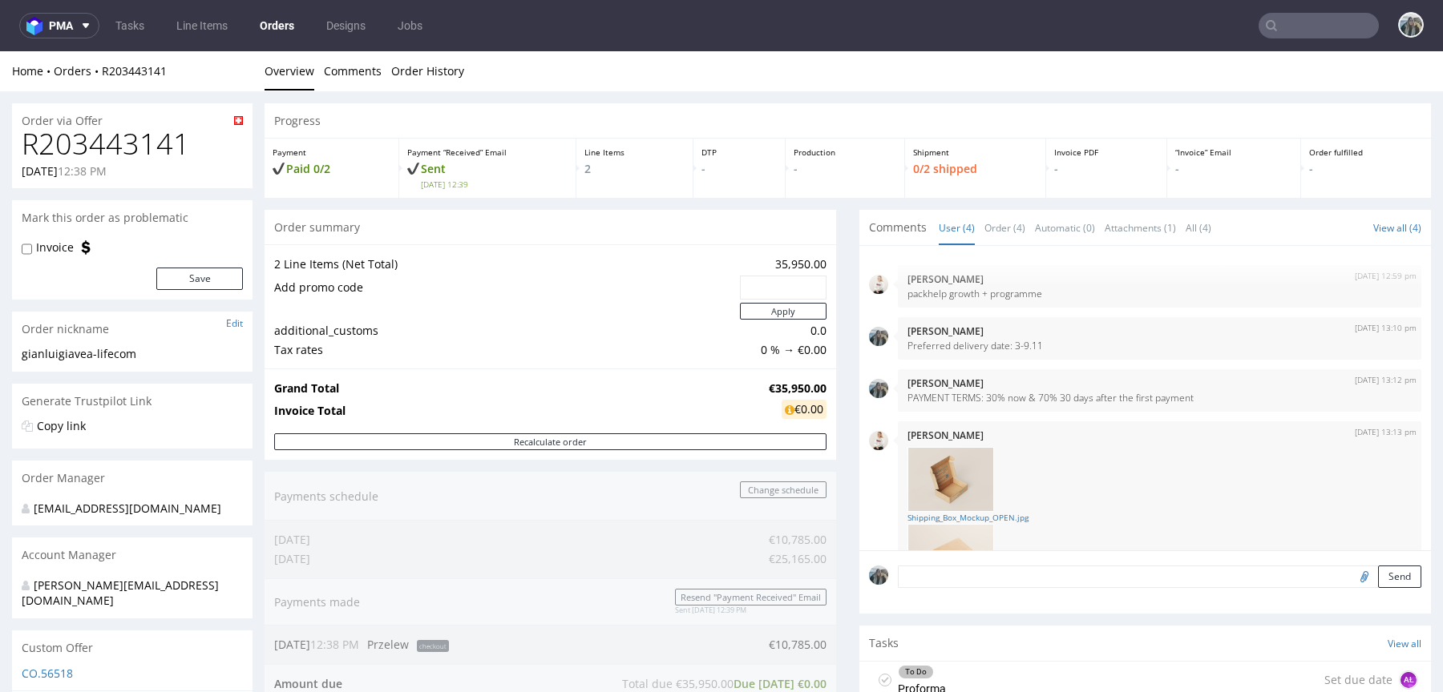
drag, startPoint x: 126, startPoint y: 87, endPoint x: 103, endPoint y: 79, distance: 24.3
click at [103, 79] on div "Home Orders R203443141 Overview Comments Order History" at bounding box center [721, 71] width 1443 height 40
drag, startPoint x: 103, startPoint y: 79, endPoint x: 99, endPoint y: 70, distance: 10.4
click at [99, 70] on div "Home Orders R203443141 Overview Comments Order History" at bounding box center [721, 71] width 1443 height 40
copy link "R203443141"
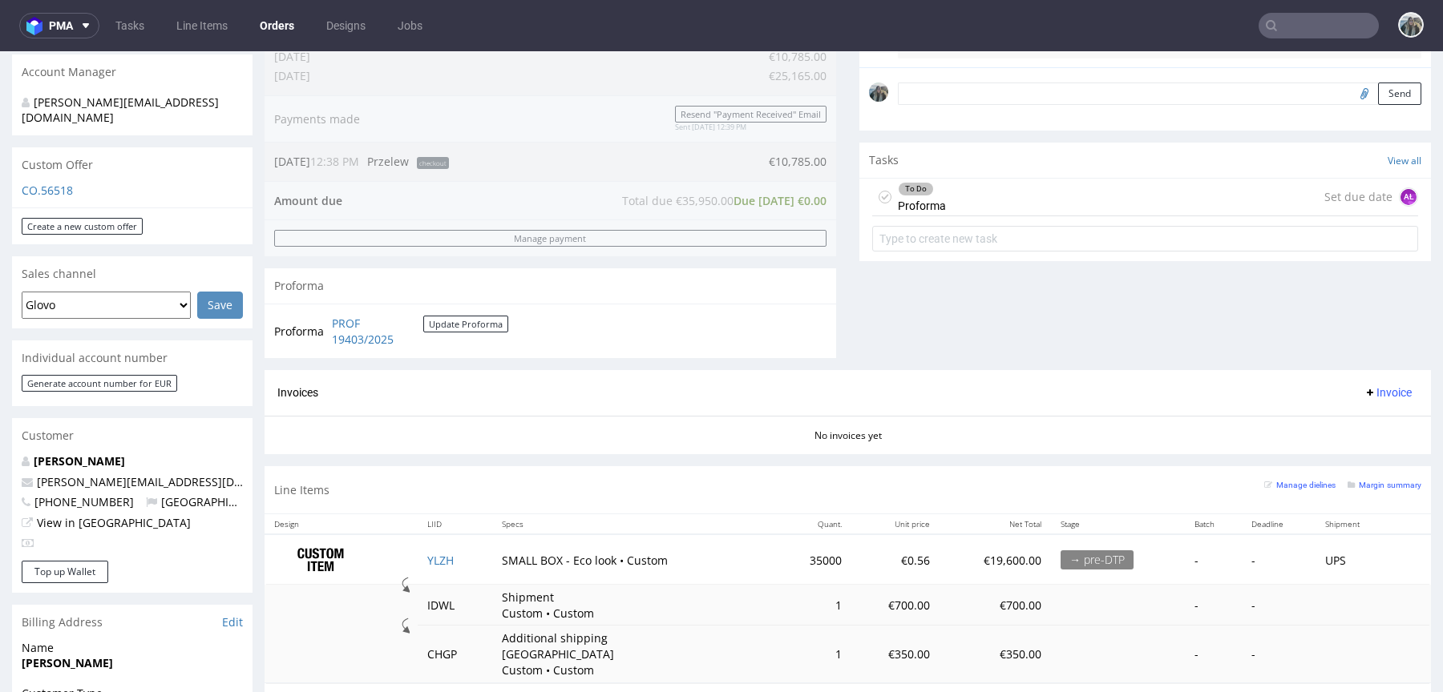
scroll to position [515, 0]
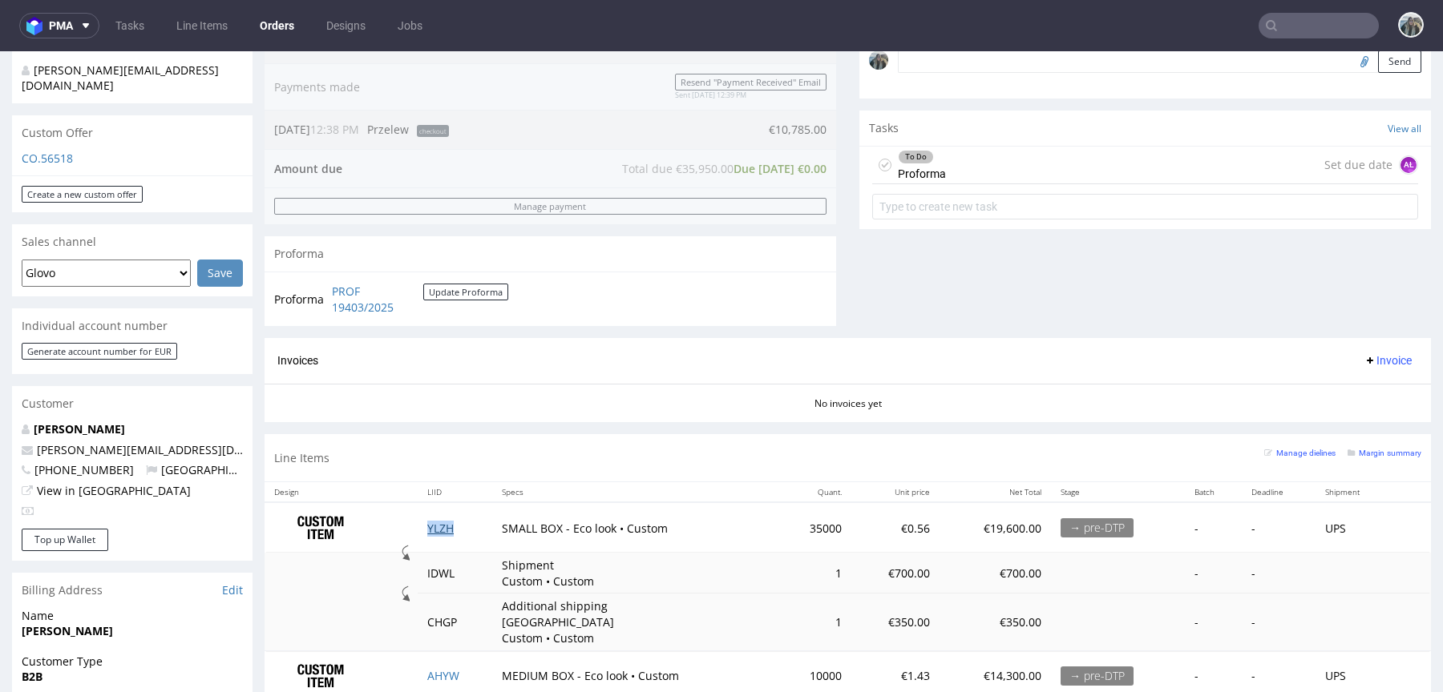
click at [431, 530] on link "YLZH" at bounding box center [440, 528] width 26 height 15
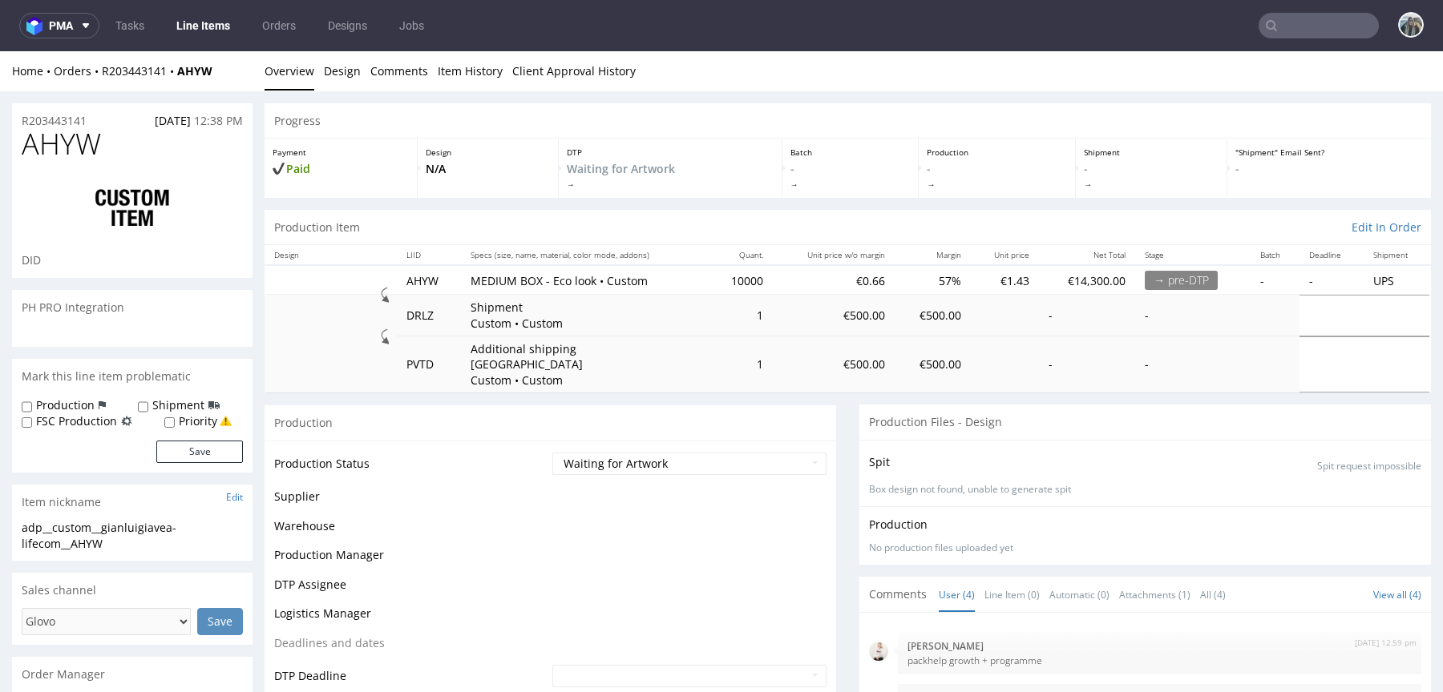
scroll to position [116, 0]
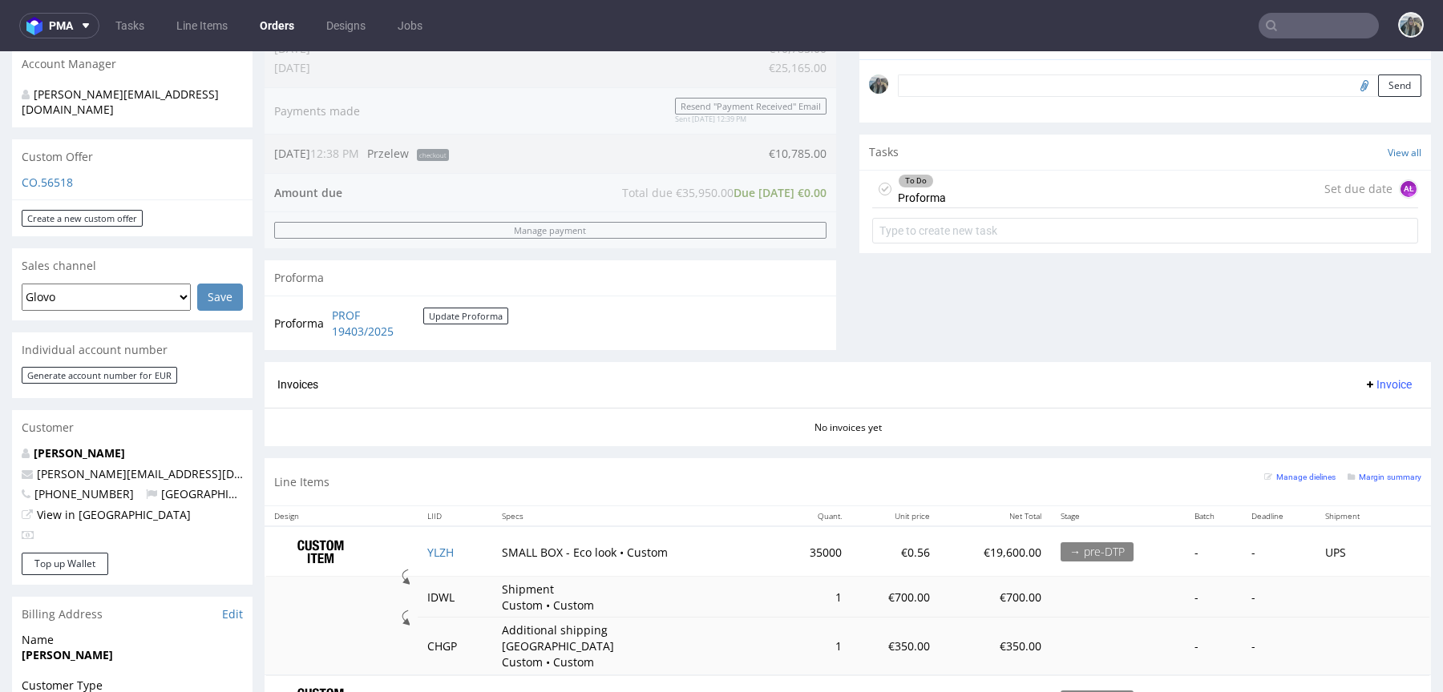
scroll to position [647, 0]
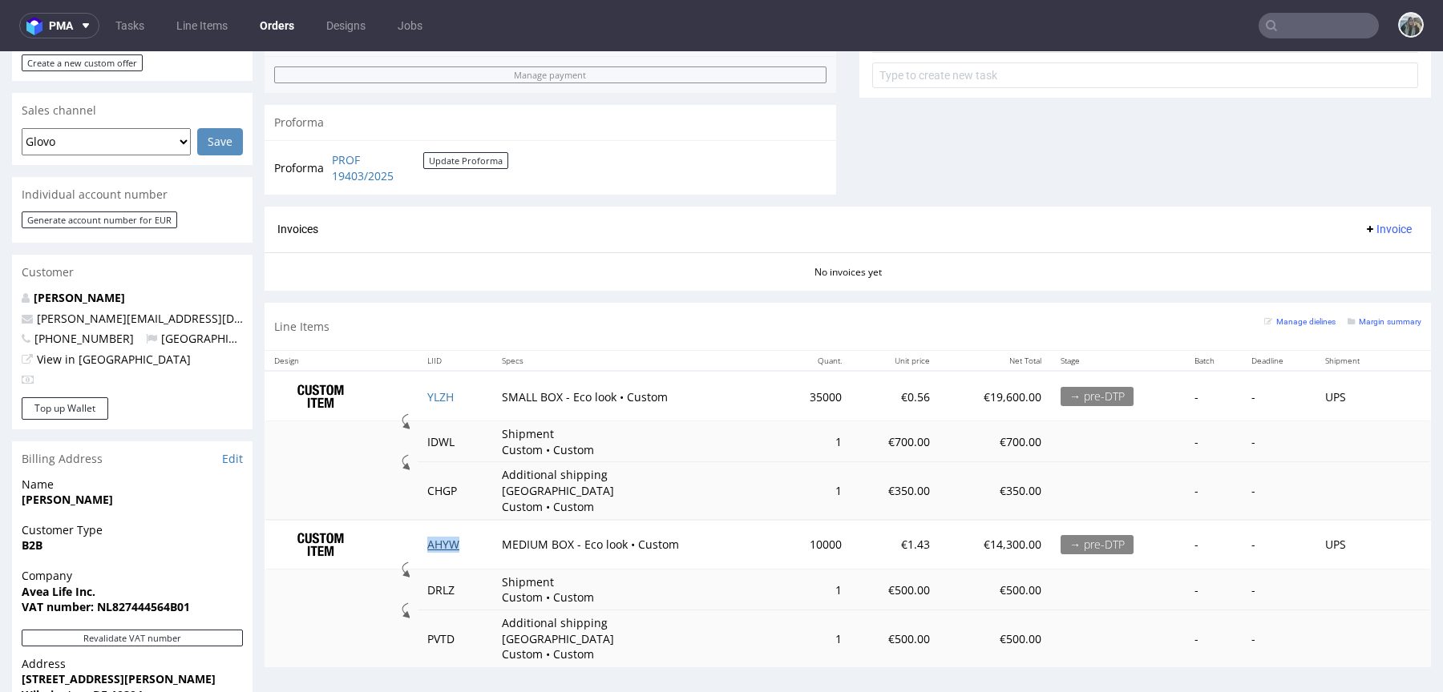
drag, startPoint x: 437, startPoint y: 528, endPoint x: 443, endPoint y: 516, distance: 13.6
click at [437, 537] on link "AHYW" at bounding box center [443, 544] width 32 height 15
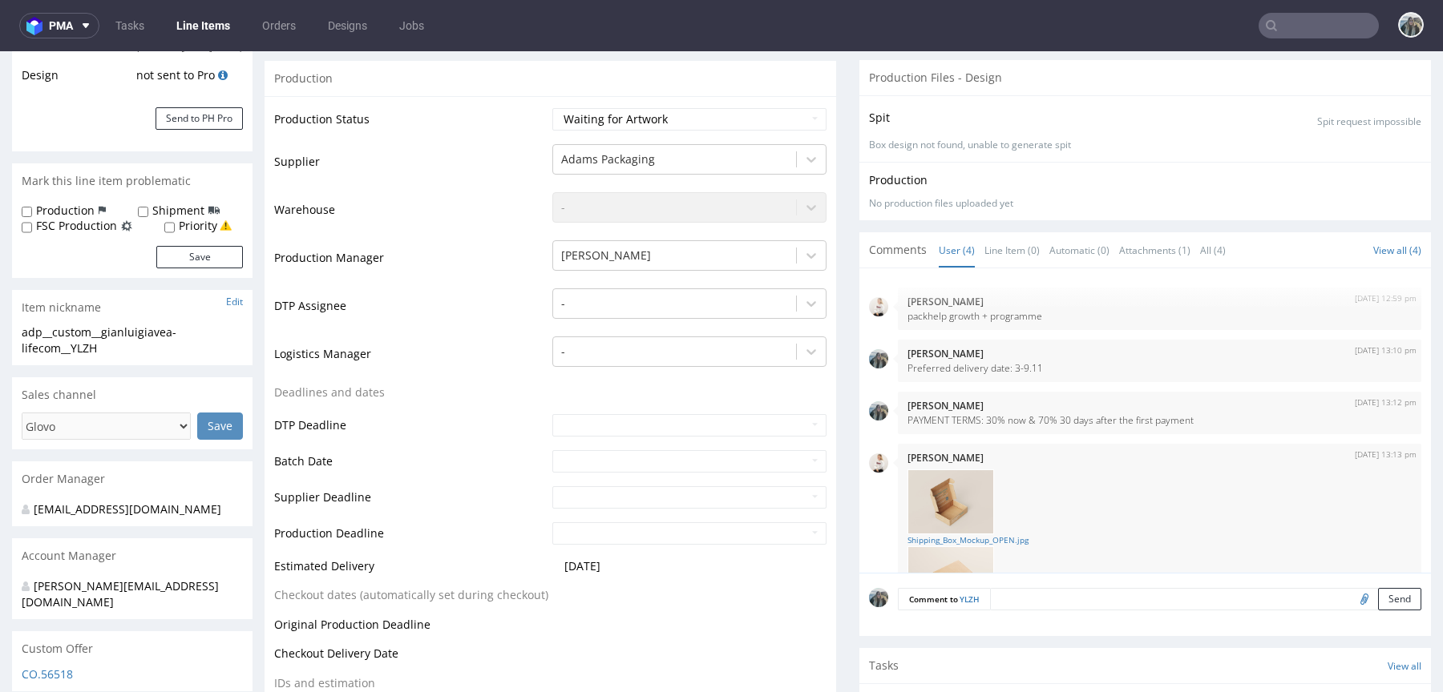
scroll to position [116, 0]
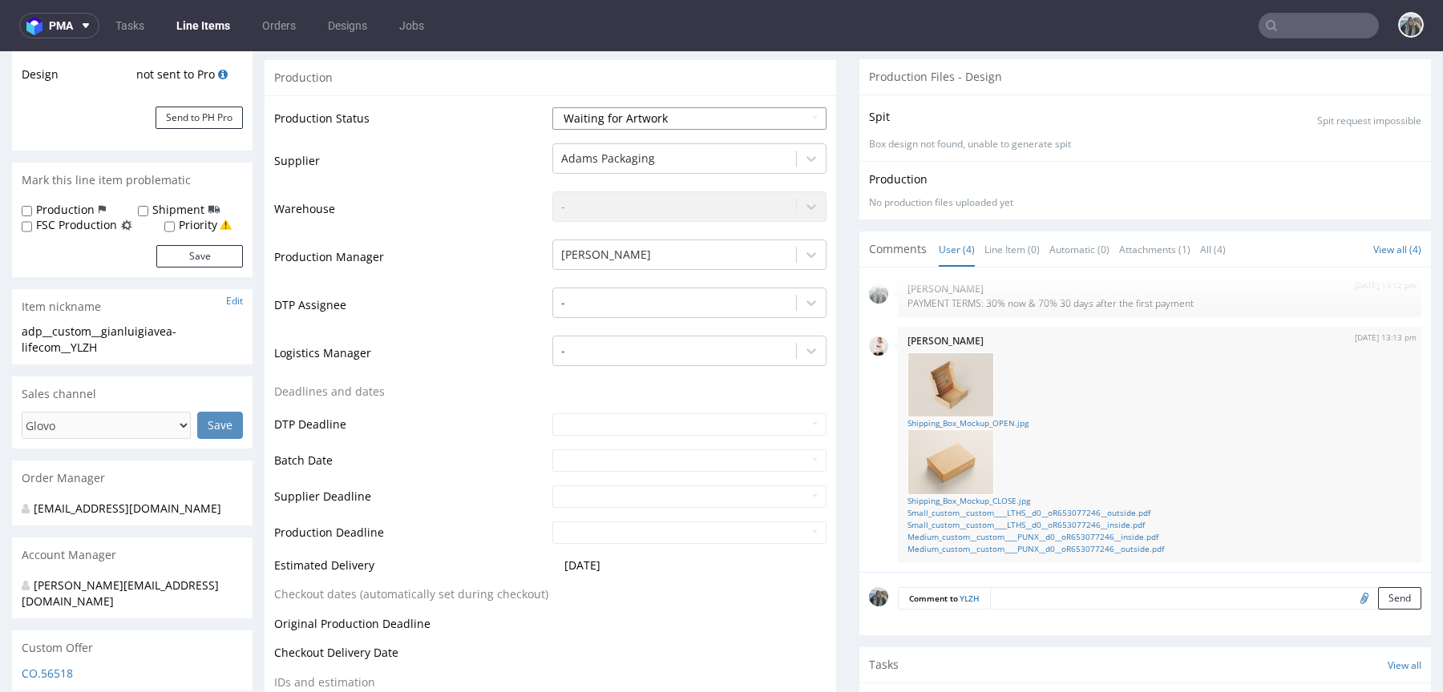
click at [666, 111] on select "Waiting for Artwork Waiting for Diecut Waiting for Mockup Waiting for DTP Waiti…" at bounding box center [689, 118] width 274 height 22
select select "pre_dtp_waiting_for_diecut"
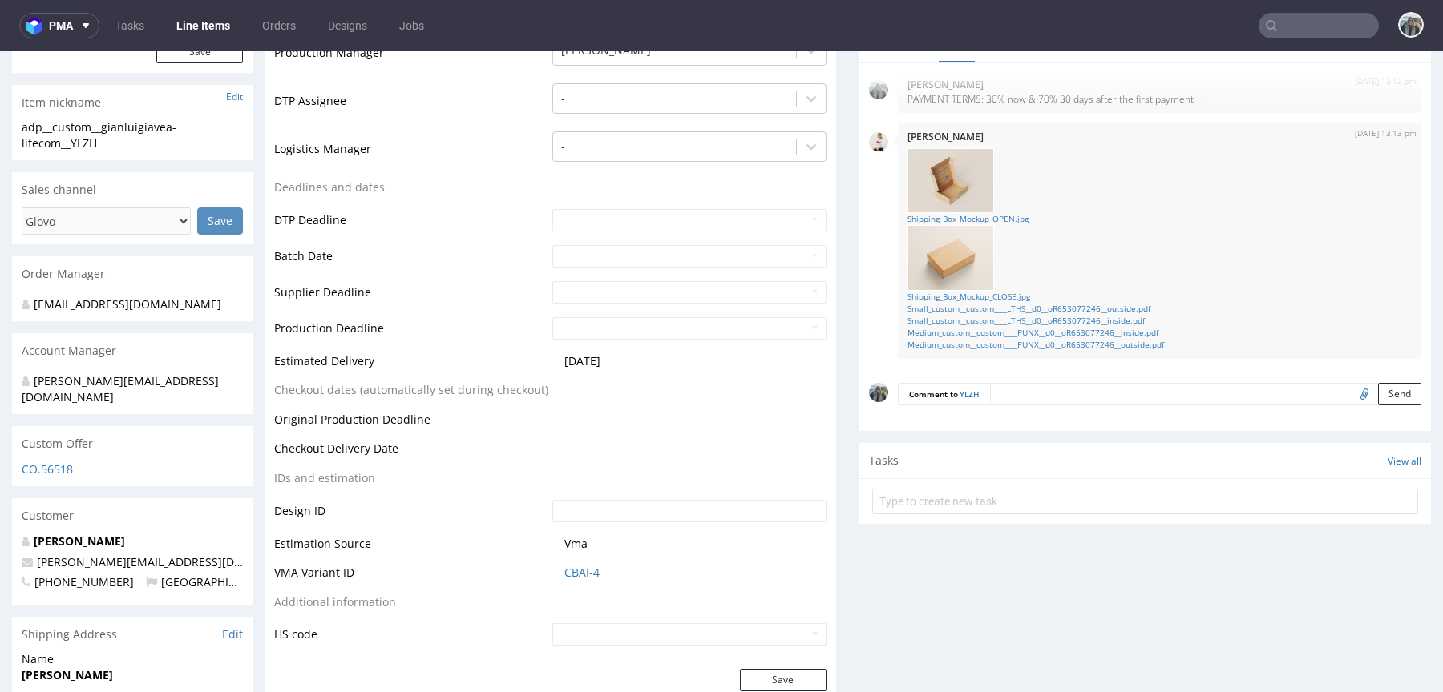
scroll to position [690, 0]
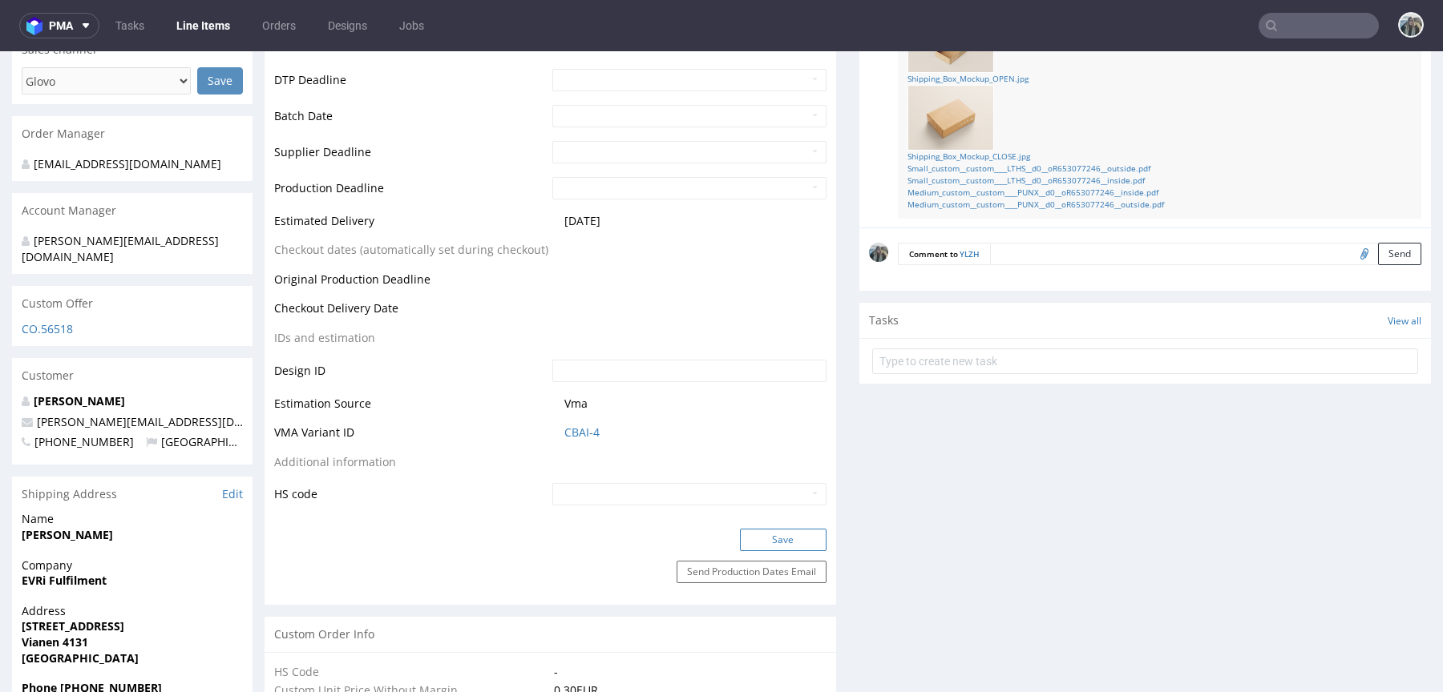
click at [765, 529] on button "Save" at bounding box center [783, 540] width 87 height 22
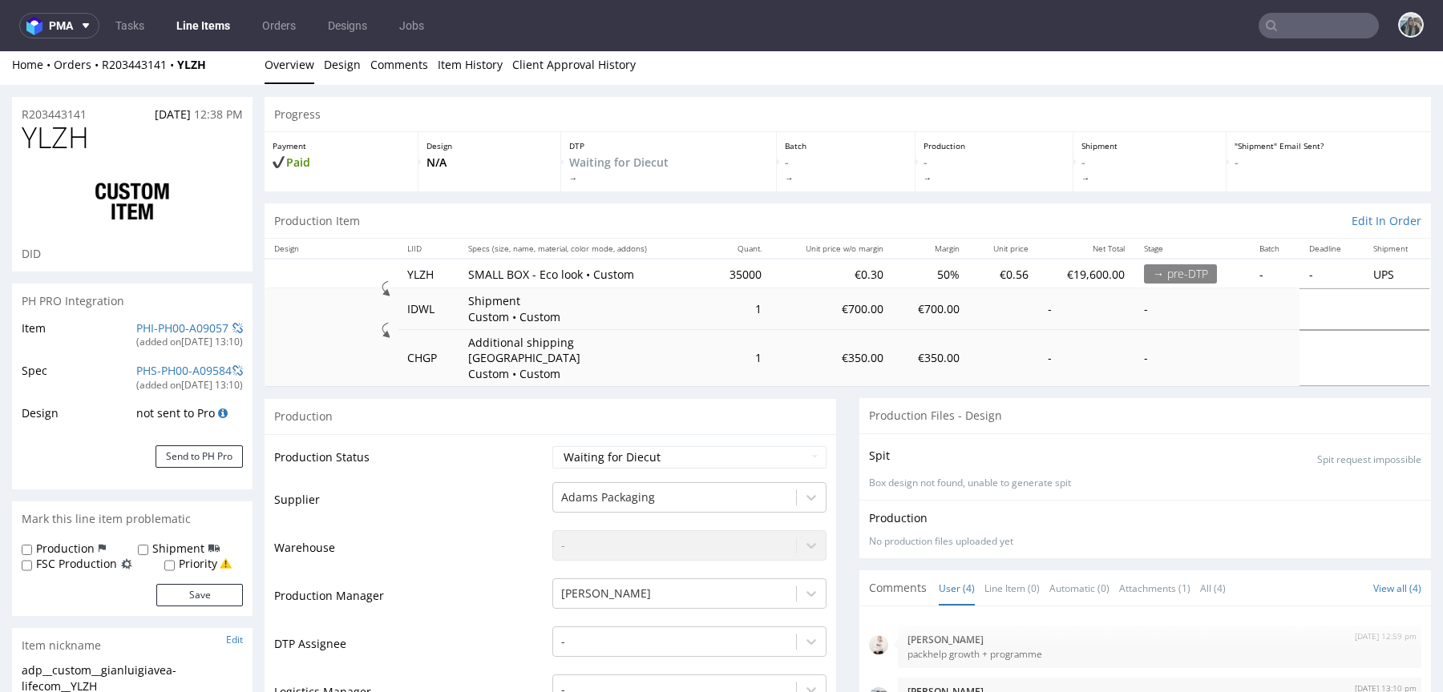
scroll to position [0, 0]
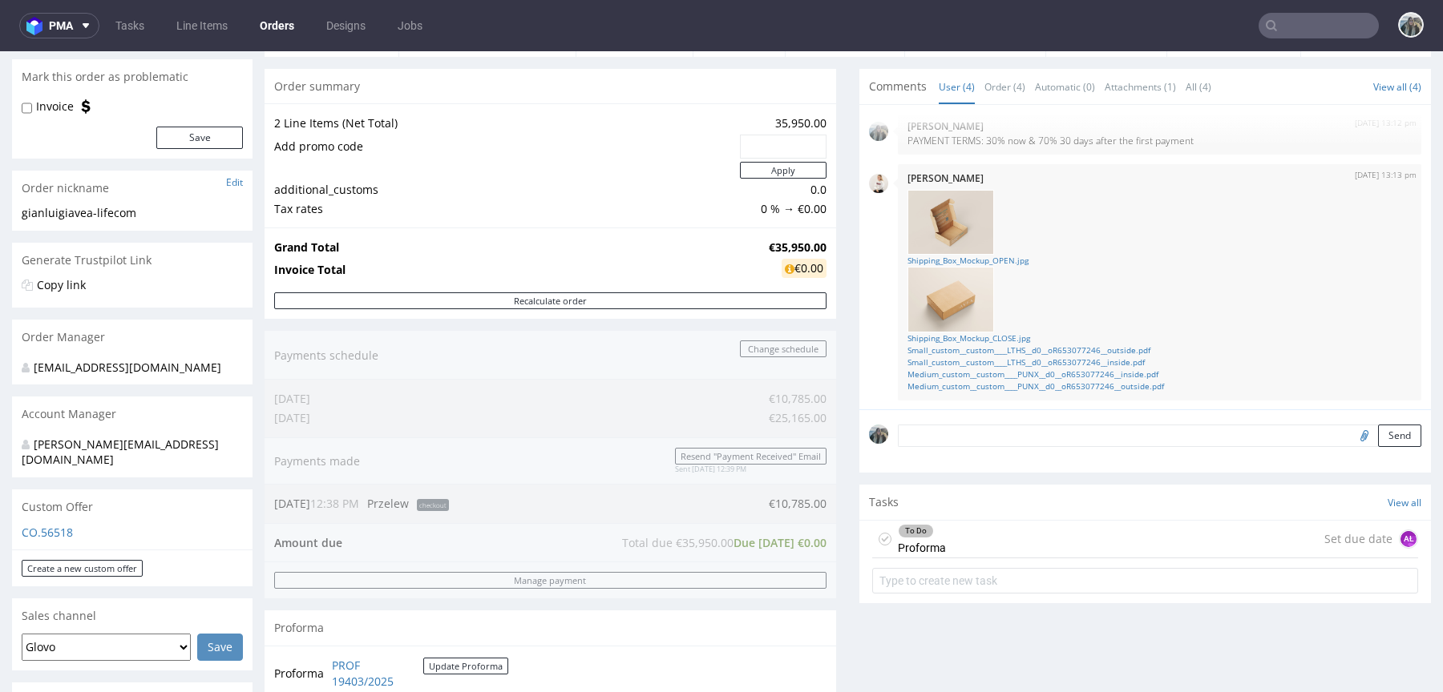
scroll to position [200, 0]
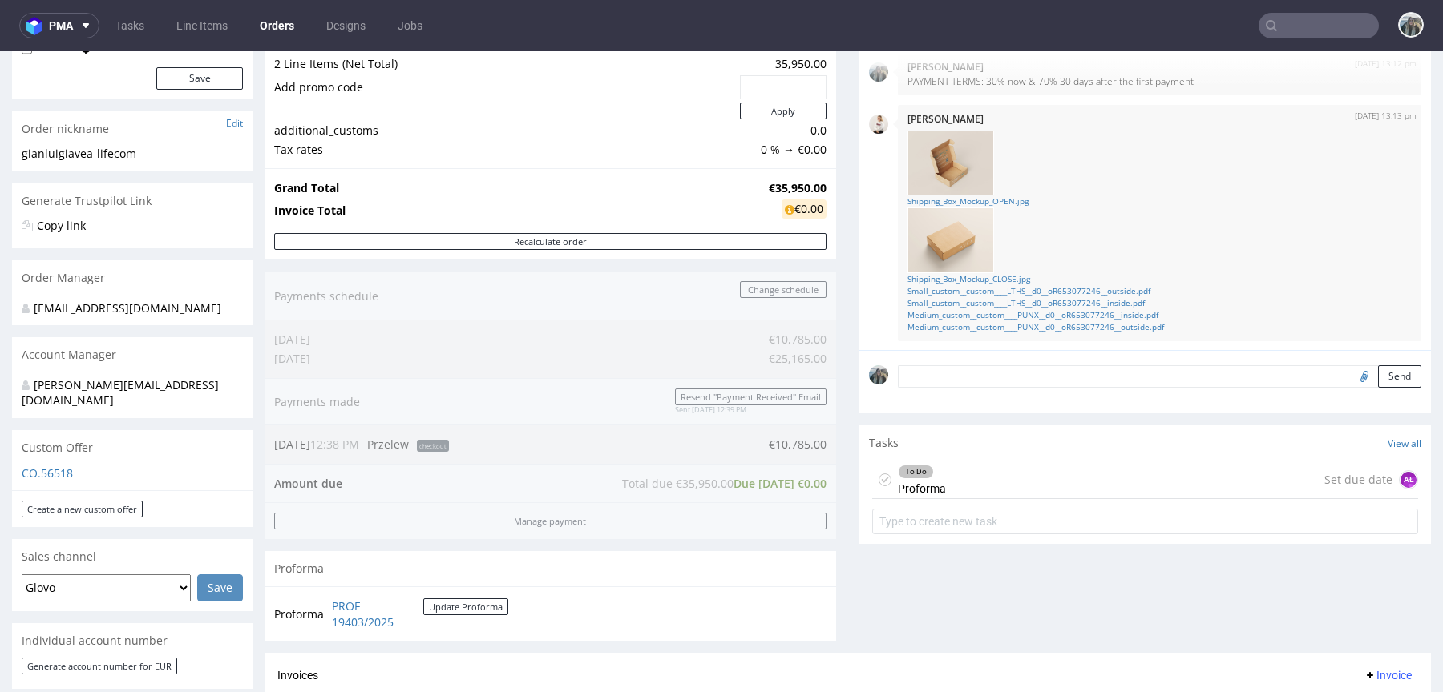
click at [939, 480] on div "To Do Proforma Set due date AŁ" at bounding box center [1145, 481] width 546 height 38
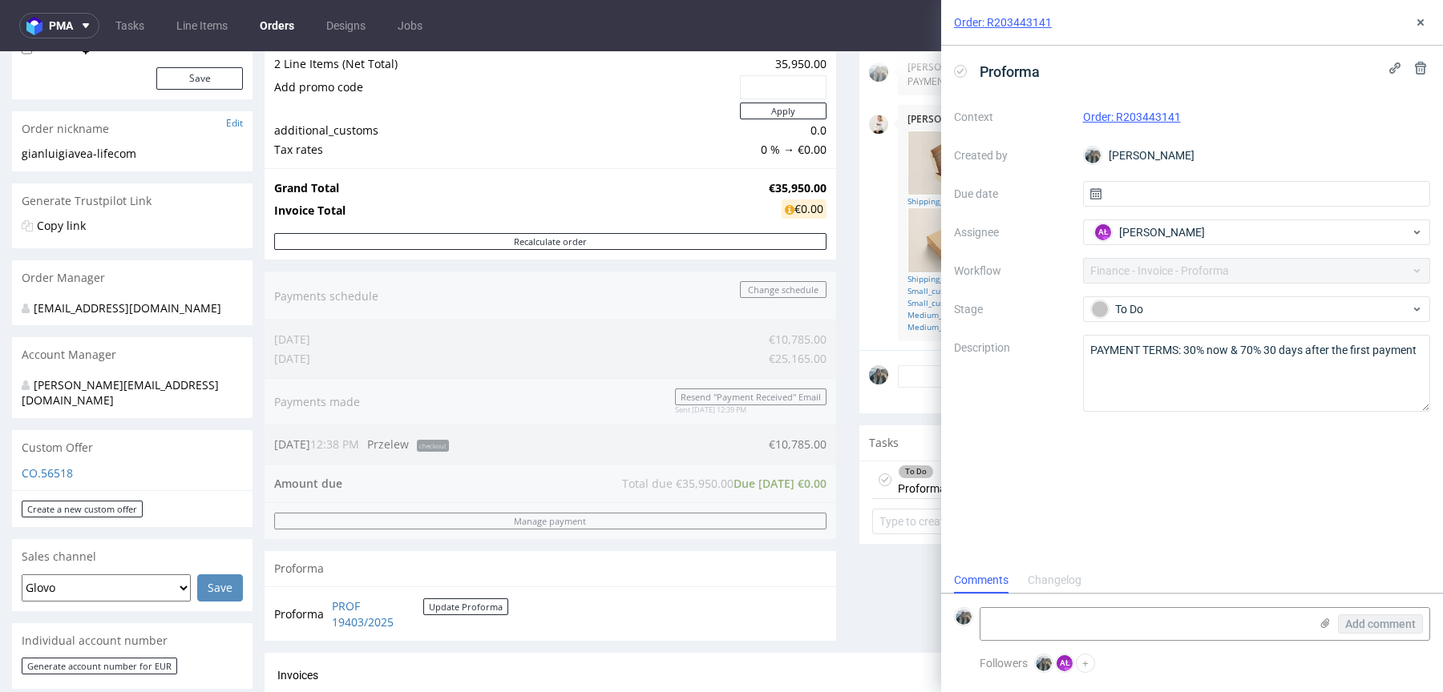
scroll to position [13, 0]
click at [1419, 11] on div "Order: R203443141" at bounding box center [1192, 23] width 502 height 46
click at [1415, 12] on div "Order: R203443141" at bounding box center [1192, 23] width 502 height 46
click at [1423, 22] on icon at bounding box center [1420, 22] width 13 height 13
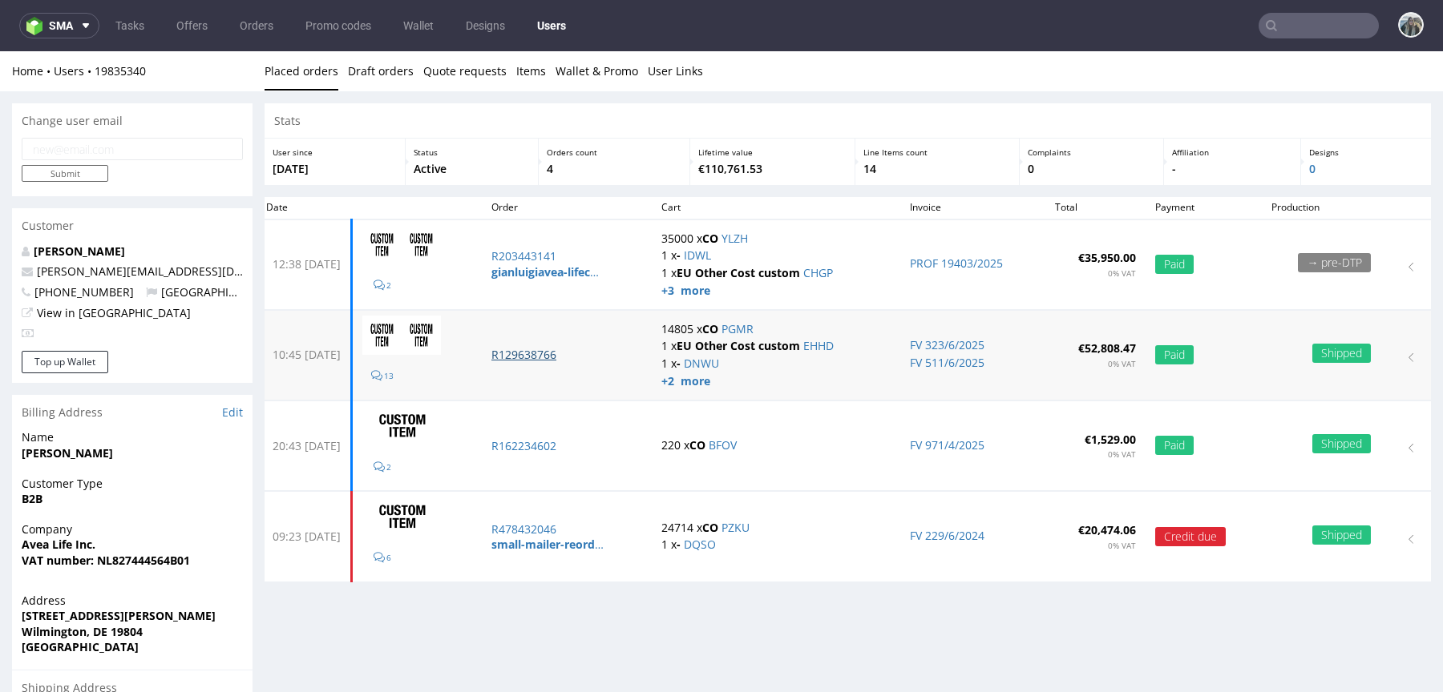
click at [551, 361] on td "R129638766" at bounding box center [567, 355] width 170 height 90
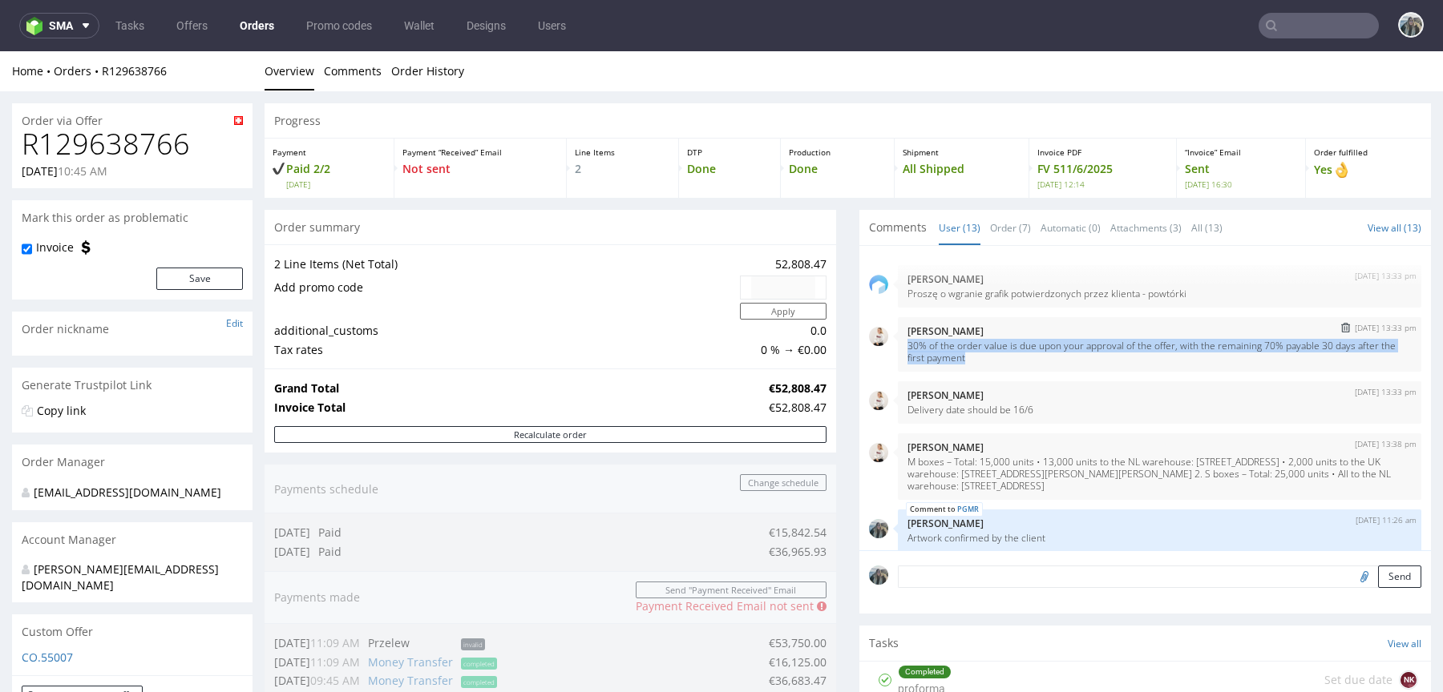
drag, startPoint x: 995, startPoint y: 358, endPoint x: 898, endPoint y: 346, distance: 97.7
click at [898, 346] on div "[DATE] 13:33 pm [PERSON_NAME] 30% of the order value is due upon your approval …" at bounding box center [1159, 344] width 523 height 55
copy p "30% of the order value is due upon your approval of the offer, with the remaini…"
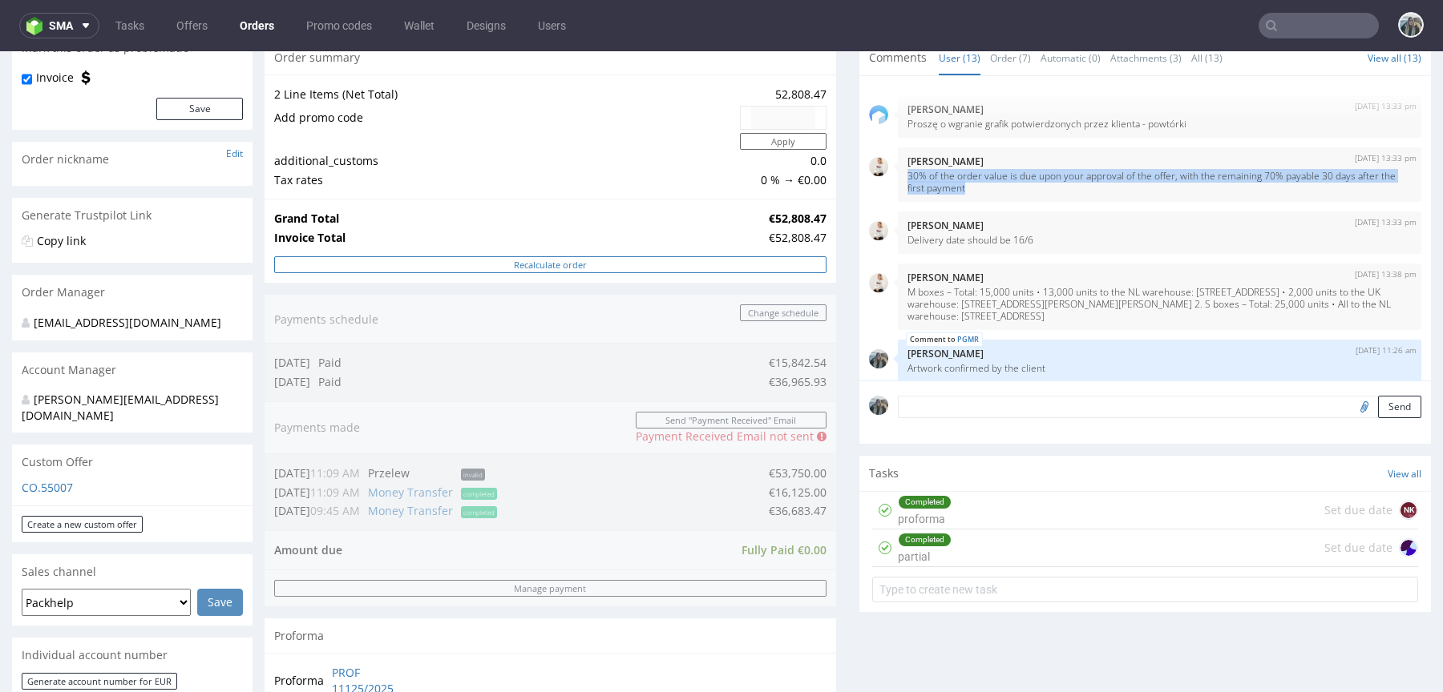
scroll to position [911, 0]
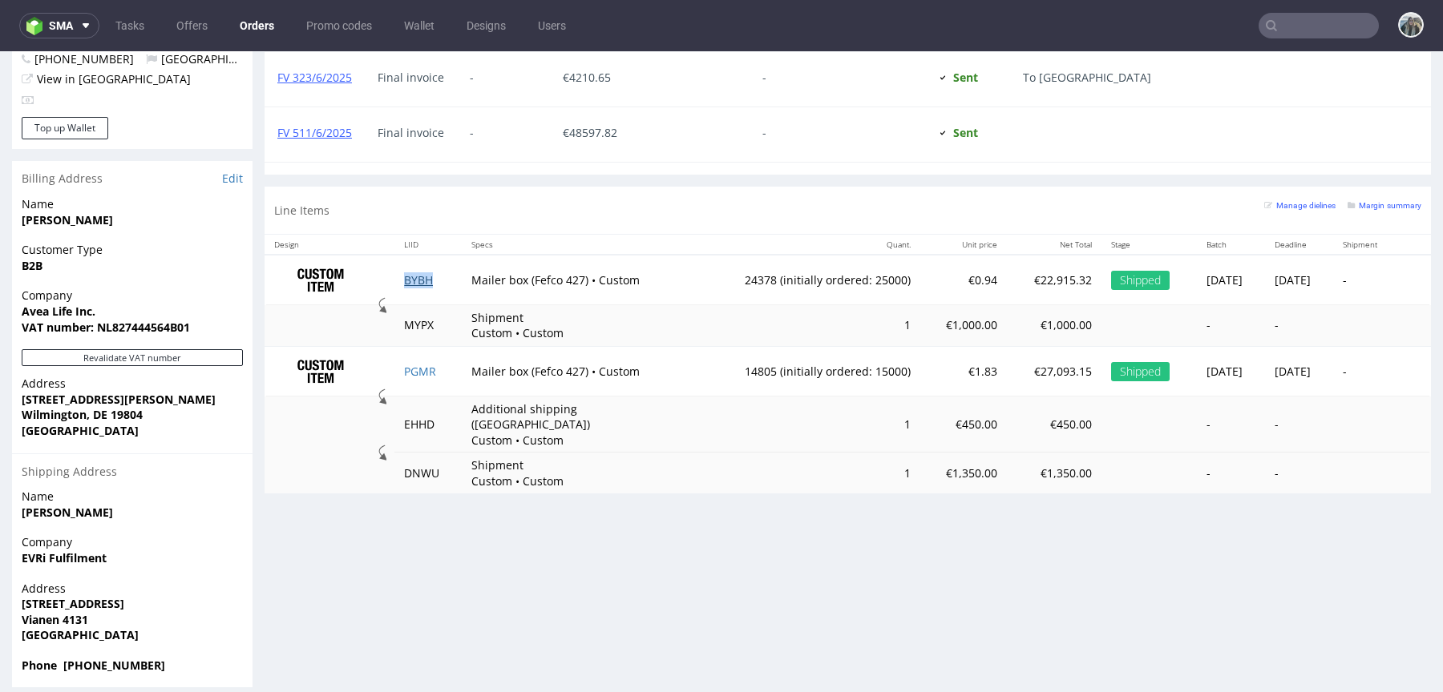
click at [409, 274] on link "BYBH" at bounding box center [418, 280] width 29 height 15
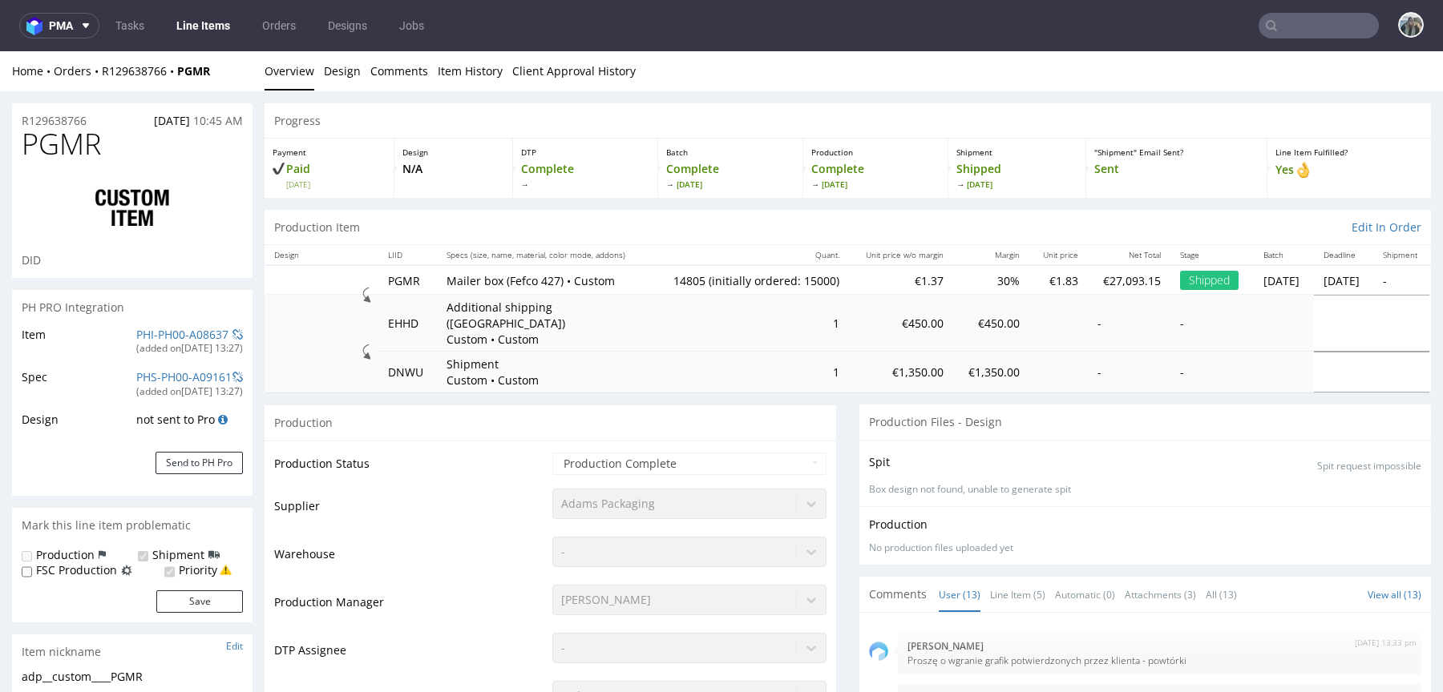
select select "in_progress"
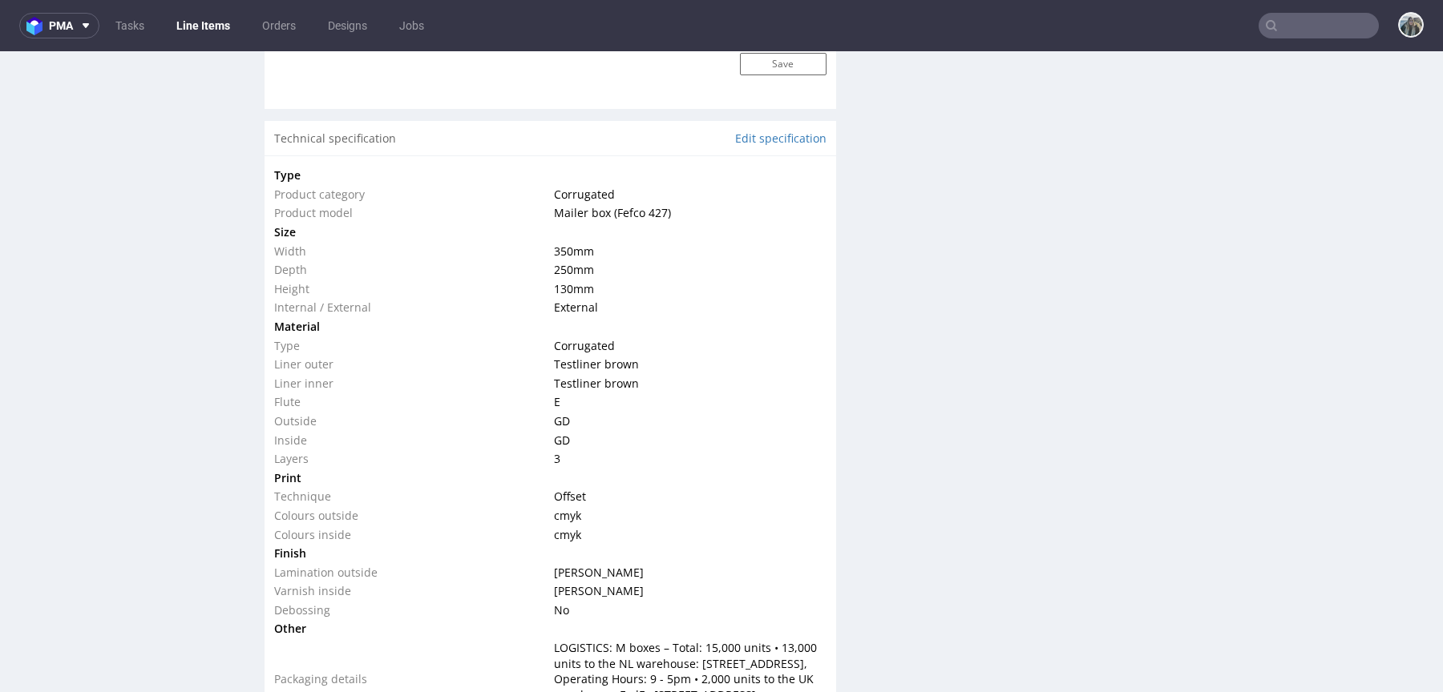
scroll to position [1556, 0]
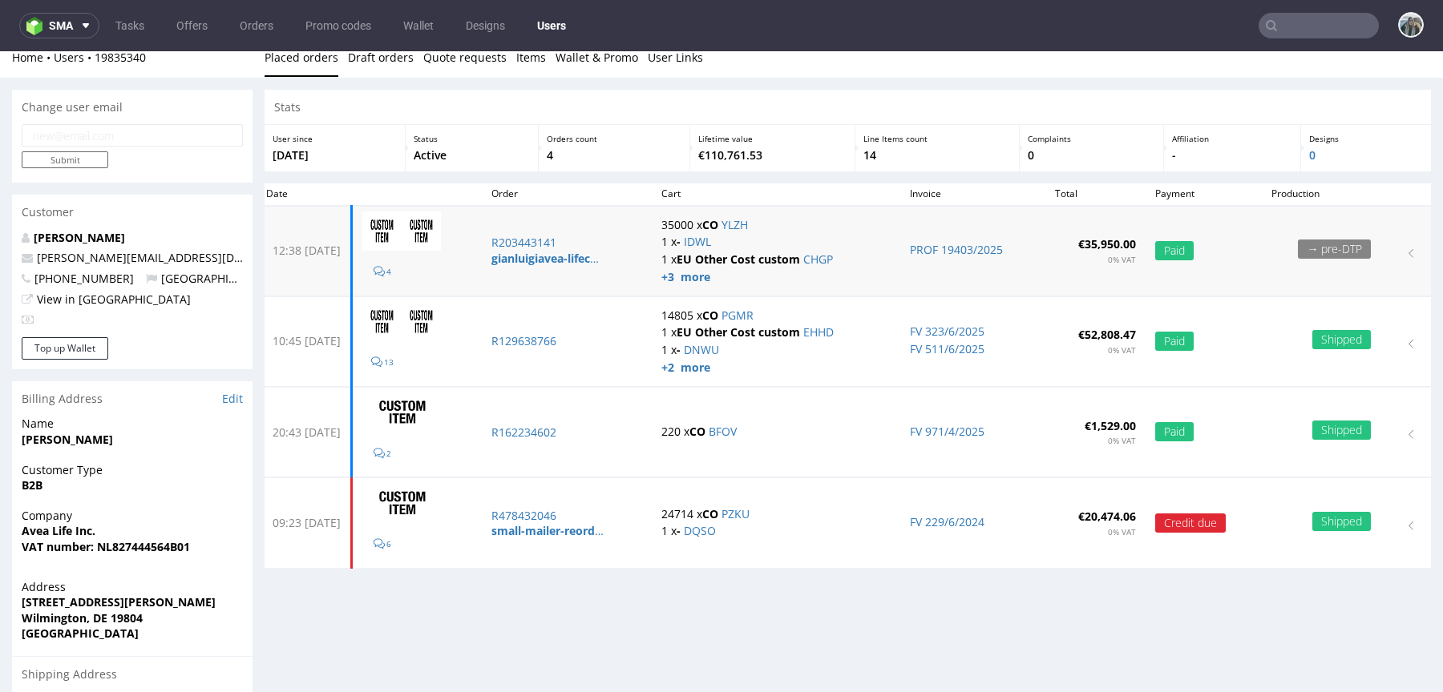
scroll to position [17, 0]
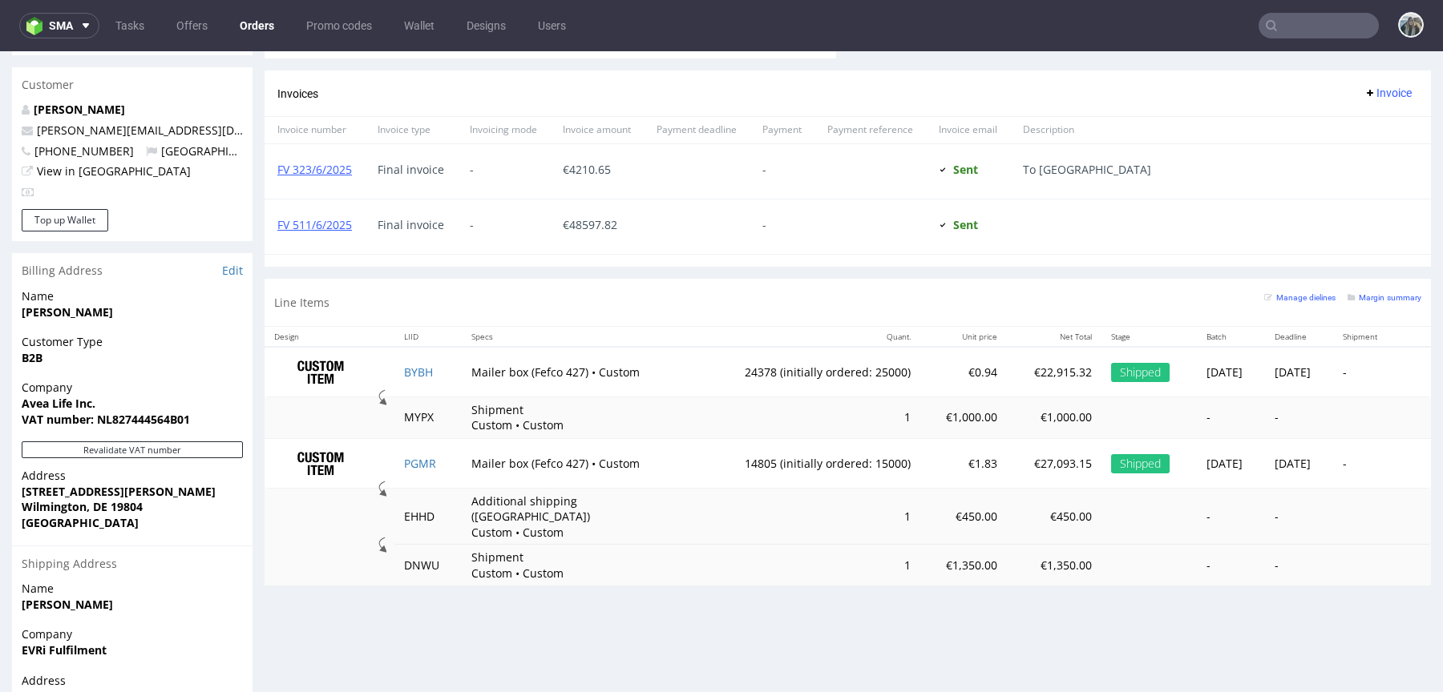
scroll to position [831, 0]
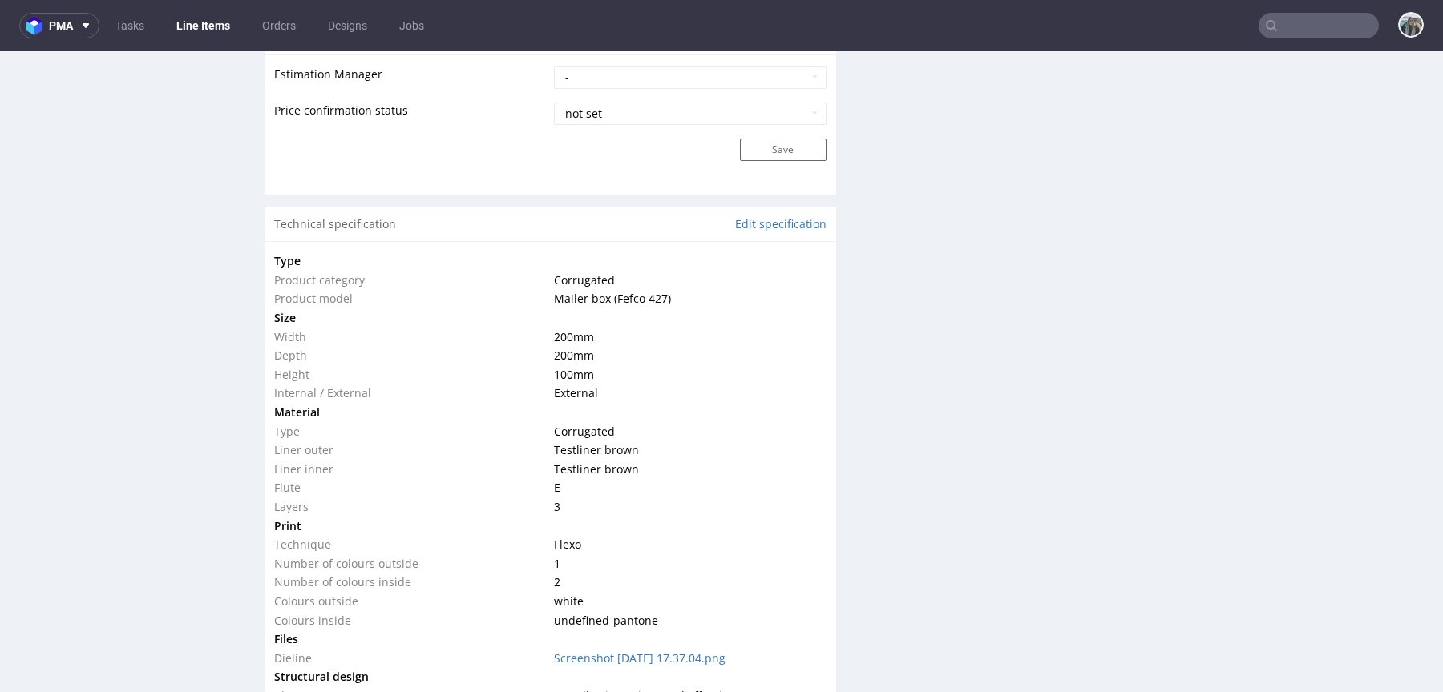
scroll to position [1467, 0]
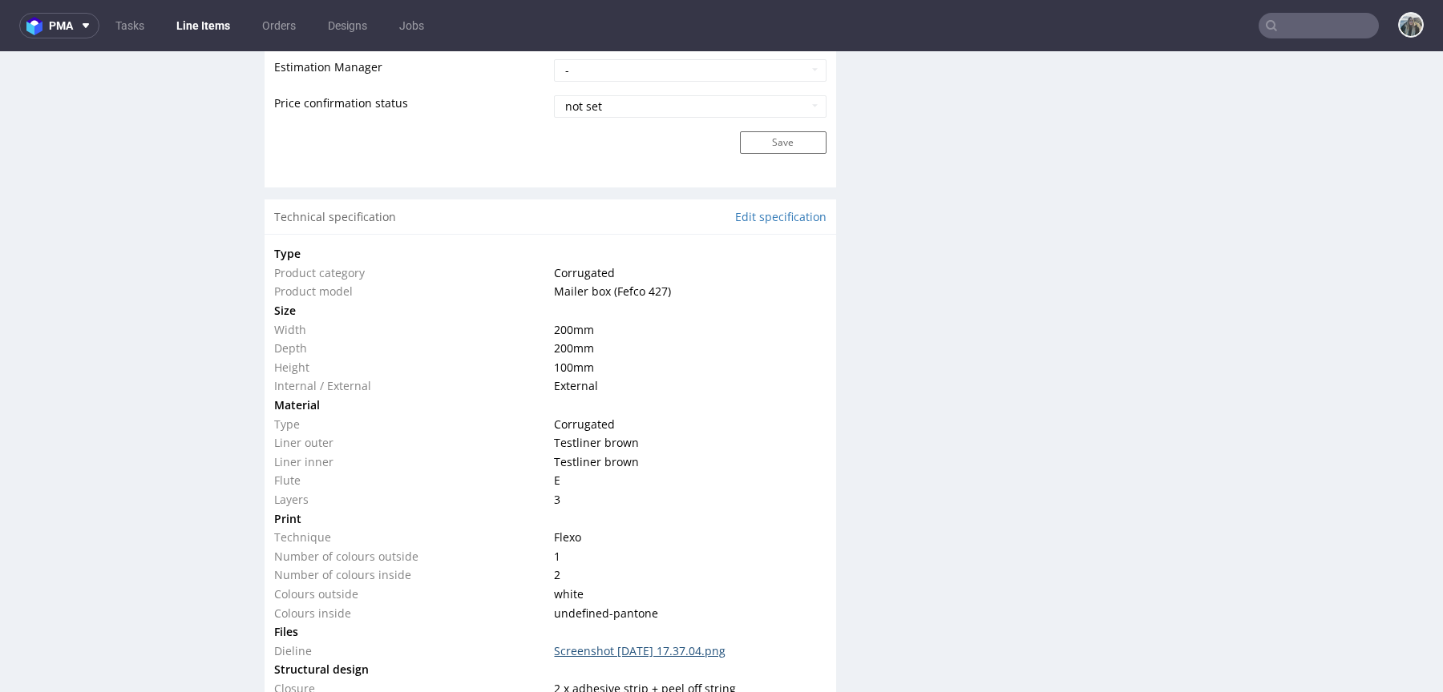
click at [714, 644] on link "Screenshot [DATE] 17.37.04.png" at bounding box center [640, 651] width 172 height 15
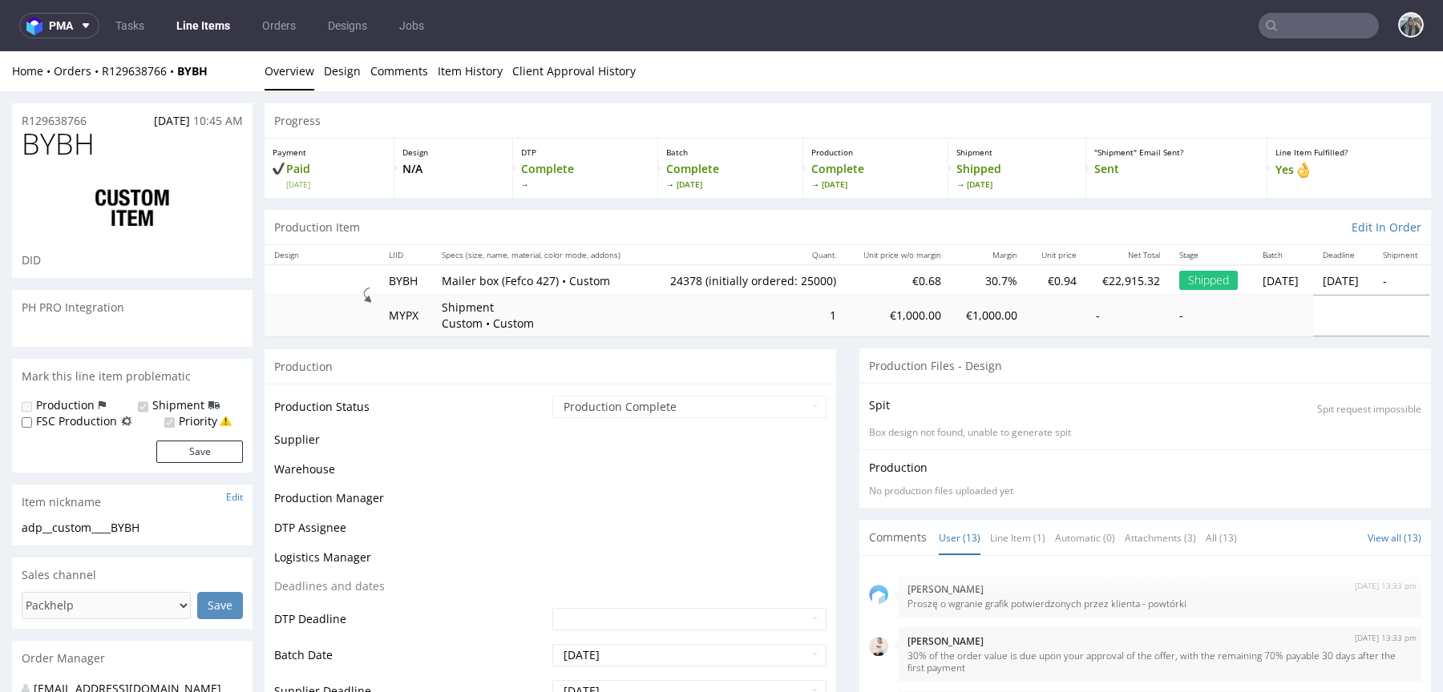
select select "in_progress"
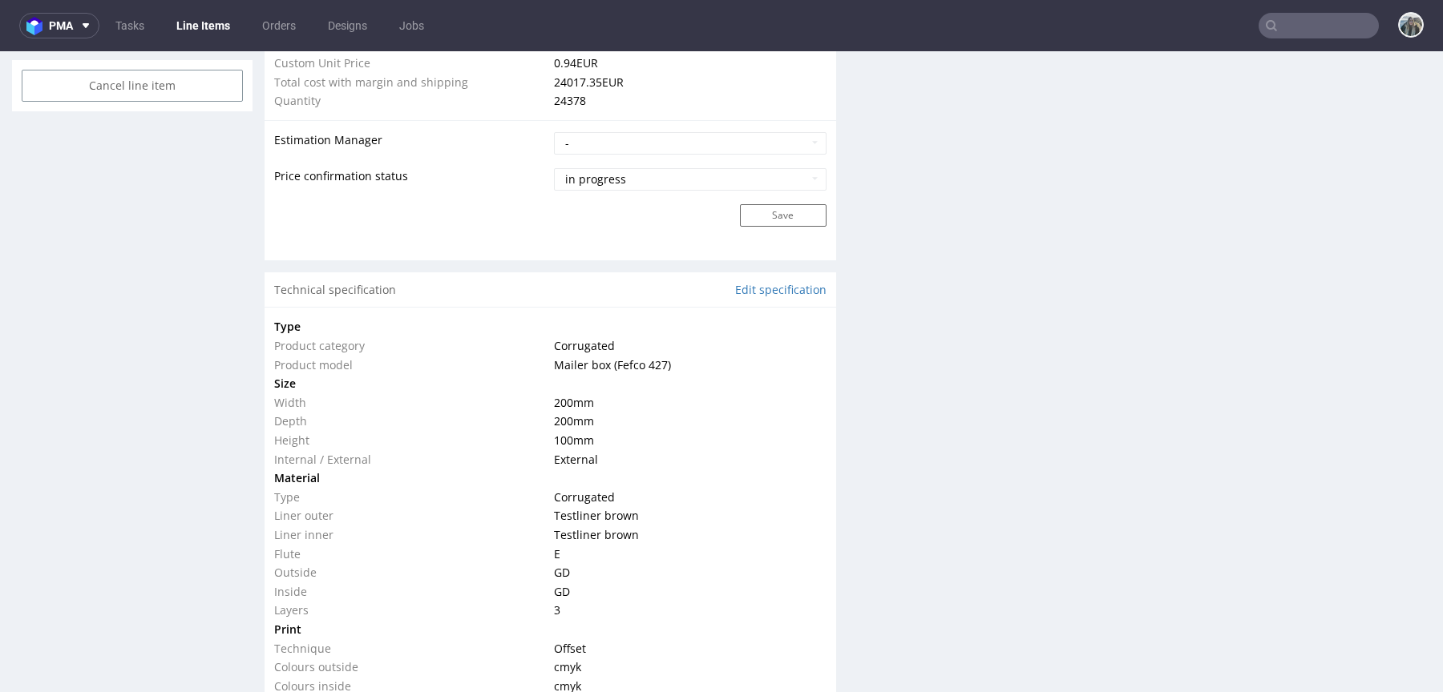
scroll to position [1532, 0]
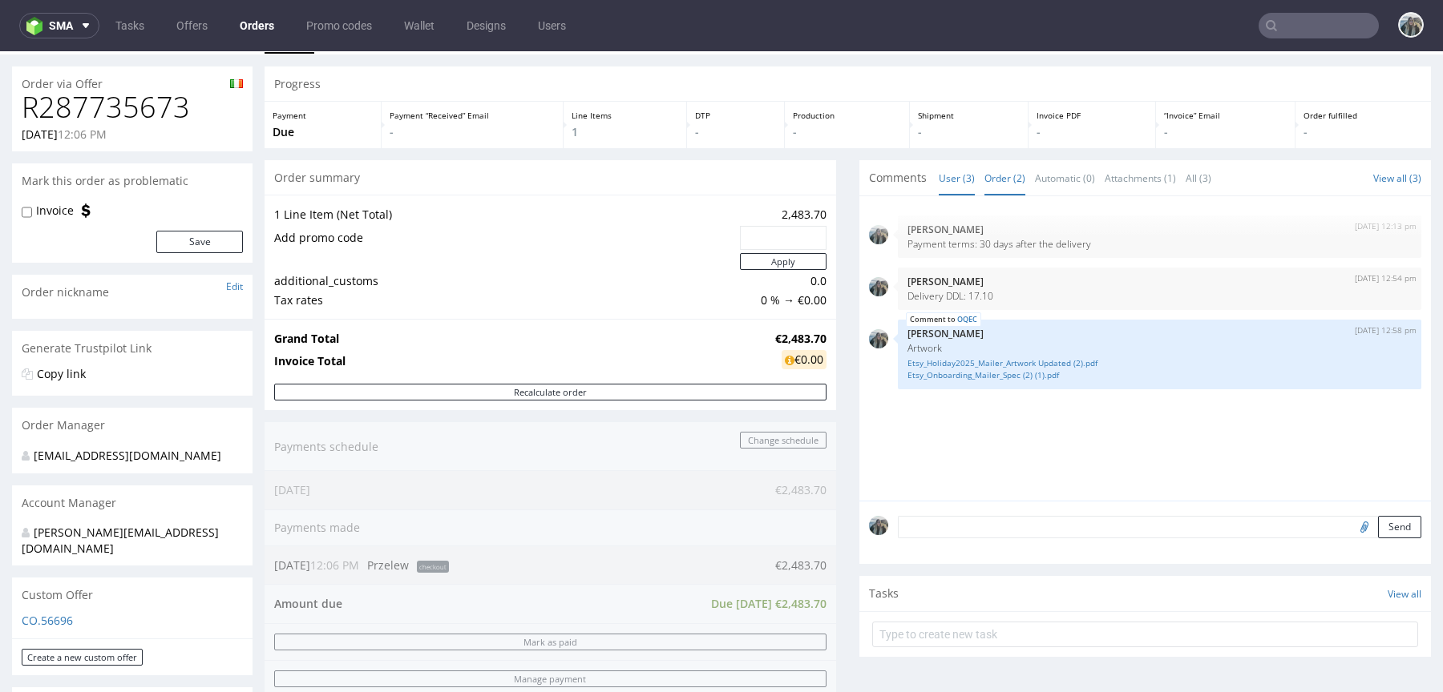
scroll to position [126, 0]
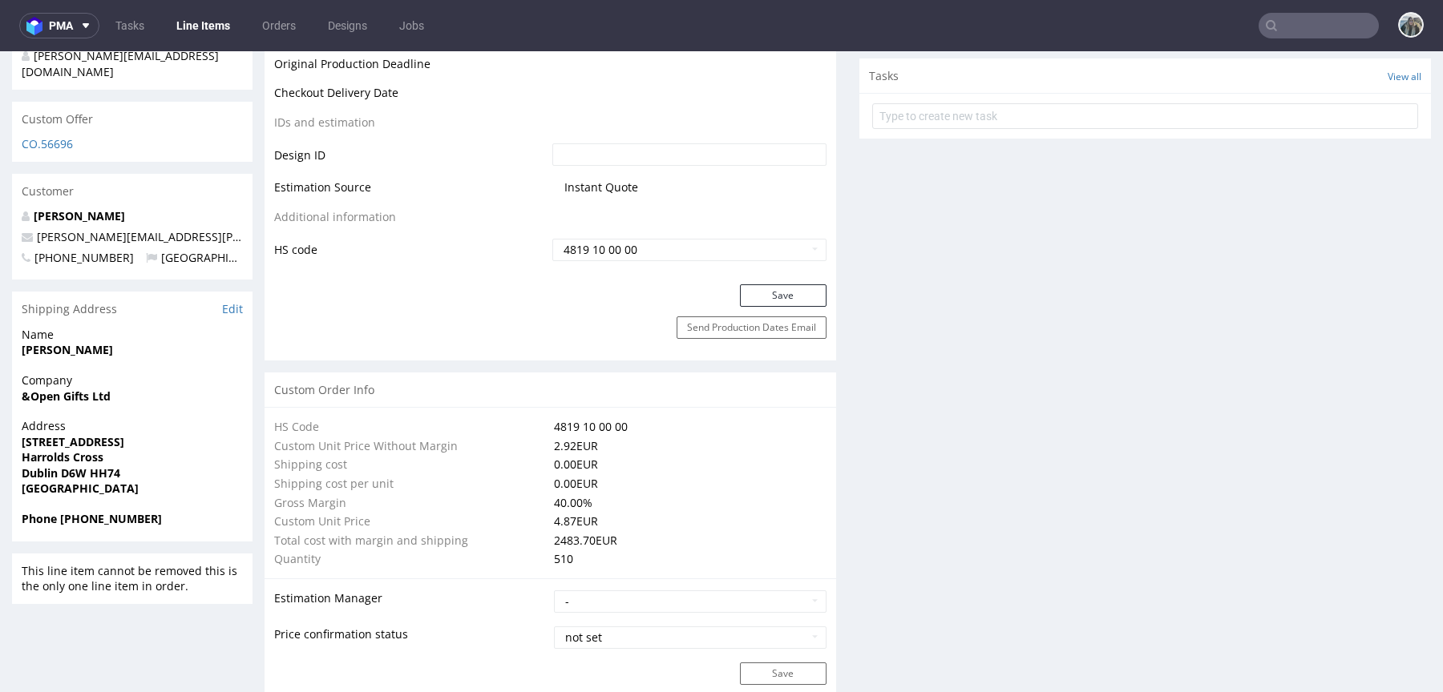
scroll to position [575, 0]
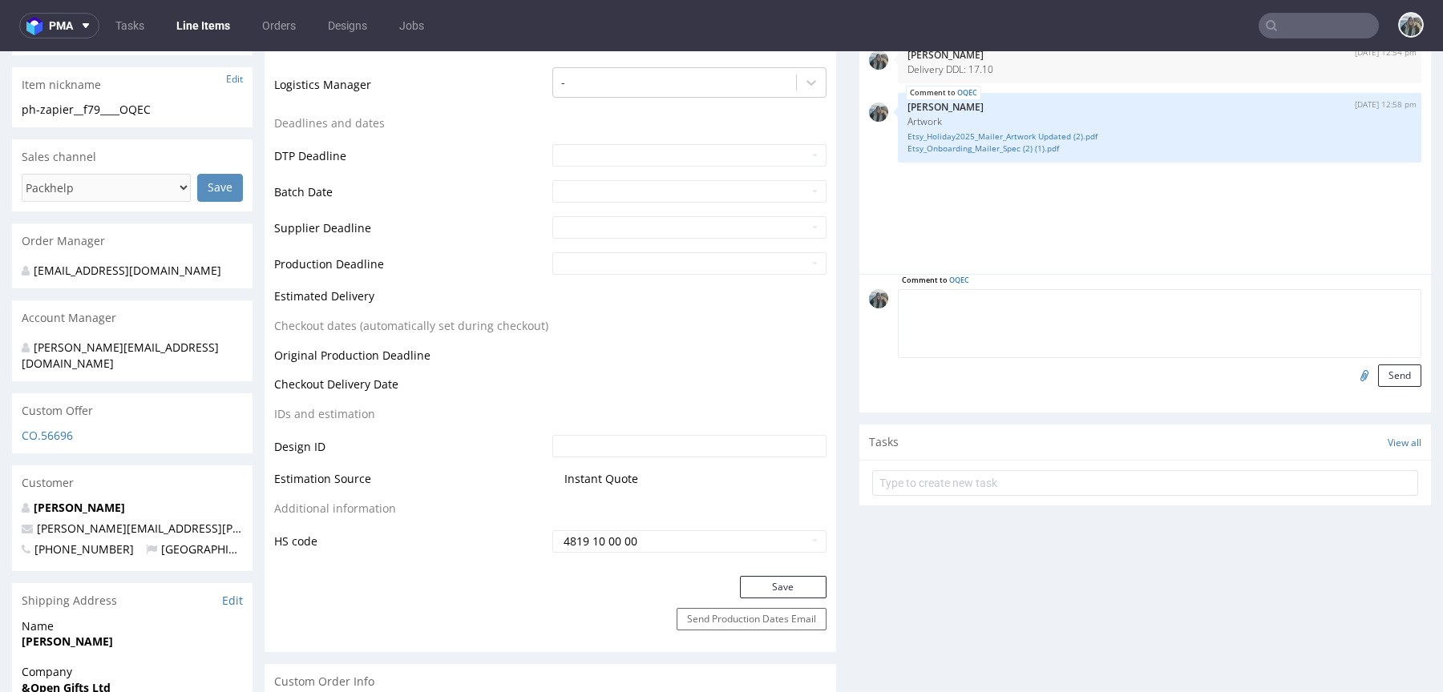
click at [1009, 301] on textarea at bounding box center [1159, 323] width 523 height 69
type textarea "Print inside not outside, cost stays the same"
drag, startPoint x: 1368, startPoint y: 369, endPoint x: 1357, endPoint y: 369, distance: 11.2
click at [1378, 369] on button "Send" at bounding box center [1399, 376] width 43 height 22
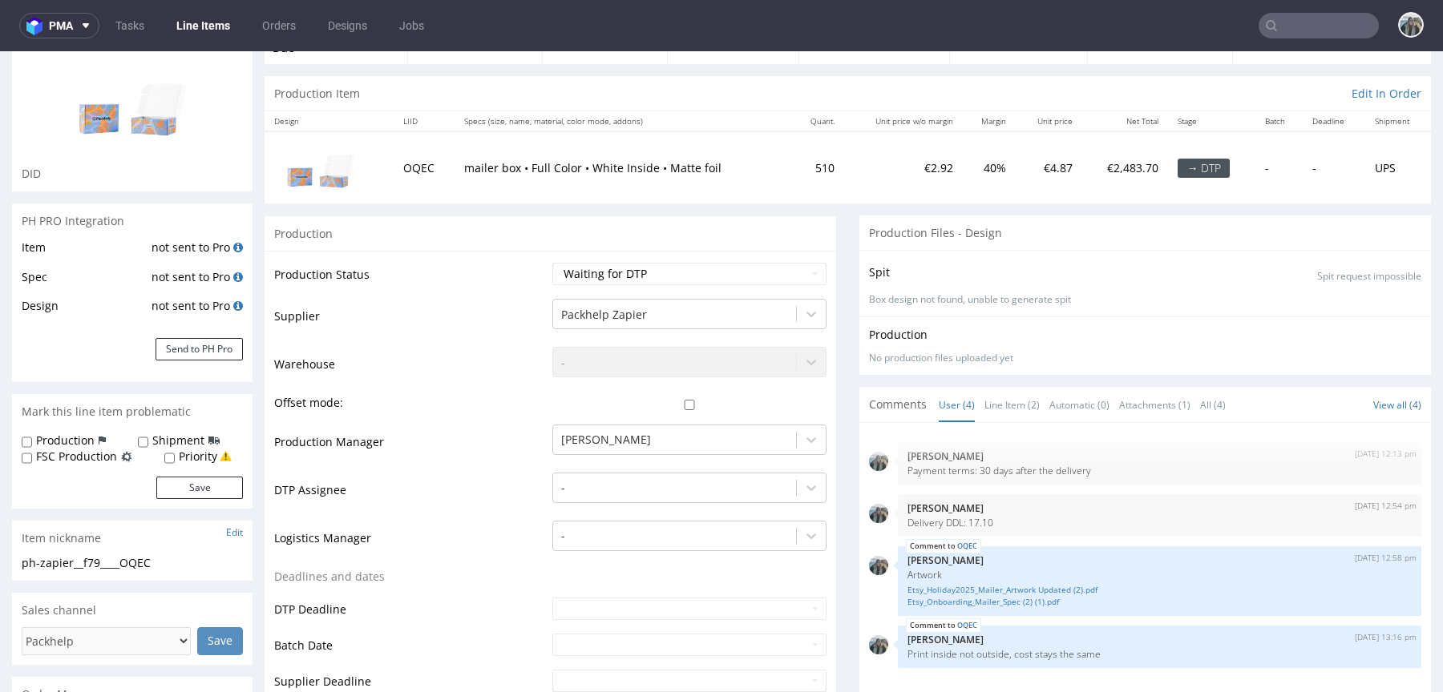
scroll to position [0, 0]
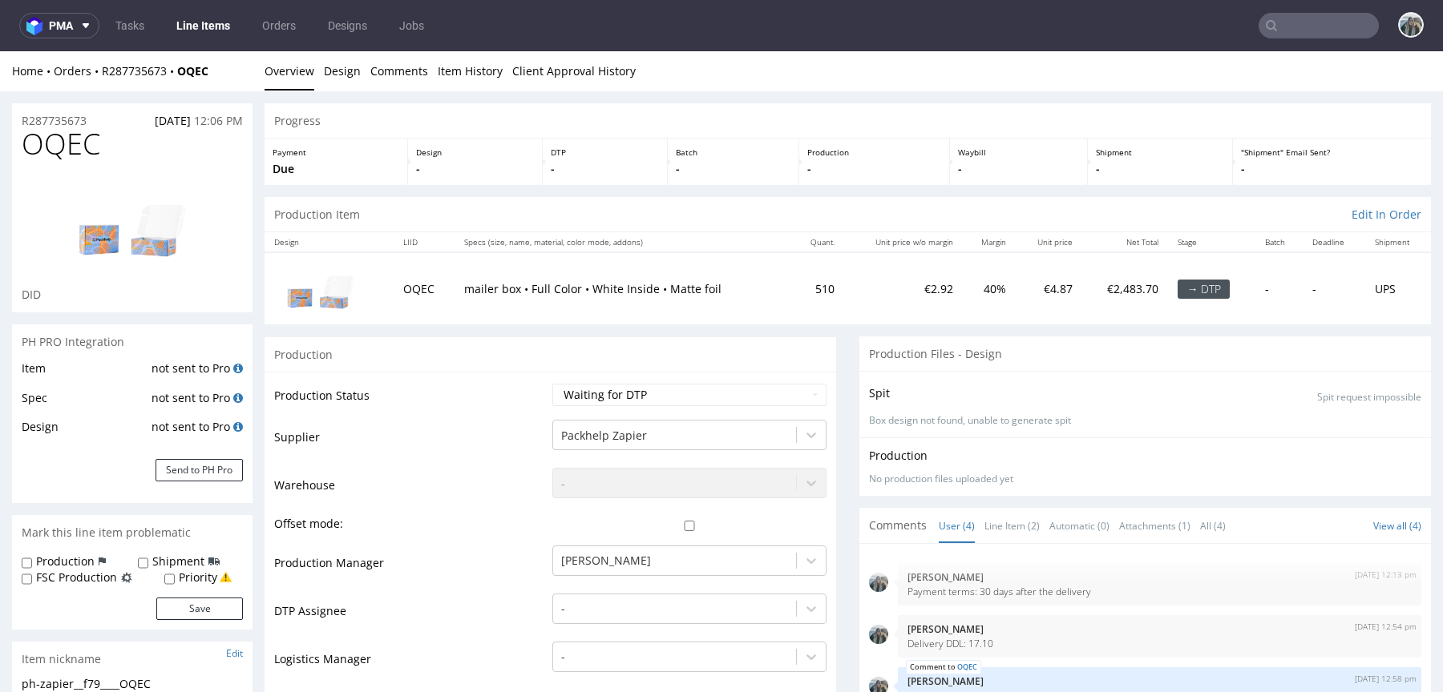
click at [73, 128] on span "OQEC" at bounding box center [61, 144] width 79 height 32
click at [71, 107] on div "R287735673 [DATE] 12:06 PM" at bounding box center [132, 116] width 240 height 26
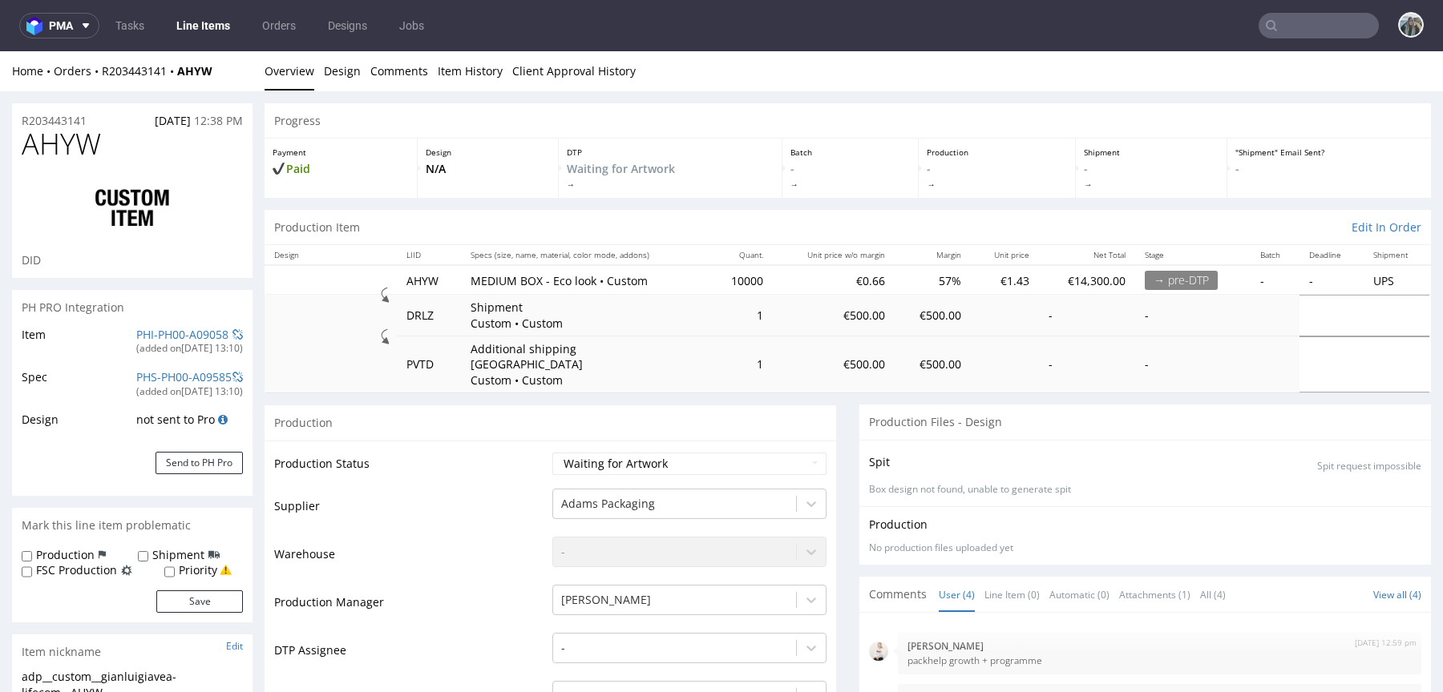
scroll to position [116, 0]
click at [583, 453] on select "Waiting for Artwork Waiting for Diecut Waiting for Mockup Waiting for DTP Waiti…" at bounding box center [689, 464] width 274 height 22
select select "pre_dtp_waiting_for_diecut"
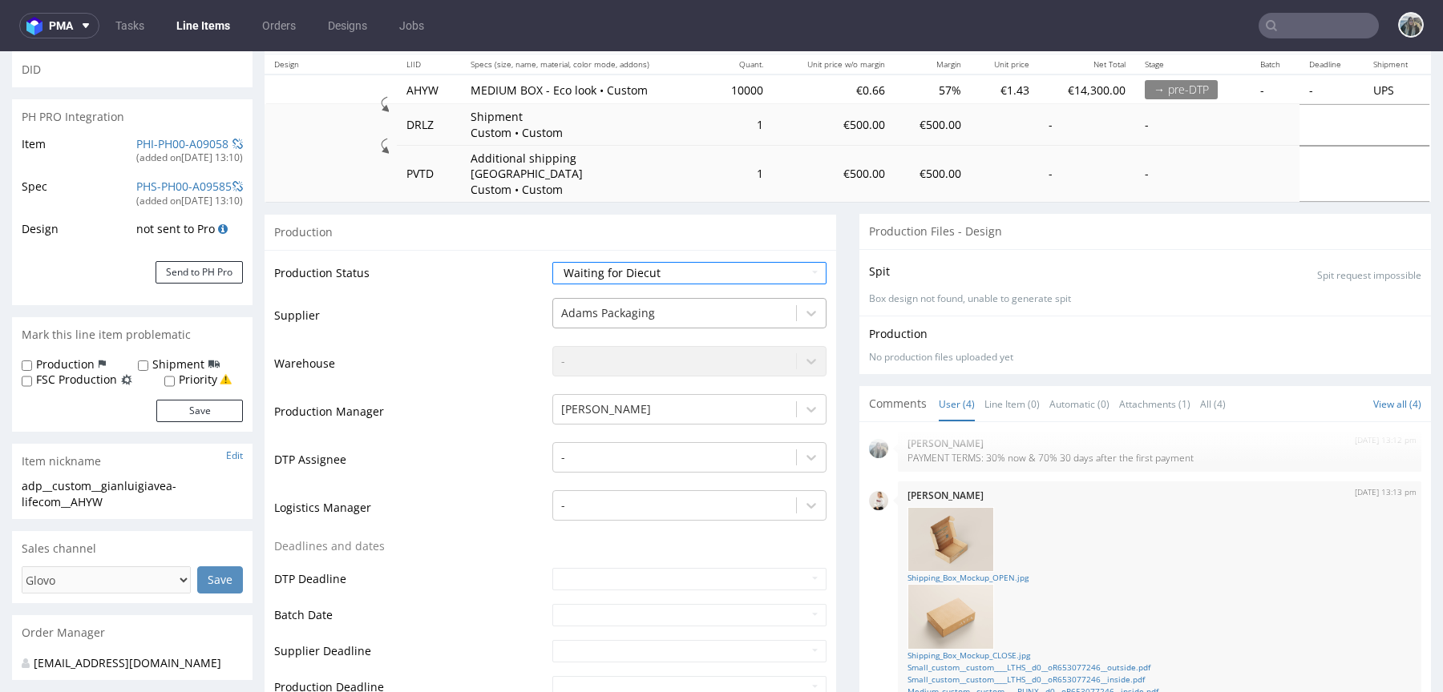
scroll to position [761, 0]
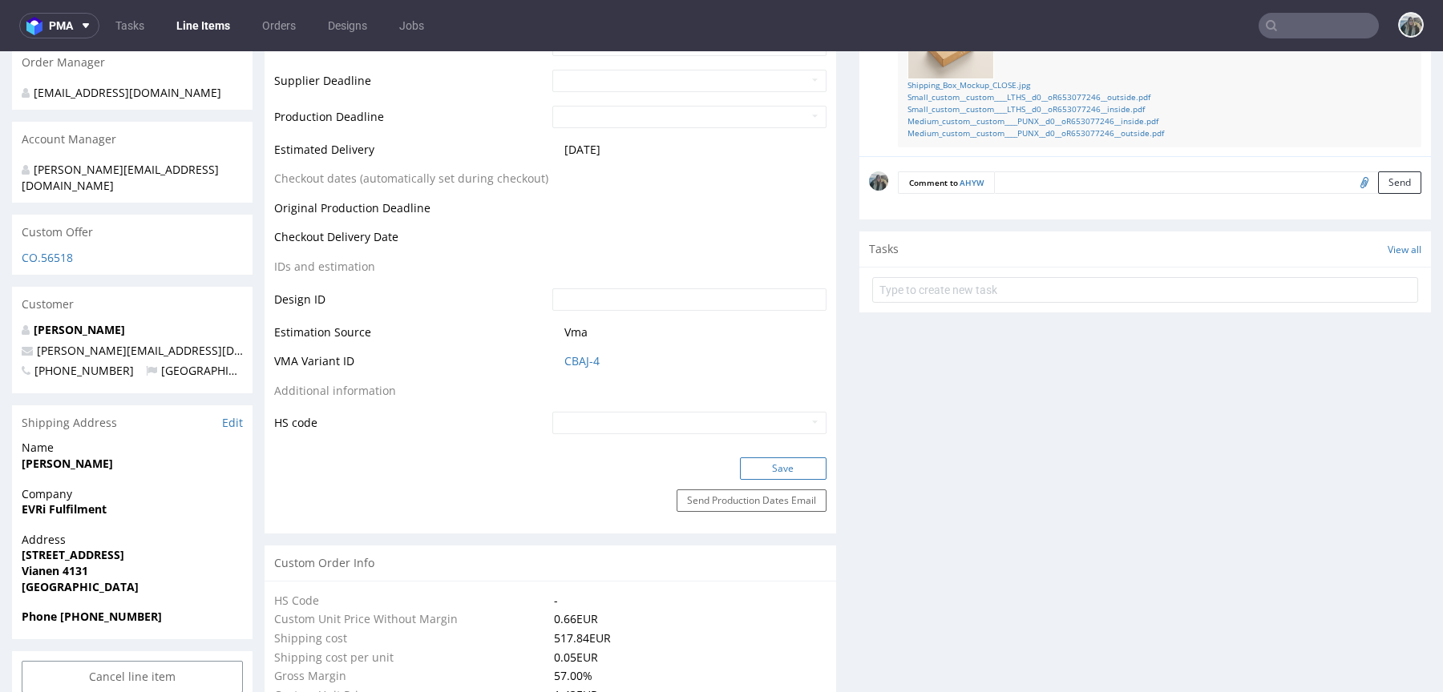
click at [782, 458] on button "Save" at bounding box center [783, 469] width 87 height 22
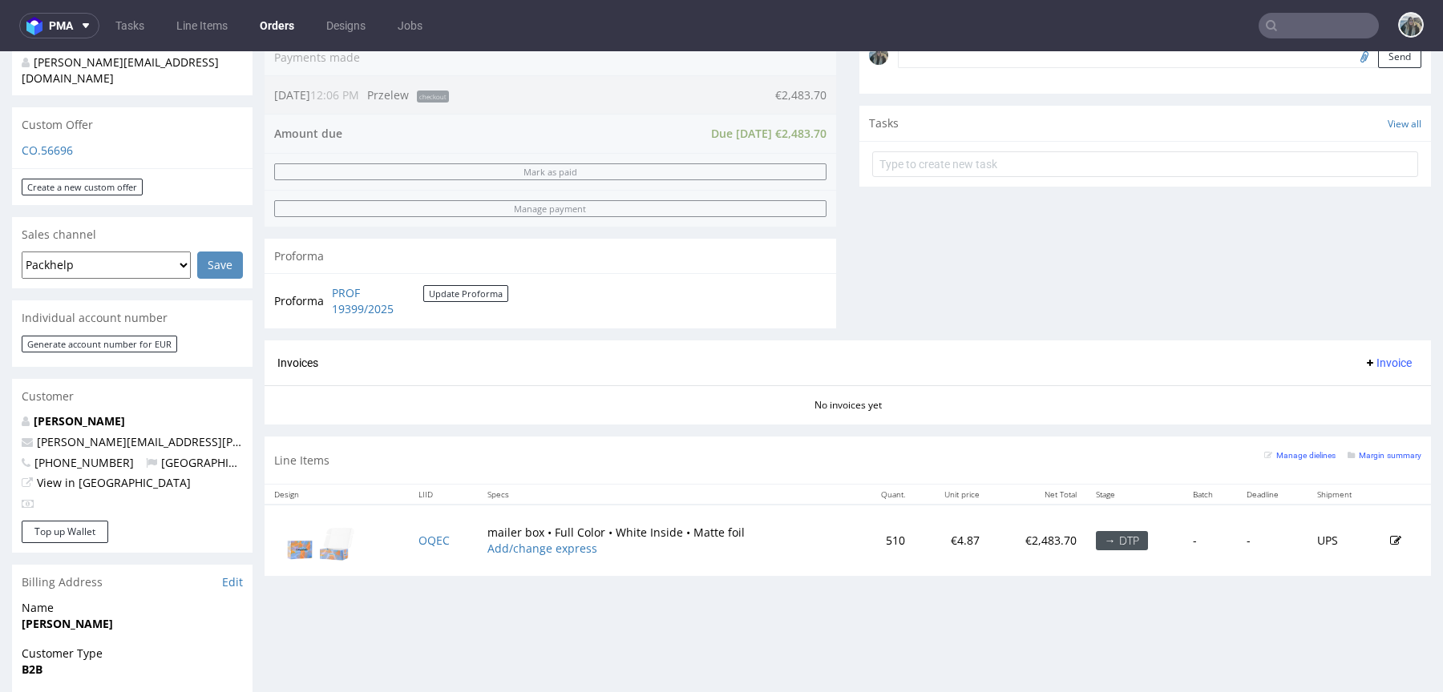
scroll to position [522, 0]
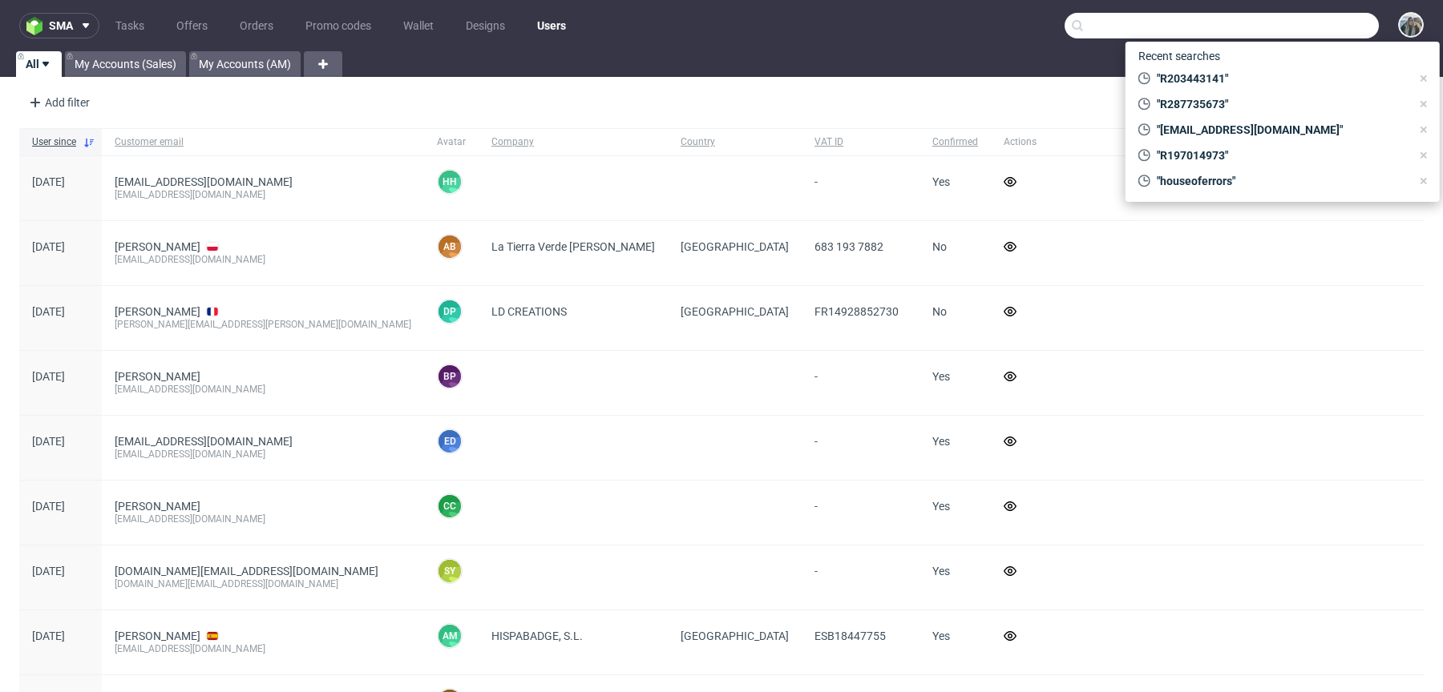
click at [1276, 14] on input "text" at bounding box center [1221, 26] width 314 height 26
paste input "HEM Sp. z o.o."
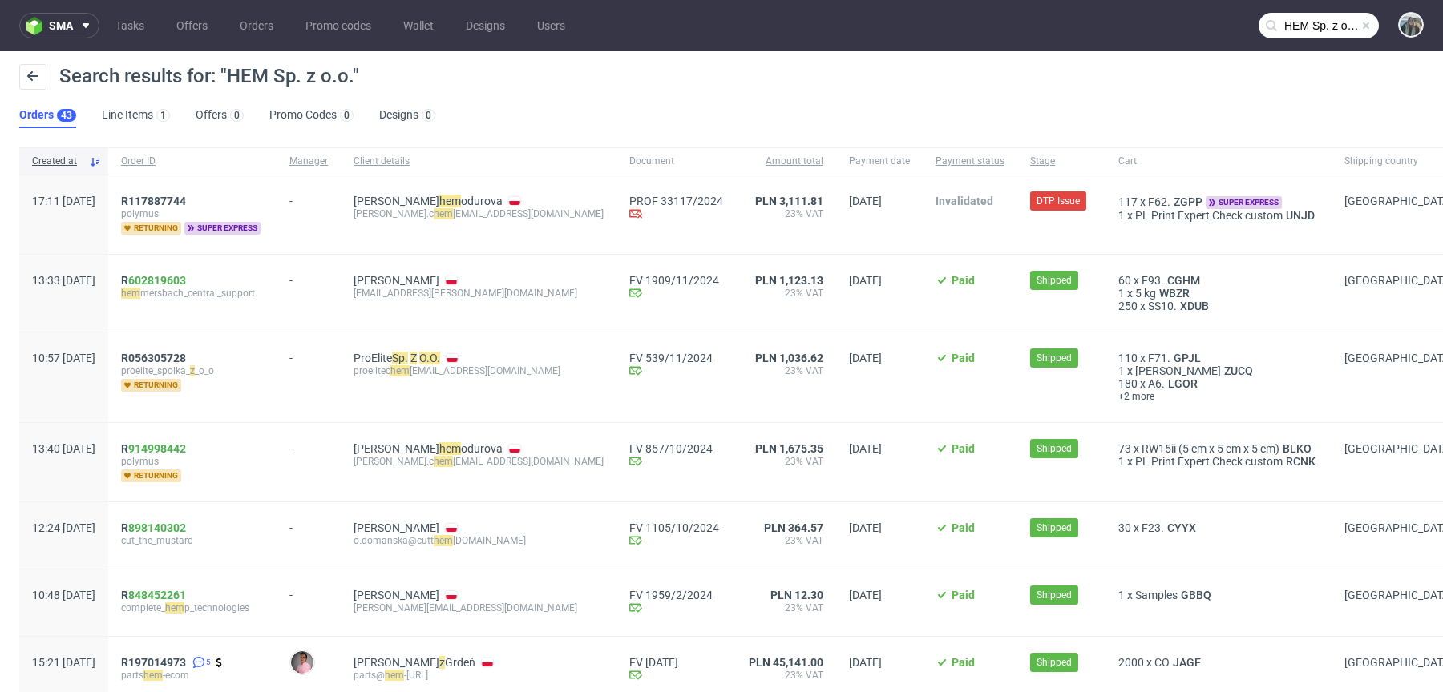
click at [1291, 7] on nav "sma Tasks Offers Orders Promo codes Wallet Designs Users HEM Sp. z o.o." at bounding box center [721, 25] width 1443 height 51
click at [1291, 14] on input "HEM Sp. z o.o." at bounding box center [1318, 26] width 120 height 26
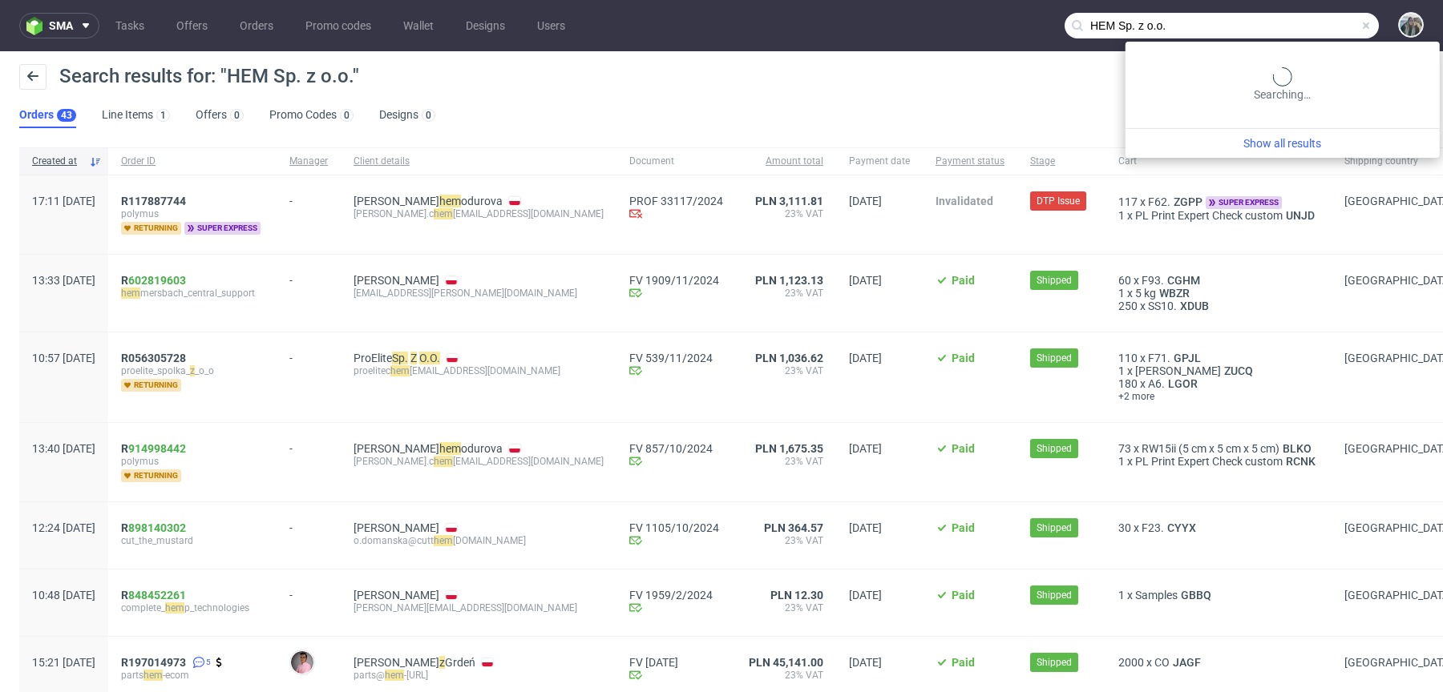
paste input "R197014973"
type input "R197014973"
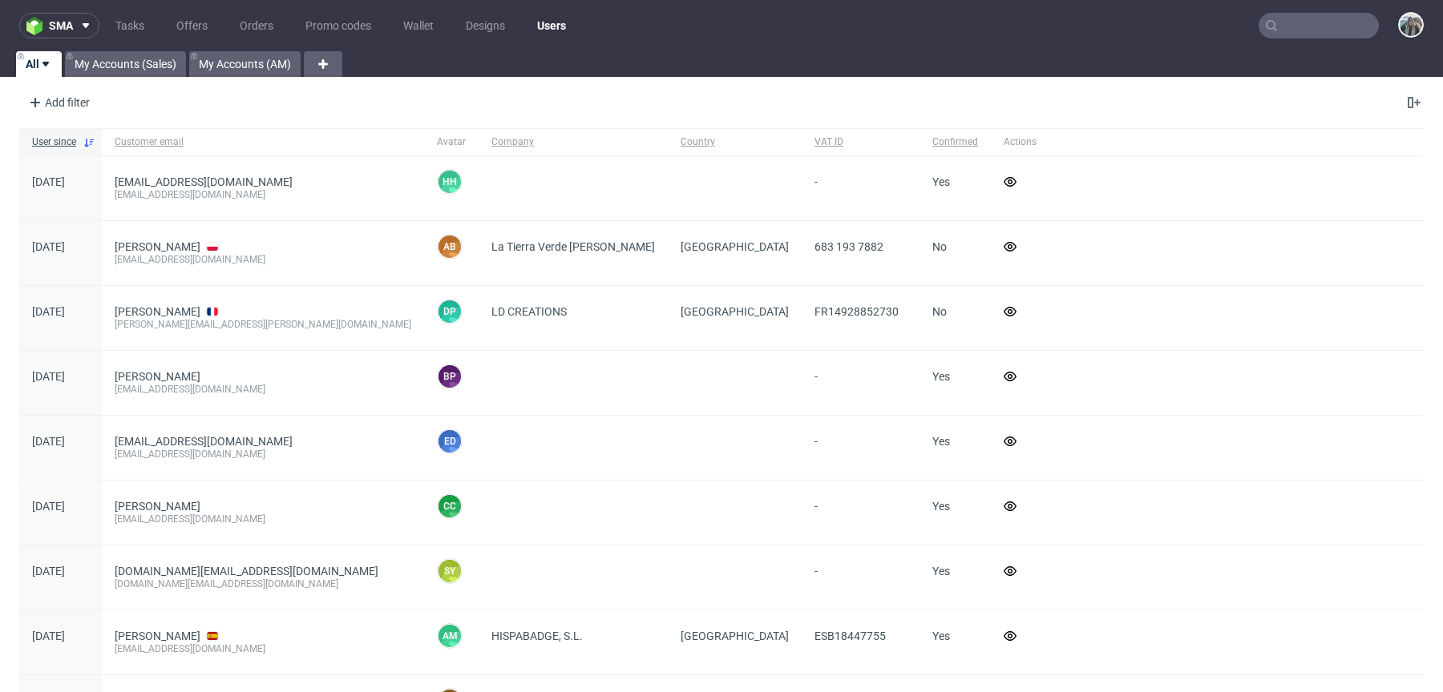
click at [1304, 10] on nav "sma Tasks Offers Orders Promo codes Wallet Designs Users" at bounding box center [721, 25] width 1443 height 51
click at [1306, 19] on input "text" at bounding box center [1318, 26] width 120 height 26
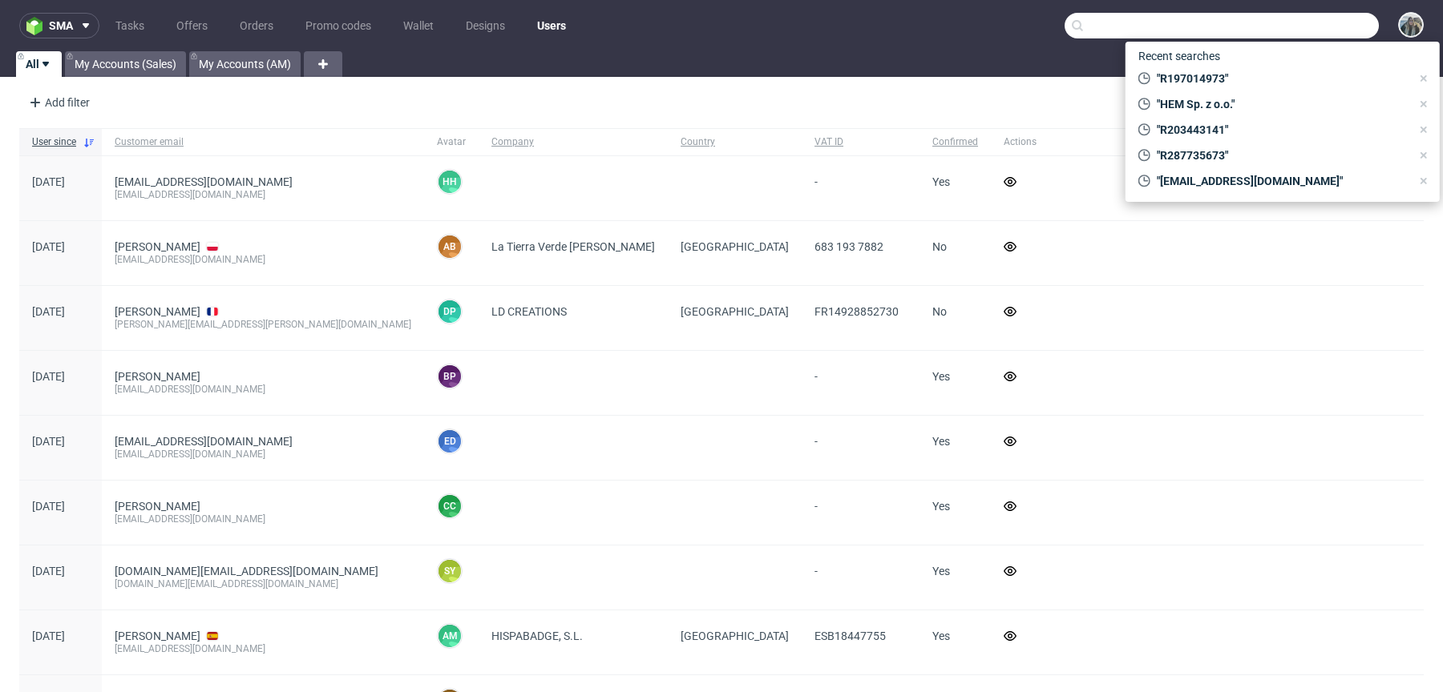
paste input "Summer Self"
type input "Summer Self"
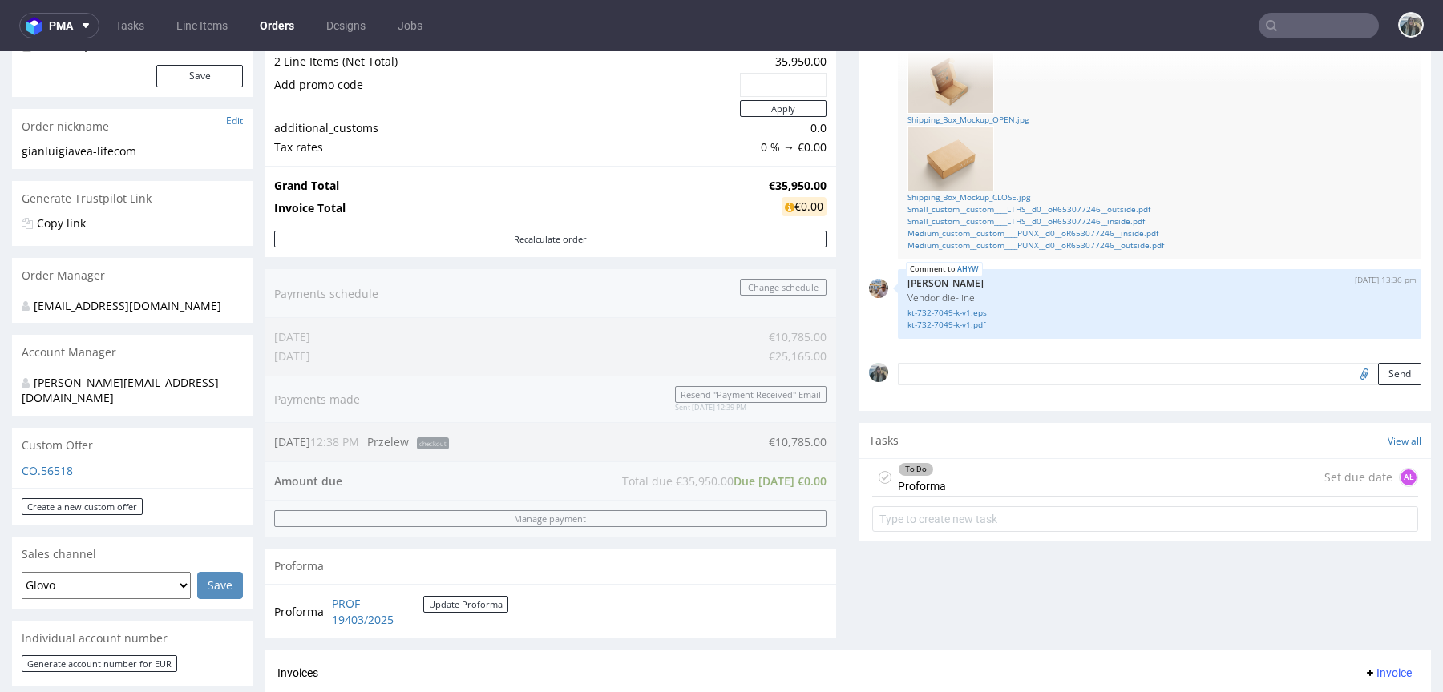
scroll to position [383, 0]
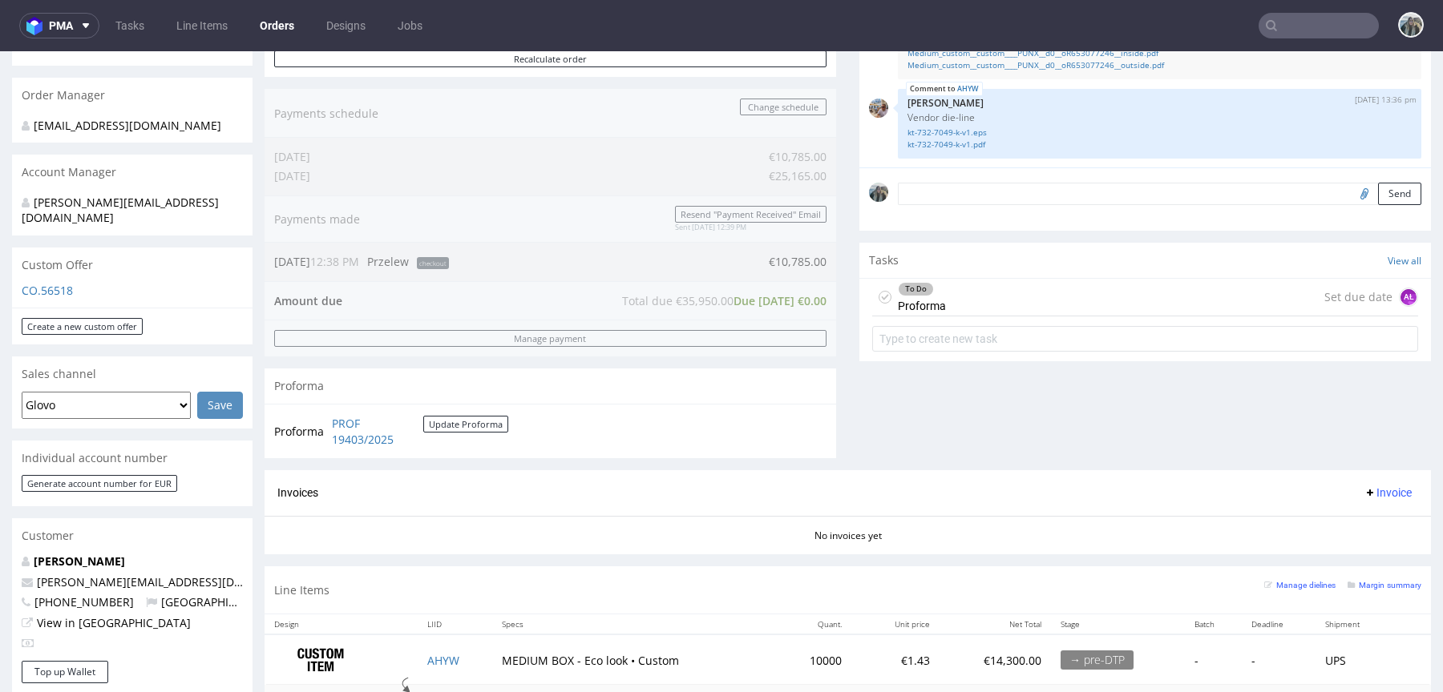
click at [943, 290] on div "To Do Proforma Set due date AŁ" at bounding box center [1145, 298] width 546 height 38
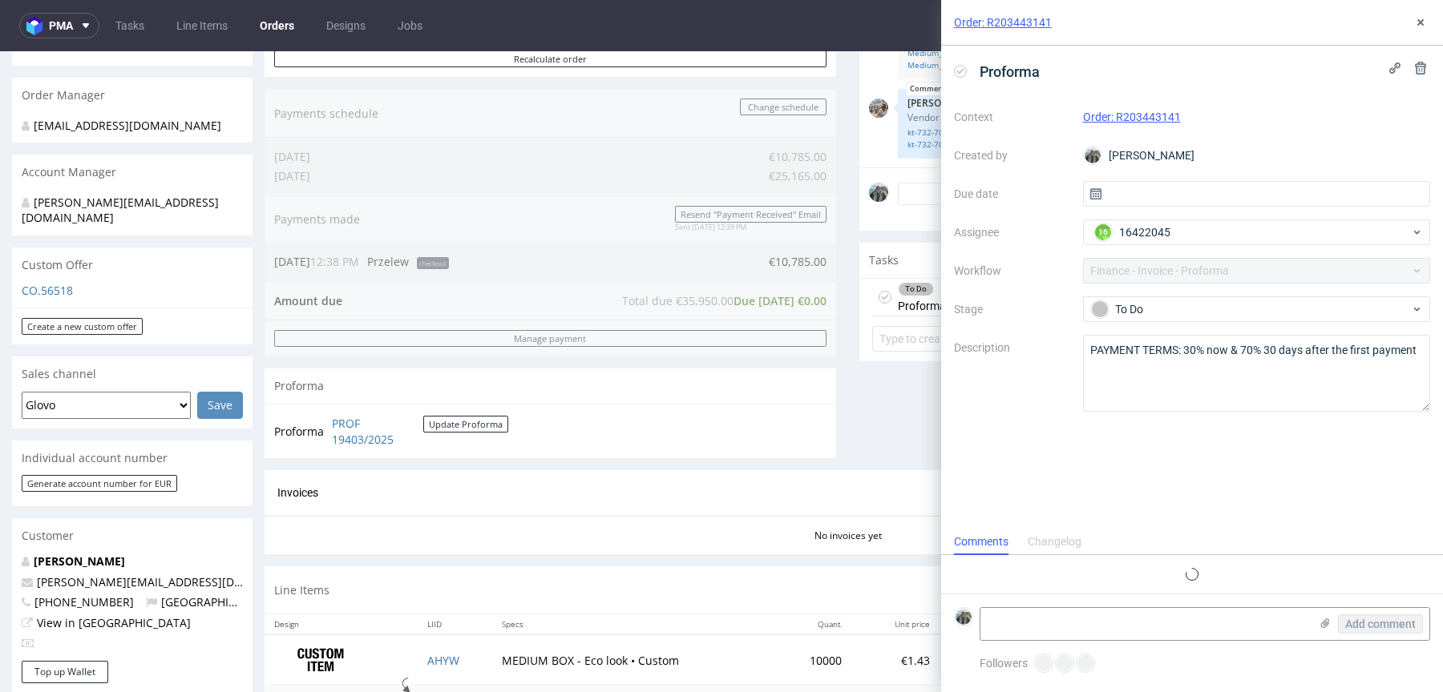
scroll to position [13, 0]
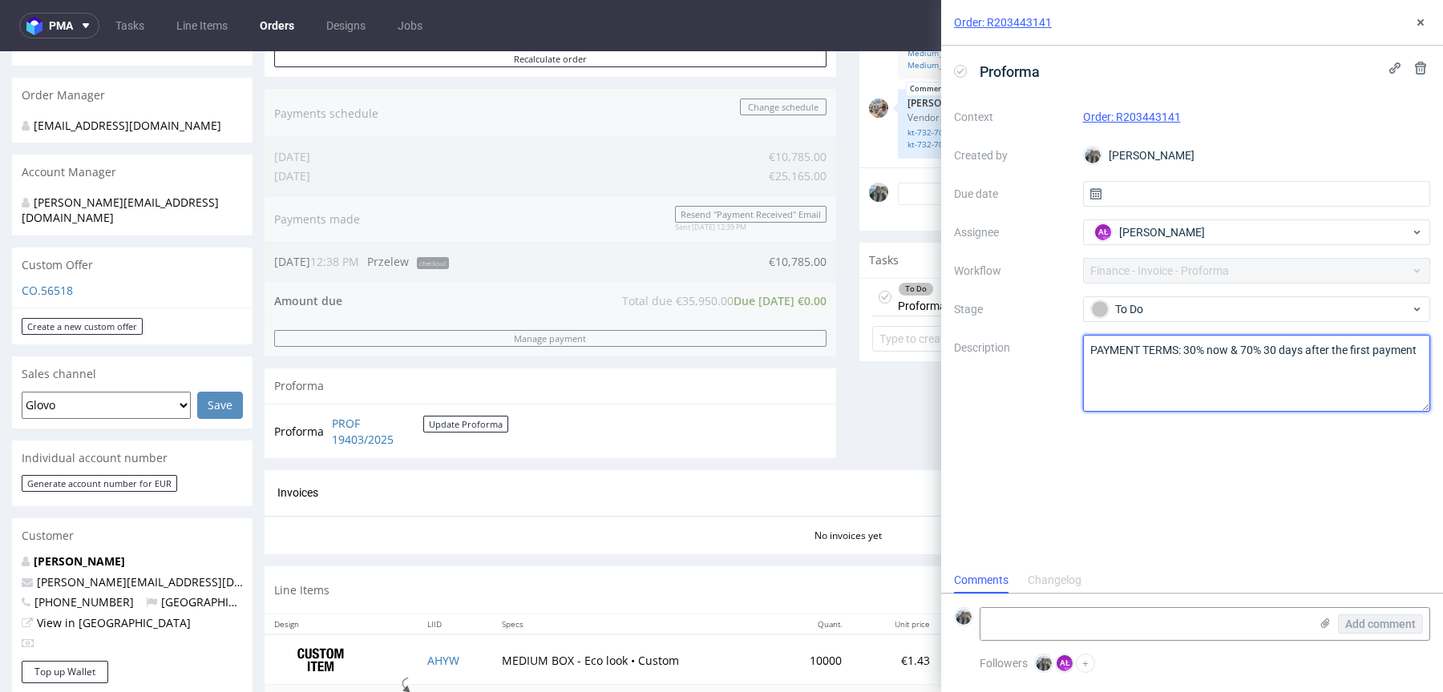
click textarea "PAYMENT TERMS: 30% now & 70% 30 days after the first payment"
click div "Order: R203443141"
click icon
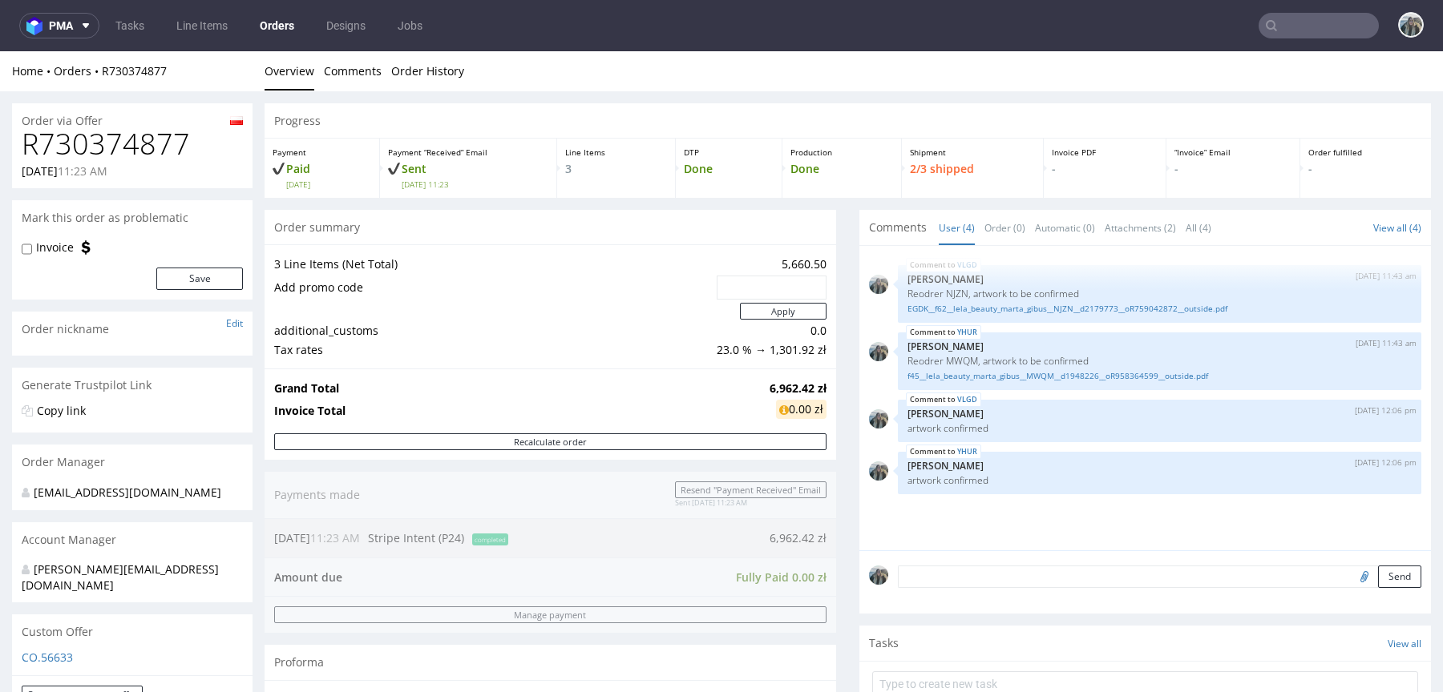
click at [105, 149] on h1 "R730374877" at bounding box center [132, 144] width 221 height 32
copy h1 "R730374877"
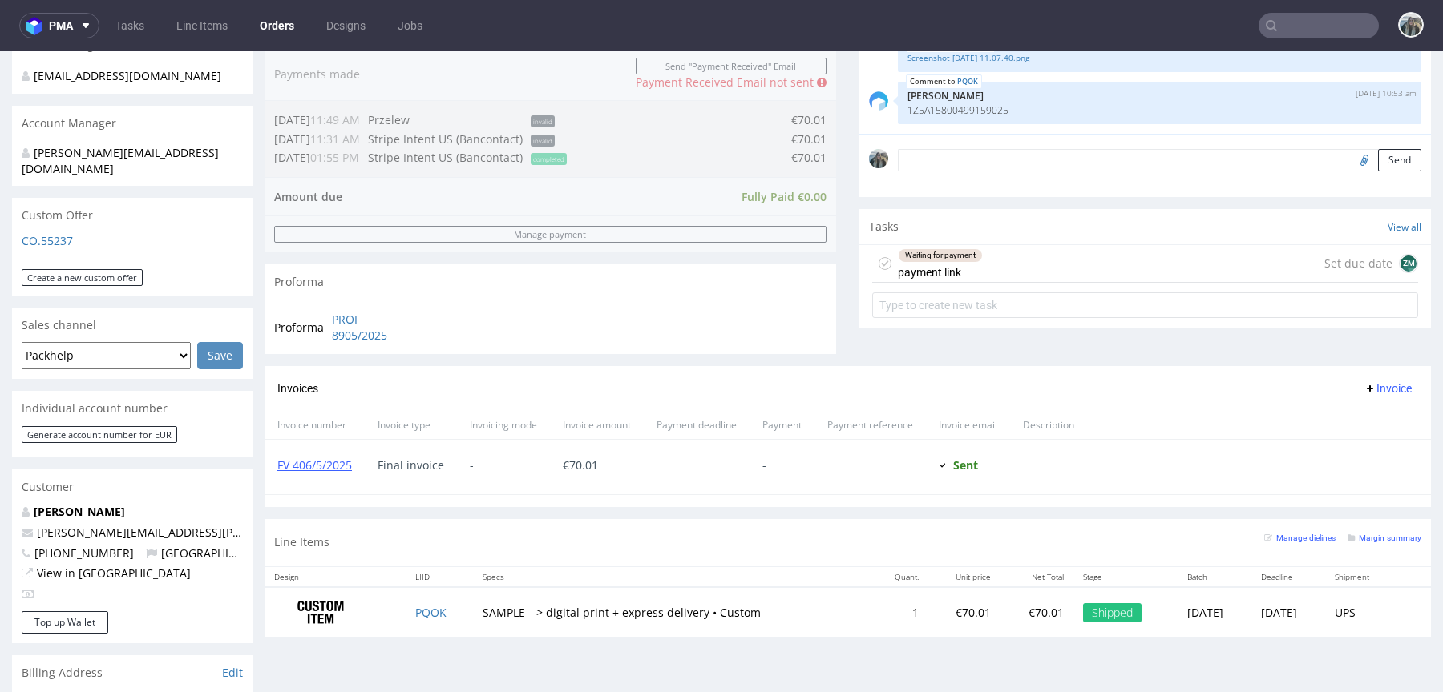
scroll to position [361, 0]
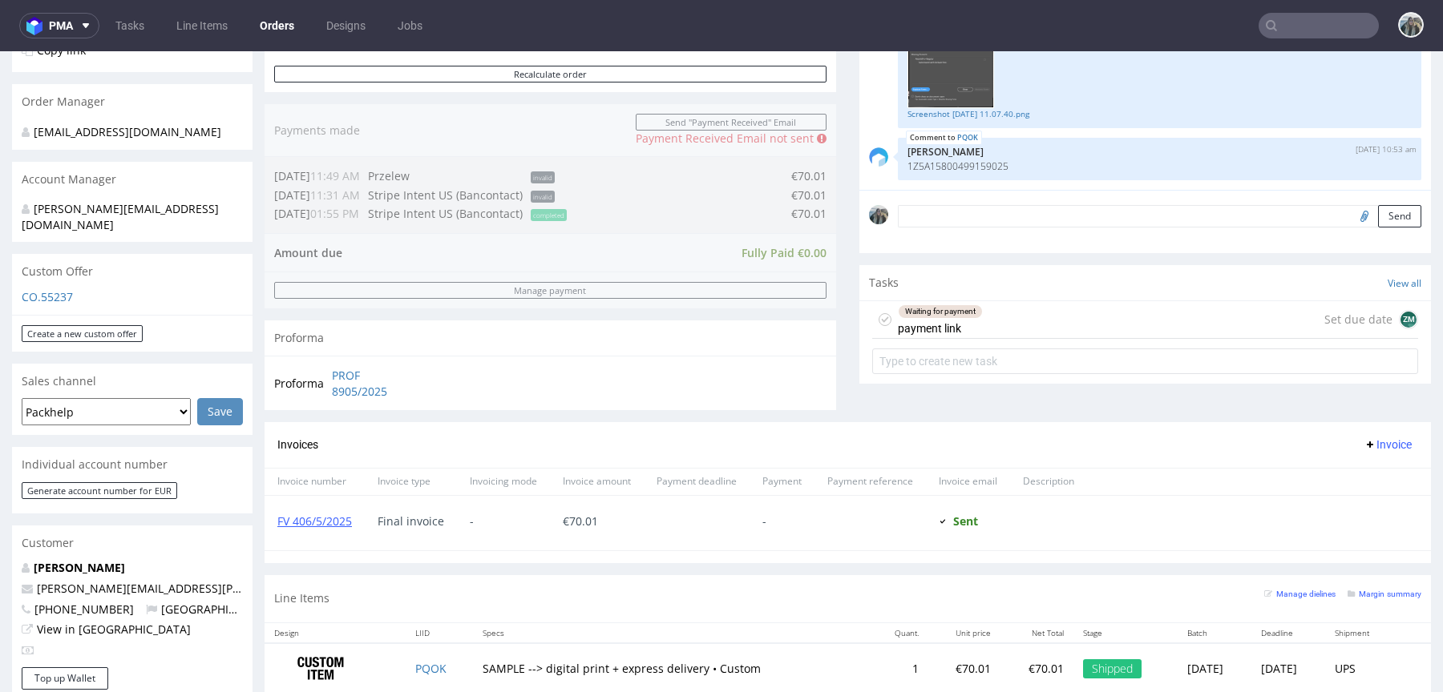
click at [1005, 328] on div "Waiting for payment payment link Set due date ZM" at bounding box center [1145, 320] width 546 height 38
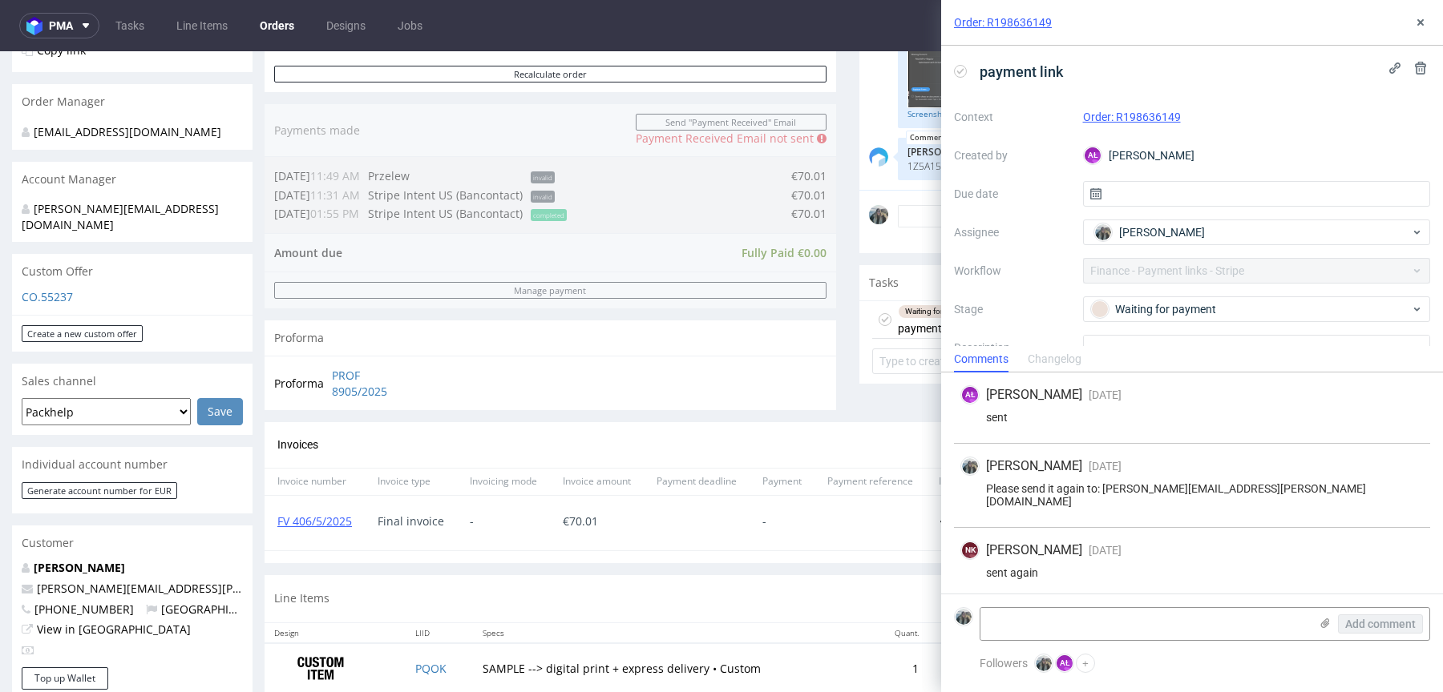
scroll to position [330, 0]
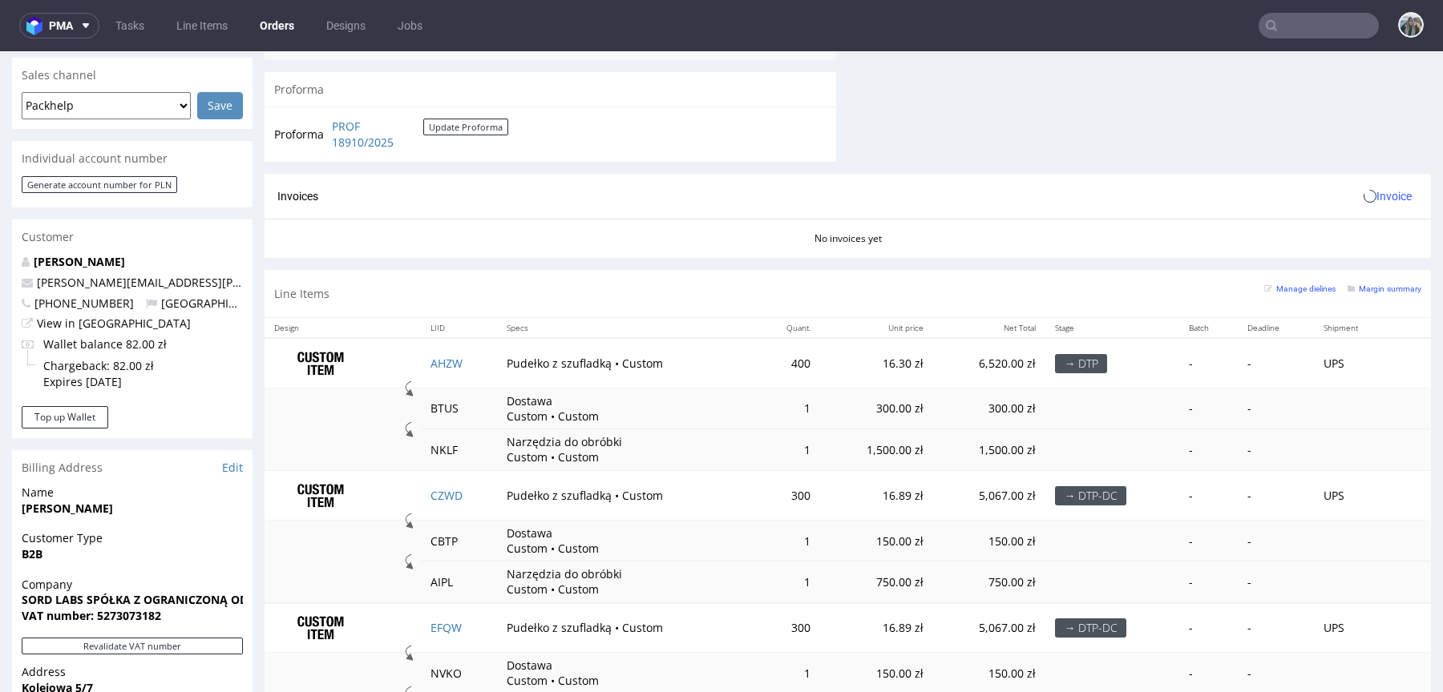
scroll to position [781, 0]
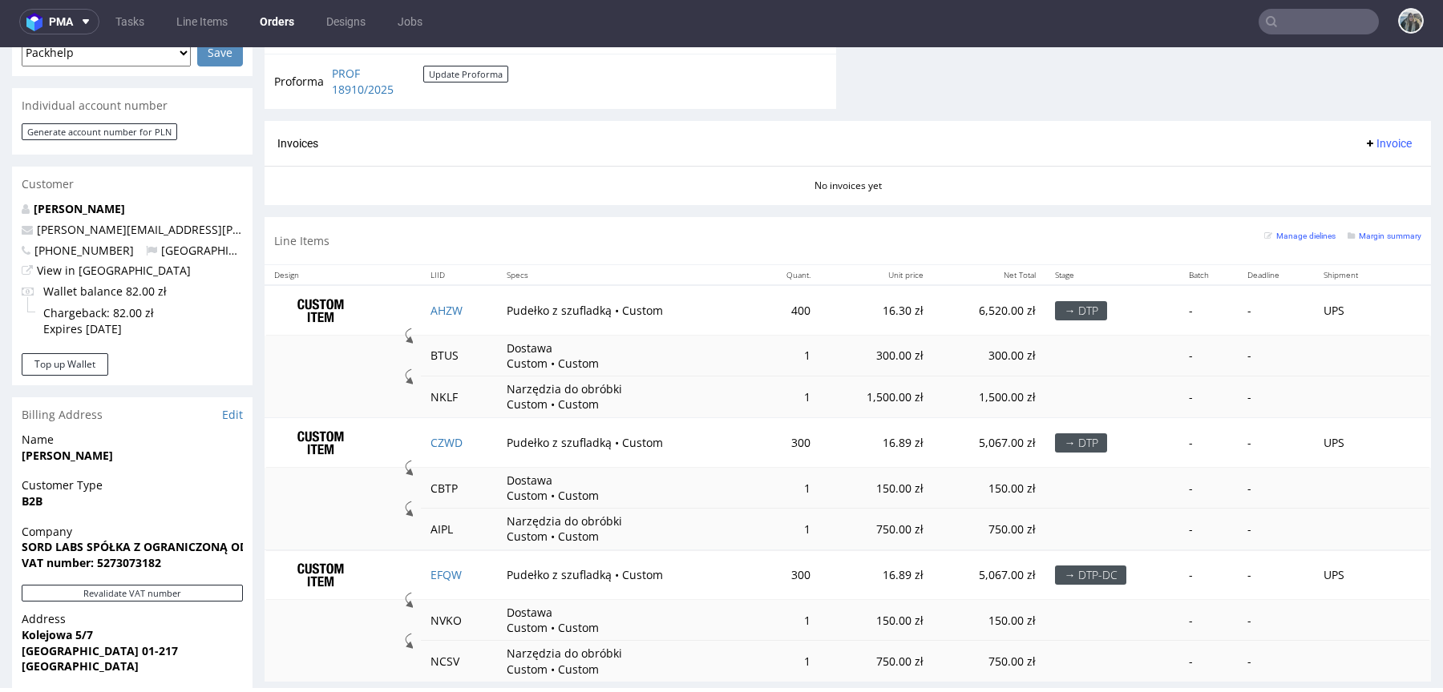
scroll to position [754, 0]
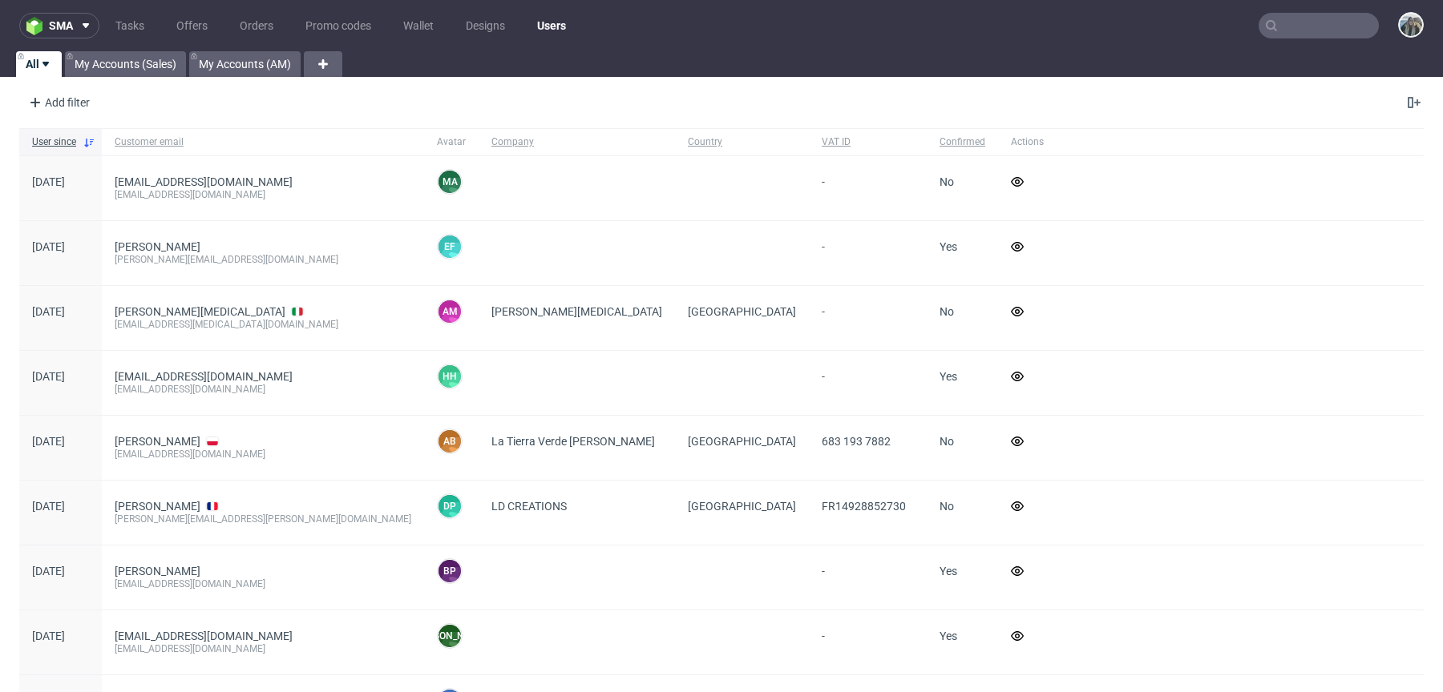
click at [1314, 38] on nav "sma Tasks Offers Orders Promo codes Wallet Designs Users" at bounding box center [721, 25] width 1443 height 51
click at [1314, 38] on input "text" at bounding box center [1318, 26] width 120 height 26
paste input "Odra Studio Sp."
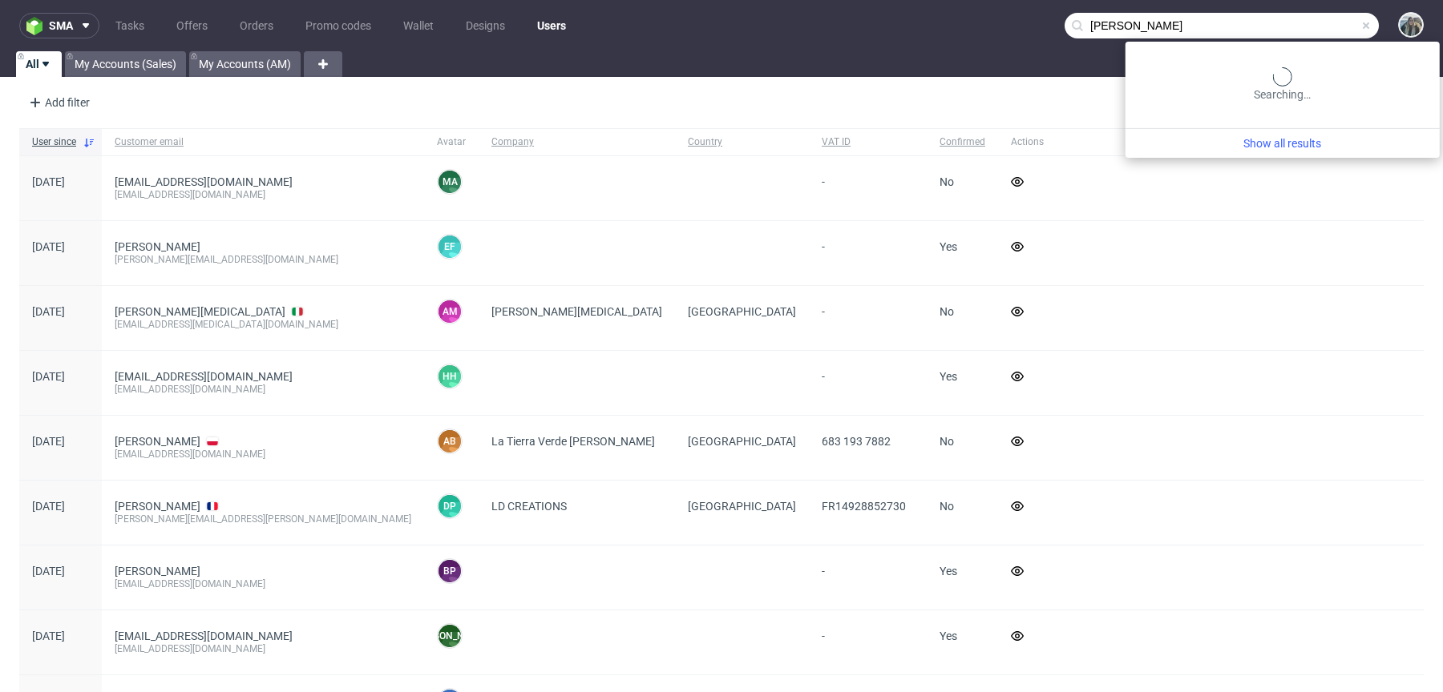
type input "[PERSON_NAME]"
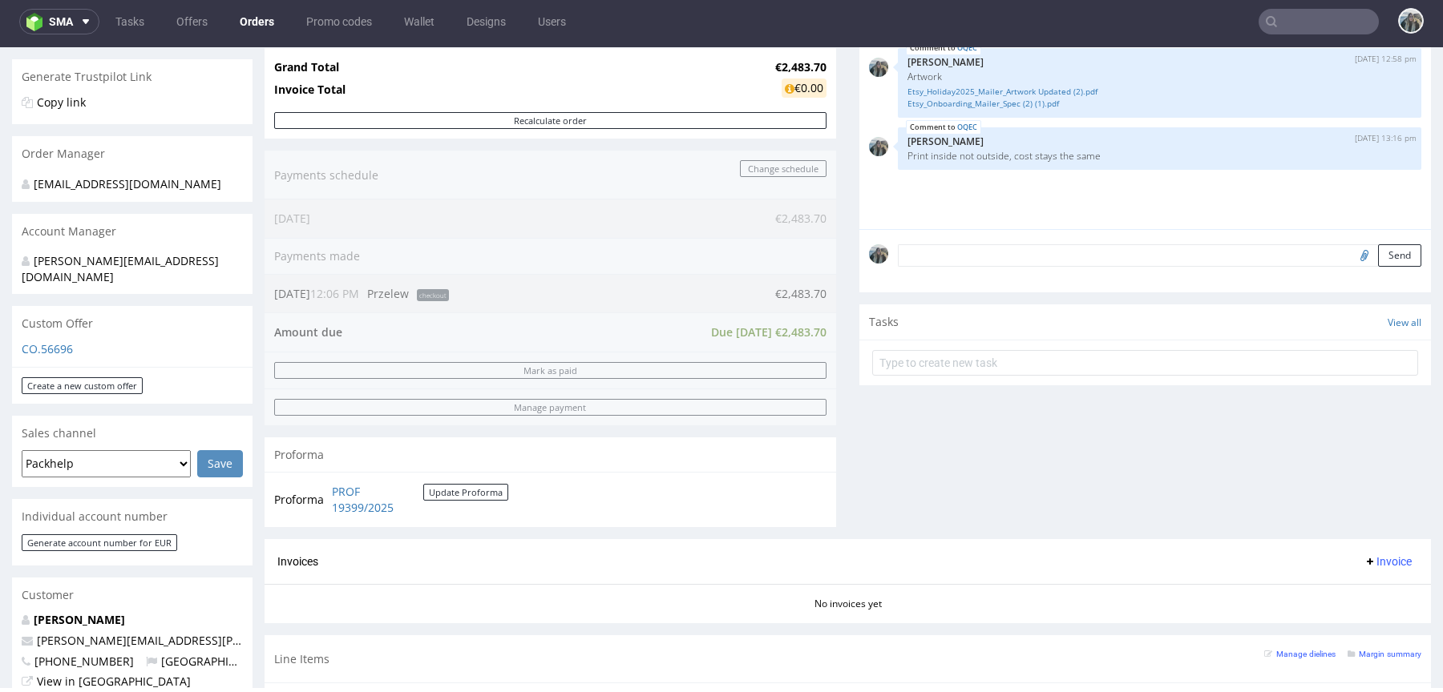
scroll to position [303, 0]
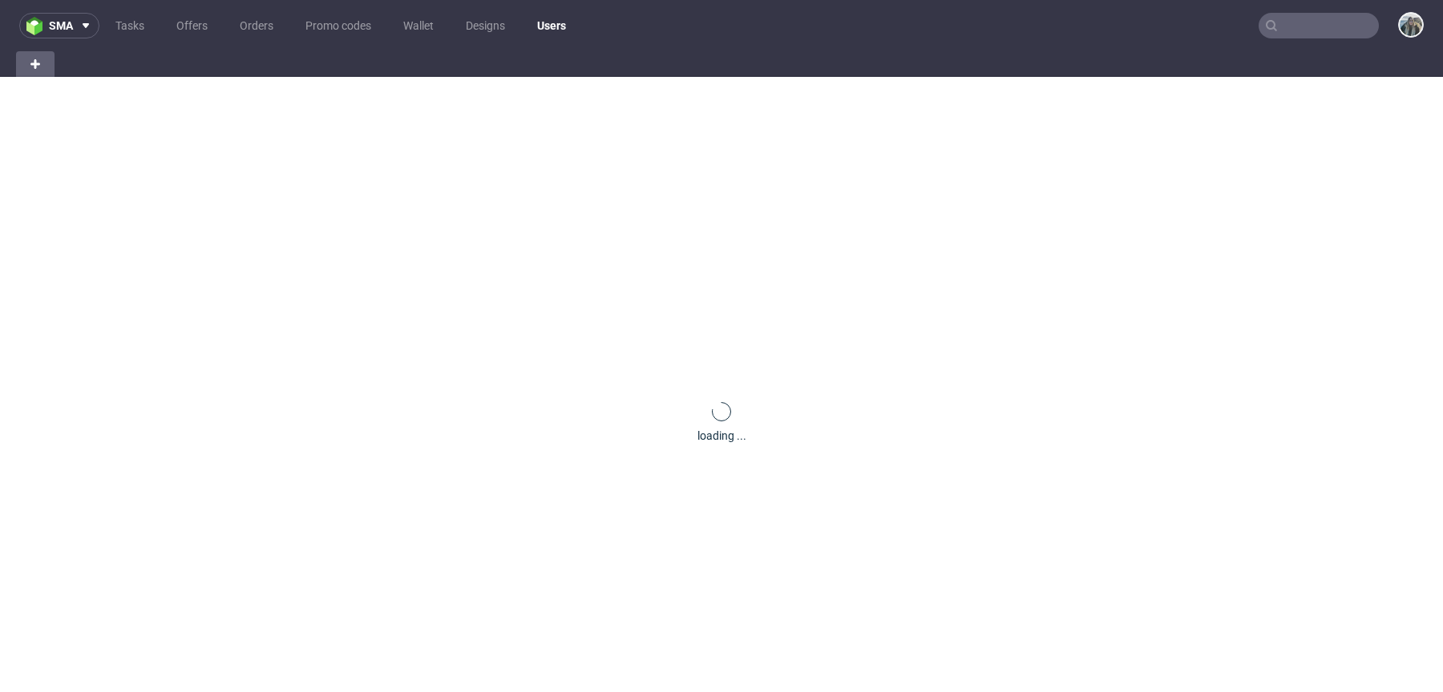
click at [1314, 14] on input "text" at bounding box center [1318, 26] width 120 height 26
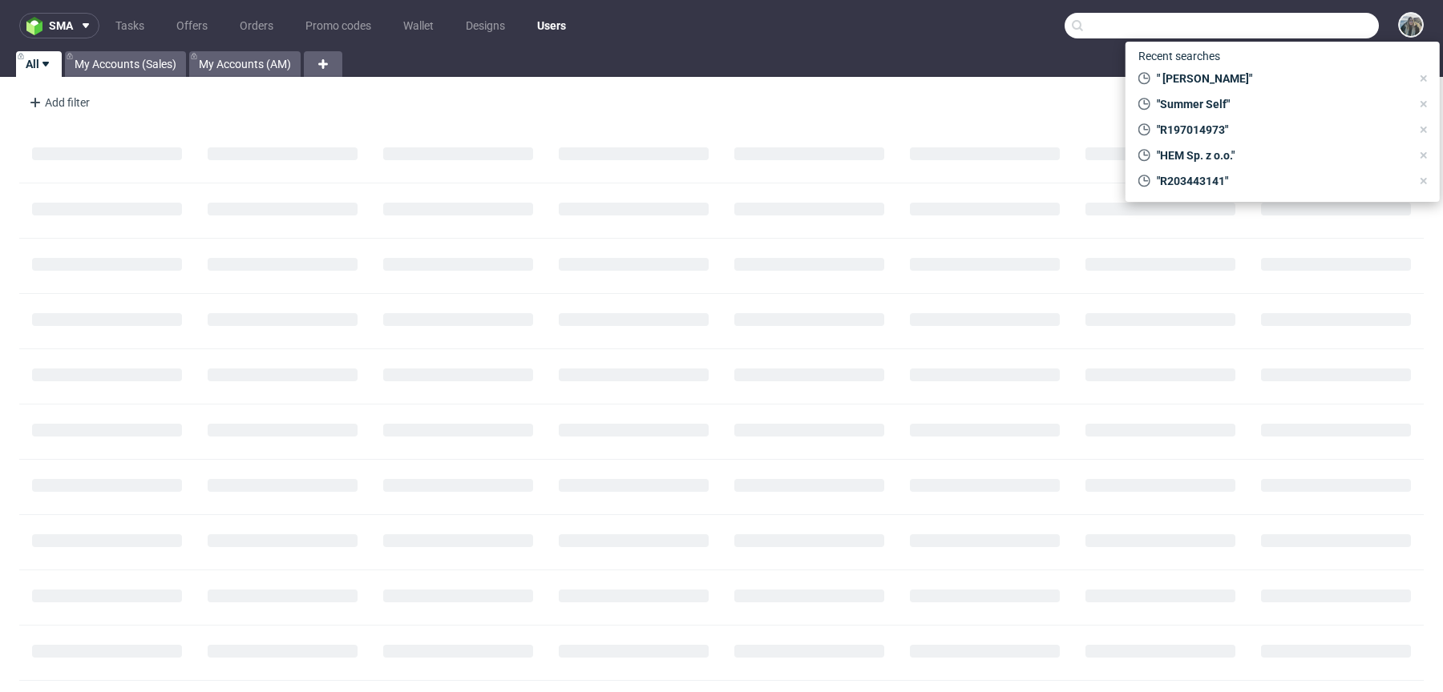
paste input "R512456279"
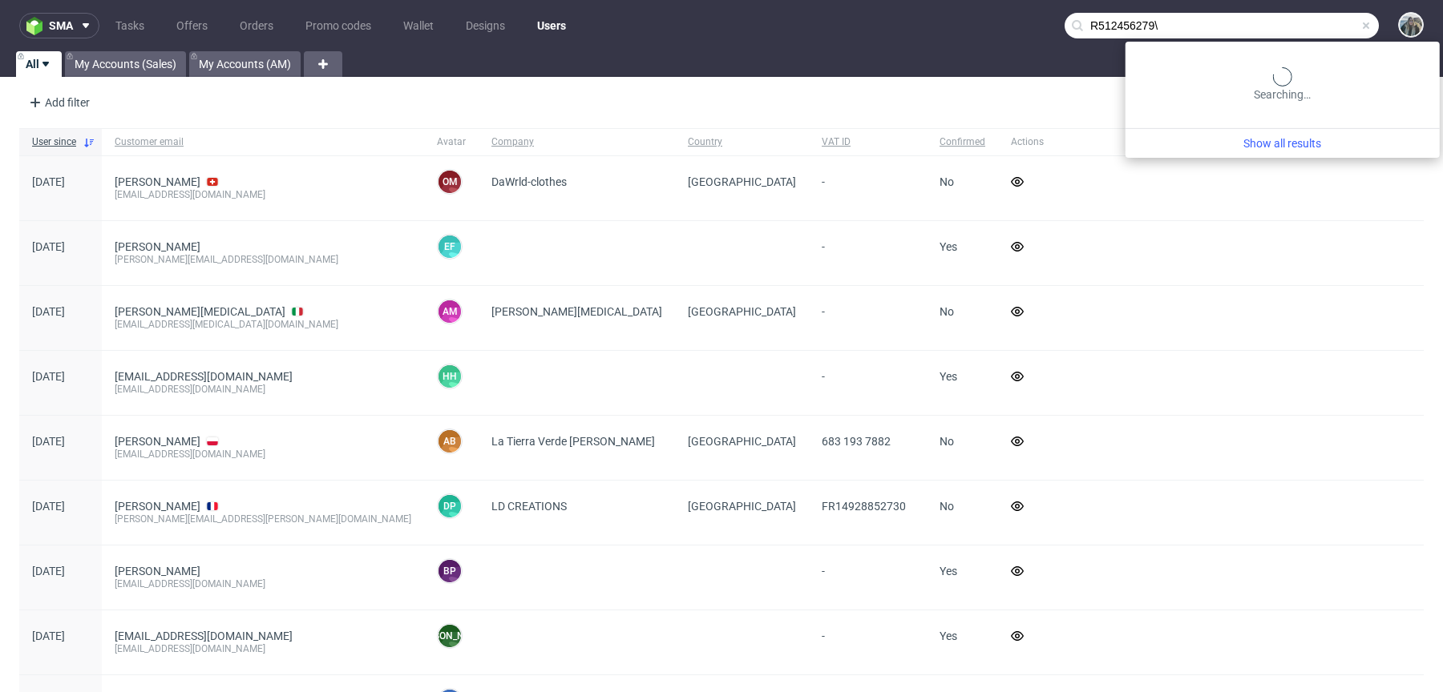
paste input "text"
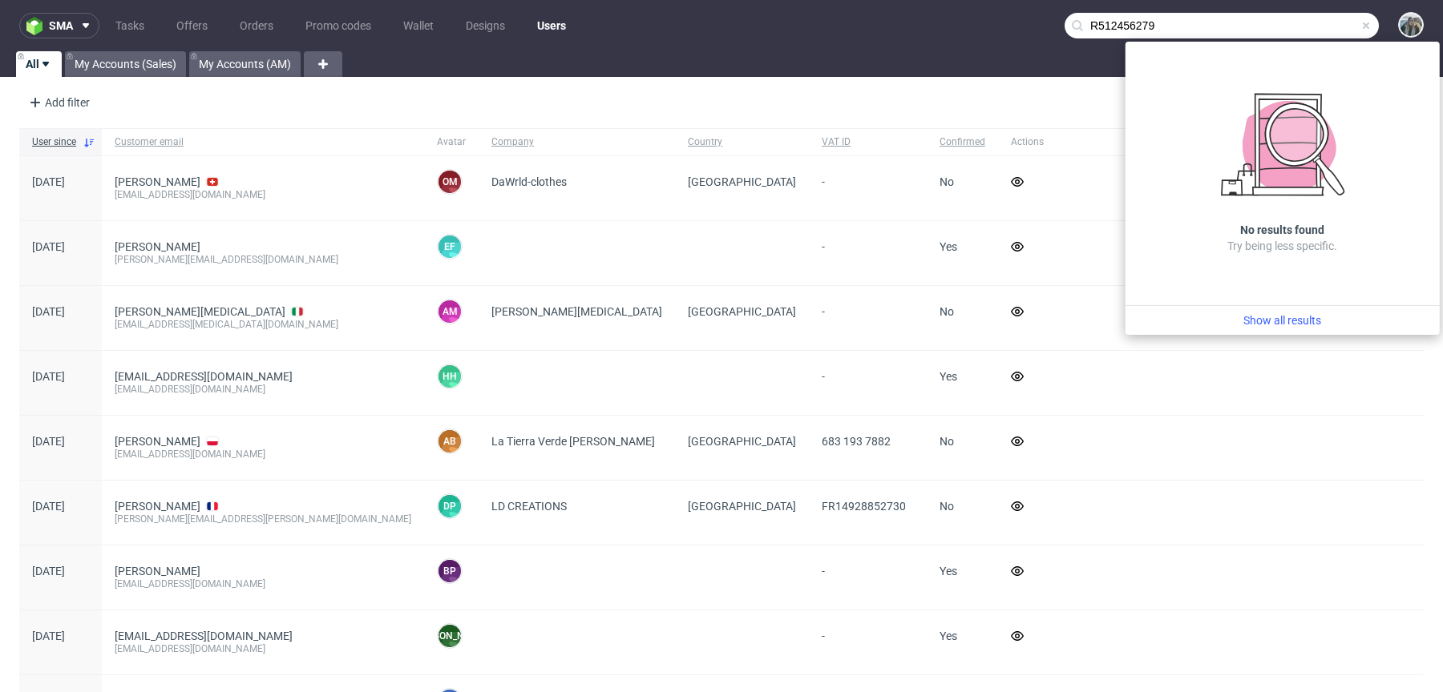
type input "R512456279"
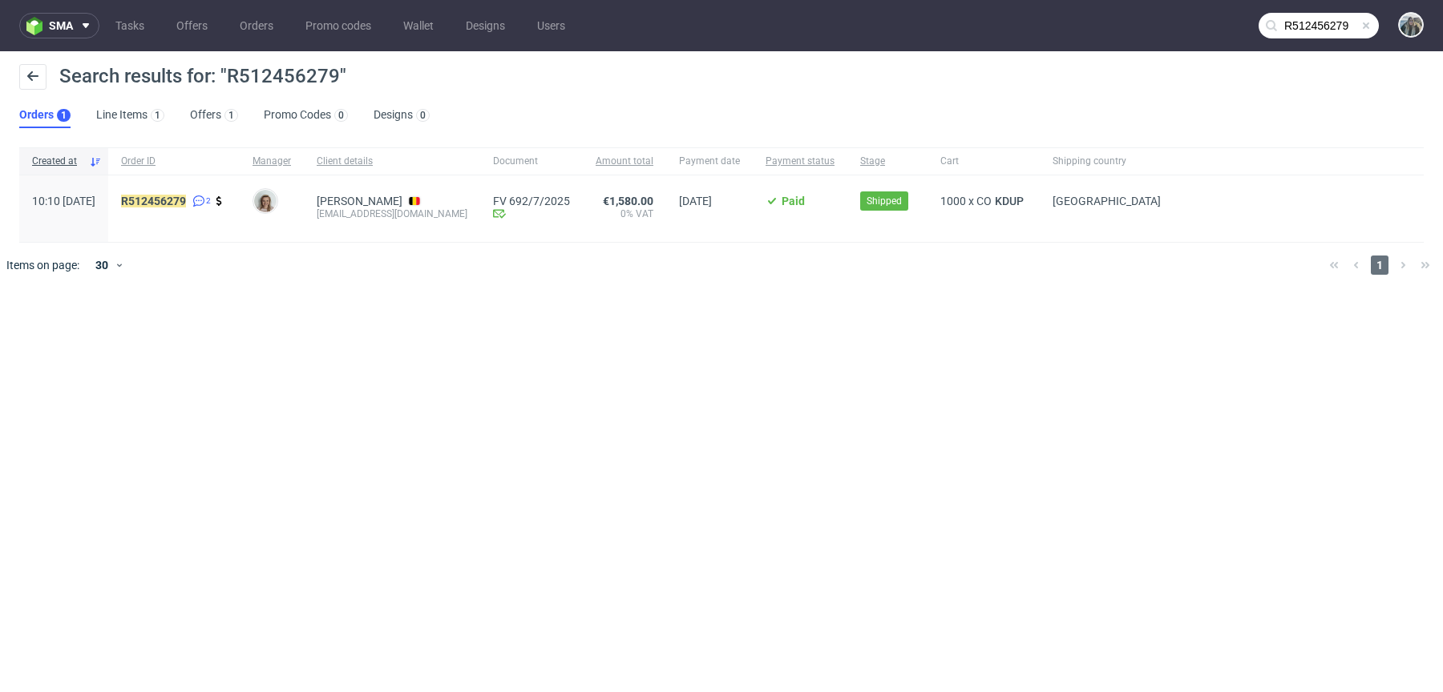
click at [211, 192] on div "R512456279 2" at bounding box center [173, 209] width 131 height 67
click at [186, 195] on link "512456279" at bounding box center [157, 201] width 58 height 13
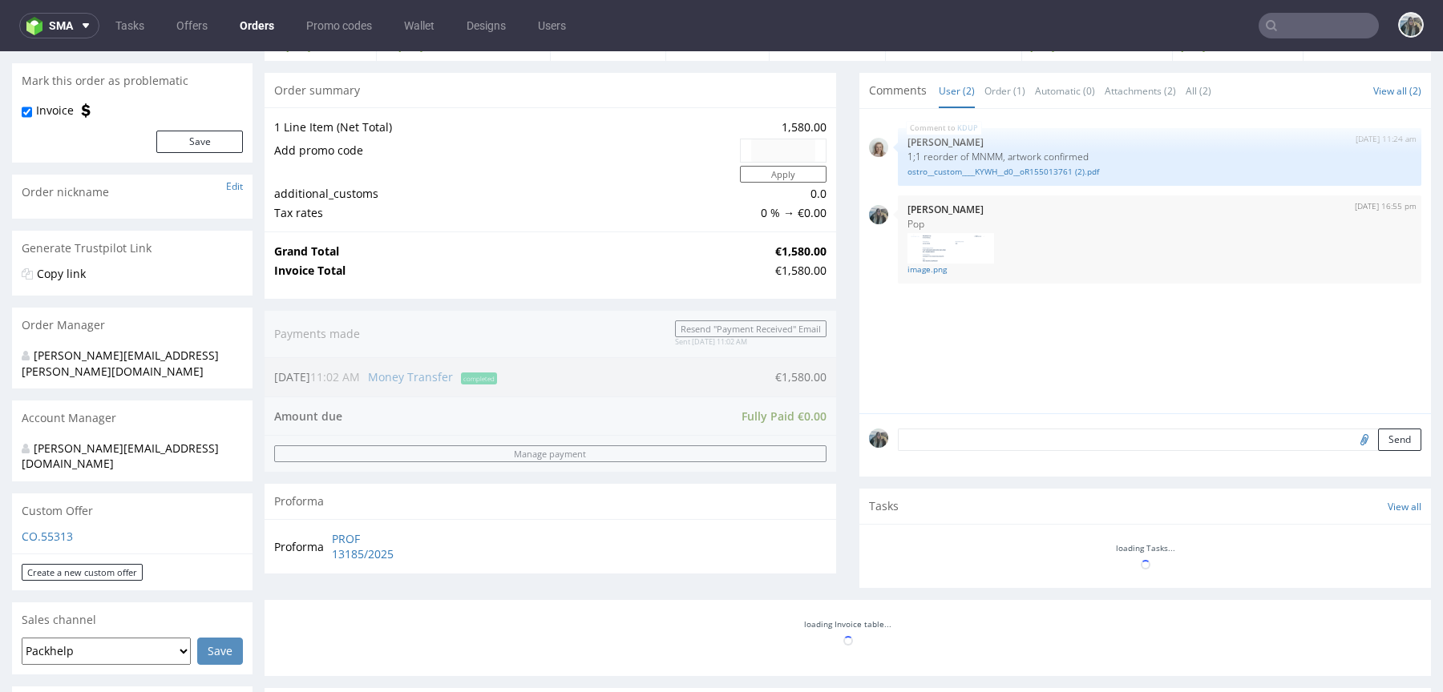
scroll to position [534, 0]
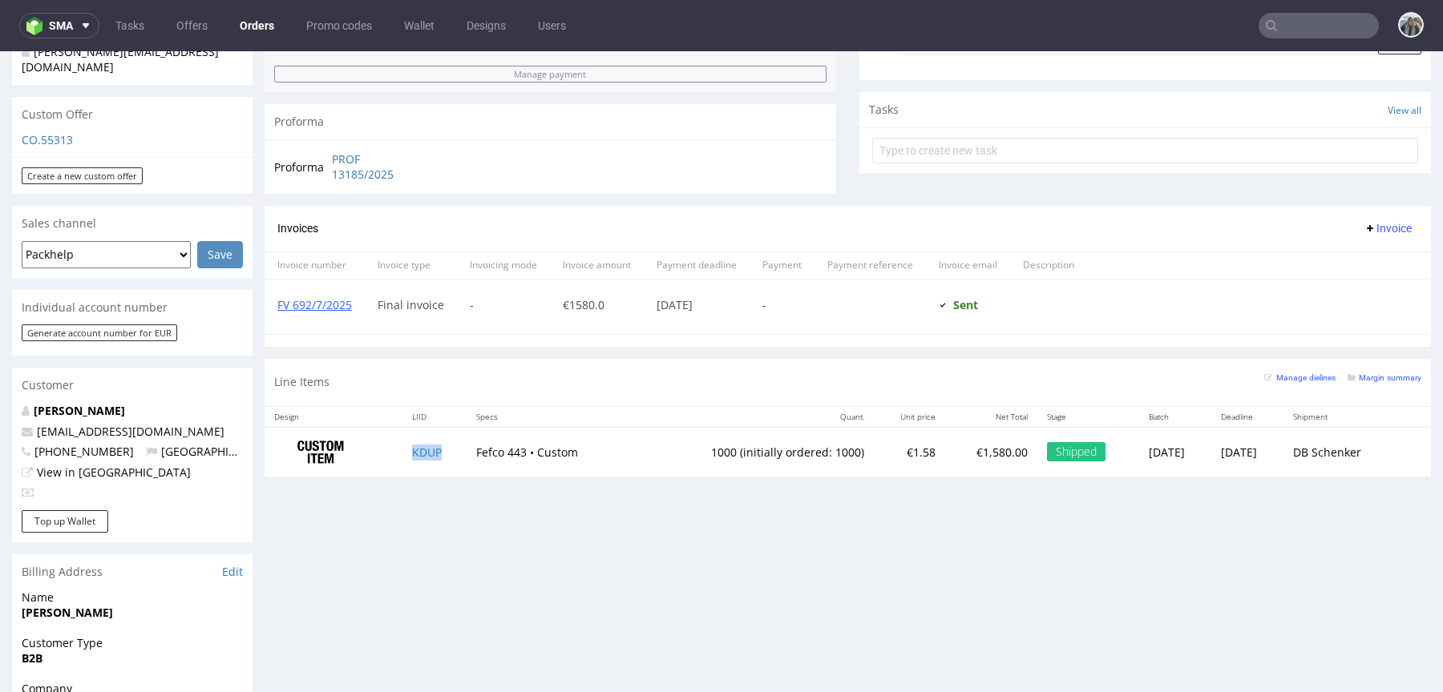
click at [430, 441] on td "KDUP" at bounding box center [434, 452] width 64 height 50
click at [422, 456] on td "KDUP" at bounding box center [434, 452] width 64 height 50
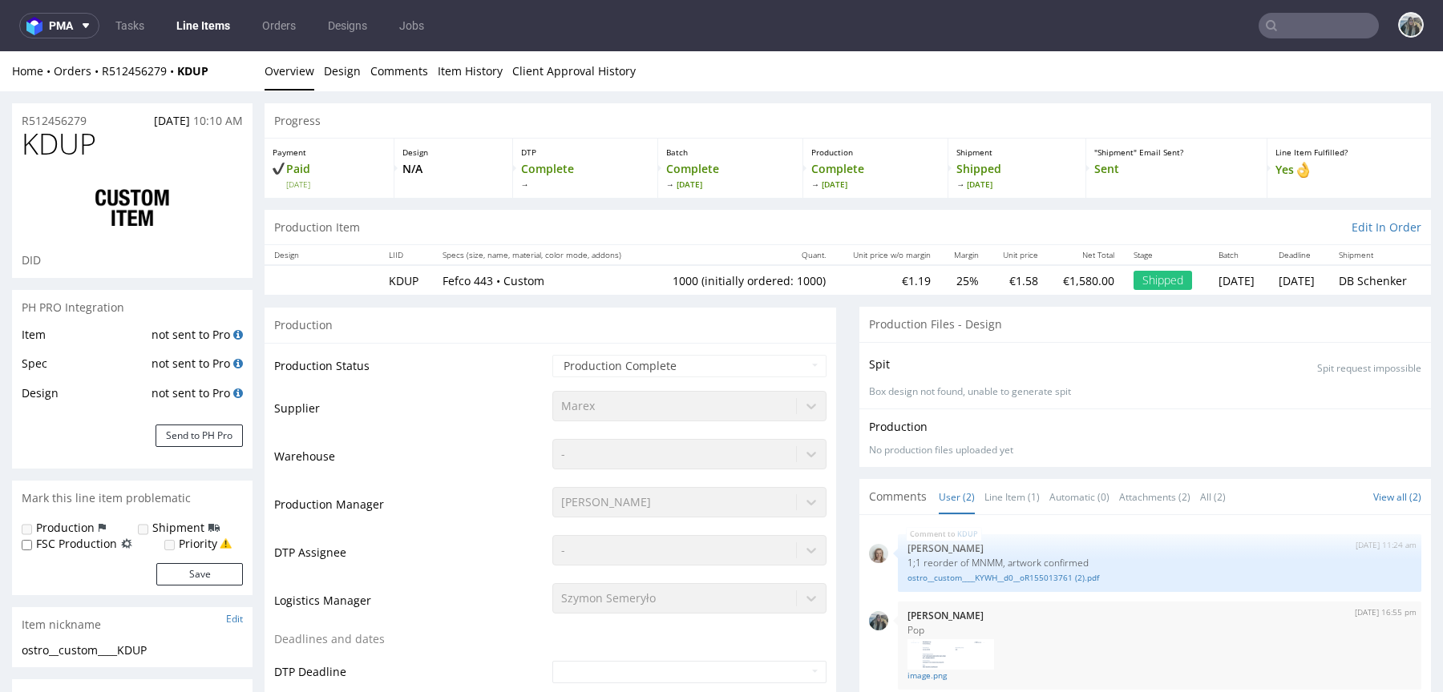
click at [1298, 34] on input "text" at bounding box center [1318, 26] width 120 height 26
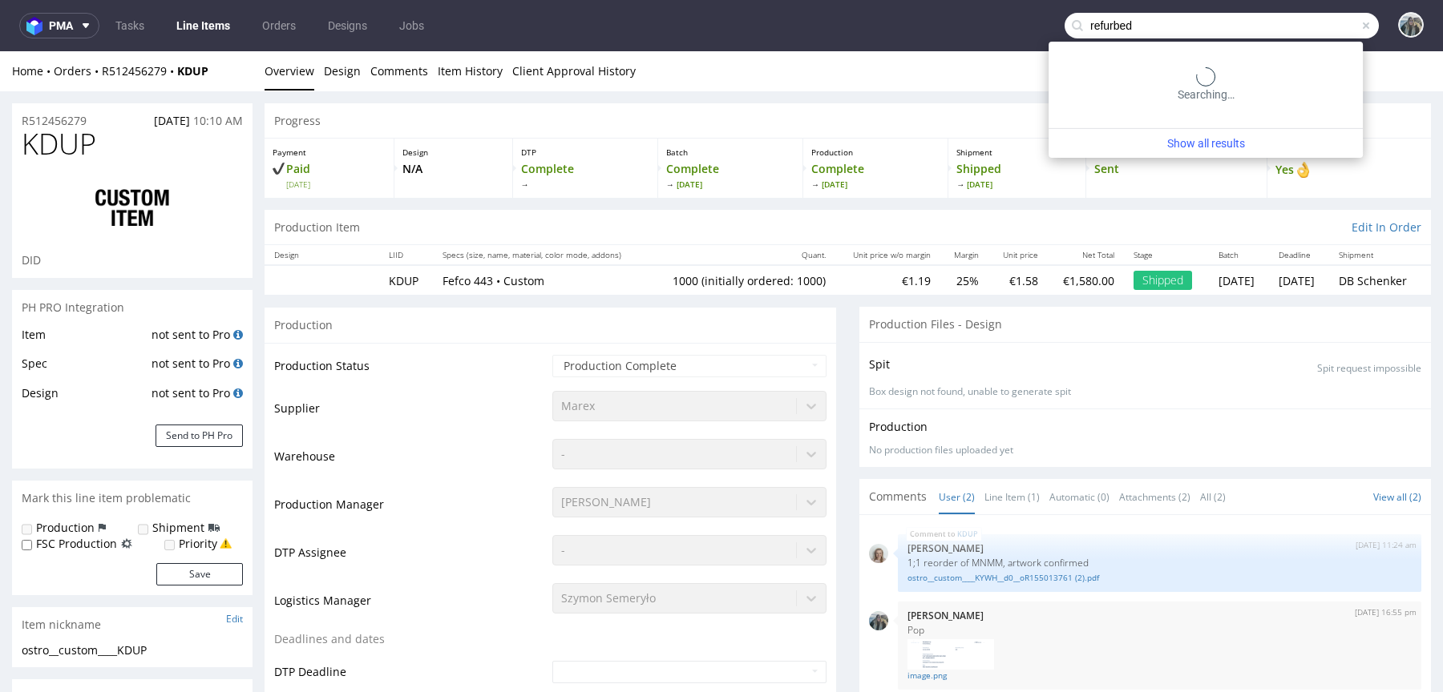
type input "refurbed"
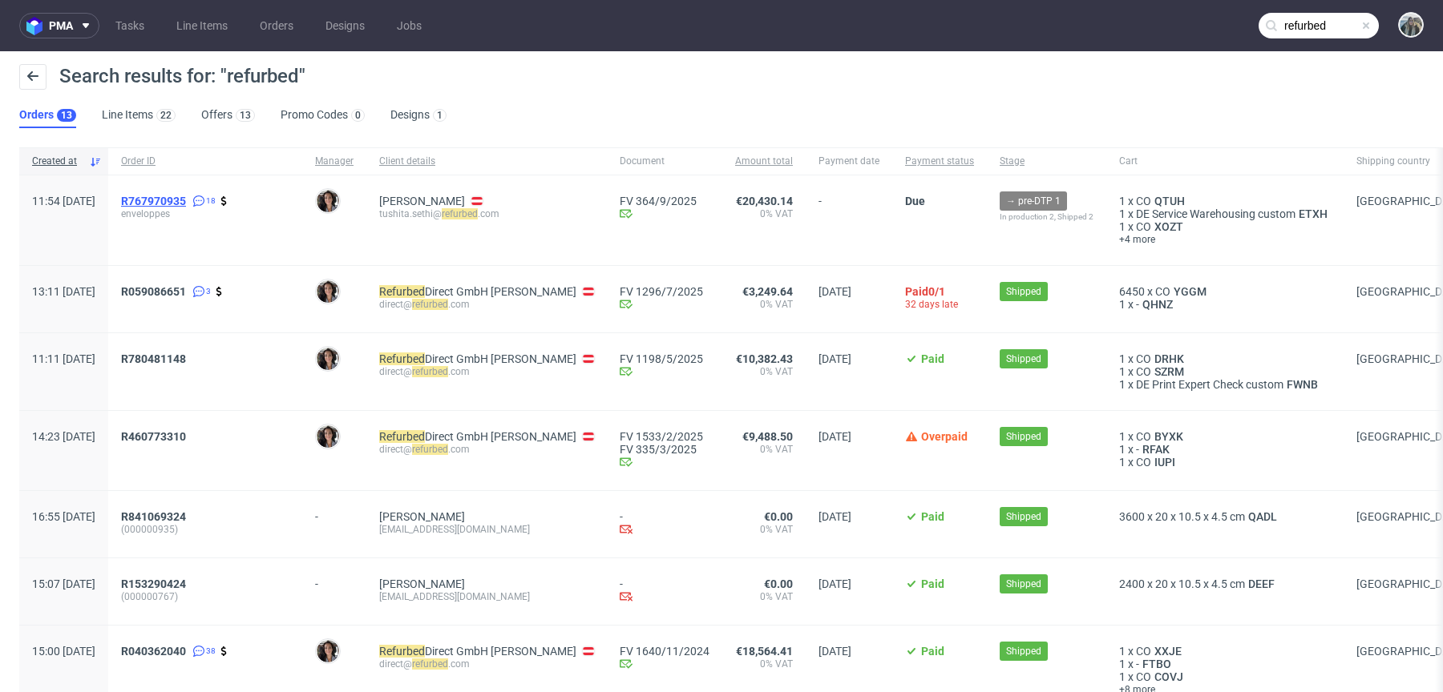
click at [186, 195] on span "R767970935" at bounding box center [153, 201] width 65 height 13
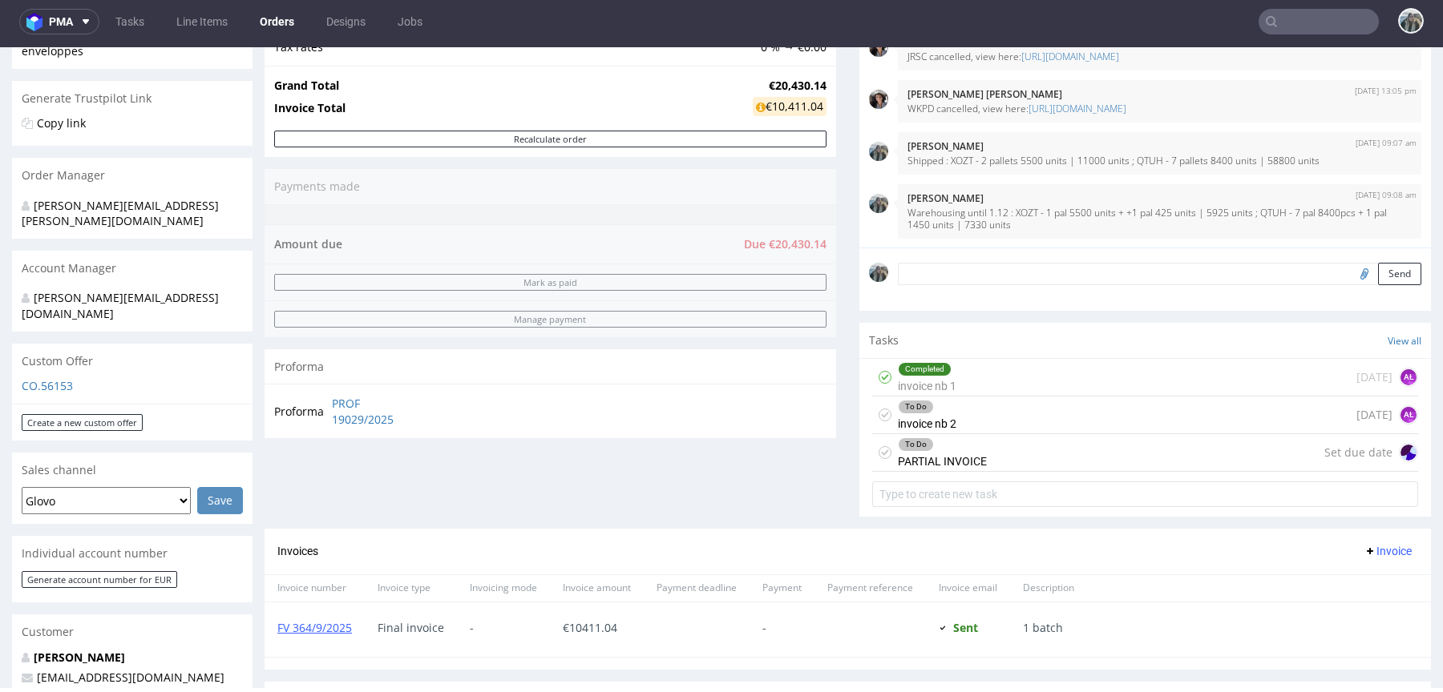
scroll to position [302, 0]
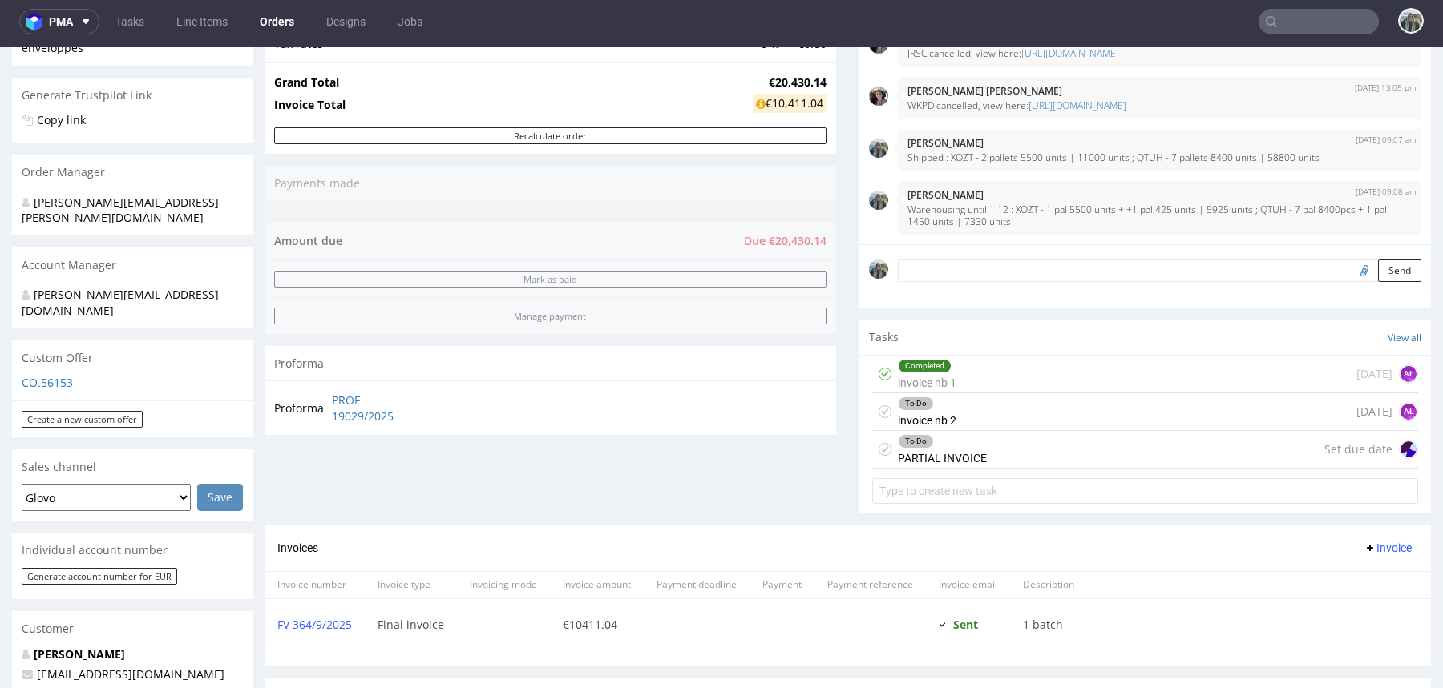
click at [922, 446] on div "To Do PARTIAL INVOICE" at bounding box center [942, 449] width 89 height 37
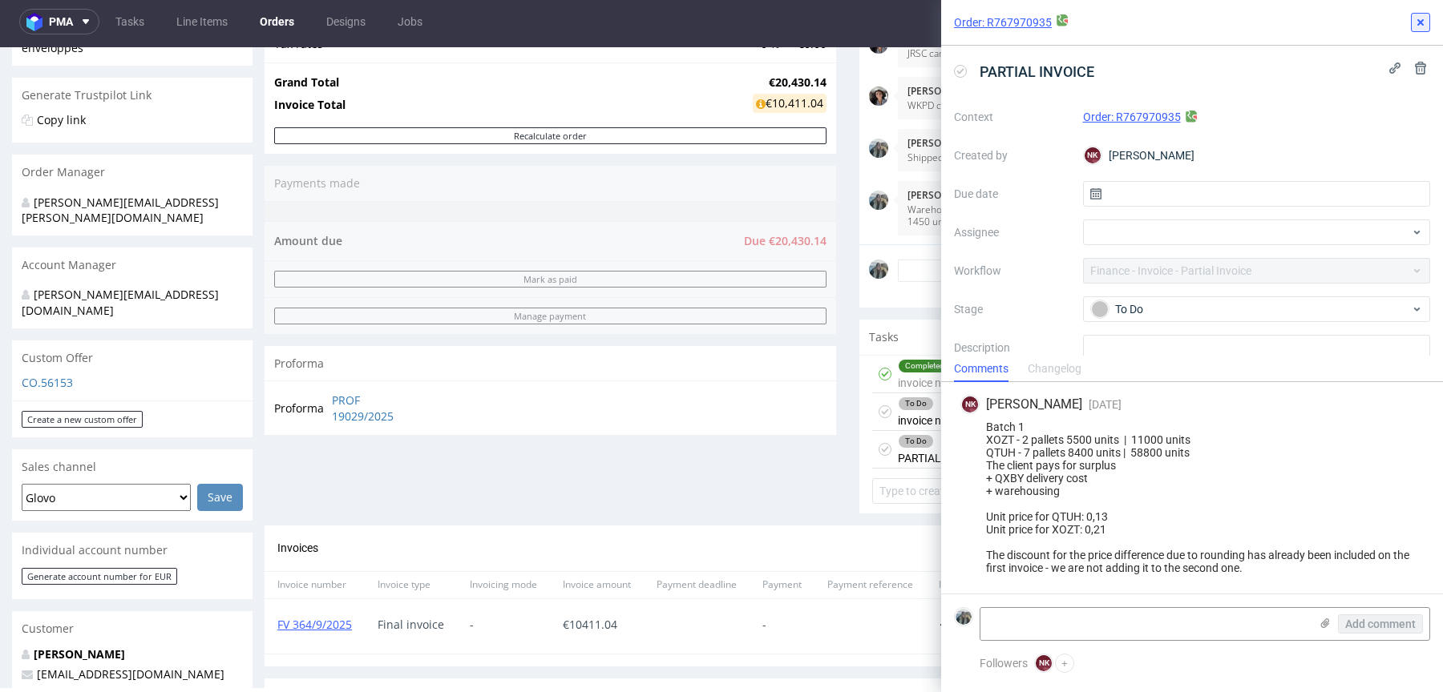
drag, startPoint x: 1426, startPoint y: 17, endPoint x: 1393, endPoint y: 2, distance: 35.9
click at [1426, 17] on icon at bounding box center [1420, 22] width 13 height 13
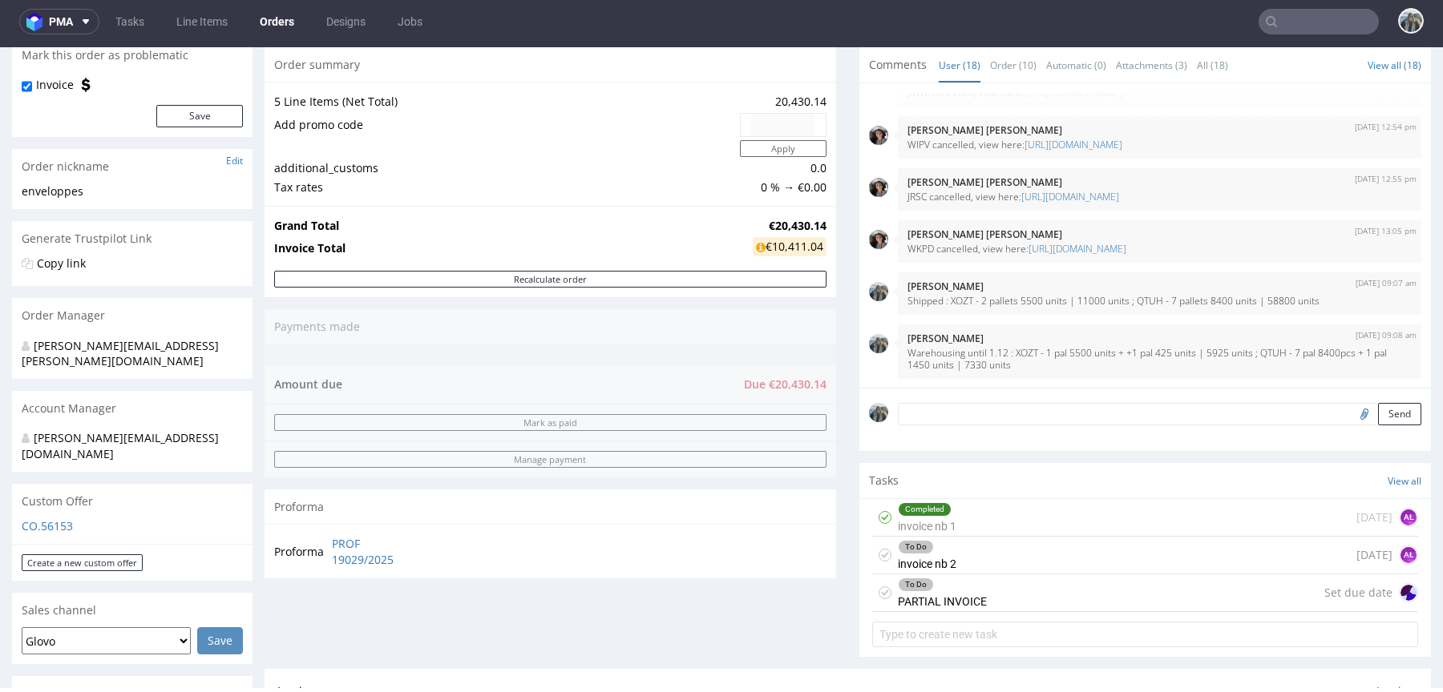
scroll to position [155, 0]
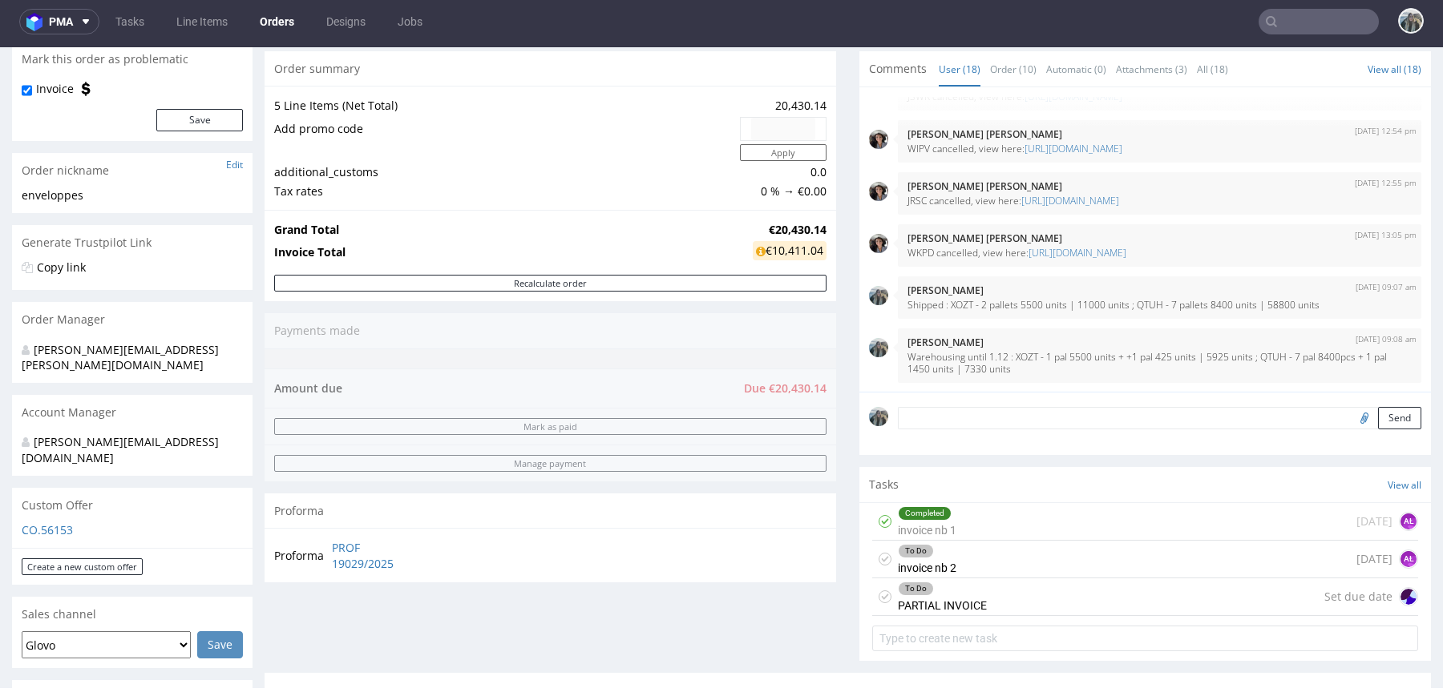
click at [1307, 28] on input "text" at bounding box center [1318, 22] width 120 height 26
paste input "R730374877"
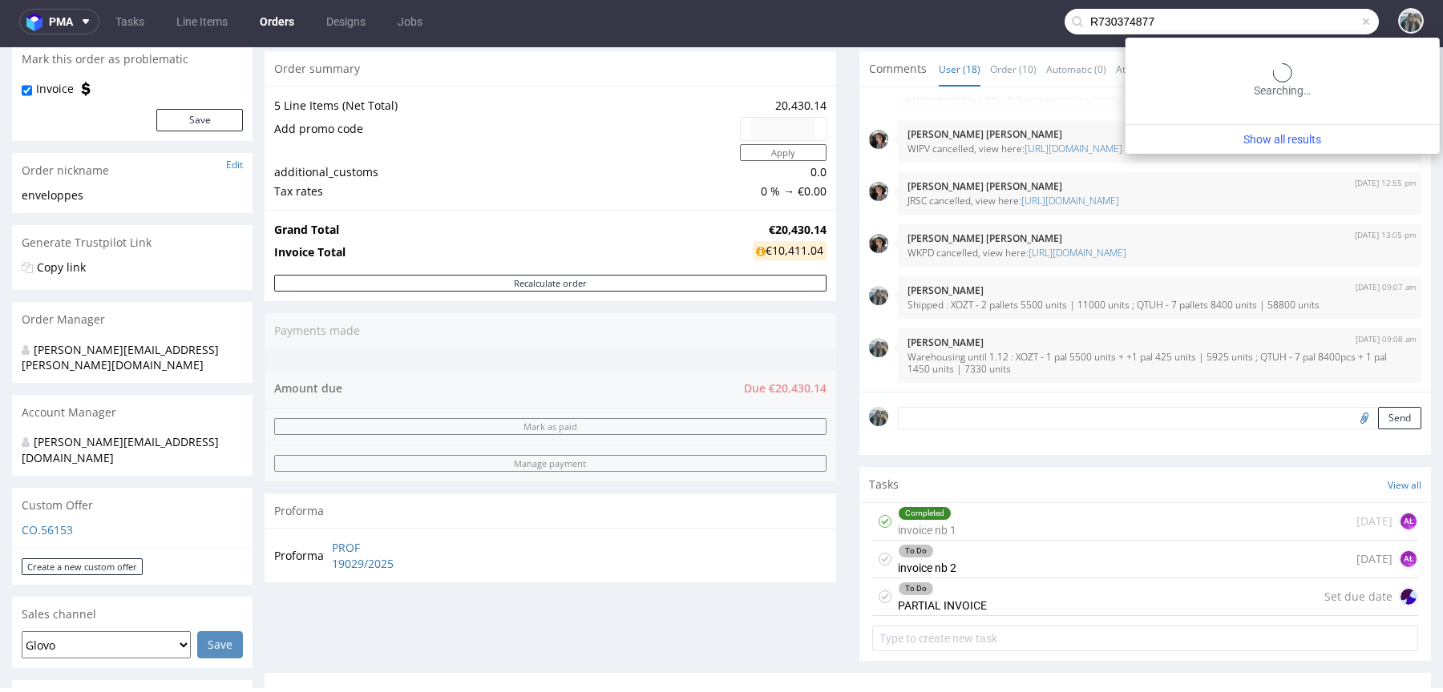
type input "R730374877"
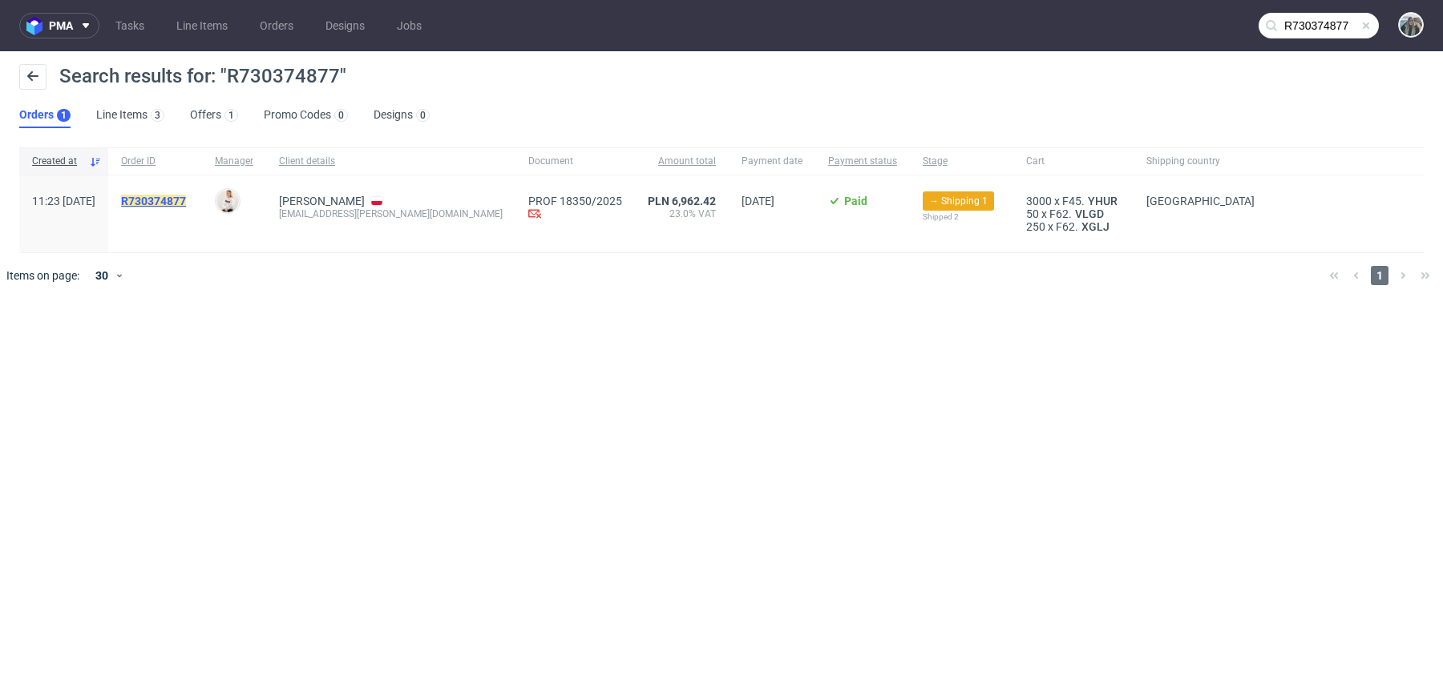
click at [186, 198] on mark "R730374877" at bounding box center [153, 201] width 65 height 13
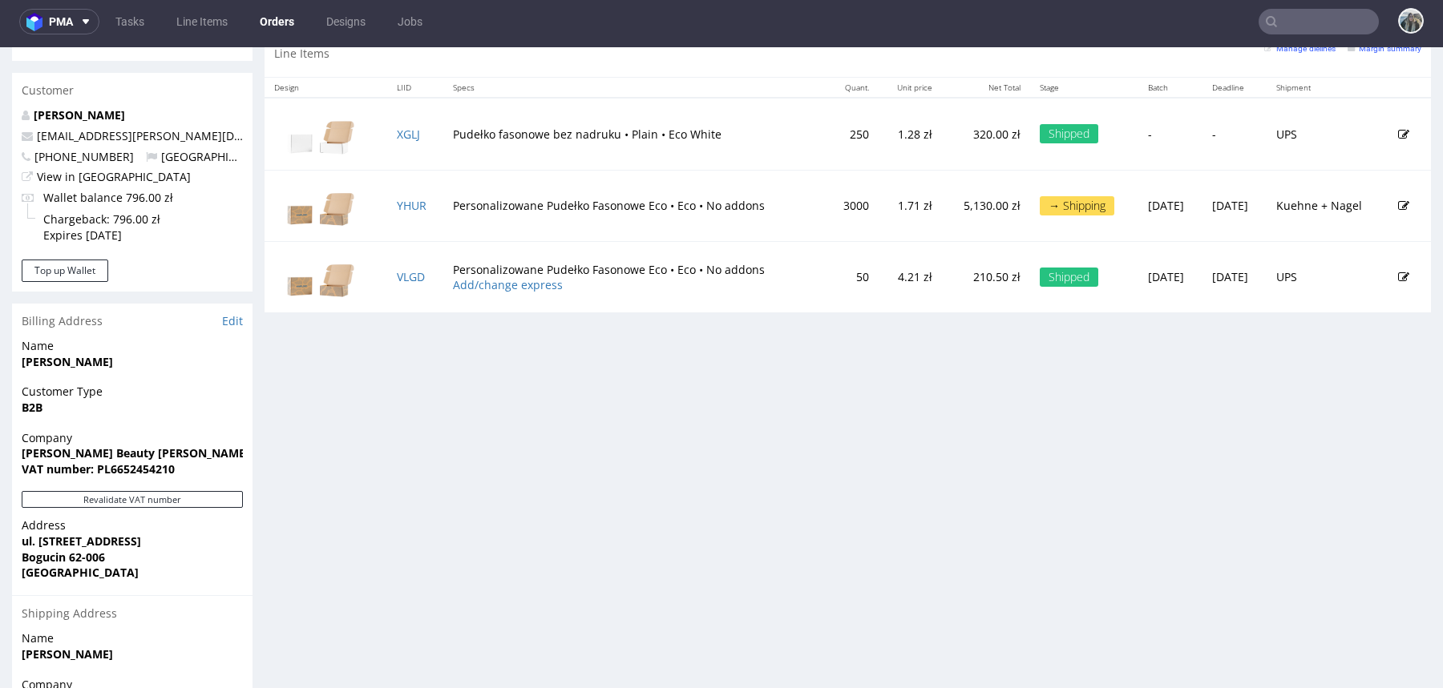
scroll to position [571, 0]
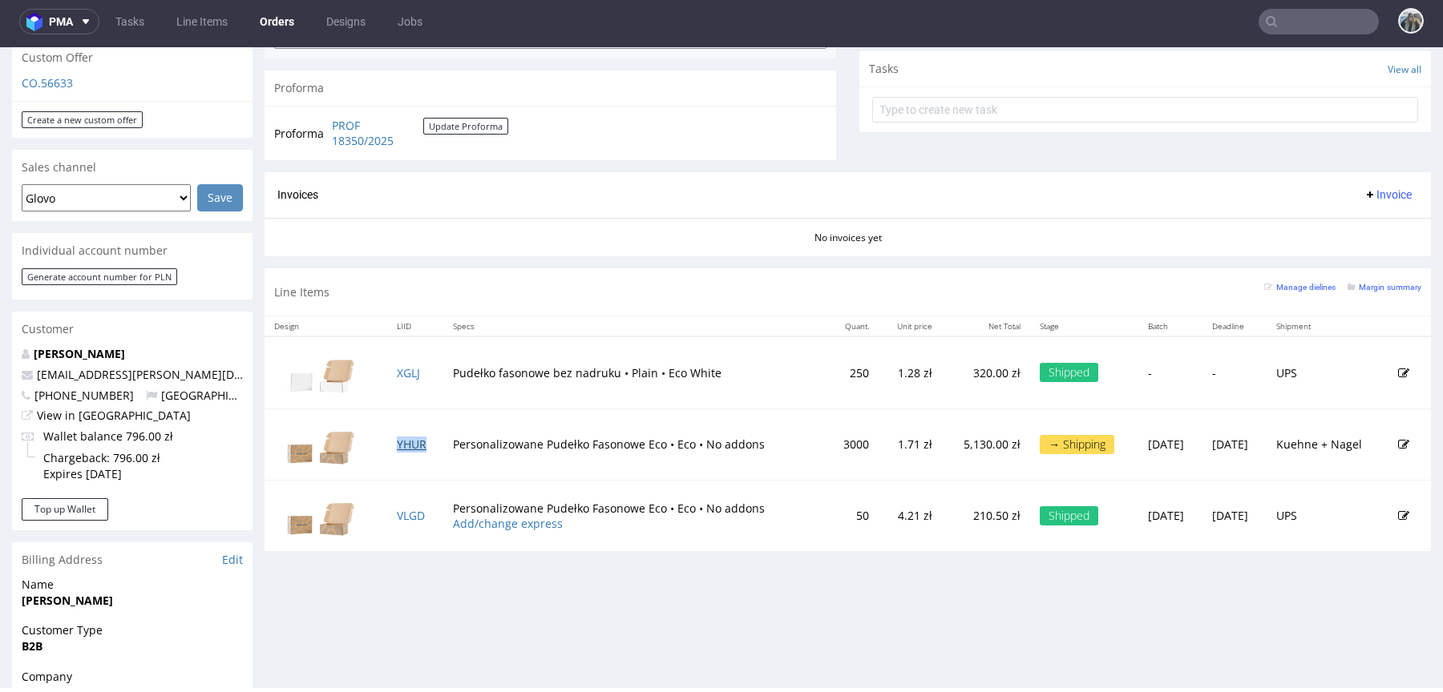
click at [404, 442] on link "YHUR" at bounding box center [412, 444] width 30 height 15
click at [405, 500] on td "VLGD" at bounding box center [415, 515] width 57 height 71
click at [406, 511] on link "VLGD" at bounding box center [411, 515] width 28 height 15
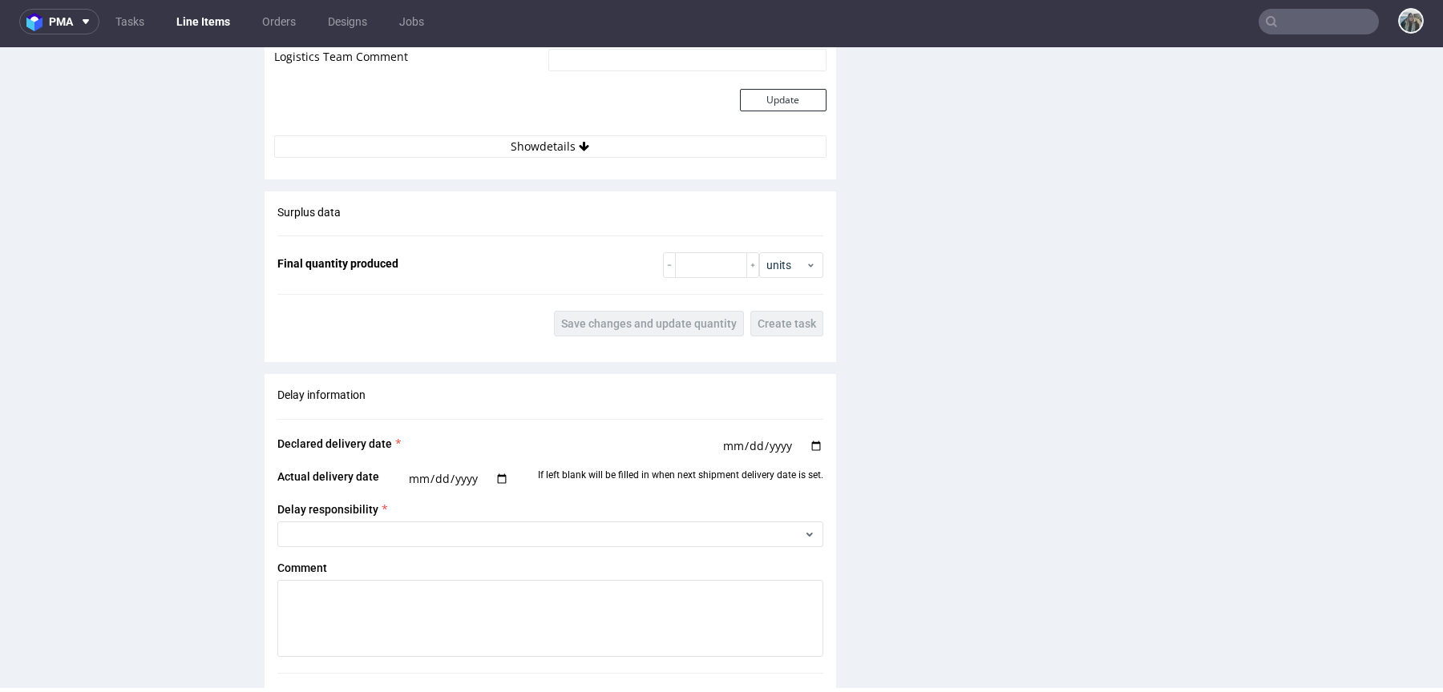
scroll to position [2118, 0]
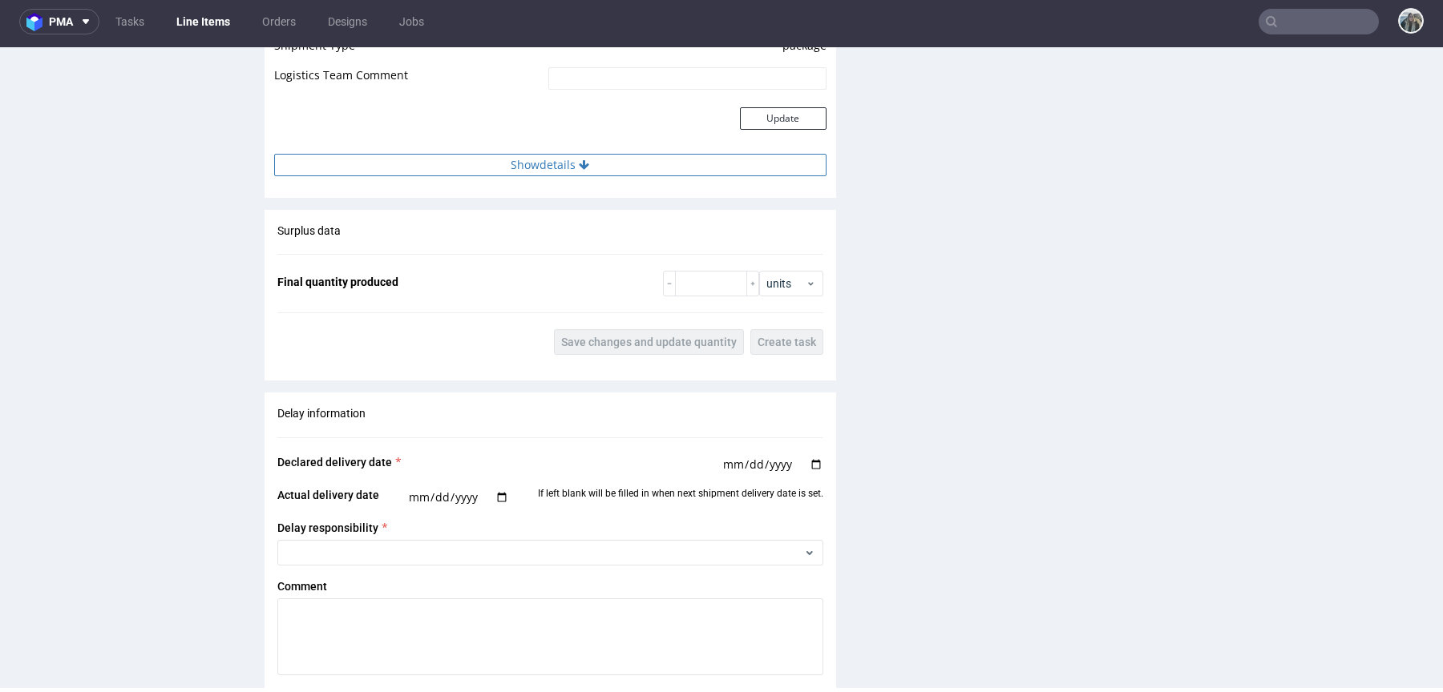
click at [583, 163] on icon at bounding box center [584, 164] width 10 height 11
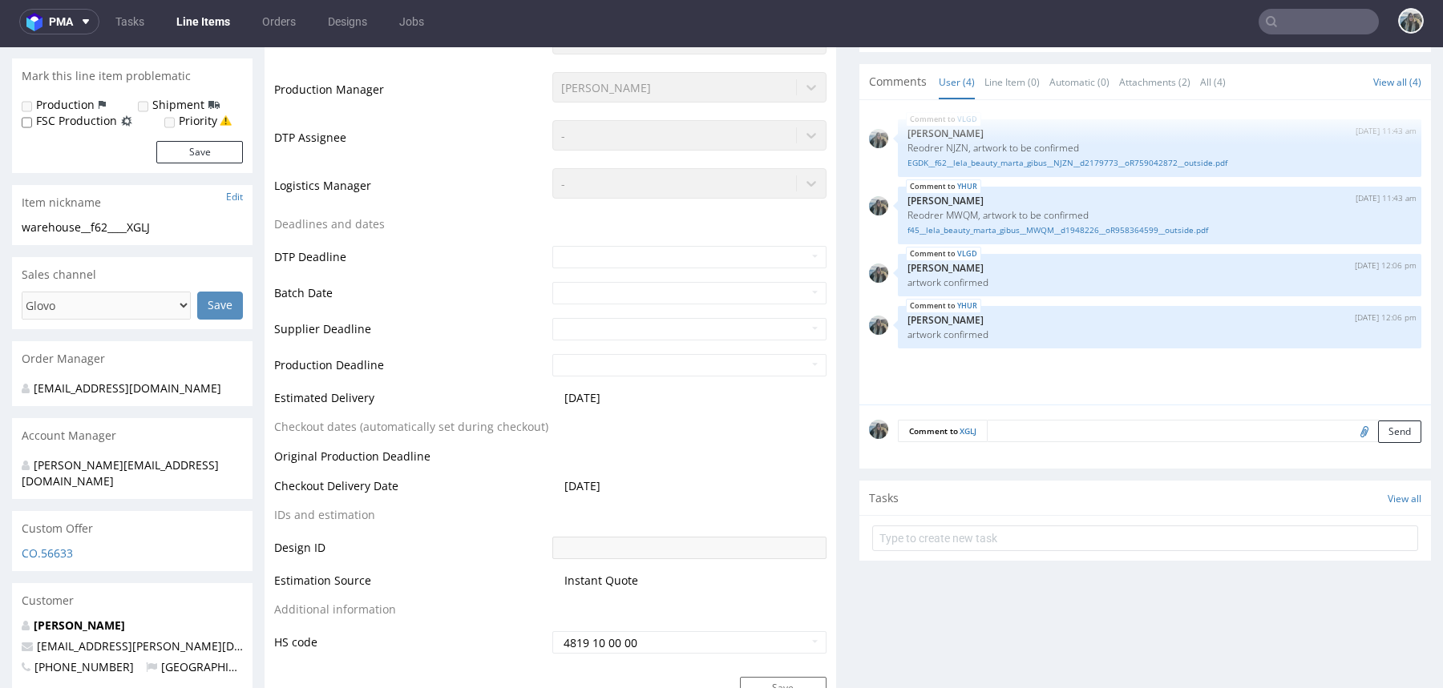
scroll to position [0, 0]
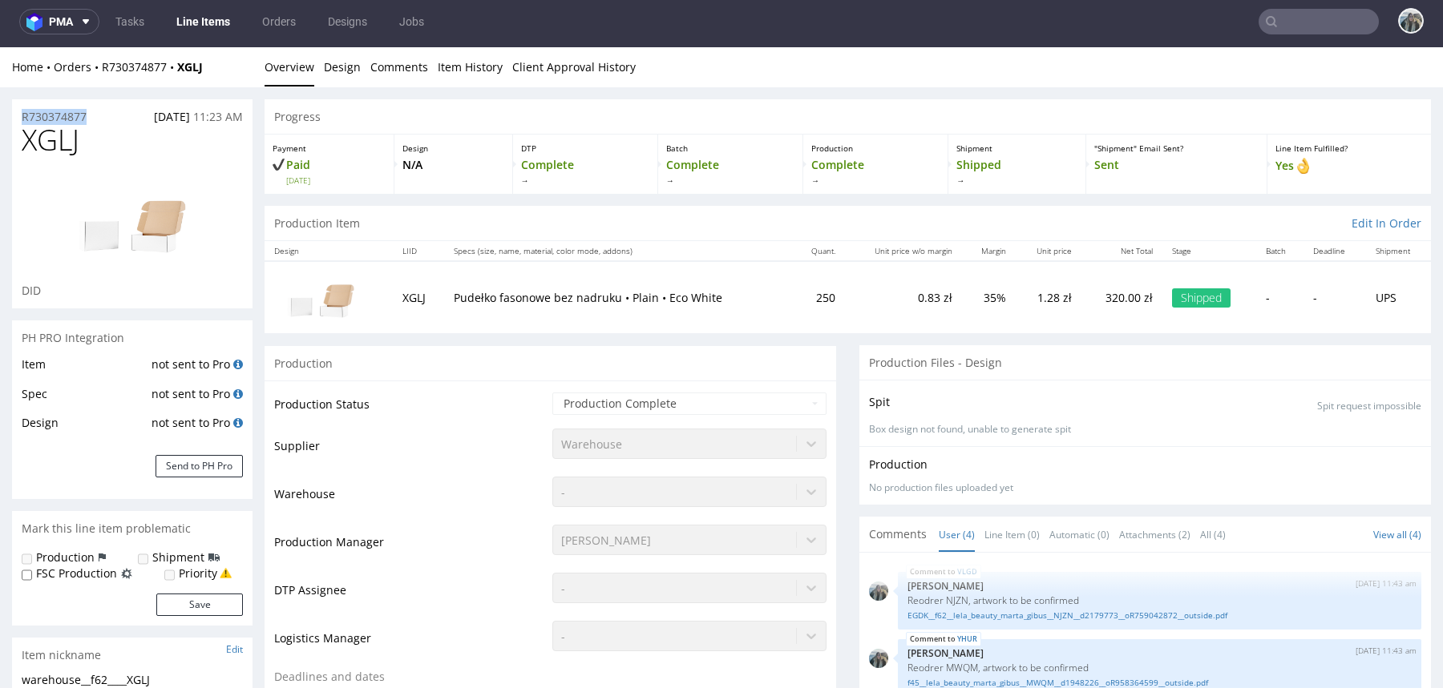
drag, startPoint x: 101, startPoint y: 113, endPoint x: 0, endPoint y: 111, distance: 101.0
copy p "R730374877"
click at [64, 109] on p "R730374877" at bounding box center [54, 117] width 65 height 16
click at [69, 119] on p "R730374877" at bounding box center [54, 117] width 65 height 16
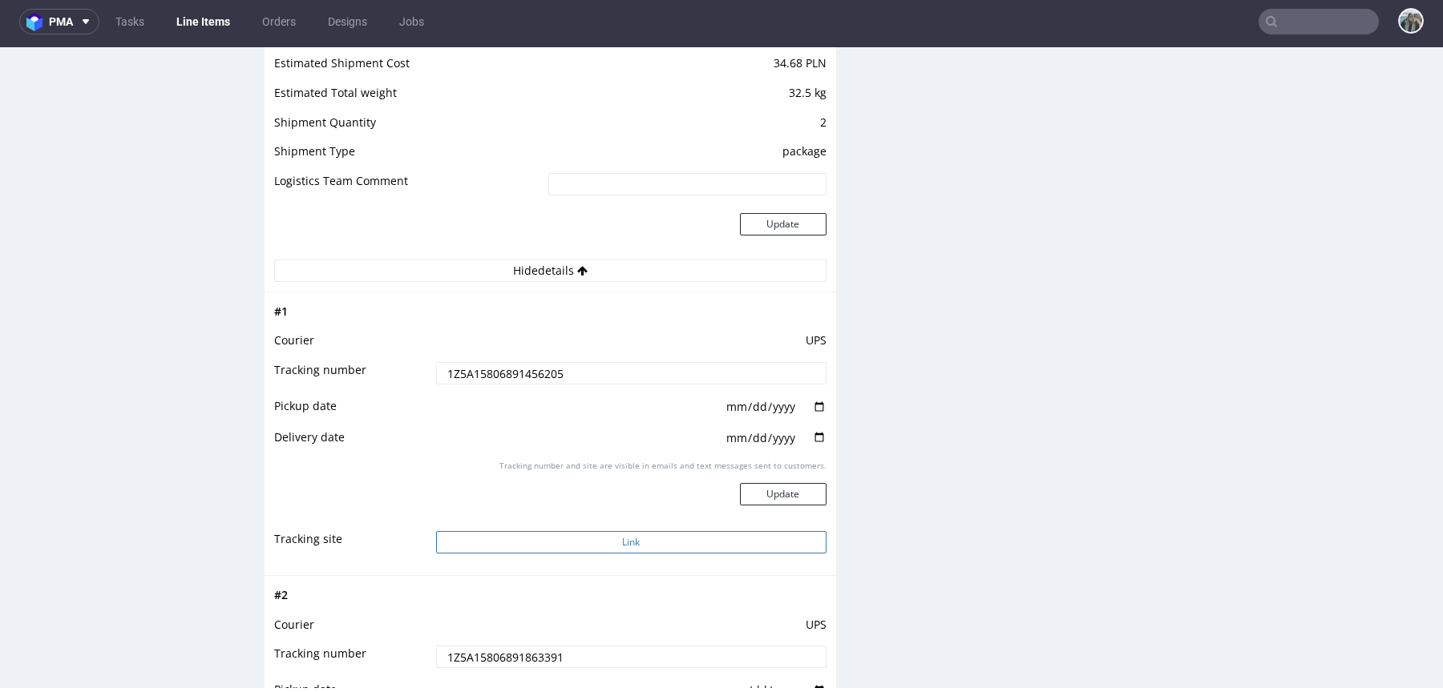
scroll to position [2162, 0]
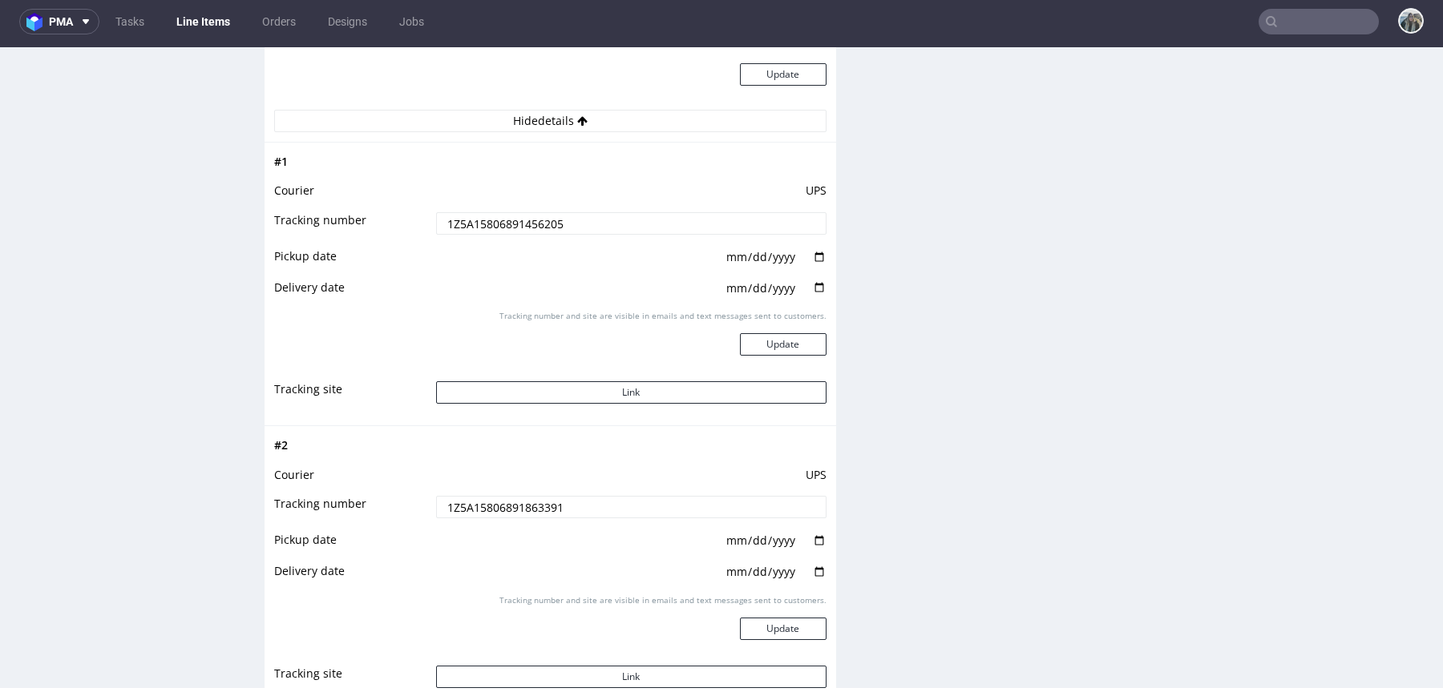
click at [573, 227] on input "1Z5A15806891456205" at bounding box center [631, 223] width 390 height 22
click at [638, 502] on input "1Z5A15806891863391" at bounding box center [631, 507] width 390 height 22
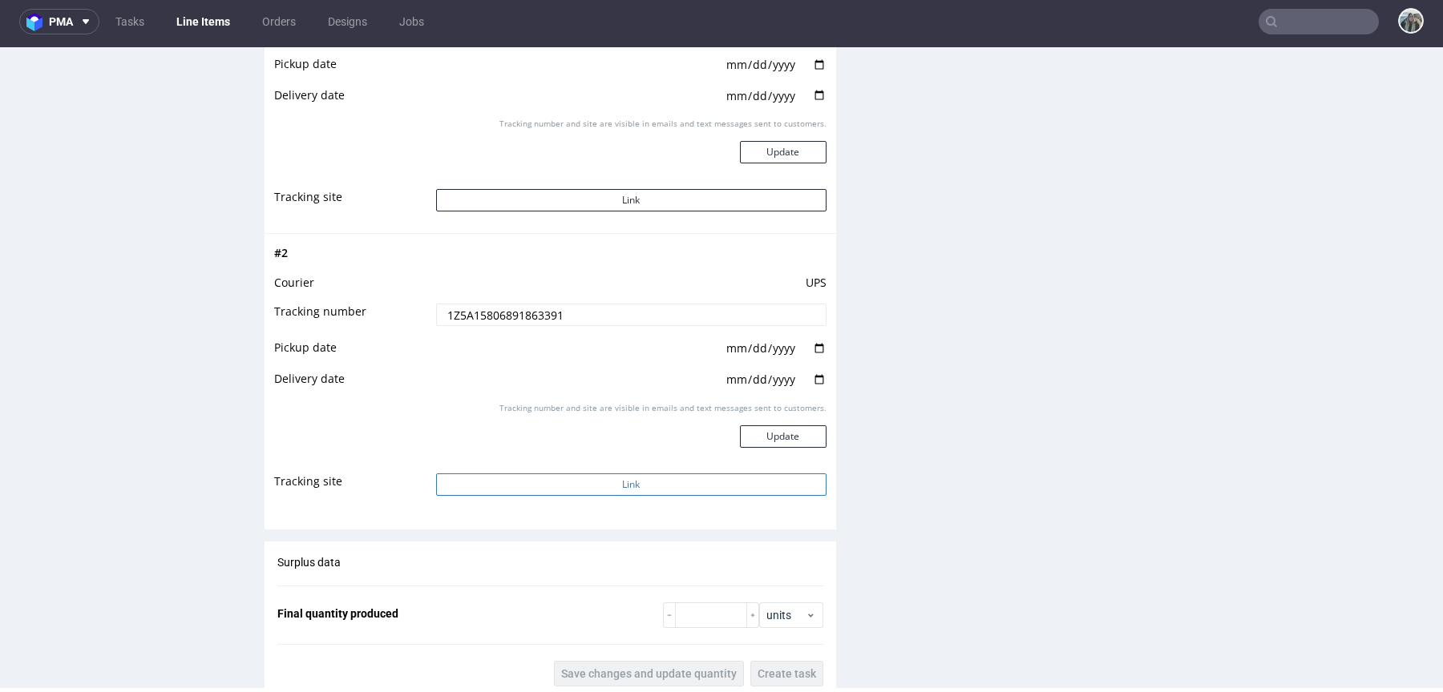
scroll to position [2412, 0]
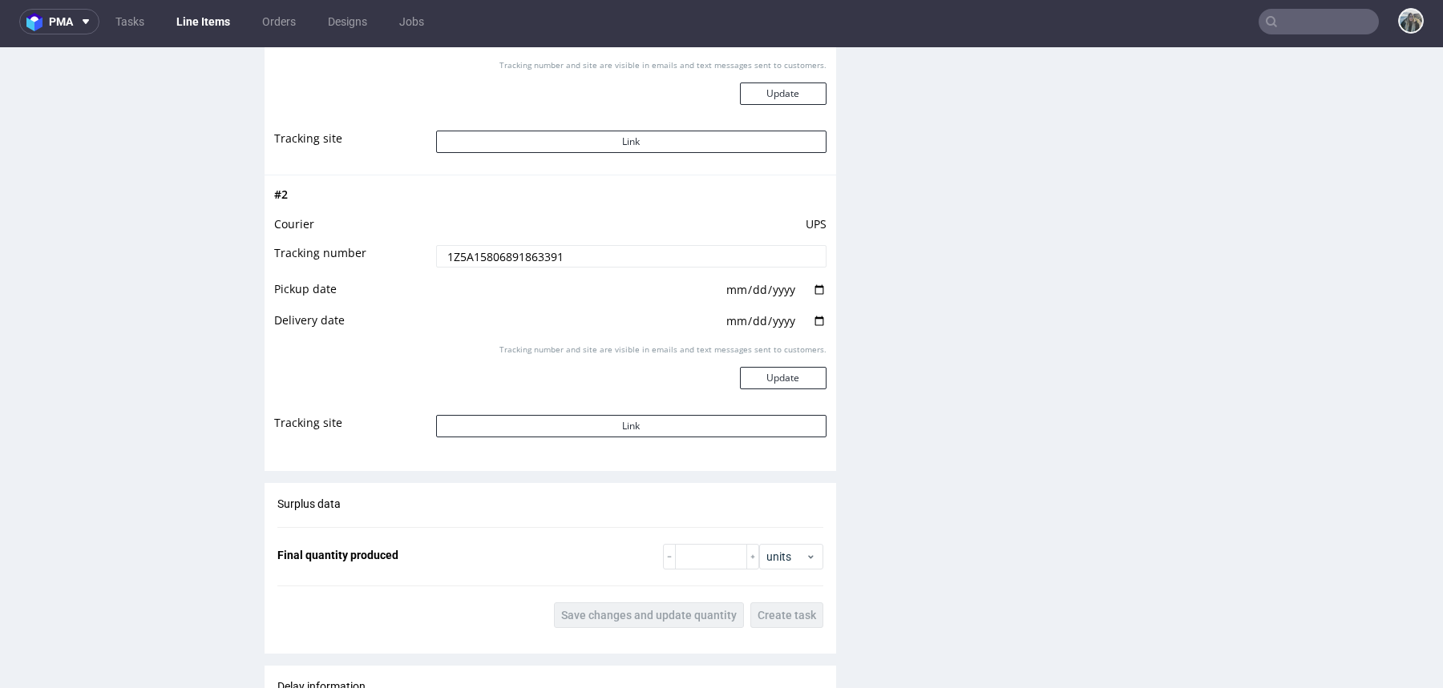
click at [724, 438] on td "Link" at bounding box center [629, 432] width 394 height 36
click at [724, 429] on button "Link" at bounding box center [631, 426] width 390 height 22
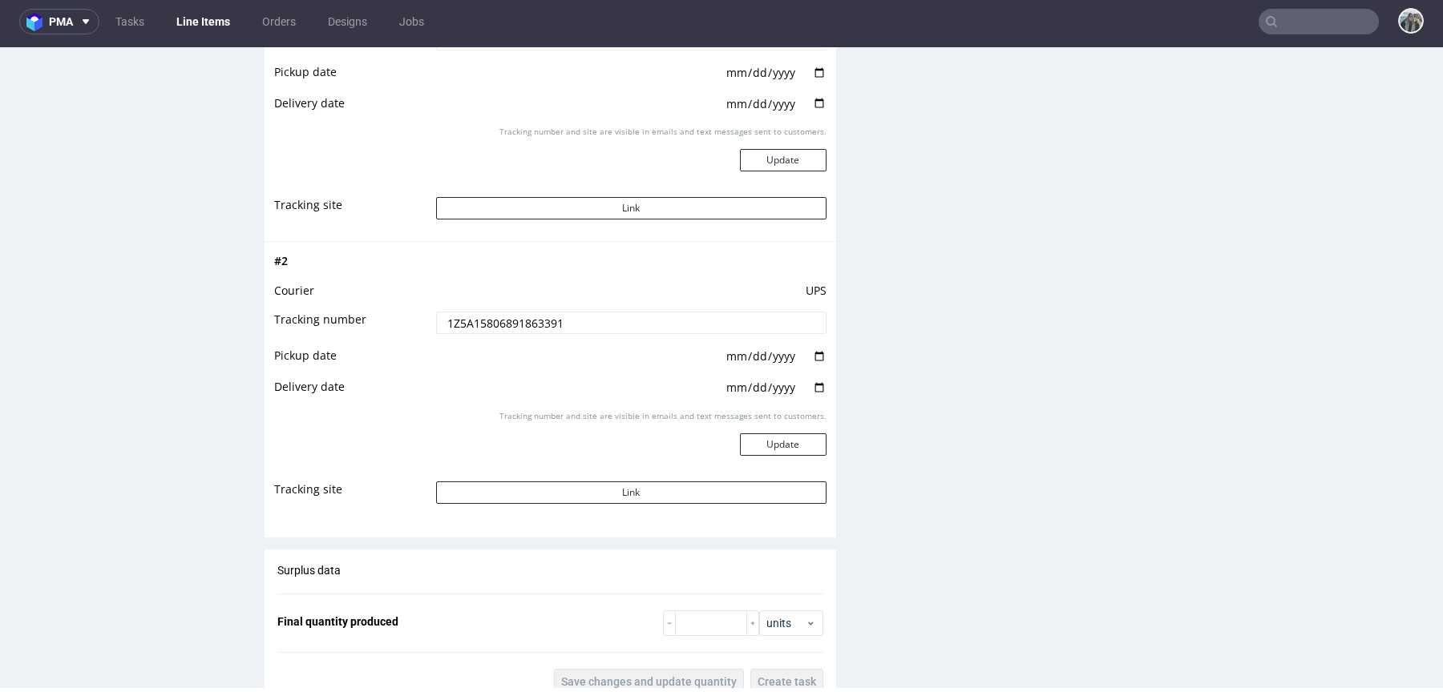
scroll to position [2335, 0]
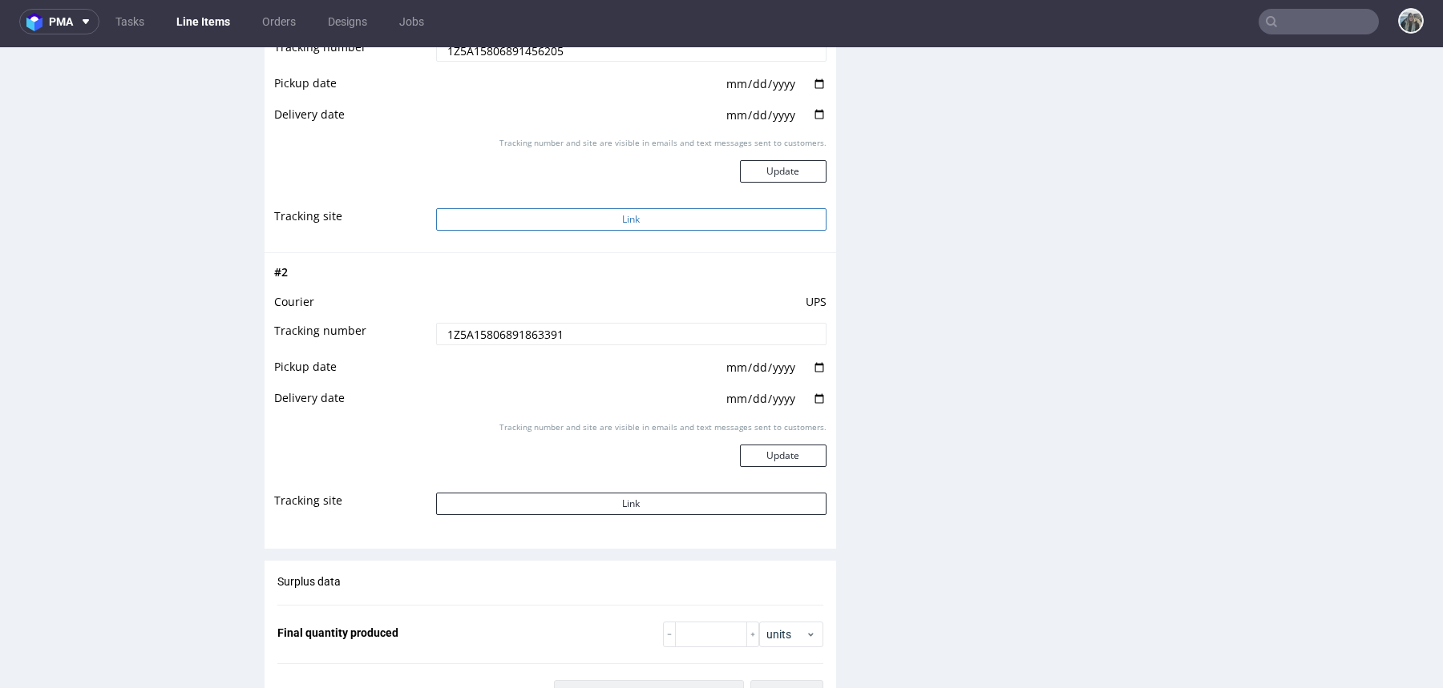
click at [688, 209] on button "Link" at bounding box center [631, 219] width 390 height 22
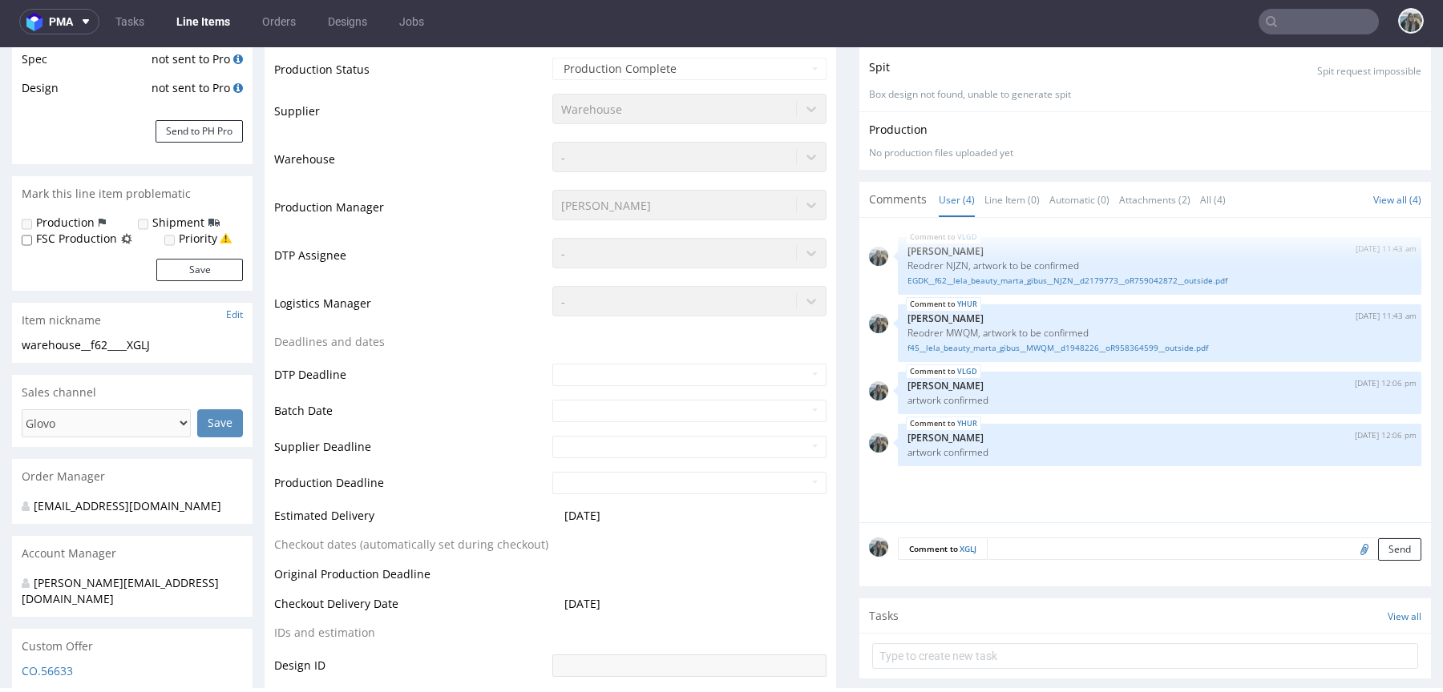
scroll to position [0, 0]
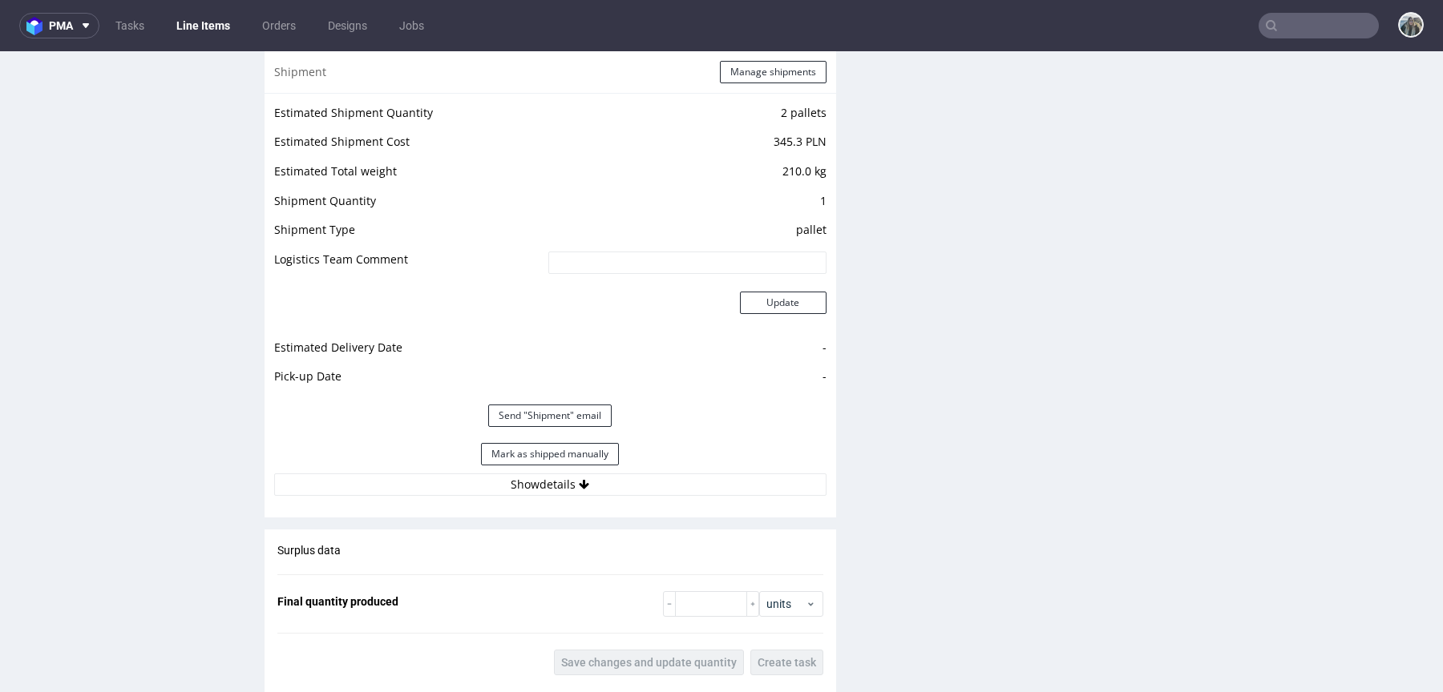
scroll to position [2222, 0]
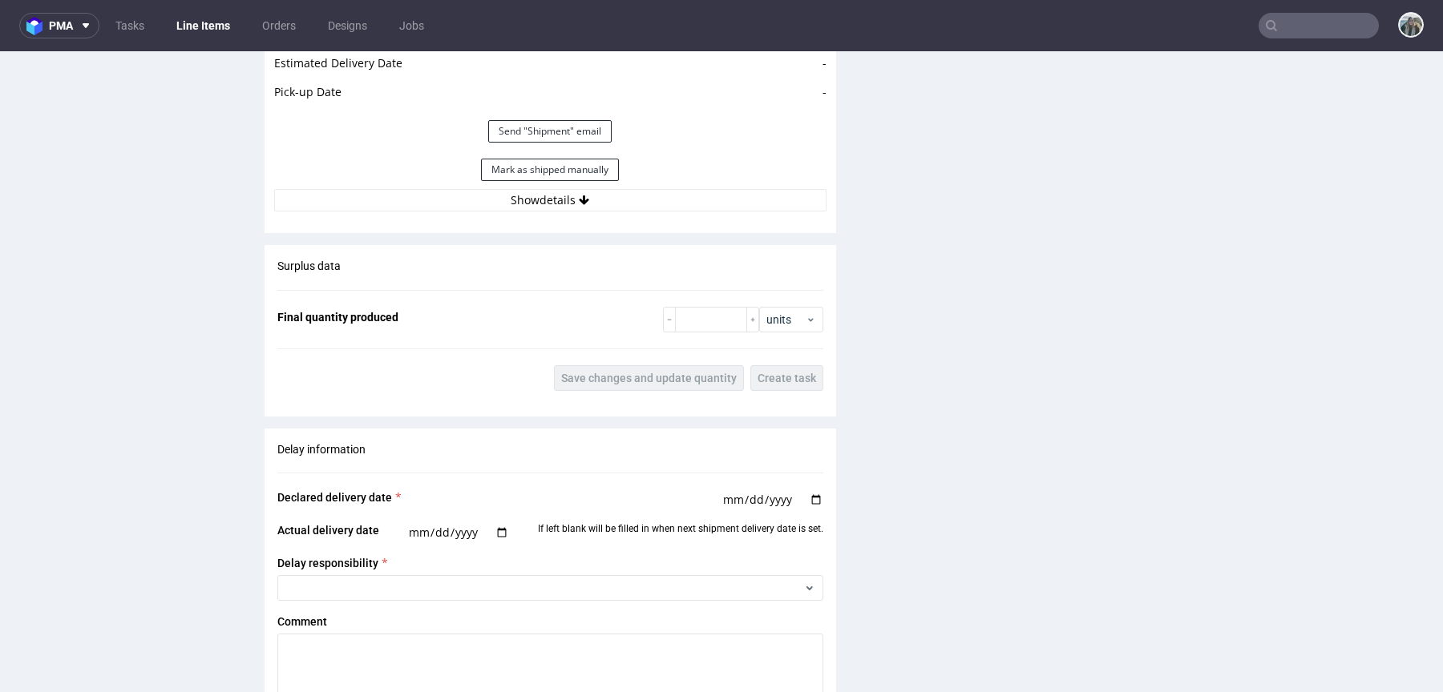
click at [686, 208] on div "Estimated Shipment Quantity 2 pallets Estimated Shipment Cost 345.3 PLN Estimat…" at bounding box center [549, 14] width 571 height 413
click at [673, 189] on button "Show details" at bounding box center [550, 200] width 552 height 22
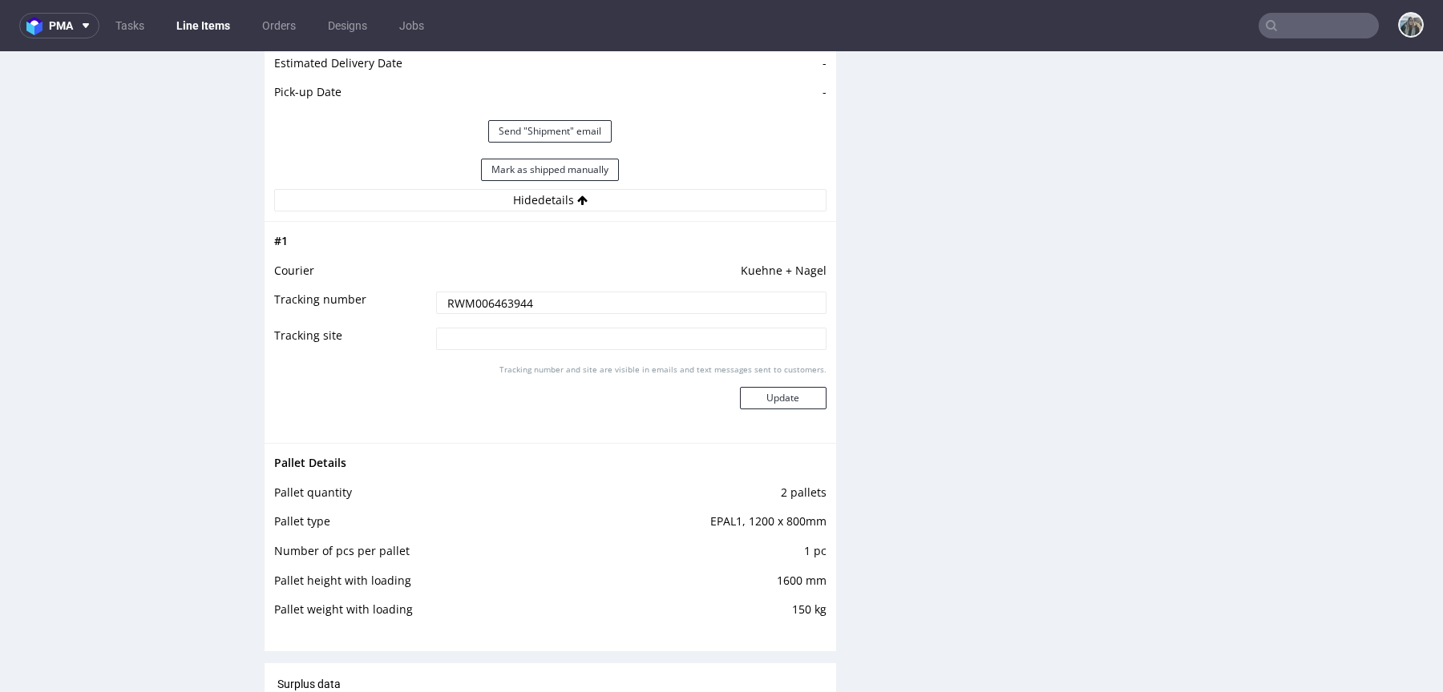
click at [495, 292] on input "RWM006463944" at bounding box center [631, 303] width 390 height 22
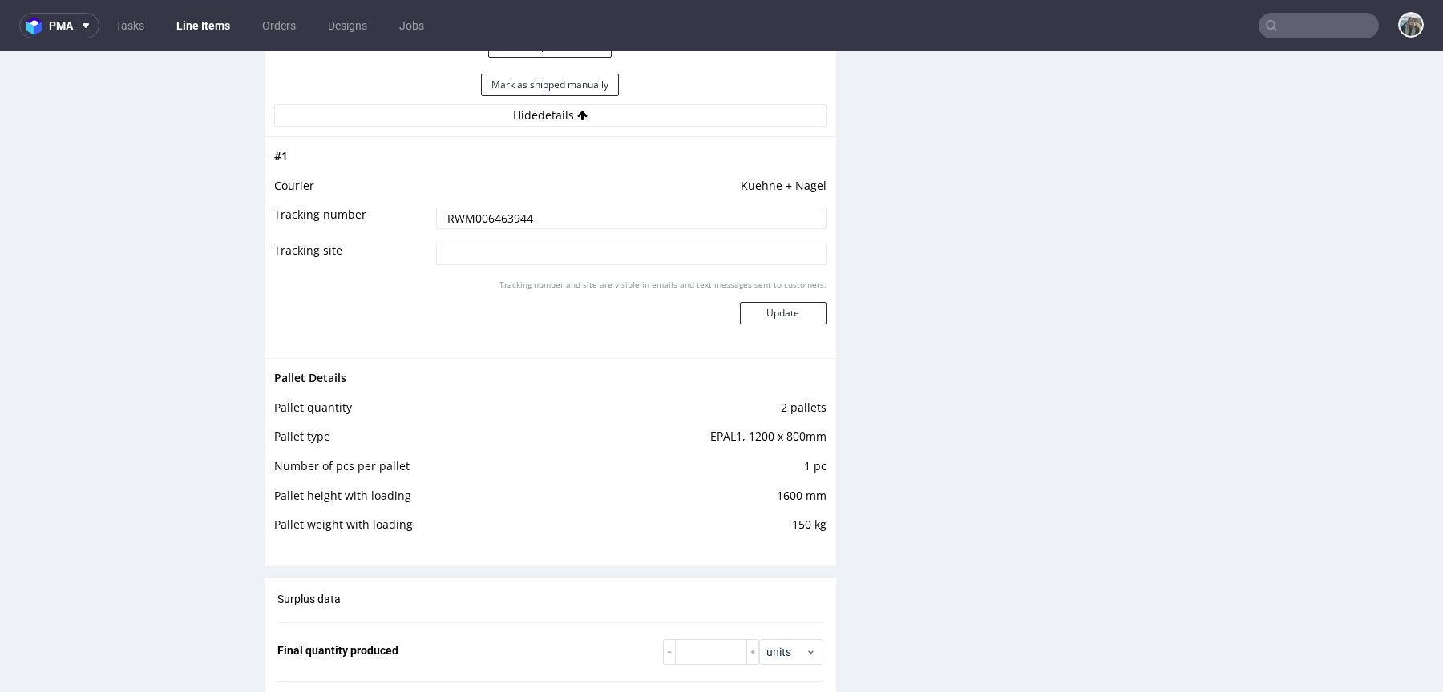
scroll to position [2313, 0]
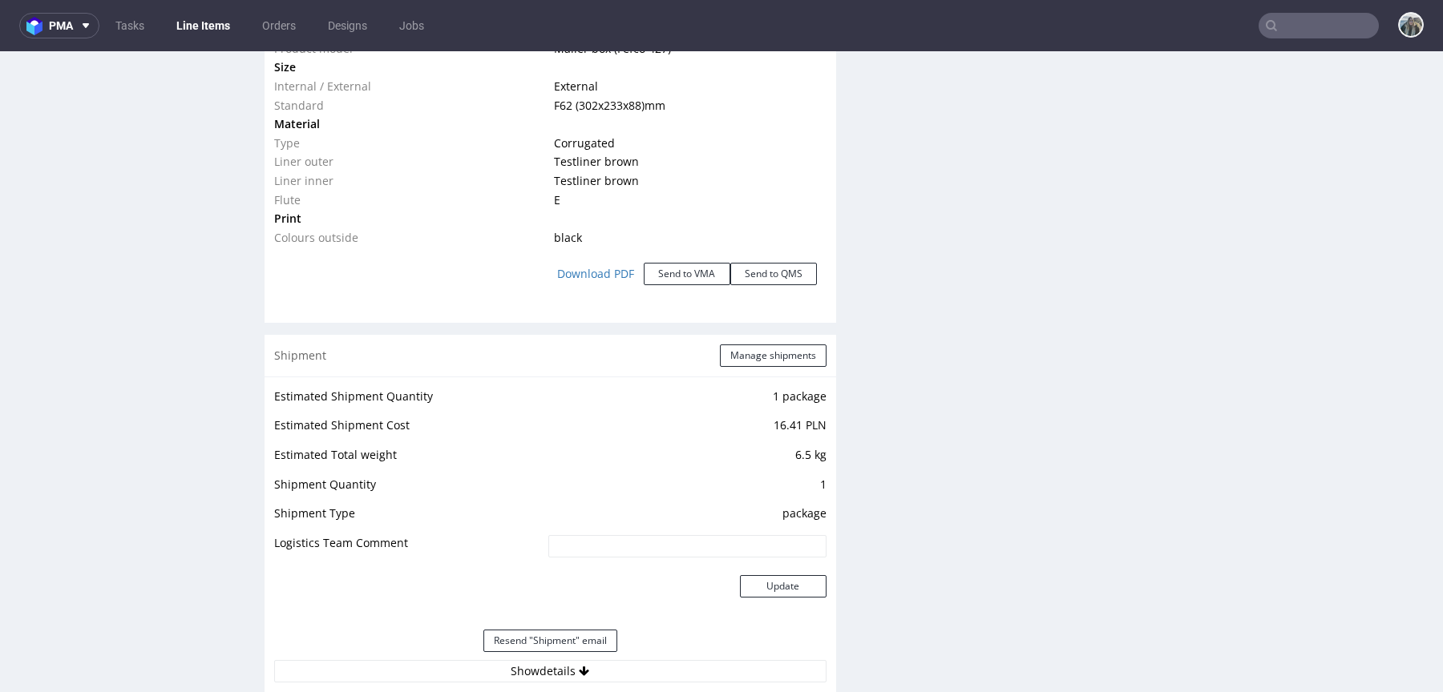
scroll to position [1946, 0]
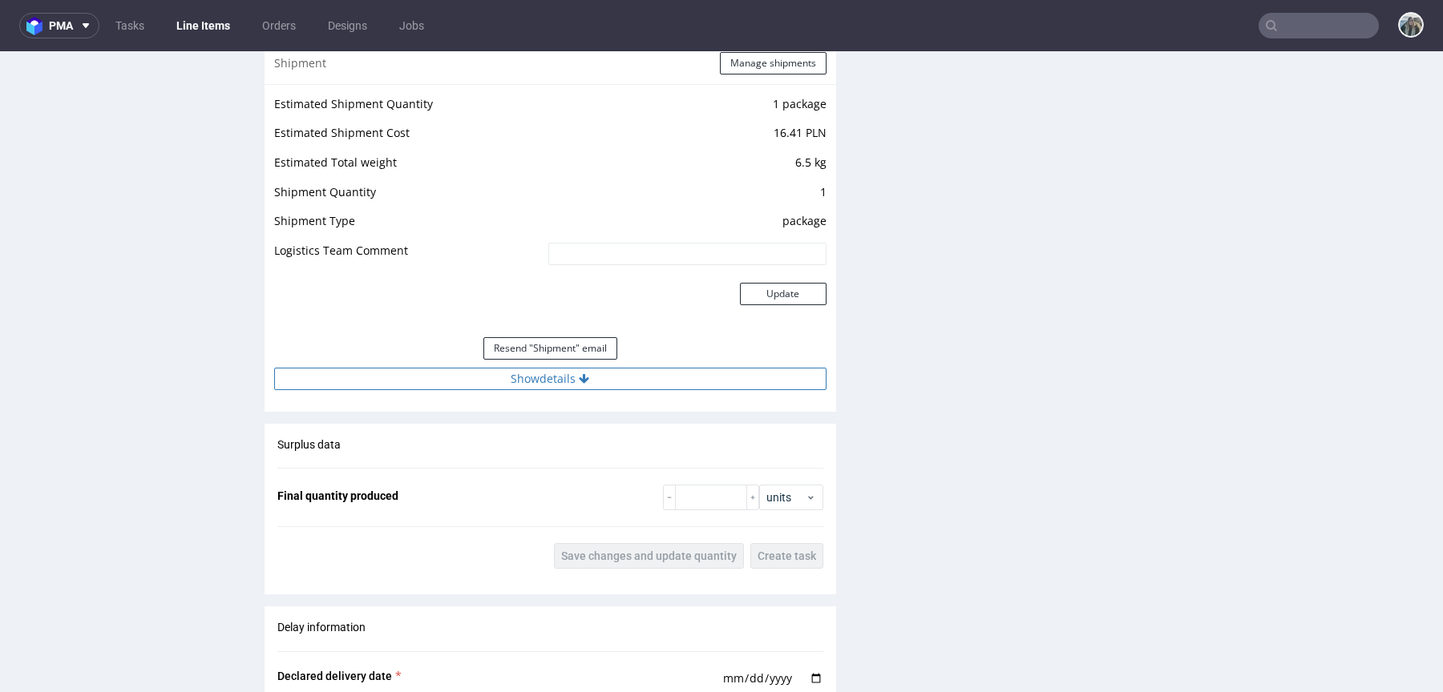
click at [653, 378] on button "Show details" at bounding box center [550, 379] width 552 height 22
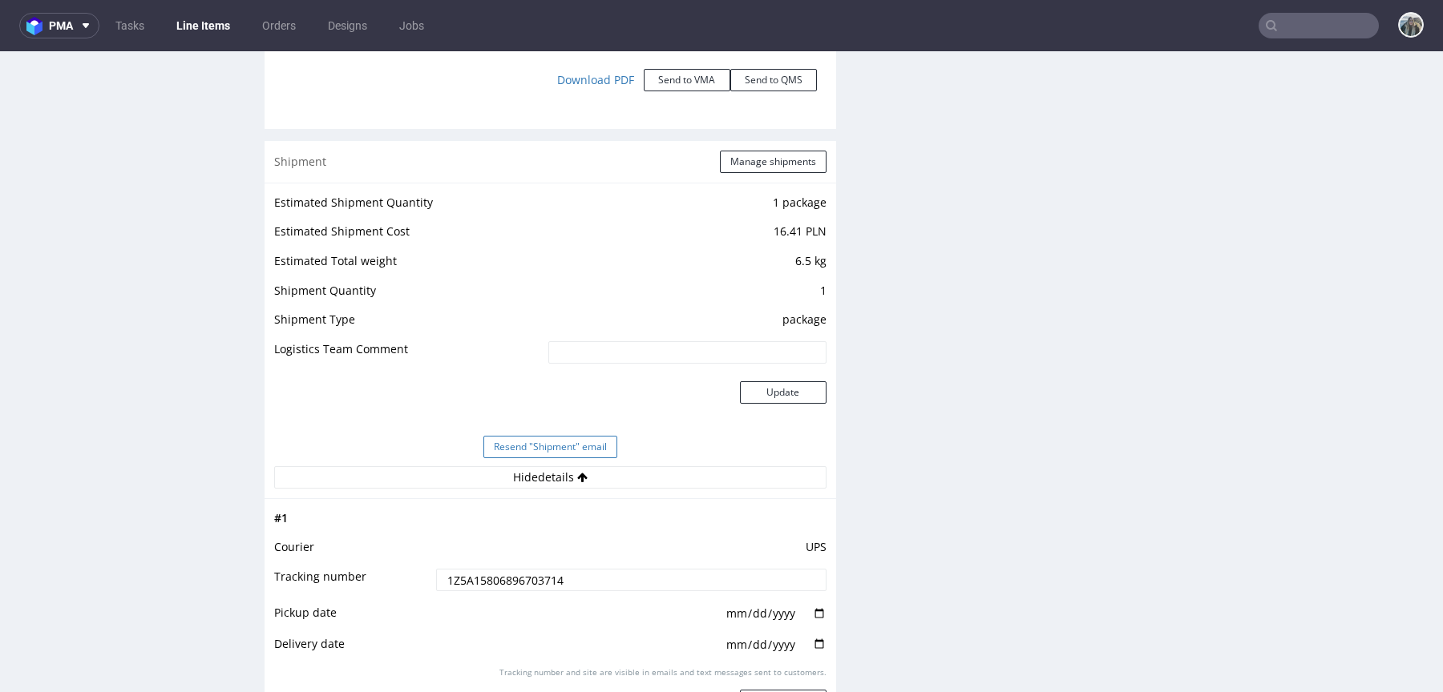
scroll to position [2080, 0]
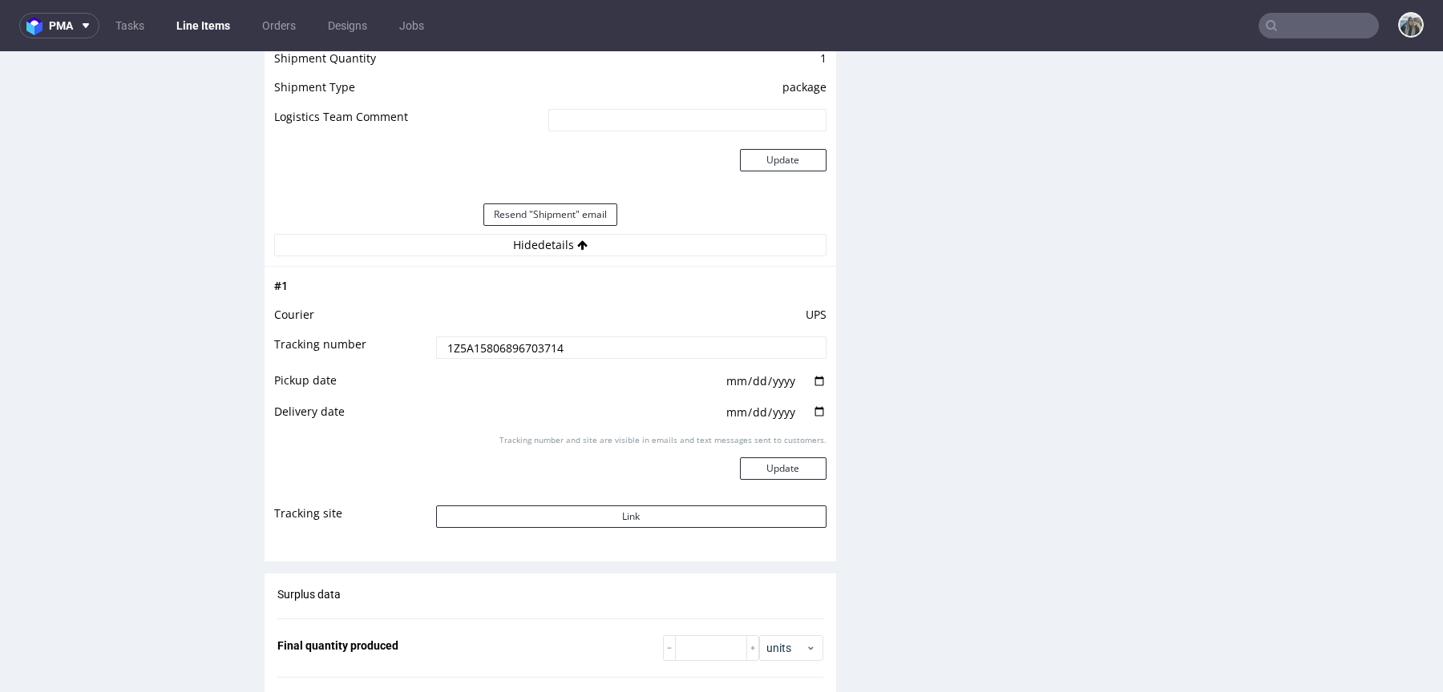
click at [581, 338] on input "1Z5A15806896703714" at bounding box center [631, 348] width 390 height 22
click at [574, 518] on button "Link" at bounding box center [631, 517] width 390 height 22
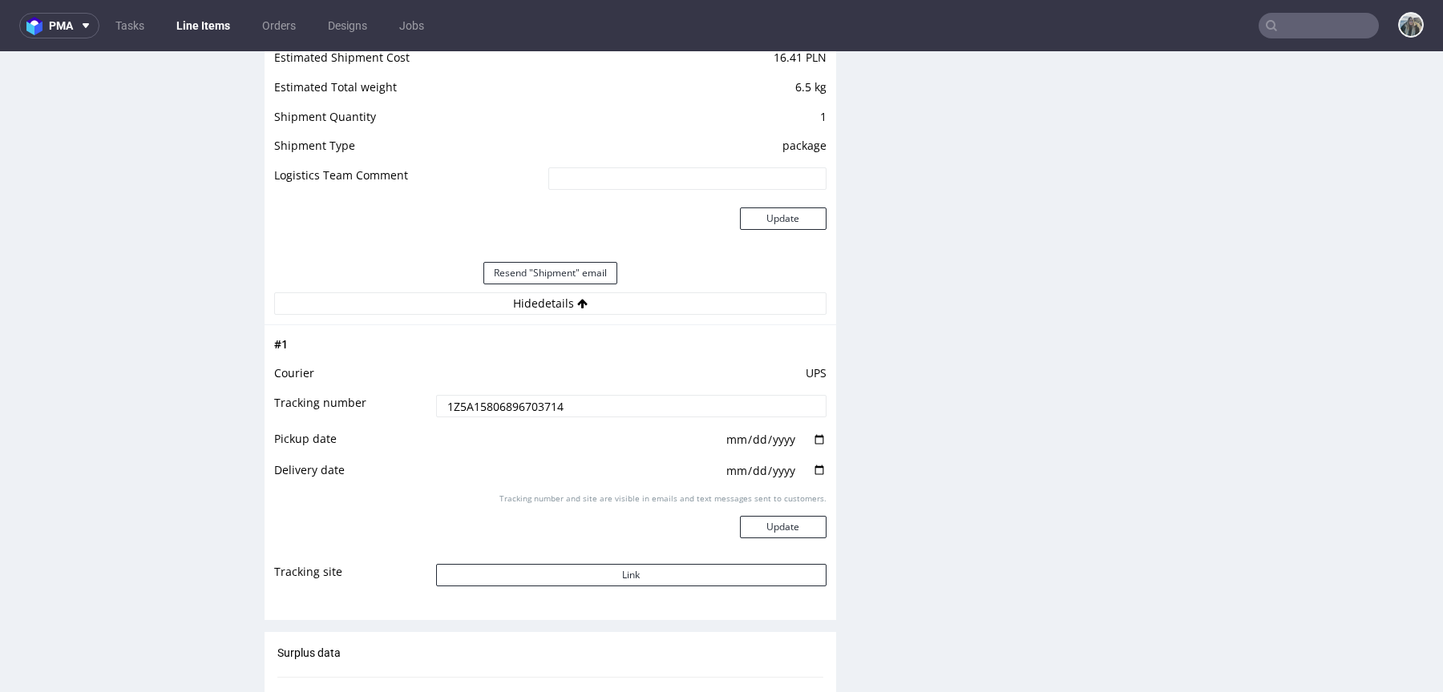
scroll to position [1998, 0]
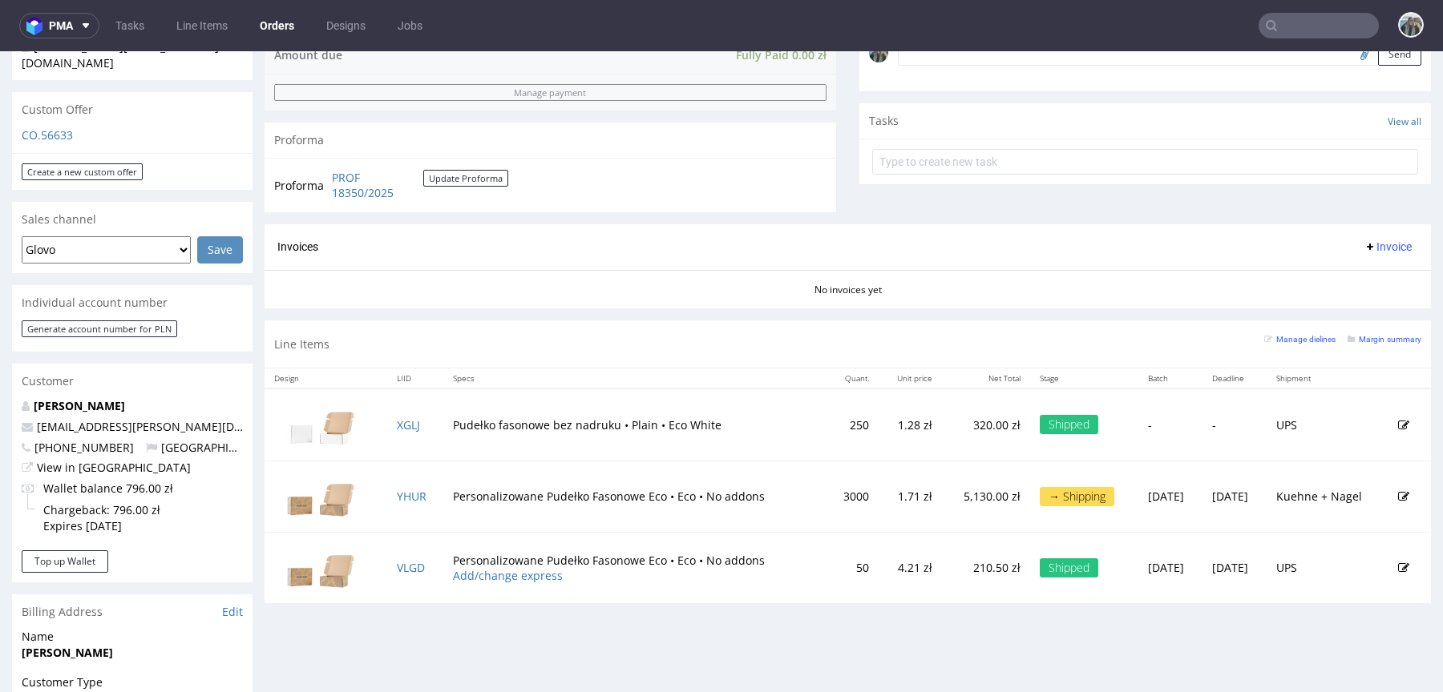
scroll to position [527, 0]
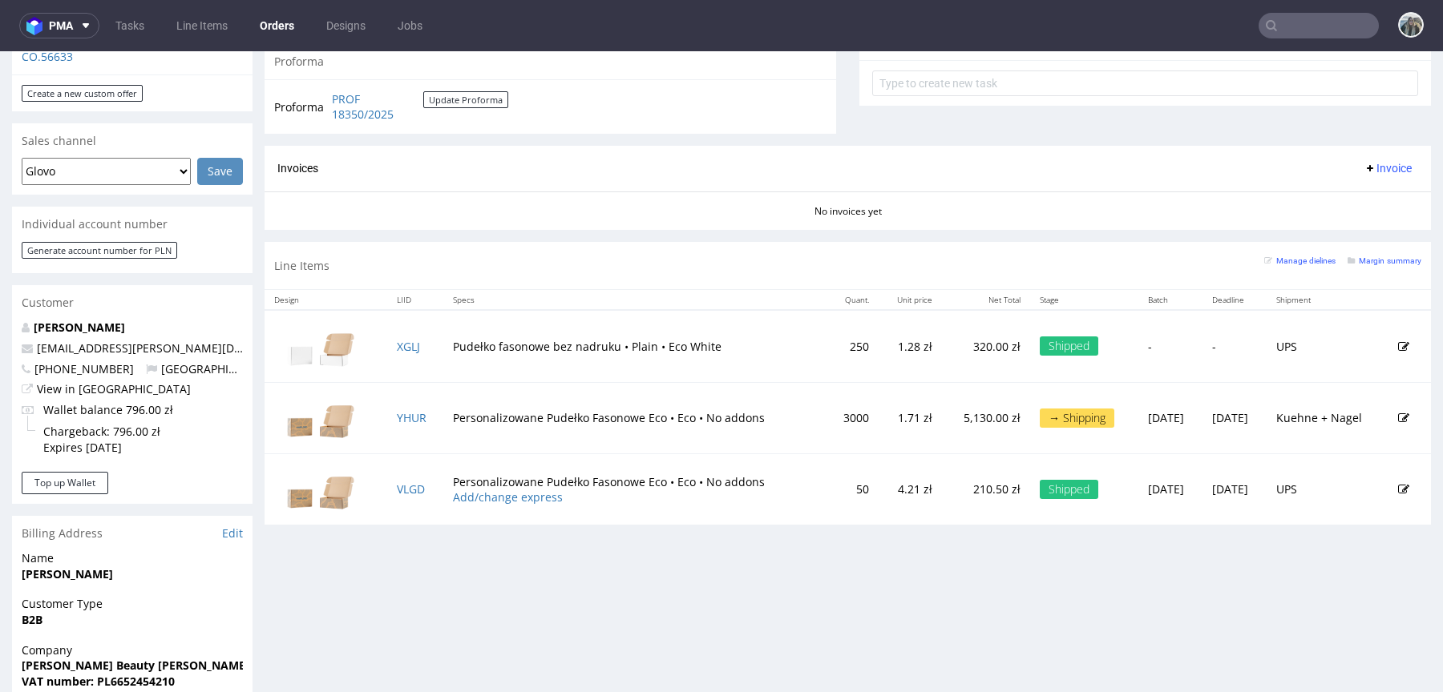
scroll to position [591, 0]
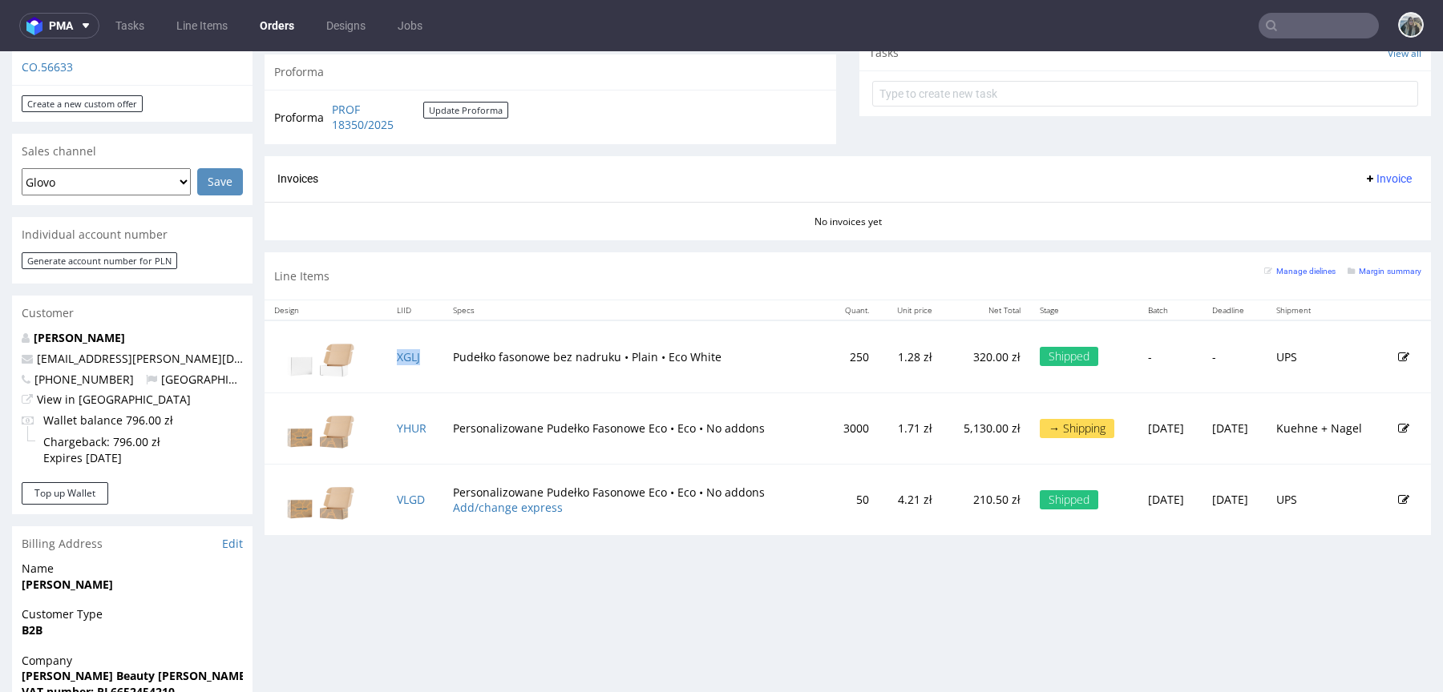
click at [424, 360] on td "XGLJ" at bounding box center [415, 357] width 57 height 72
click at [430, 424] on td "YHUR" at bounding box center [415, 428] width 57 height 71
click at [431, 497] on td "VLGD" at bounding box center [415, 499] width 57 height 71
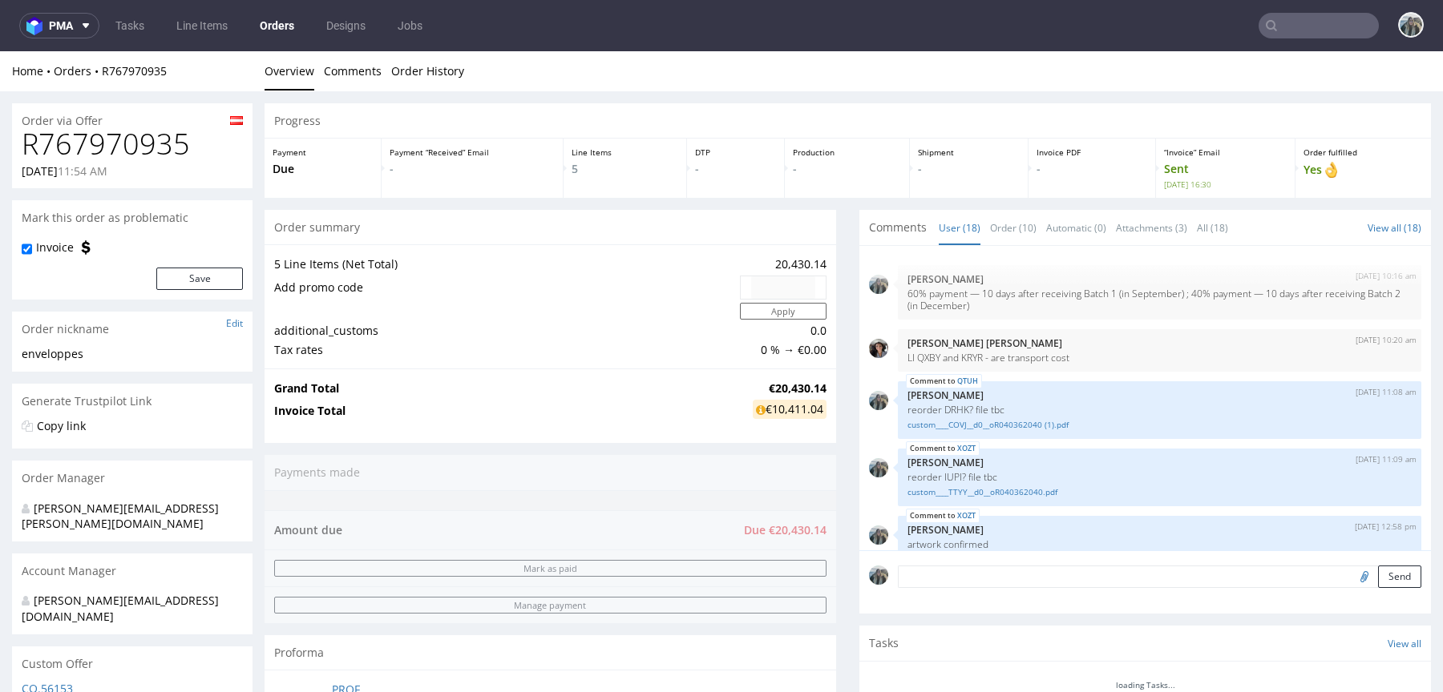
scroll to position [733, 0]
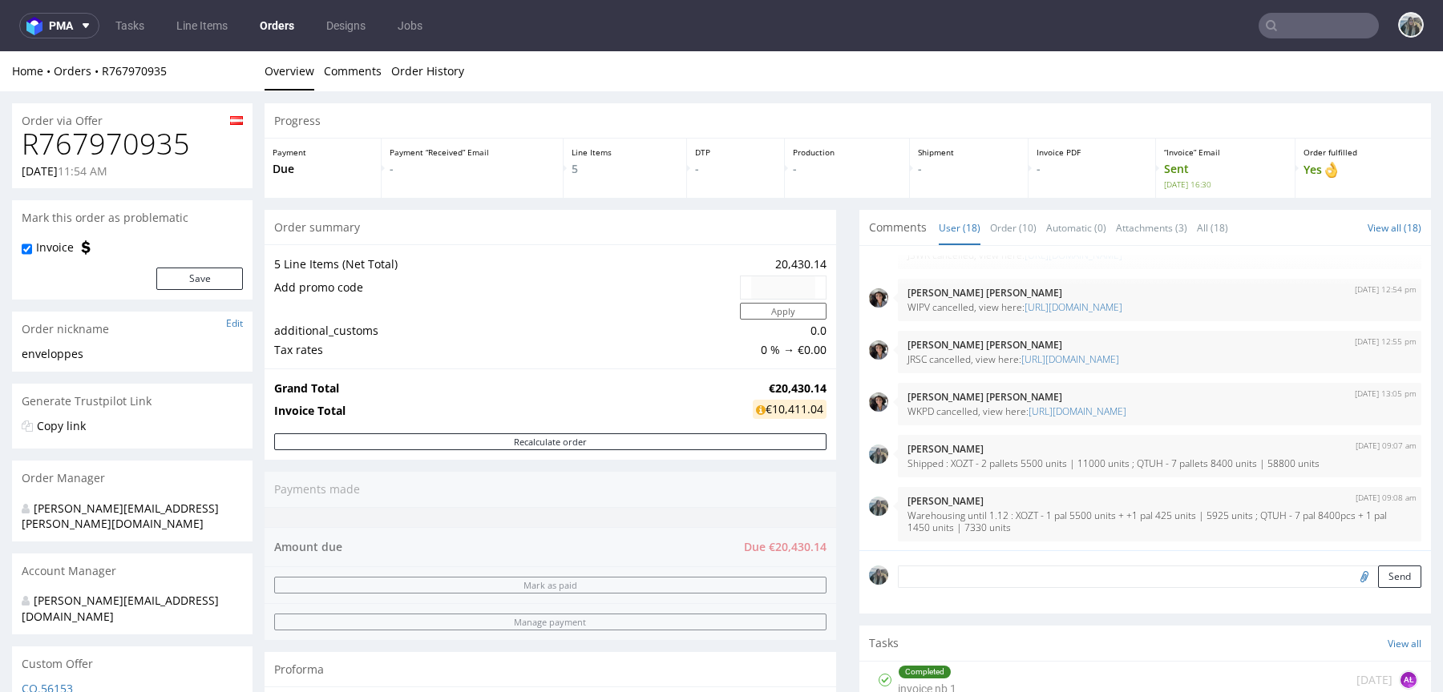
click at [162, 131] on h1 "R767970935" at bounding box center [132, 144] width 221 height 32
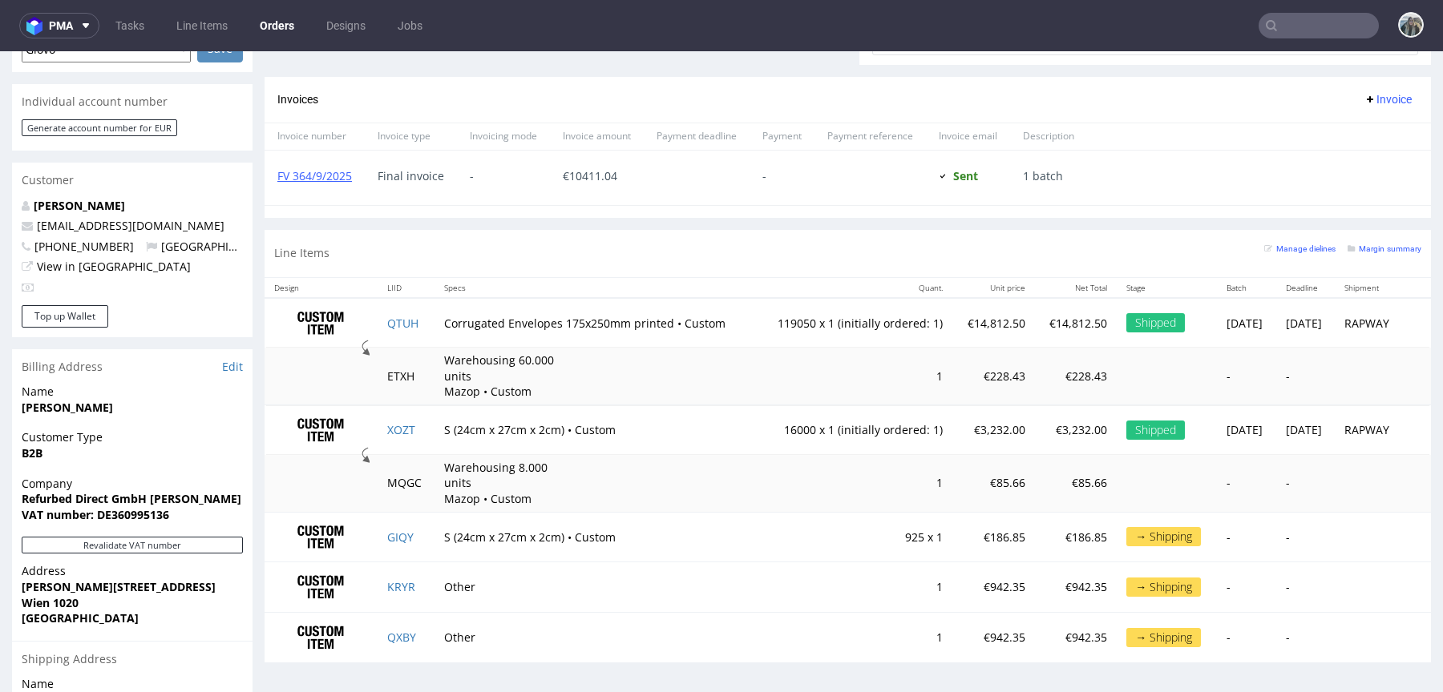
scroll to position [784, 0]
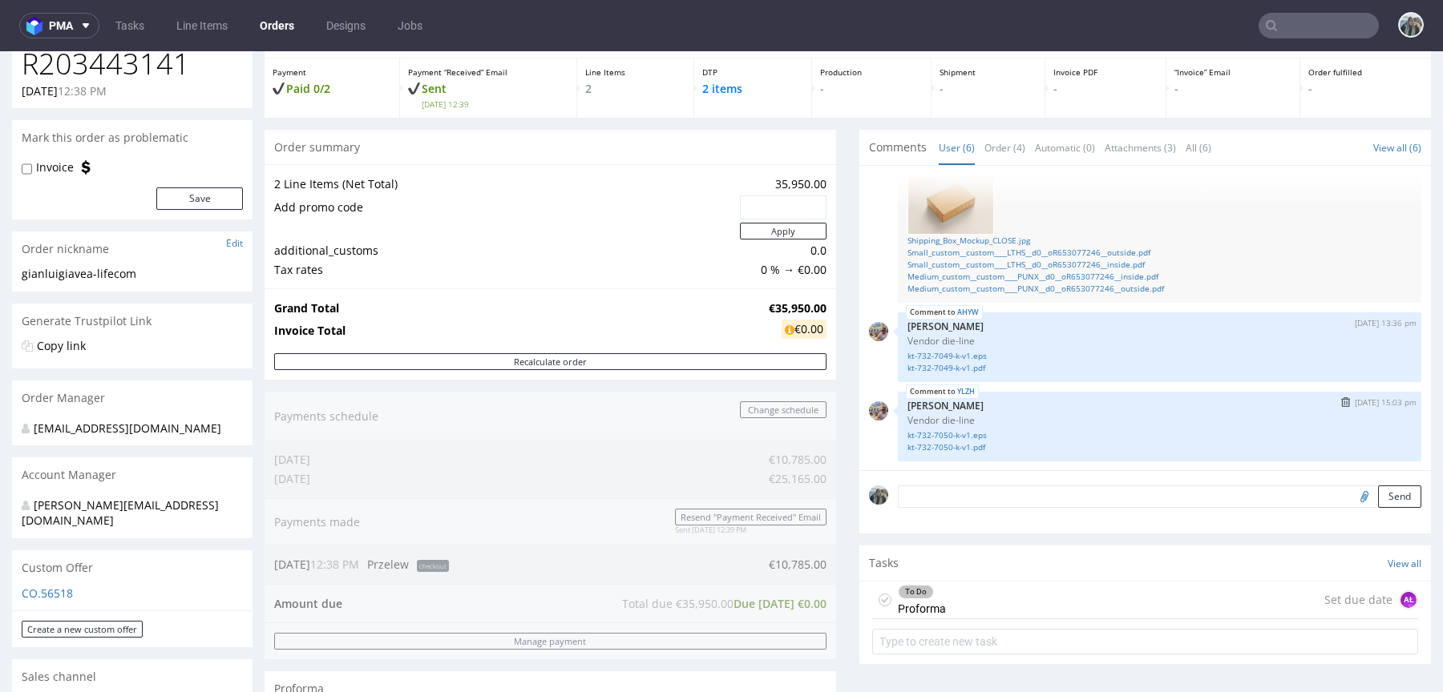
scroll to position [58, 0]
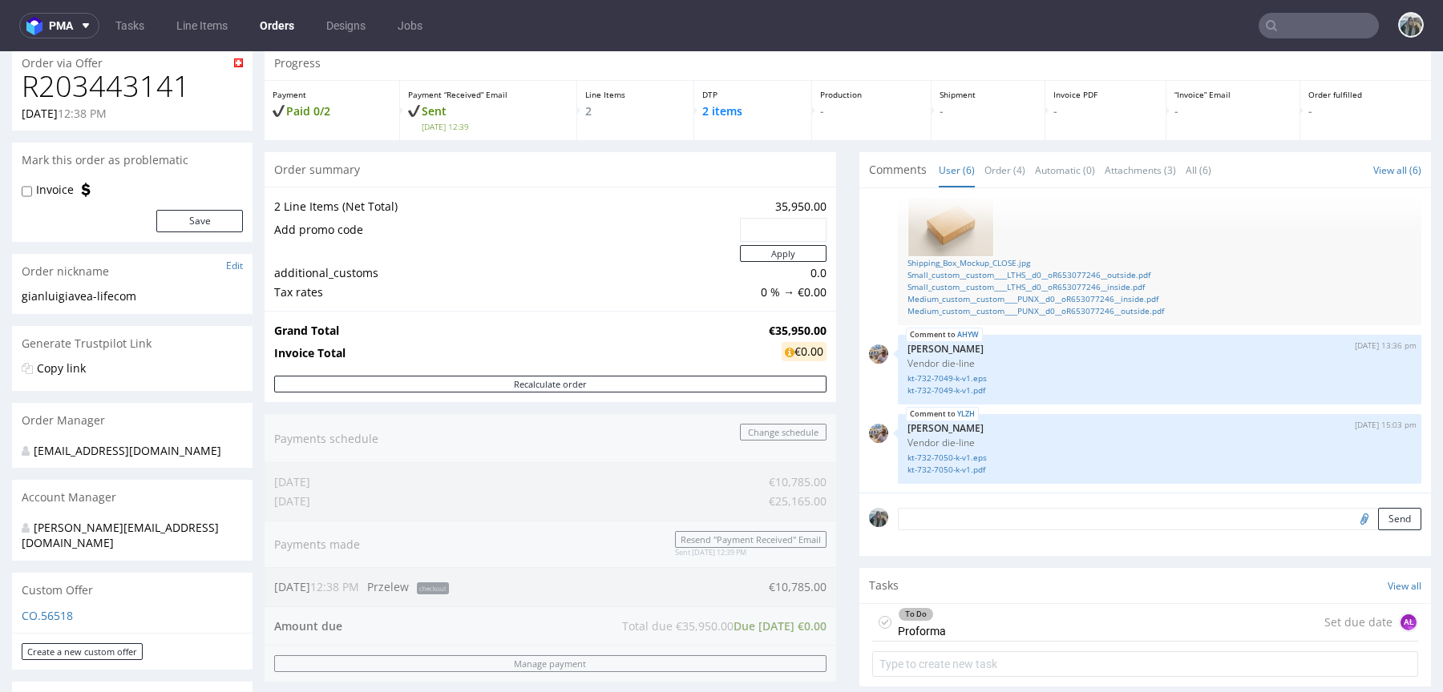
click at [1266, 31] on input "text" at bounding box center [1318, 26] width 120 height 26
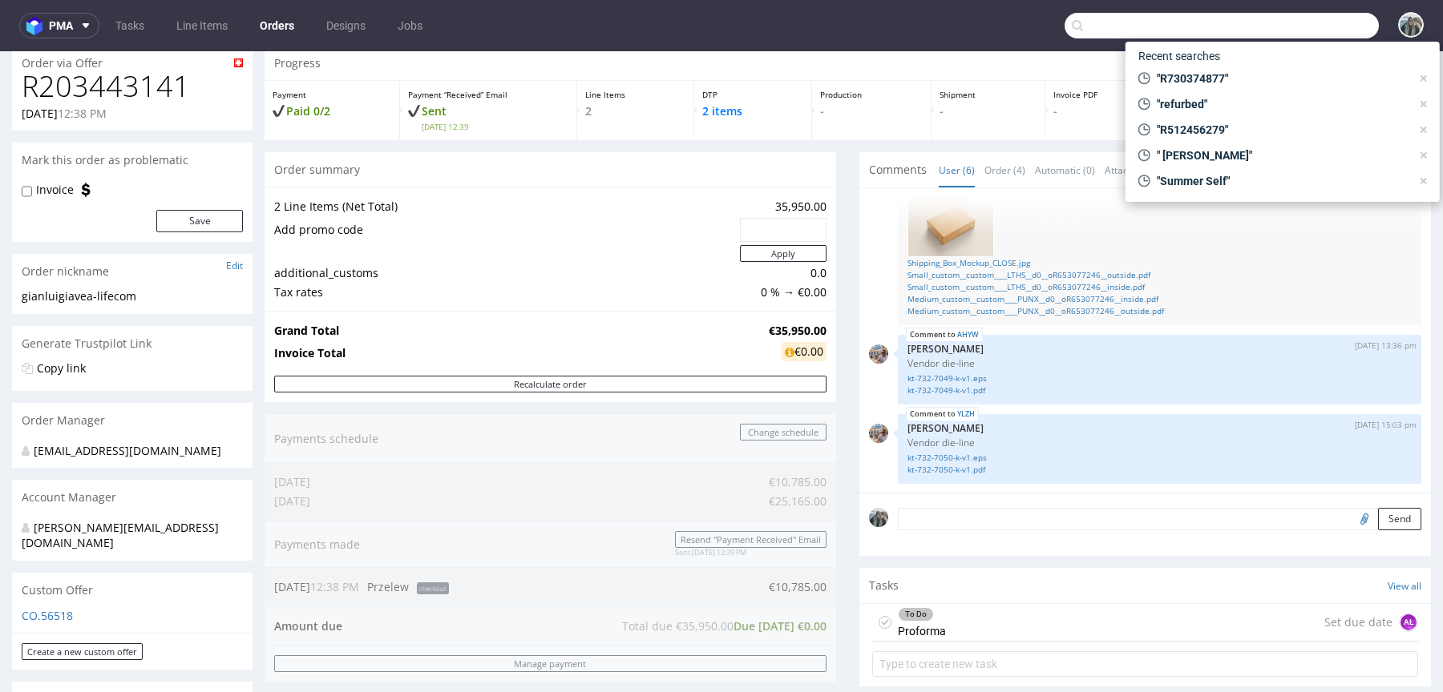
paste input "KGTG"
type input "KGTG"
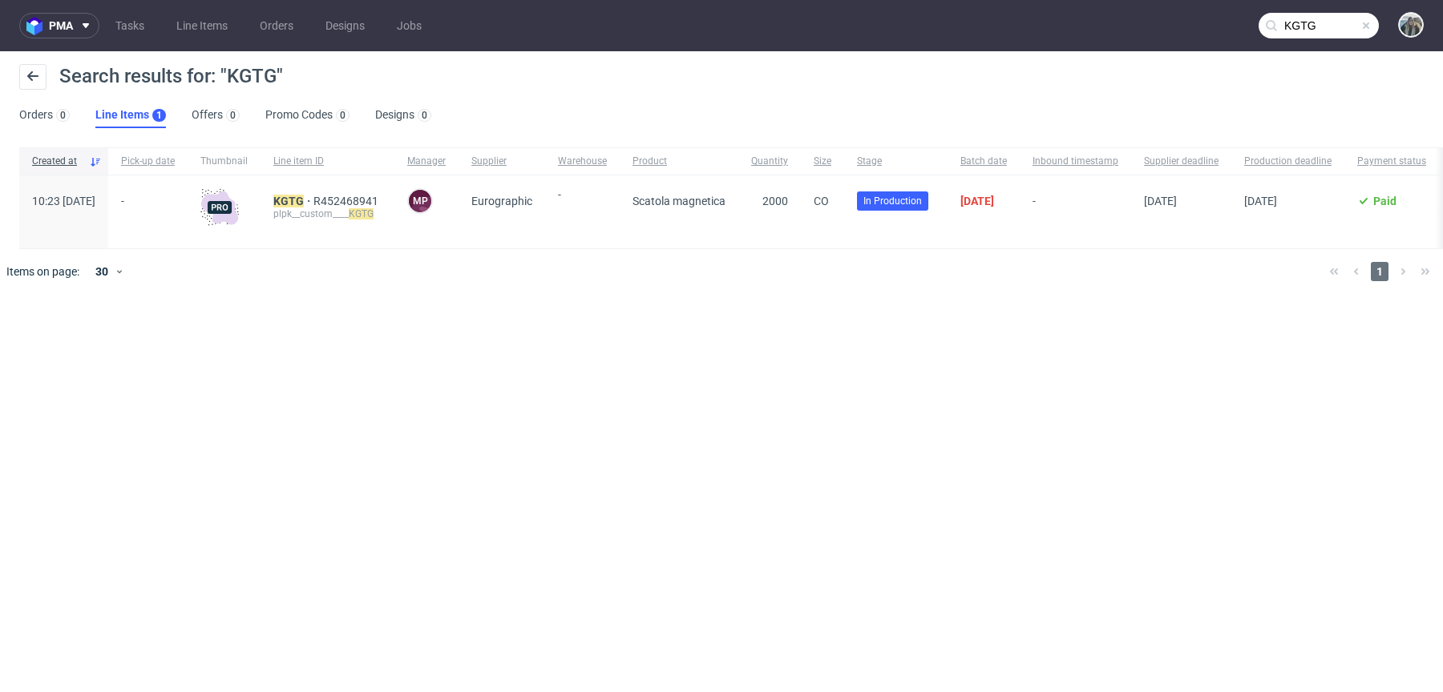
click at [337, 193] on div "KGTG R452468941 plpk__custom____ KGTG" at bounding box center [327, 212] width 134 height 73
click at [304, 195] on mark "KGTG" at bounding box center [288, 201] width 30 height 13
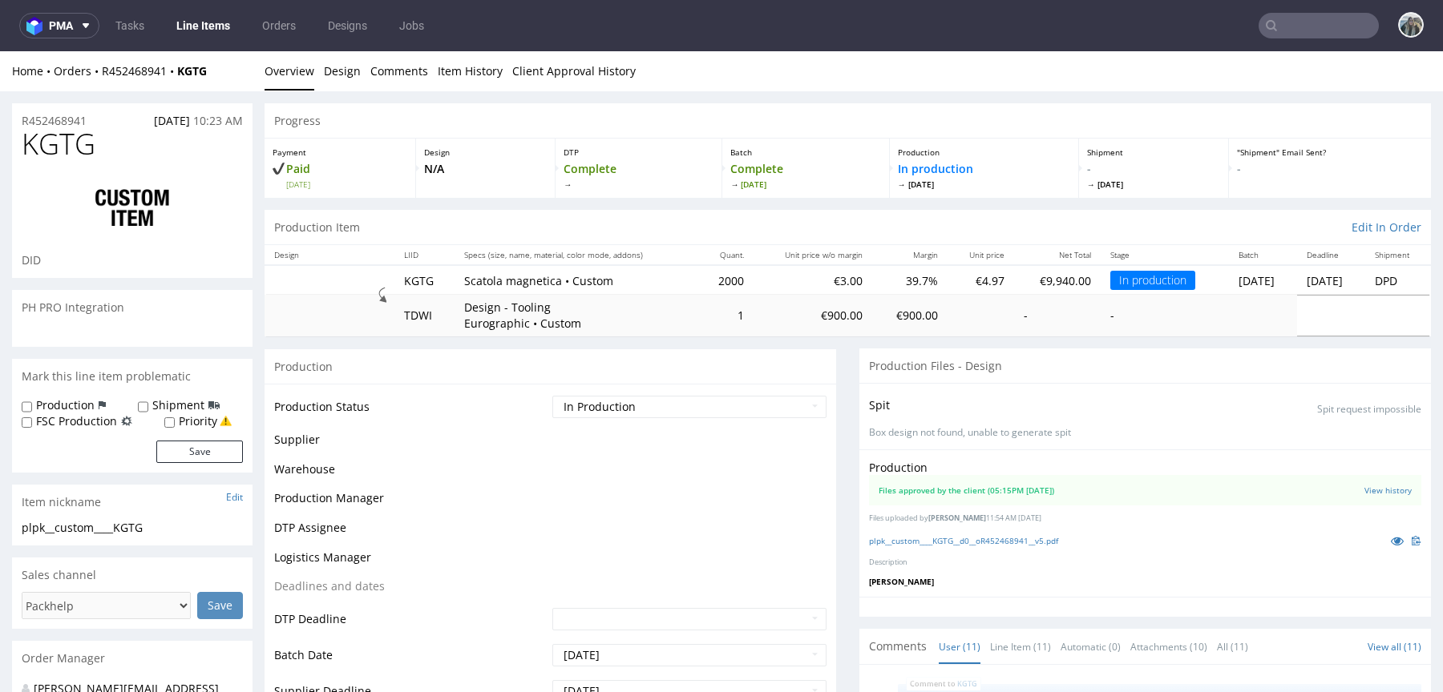
scroll to position [703, 0]
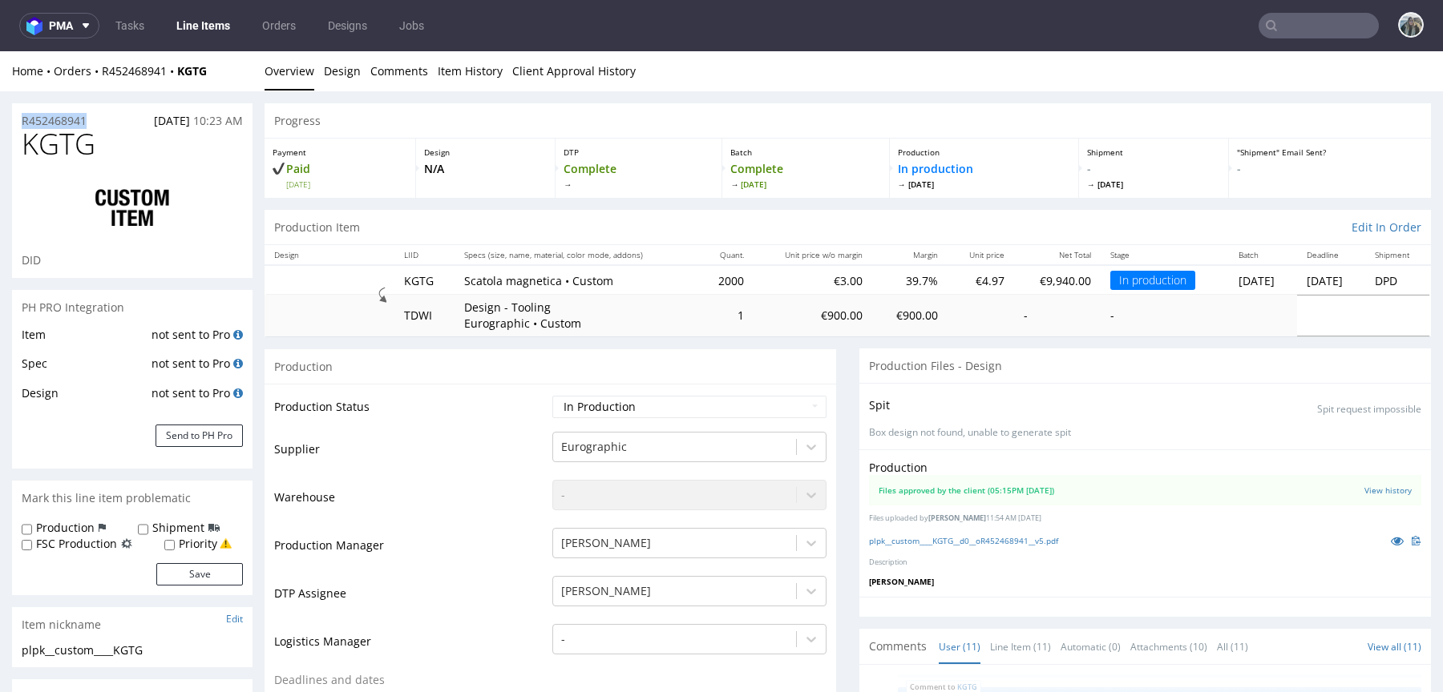
drag, startPoint x: 95, startPoint y: 121, endPoint x: 0, endPoint y: 121, distance: 94.6
copy p "R452468941"
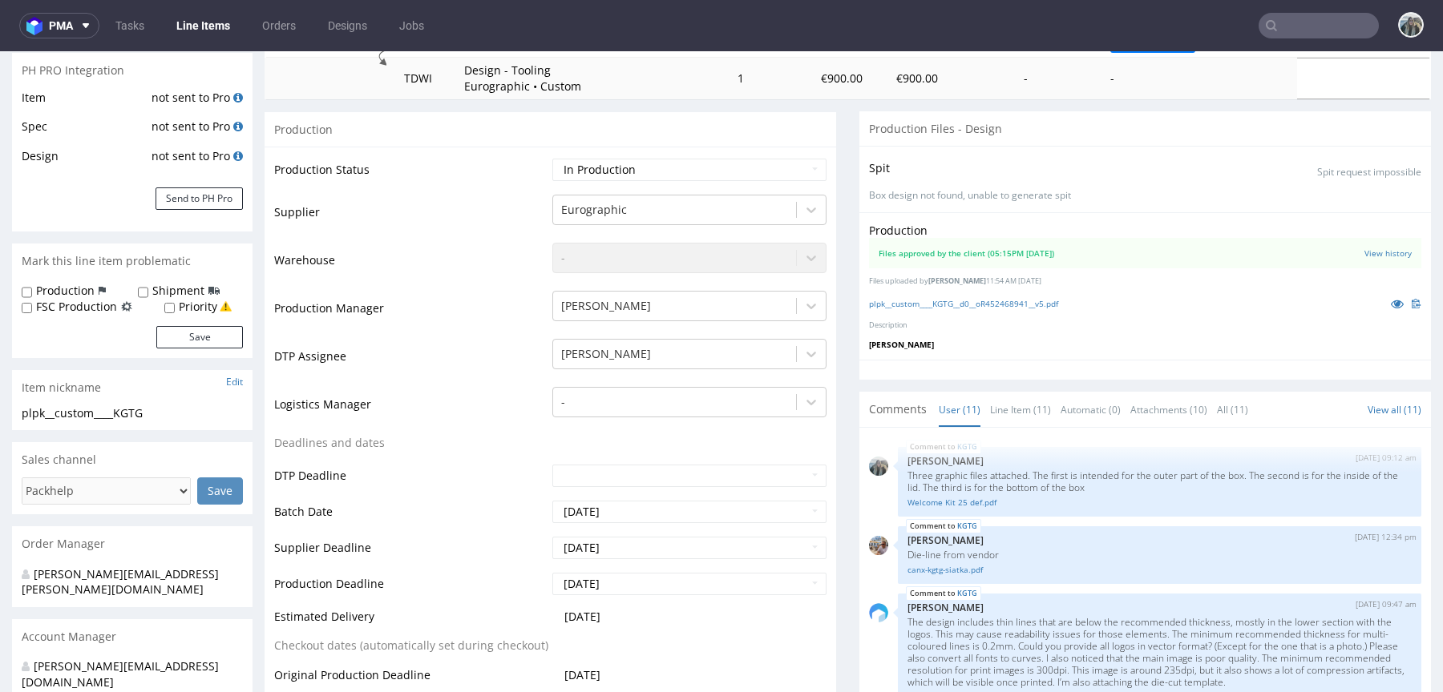
scroll to position [142, 0]
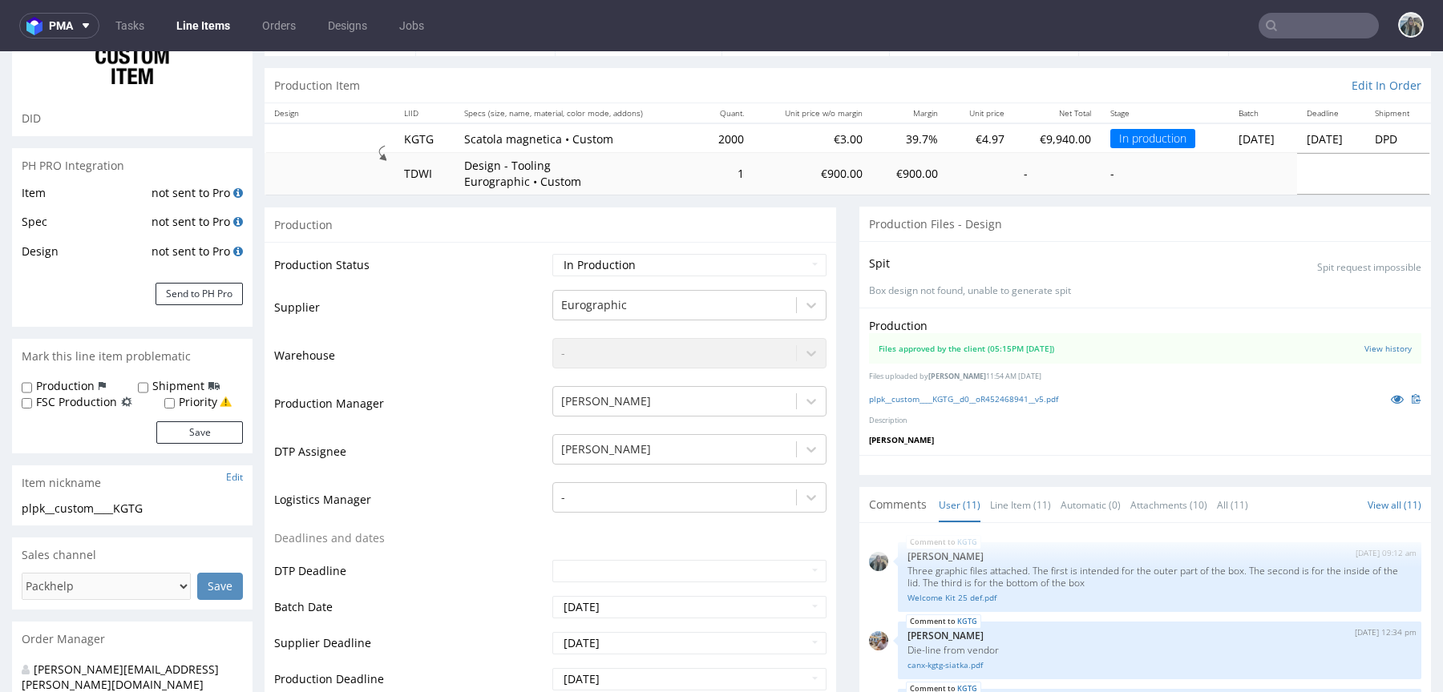
click at [1265, 25] on input "text" at bounding box center [1318, 26] width 120 height 26
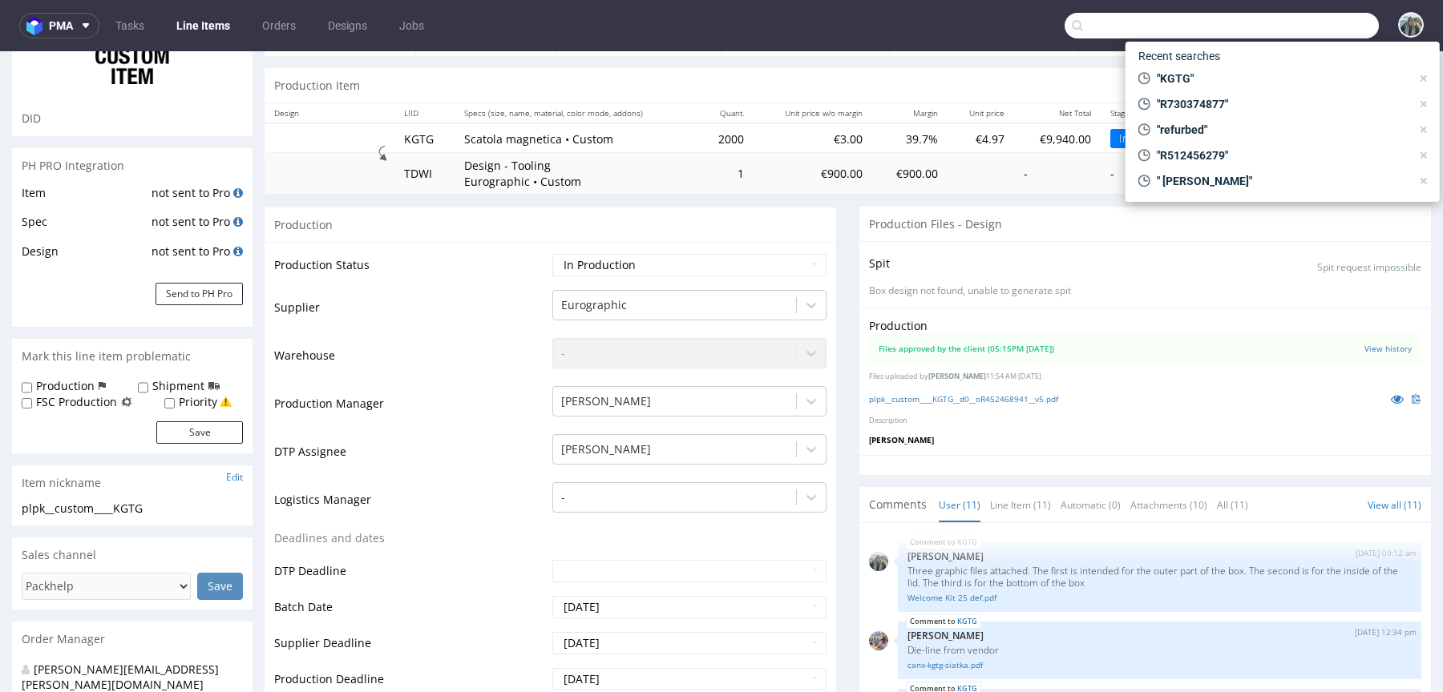
paste input "yoishomatcha"
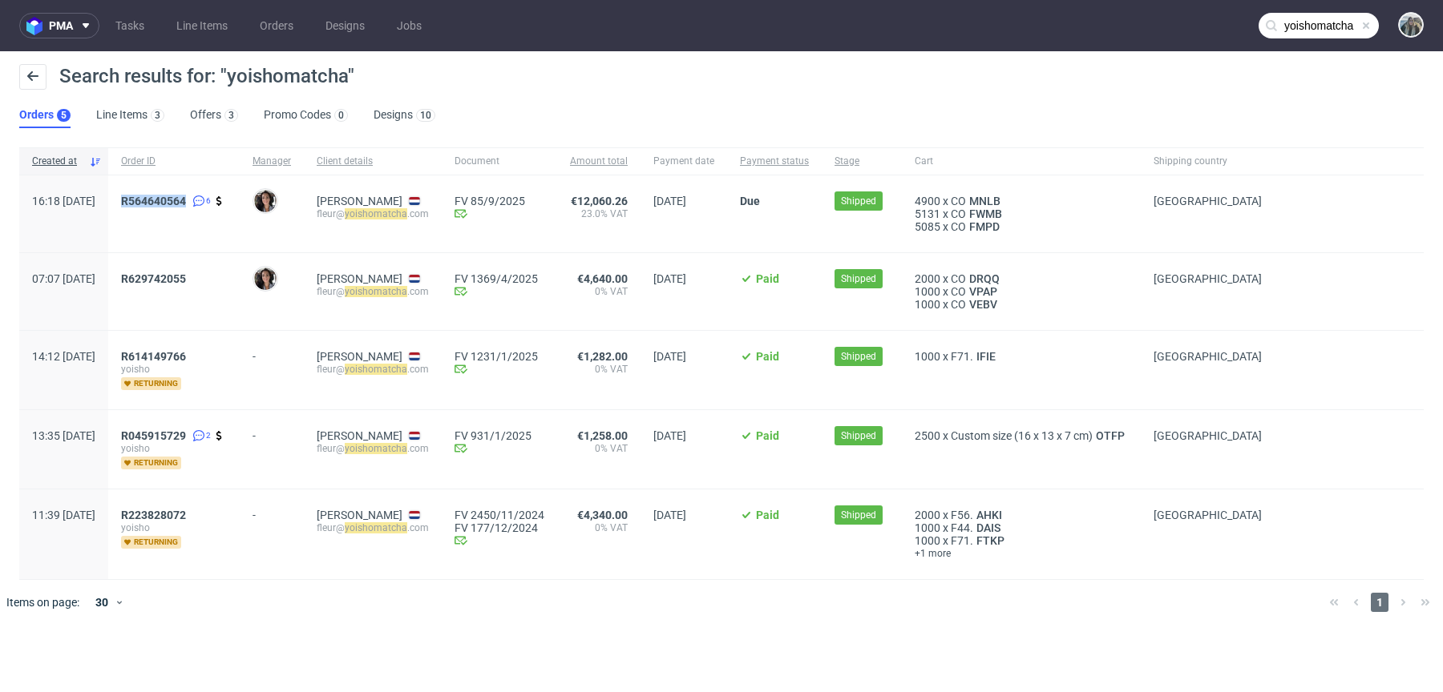
drag, startPoint x: 180, startPoint y: 213, endPoint x: 159, endPoint y: 200, distance: 25.6
click at [159, 200] on div "R564640564 6" at bounding box center [173, 214] width 131 height 77
drag, startPoint x: 179, startPoint y: 213, endPoint x: 171, endPoint y: 203, distance: 13.1
click at [172, 204] on span "R 564640564 6" at bounding box center [174, 214] width 106 height 38
copy span "R 564640564"
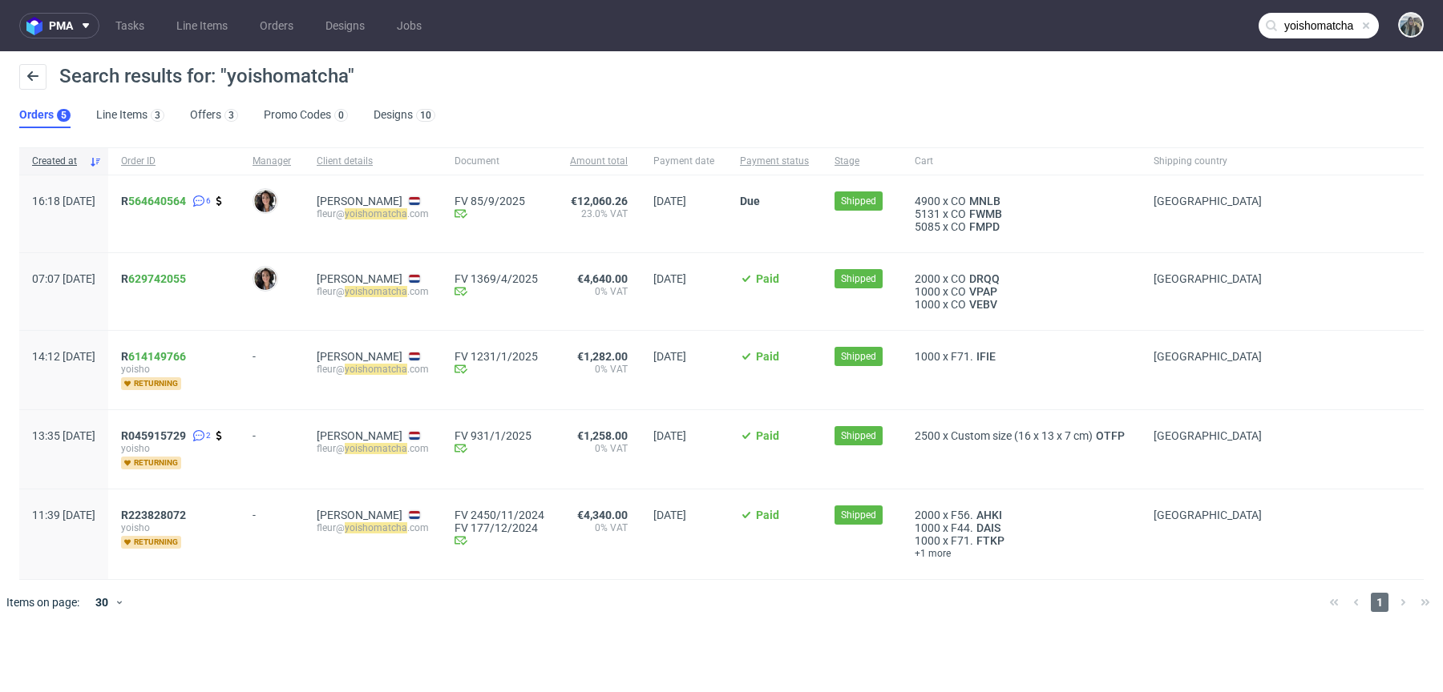
click at [1322, 26] on input "yoishomatcha" at bounding box center [1318, 26] width 120 height 26
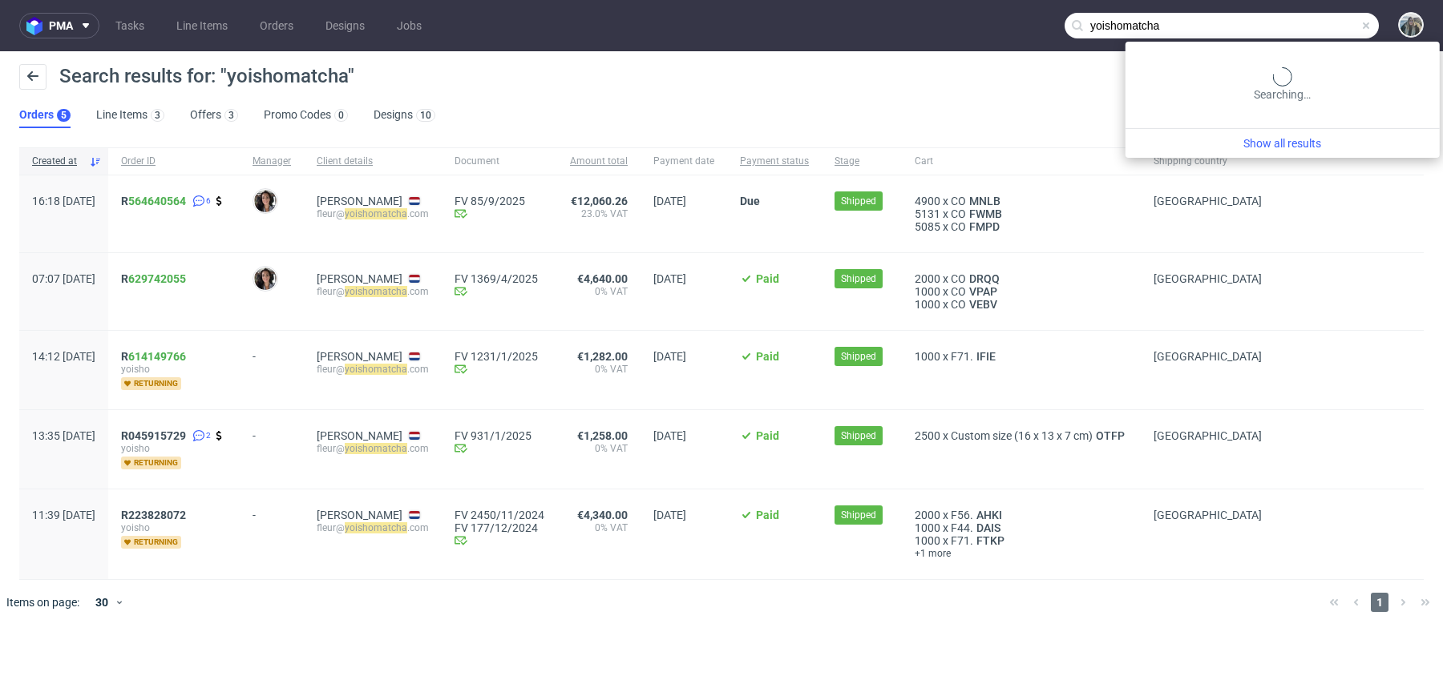
paste input "R564640564"
type input "R564640564"
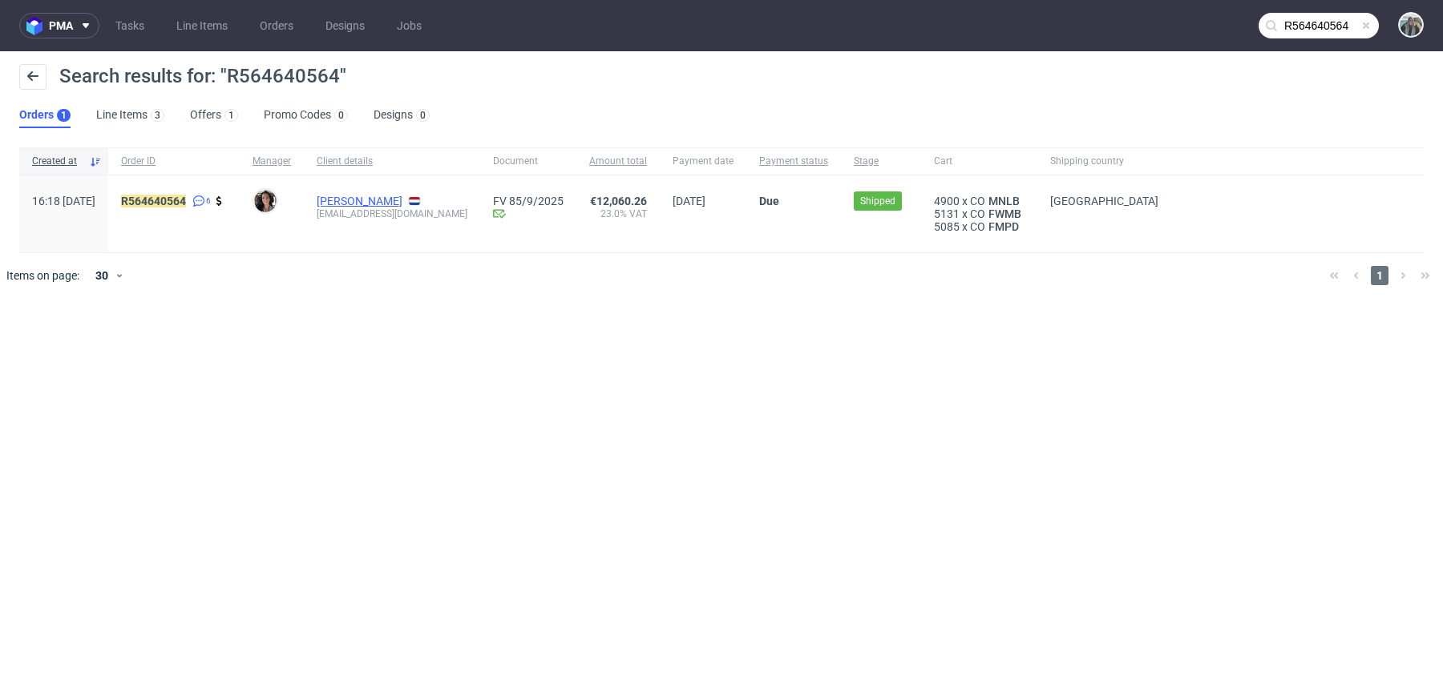
click at [402, 203] on link "Cecile Koeckhoven" at bounding box center [360, 201] width 86 height 13
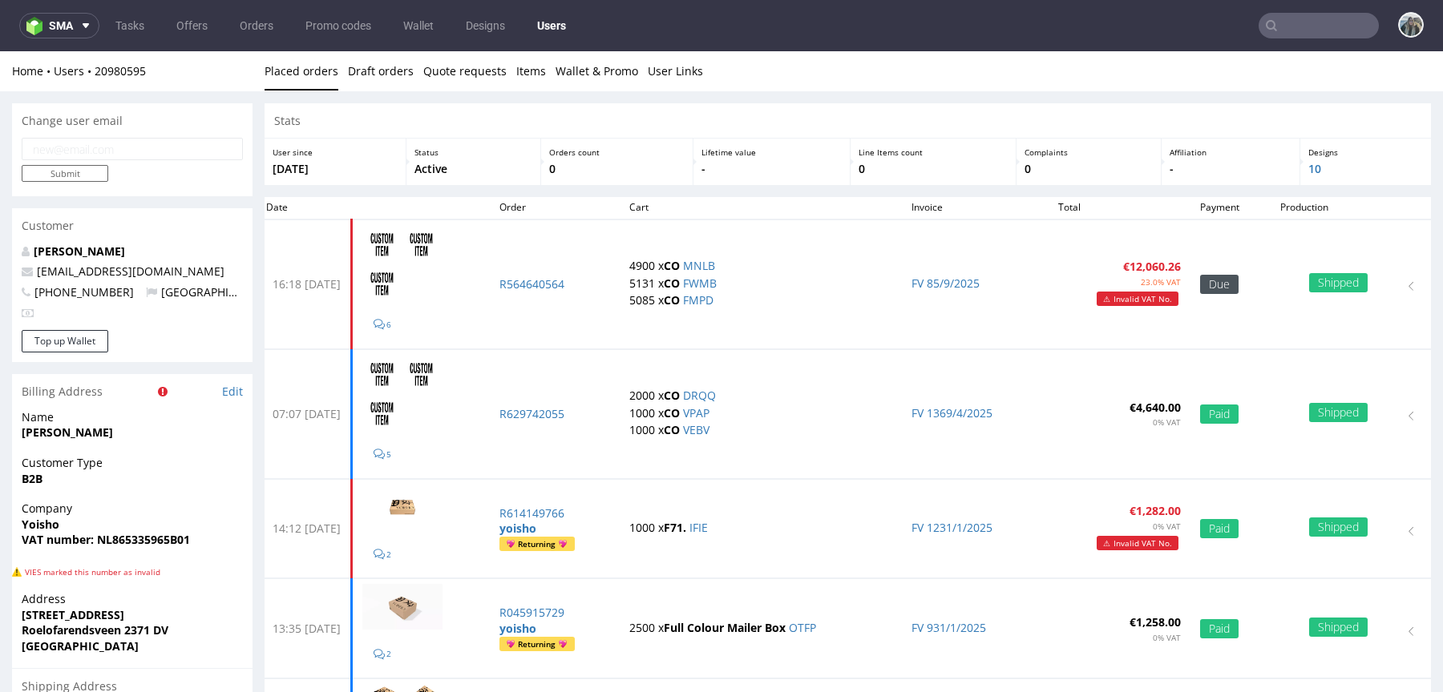
scroll to position [37, 0]
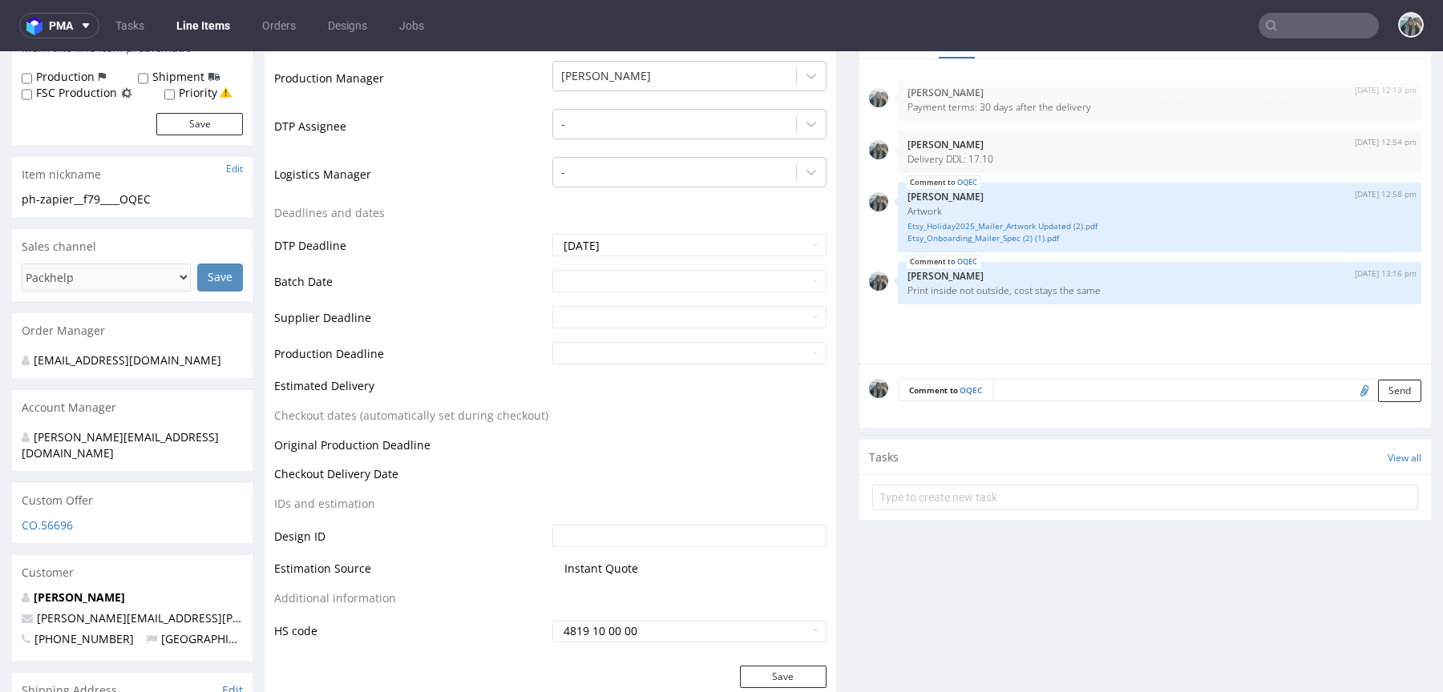
scroll to position [486, 0]
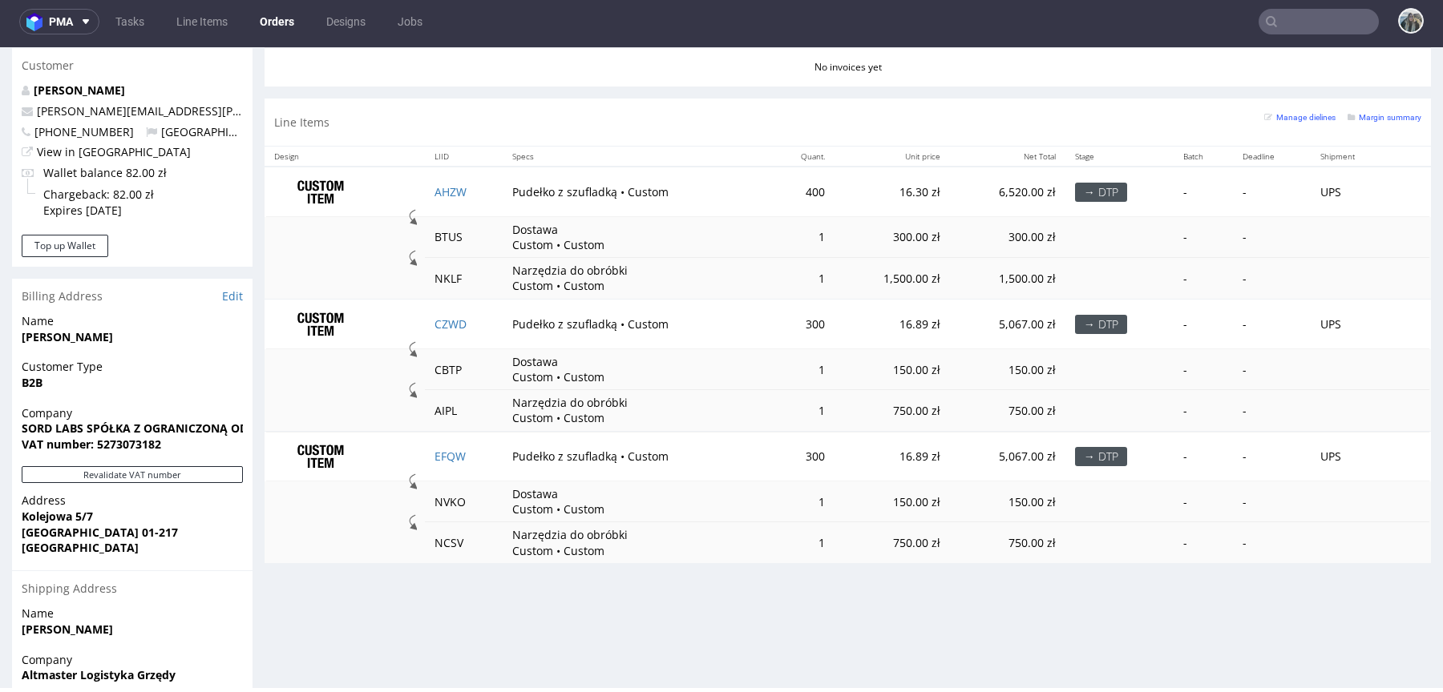
scroll to position [844, 0]
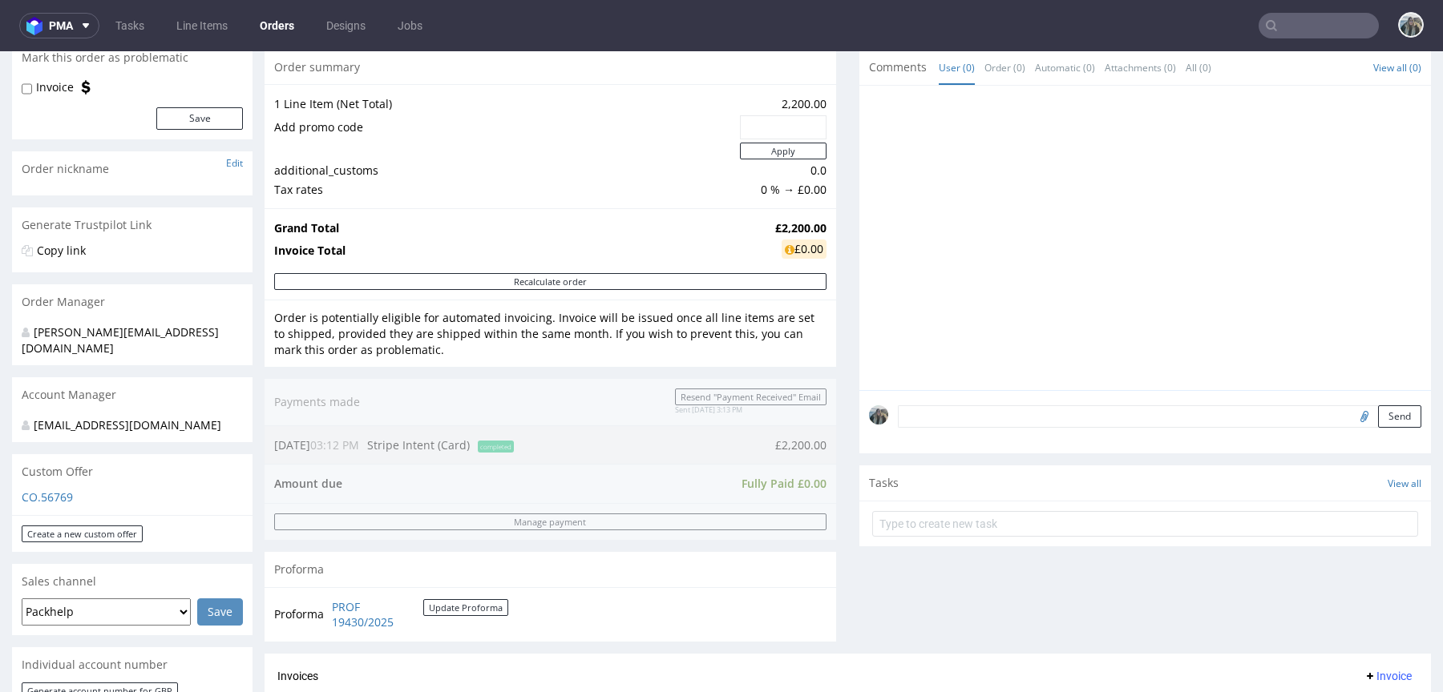
scroll to position [373, 0]
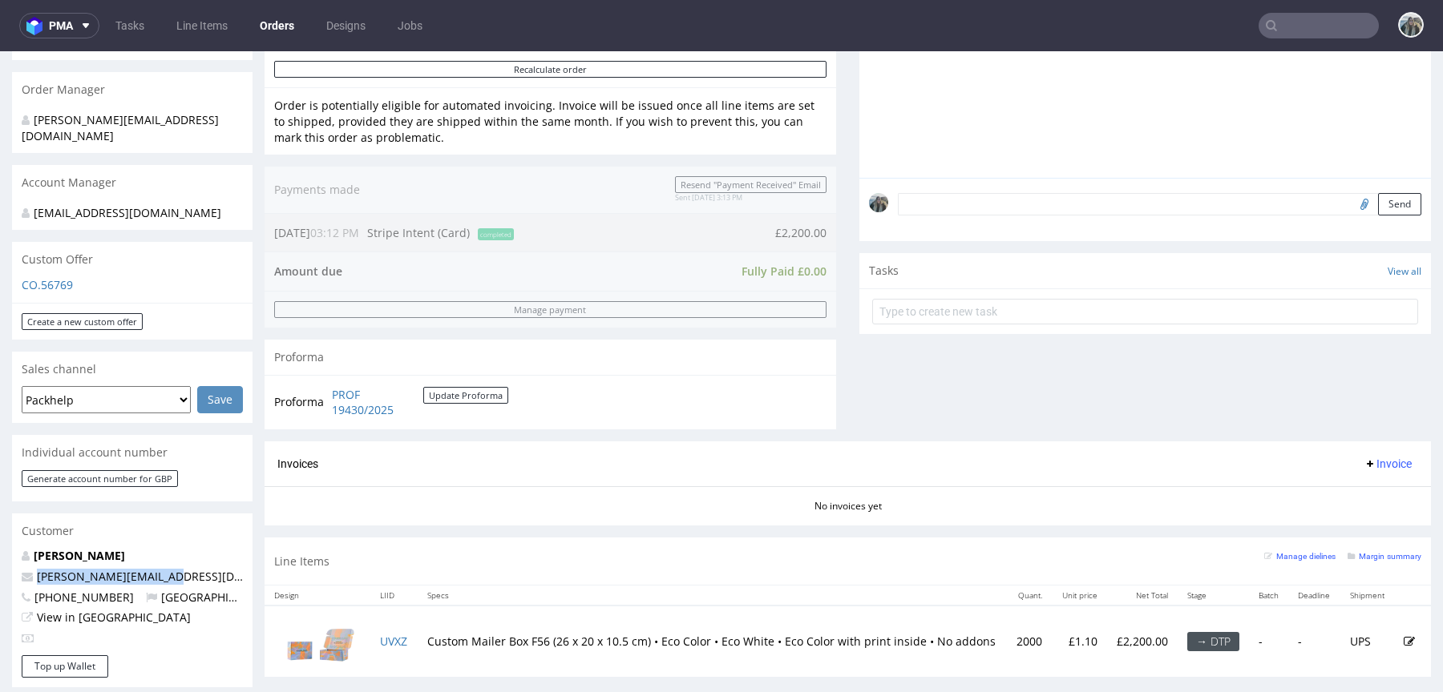
drag, startPoint x: 180, startPoint y: 561, endPoint x: 0, endPoint y: 560, distance: 180.3
click at [0, 560] on div "Order via Offer R533881129 11.09.2025 03:12 PM Mark this order as problematic I…" at bounding box center [721, 481] width 1443 height 1524
copy span "[PERSON_NAME][EMAIL_ADDRESS][DOMAIN_NAME]"
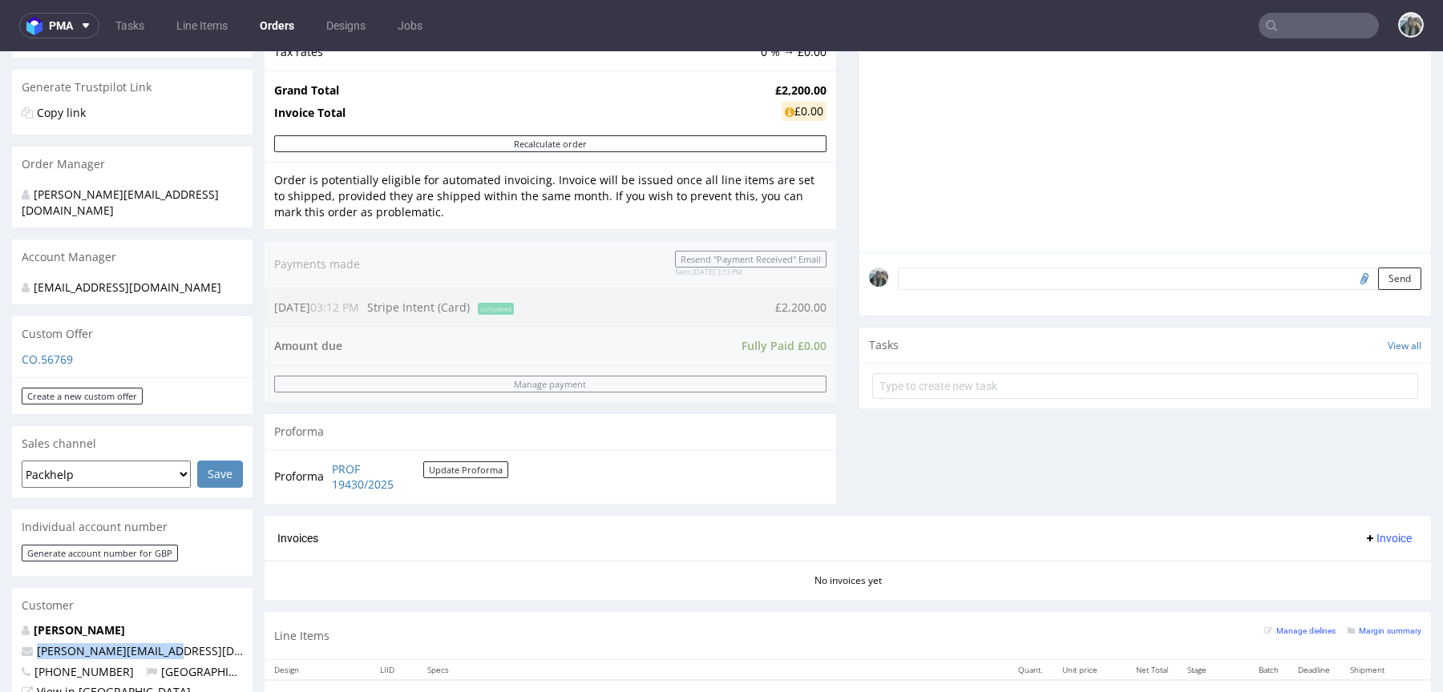
scroll to position [278, 0]
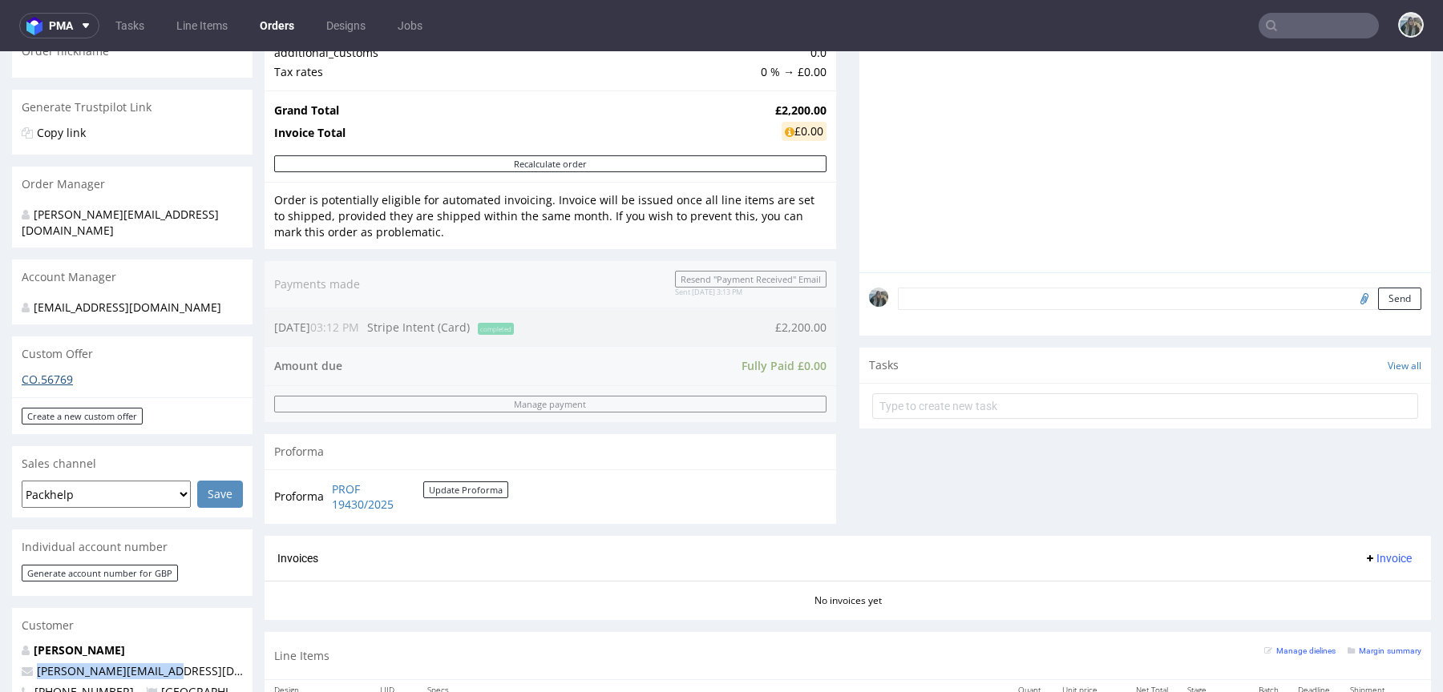
click at [63, 372] on link "CO.56769" at bounding box center [47, 379] width 51 height 15
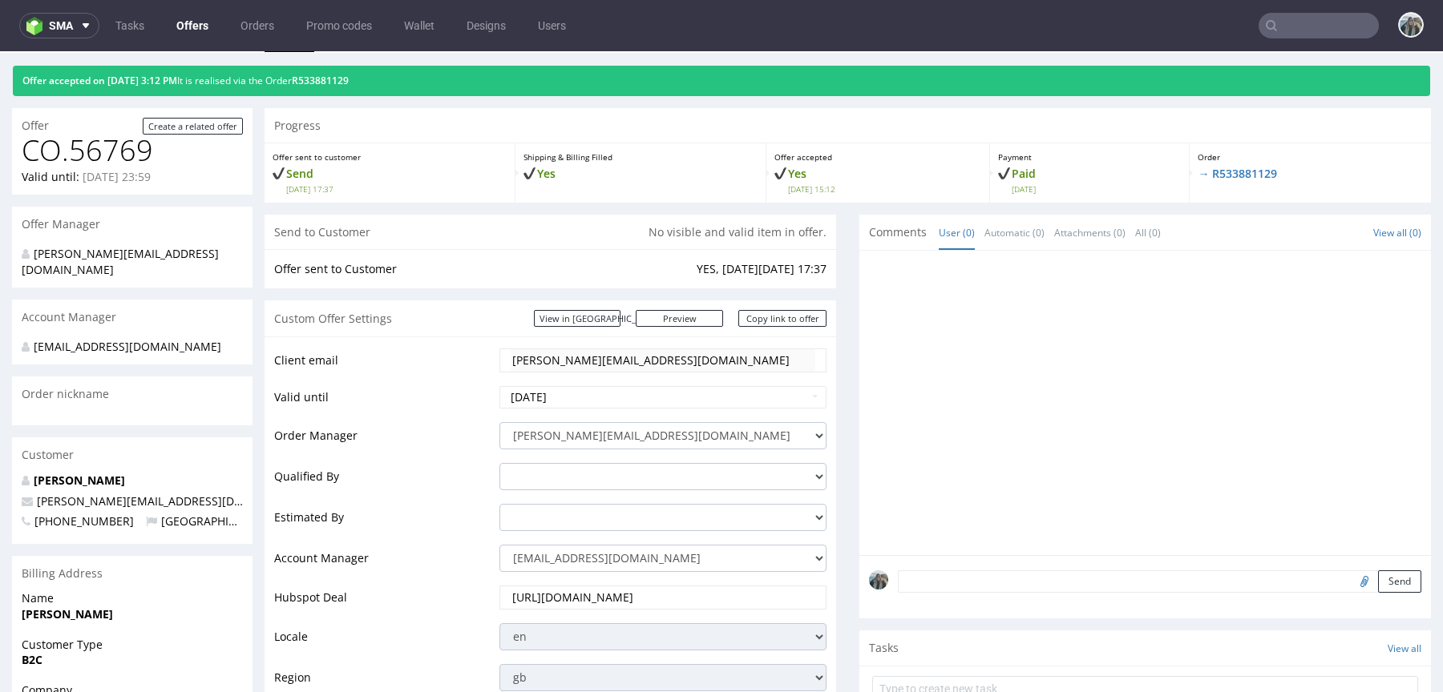
scroll to position [121, 0]
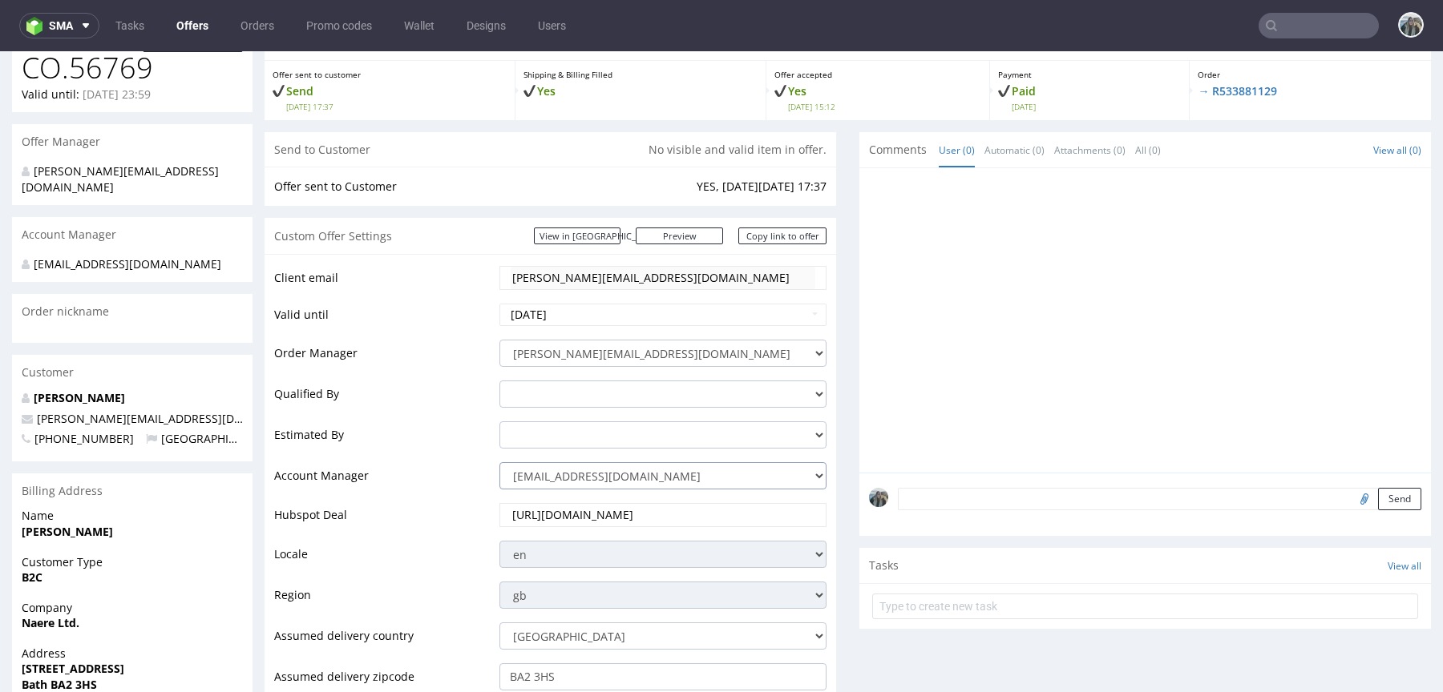
click at [627, 476] on select "[PERSON_NAME][EMAIL_ADDRESS][DOMAIN_NAME] [DOMAIN_NAME][EMAIL_ADDRESS][DOMAIN_N…" at bounding box center [662, 475] width 327 height 27
select select "16096794"
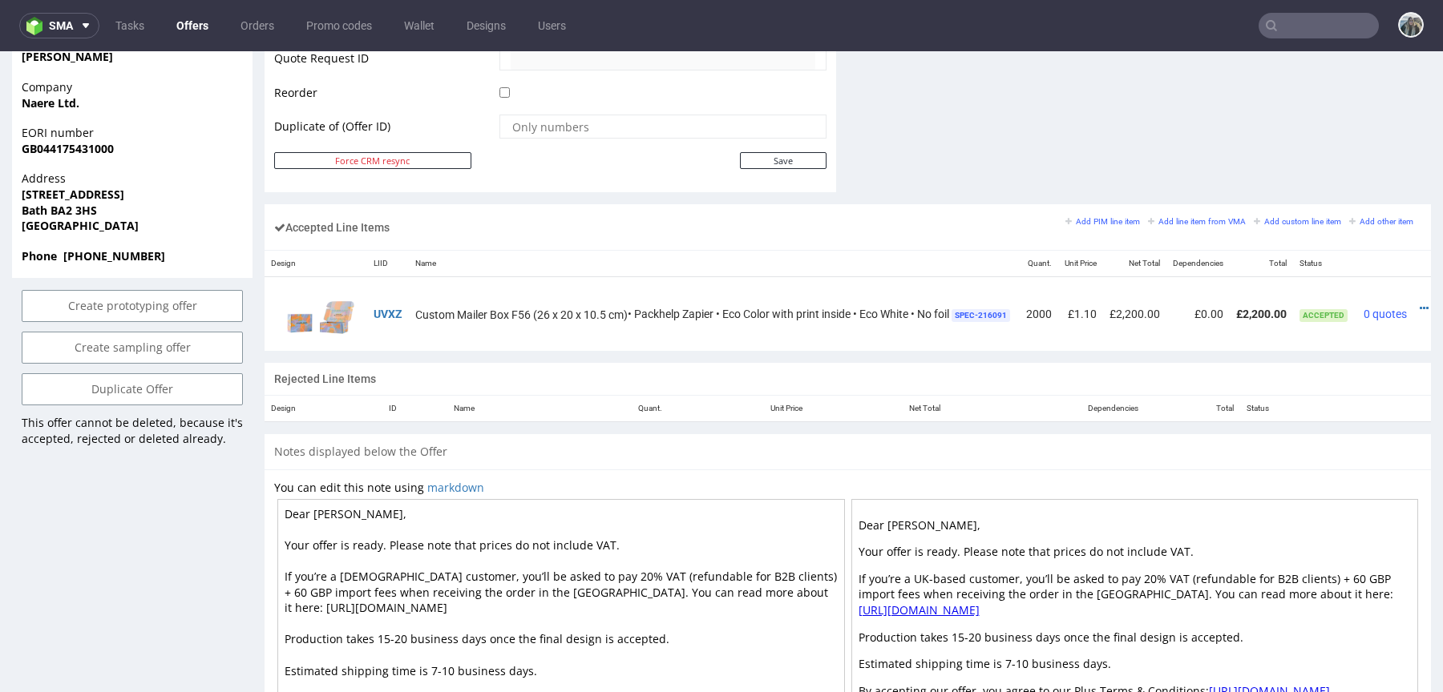
scroll to position [811, 0]
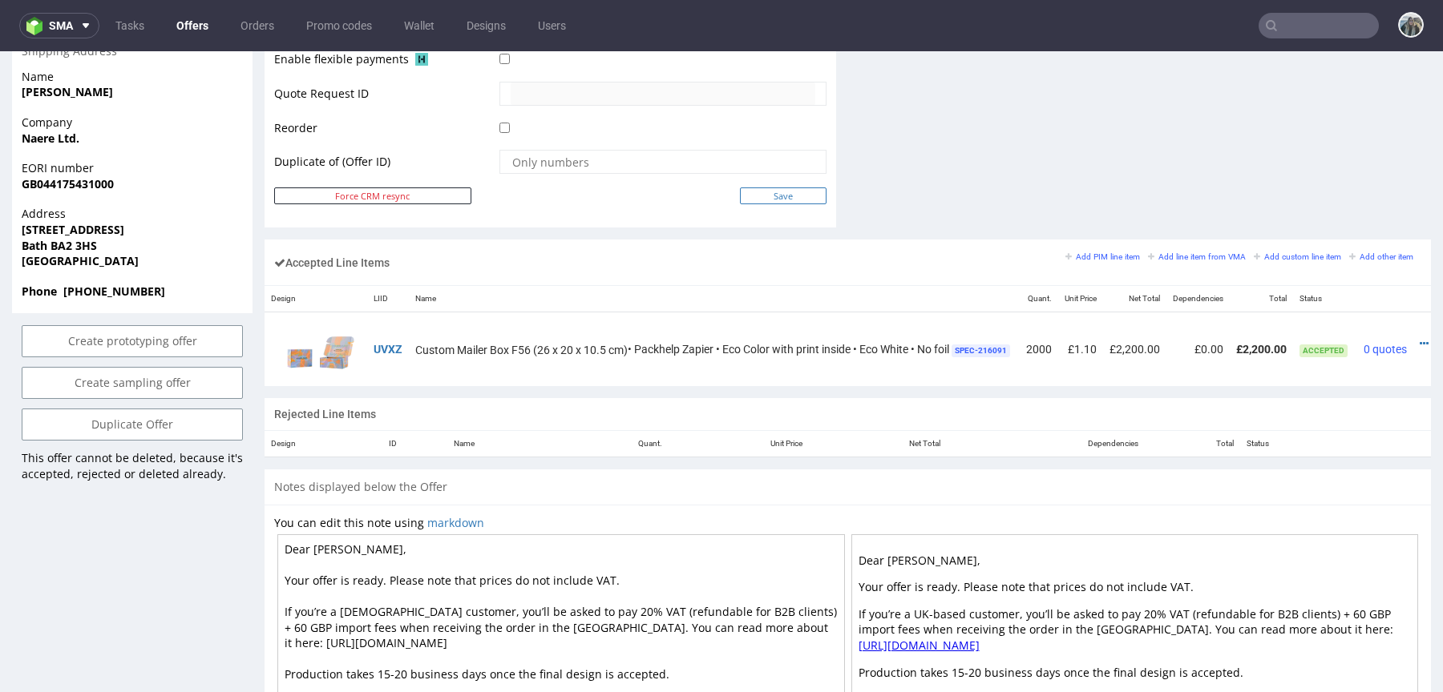
click at [797, 192] on input "Save" at bounding box center [783, 196] width 87 height 17
type input "In progress..."
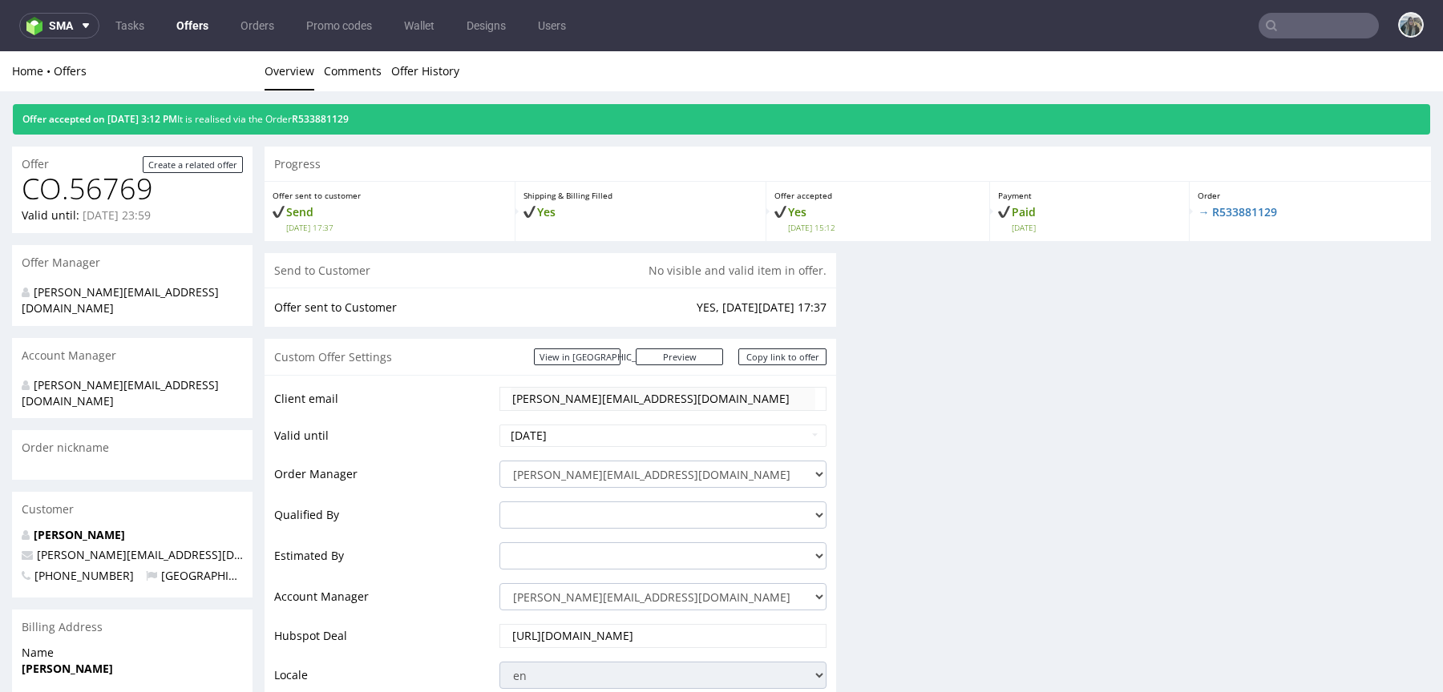
scroll to position [0, 0]
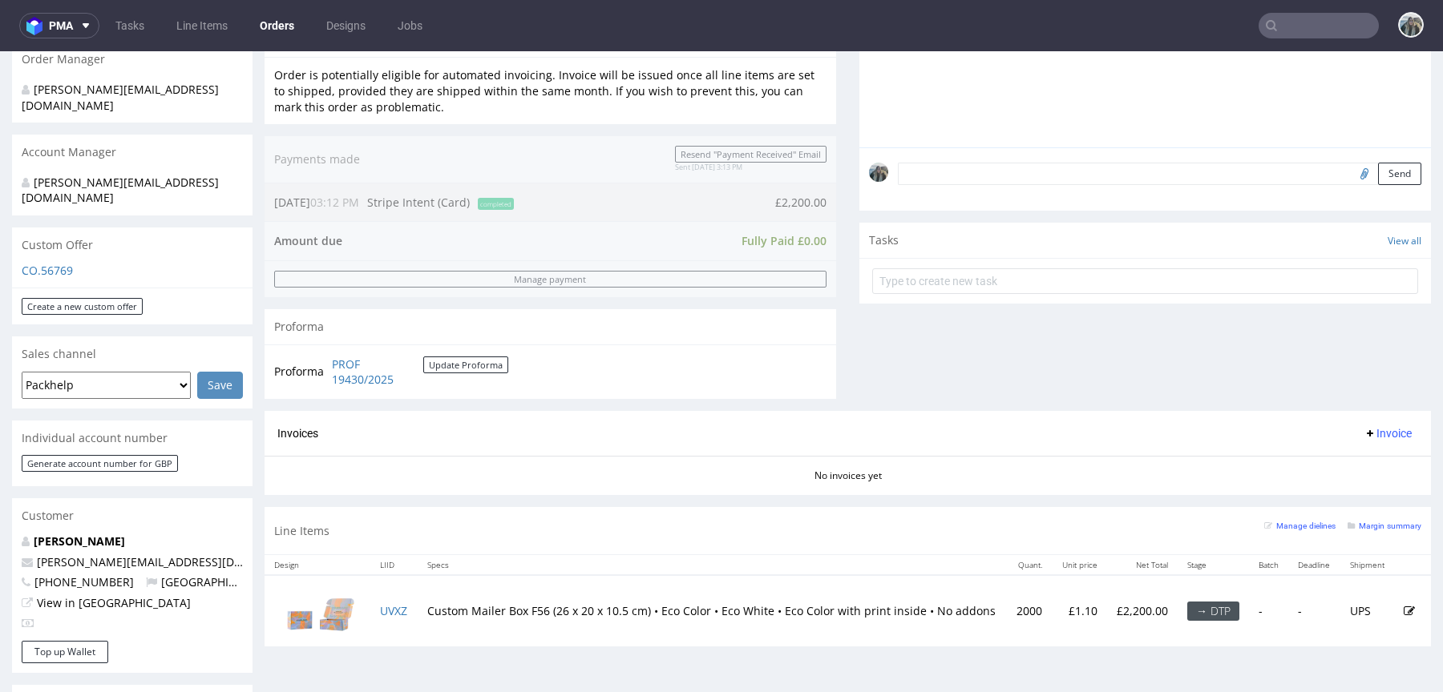
scroll to position [514, 0]
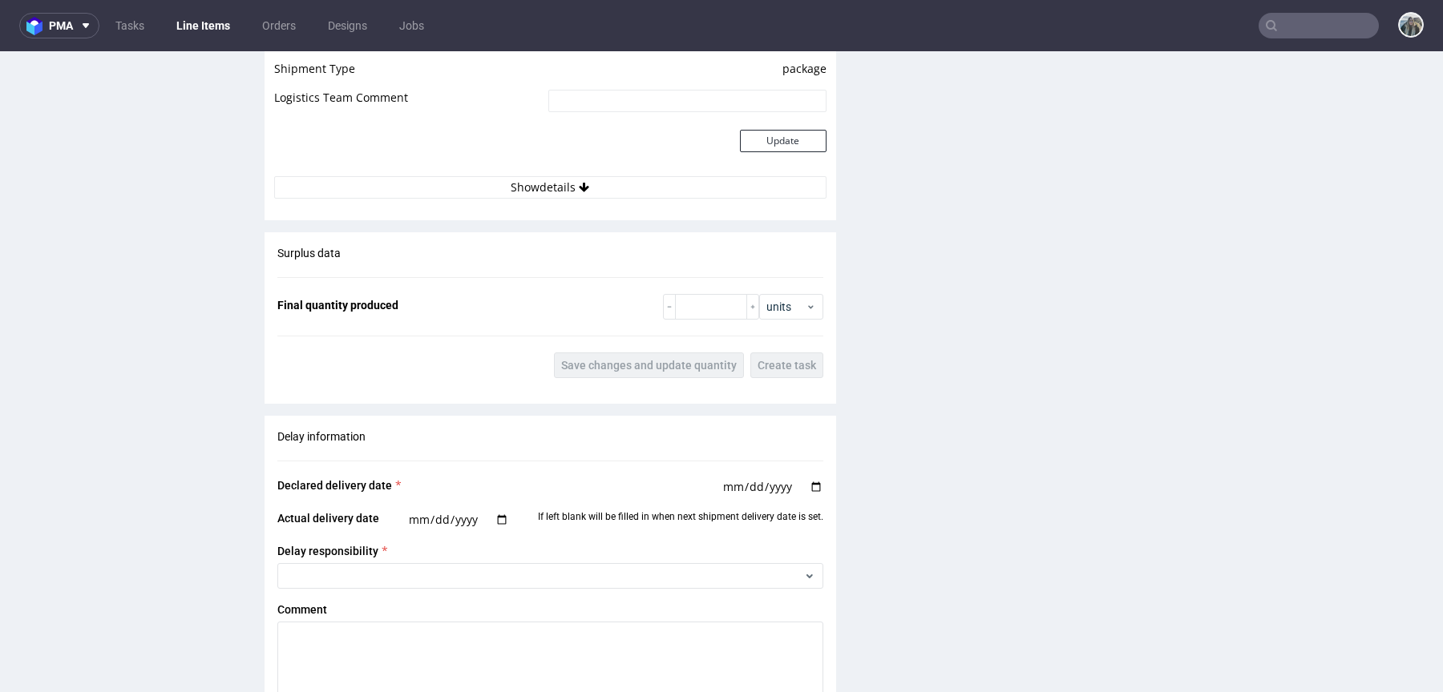
scroll to position [1945, 0]
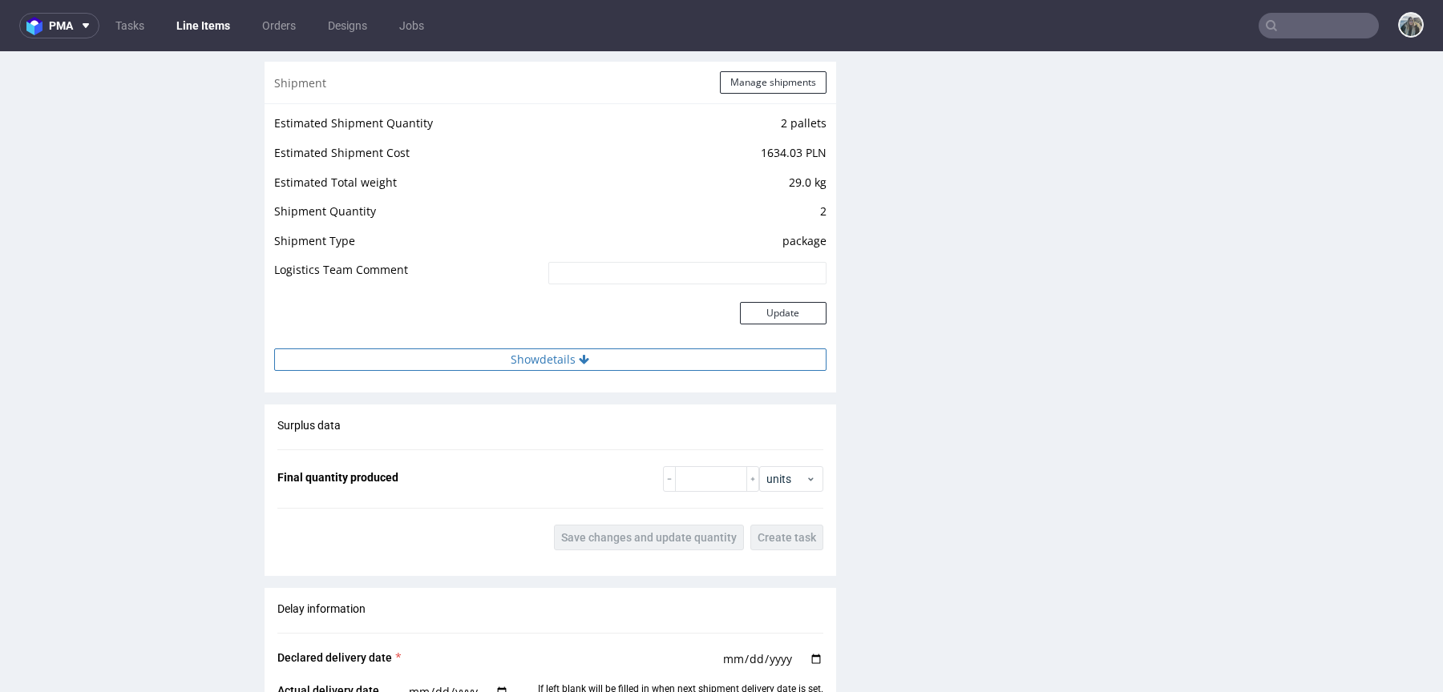
click at [620, 363] on button "Show details" at bounding box center [550, 360] width 552 height 22
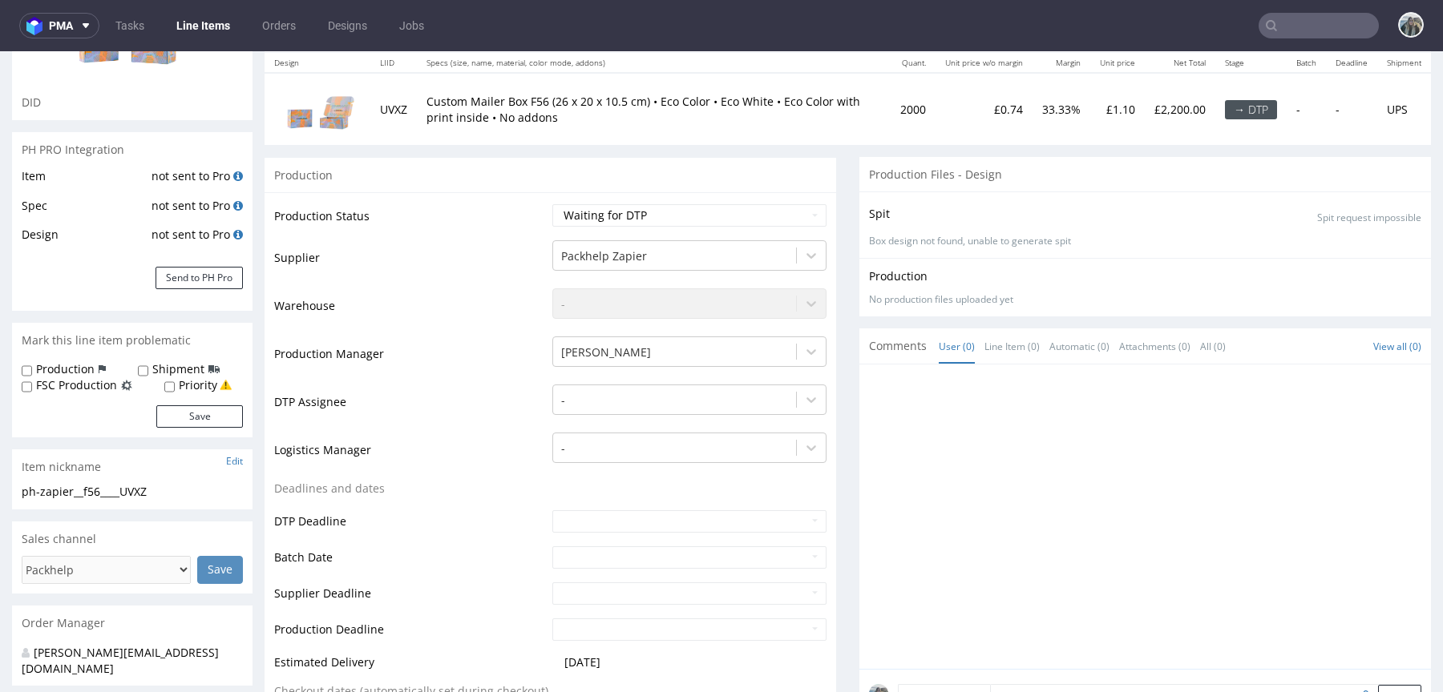
scroll to position [0, 0]
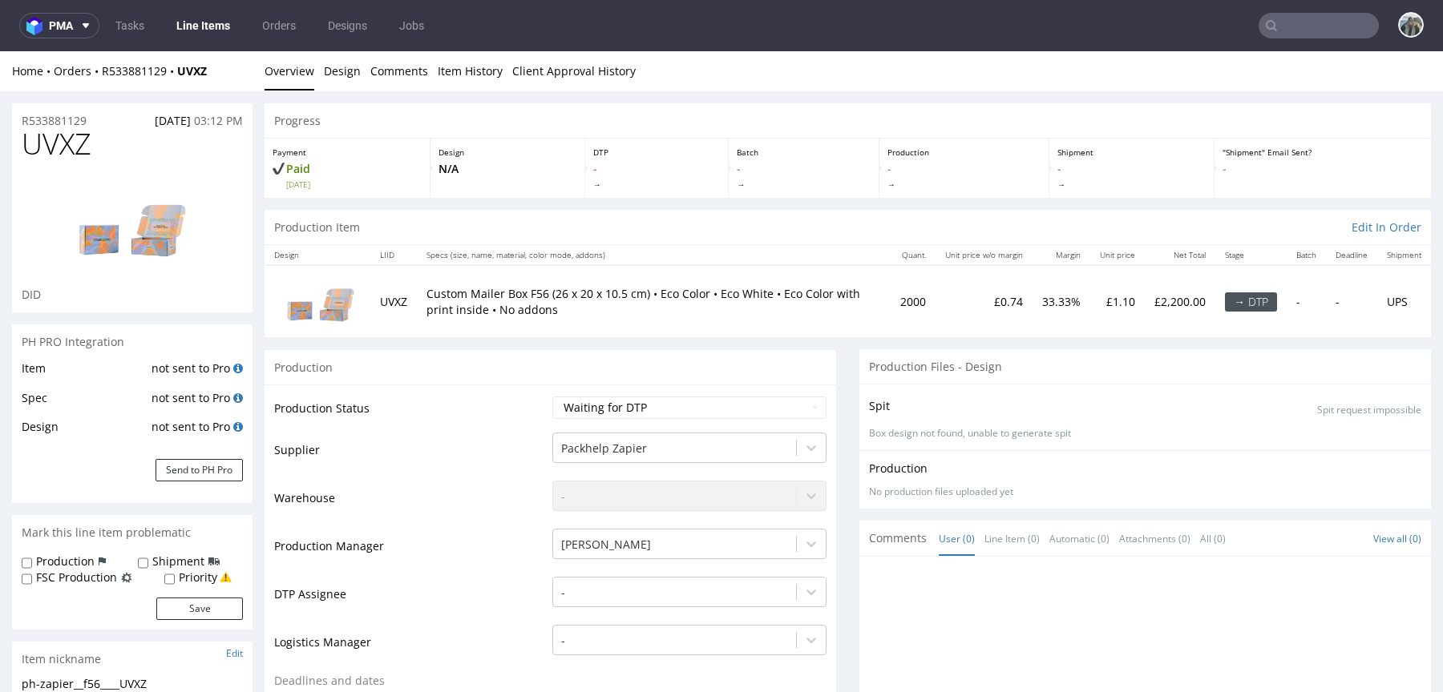
click at [77, 128] on span "UVXZ" at bounding box center [57, 144] width 70 height 32
click at [86, 128] on span "UVXZ" at bounding box center [57, 144] width 70 height 32
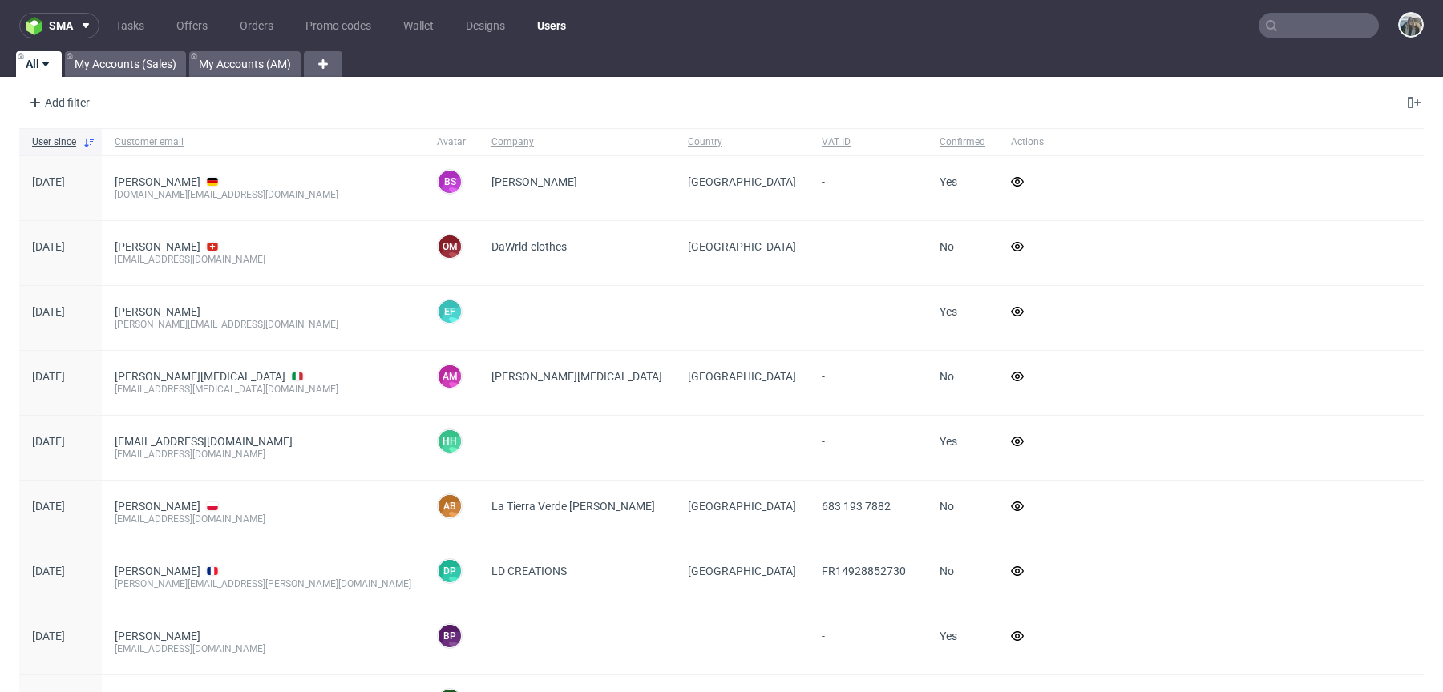
click at [1331, 33] on input "text" at bounding box center [1318, 26] width 120 height 26
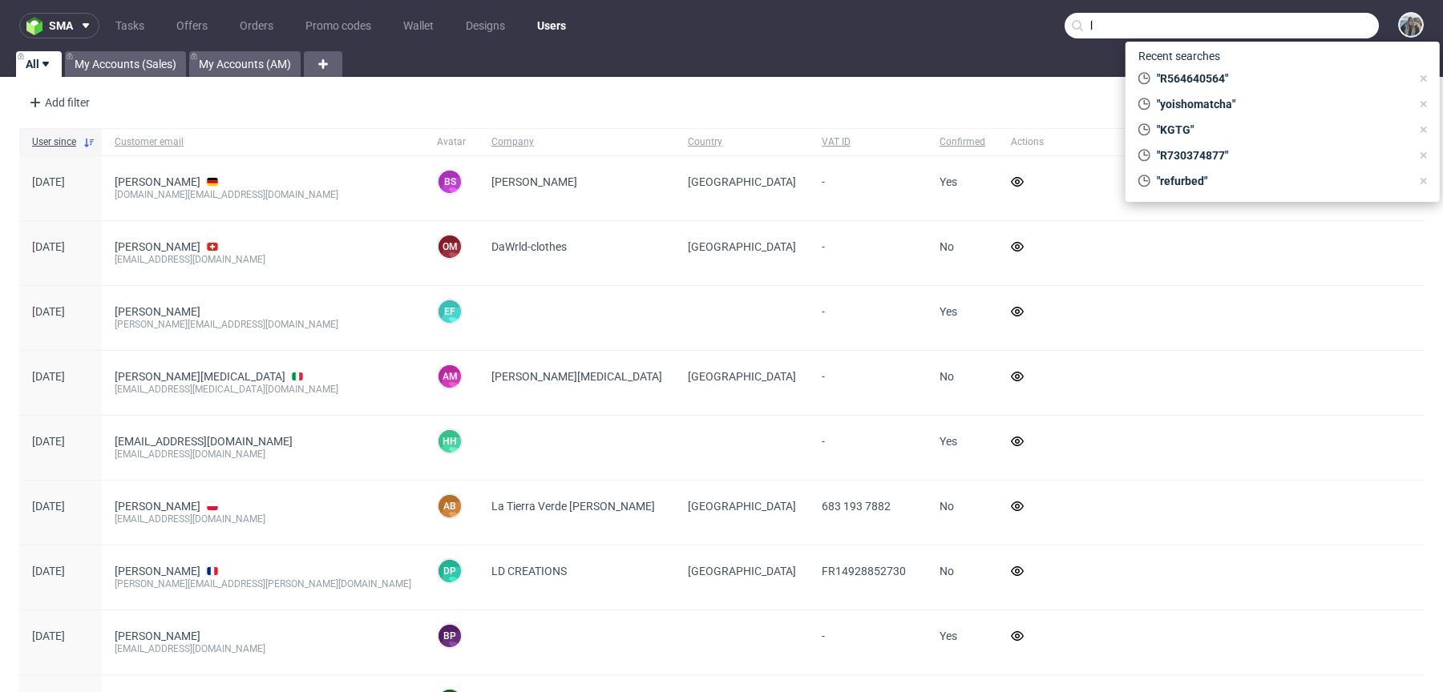
paste input "[DOMAIN_NAME]>"
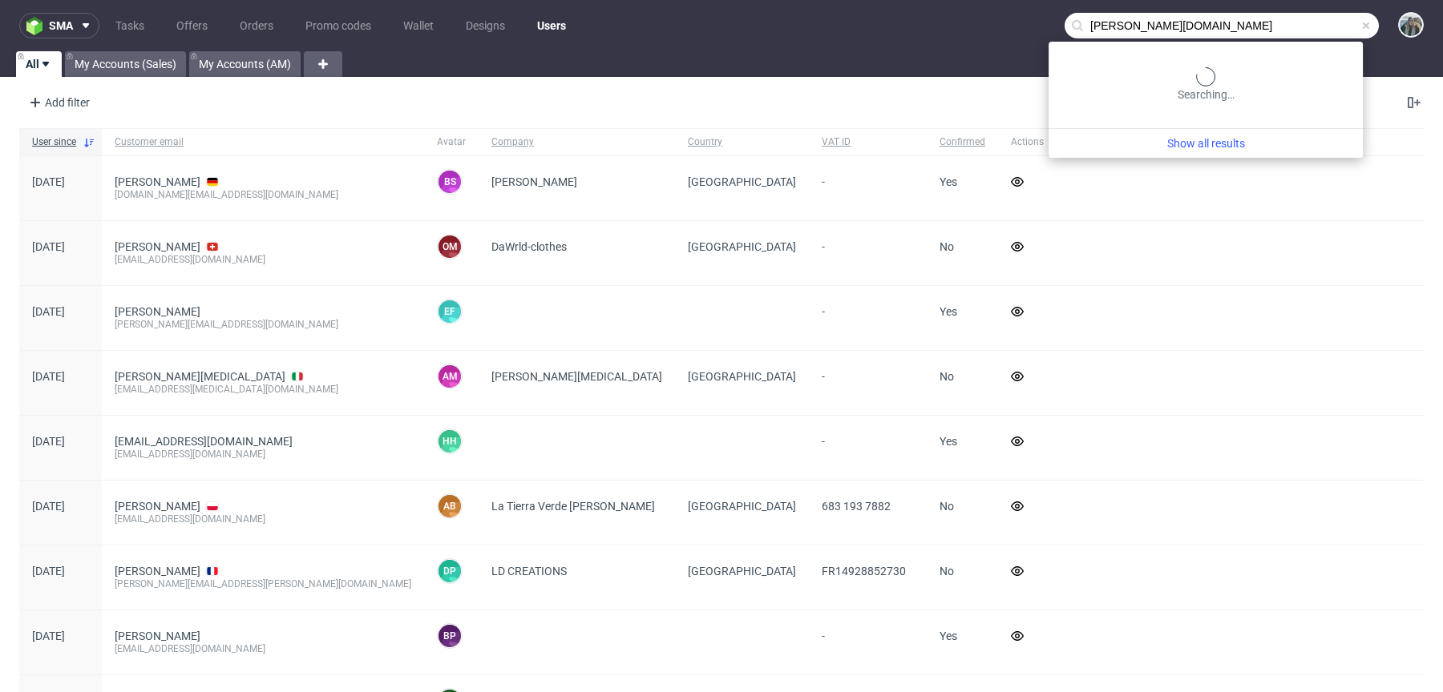
type input "[PERSON_NAME][DOMAIN_NAME]"
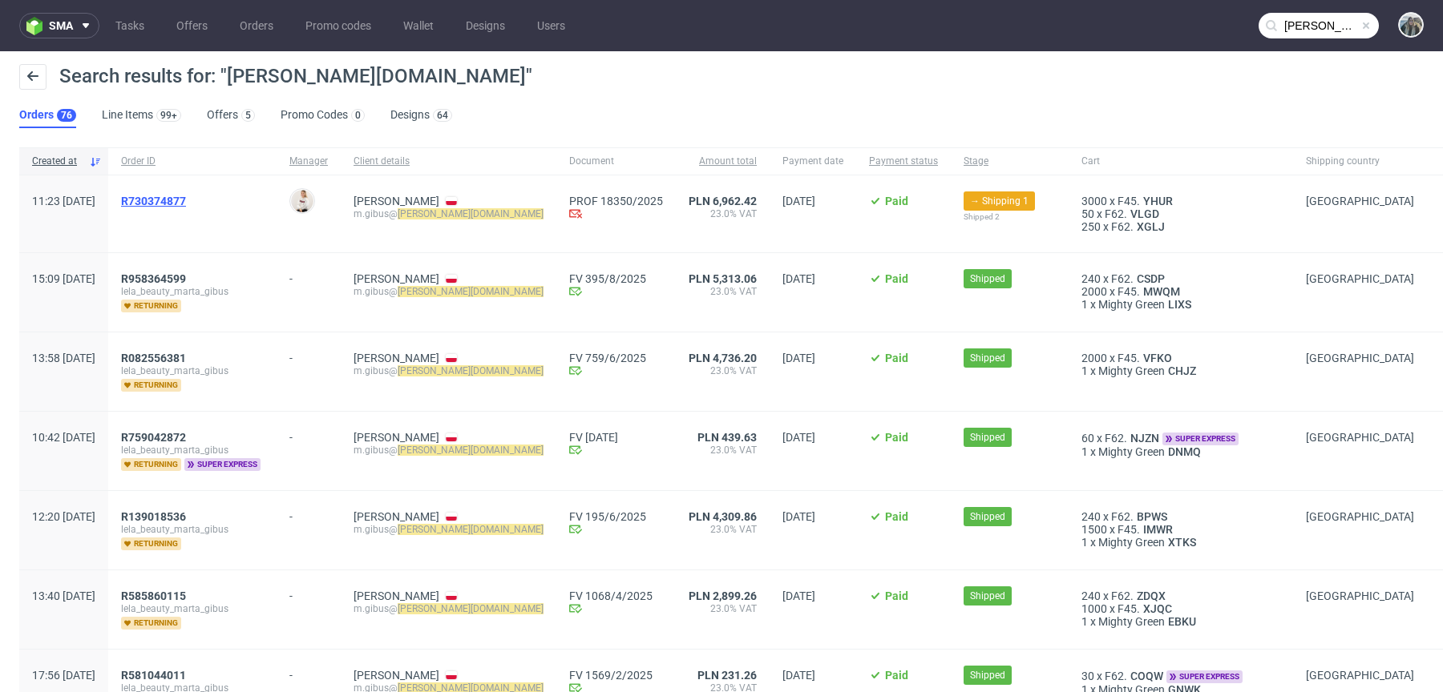
click at [186, 204] on span "R730374877" at bounding box center [153, 201] width 65 height 13
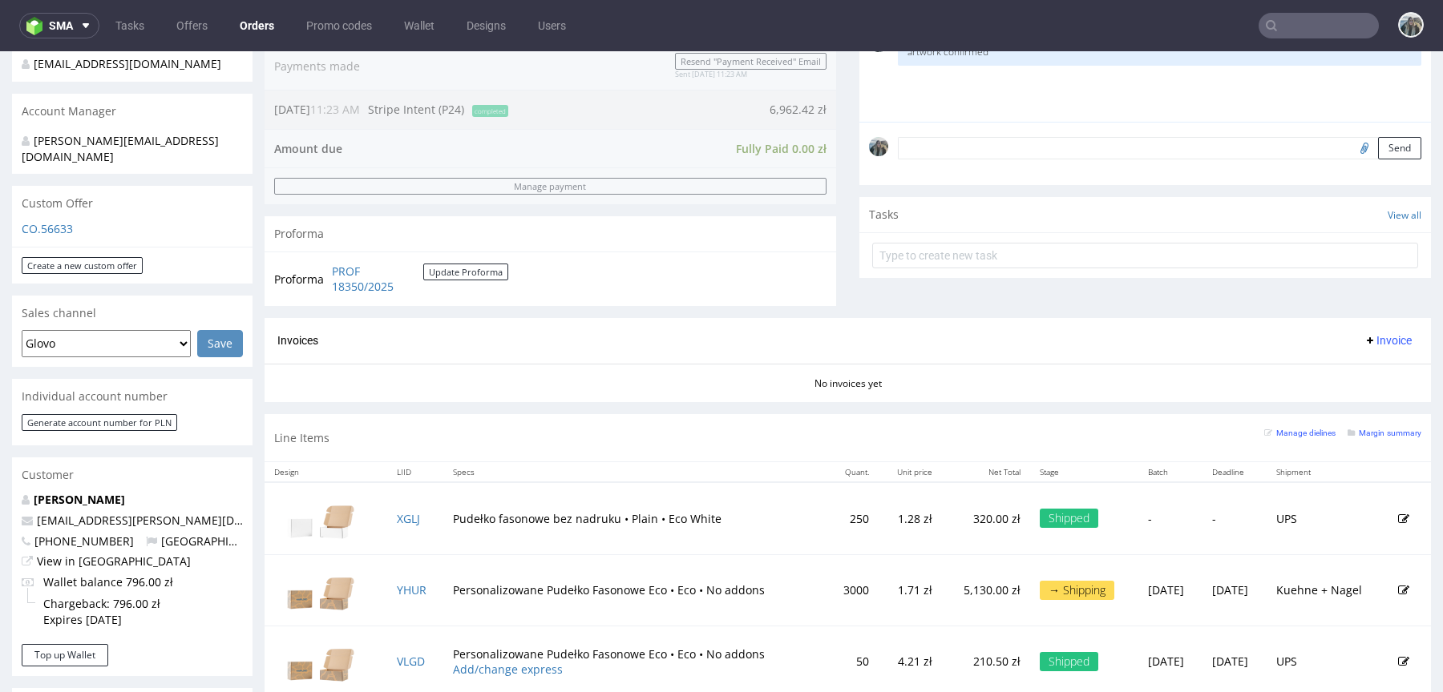
scroll to position [650, 0]
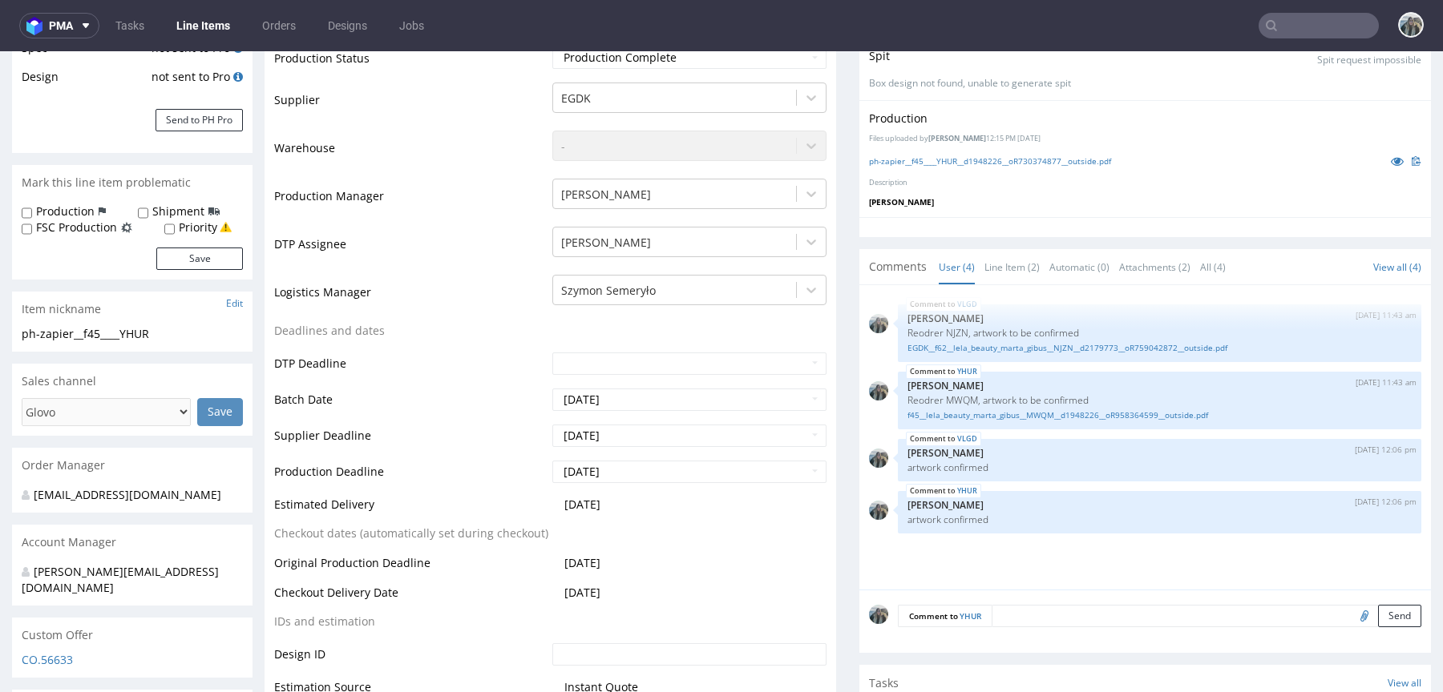
scroll to position [330, 0]
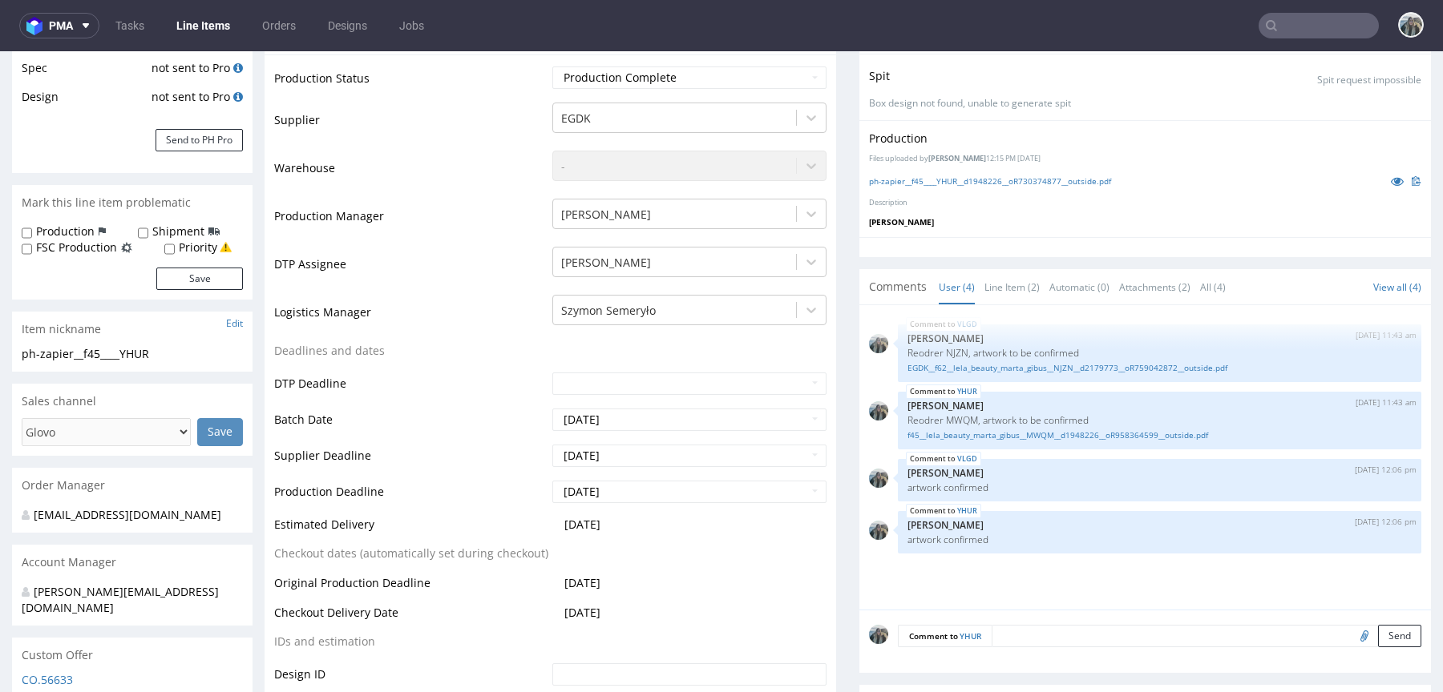
click at [146, 233] on div "Shipment" at bounding box center [179, 232] width 82 height 16
click at [139, 231] on input "Shipment" at bounding box center [143, 233] width 10 height 13
checkbox input "true"
click at [182, 270] on button "Save" at bounding box center [199, 279] width 87 height 22
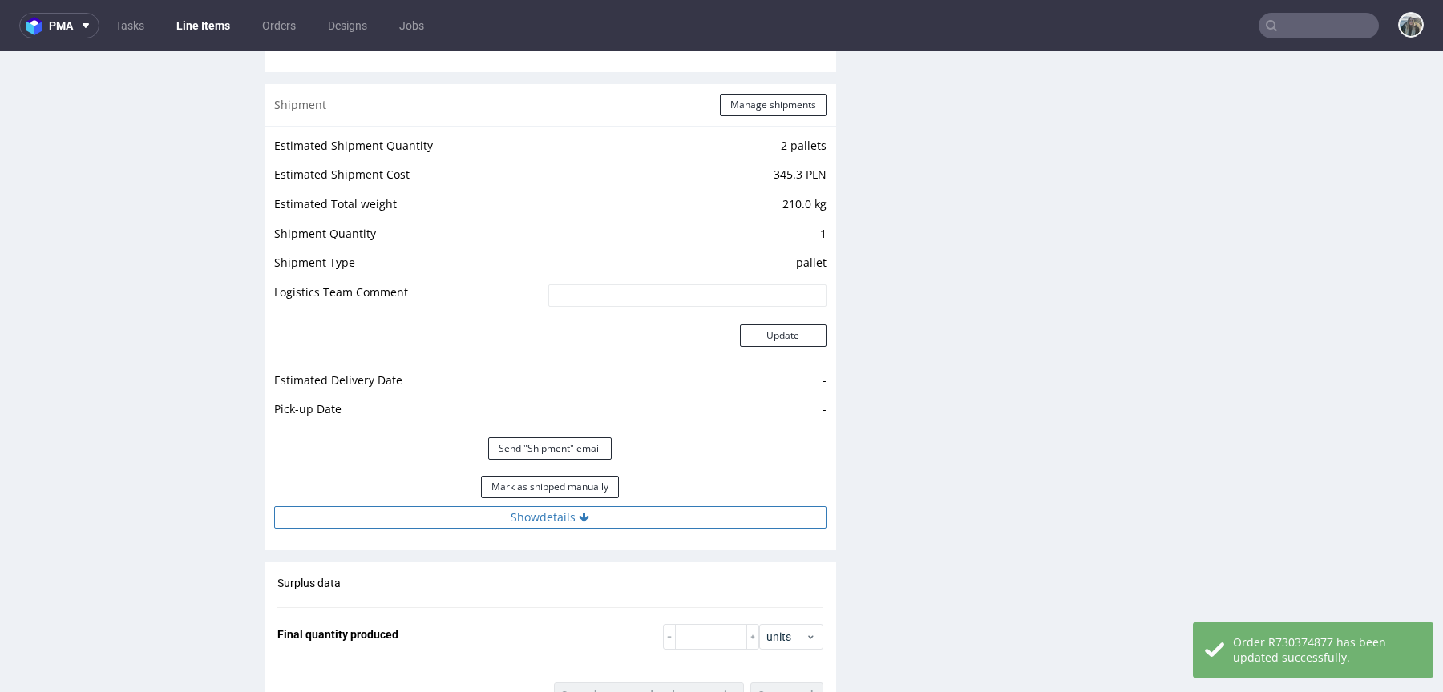
scroll to position [1961, 0]
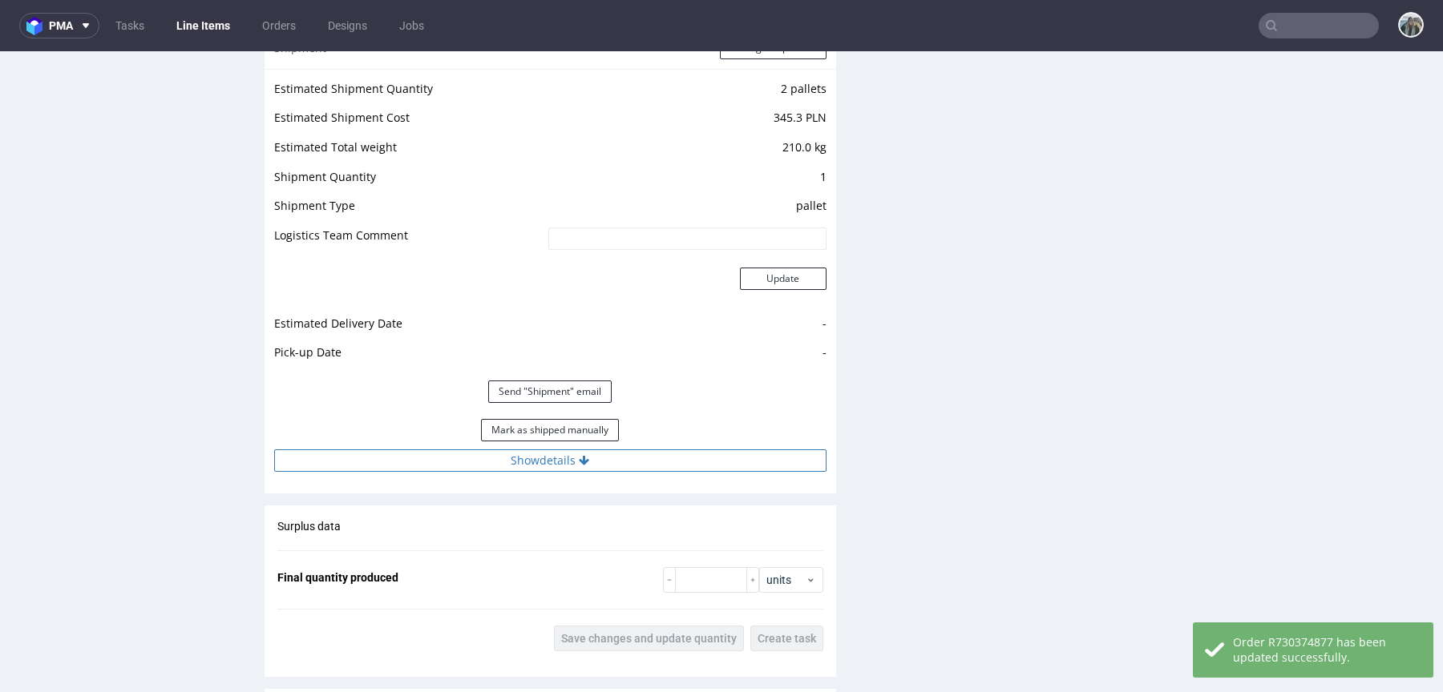
click at [537, 459] on button "Show details" at bounding box center [550, 461] width 552 height 22
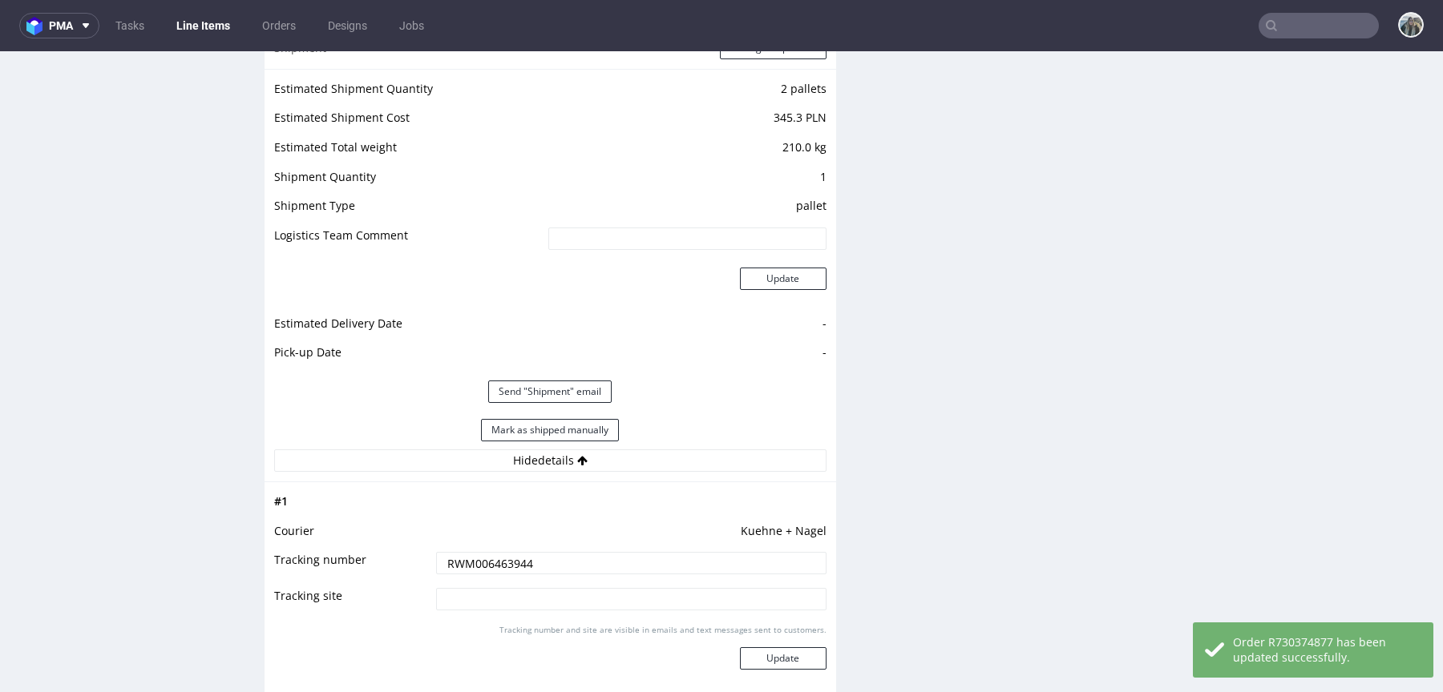
click at [516, 570] on input "RWM006463944" at bounding box center [631, 563] width 390 height 22
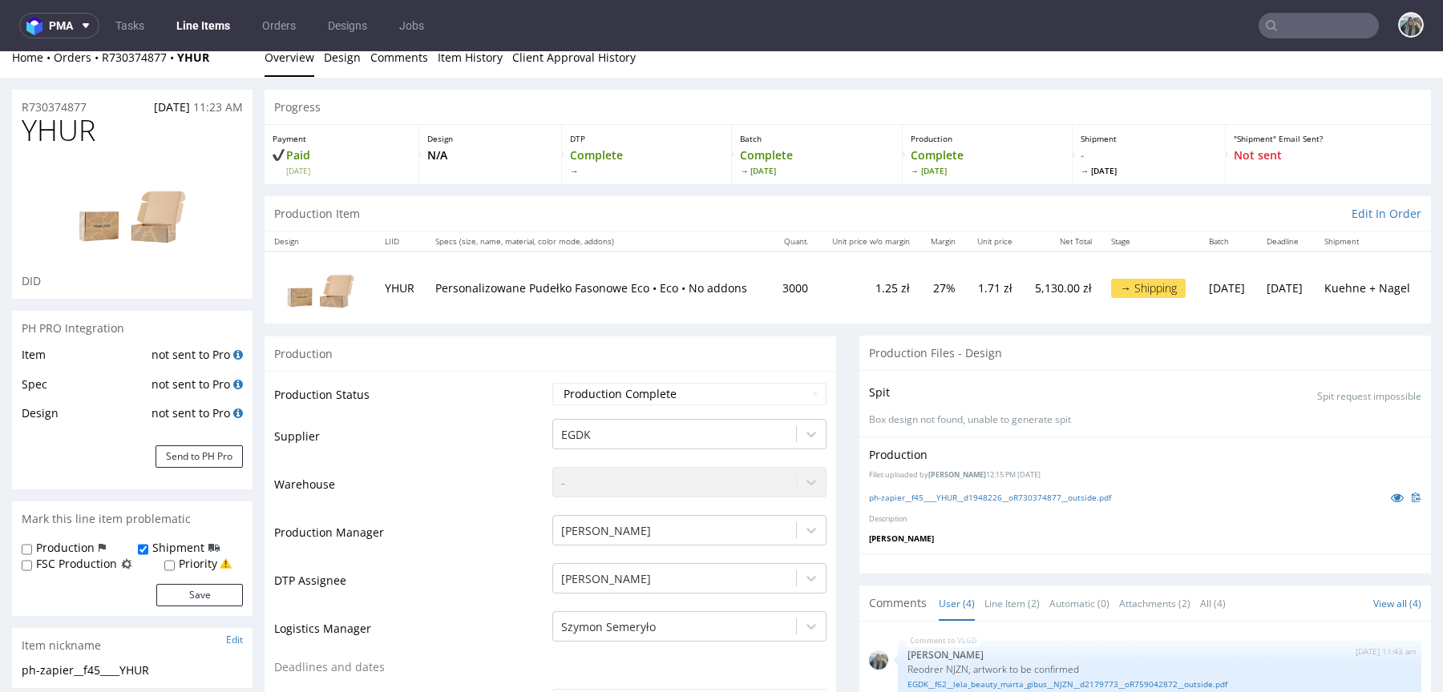
scroll to position [0, 0]
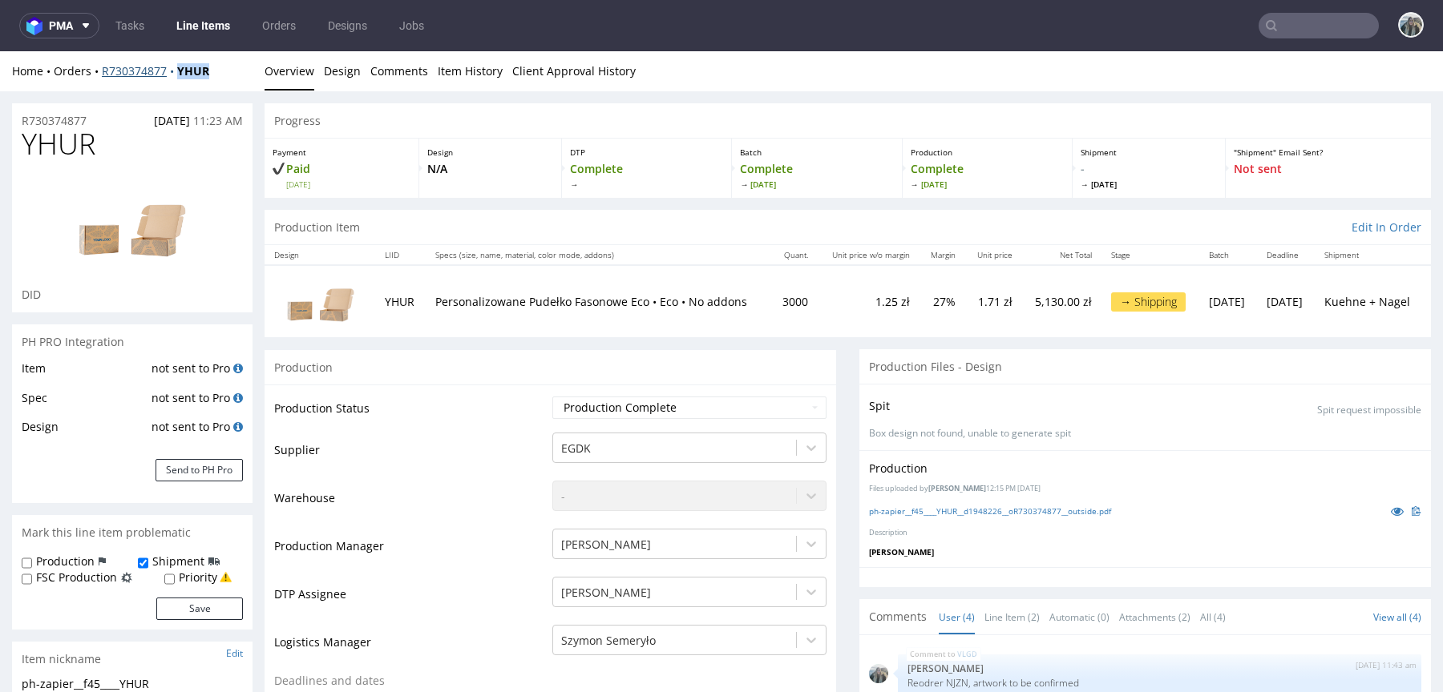
drag, startPoint x: 175, startPoint y: 84, endPoint x: 175, endPoint y: 75, distance: 9.6
click at [175, 75] on div "Home Orders R730374877 YHUR Overview Design Comments Item History Client Approv…" at bounding box center [721, 71] width 1443 height 40
copy strong "YHUR"
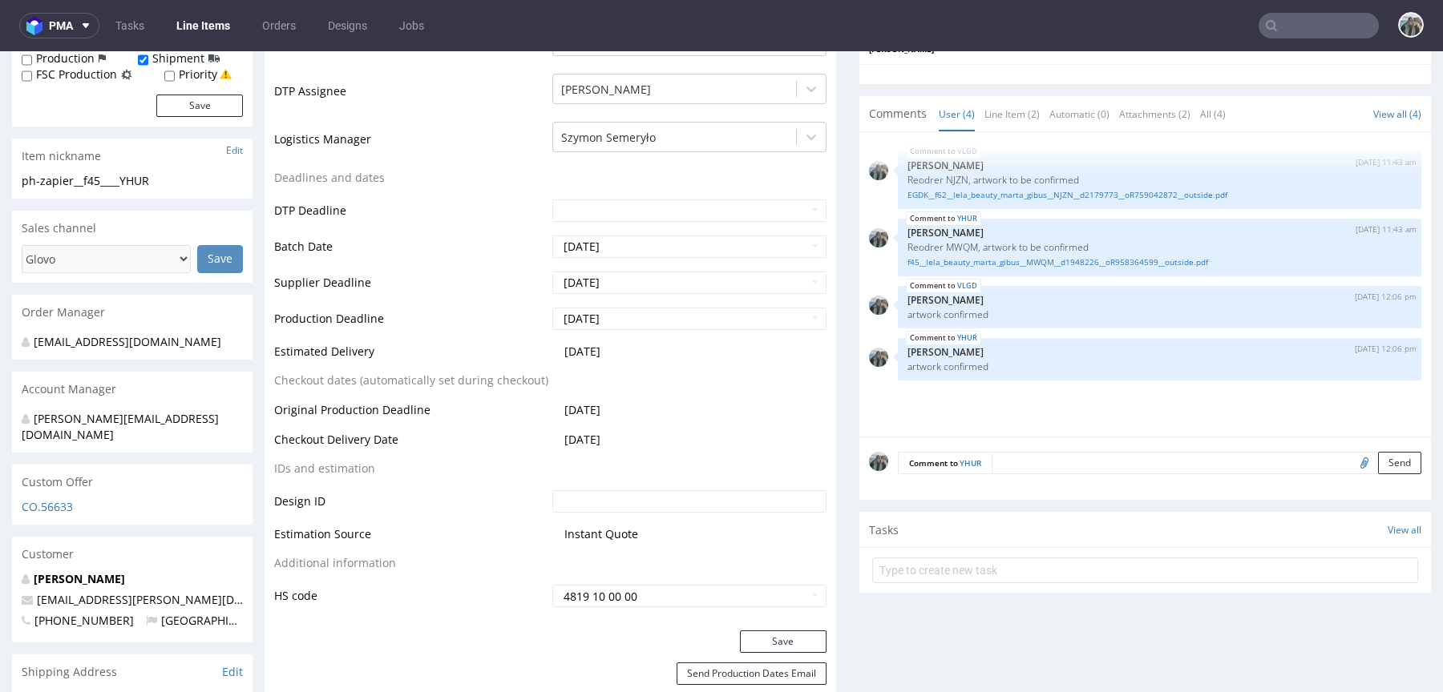
scroll to position [559, 0]
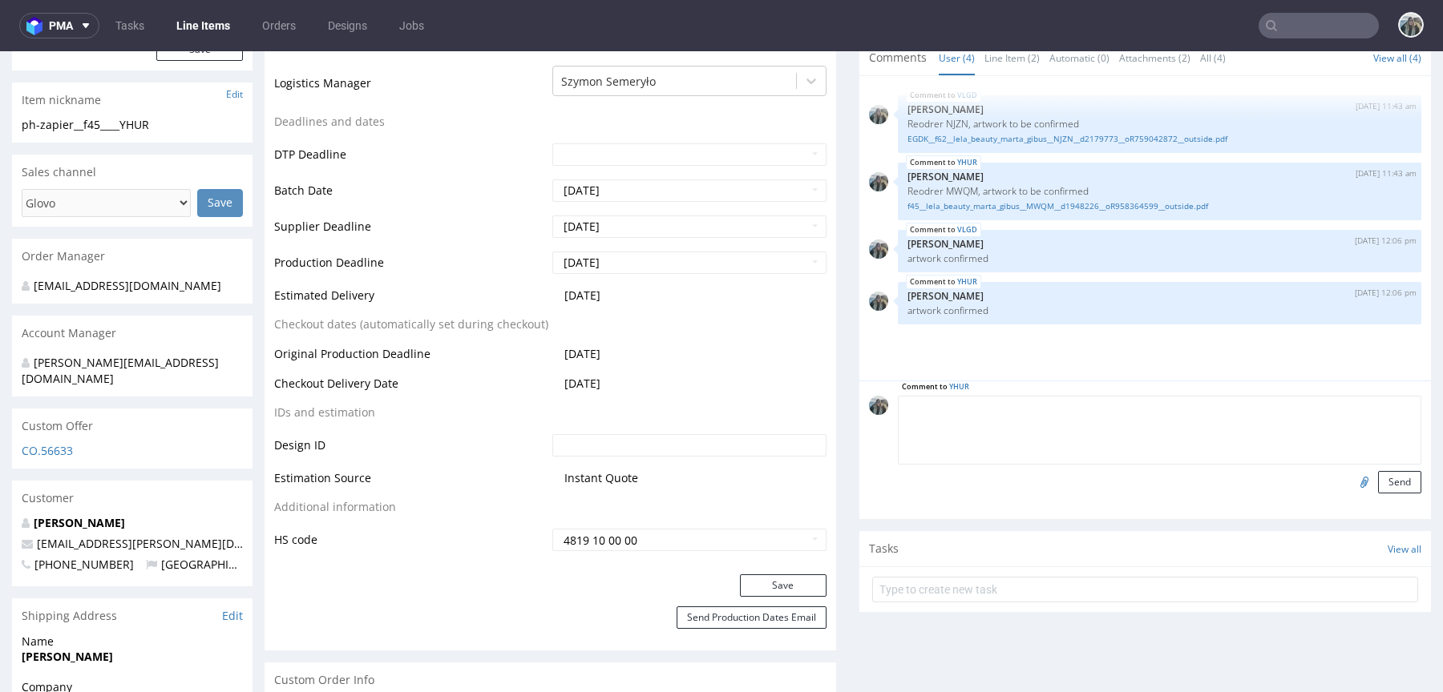
click at [1007, 398] on textarea at bounding box center [1159, 430] width 523 height 69
type textarea "SHIPPING: please add a tail lift and a forklift"
click at [1378, 478] on button "Send" at bounding box center [1399, 482] width 43 height 22
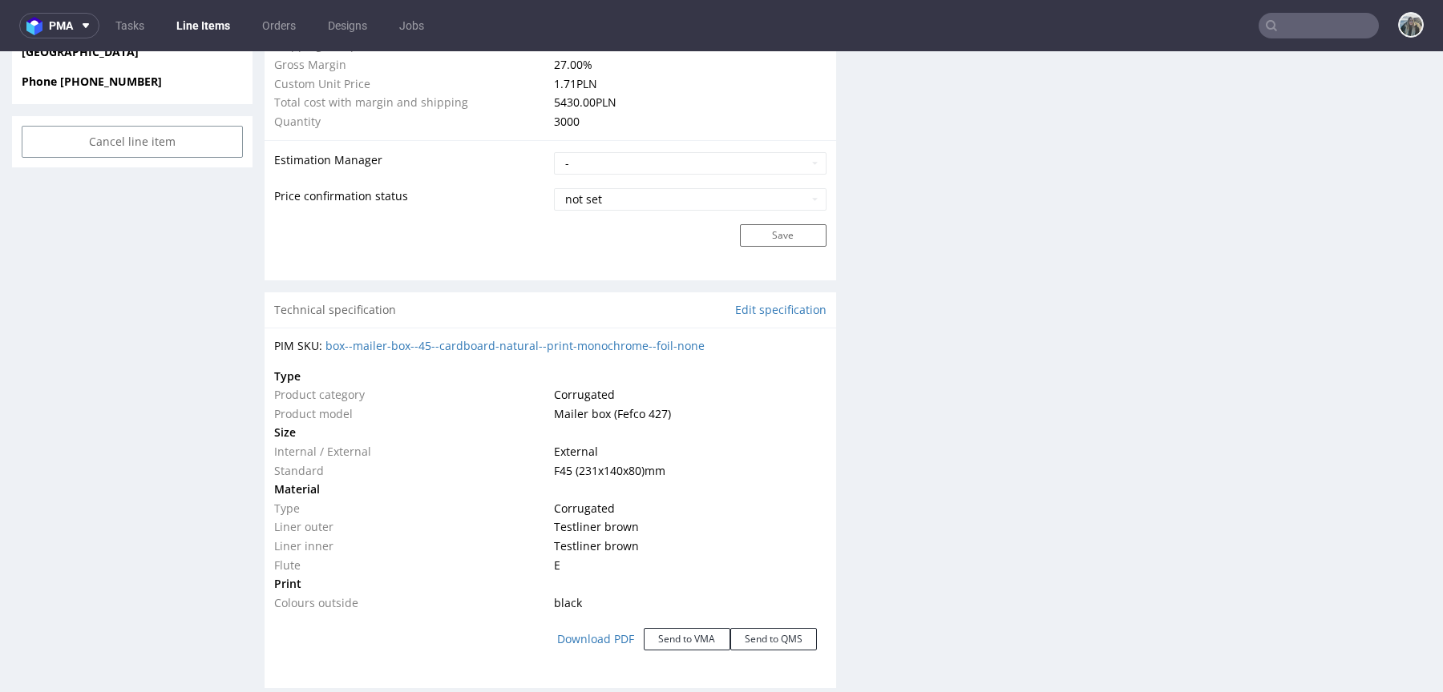
scroll to position [1182, 0]
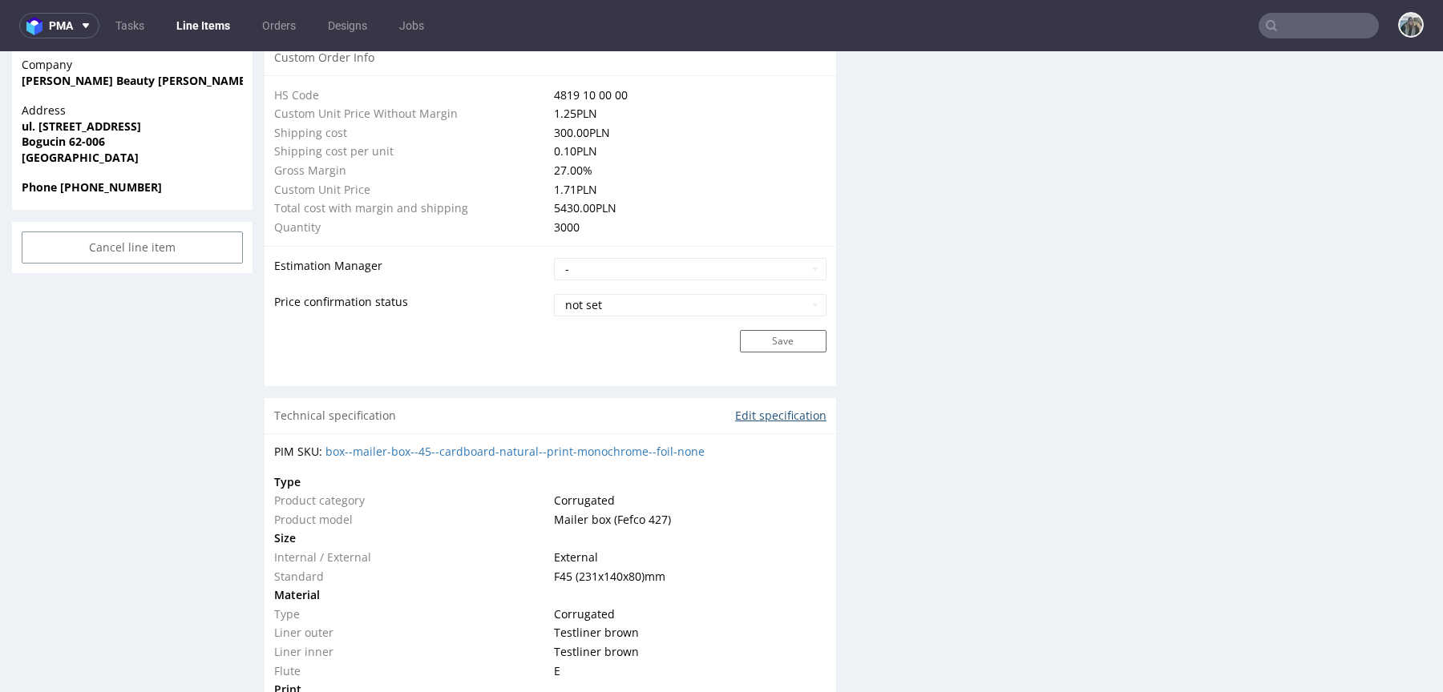
click at [767, 418] on link "Edit specification" at bounding box center [780, 416] width 91 height 16
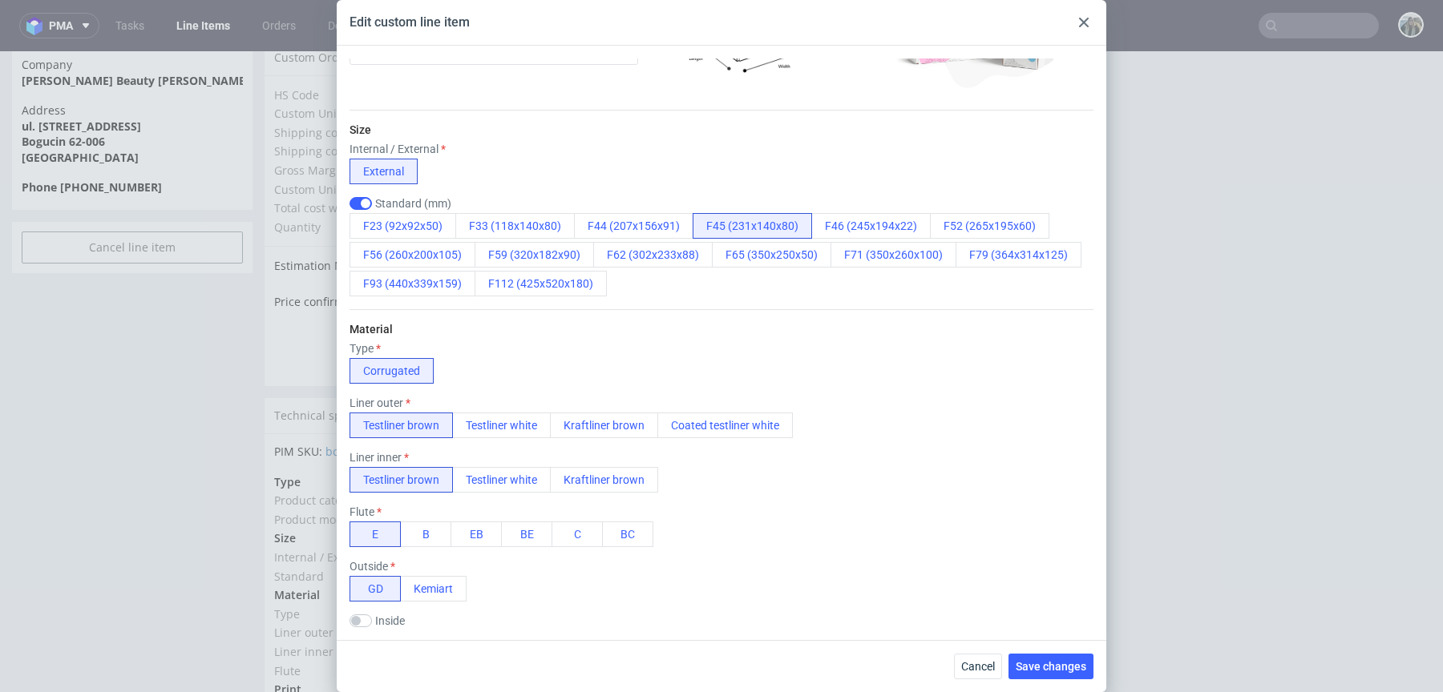
scroll to position [0, 0]
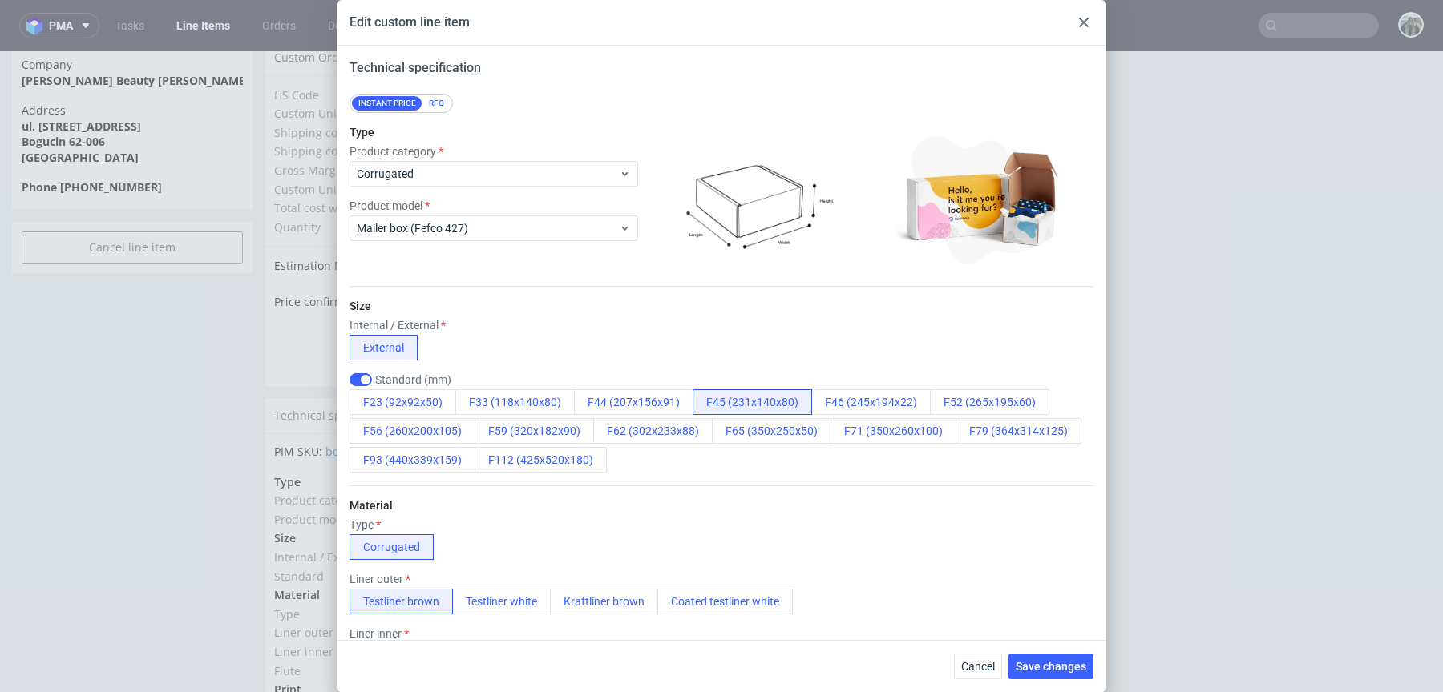
click at [1085, 26] on icon at bounding box center [1084, 23] width 10 height 10
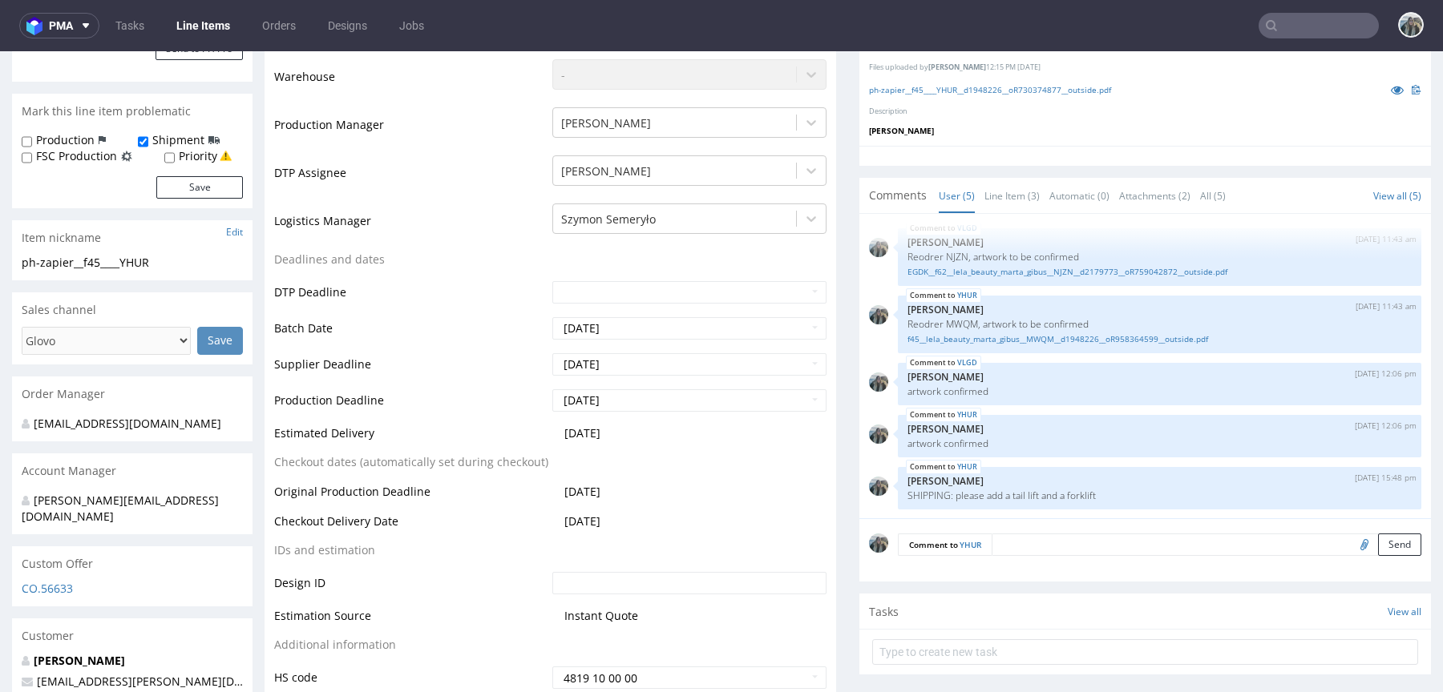
scroll to position [433, 0]
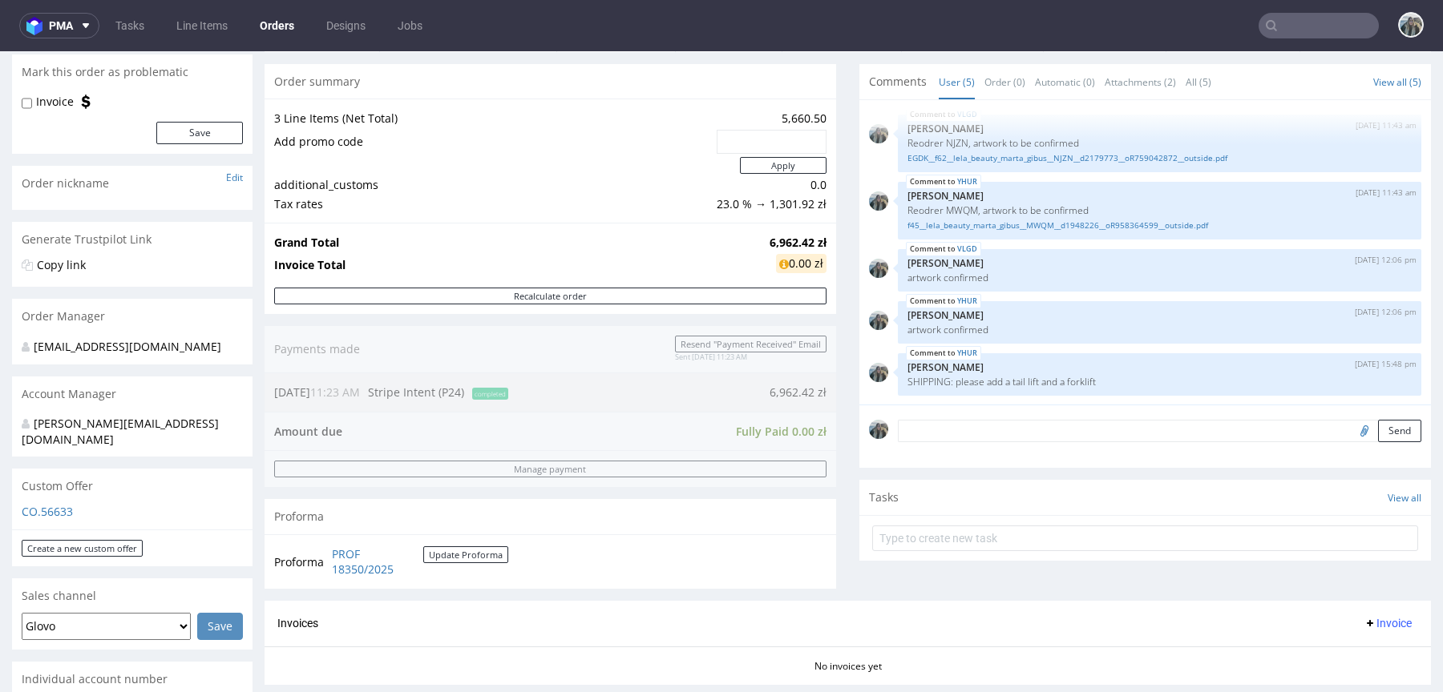
scroll to position [561, 0]
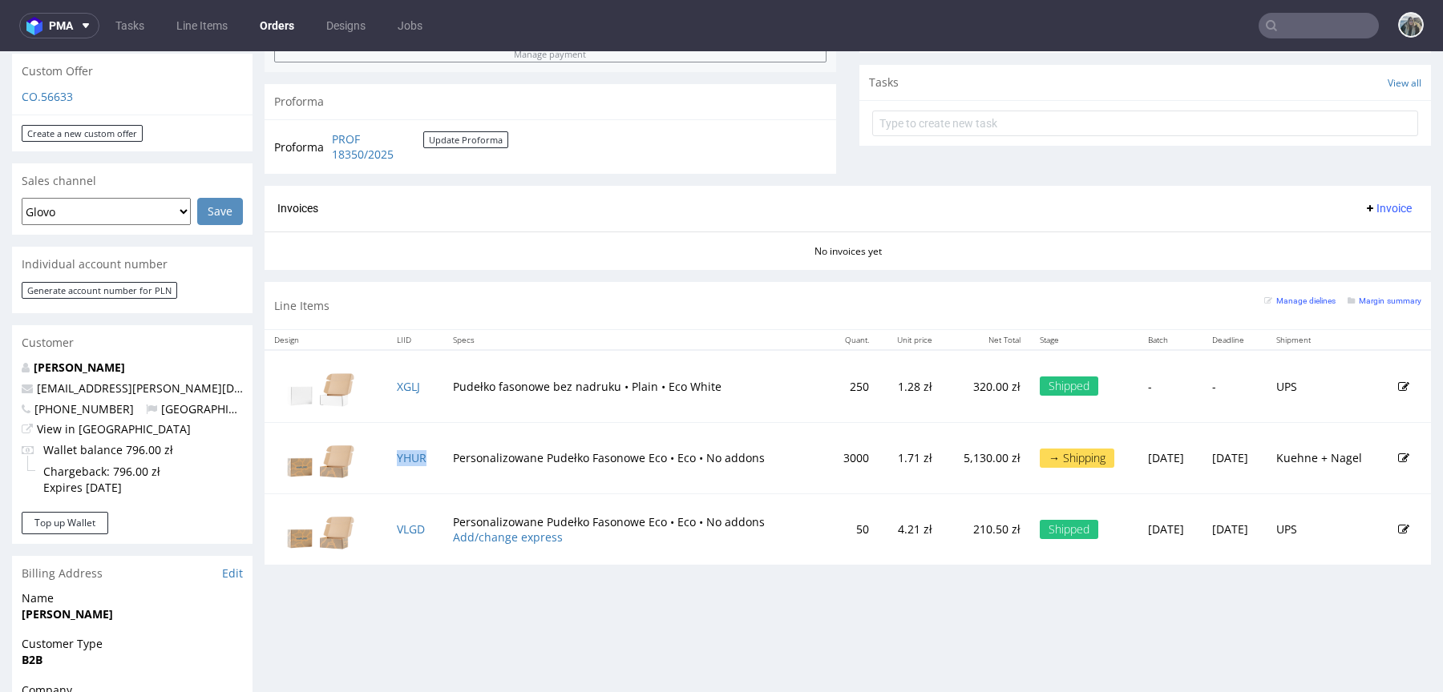
click at [404, 463] on td "YHUR" at bounding box center [415, 457] width 57 height 71
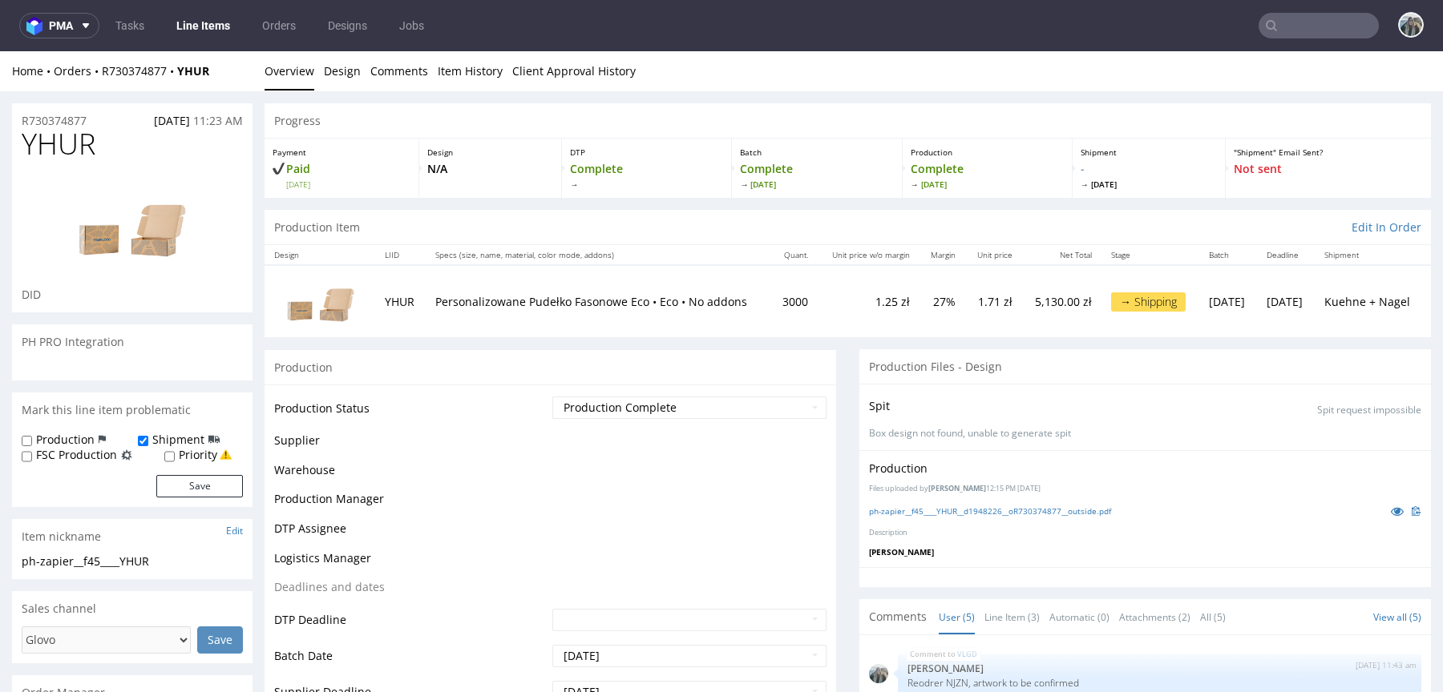
scroll to position [5, 0]
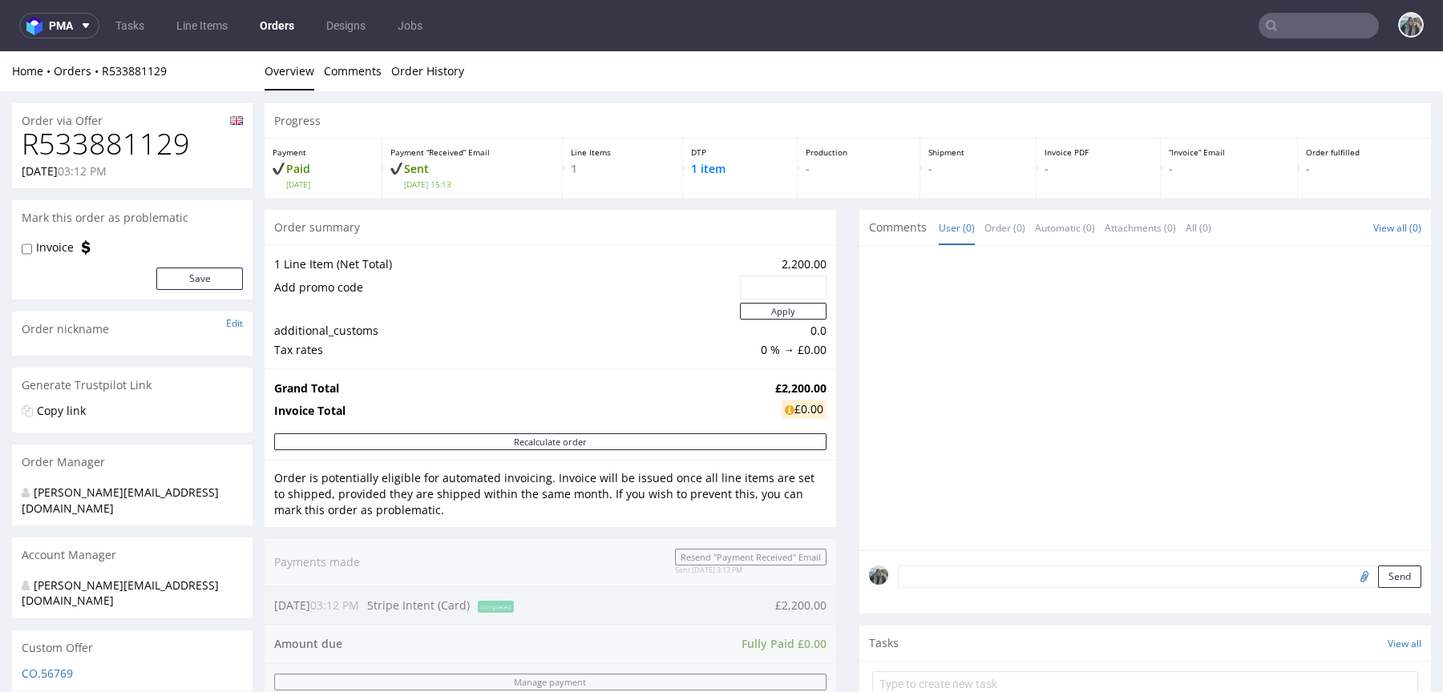
click at [127, 151] on h1 "R533881129" at bounding box center [132, 144] width 221 height 32
copy h1 "R533881129"
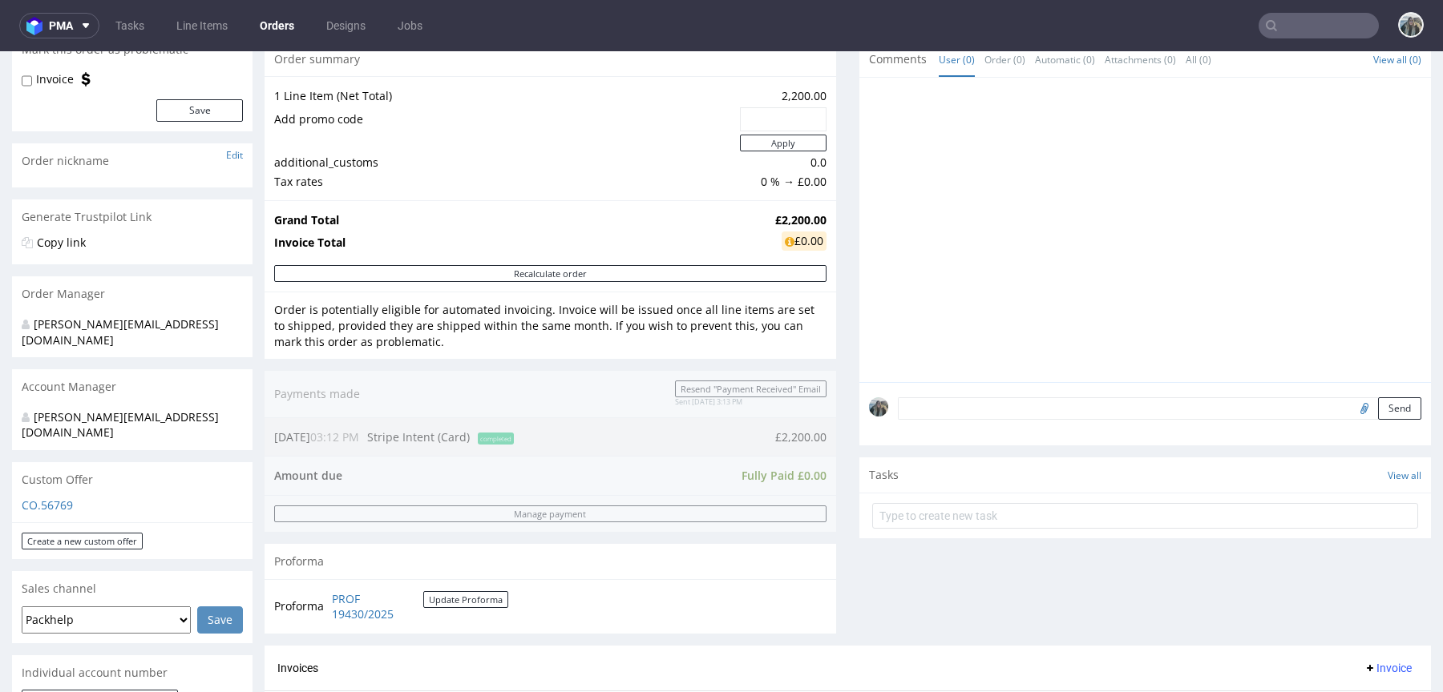
scroll to position [634, 0]
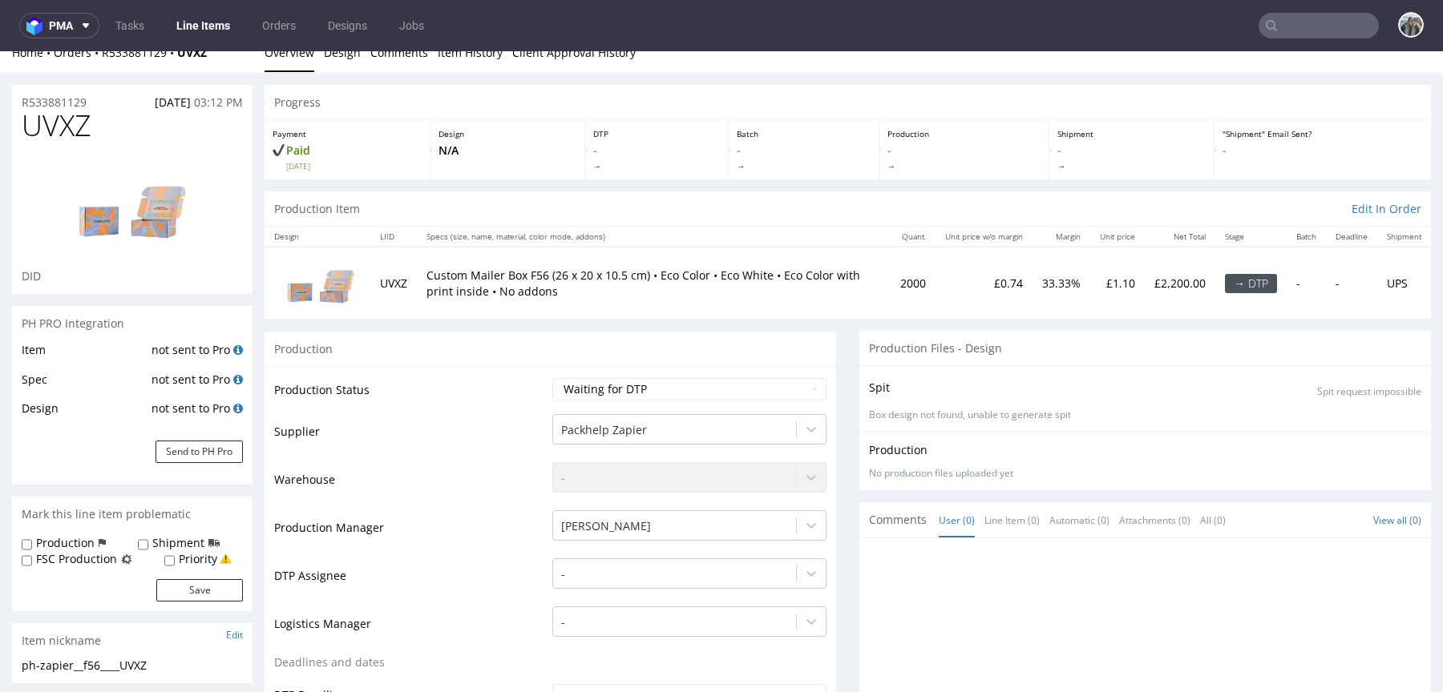
scroll to position [49, 0]
